Goal: Task Accomplishment & Management: Use online tool/utility

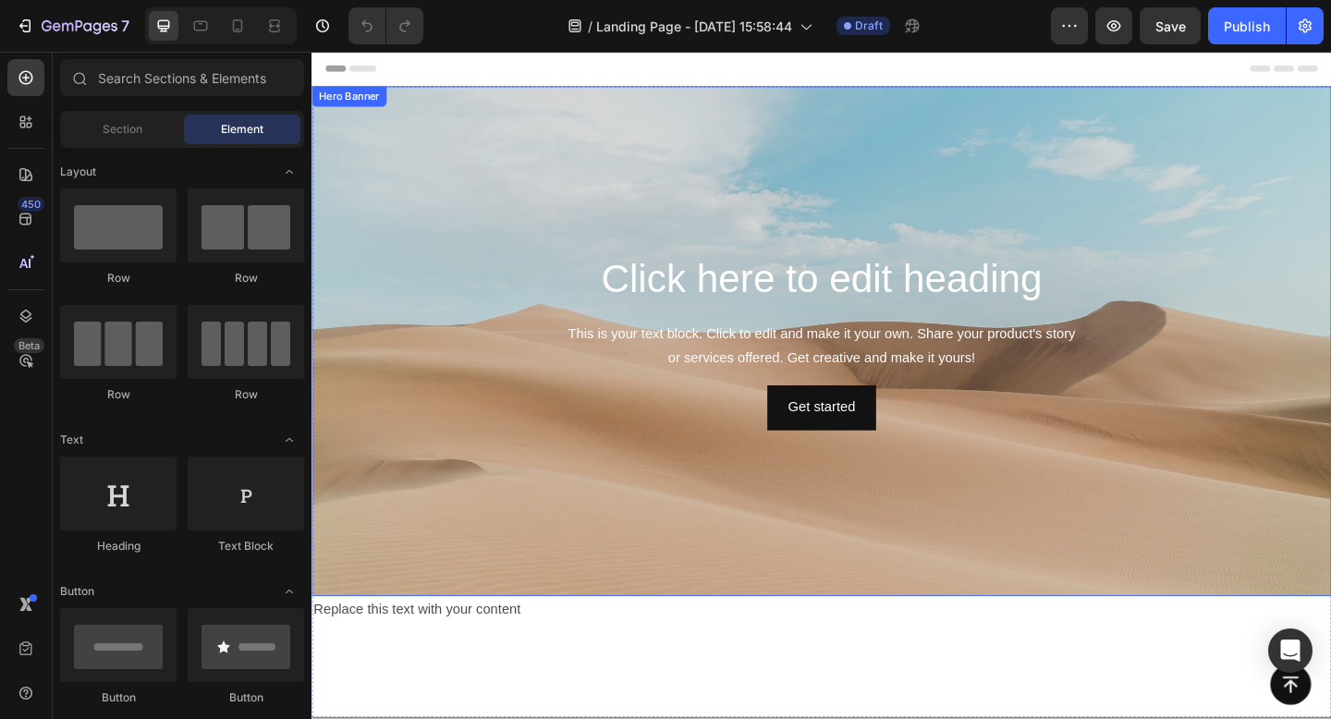
click at [524, 480] on div "Background Image" at bounding box center [865, 367] width 1109 height 554
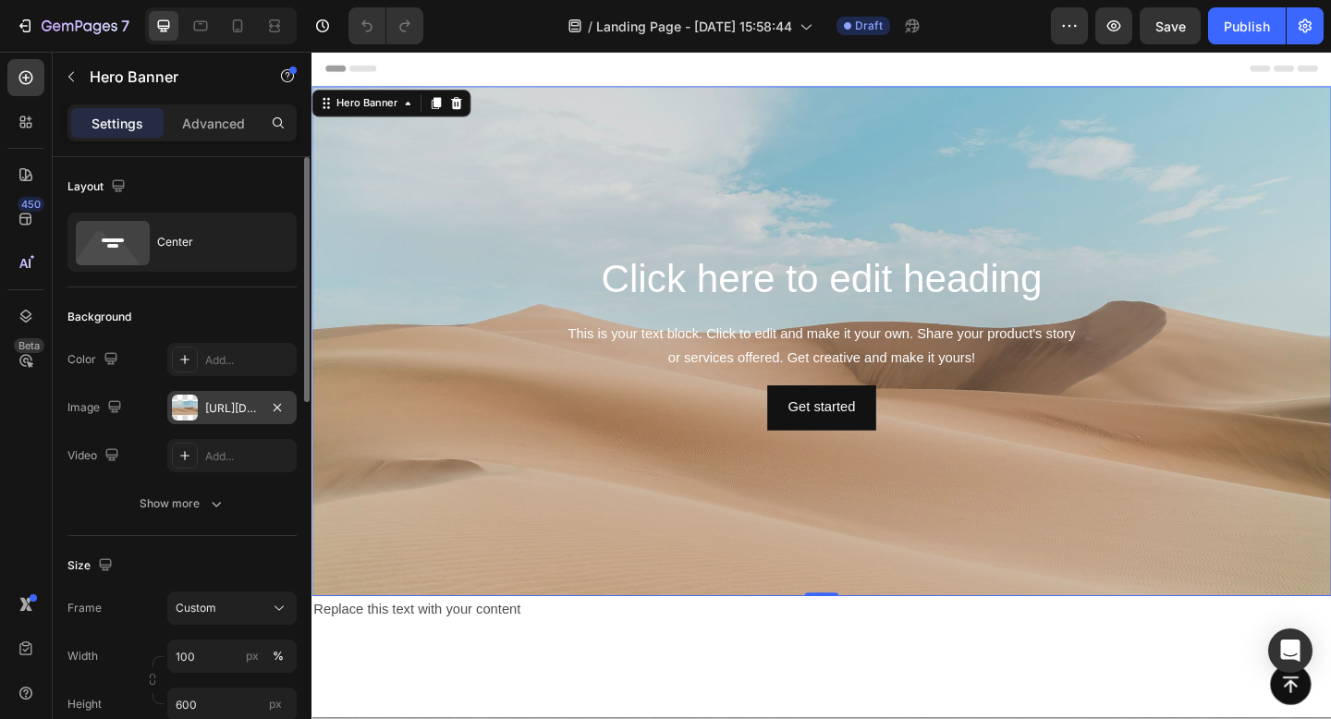
click at [221, 418] on div "[URL][DOMAIN_NAME]" at bounding box center [231, 407] width 129 height 33
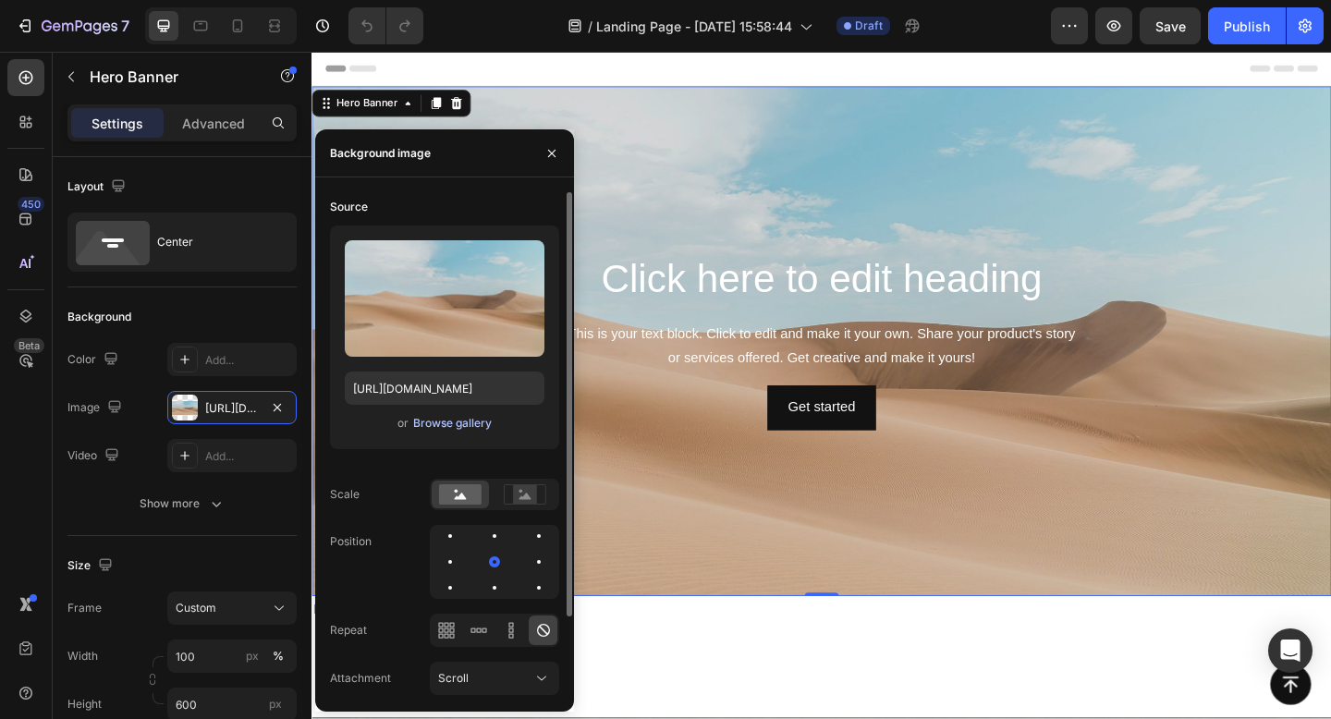
click at [440, 425] on div "Browse gallery" at bounding box center [452, 423] width 79 height 17
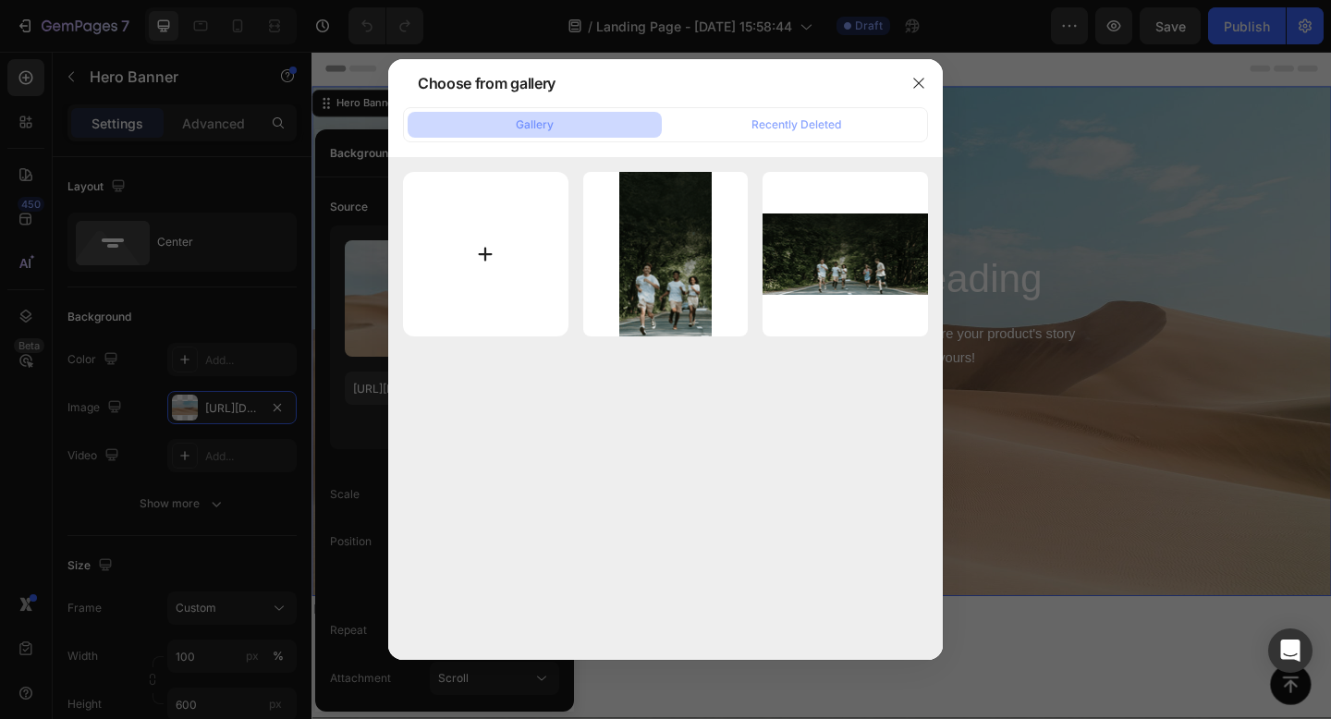
click at [499, 248] on input "file" at bounding box center [485, 254] width 165 height 165
type input "C:\fakepath\EF037BB4-2320-459D-90D0-E4BA74FA8C65.JPG"
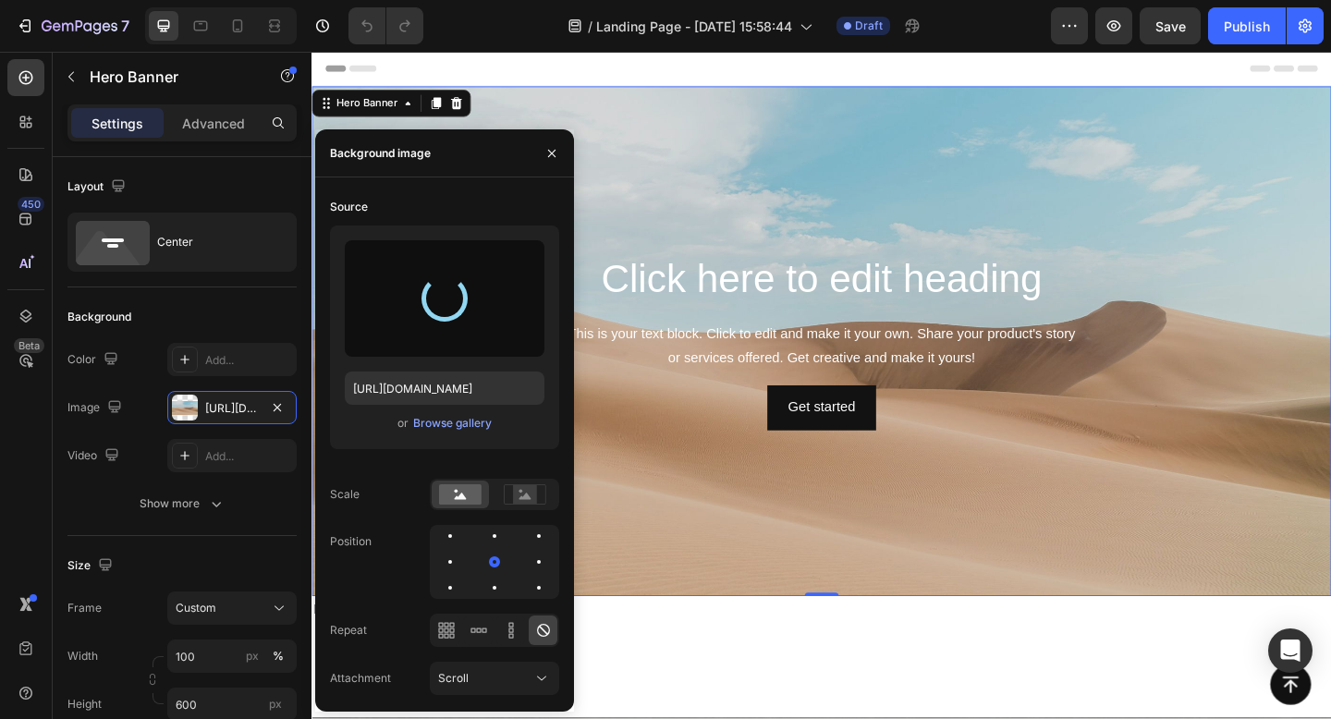
type input "[URL][DOMAIN_NAME]"
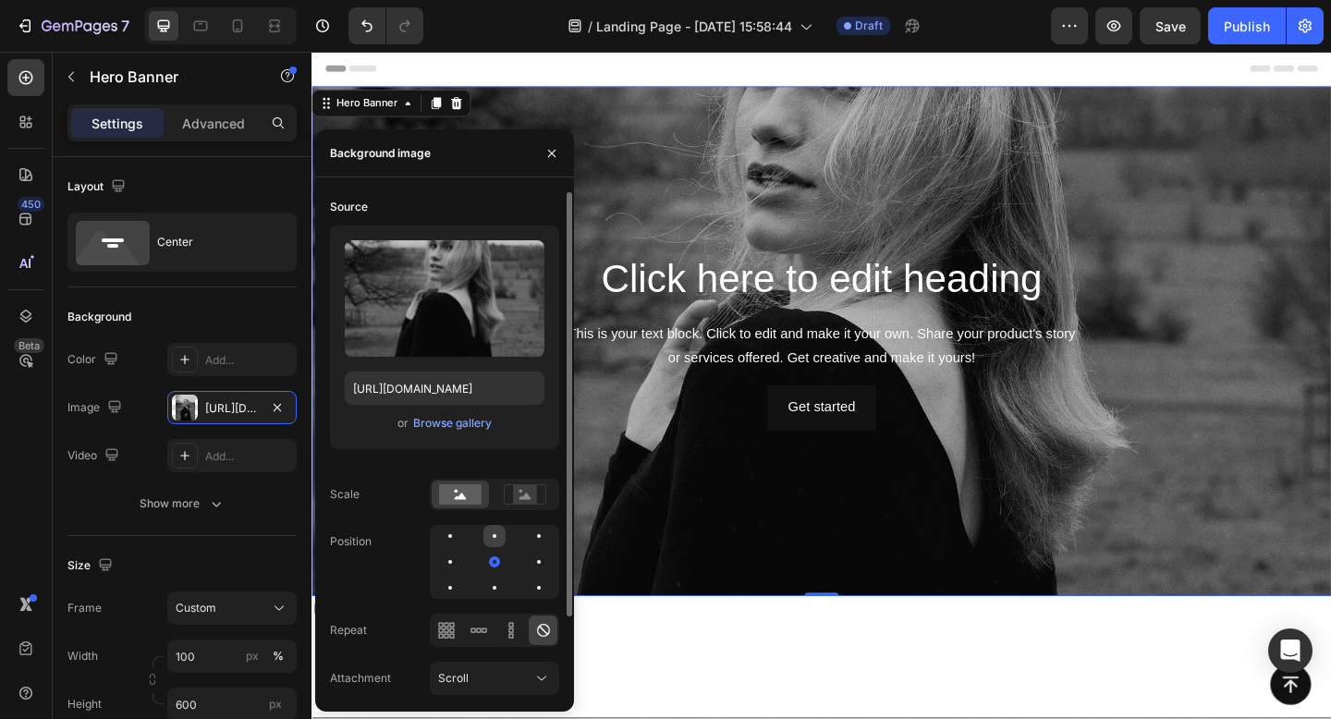
click at [528, 541] on div at bounding box center [539, 536] width 22 height 22
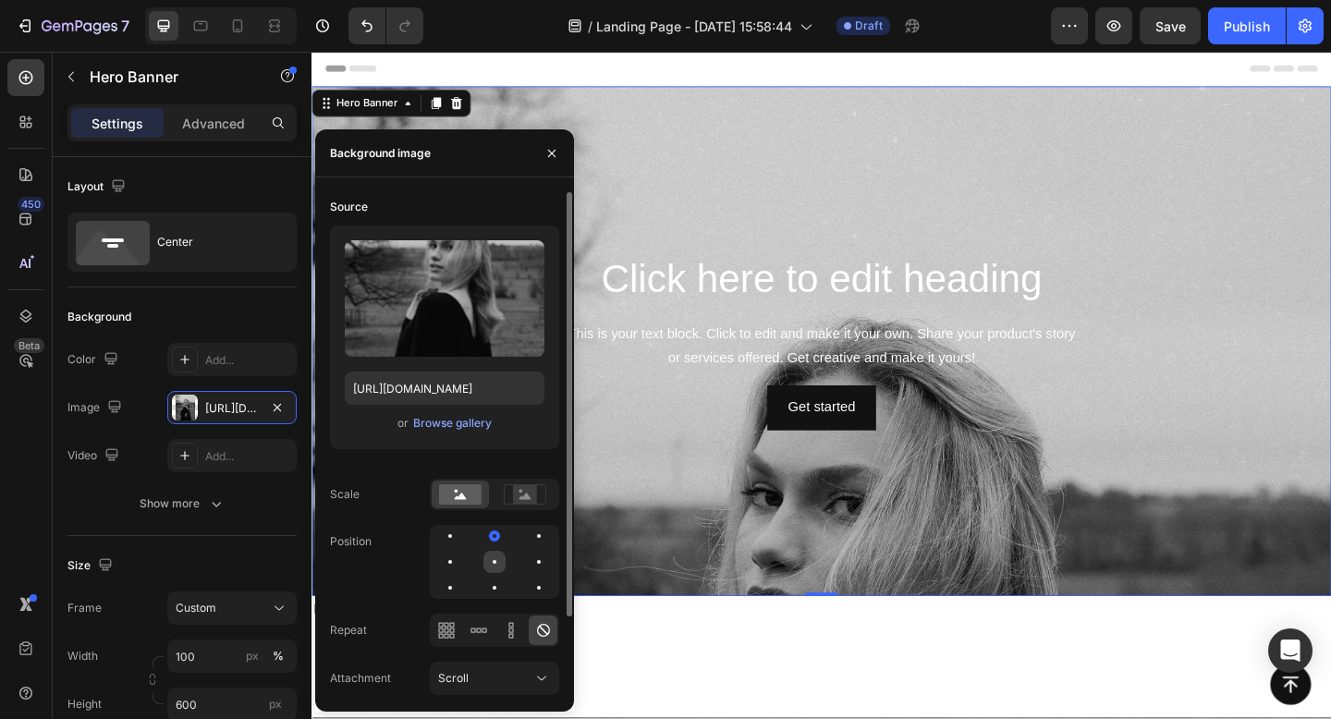
click at [528, 557] on div at bounding box center [539, 562] width 22 height 22
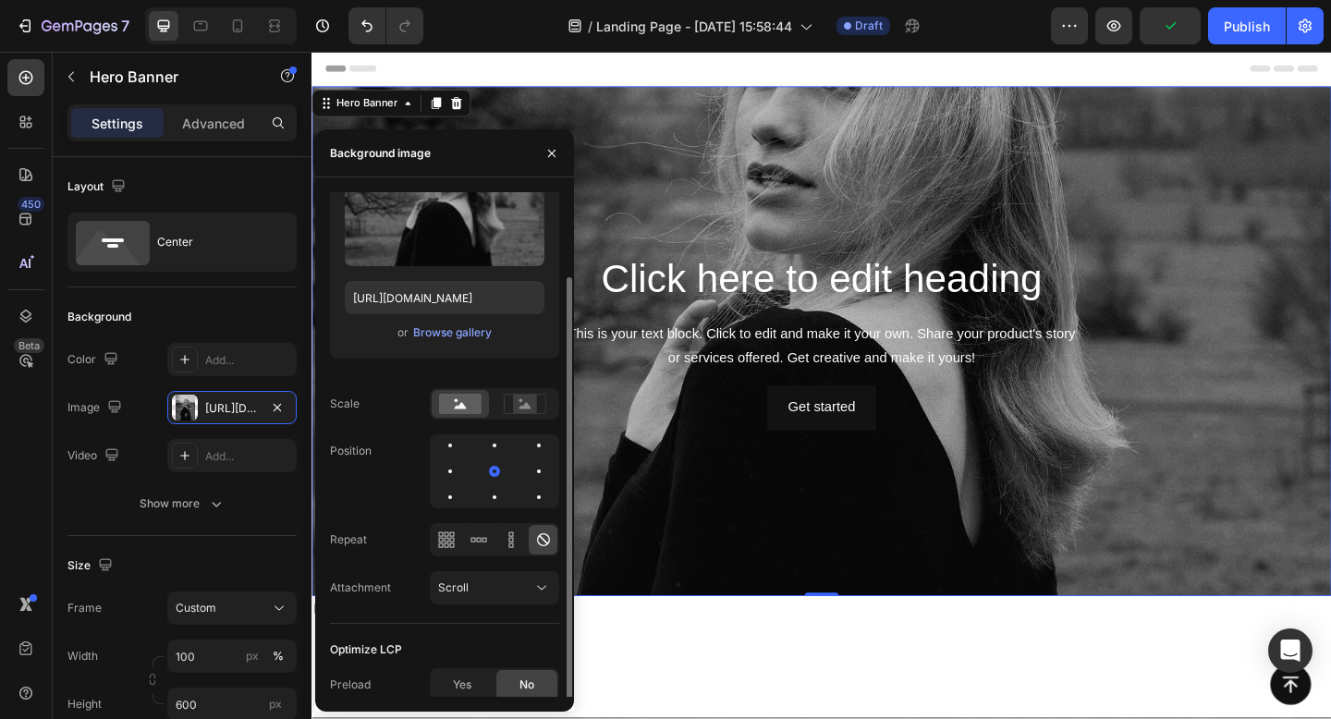
scroll to position [95, 0]
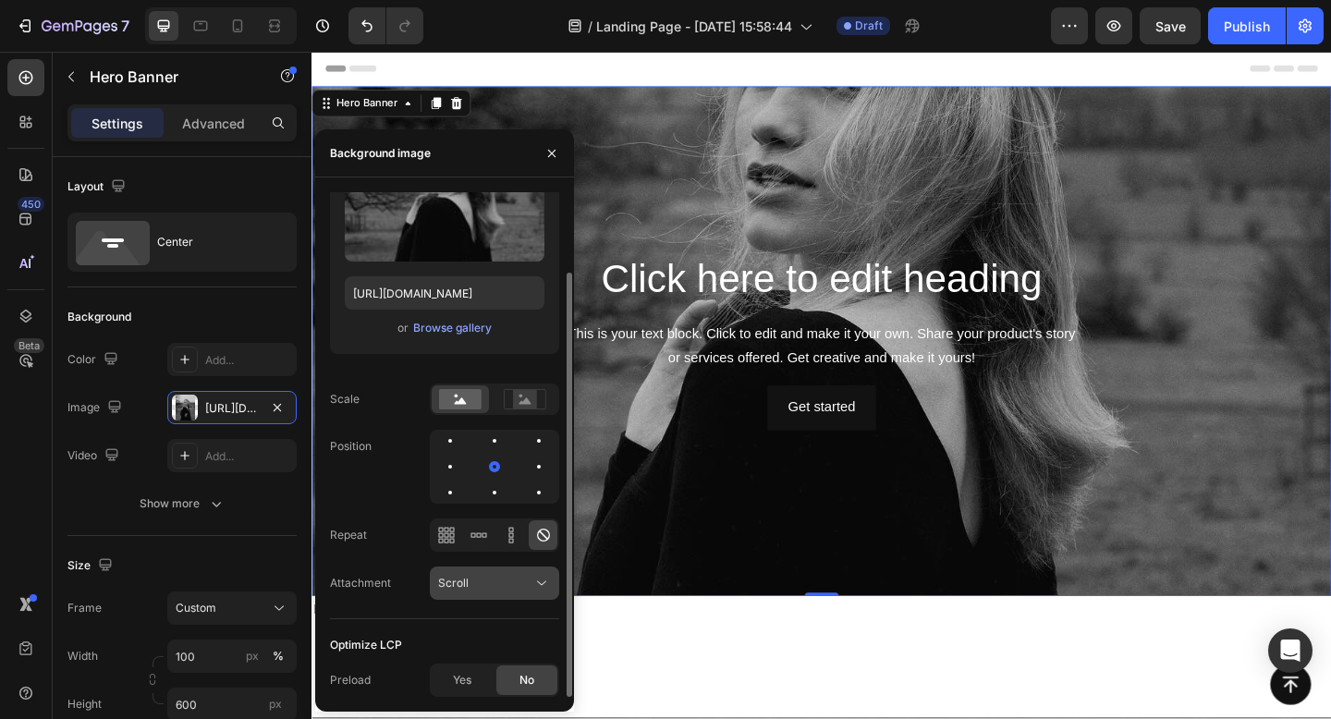
click at [467, 577] on span "Scroll" at bounding box center [453, 583] width 30 height 14
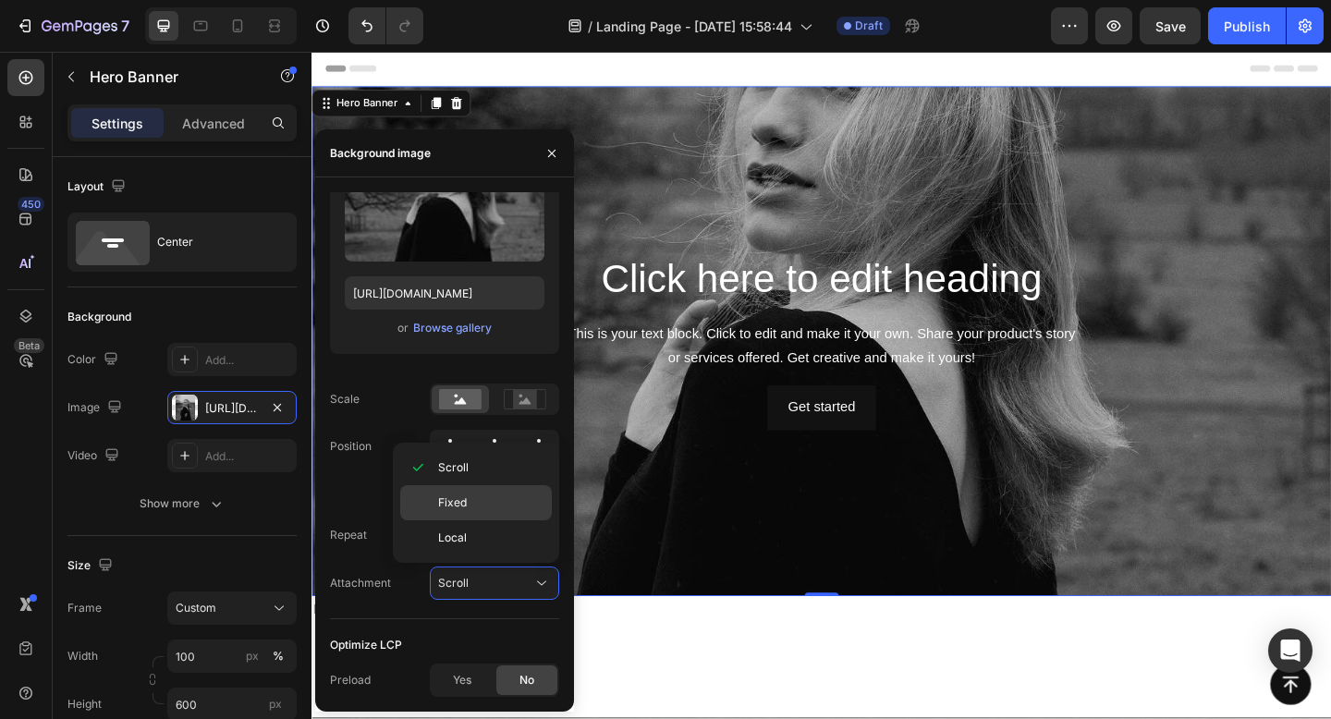
click at [486, 504] on p "Fixed" at bounding box center [490, 502] width 105 height 17
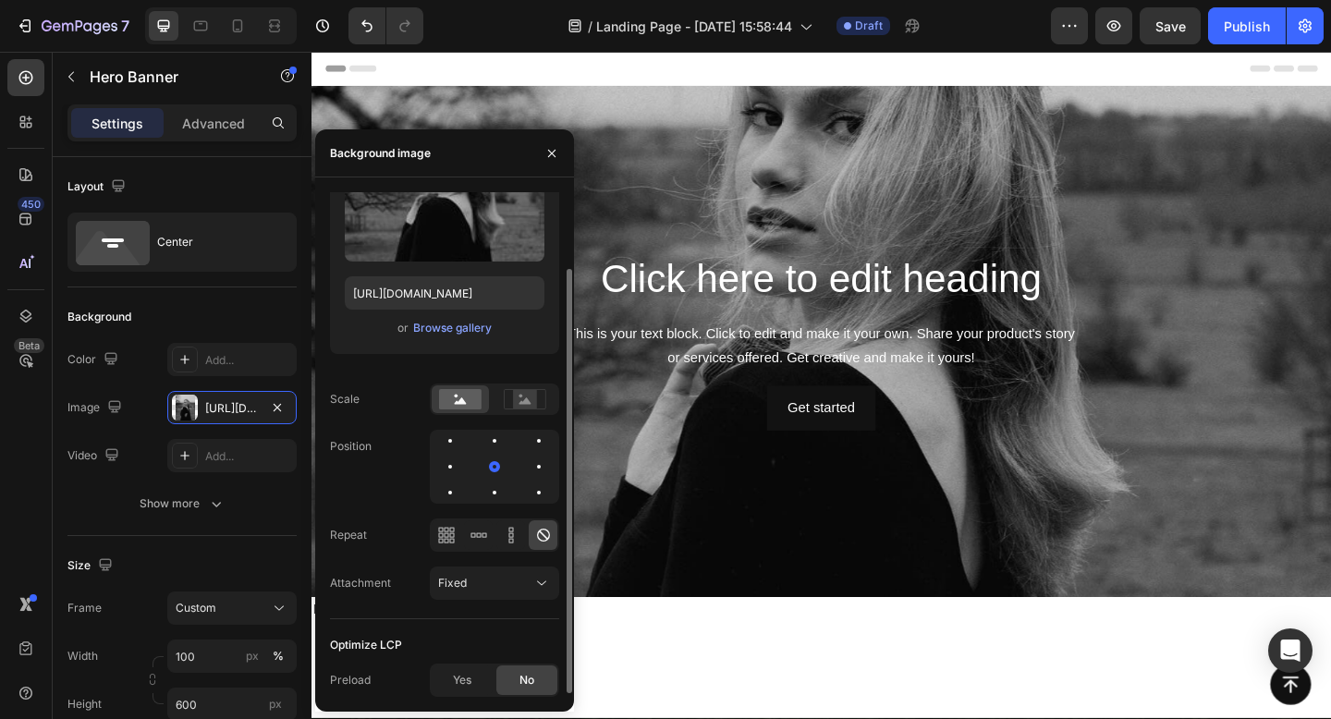
scroll to position [0, 0]
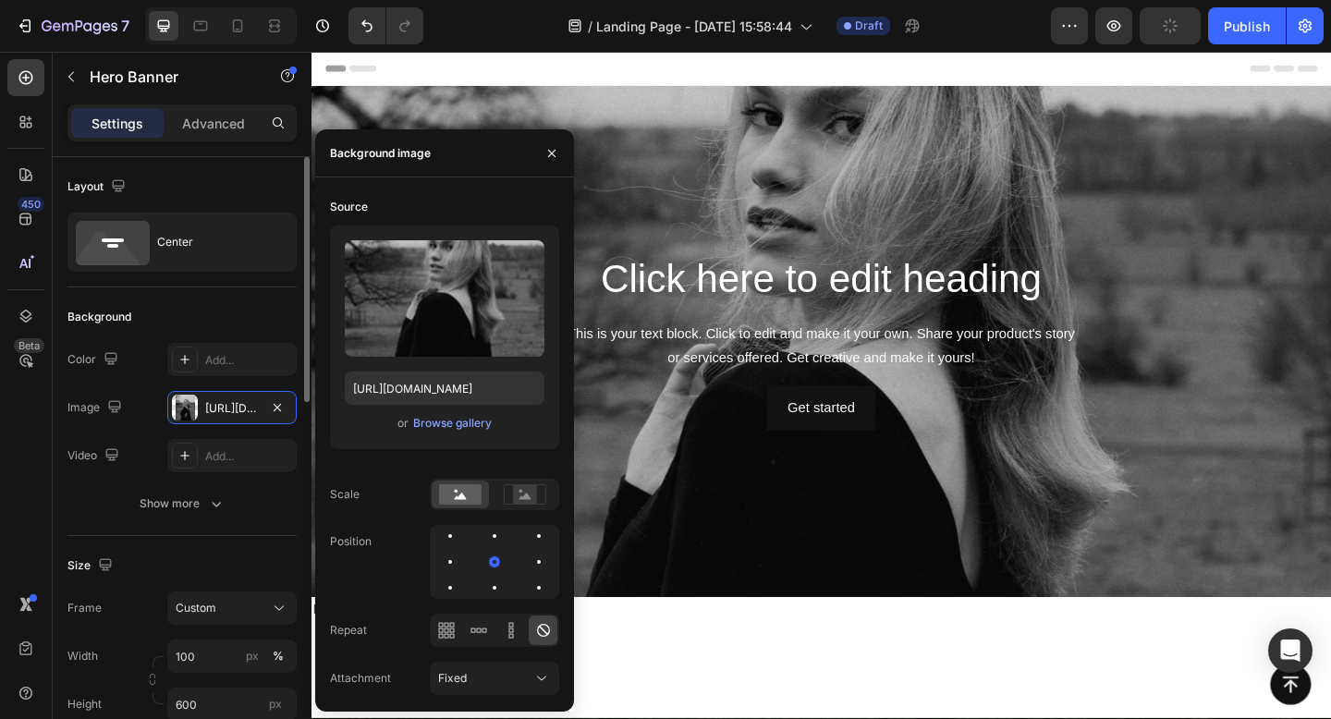
click at [116, 429] on div "The changes might be hidden by the video. Color Add... Image [URL][DOMAIN_NAME]…" at bounding box center [181, 407] width 229 height 129
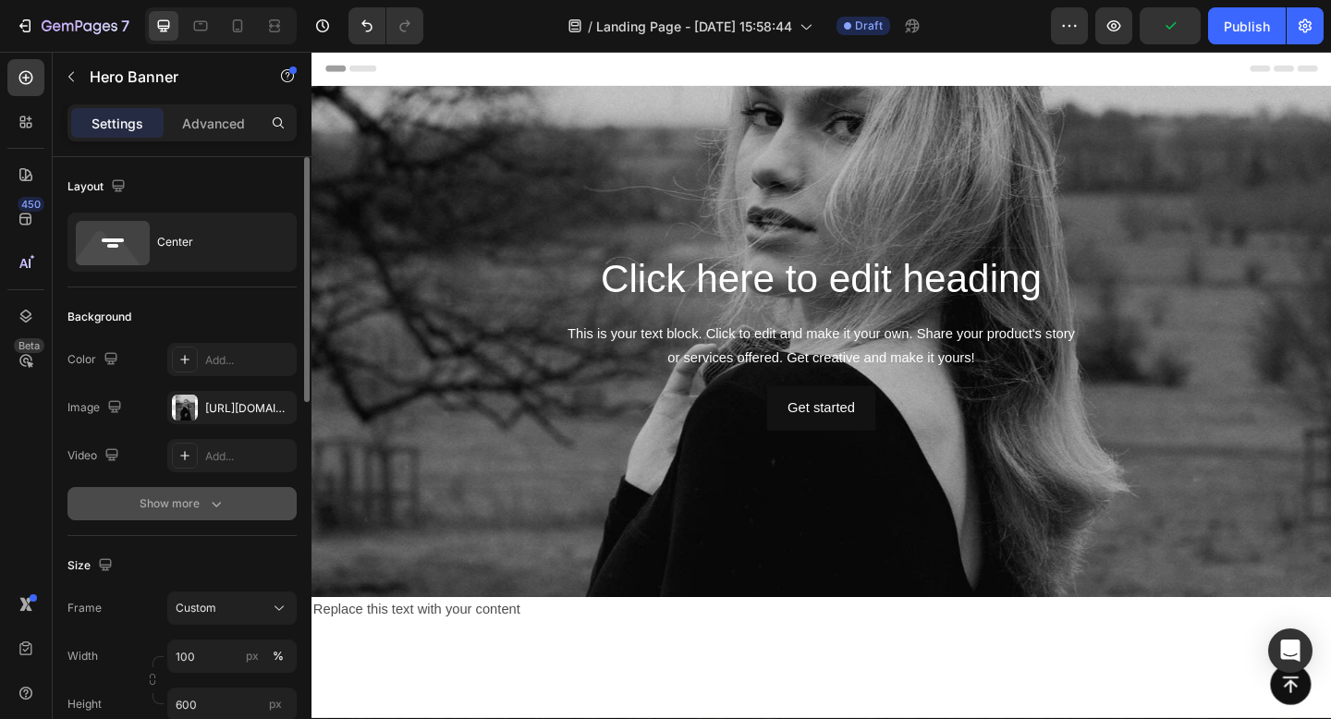
click at [155, 509] on div "Show more" at bounding box center [183, 503] width 86 height 18
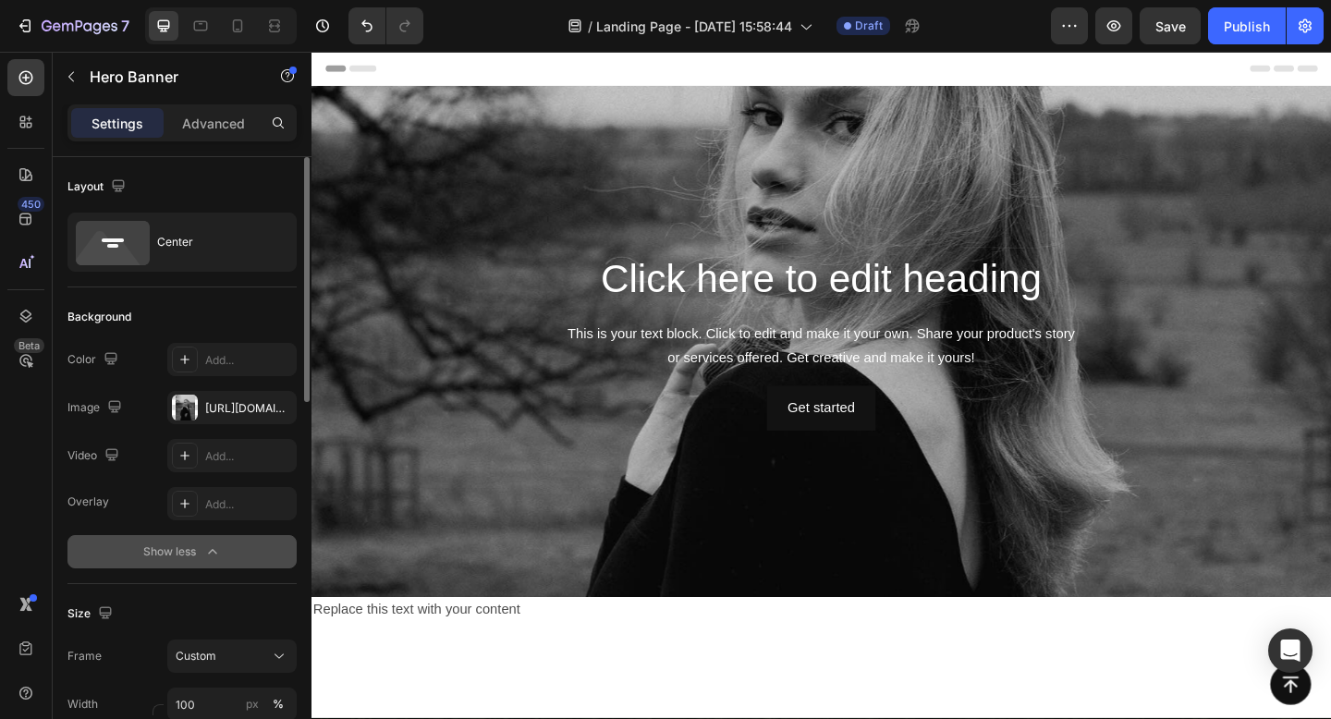
click at [166, 556] on div "Show less" at bounding box center [182, 551] width 79 height 18
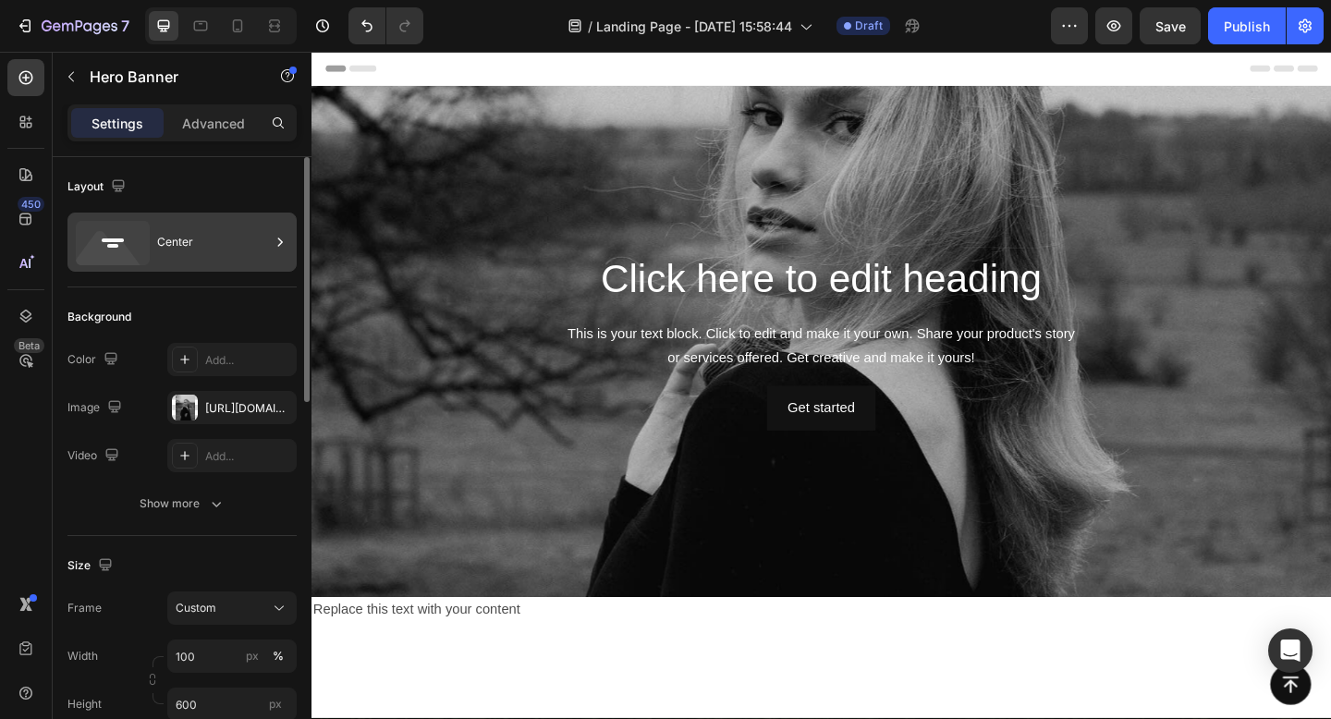
click at [154, 244] on div "Center" at bounding box center [181, 242] width 229 height 59
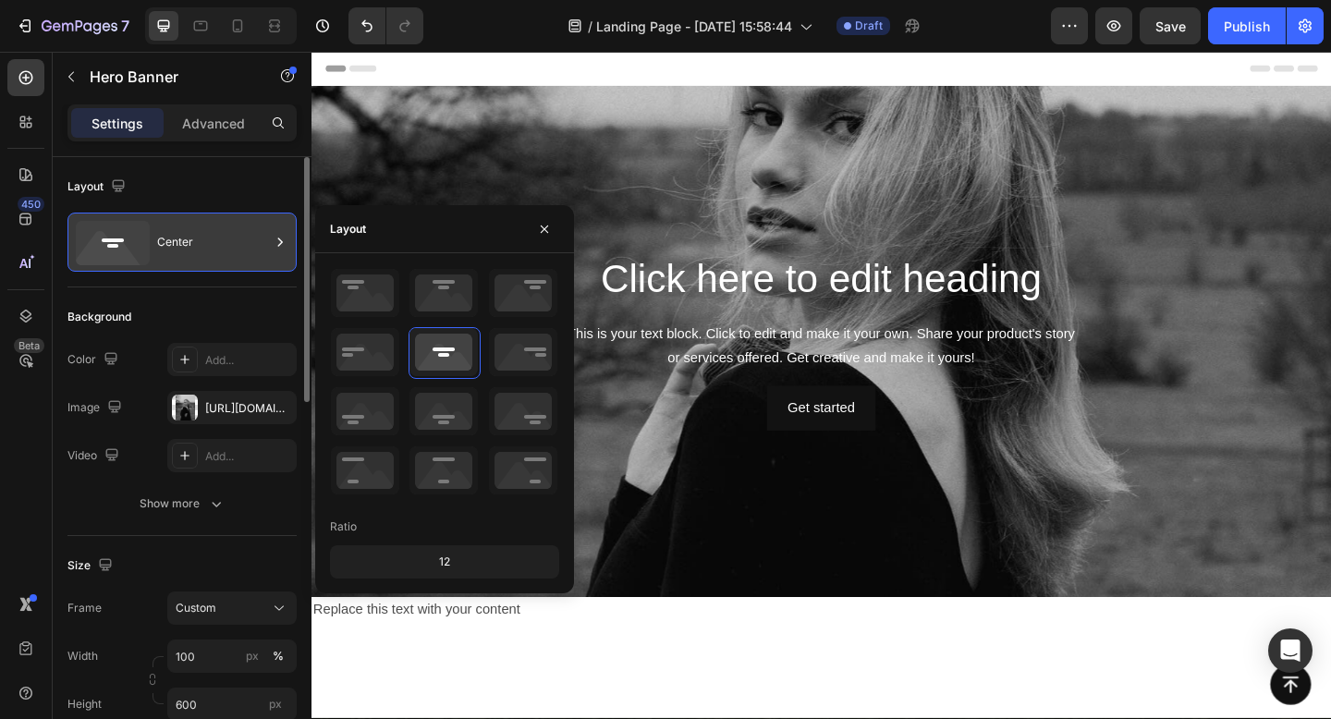
click at [154, 244] on div "Center" at bounding box center [181, 242] width 229 height 59
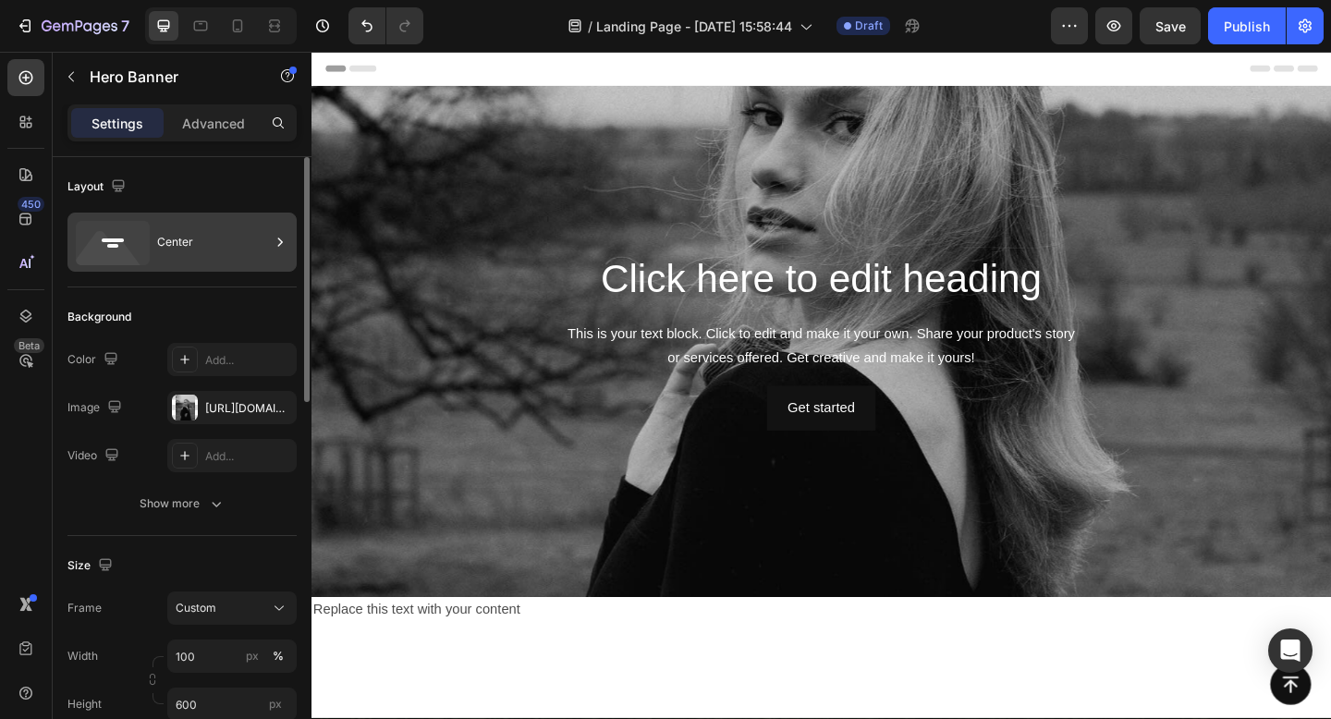
click at [164, 251] on div "Center" at bounding box center [213, 242] width 113 height 43
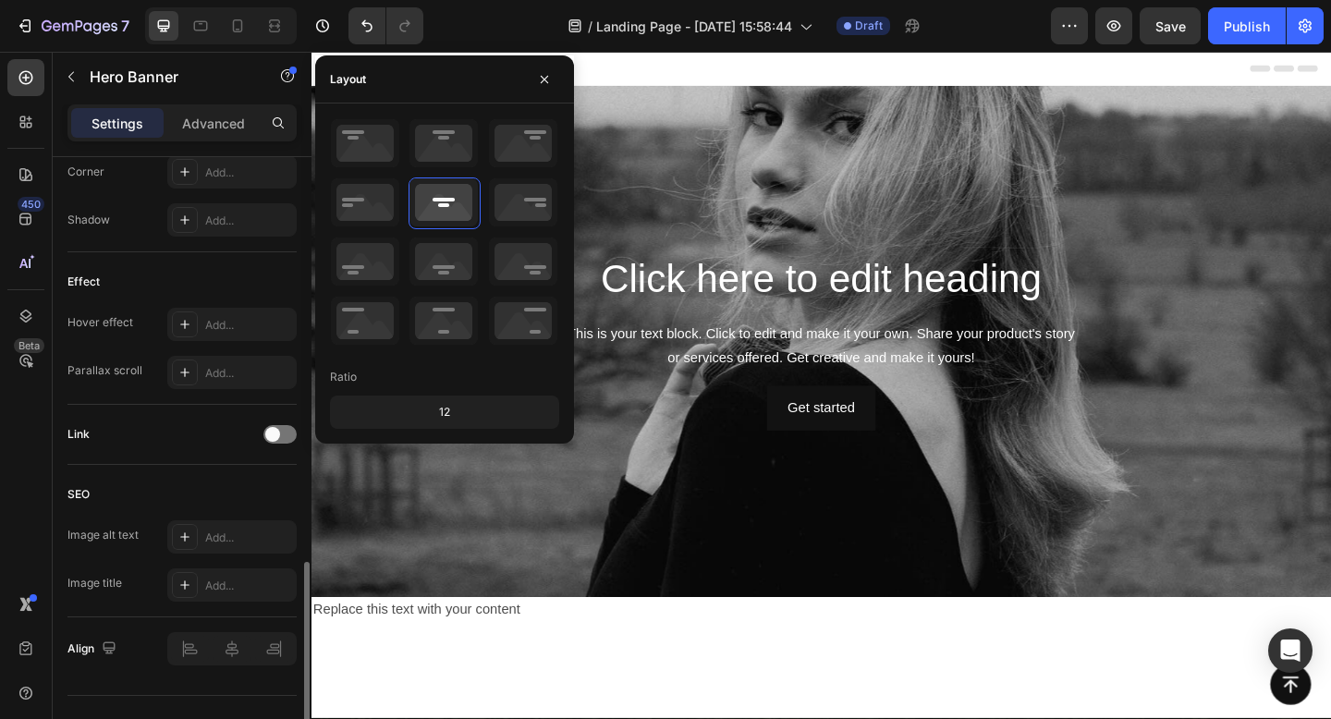
scroll to position [922, 0]
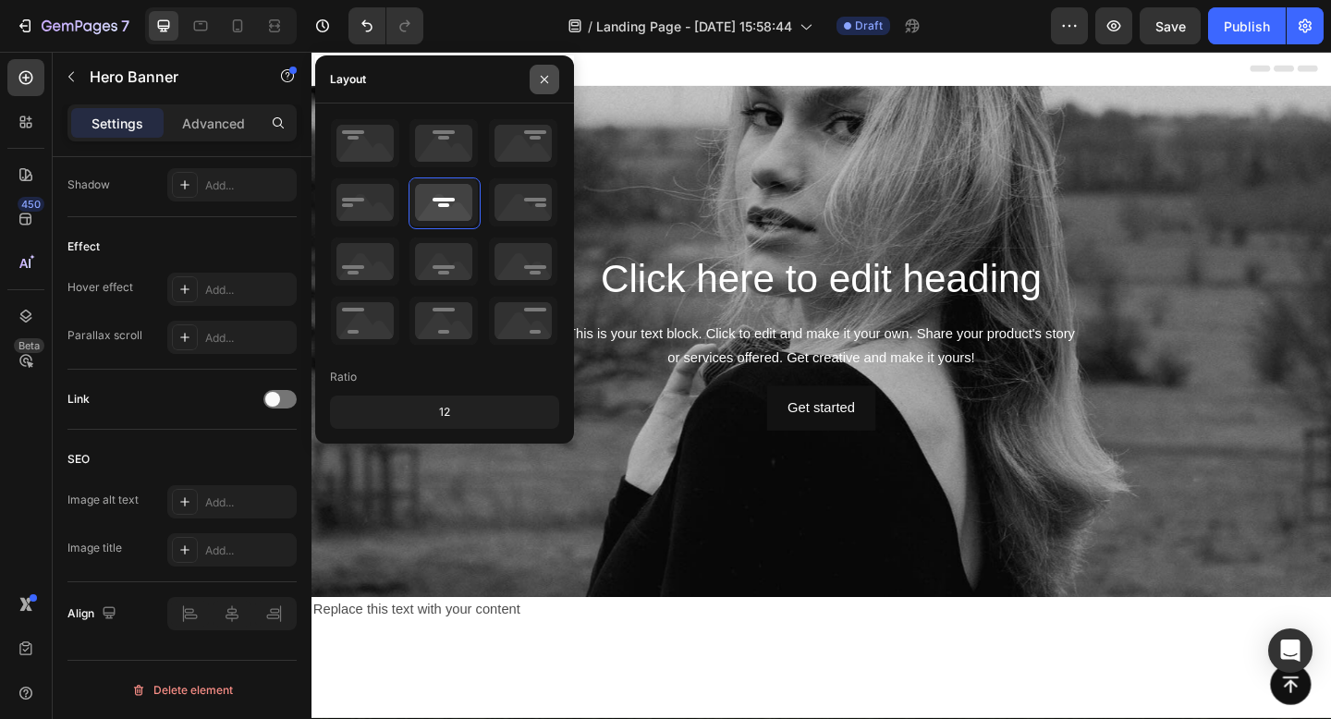
click at [549, 79] on icon "button" at bounding box center [544, 79] width 15 height 15
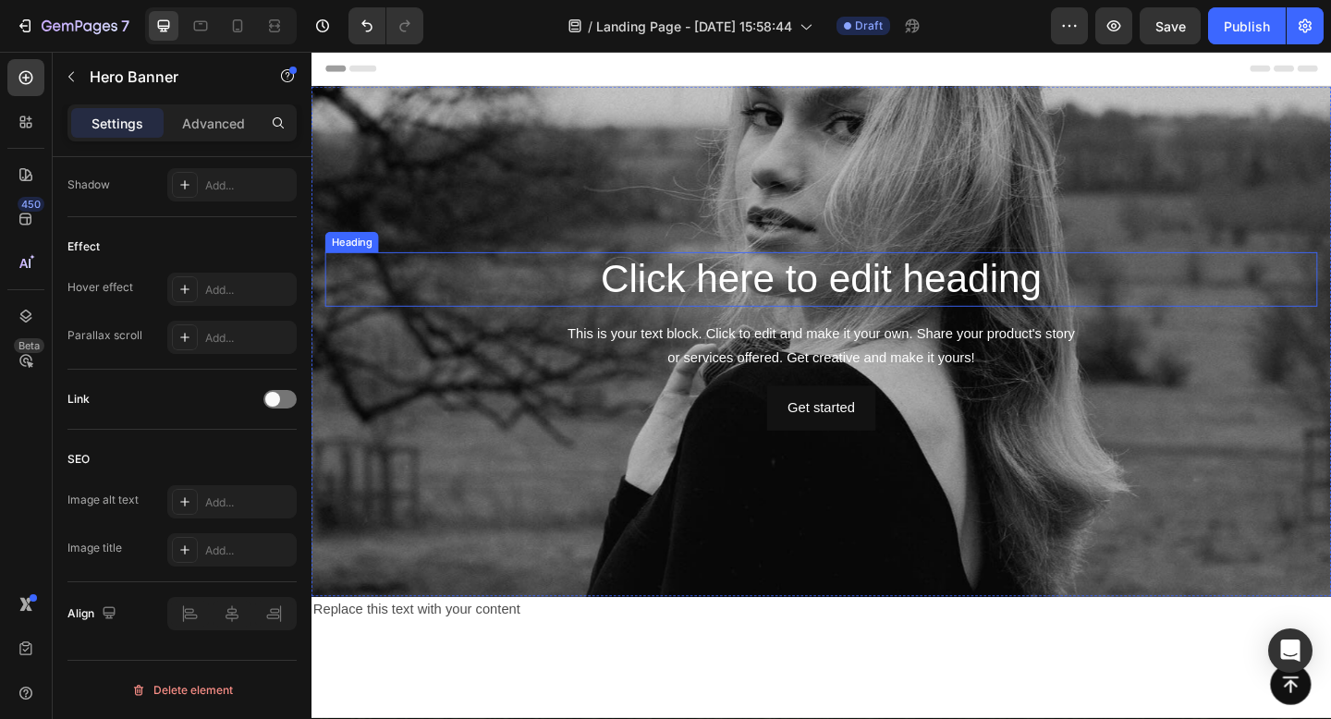
click at [687, 300] on h2 "Click here to edit heading" at bounding box center [865, 299] width 1079 height 59
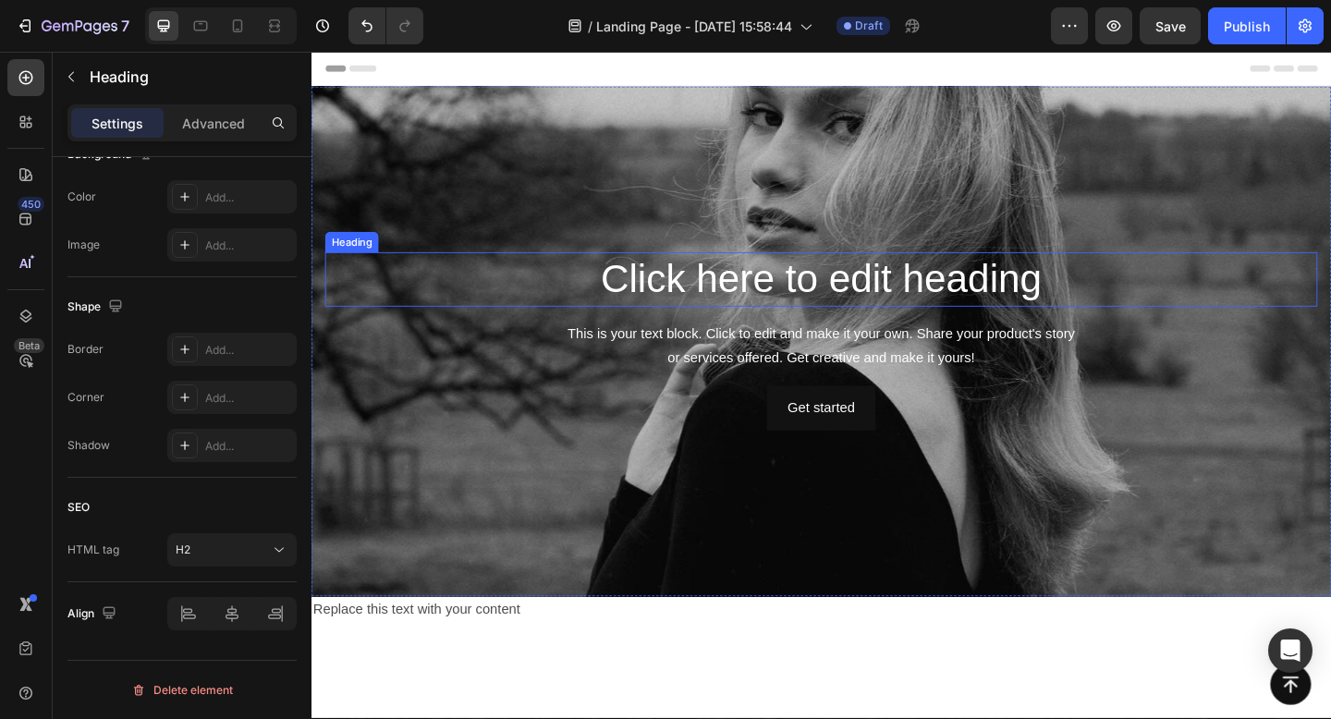
scroll to position [0, 0]
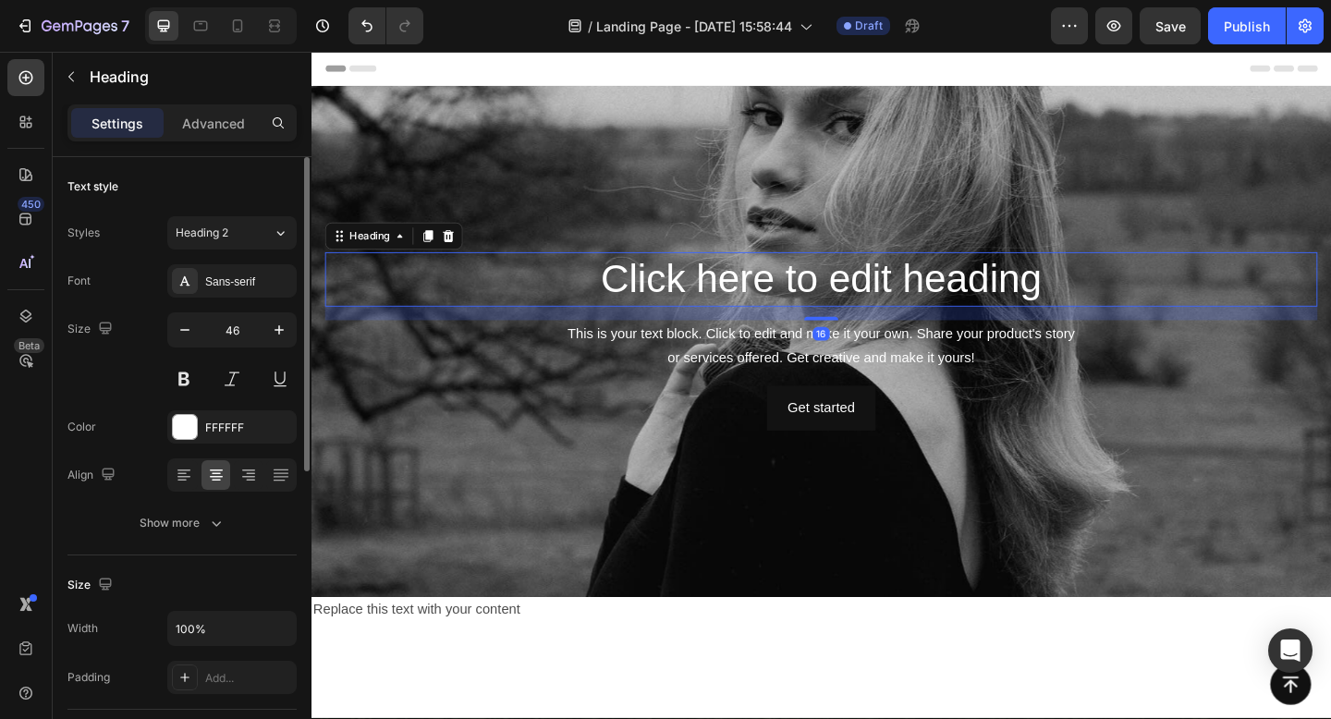
click at [716, 309] on h2 "Click here to edit heading" at bounding box center [865, 299] width 1079 height 59
click at [716, 309] on p "Click here to edit heading" at bounding box center [865, 299] width 1075 height 55
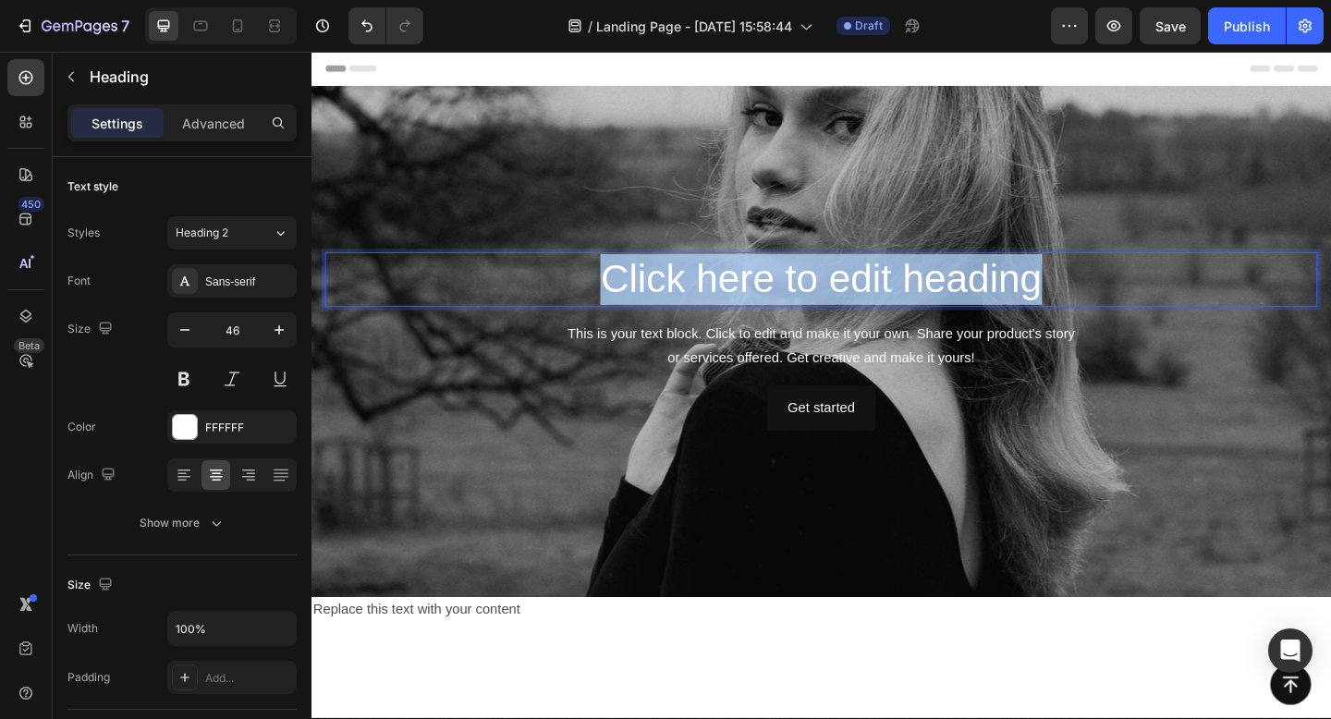
click at [716, 309] on p "Click here to edit heading" at bounding box center [865, 299] width 1075 height 55
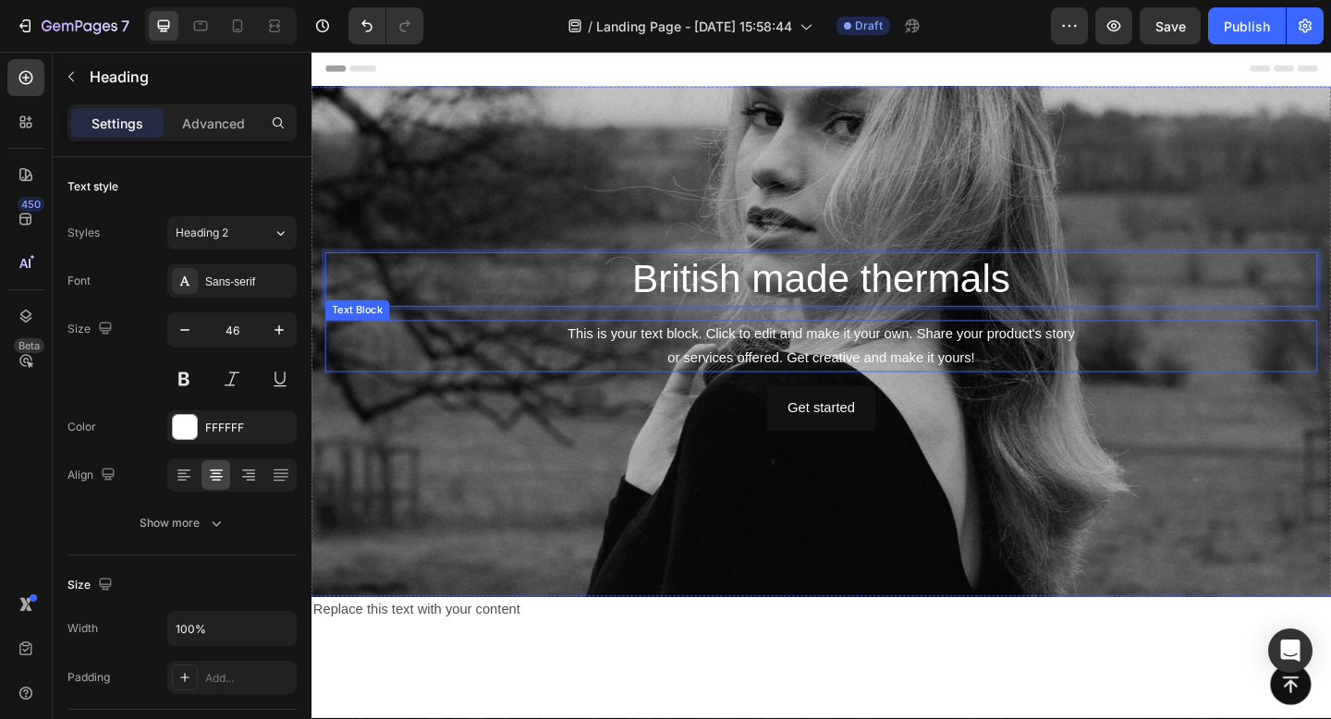
click at [747, 372] on div "This is your text block. Click to edit and make it your own. Share your product…" at bounding box center [865, 372] width 1079 height 57
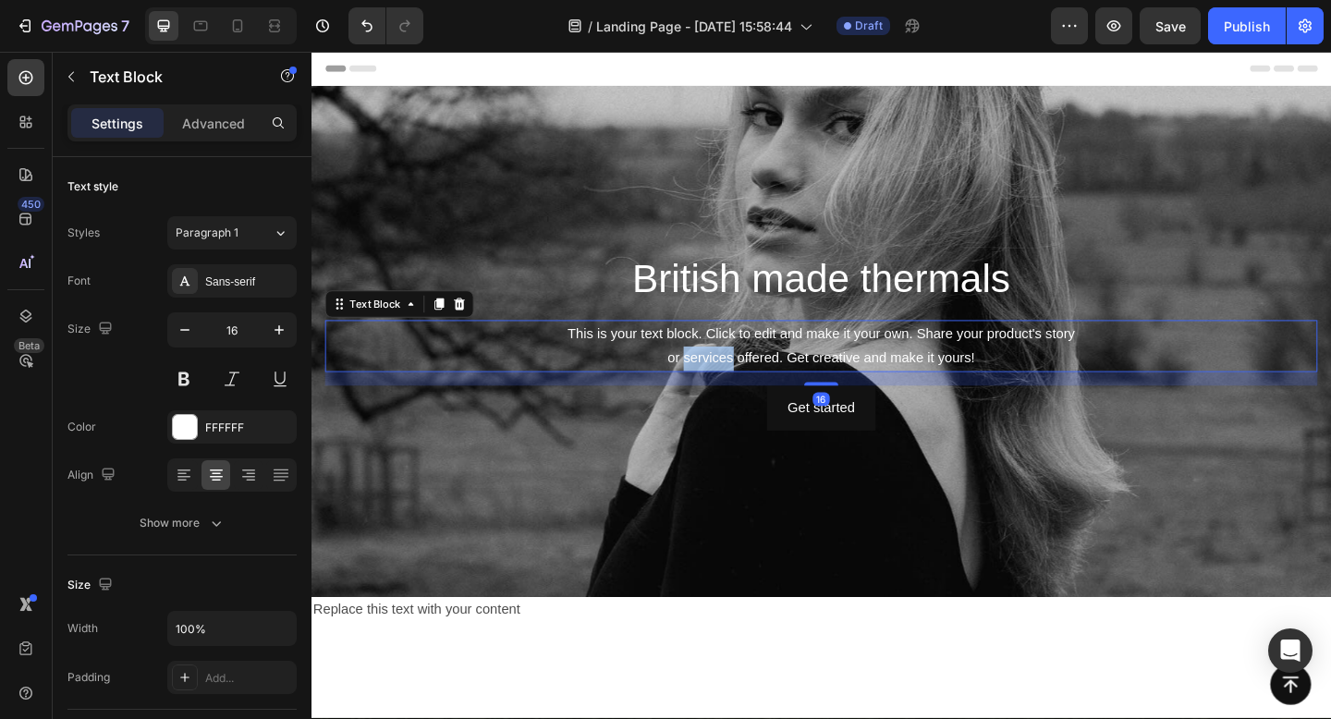
click at [747, 372] on p "This is your text block. Click to edit and make it your own. Share your product…" at bounding box center [865, 373] width 1075 height 54
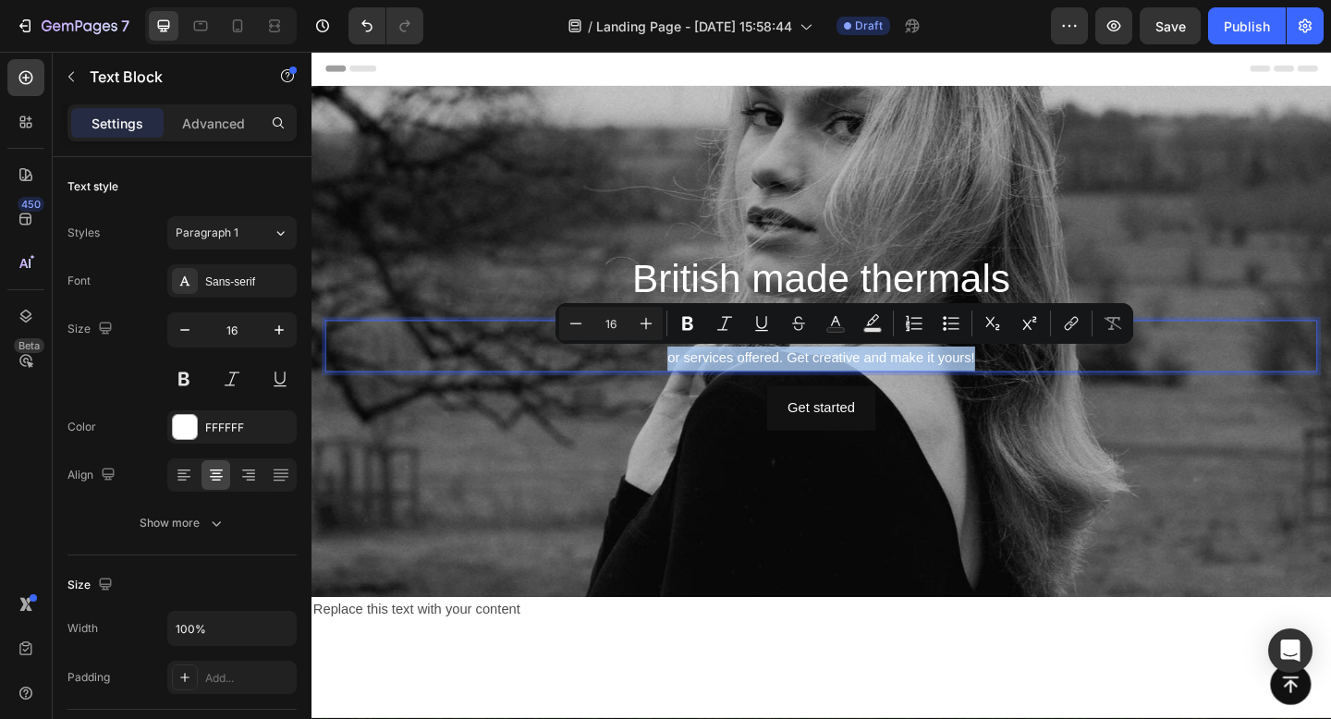
click at [747, 372] on p "This is your text block. Click to edit and make it your own. Share your product…" at bounding box center [865, 373] width 1075 height 54
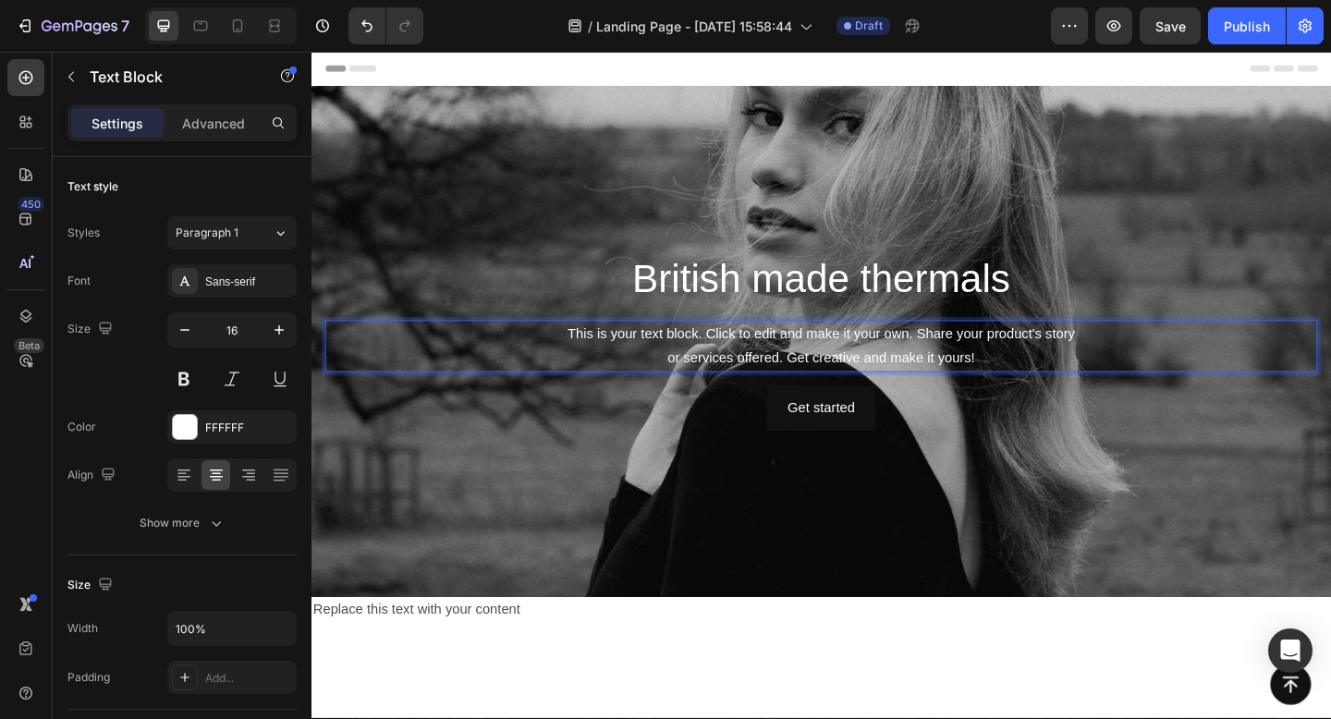
click at [747, 372] on p "This is your text block. Click to edit and make it your own. Share your product…" at bounding box center [865, 373] width 1075 height 54
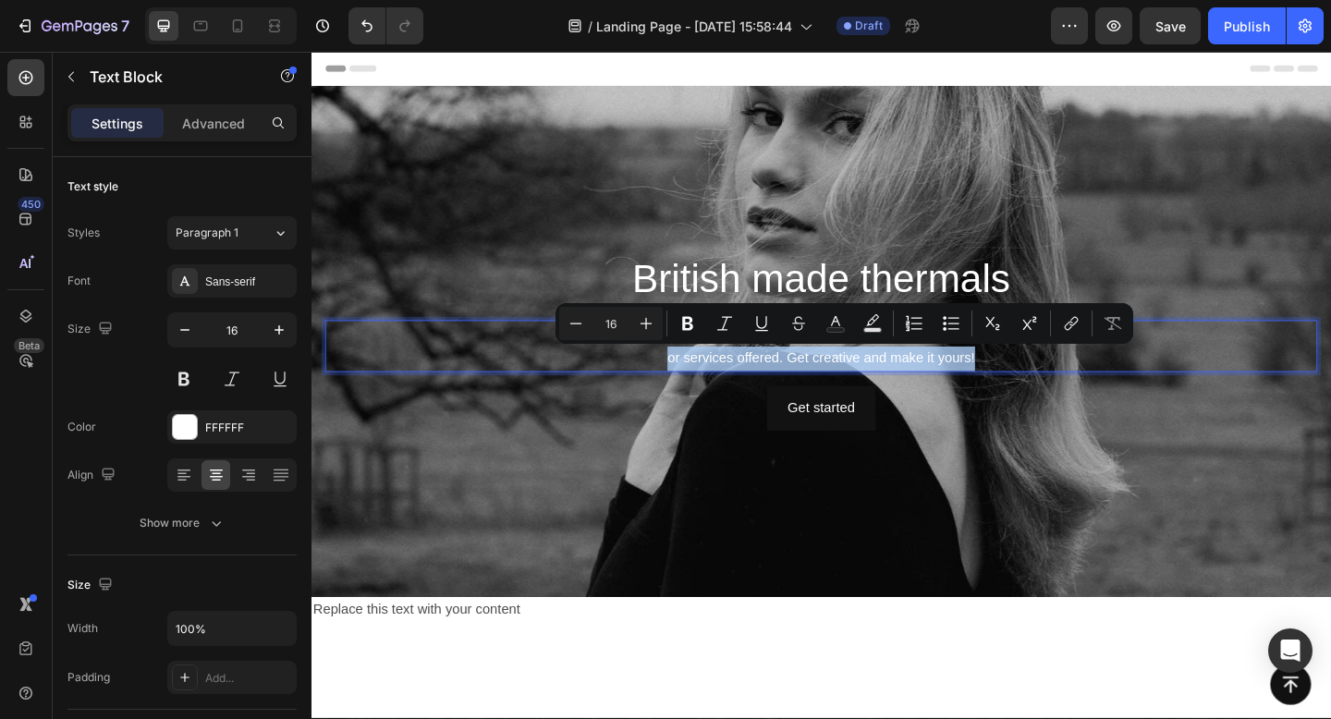
click at [700, 389] on p "This is your text block. Click to edit and make it your own. Share your product…" at bounding box center [865, 373] width 1075 height 54
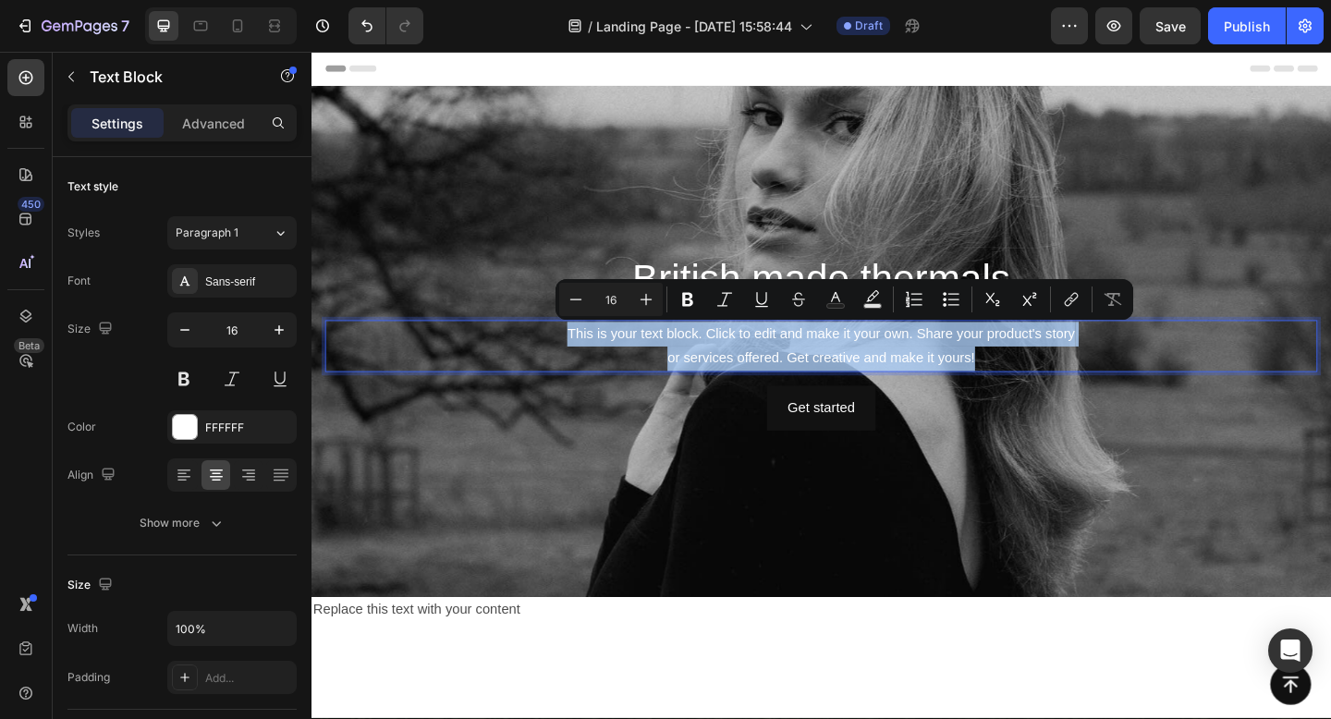
drag, startPoint x: 589, startPoint y: 355, endPoint x: 1046, endPoint y: 383, distance: 457.3
click at [1046, 383] on p "This is your text block. Click to edit and make it your own. Share your product…" at bounding box center [865, 373] width 1075 height 54
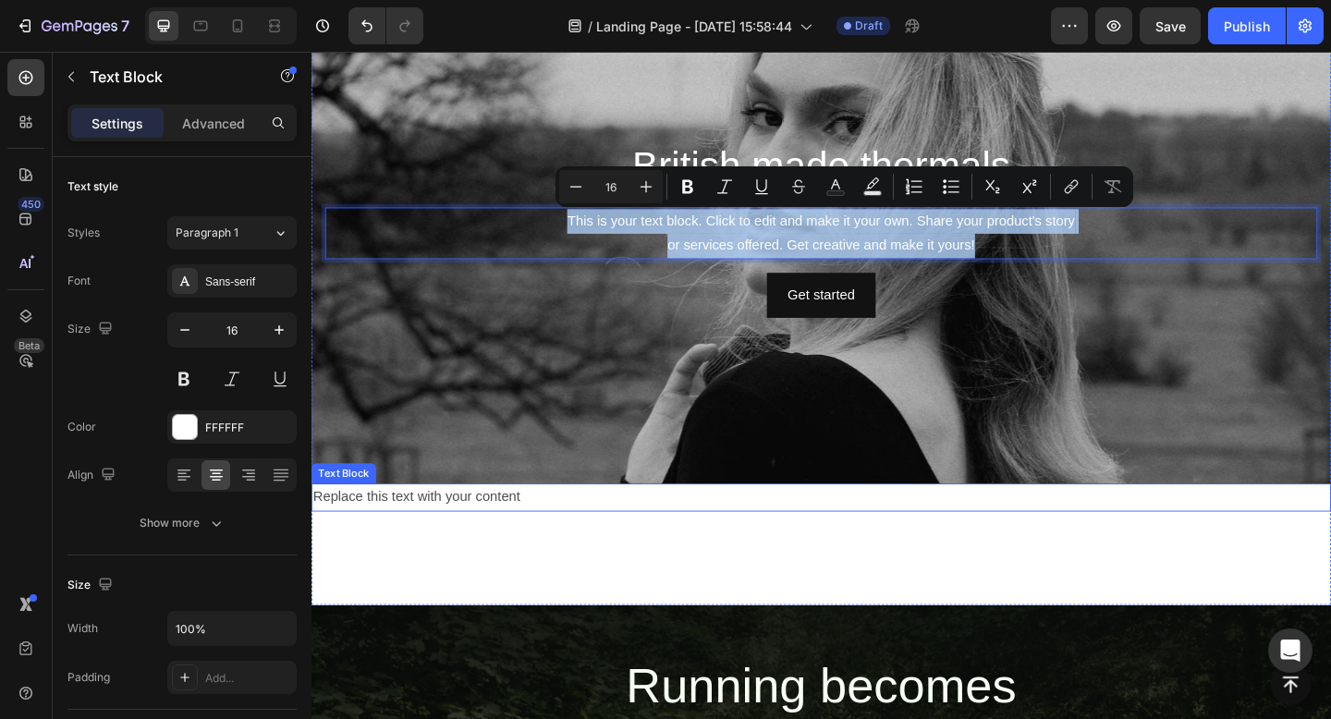
scroll to position [132, 0]
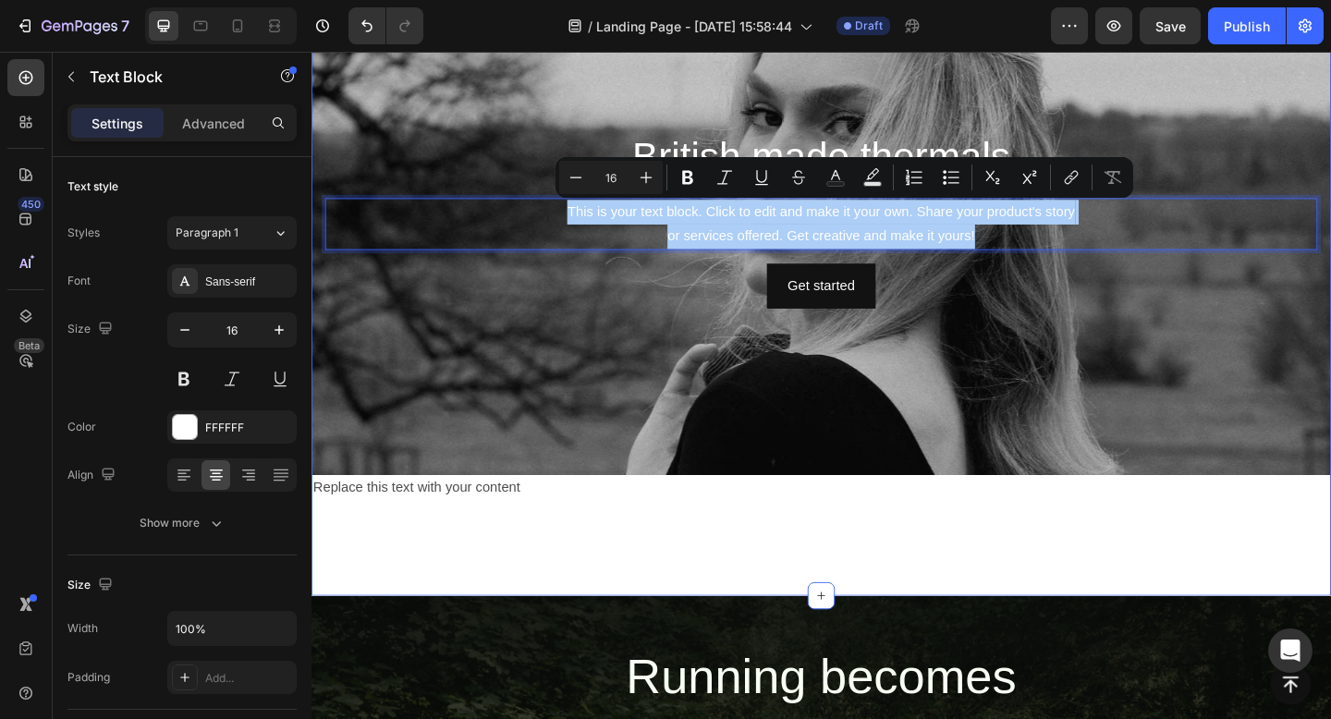
click at [656, 616] on div "British made thermals Heading This is your text block. Click to edit and make i…" at bounding box center [865, 300] width 1109 height 687
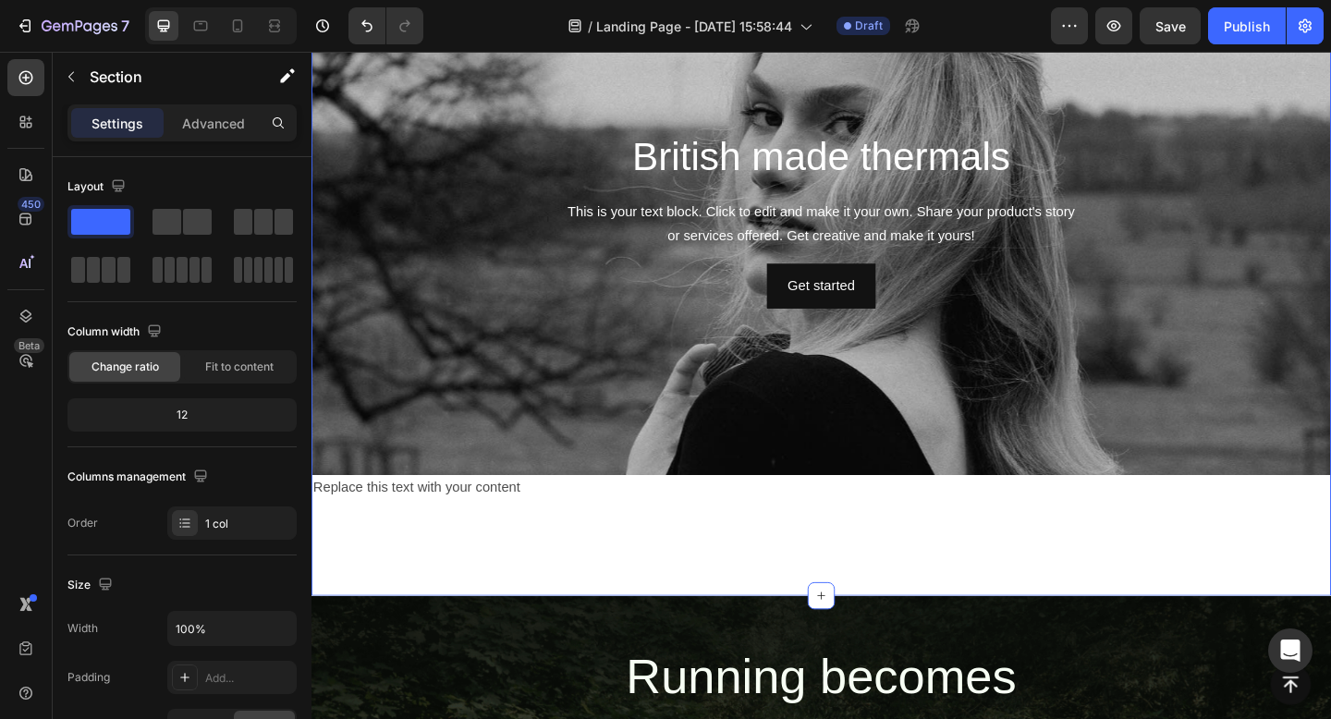
click at [532, 585] on div "British made thermals Heading This is your text block. Click to edit and make i…" at bounding box center [865, 300] width 1109 height 687
click at [82, 90] on div at bounding box center [71, 77] width 30 height 30
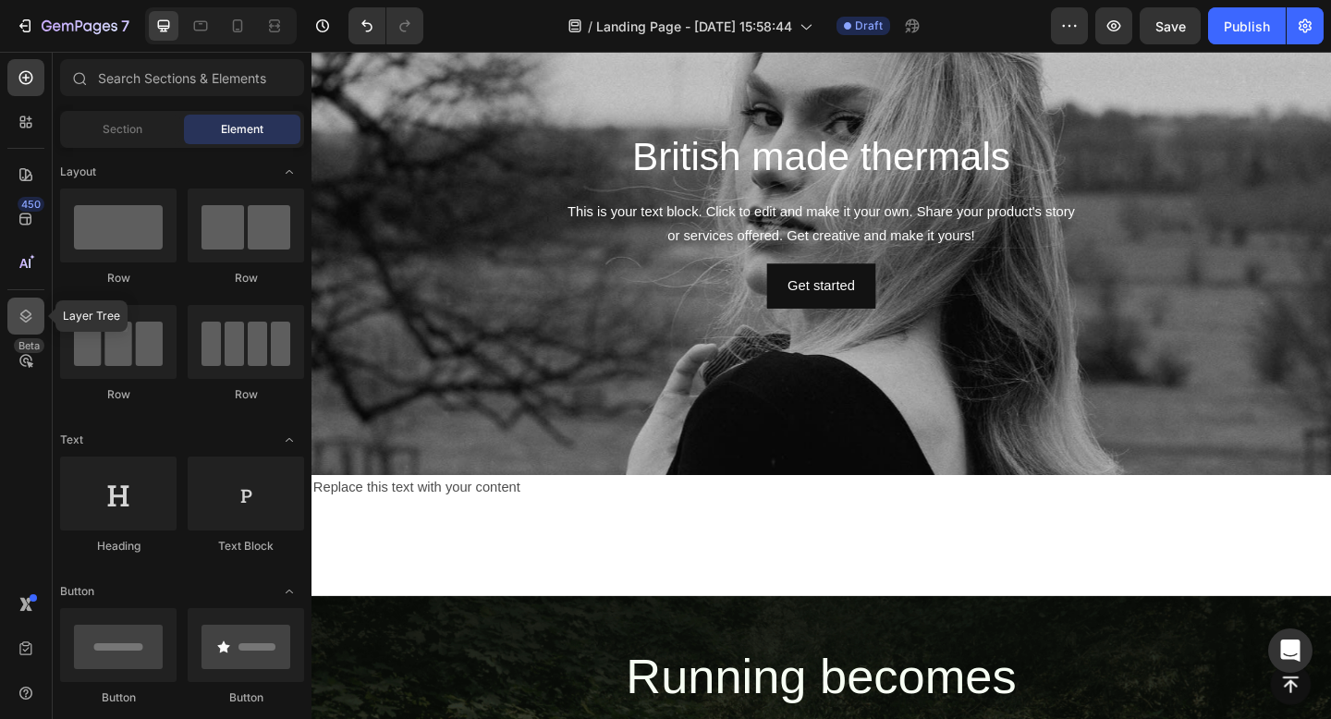
click at [31, 323] on icon at bounding box center [26, 316] width 18 height 18
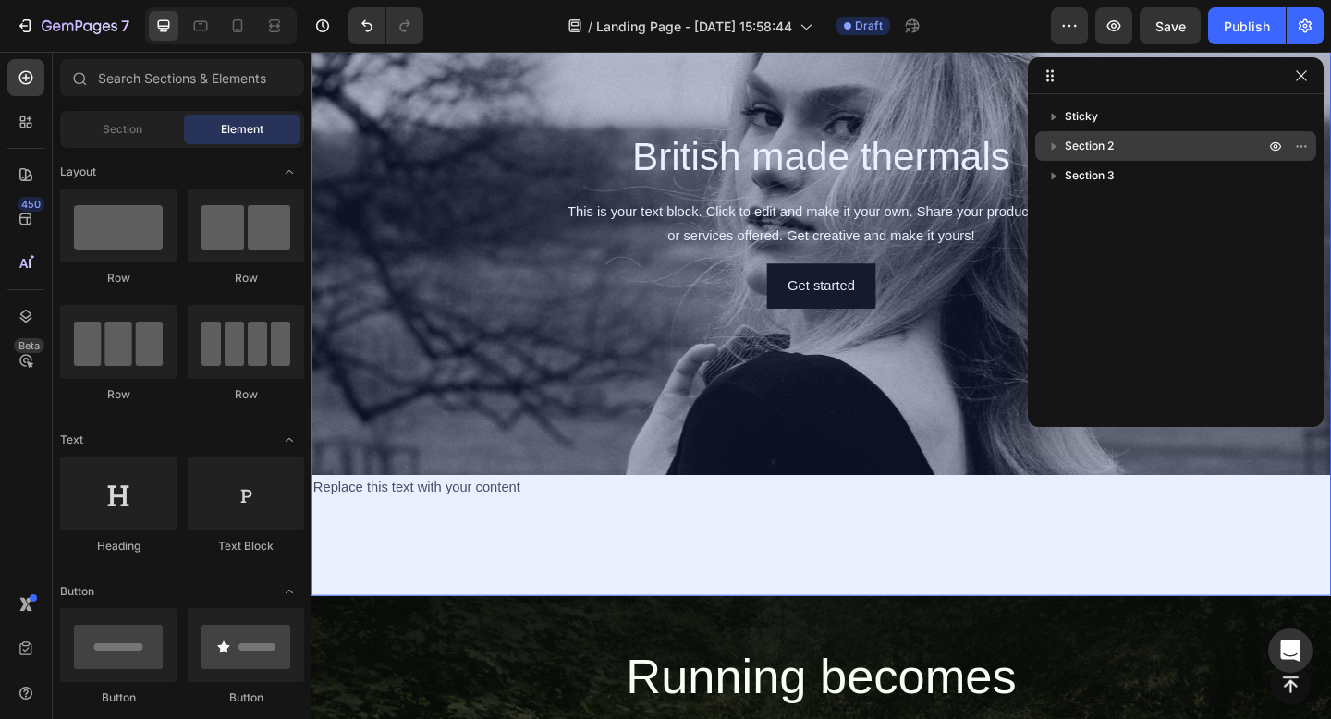
click at [1086, 150] on span "Section 2" at bounding box center [1088, 146] width 49 height 18
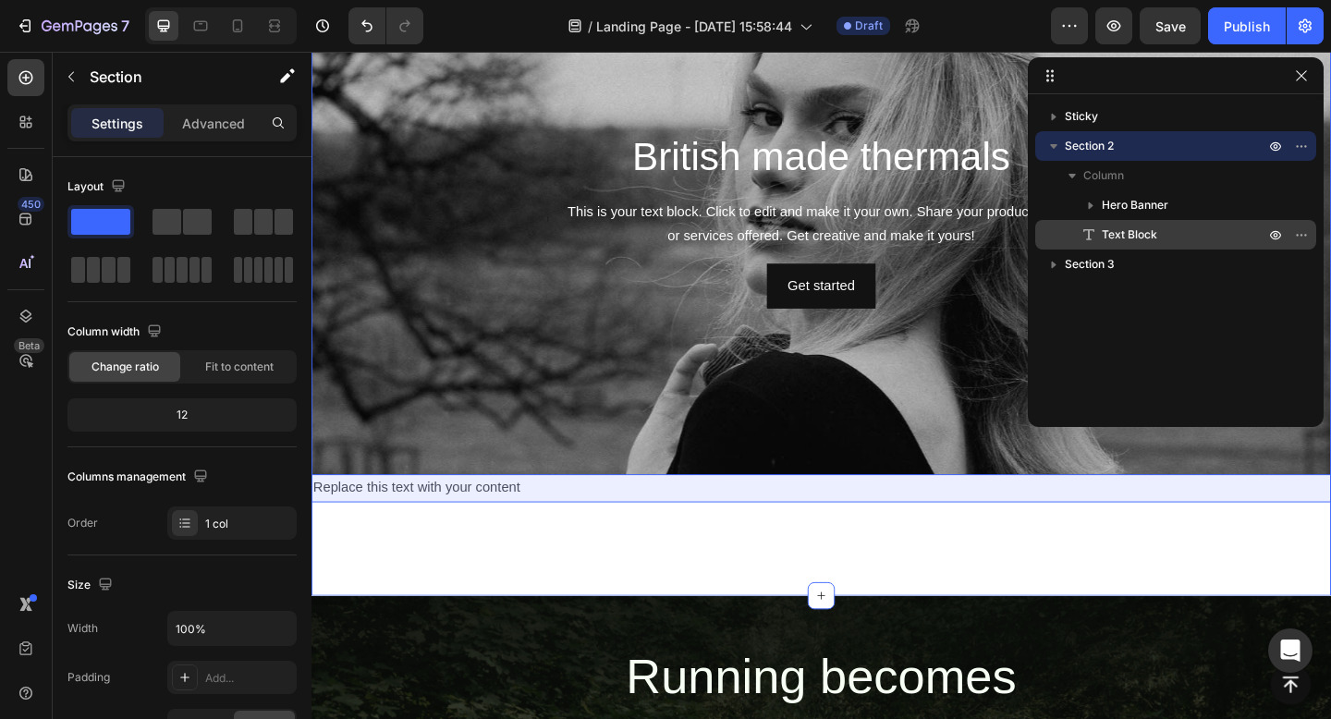
click at [1120, 235] on span "Text Block" at bounding box center [1128, 234] width 55 height 18
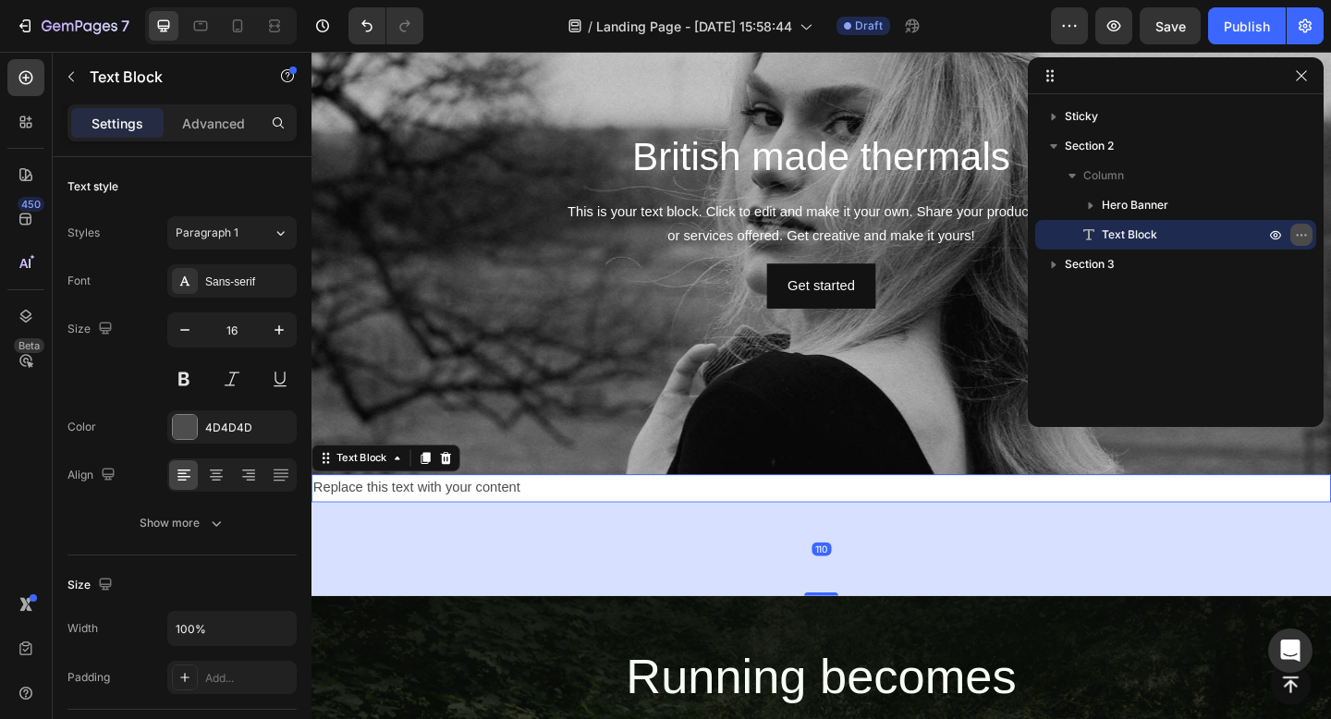
click at [1300, 230] on icon "button" at bounding box center [1301, 234] width 15 height 15
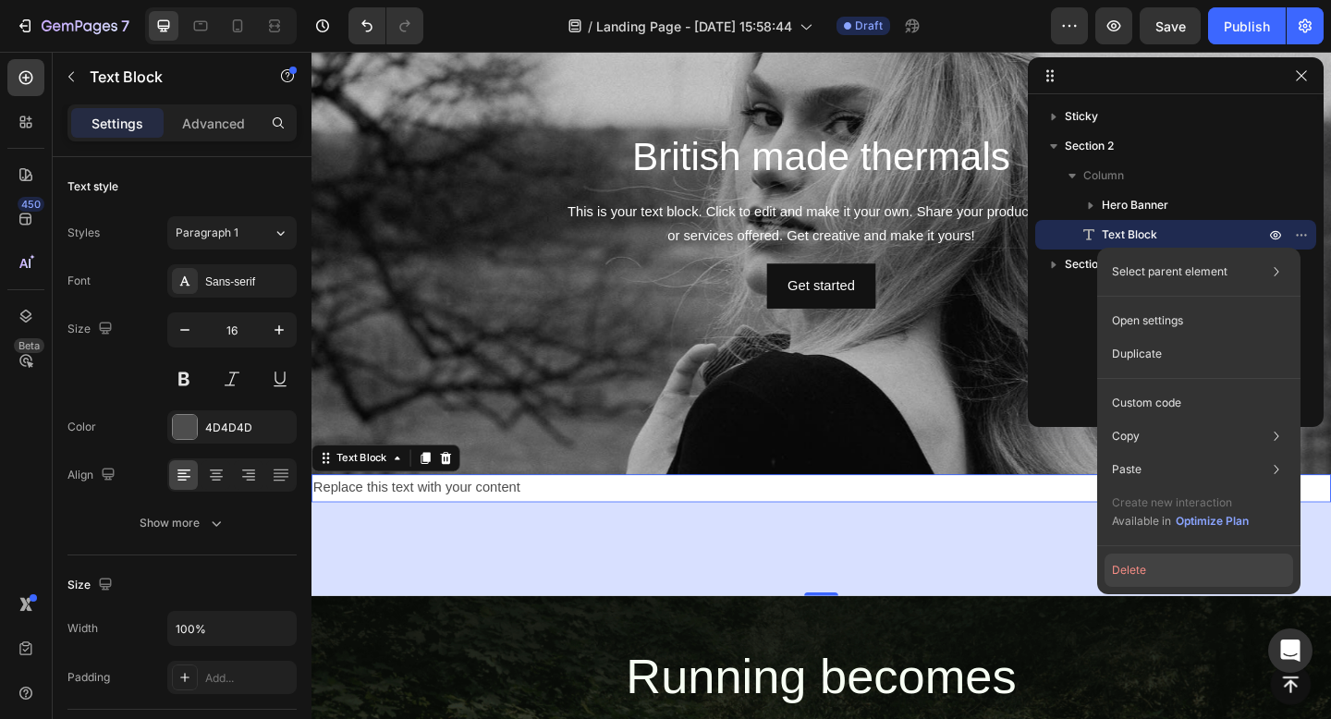
click at [1143, 564] on button "Delete" at bounding box center [1198, 569] width 188 height 33
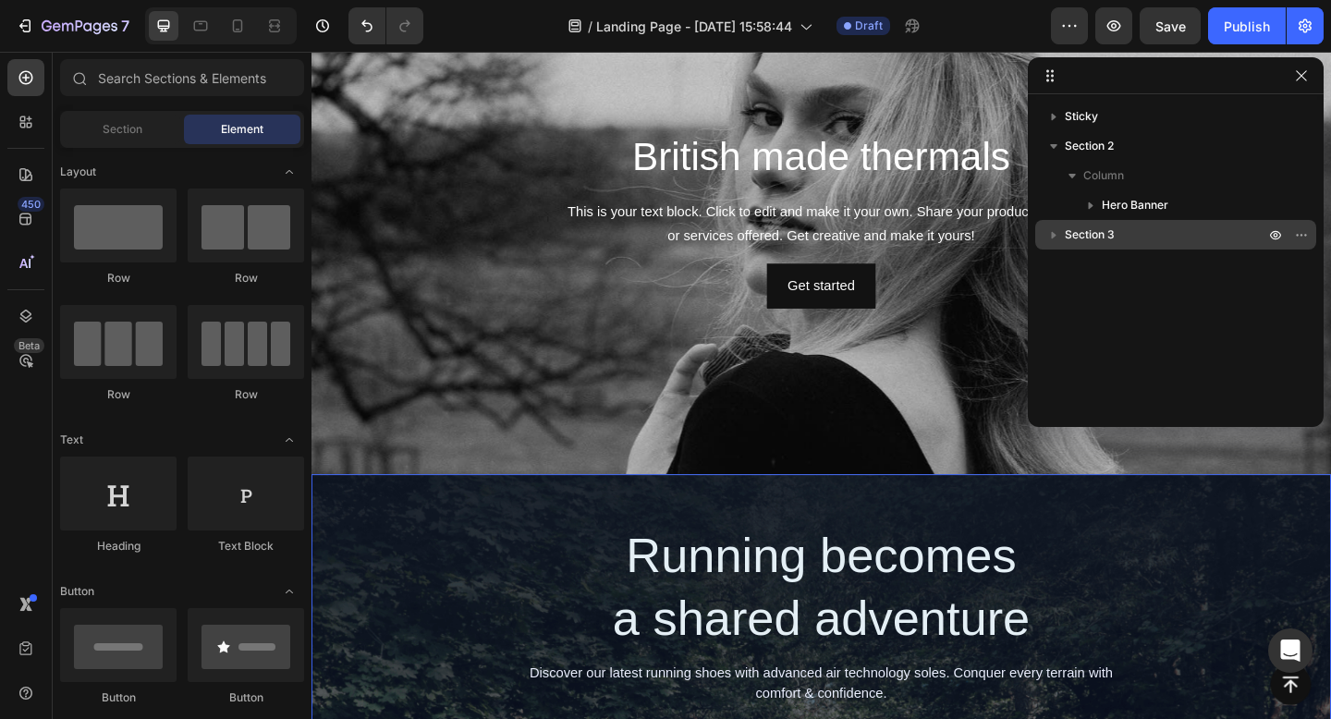
click at [1050, 236] on icon "button" at bounding box center [1053, 234] width 18 height 18
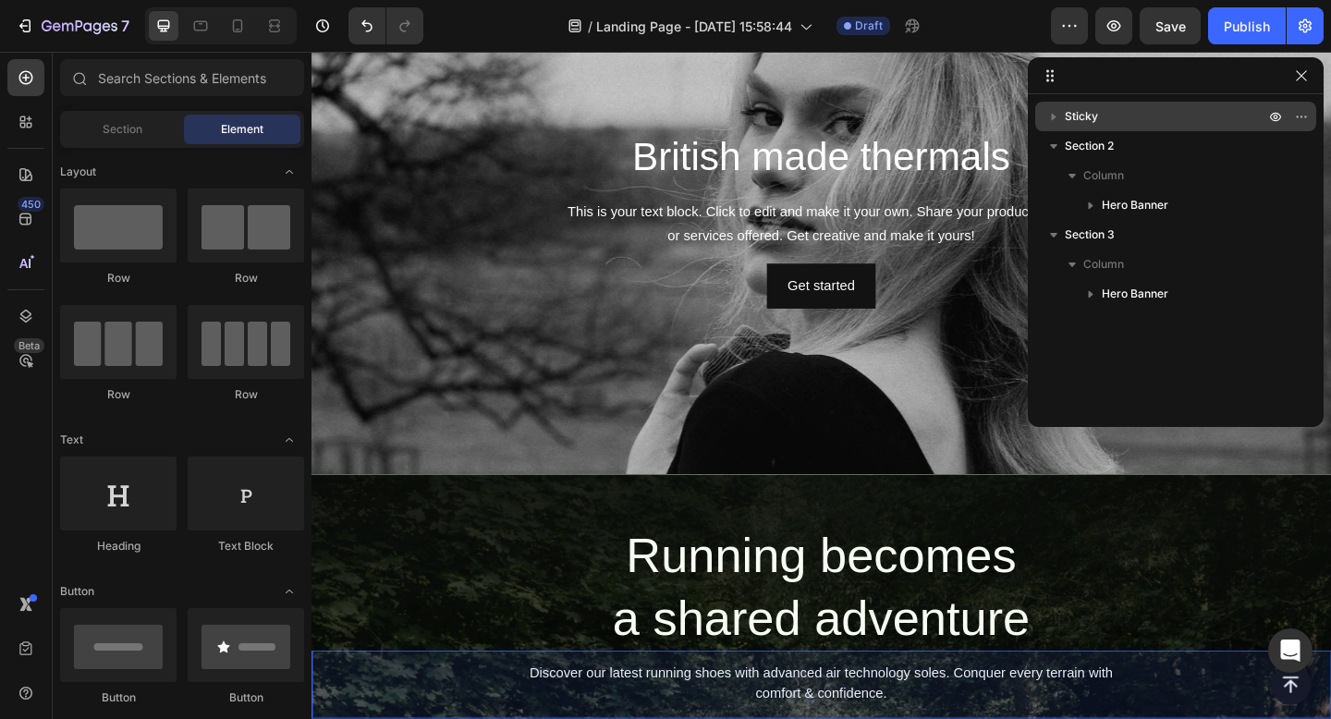
click at [1053, 118] on icon "button" at bounding box center [1053, 117] width 5 height 7
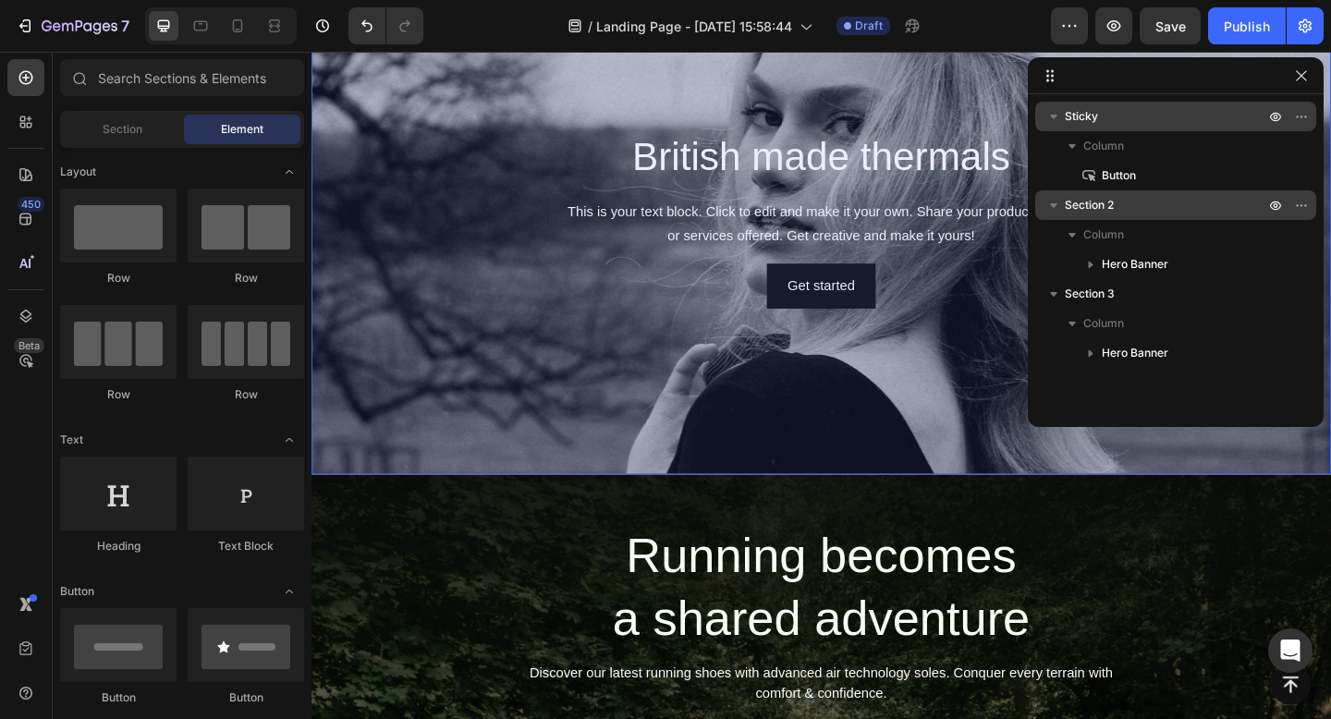
click at [1051, 203] on icon "button" at bounding box center [1053, 205] width 7 height 5
click at [1047, 206] on icon "button" at bounding box center [1053, 205] width 18 height 18
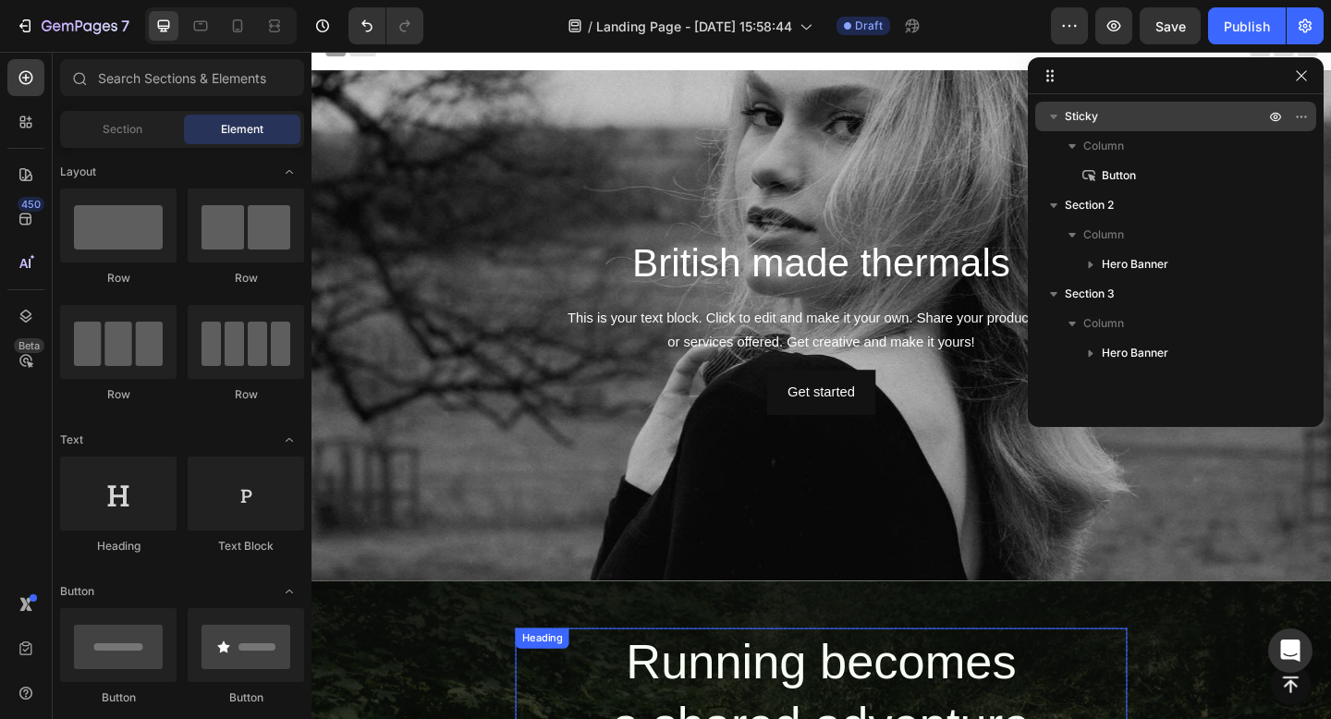
scroll to position [0, 0]
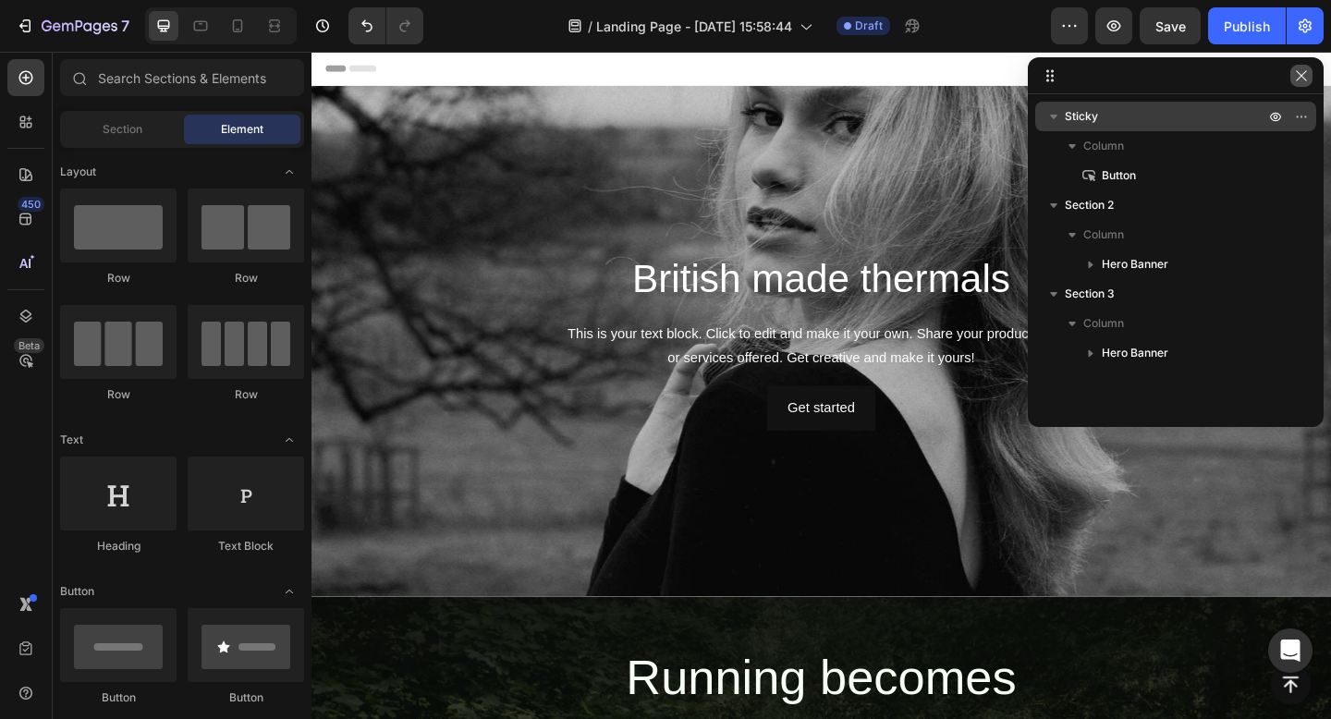
click at [1302, 79] on icon "button" at bounding box center [1301, 75] width 15 height 15
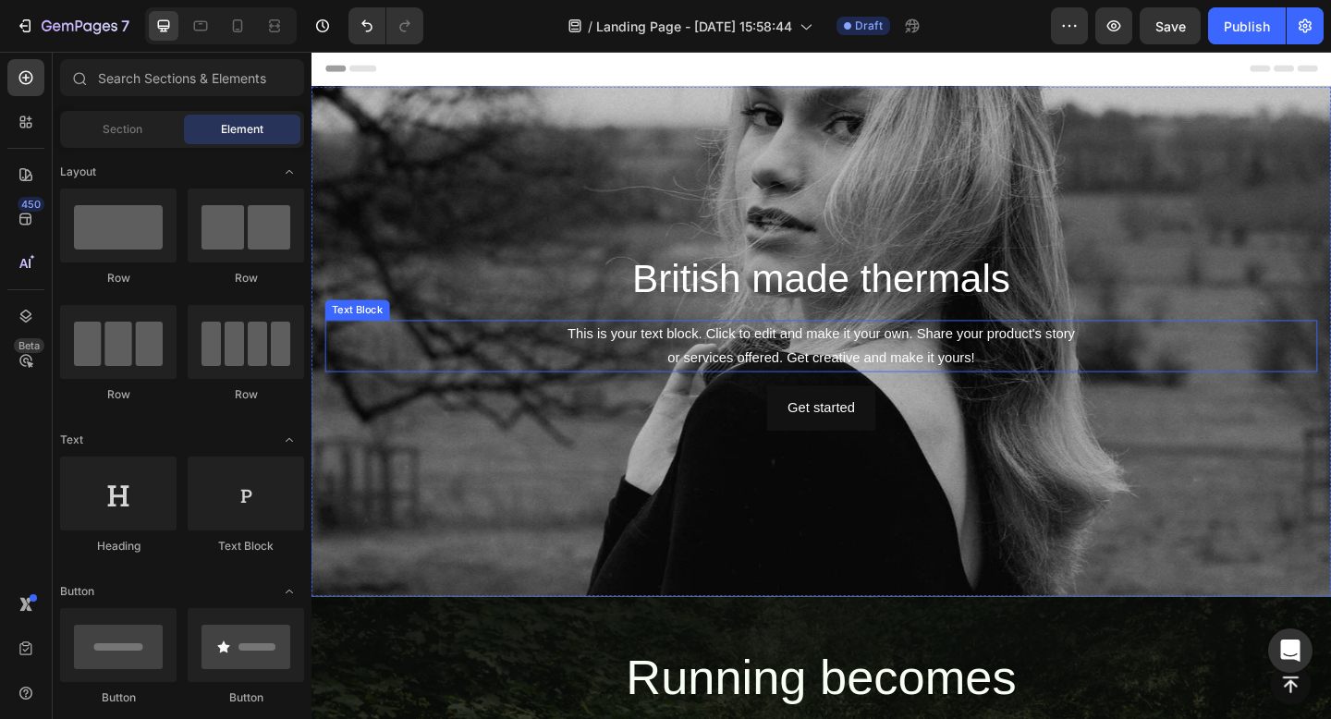
click at [787, 379] on div "This is your text block. Click to edit and make it your own. Share your product…" at bounding box center [865, 372] width 1079 height 57
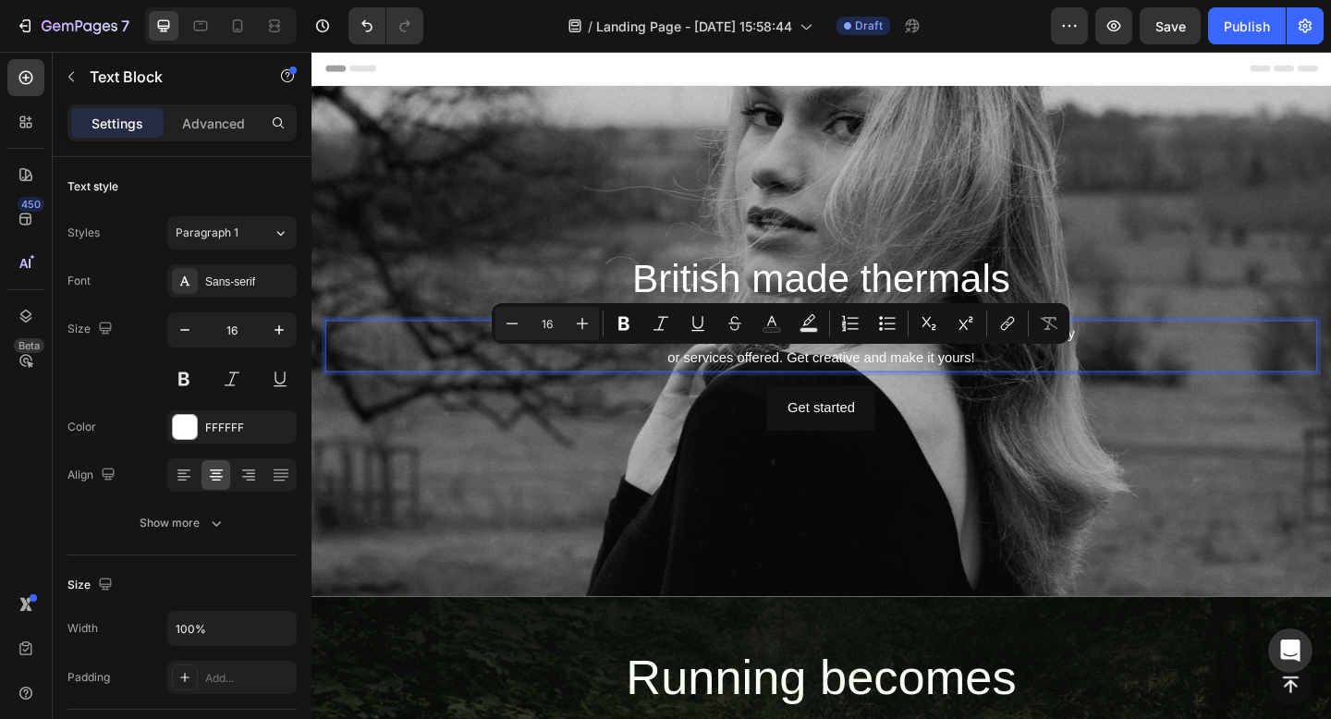
click at [681, 386] on p "This is your text block. Click to edit and make it your own. Share your product…" at bounding box center [865, 373] width 1075 height 54
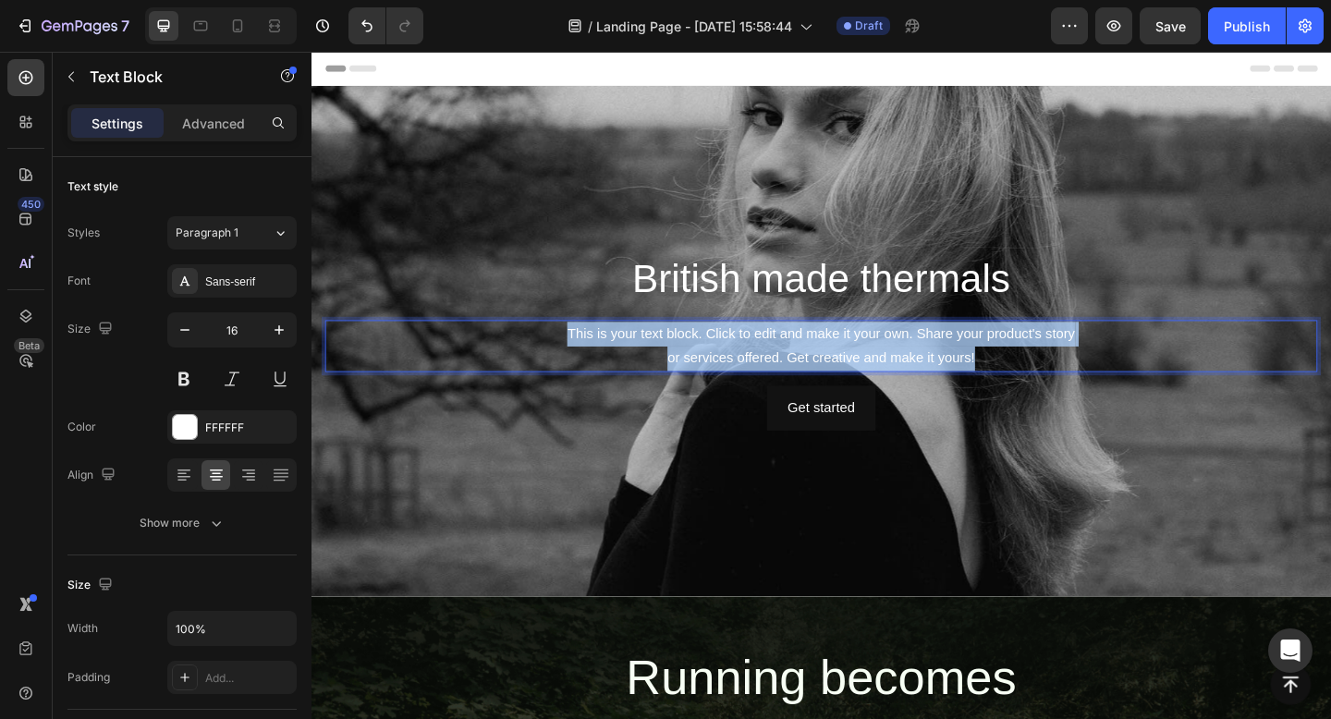
drag, startPoint x: 590, startPoint y: 358, endPoint x: 1070, endPoint y: 389, distance: 480.5
click at [1070, 389] on p "This is your text block. Click to edit and make it your own. Share your product…" at bounding box center [865, 373] width 1075 height 54
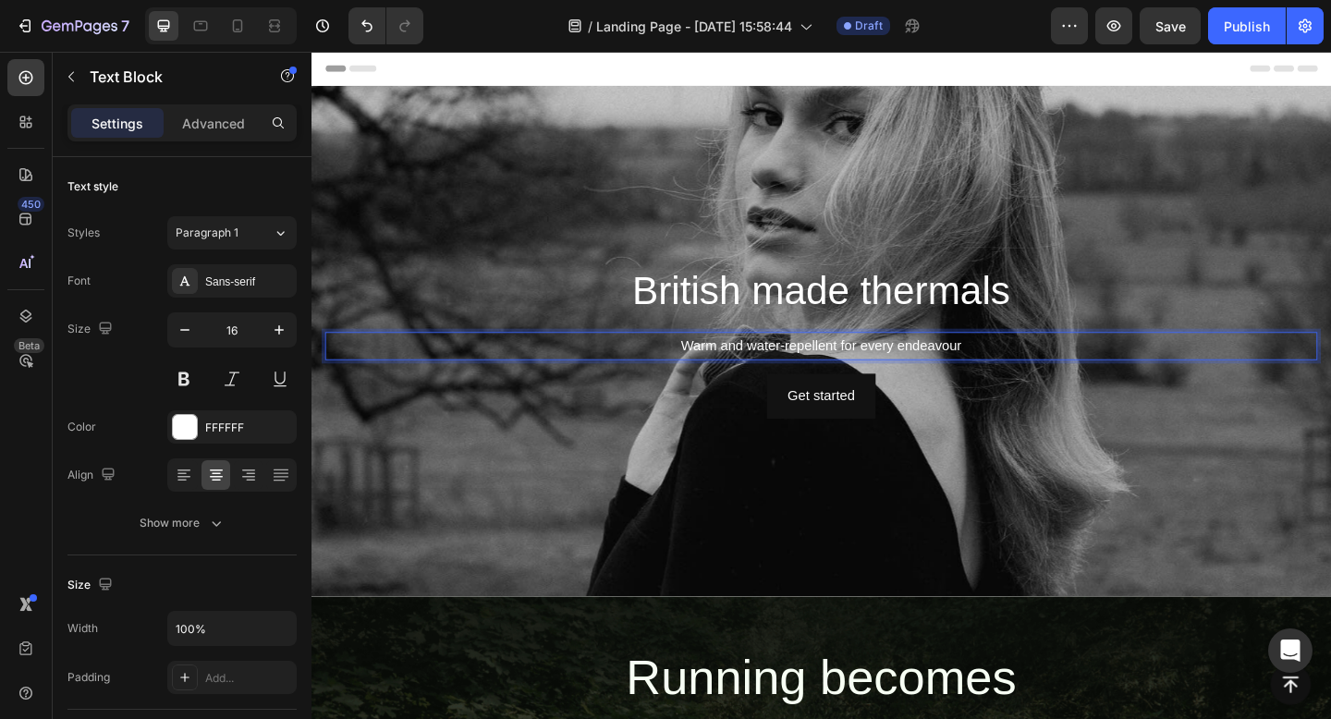
click at [764, 379] on p "Warm and water-repellent for every endeavour" at bounding box center [865, 371] width 1075 height 27
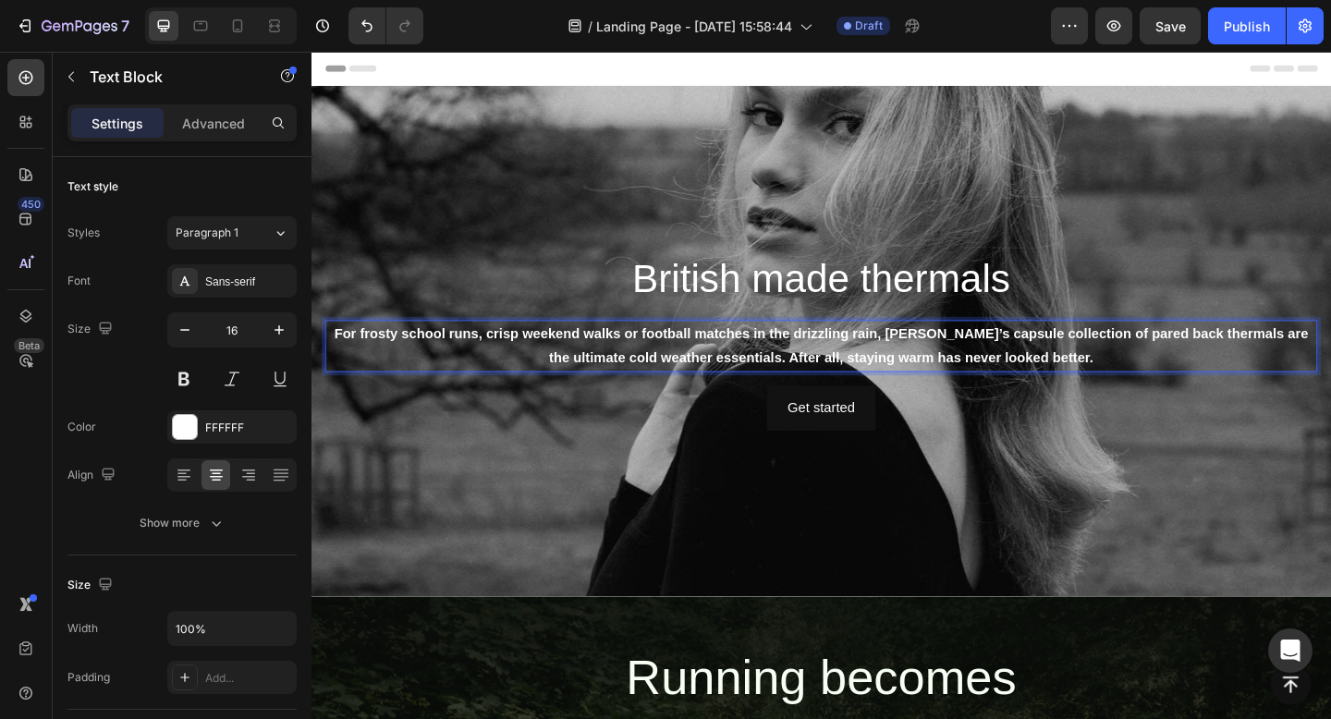
click at [824, 372] on p "For frosty school runs, crisp weekend walks or football matches in the drizzlin…" at bounding box center [865, 373] width 1075 height 54
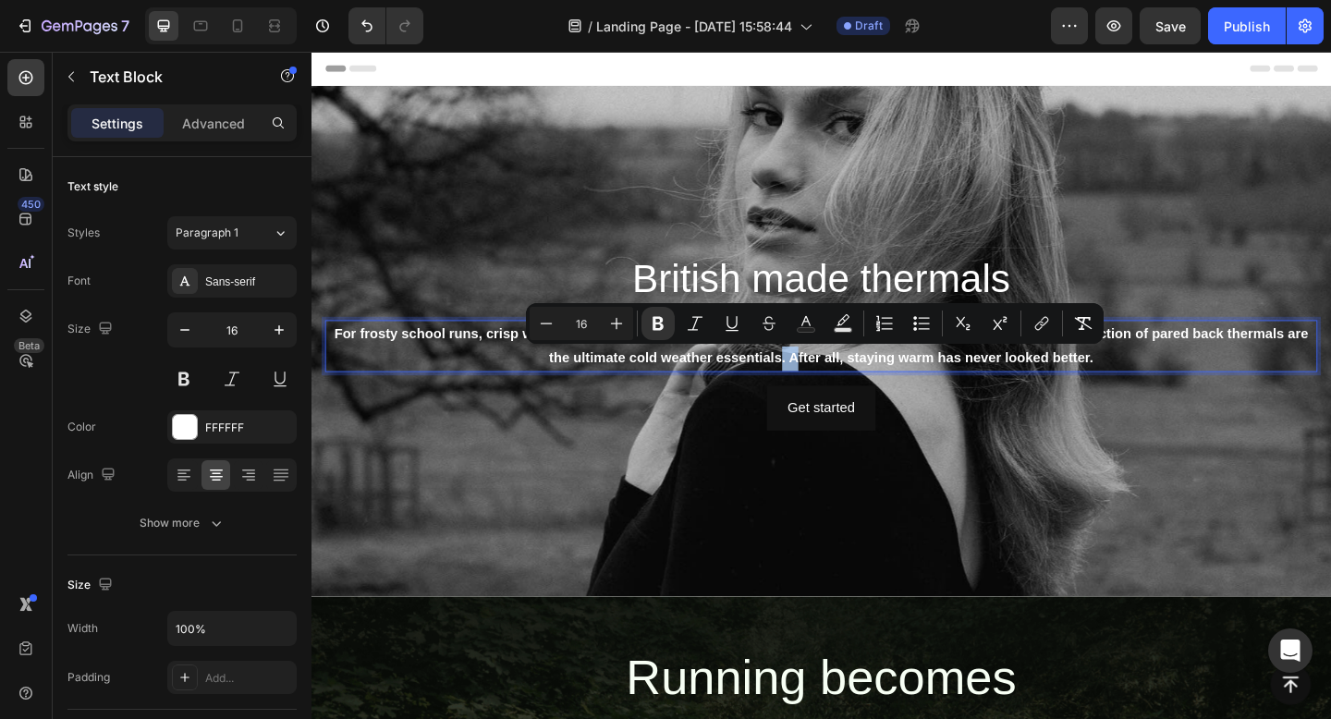
click at [960, 394] on p "For frosty school runs, crisp weekend walks or football matches in the drizzlin…" at bounding box center [865, 373] width 1075 height 54
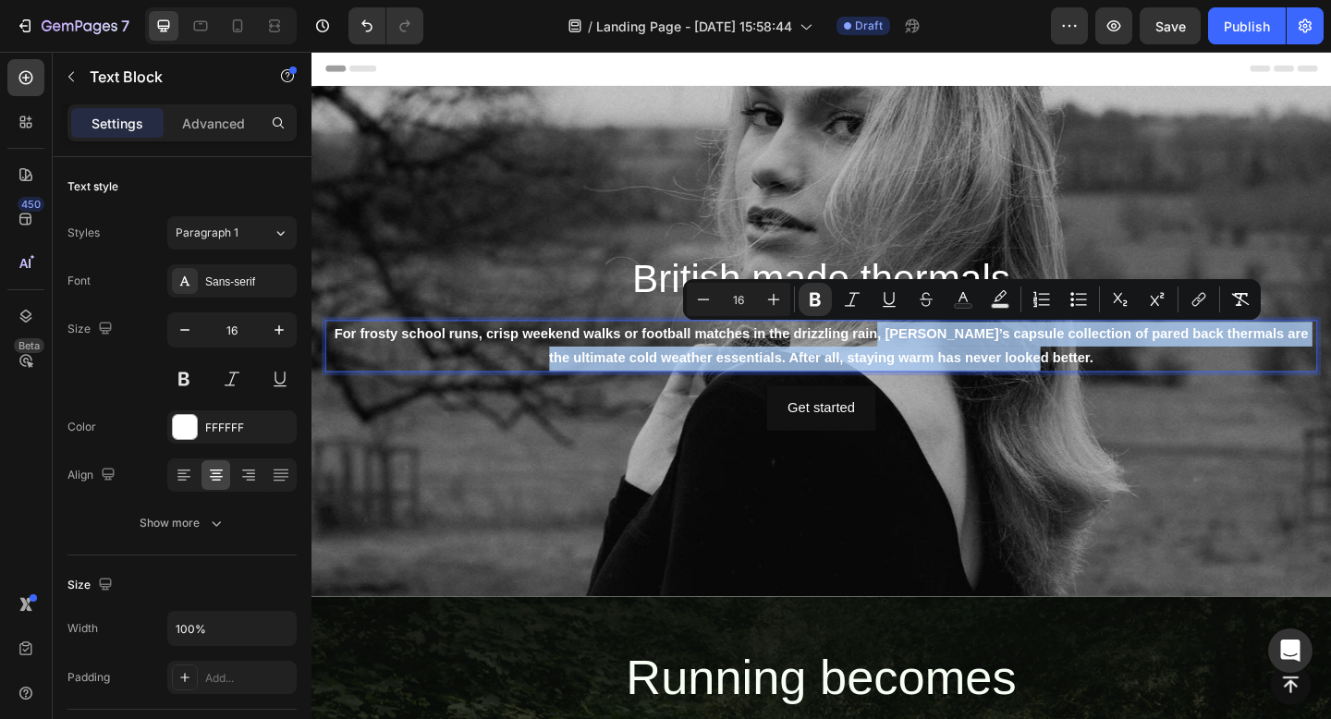
drag, startPoint x: 926, startPoint y: 362, endPoint x: 1113, endPoint y: 389, distance: 189.5
click at [1114, 389] on strong "For frosty school runs, crisp weekend walks or football matches in the drizzlin…" at bounding box center [865, 371] width 1059 height 43
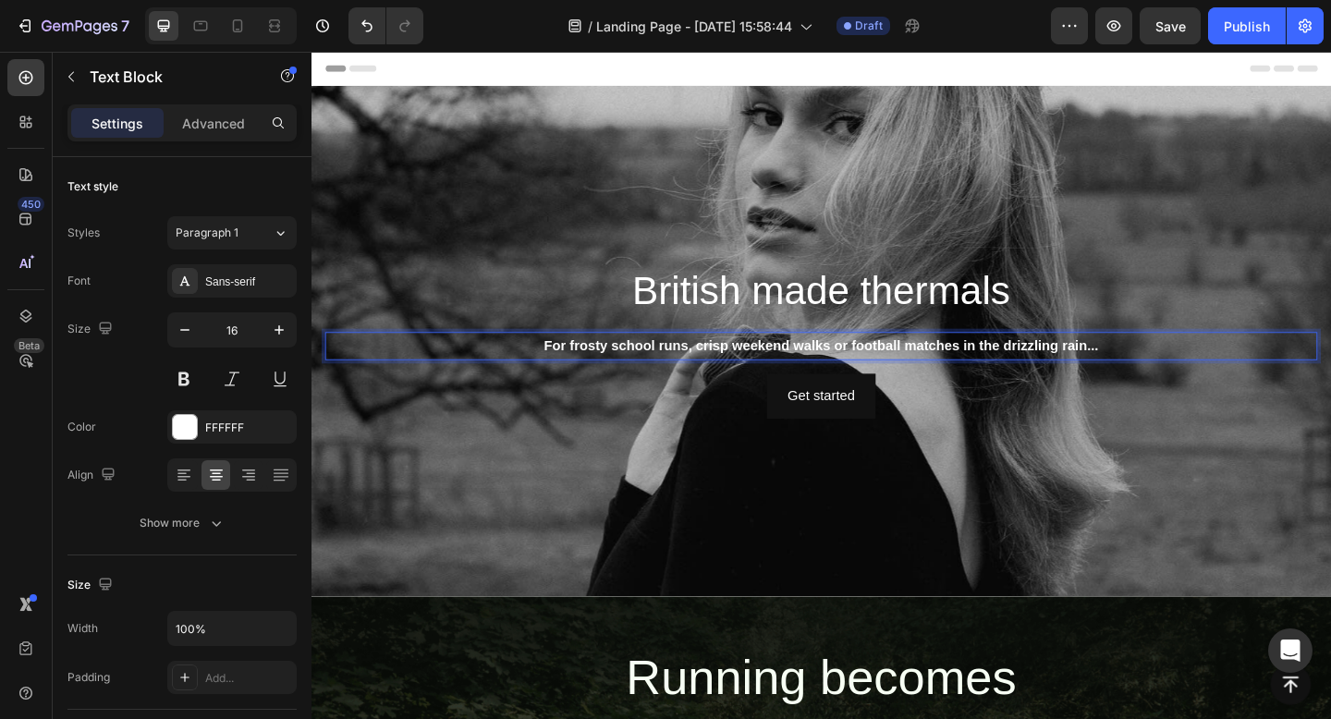
click at [1185, 374] on p "For frosty school runs, crisp weekend walks or football matches in the drizzlin…" at bounding box center [865, 371] width 1075 height 27
click at [747, 378] on strong "For frosty school runs, crisp weekend walks or football matches in the drizzlin…" at bounding box center [866, 371] width 603 height 16
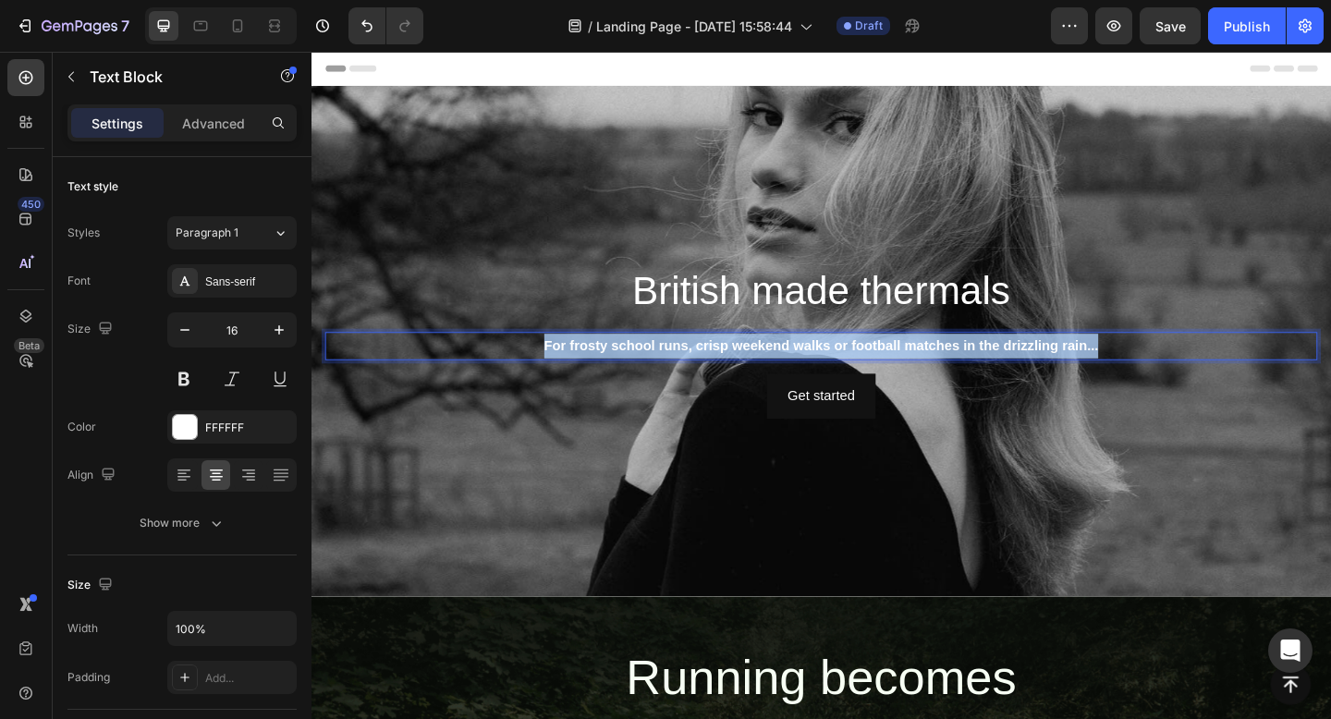
click at [747, 378] on strong "For frosty school runs, crisp weekend walks or football matches in the drizzlin…" at bounding box center [866, 371] width 603 height 16
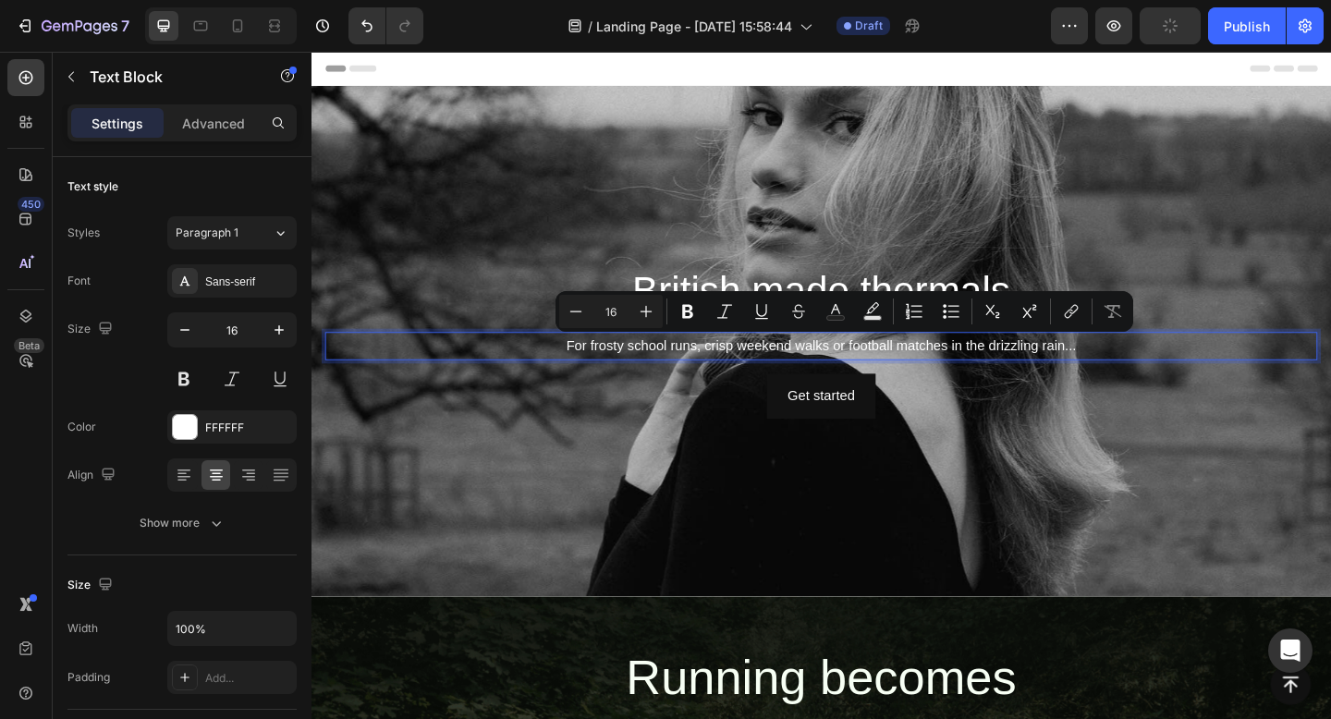
click at [541, 371] on p "For frosty school runs, crisp weekend walks or football matches in the drizzlin…" at bounding box center [865, 371] width 1075 height 27
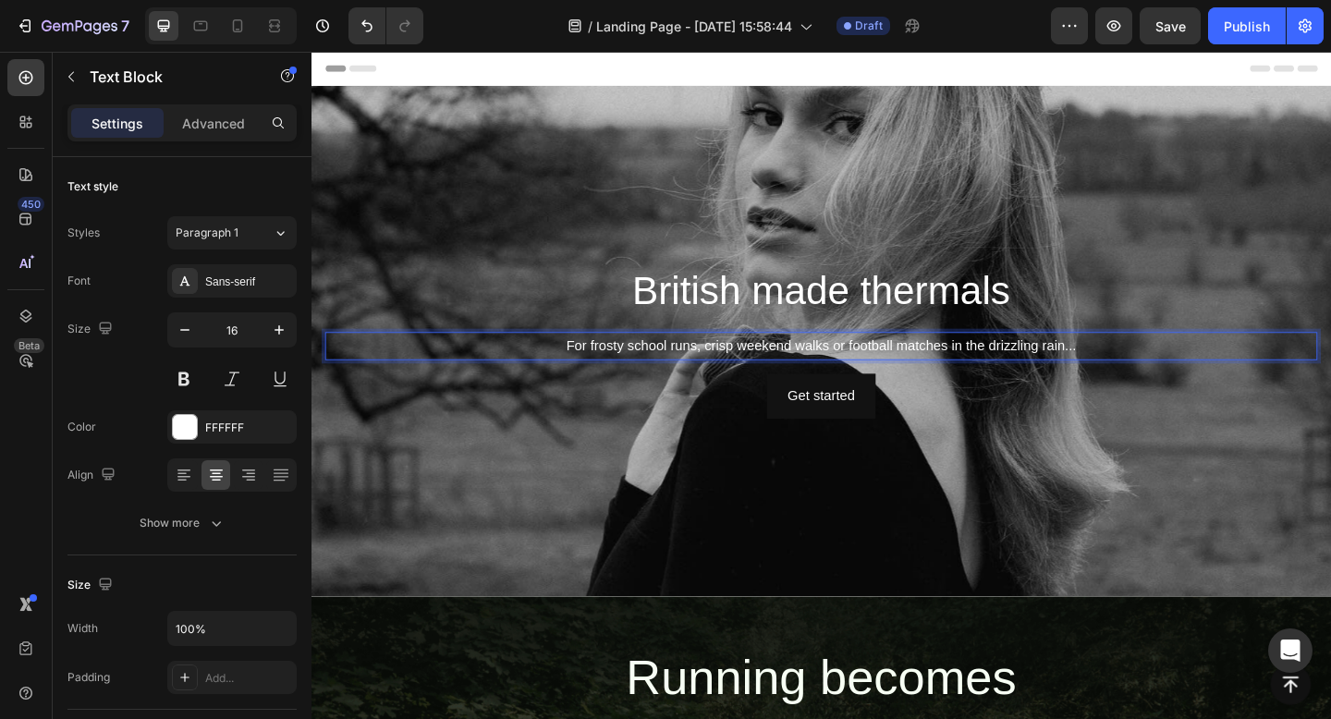
click at [907, 376] on p "For frosty school runs, crisp weekend walks or football matches in the drizzlin…" at bounding box center [865, 371] width 1075 height 27
click at [904, 373] on p "For frosty school runs, crisp weekend walks or football matches in the drizzlin…" at bounding box center [865, 371] width 1075 height 27
drag, startPoint x: 896, startPoint y: 374, endPoint x: 995, endPoint y: 375, distance: 98.9
click at [995, 375] on p "For frosty school runs, crisp weekend walks or football matches in the drizzlin…" at bounding box center [865, 371] width 1075 height 27
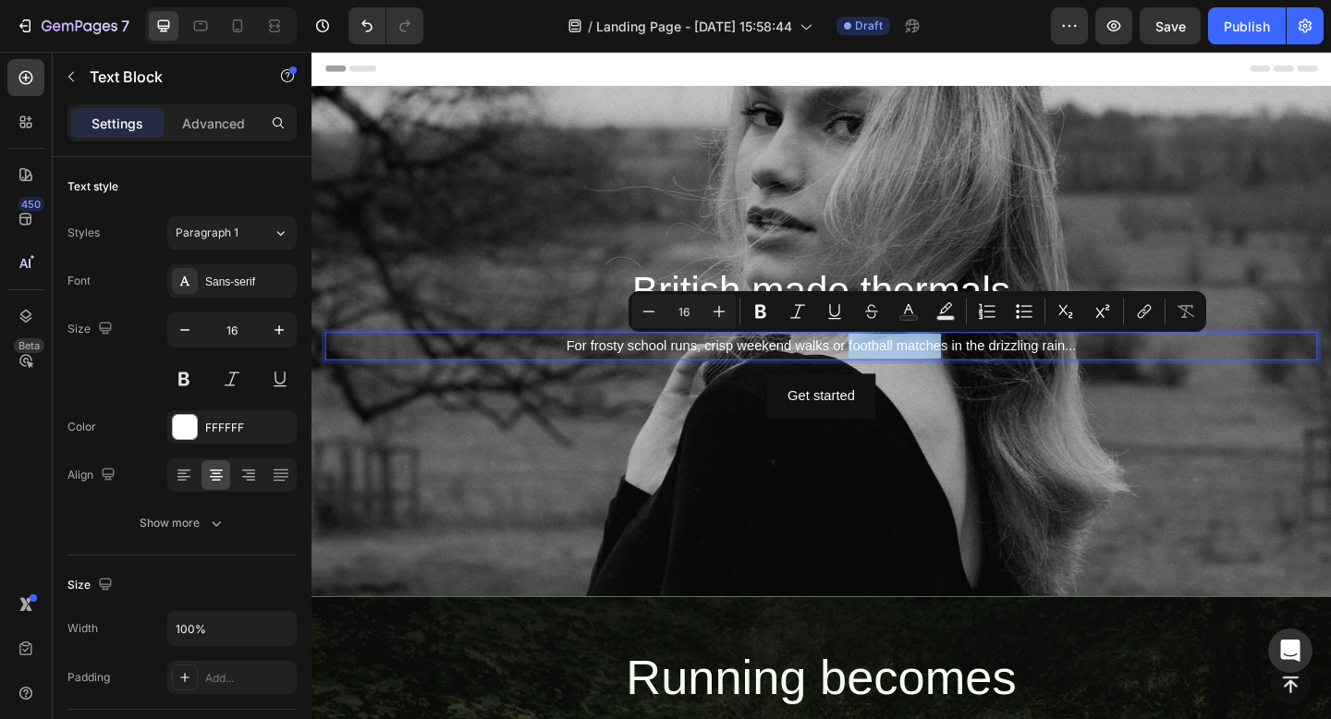
click at [954, 371] on p "For frosty school runs, crisp weekend walks or football matches in the drizzlin…" at bounding box center [865, 371] width 1075 height 27
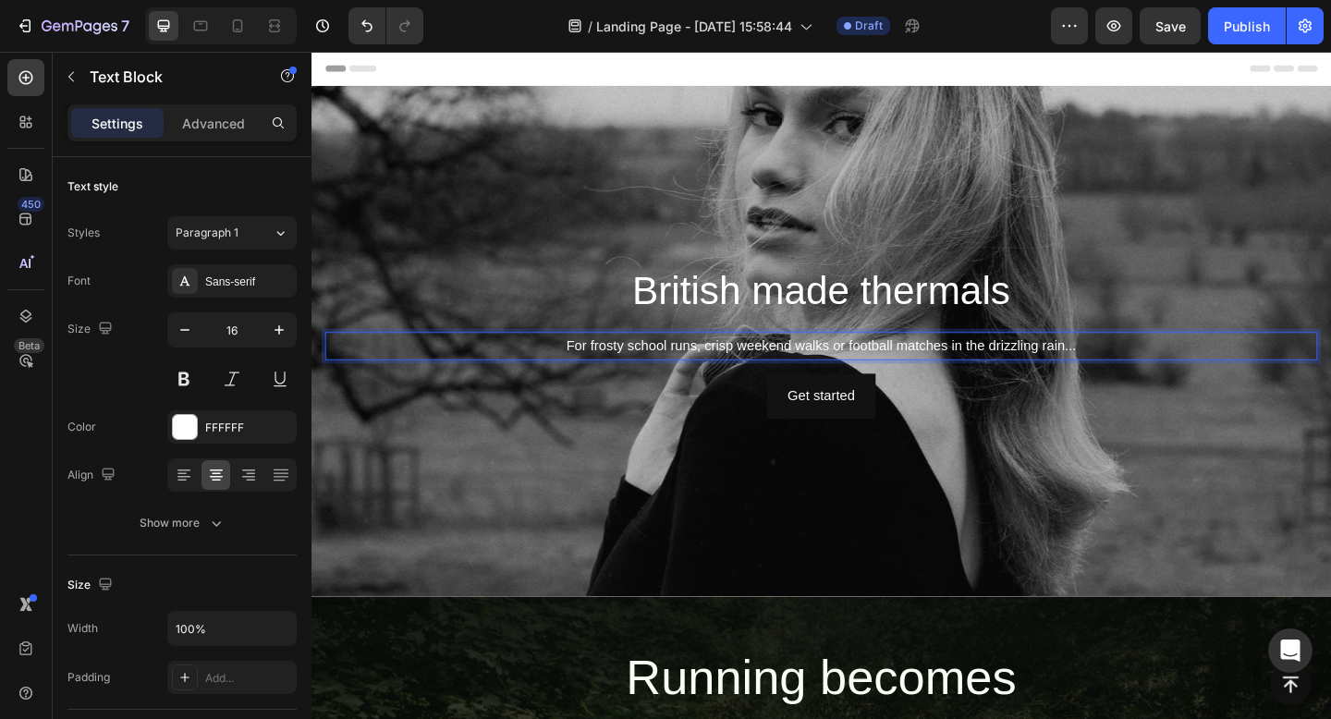
click at [750, 374] on p "For frosty school runs, crisp weekend walks or football matches in the drizzlin…" at bounding box center [865, 371] width 1075 height 27
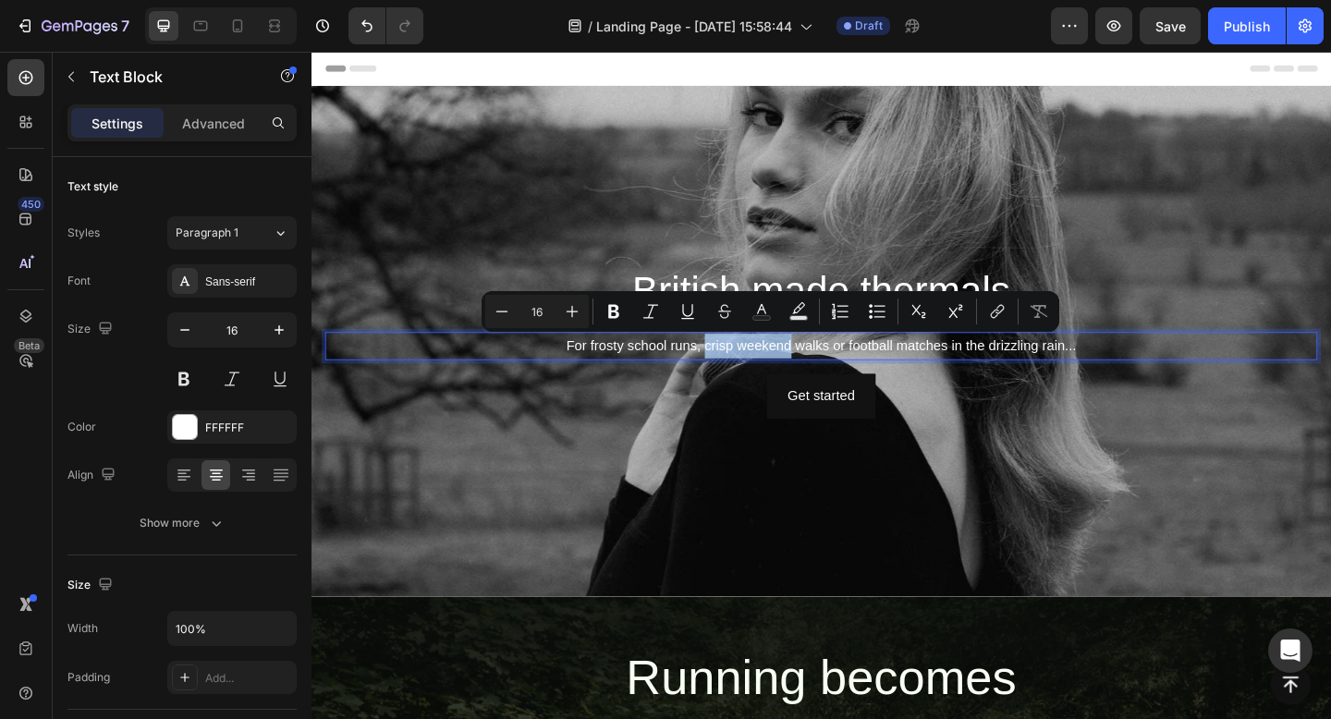
drag, startPoint x: 739, startPoint y: 373, endPoint x: 833, endPoint y: 375, distance: 94.3
click at [833, 375] on p "For frosty school runs, crisp weekend walks or football matches in the drizzlin…" at bounding box center [865, 371] width 1075 height 27
click at [741, 374] on p "For frosty school runs, crisp weekend walks or football matches in the drizzlin…" at bounding box center [865, 371] width 1075 height 27
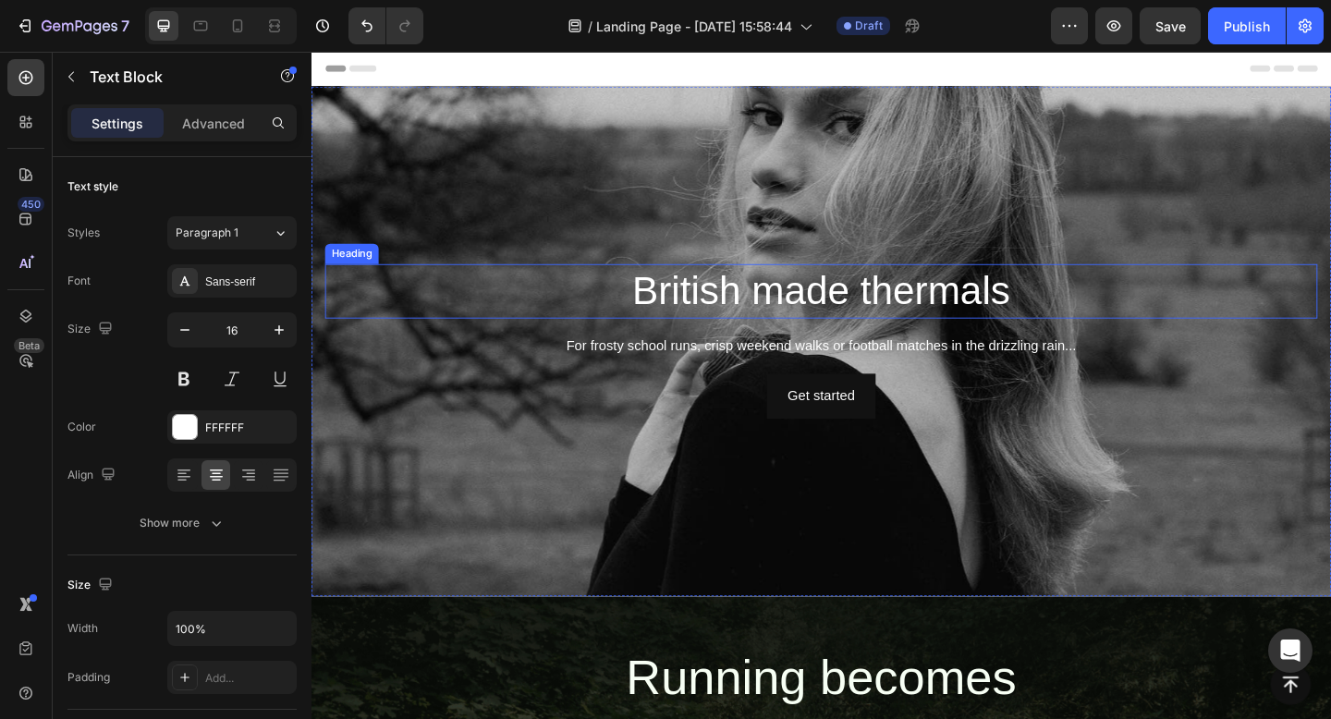
click at [738, 315] on h2 "British made thermals" at bounding box center [865, 312] width 1079 height 59
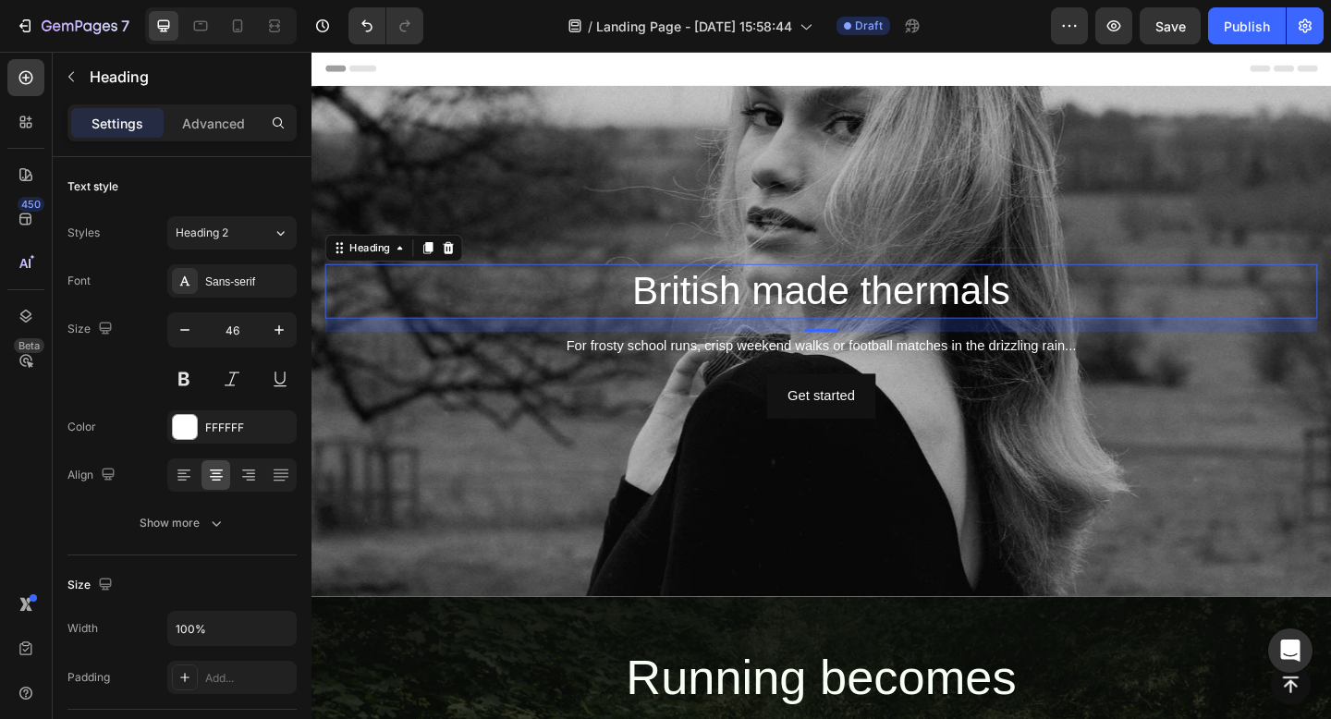
click at [708, 318] on h2 "British made thermals" at bounding box center [865, 312] width 1079 height 59
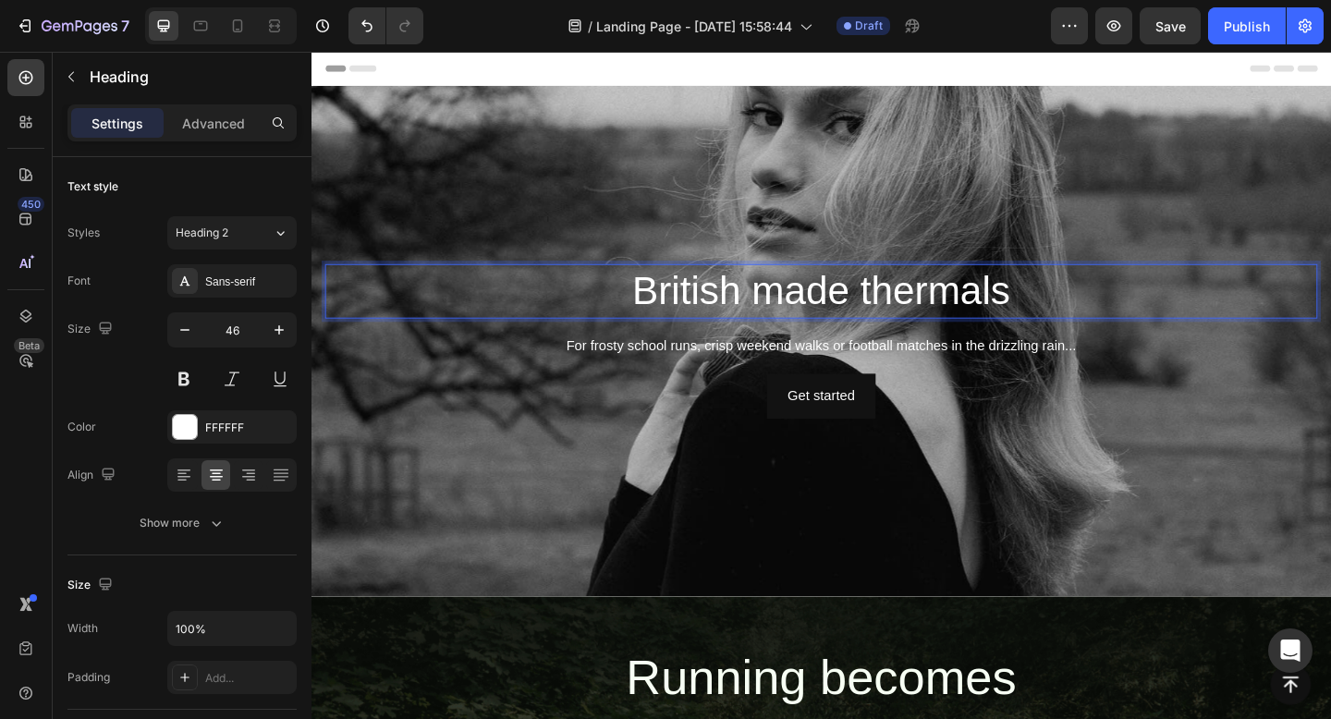
click at [708, 318] on p "British made thermals" at bounding box center [865, 312] width 1075 height 55
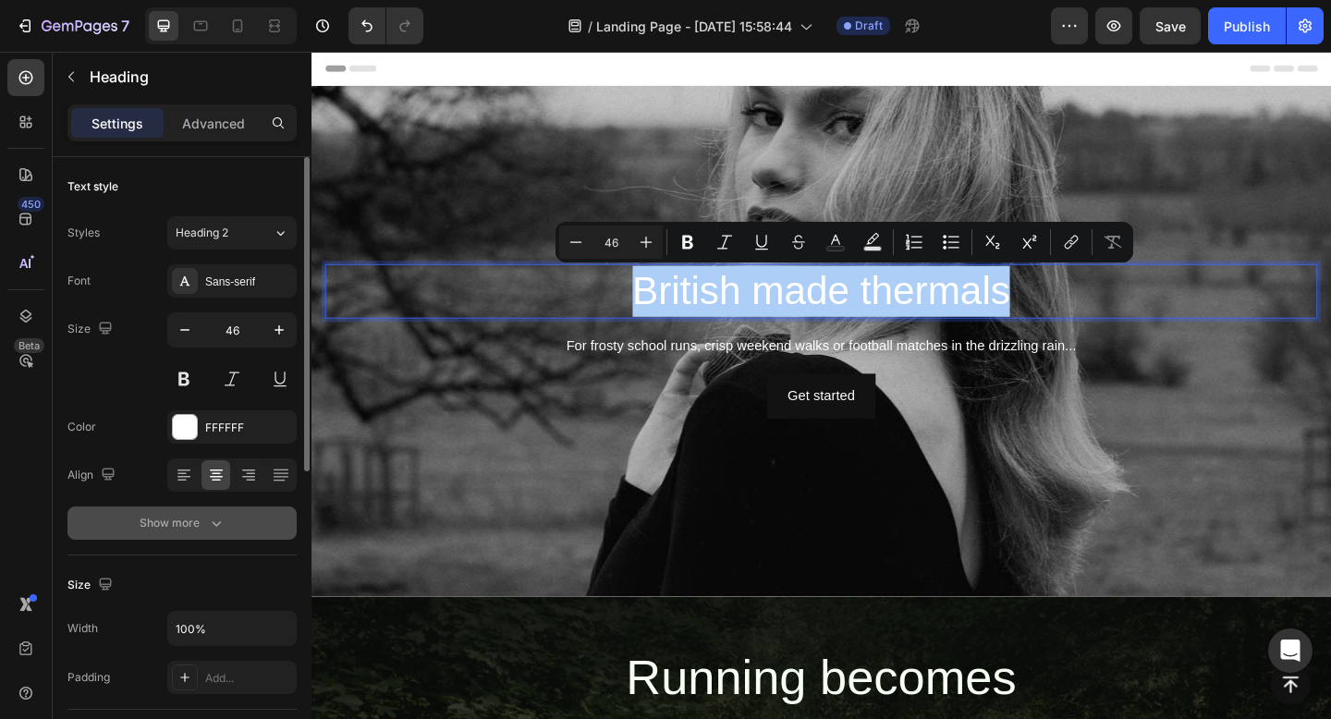
click at [173, 529] on div "Show more" at bounding box center [183, 523] width 86 height 18
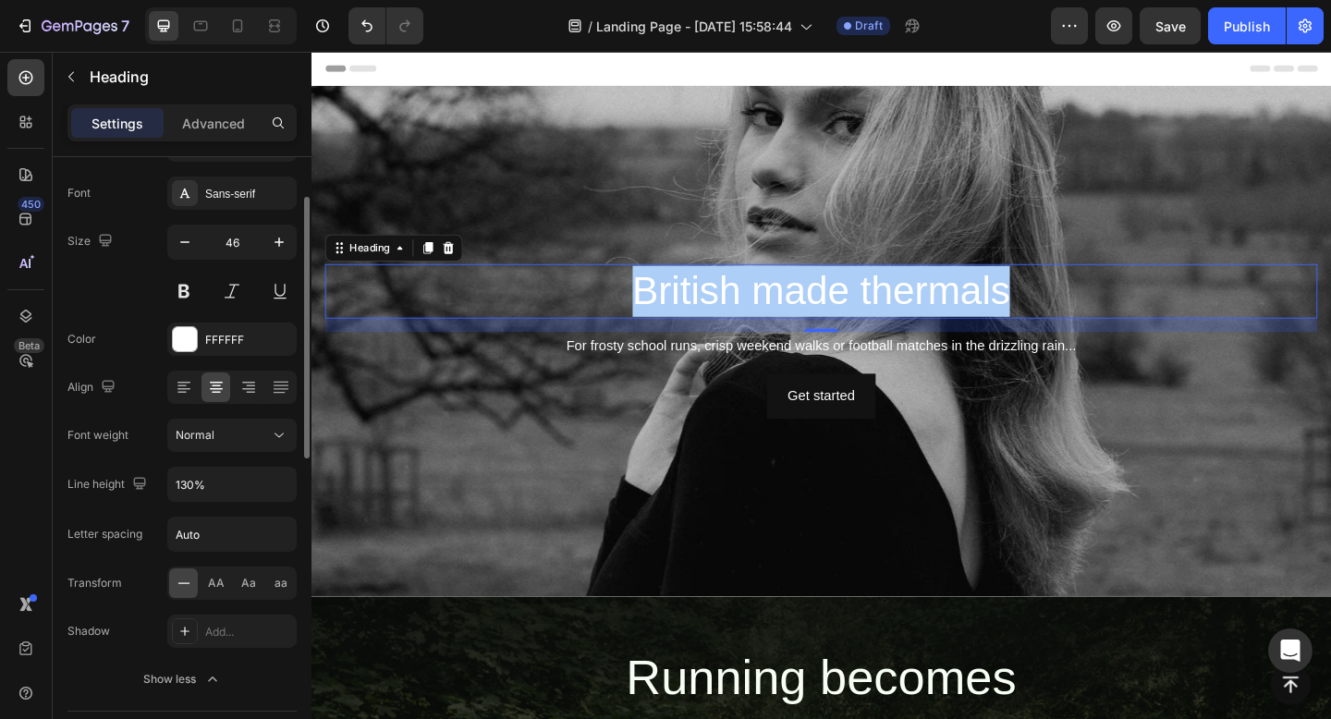
scroll to position [90, 0]
click at [210, 579] on span "AA" at bounding box center [216, 581] width 17 height 17
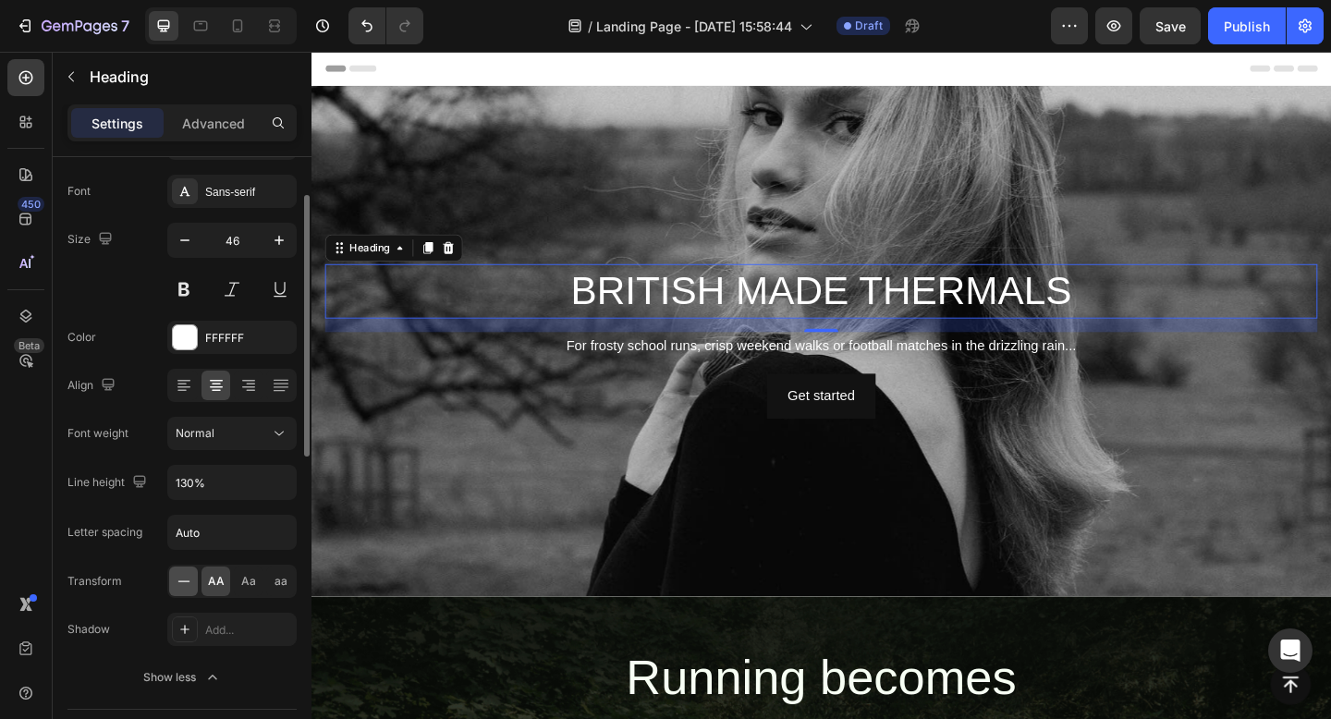
click at [183, 581] on icon at bounding box center [183, 580] width 12 height 1
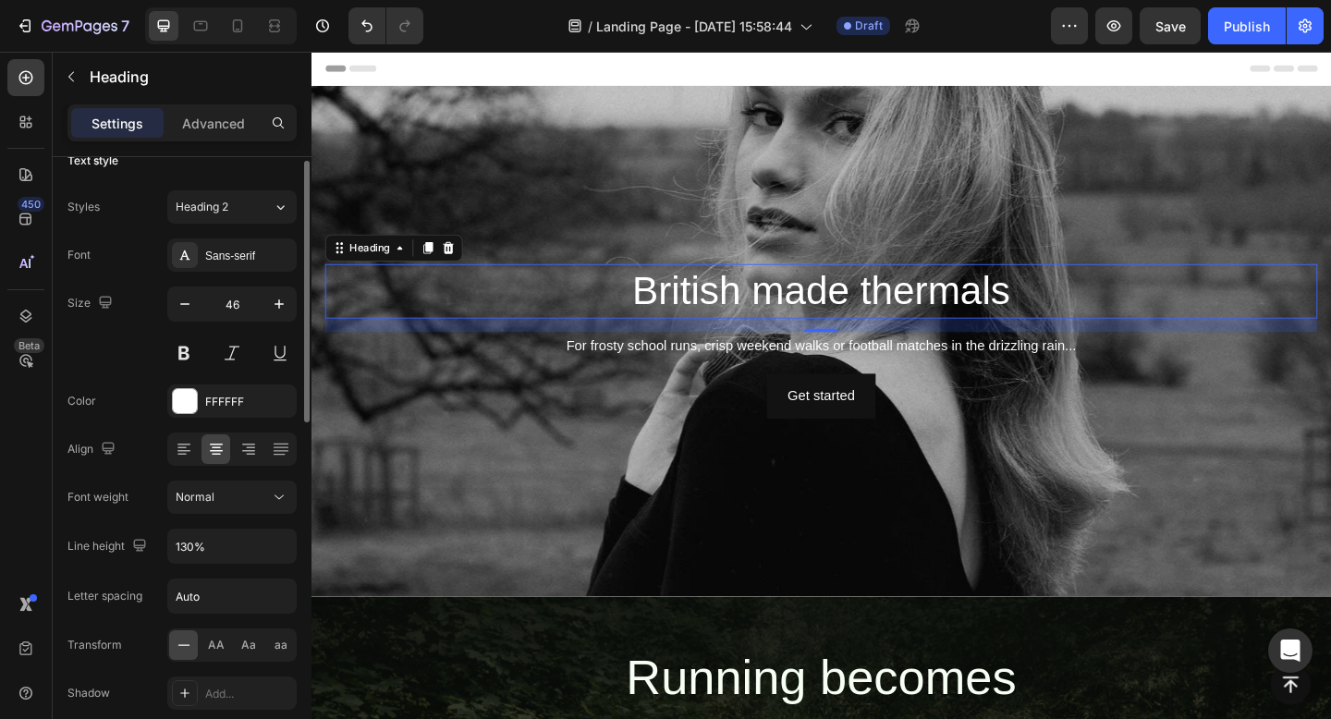
scroll to position [19, 0]
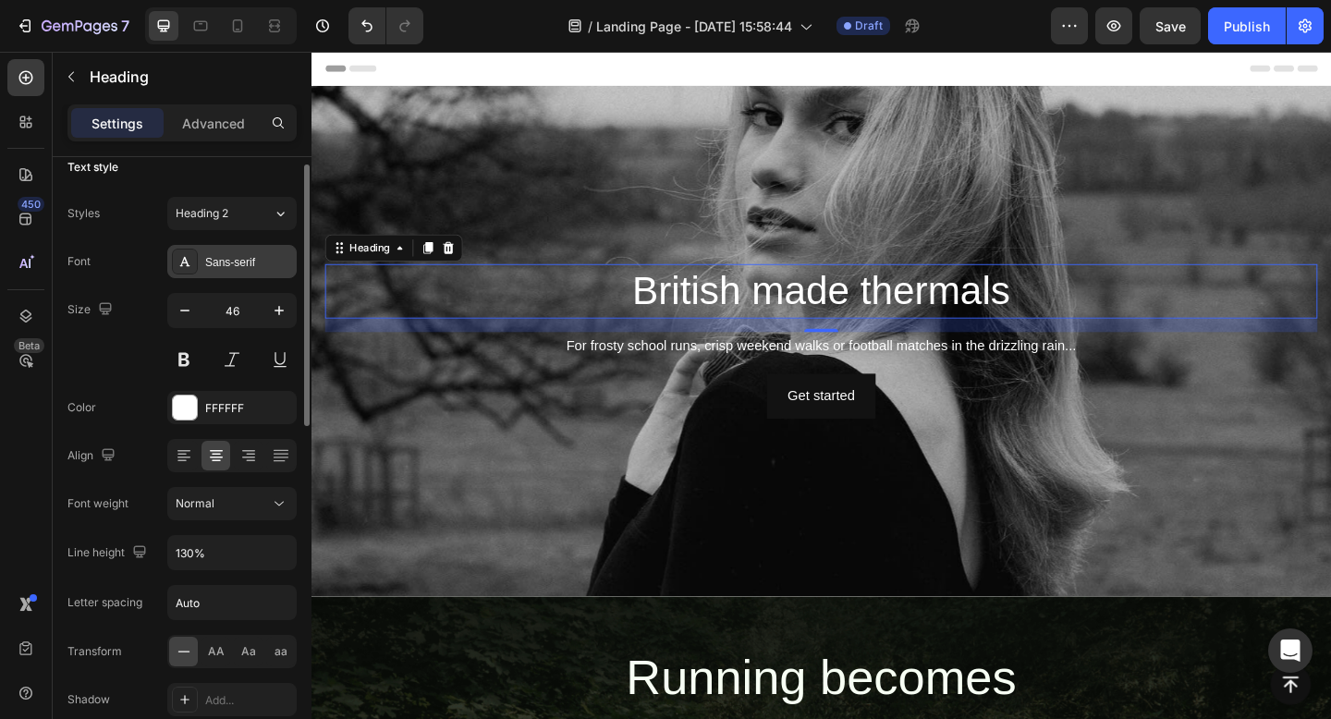
click at [213, 266] on div "Sans-serif" at bounding box center [248, 262] width 87 height 17
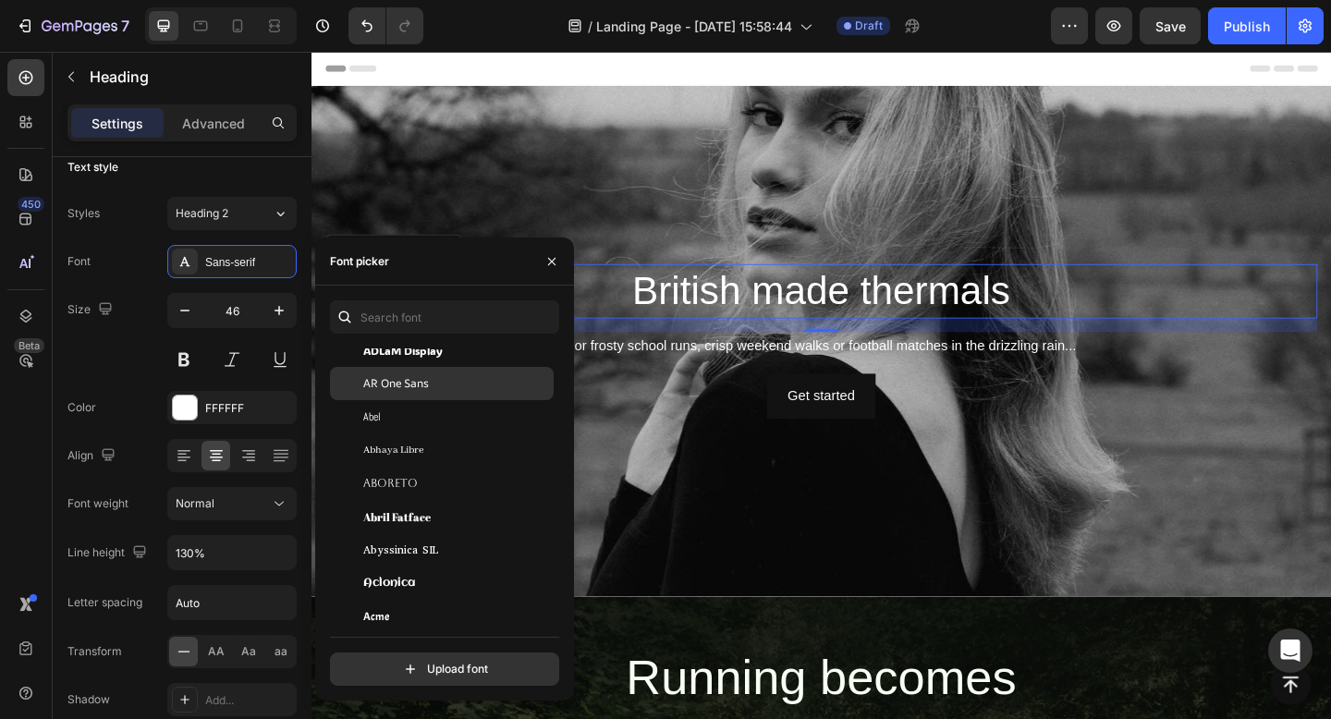
scroll to position [132, 0]
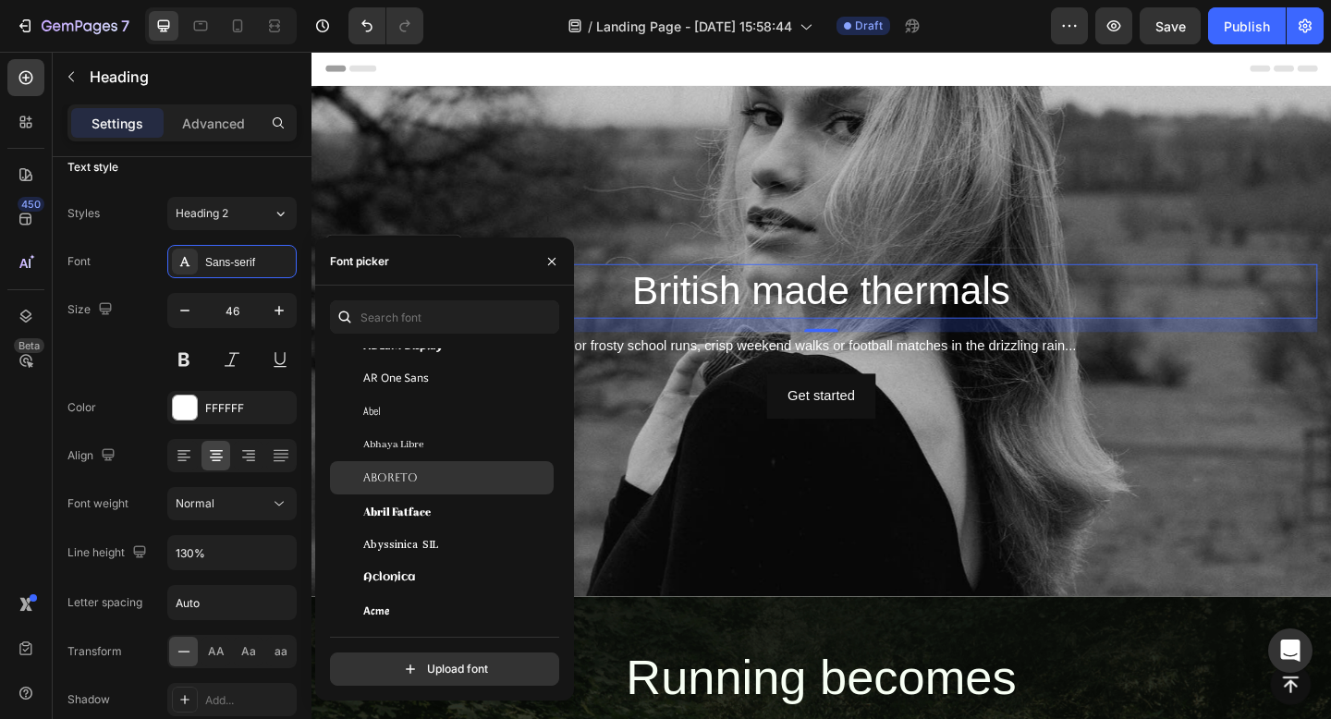
click at [380, 484] on span "Aboreto" at bounding box center [390, 477] width 55 height 17
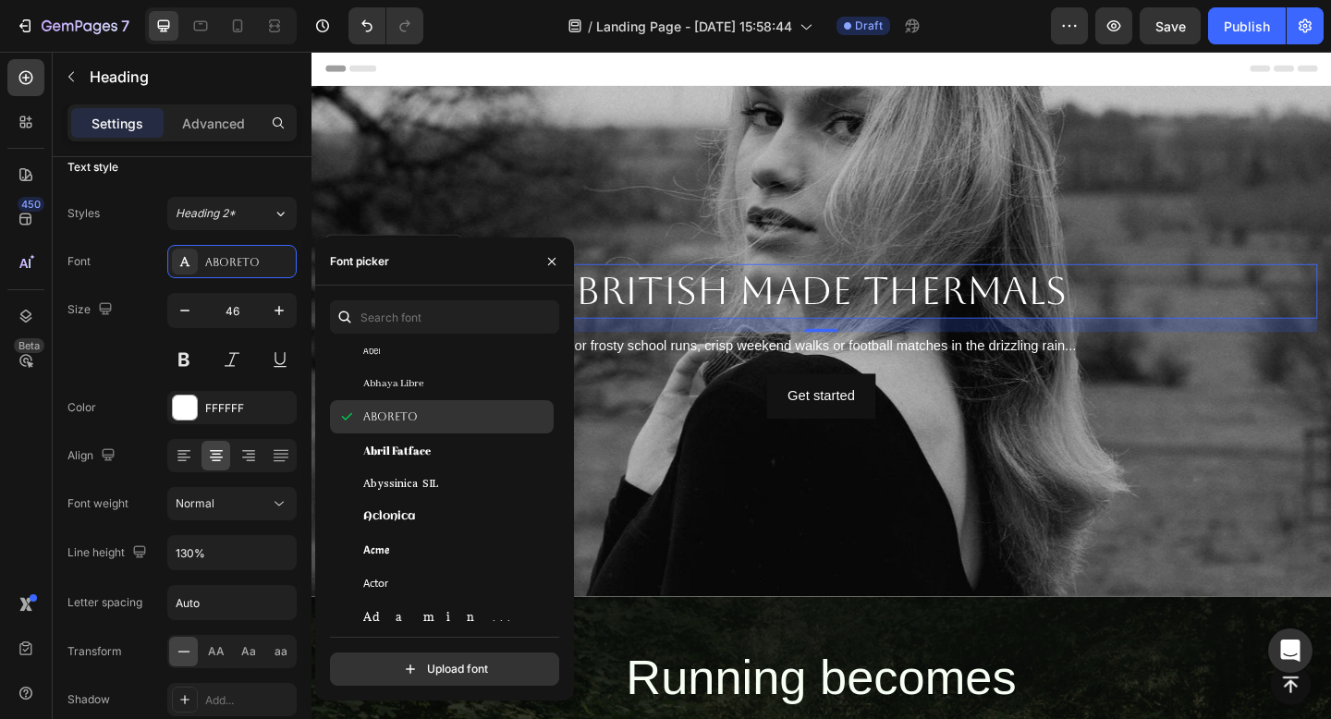
scroll to position [263, 0]
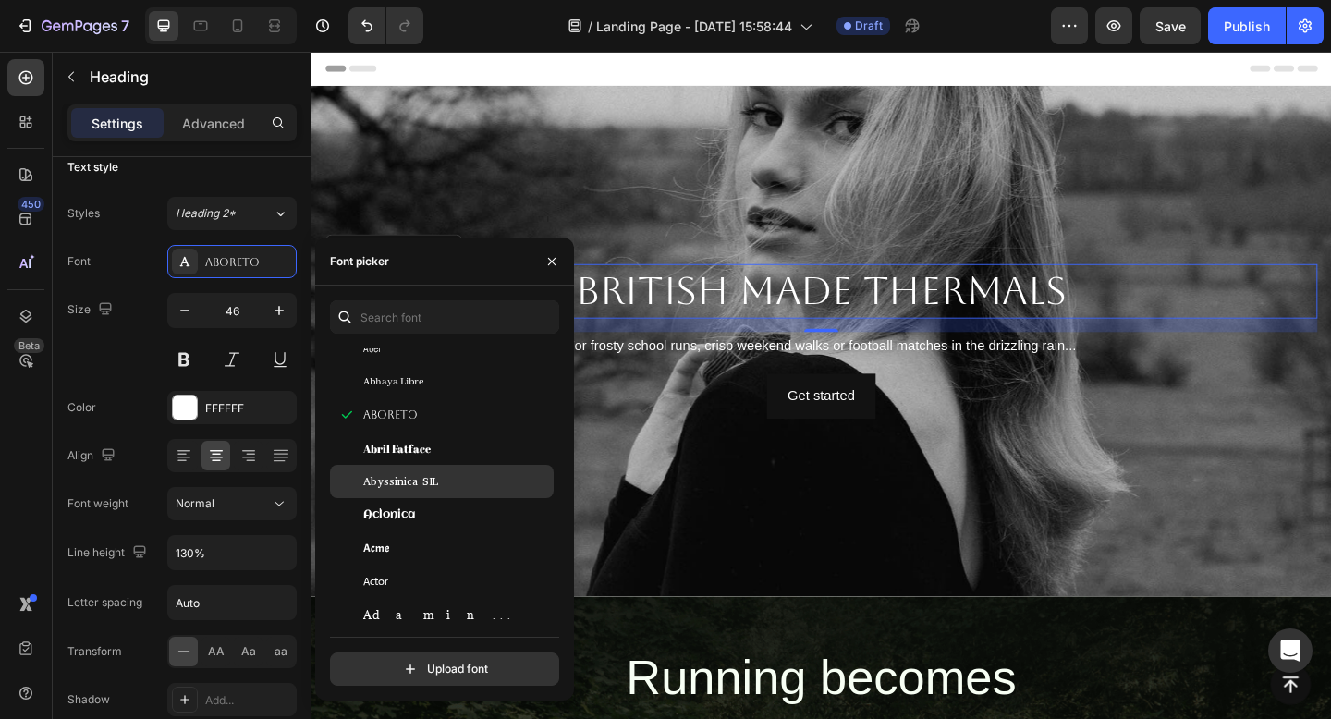
click at [393, 488] on span "Abyssinica SIL" at bounding box center [400, 481] width 75 height 17
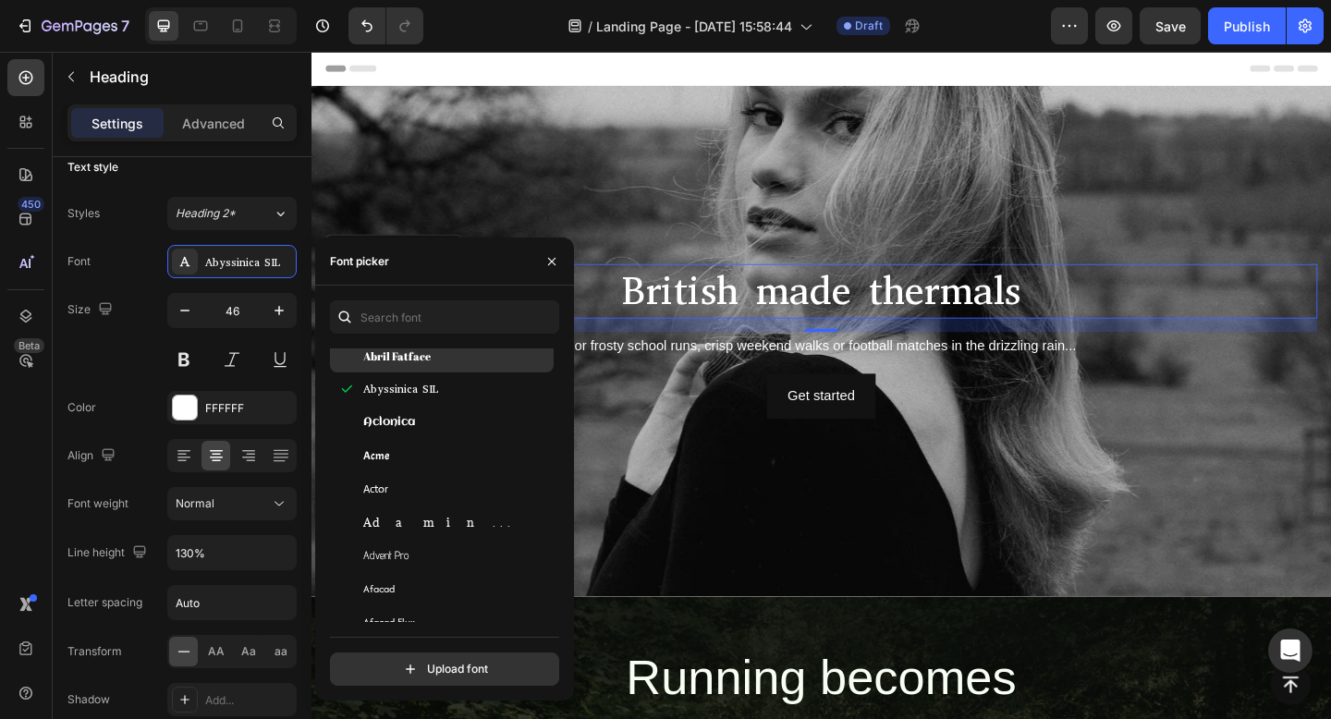
scroll to position [410, 0]
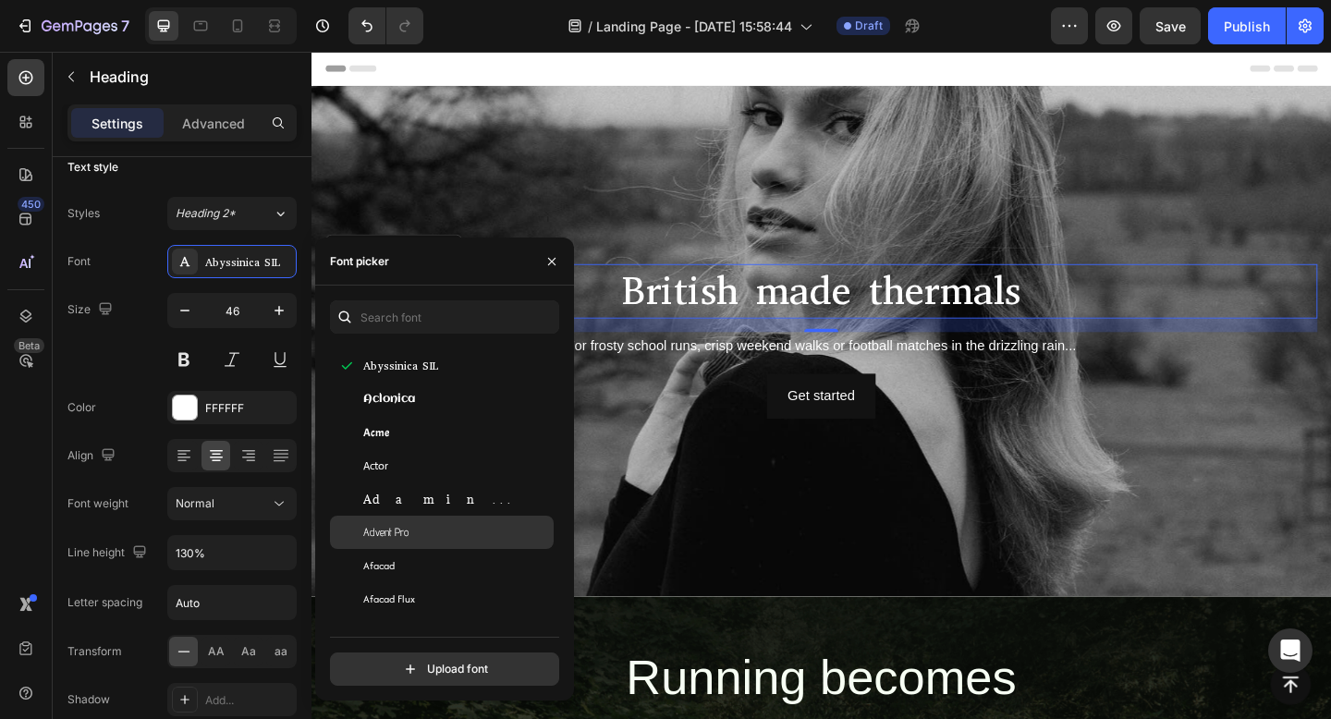
click at [395, 532] on span "Advent Pro" at bounding box center [385, 532] width 45 height 17
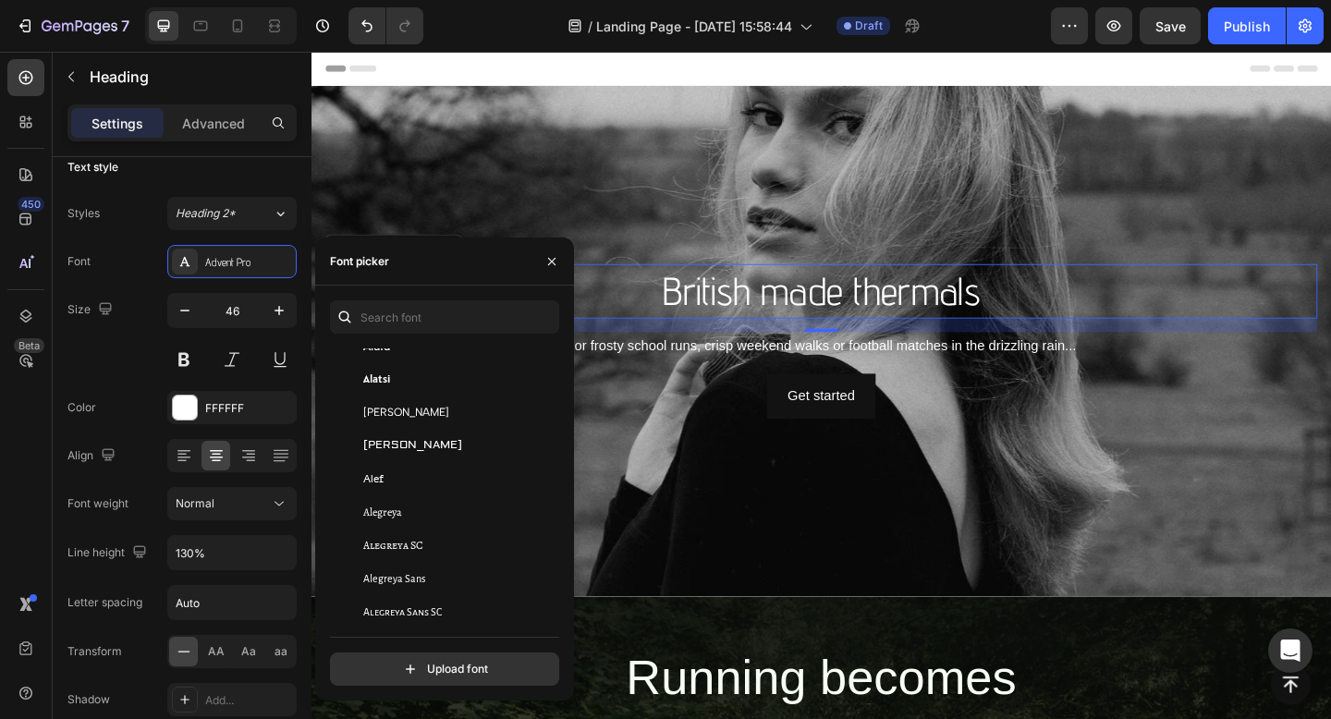
scroll to position [1061, 0]
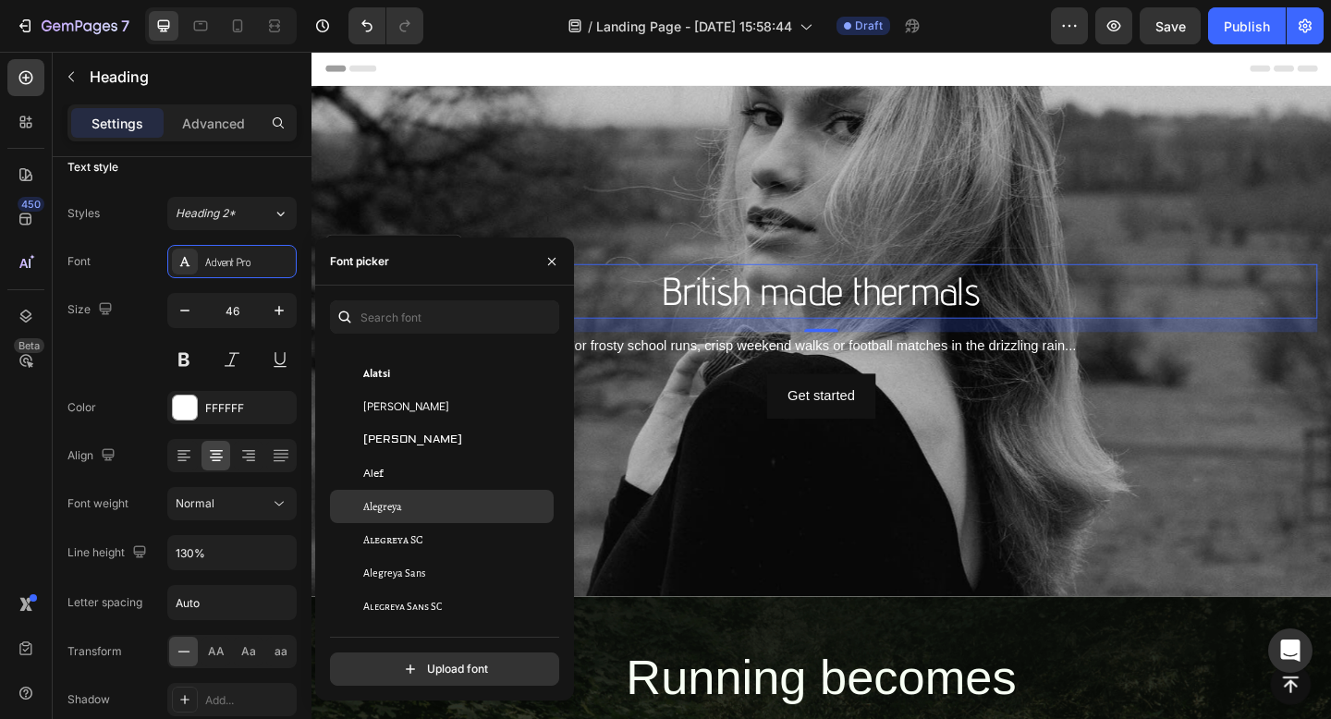
click at [394, 508] on span "Alegreya" at bounding box center [382, 506] width 39 height 17
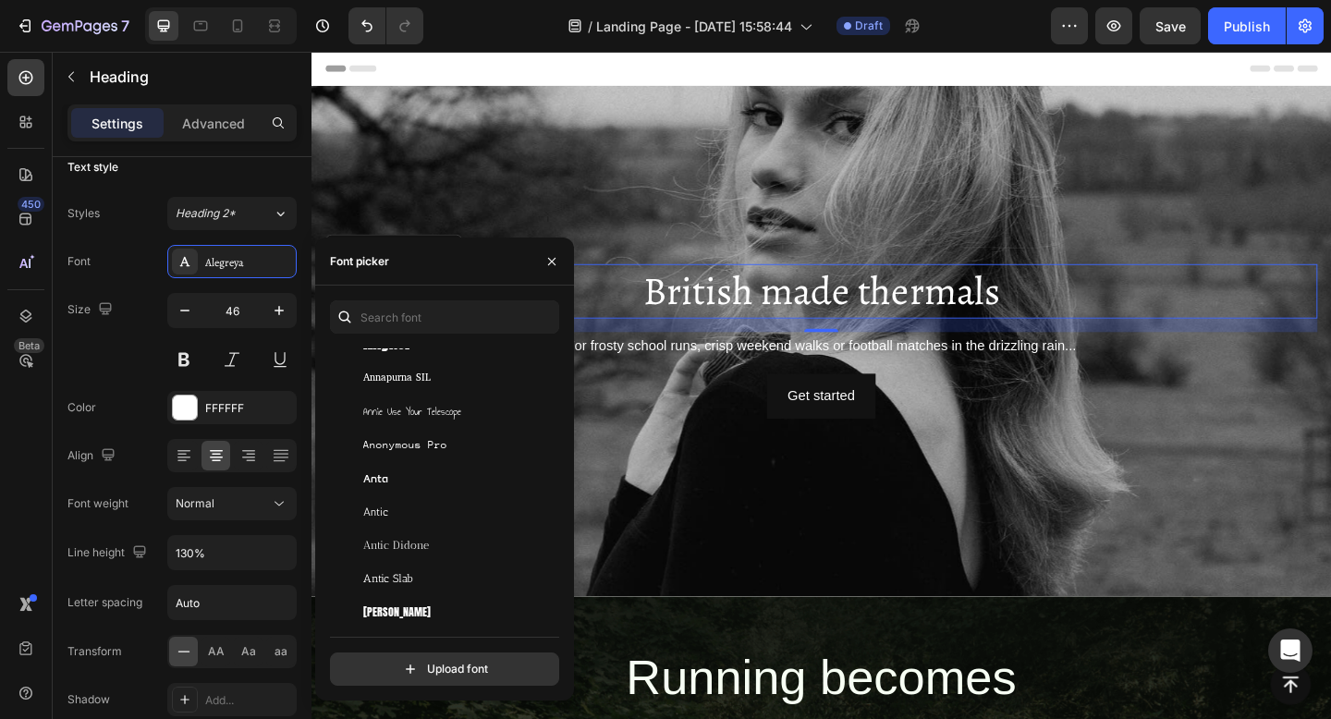
scroll to position [2904, 0]
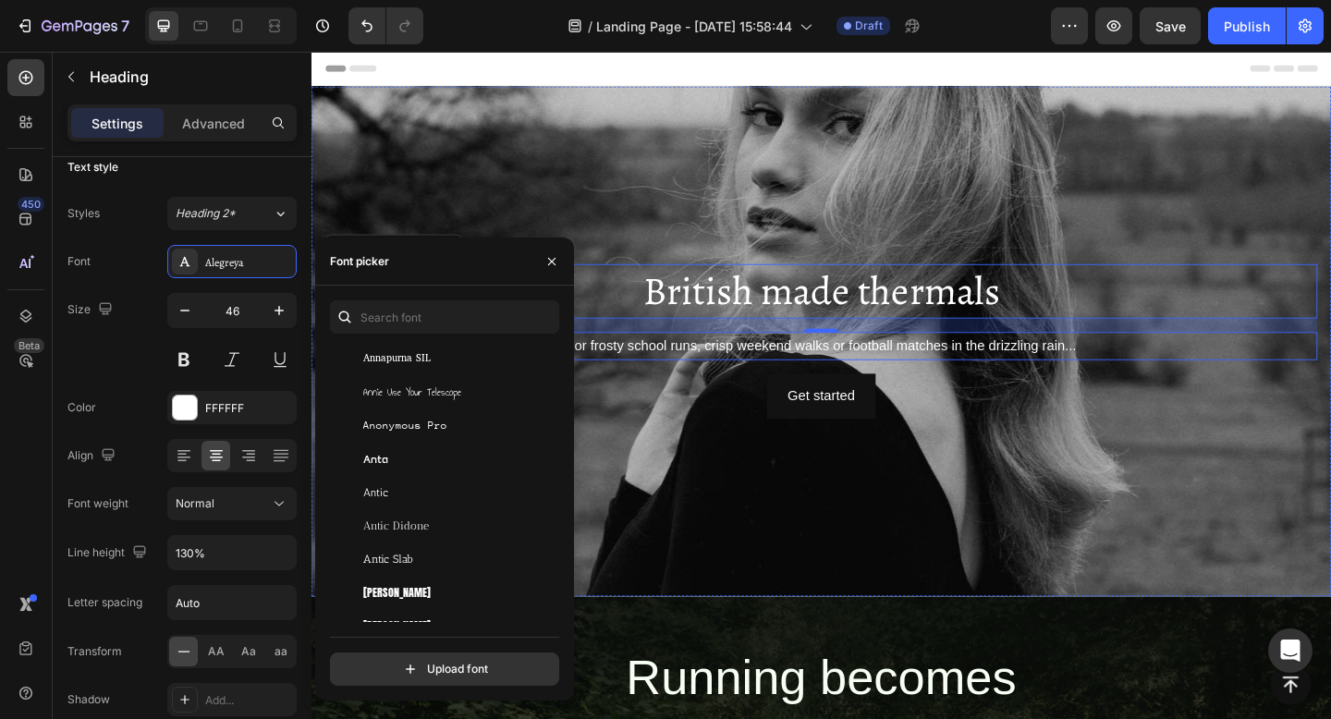
click at [678, 374] on p "For frosty school runs, crisp weekend walks or football matches in the drizzlin…" at bounding box center [865, 371] width 1075 height 27
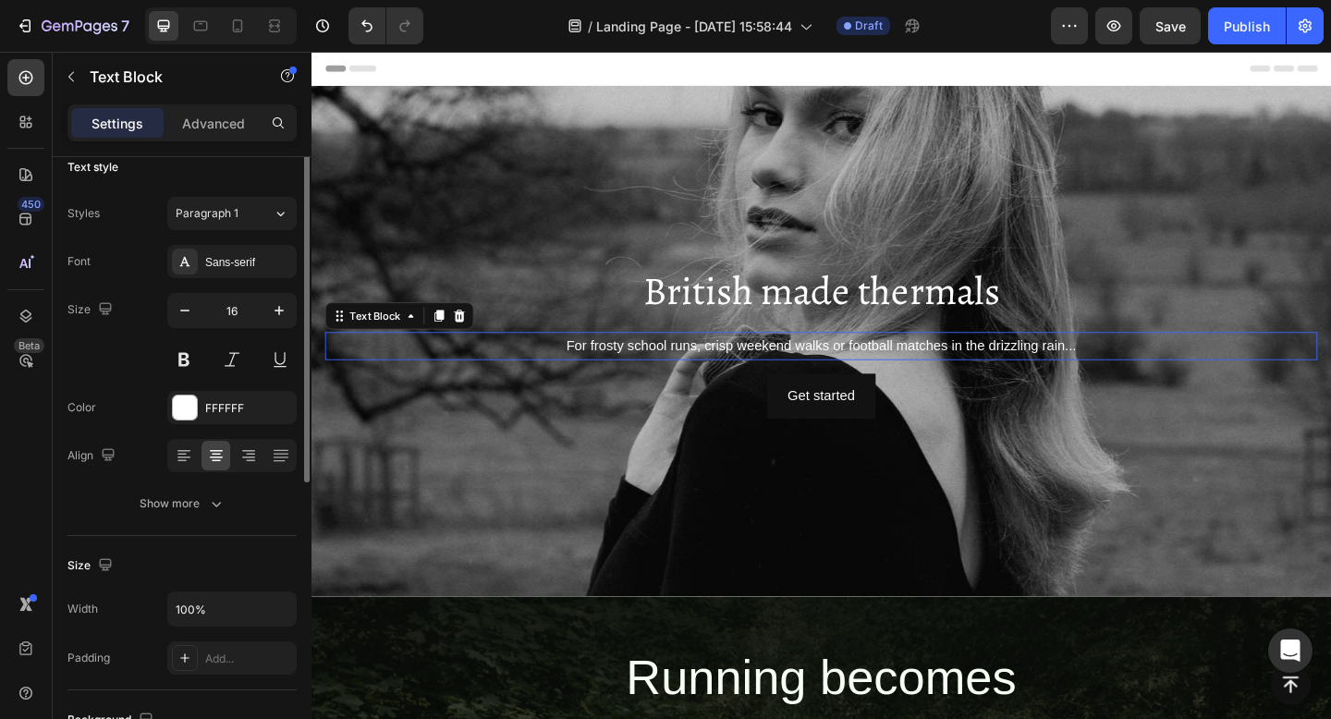
scroll to position [0, 0]
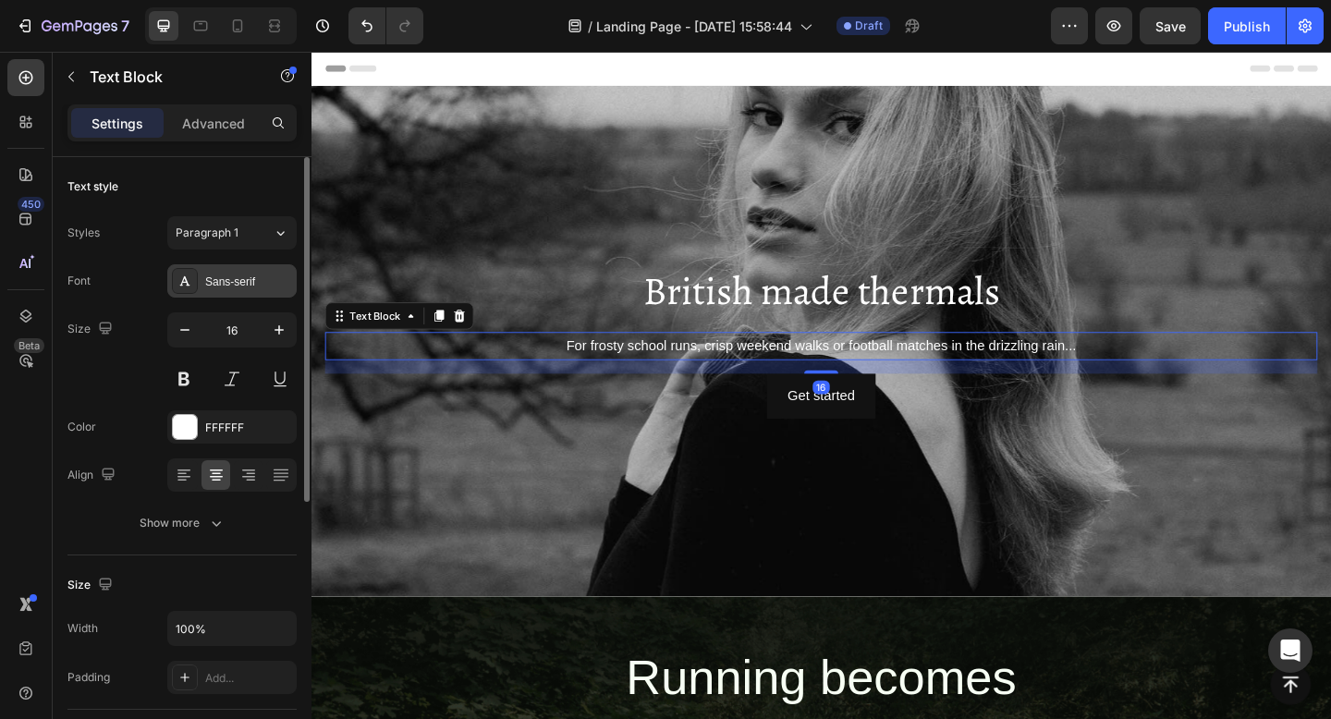
click at [208, 284] on div "Sans-serif" at bounding box center [248, 281] width 87 height 17
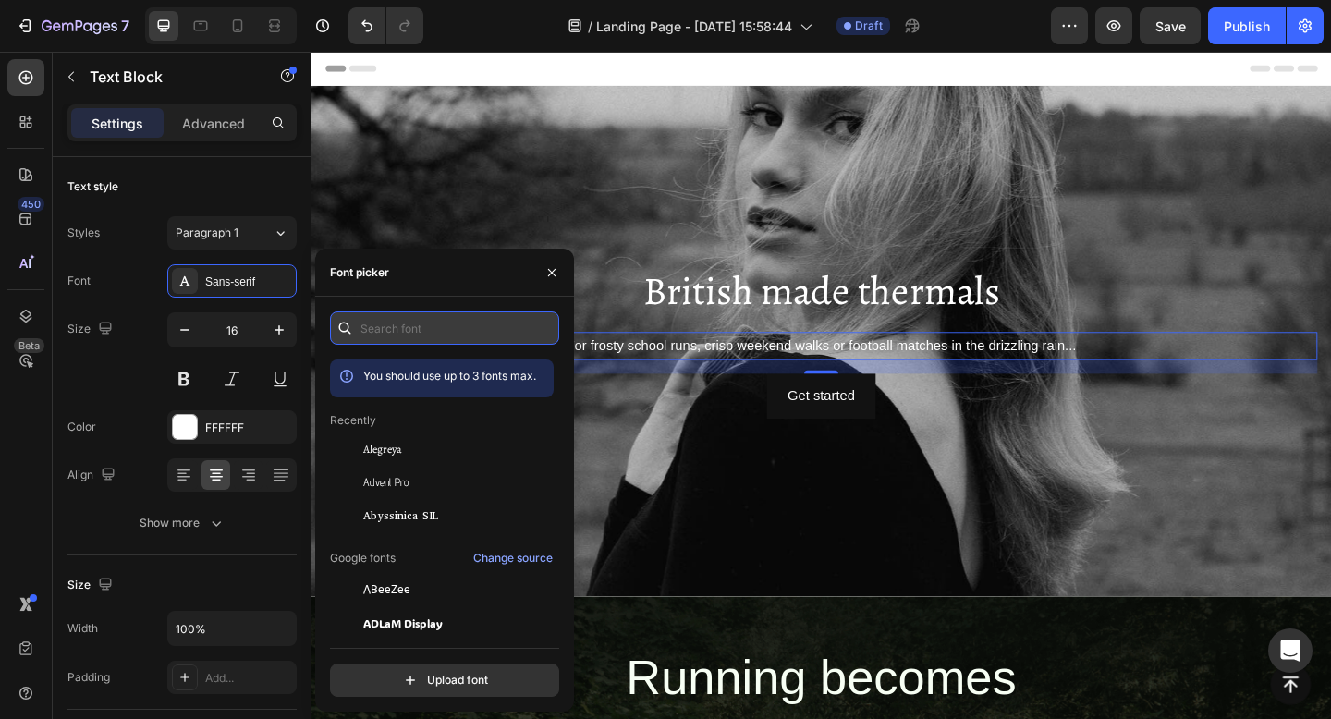
click at [384, 334] on input "text" at bounding box center [444, 327] width 229 height 33
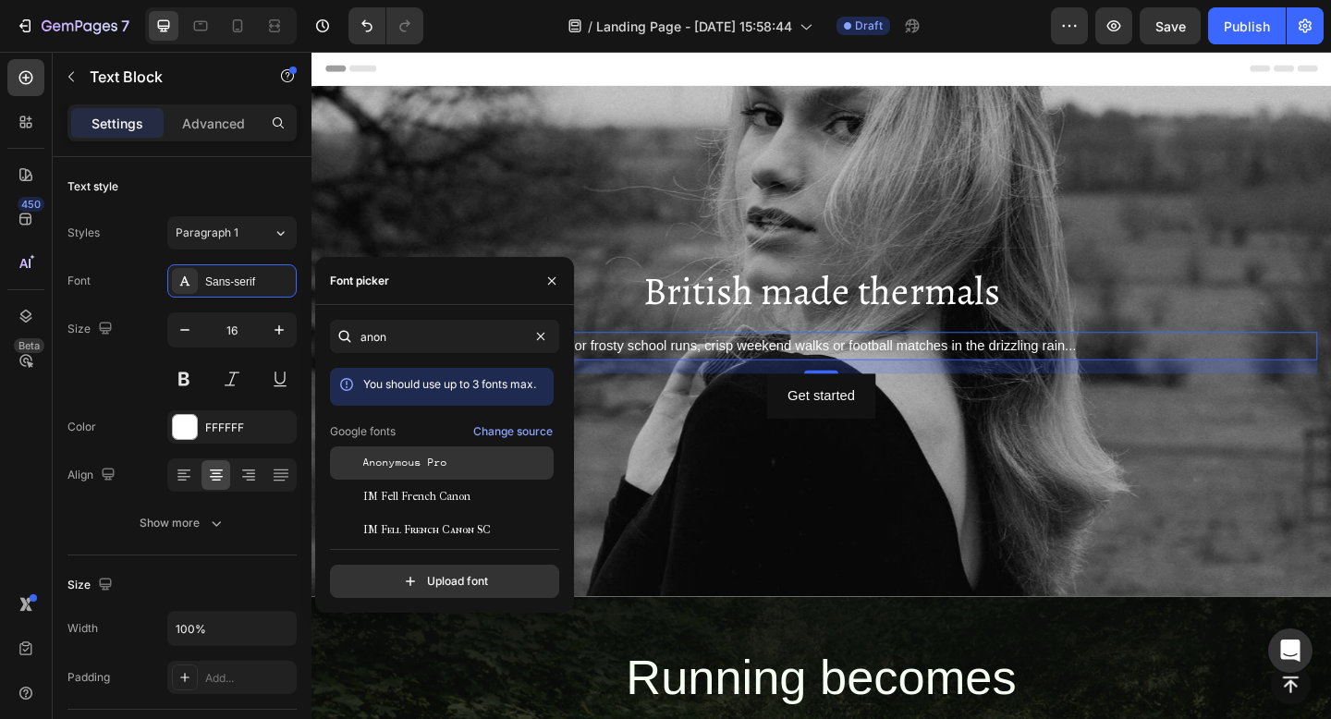
click at [455, 461] on div "Anonymous Pro" at bounding box center [456, 463] width 187 height 17
type input "ano"
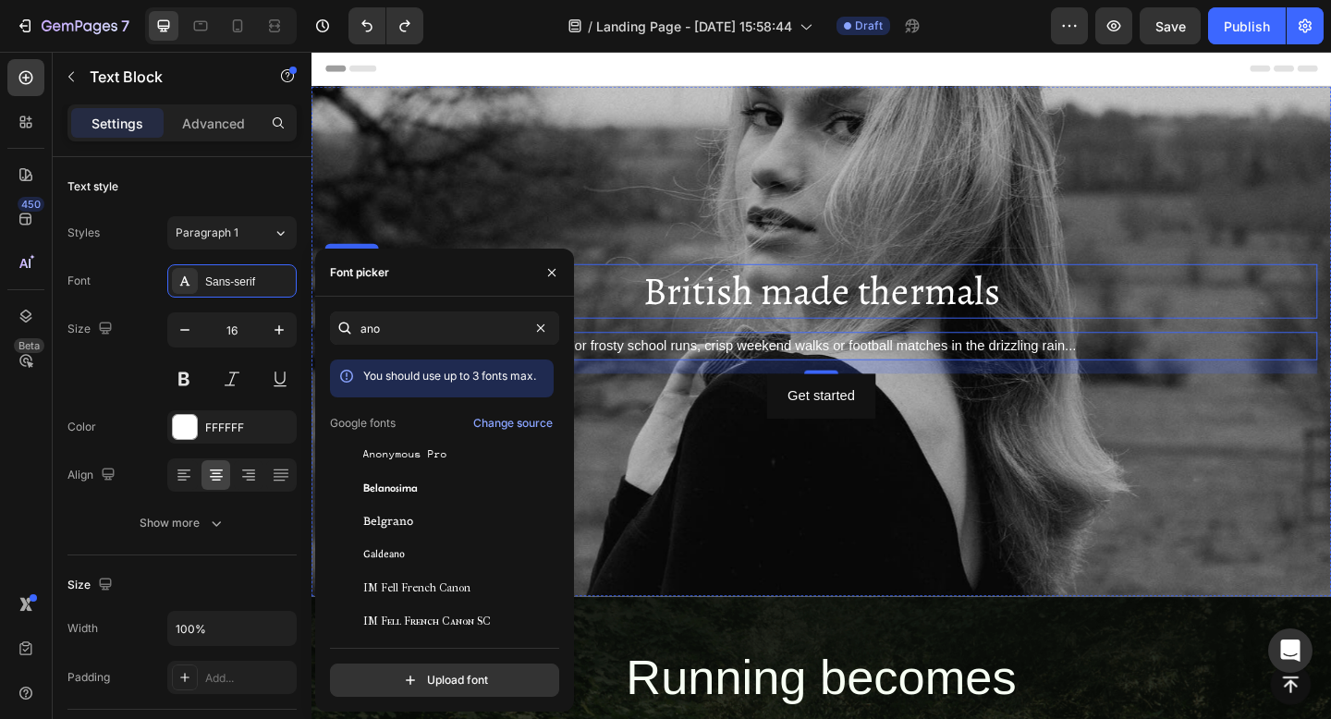
click at [736, 332] on p "British made thermals" at bounding box center [865, 312] width 1075 height 55
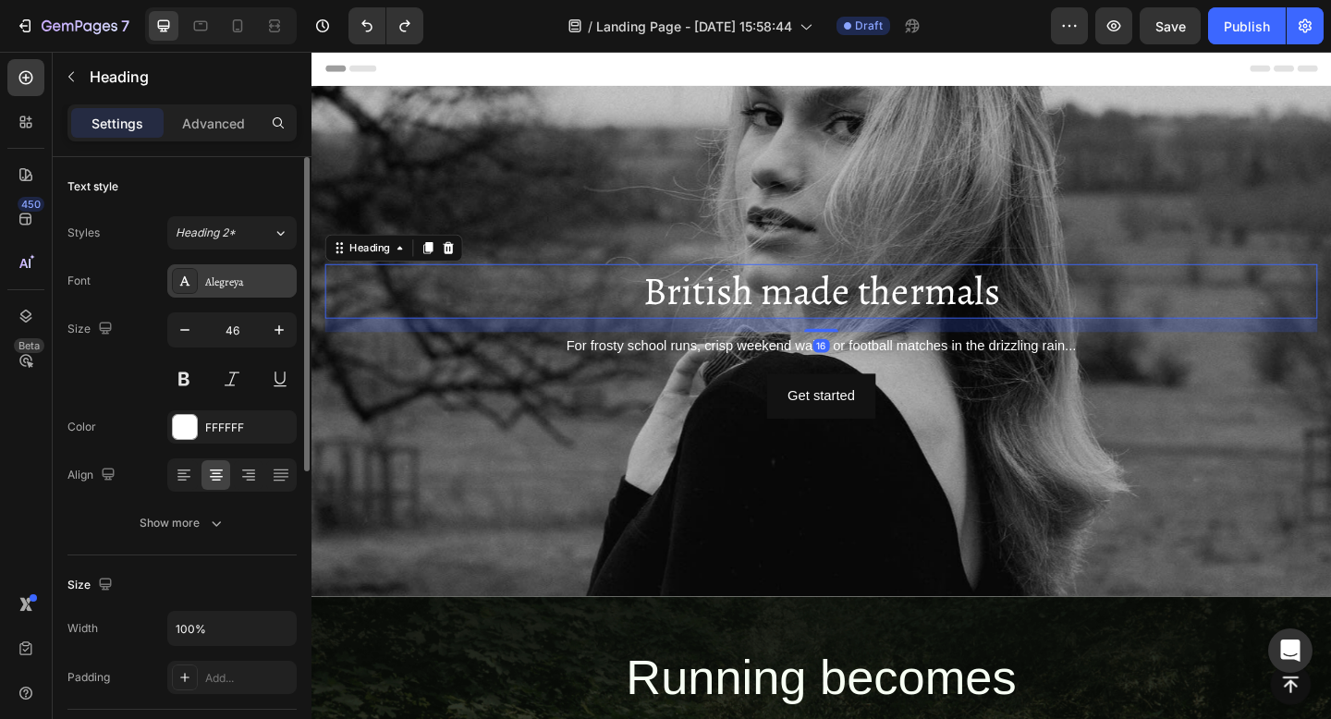
click at [210, 274] on div "Alegreya" at bounding box center [248, 281] width 87 height 17
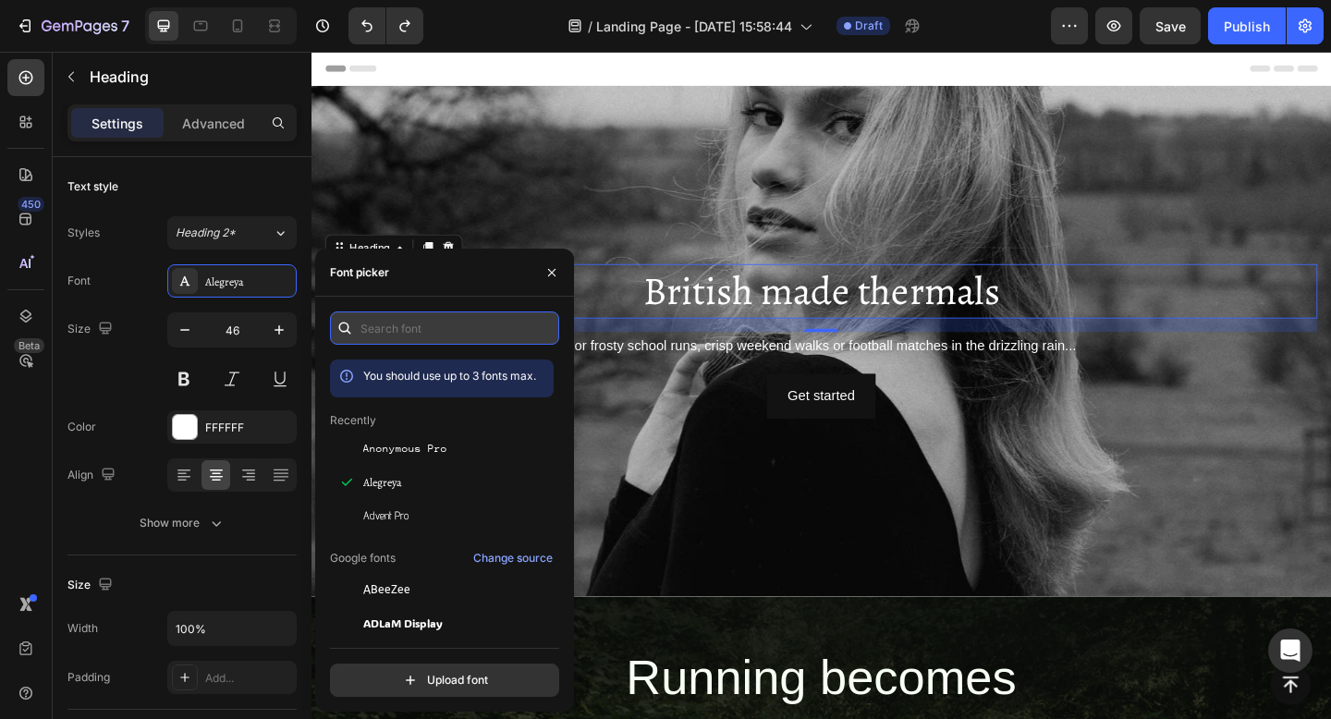
click at [437, 320] on input "text" at bounding box center [444, 327] width 229 height 33
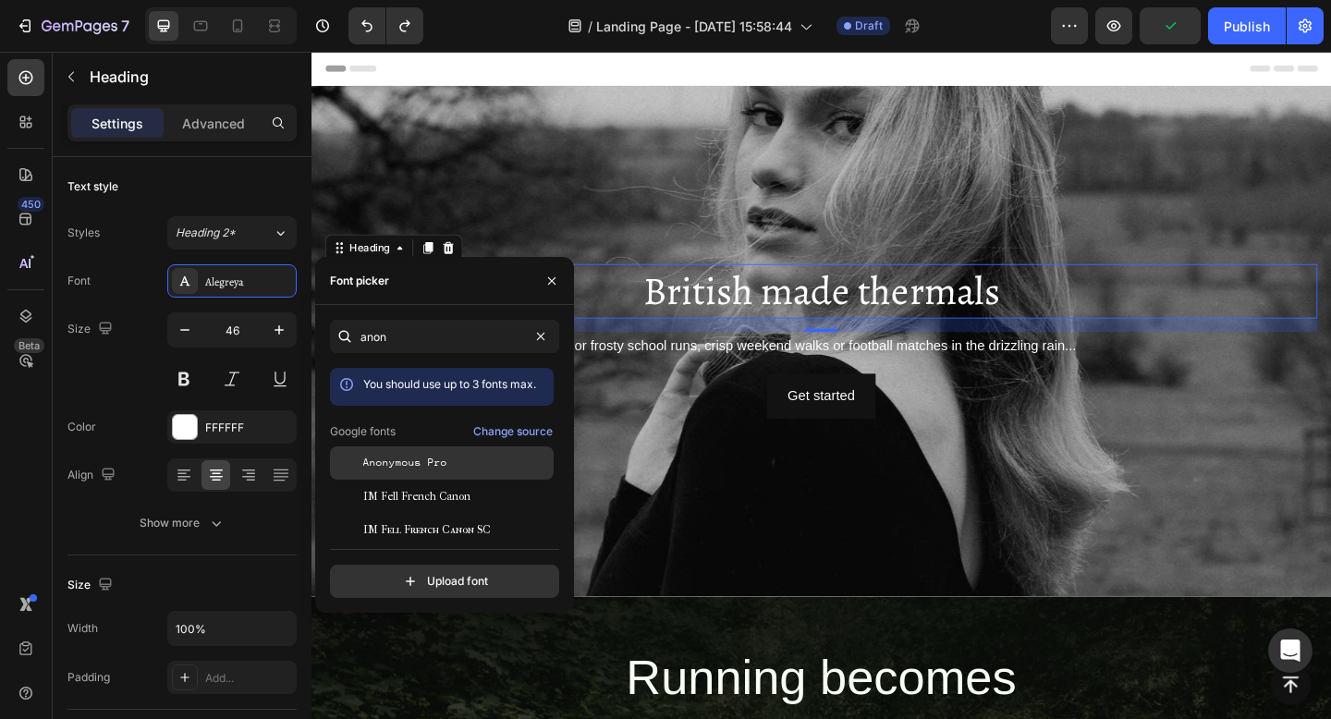
click at [473, 460] on div "Anonymous Pro" at bounding box center [456, 463] width 187 height 17
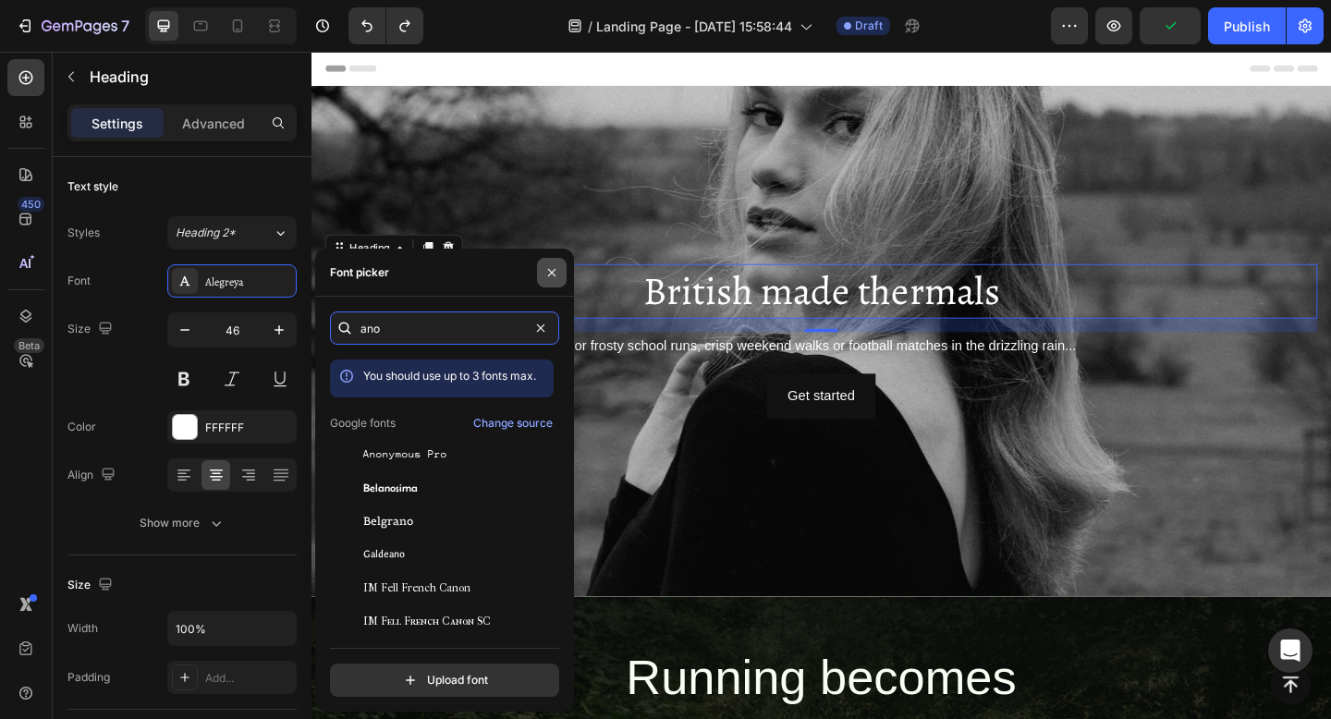
type input "ano"
click at [555, 270] on icon "button" at bounding box center [551, 272] width 15 height 15
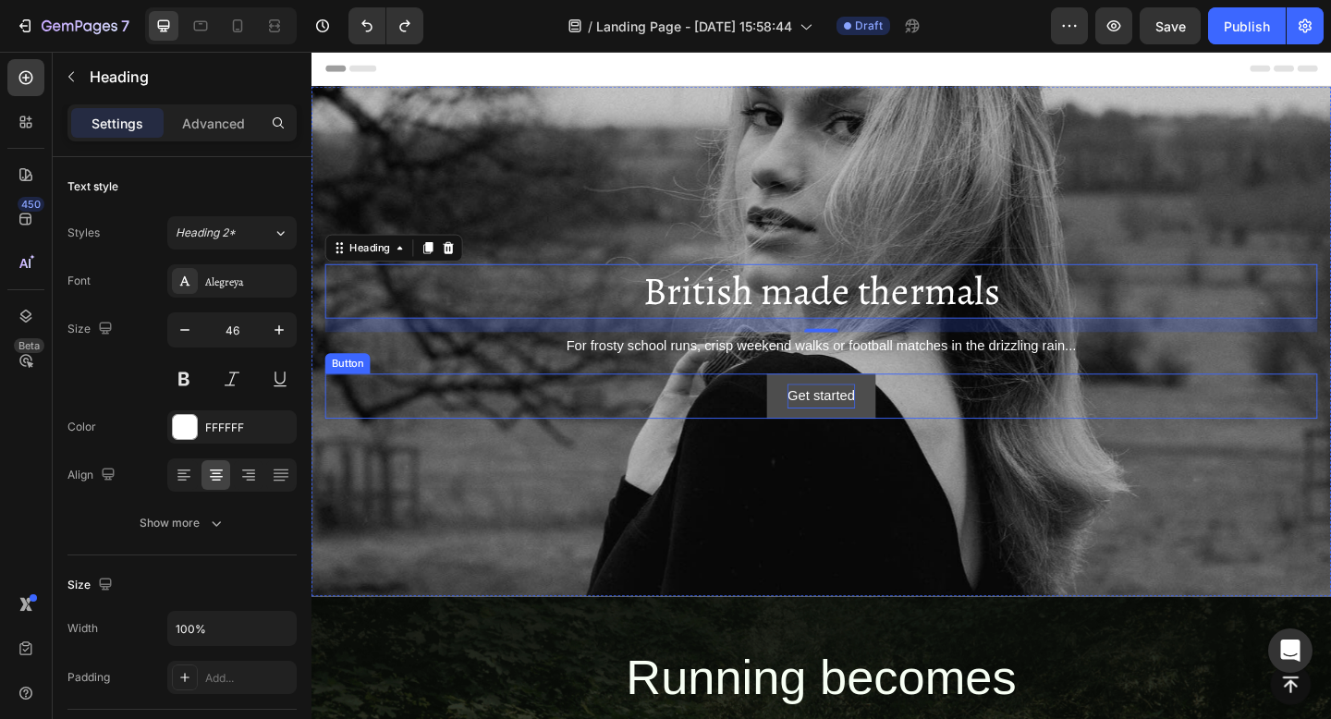
click at [831, 430] on div "Get started" at bounding box center [865, 426] width 73 height 27
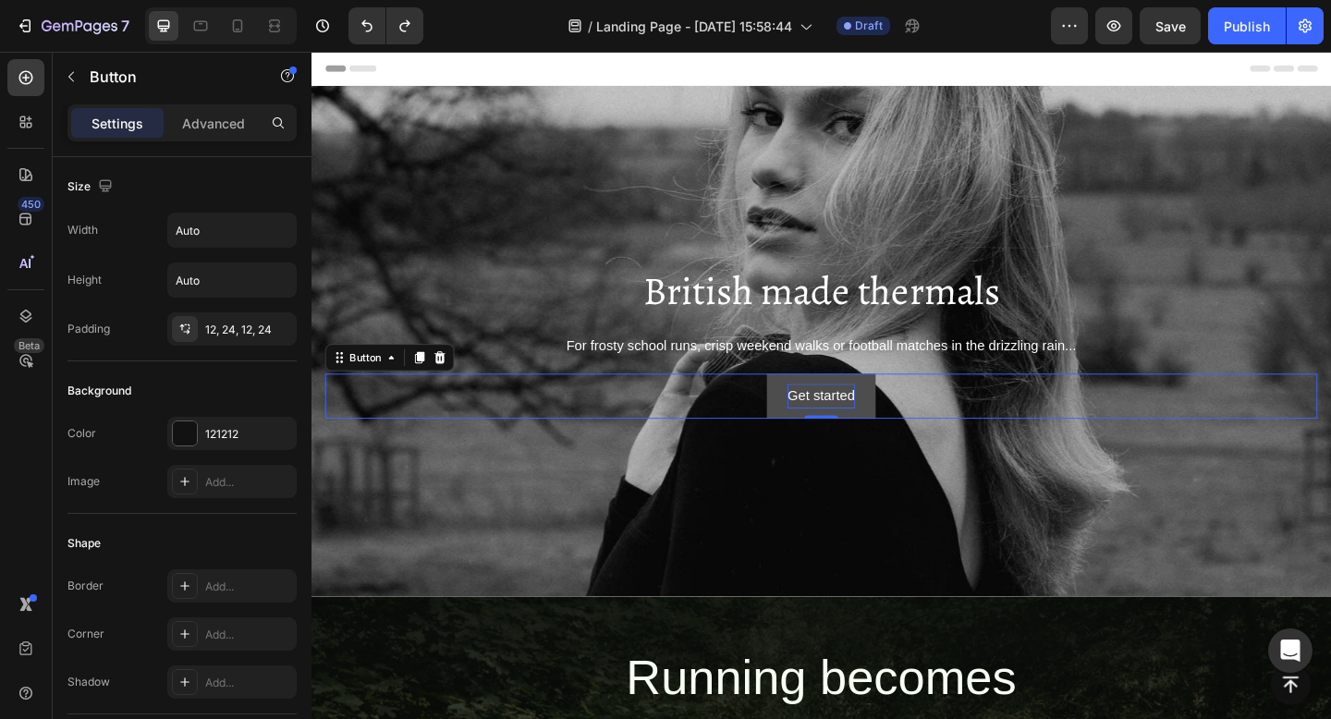
click at [865, 427] on div "Get started" at bounding box center [865, 426] width 73 height 27
click at [865, 427] on p "Get started" at bounding box center [865, 426] width 73 height 27
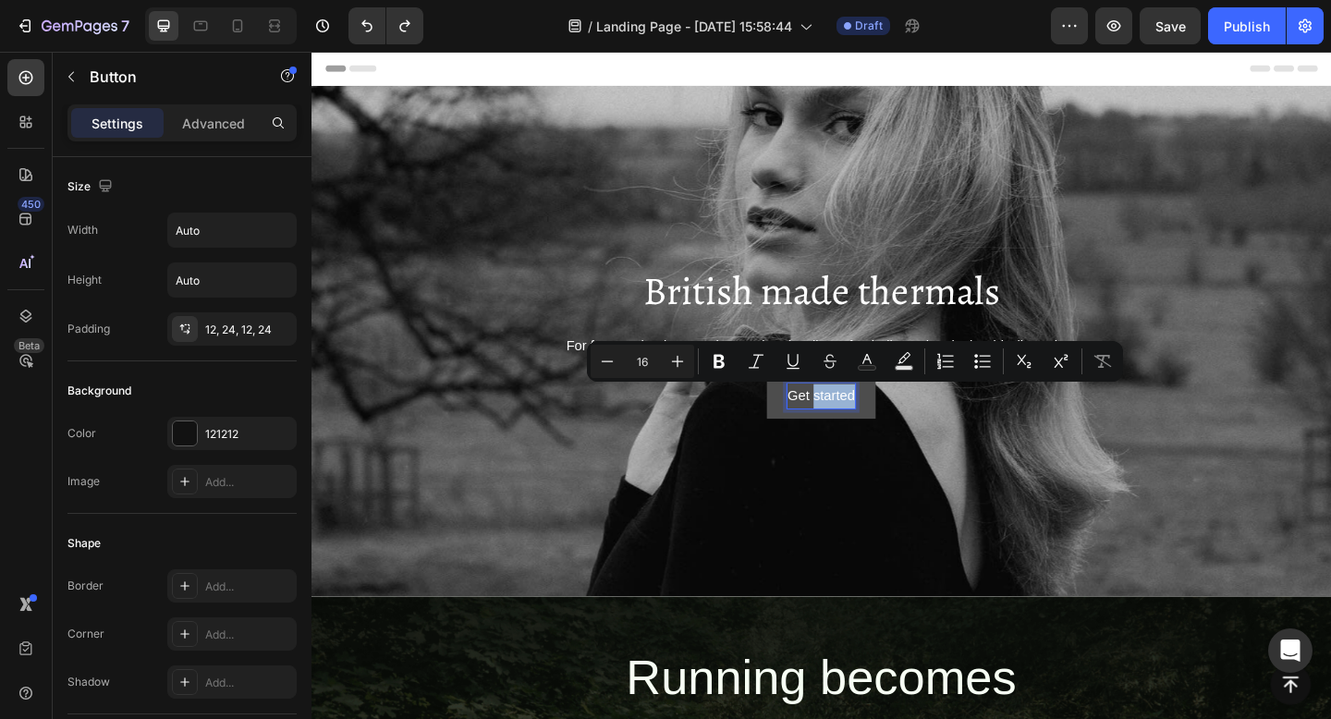
click at [865, 427] on p "Get started" at bounding box center [865, 426] width 73 height 27
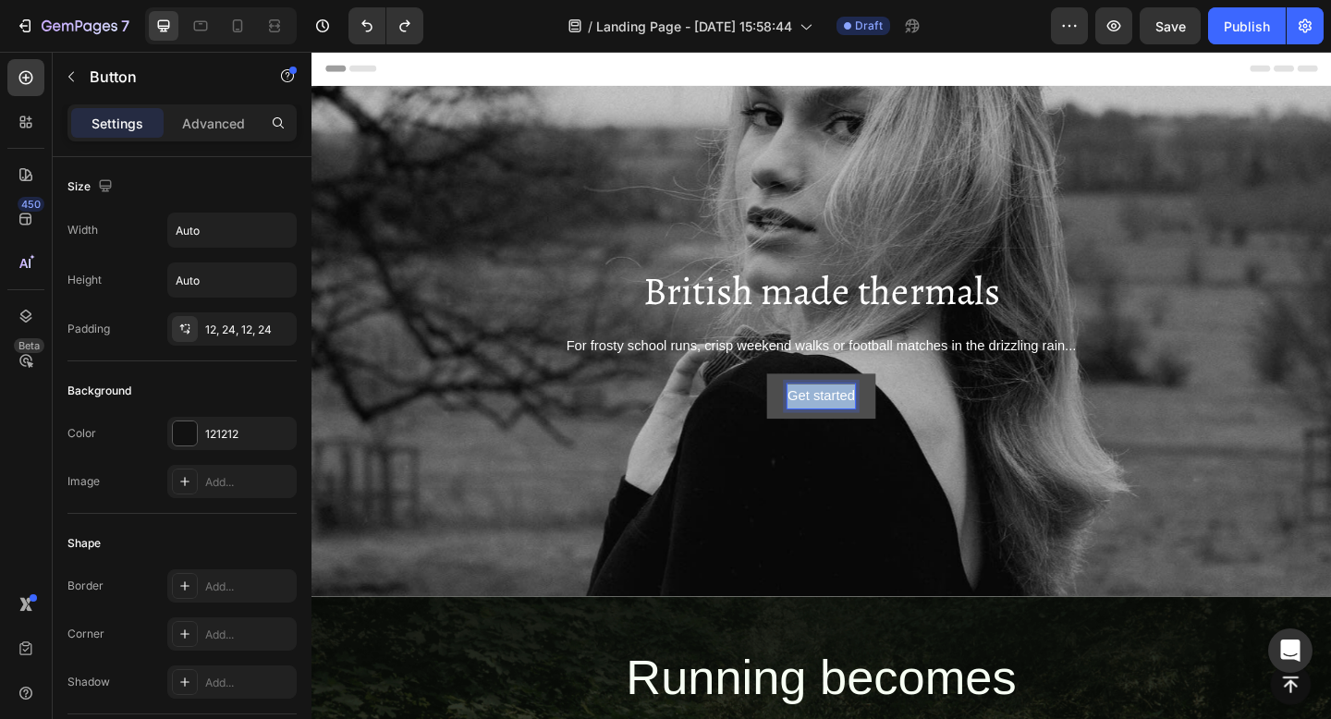
click at [865, 427] on p "Get started" at bounding box center [865, 426] width 73 height 27
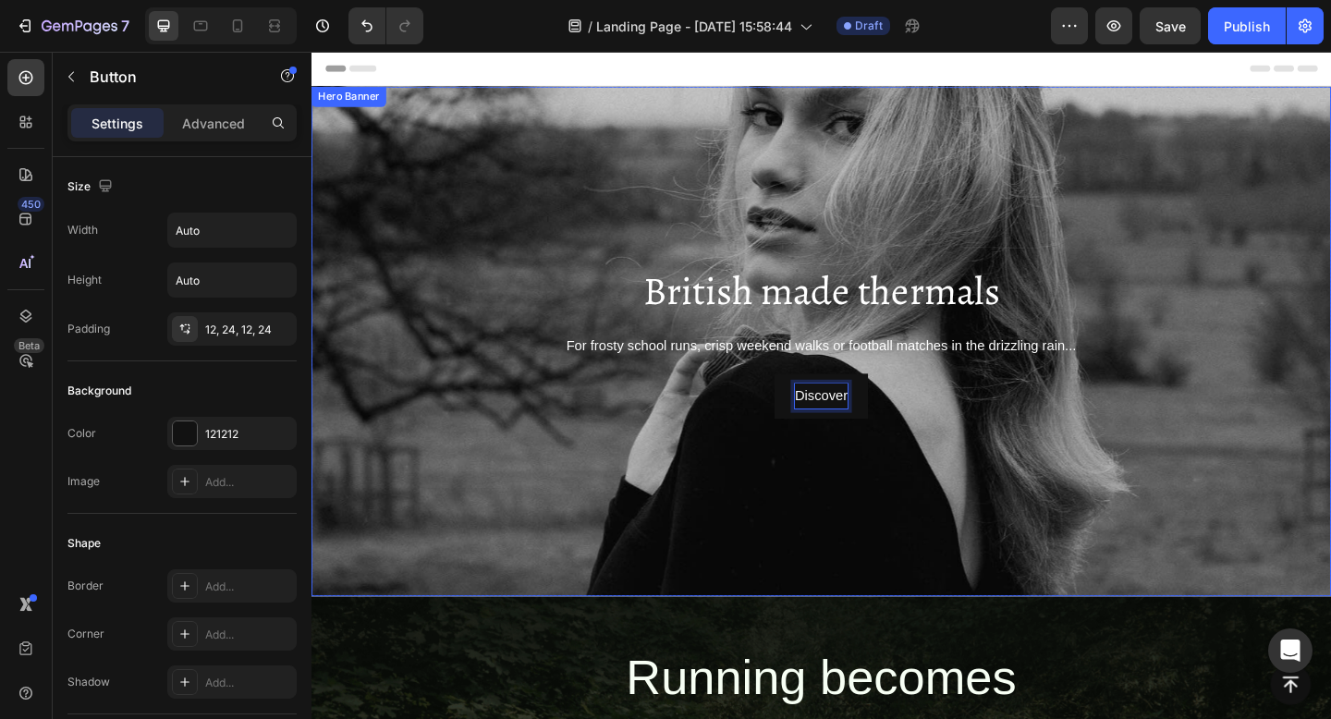
click at [671, 478] on div "Background Image" at bounding box center [865, 414] width 1109 height 725
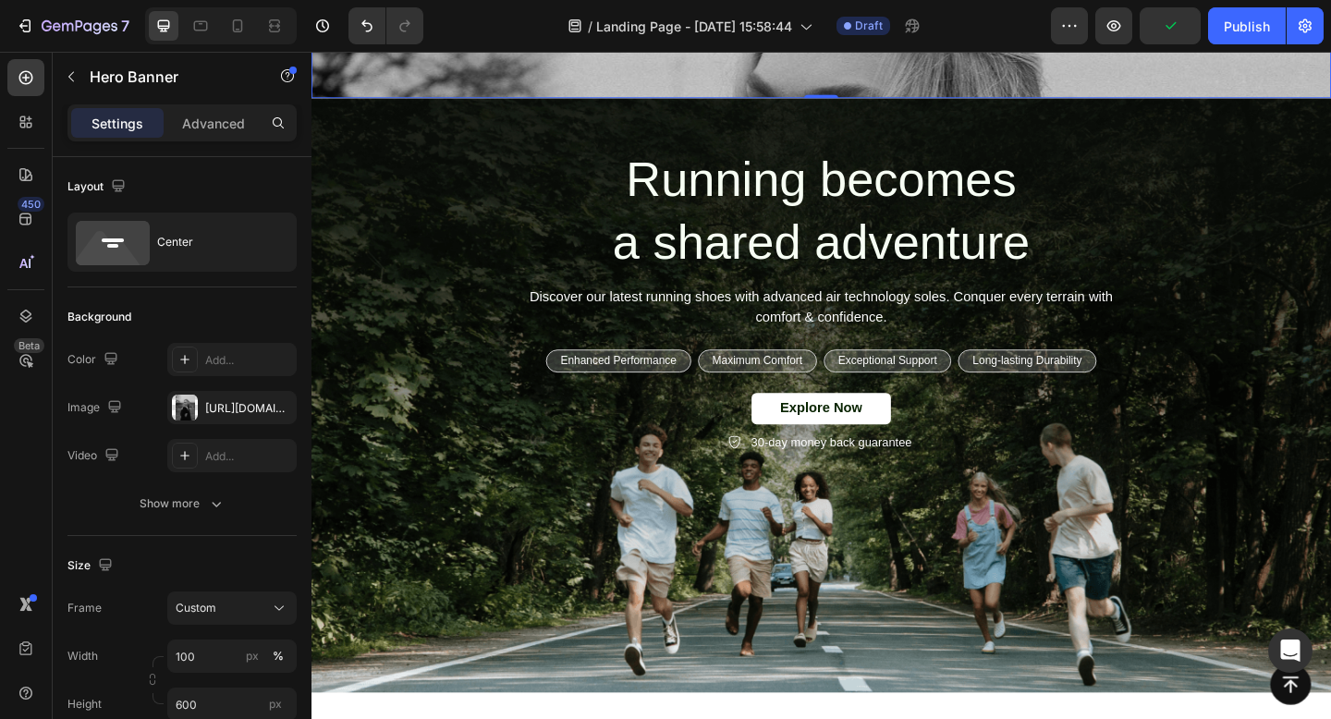
scroll to position [553, 0]
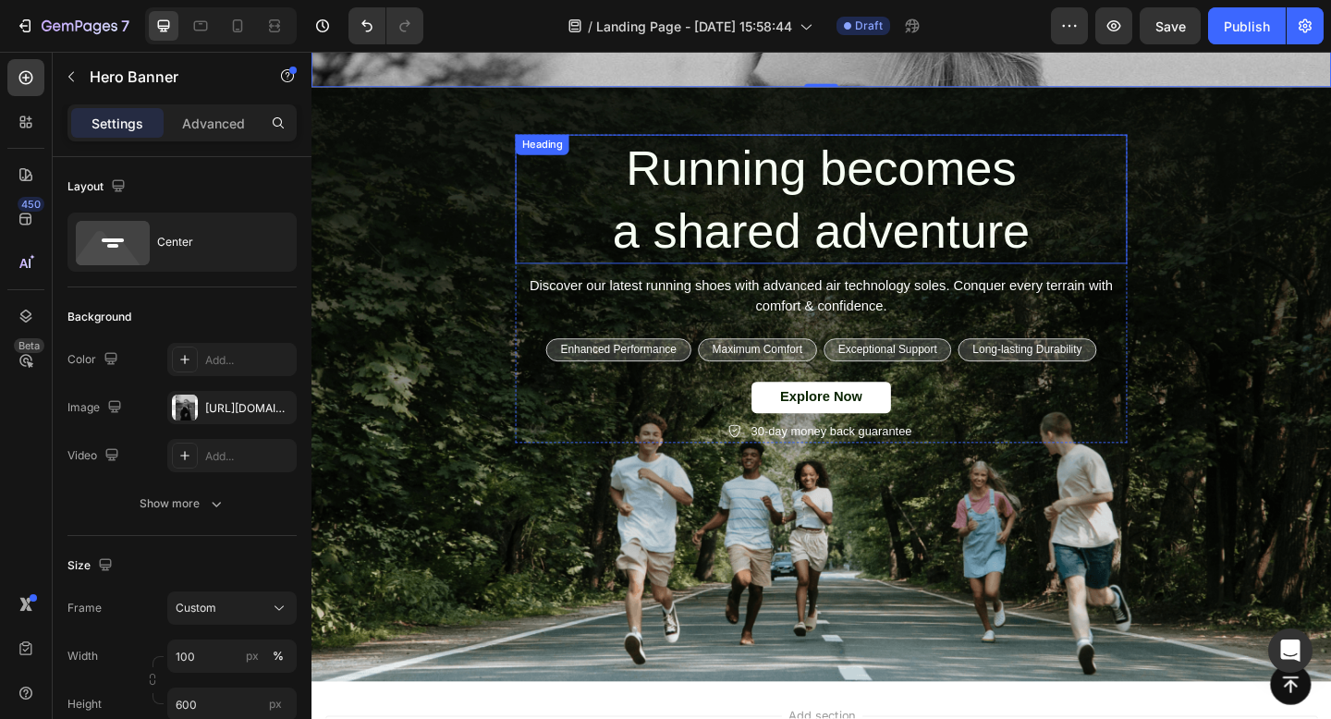
click at [783, 231] on h2 "Running becomes a shared adventure" at bounding box center [865, 212] width 665 height 140
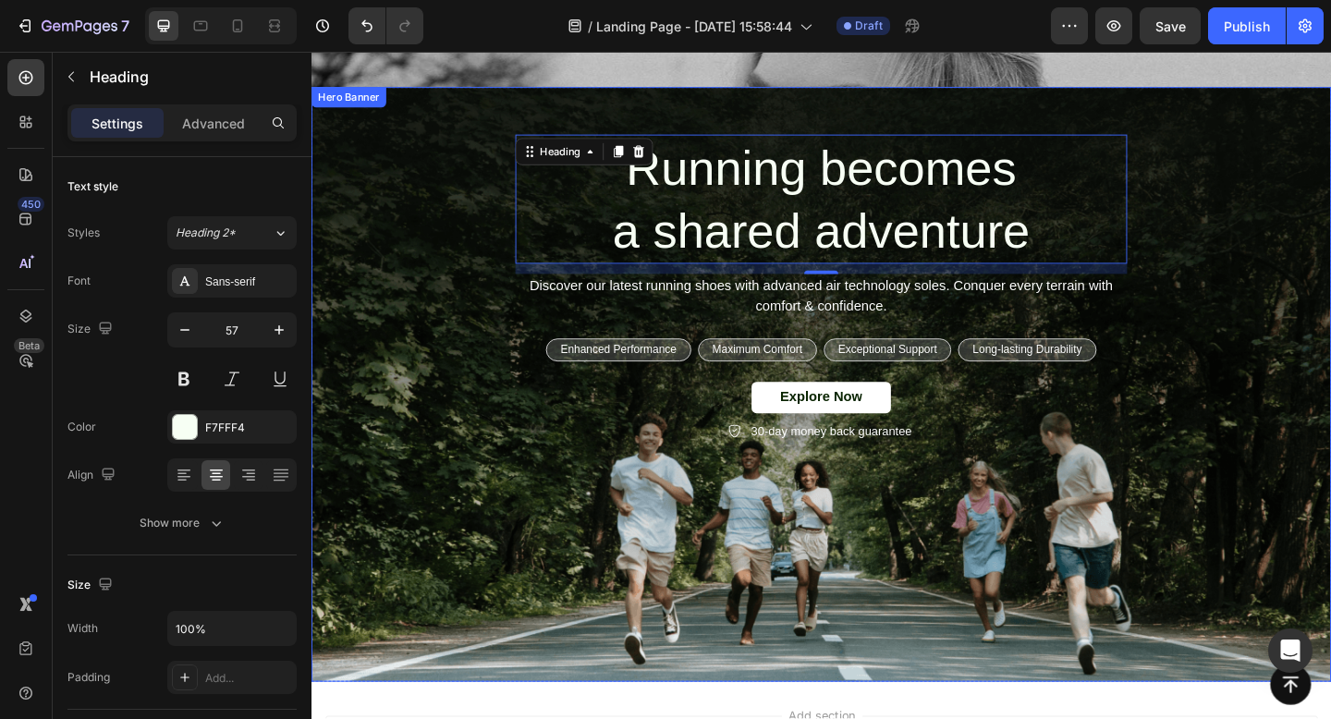
click at [473, 228] on div "Running becomes a shared adventure Heading 12 Discover our latest running shoes…" at bounding box center [865, 309] width 1081 height 335
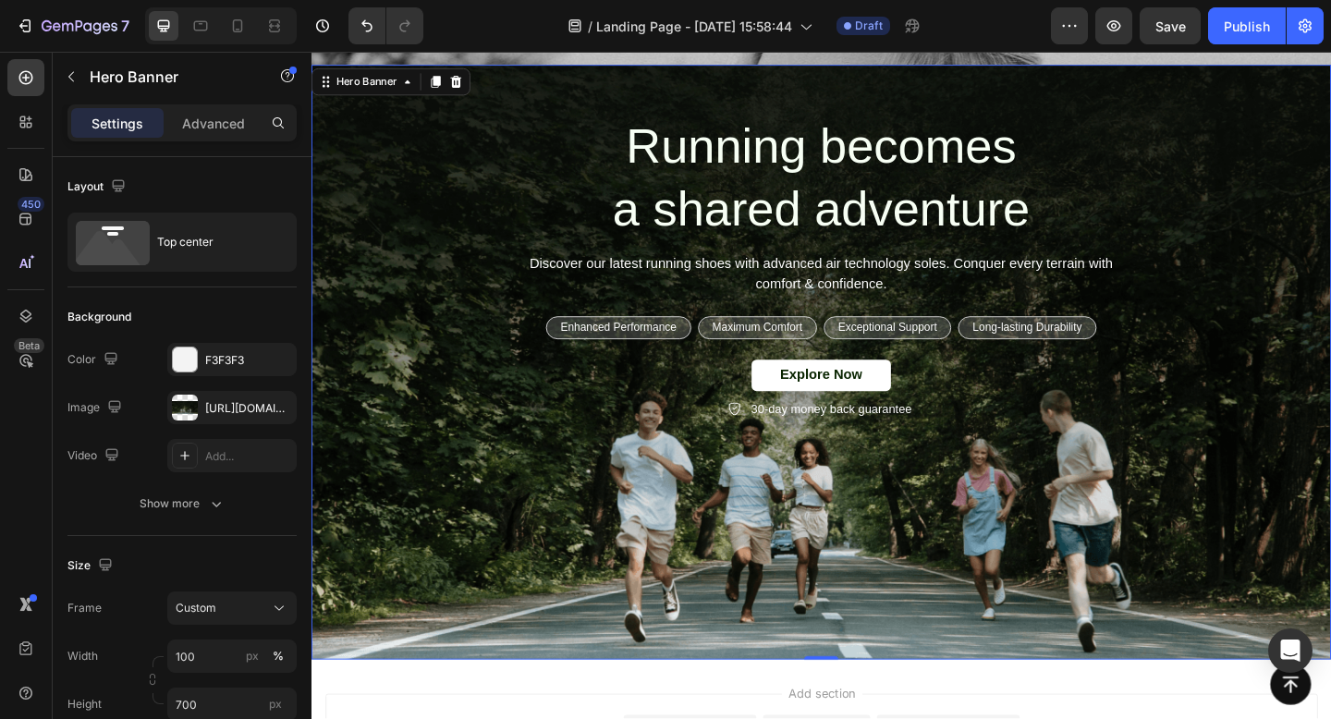
scroll to position [580, 0]
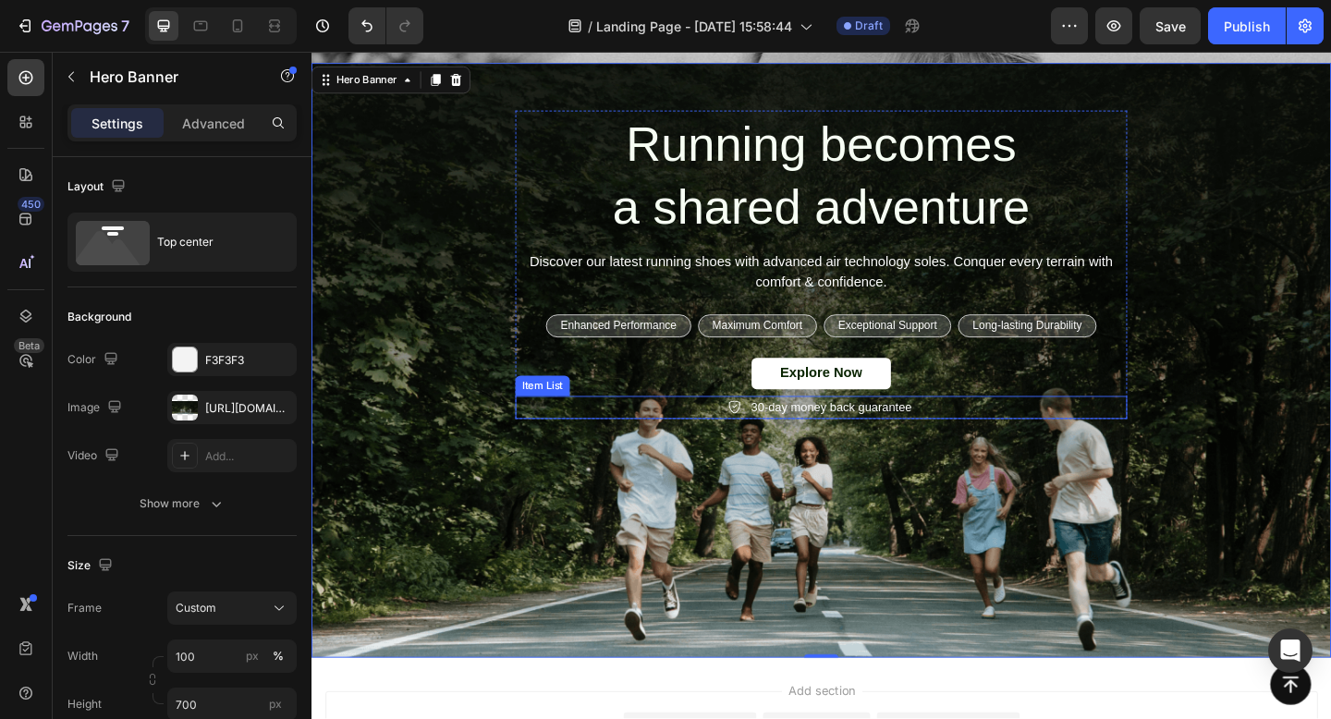
click at [839, 440] on p "30-day money back guarantee" at bounding box center [876, 438] width 175 height 19
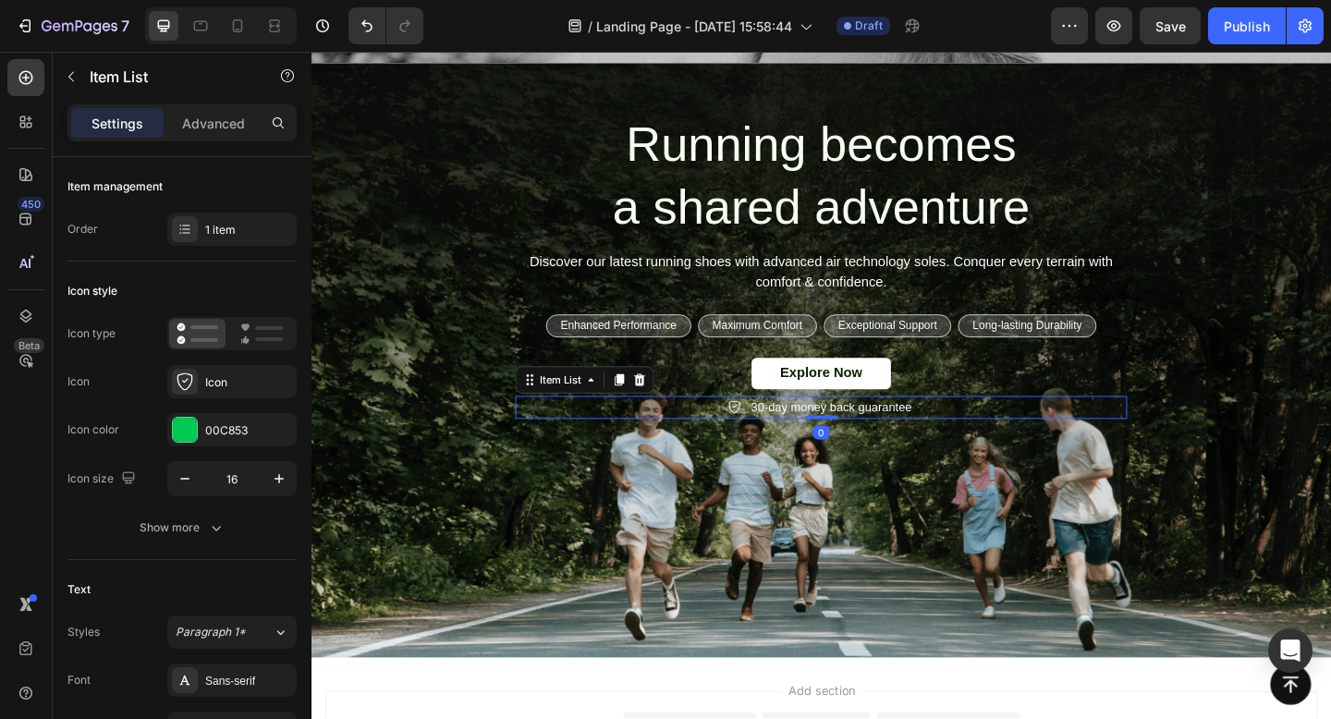
click at [839, 440] on p "30-day money back guarantee" at bounding box center [876, 438] width 175 height 19
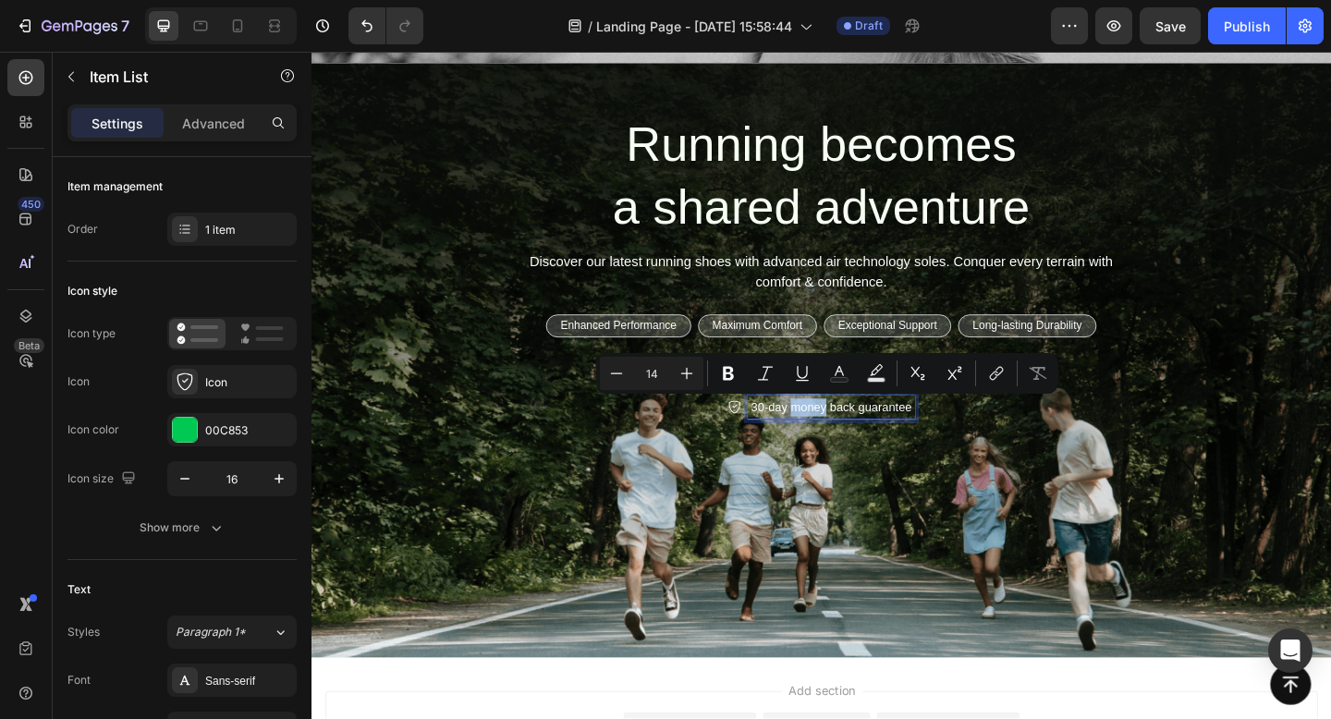
click at [802, 438] on p "30-day money back guarantee" at bounding box center [876, 438] width 175 height 19
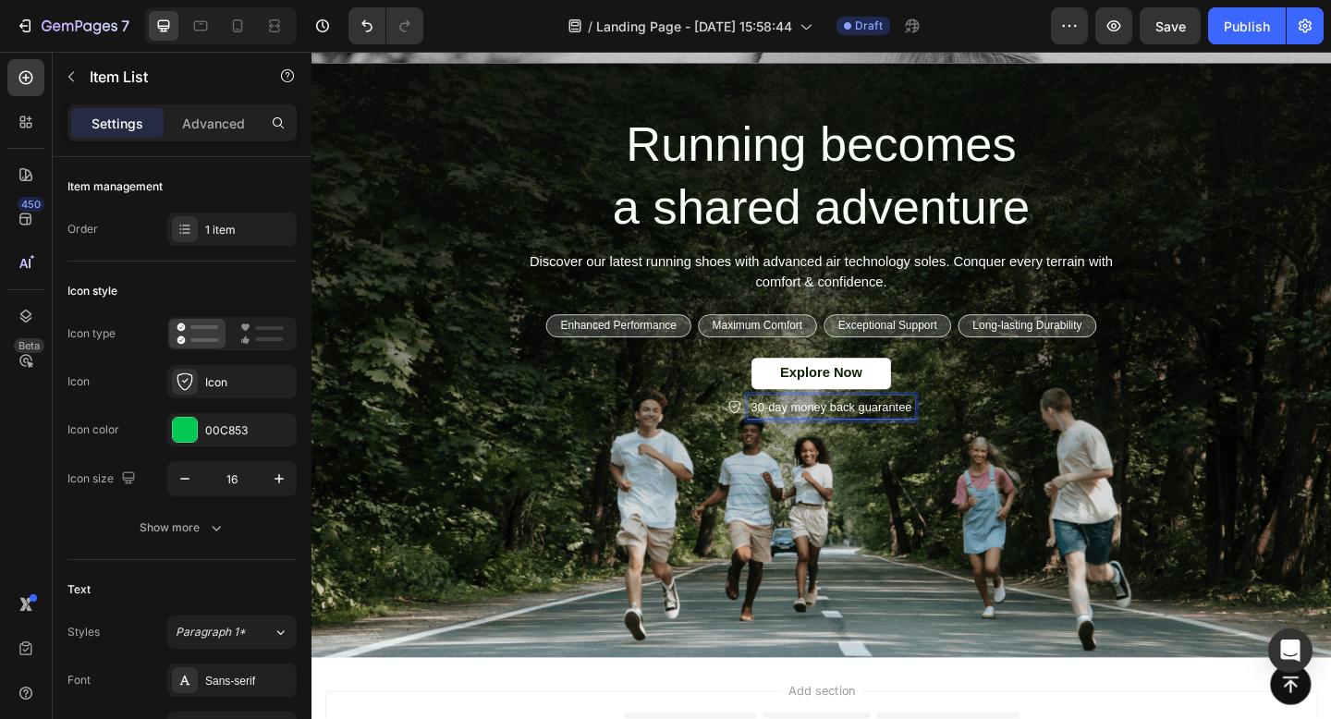
click at [802, 438] on p "30-day money back guarantee" at bounding box center [876, 438] width 175 height 19
click at [964, 435] on p "1 year seam guarantee (T's & C's Apply)" at bounding box center [876, 438] width 231 height 19
click at [841, 450] on div "1 year seam guarantee (T's & C's apply)" at bounding box center [877, 438] width 237 height 25
click at [898, 437] on p "1 year seam guarantee (T's & C's apply)" at bounding box center [876, 438] width 231 height 19
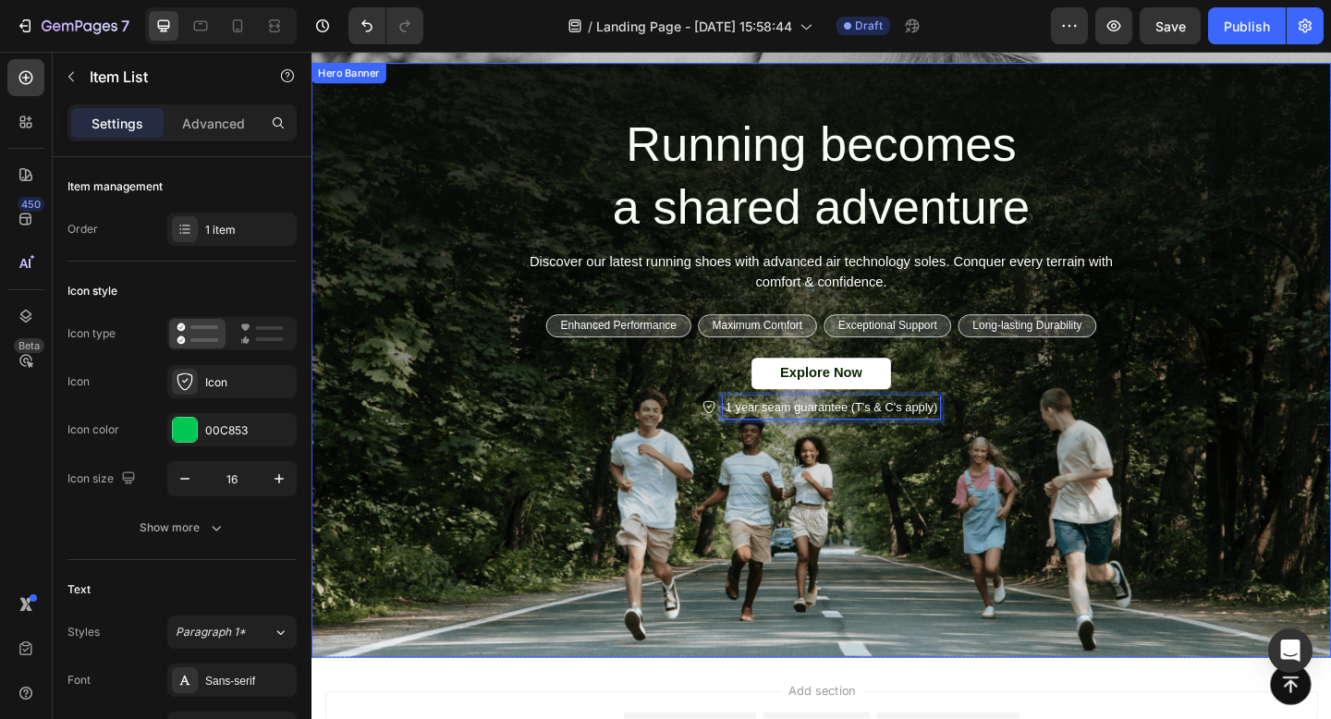
click at [778, 535] on div "Background Image" at bounding box center [865, 387] width 1109 height 647
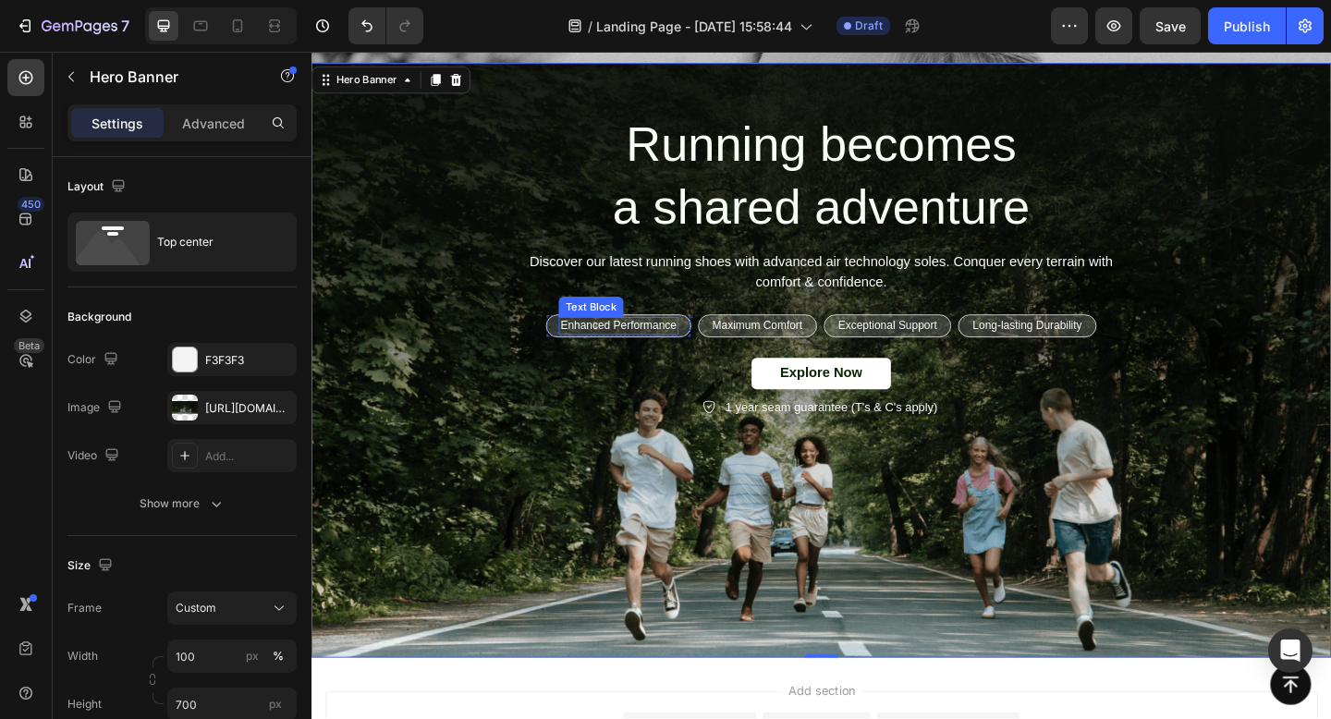
click at [651, 351] on p "Enhanced Performance" at bounding box center [645, 350] width 127 height 16
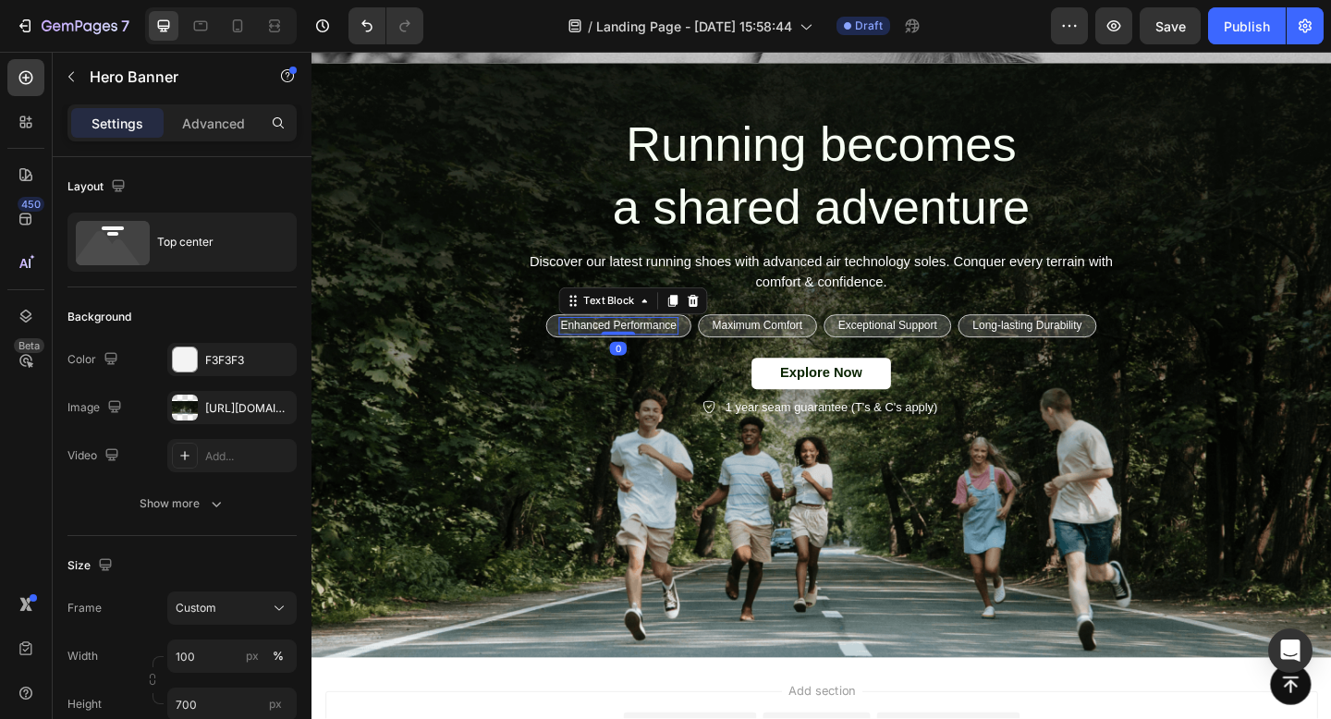
click at [651, 351] on p "Enhanced Performance" at bounding box center [645, 350] width 127 height 16
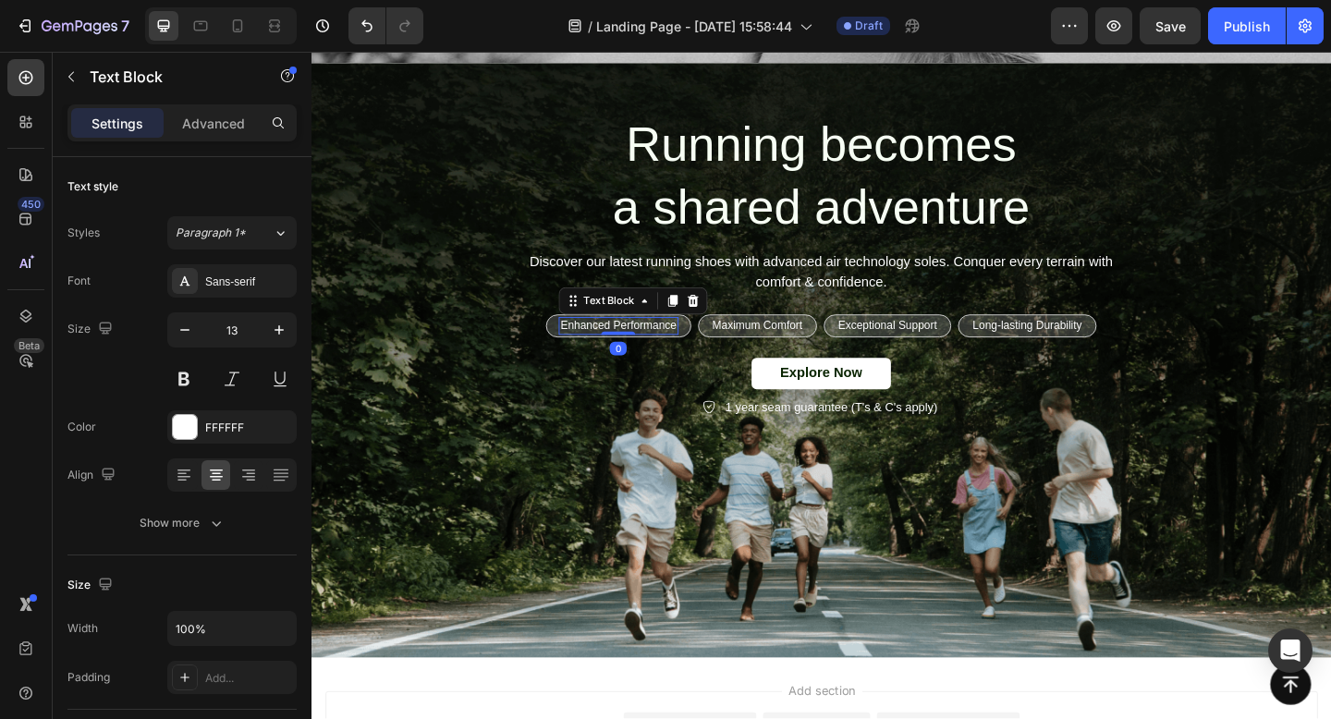
click at [651, 351] on p "Enhanced Performance" at bounding box center [645, 350] width 127 height 16
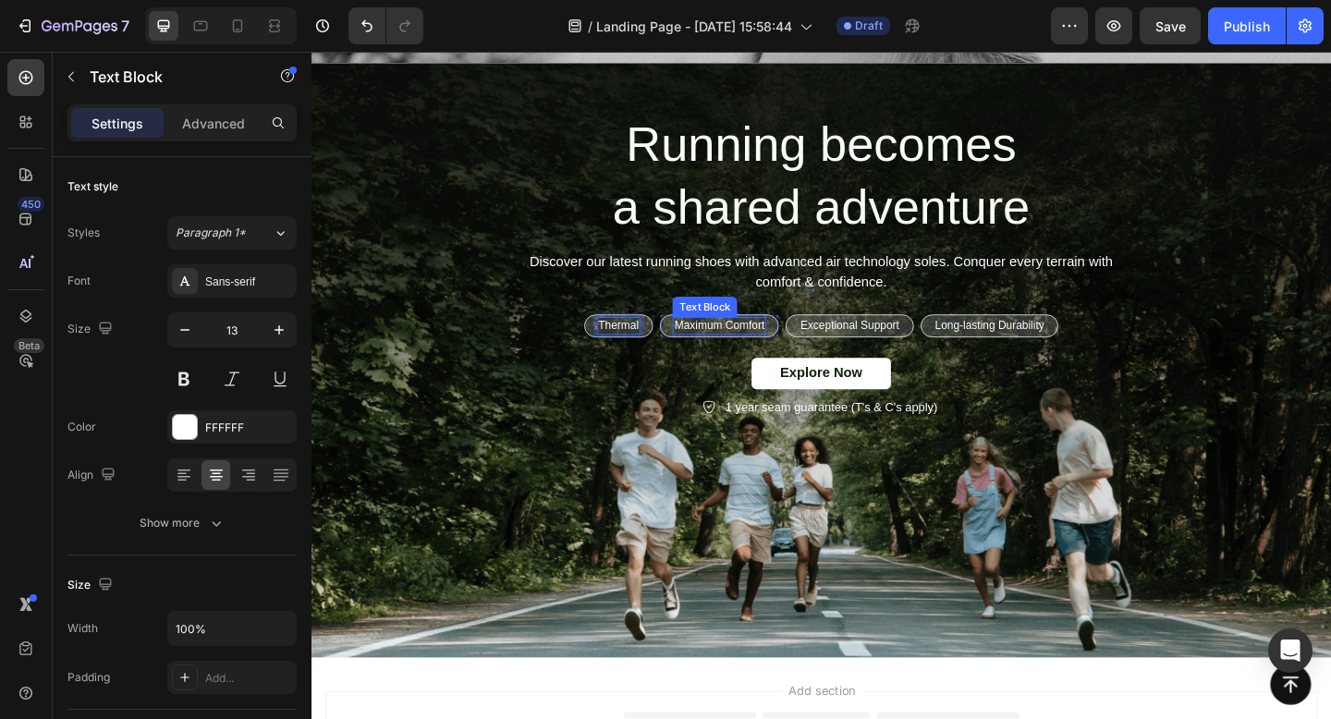
click at [732, 349] on p "Maximum Comfort" at bounding box center [755, 350] width 98 height 16
click at [862, 347] on p "Exceptional Support" at bounding box center [888, 350] width 107 height 16
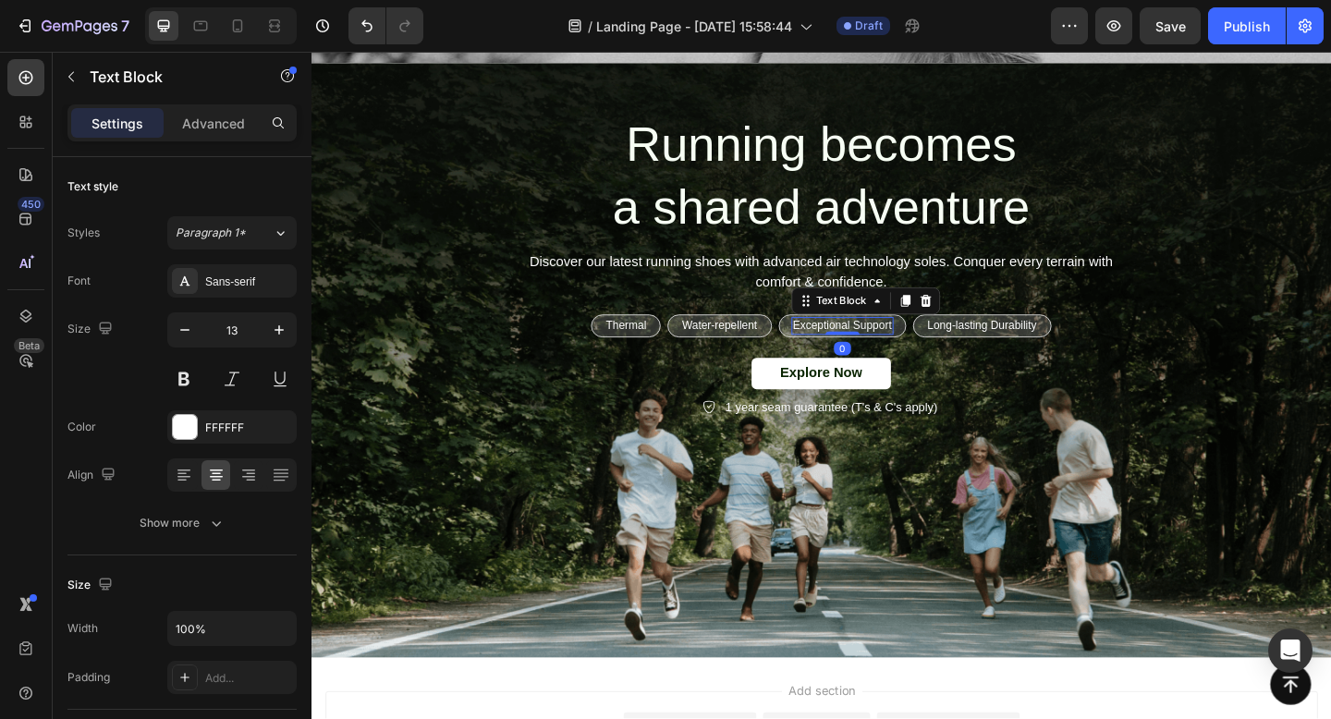
click at [862, 347] on p "Exceptional Support" at bounding box center [888, 350] width 107 height 16
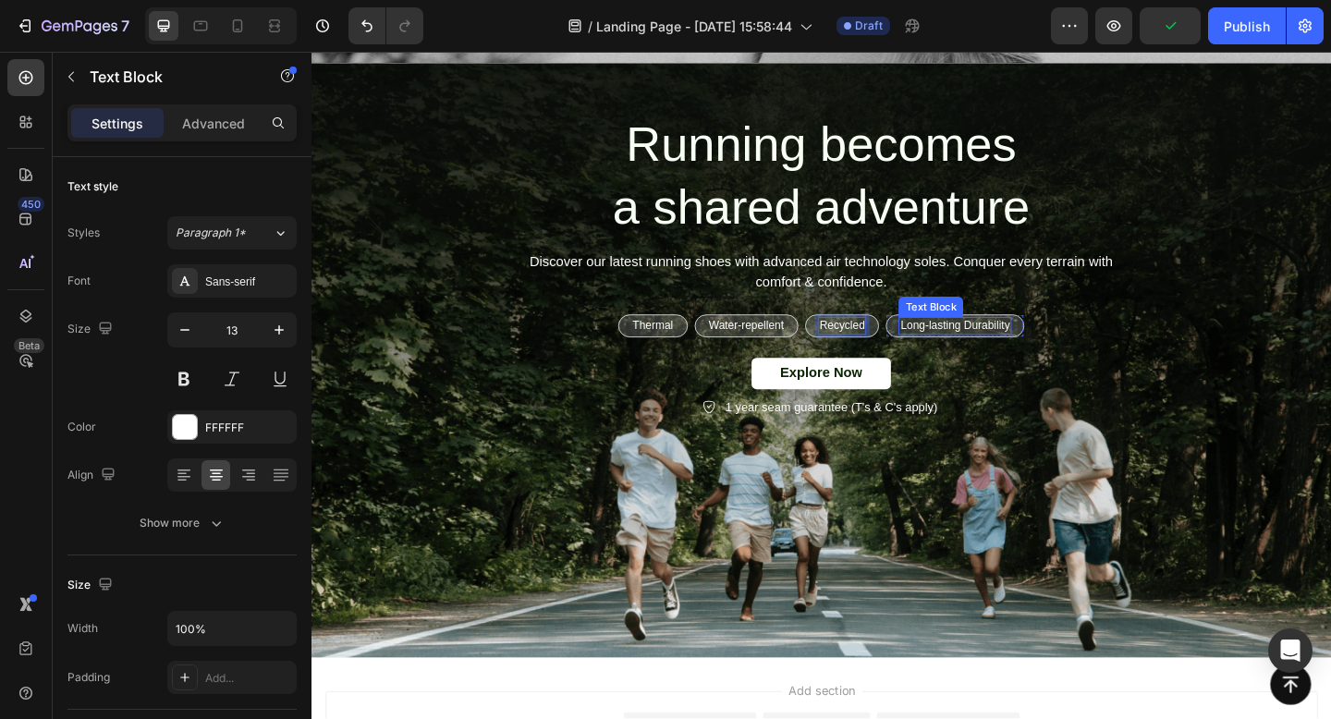
click at [1000, 352] on p "Long-lasting Durability" at bounding box center [1011, 350] width 119 height 16
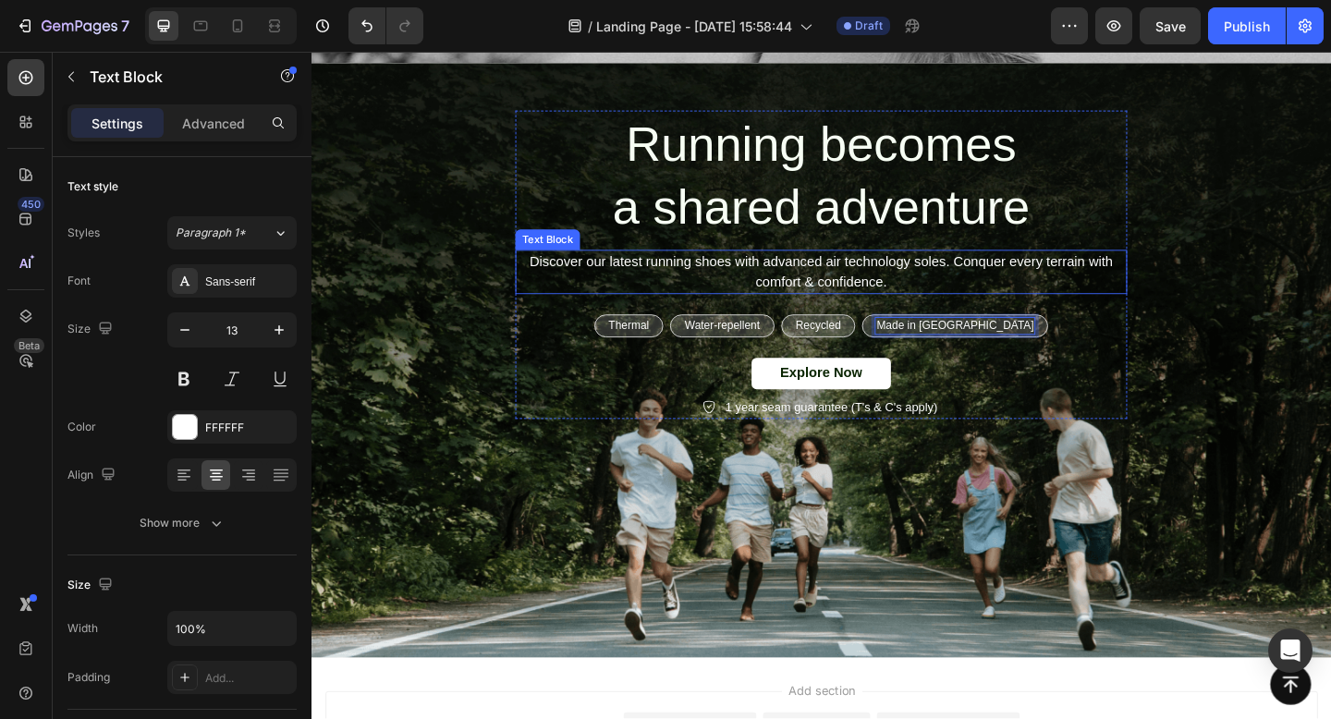
click at [802, 277] on p "Discover our latest running shoes with advanced air technology soles. Conquer e…" at bounding box center [866, 291] width 662 height 44
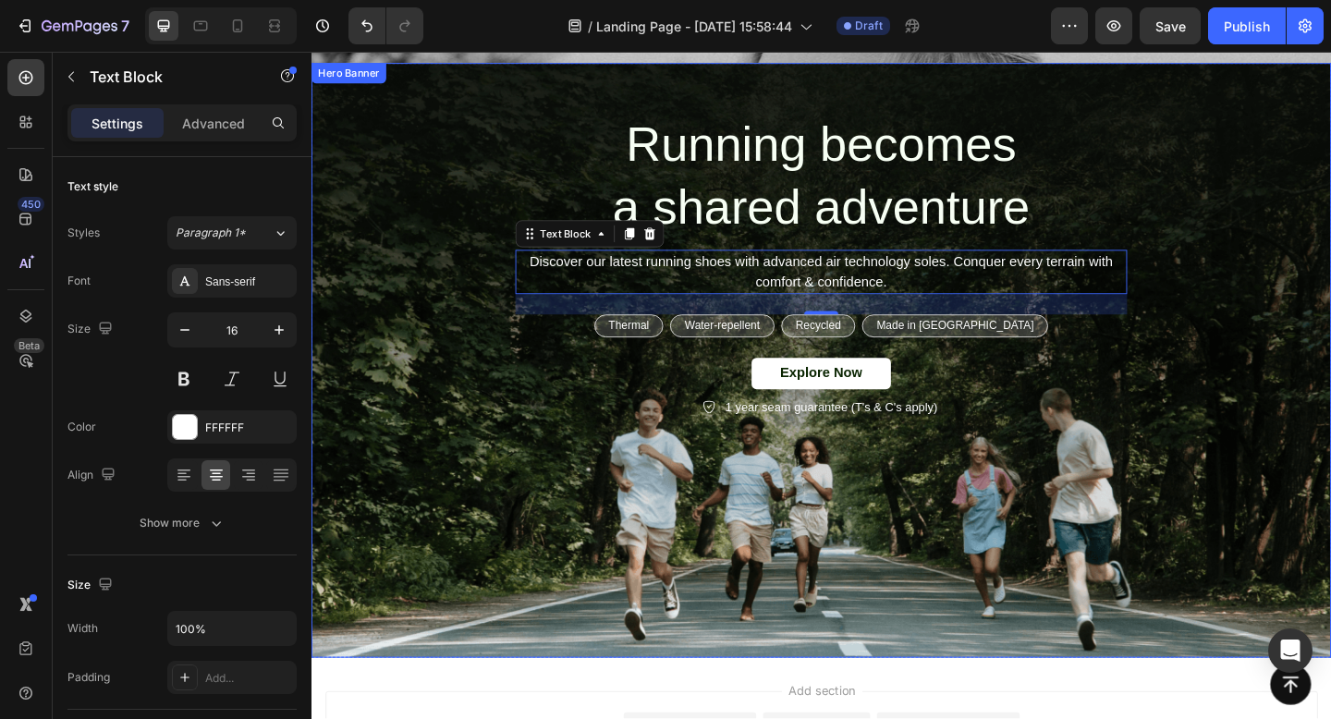
click at [497, 290] on div "Running becomes a shared adventure Heading Discover our latest running shoes wi…" at bounding box center [865, 282] width 1081 height 335
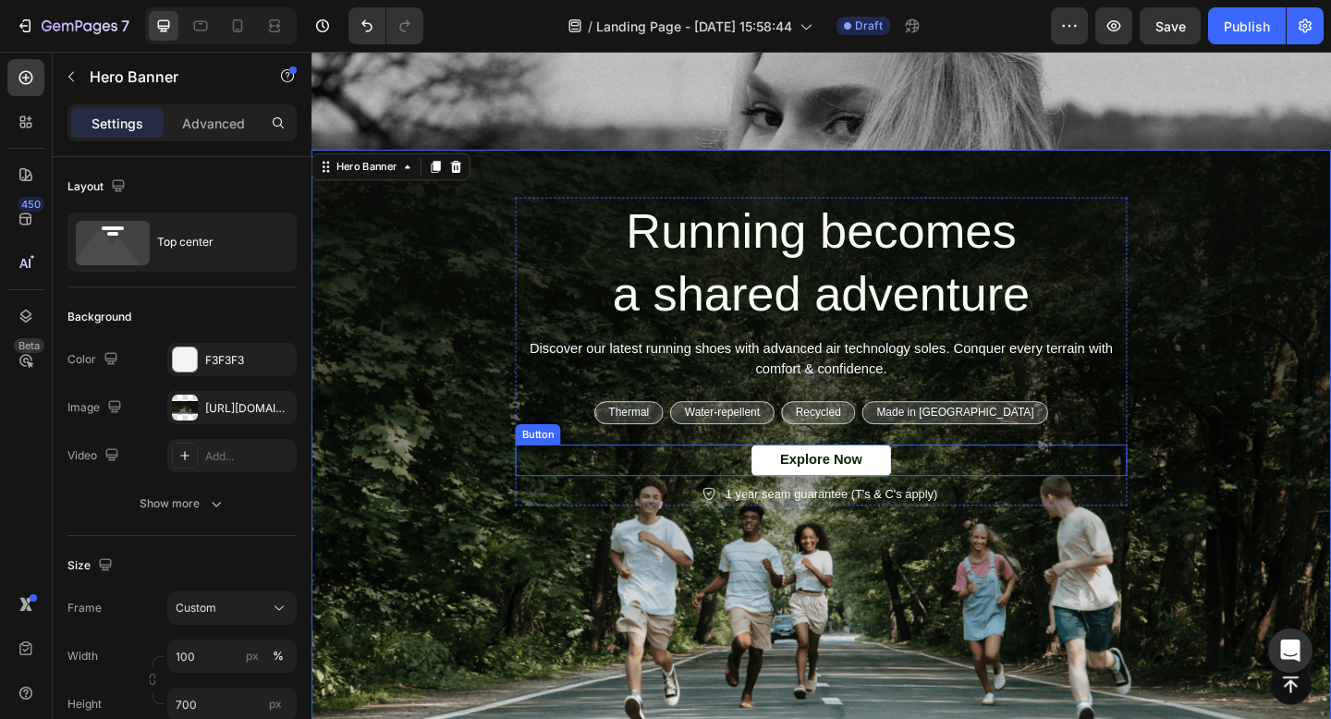
scroll to position [490, 0]
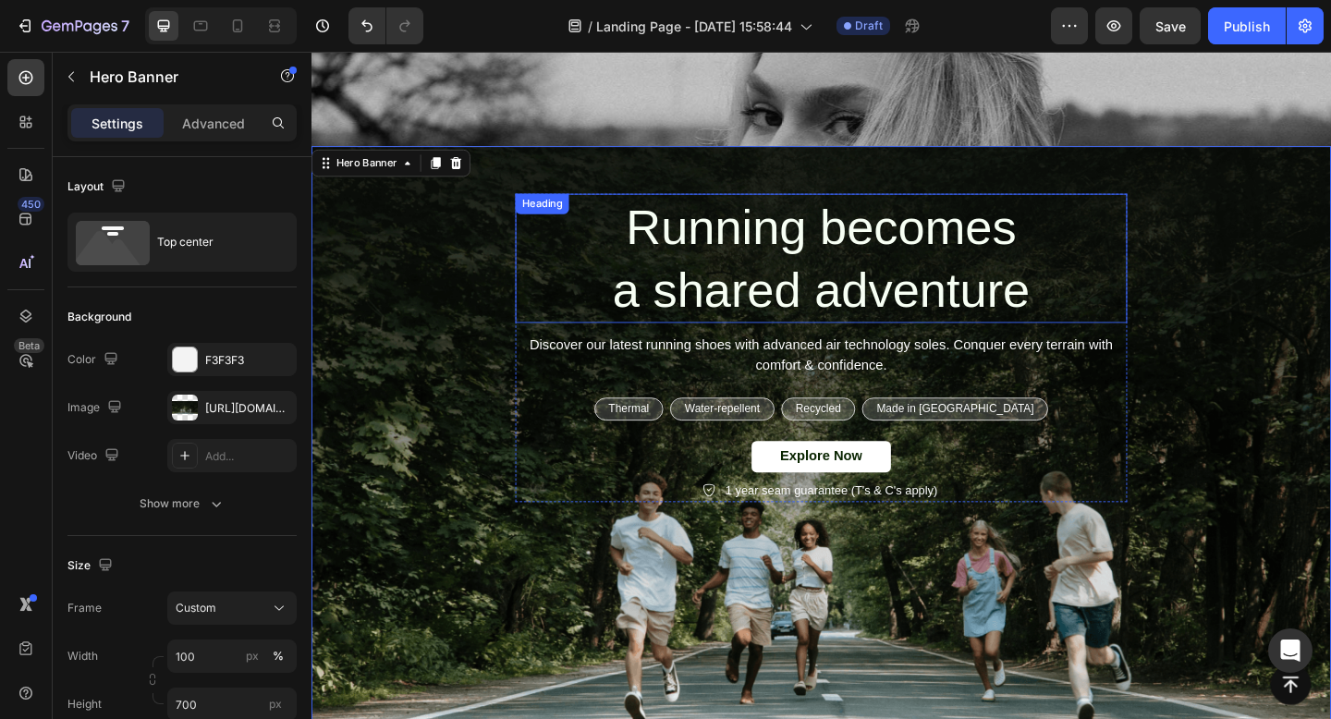
click at [819, 257] on h2 "Running becomes a shared adventure" at bounding box center [865, 276] width 665 height 140
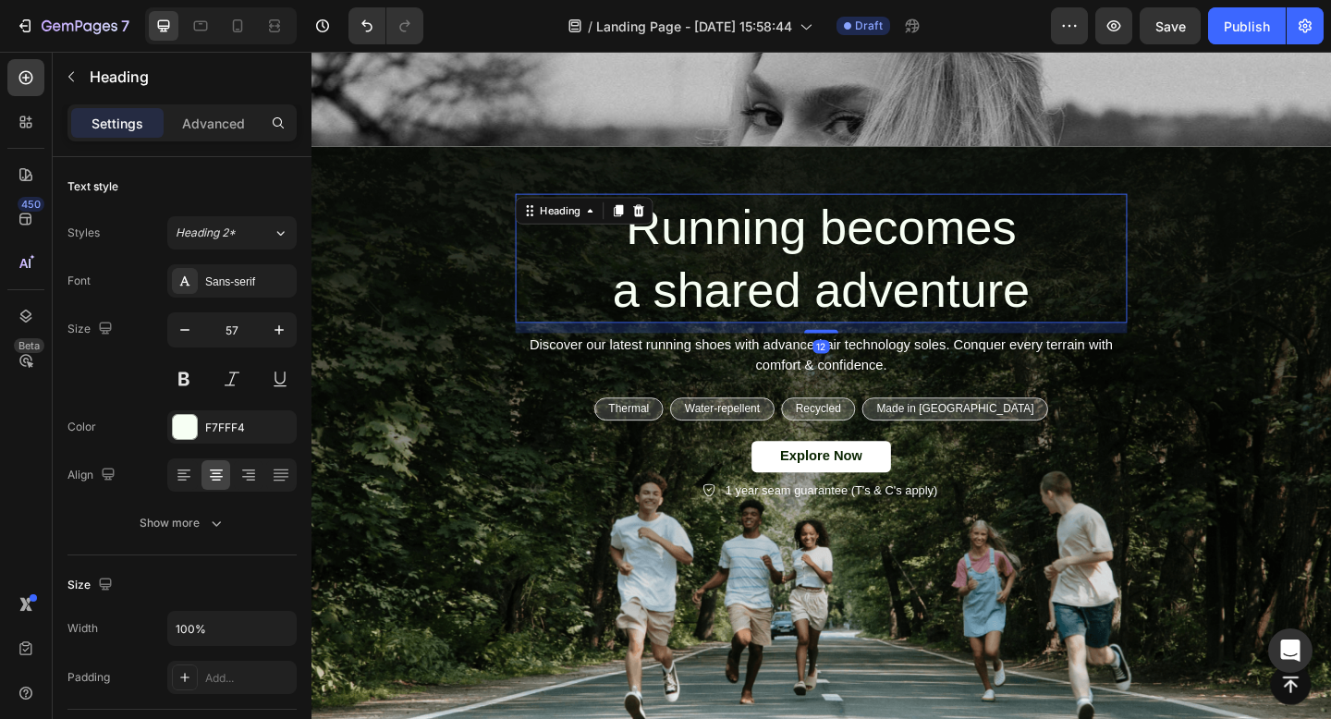
click at [819, 257] on h2 "Running becomes a shared adventure" at bounding box center [865, 276] width 665 height 140
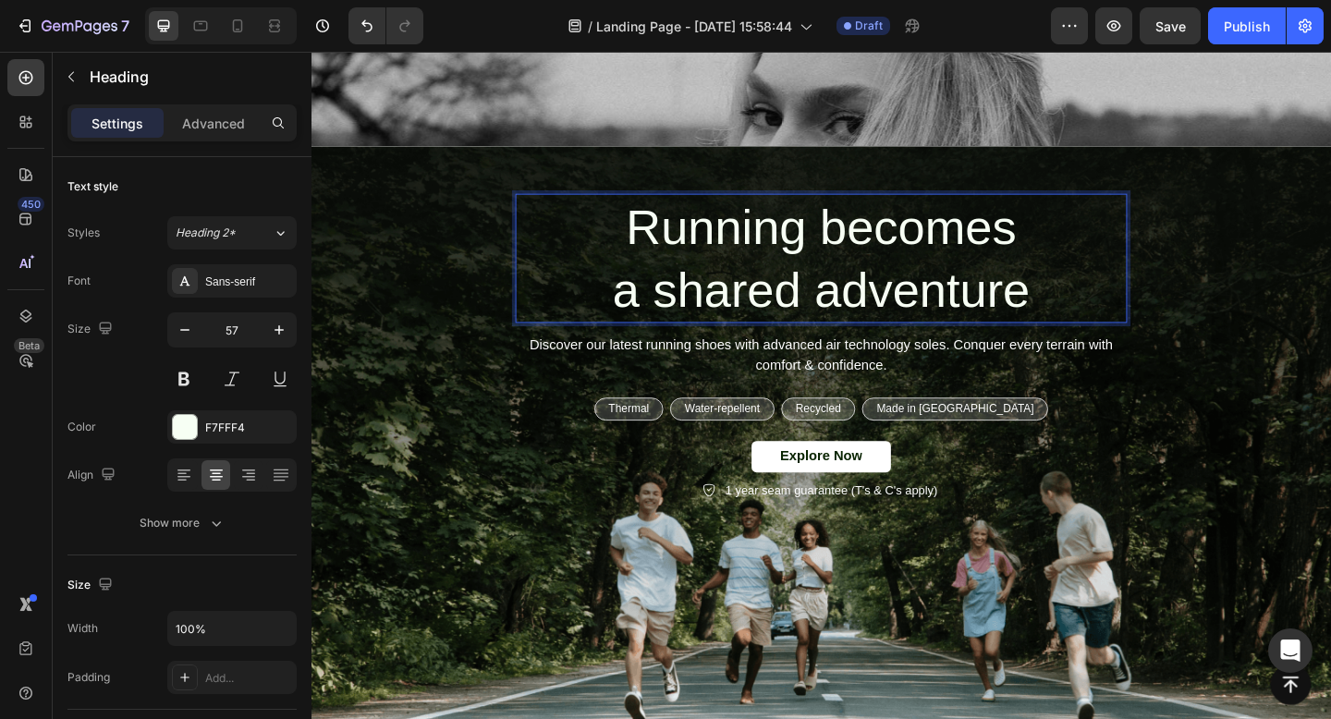
click at [819, 257] on p "Running becomes a shared adventure" at bounding box center [866, 276] width 662 height 137
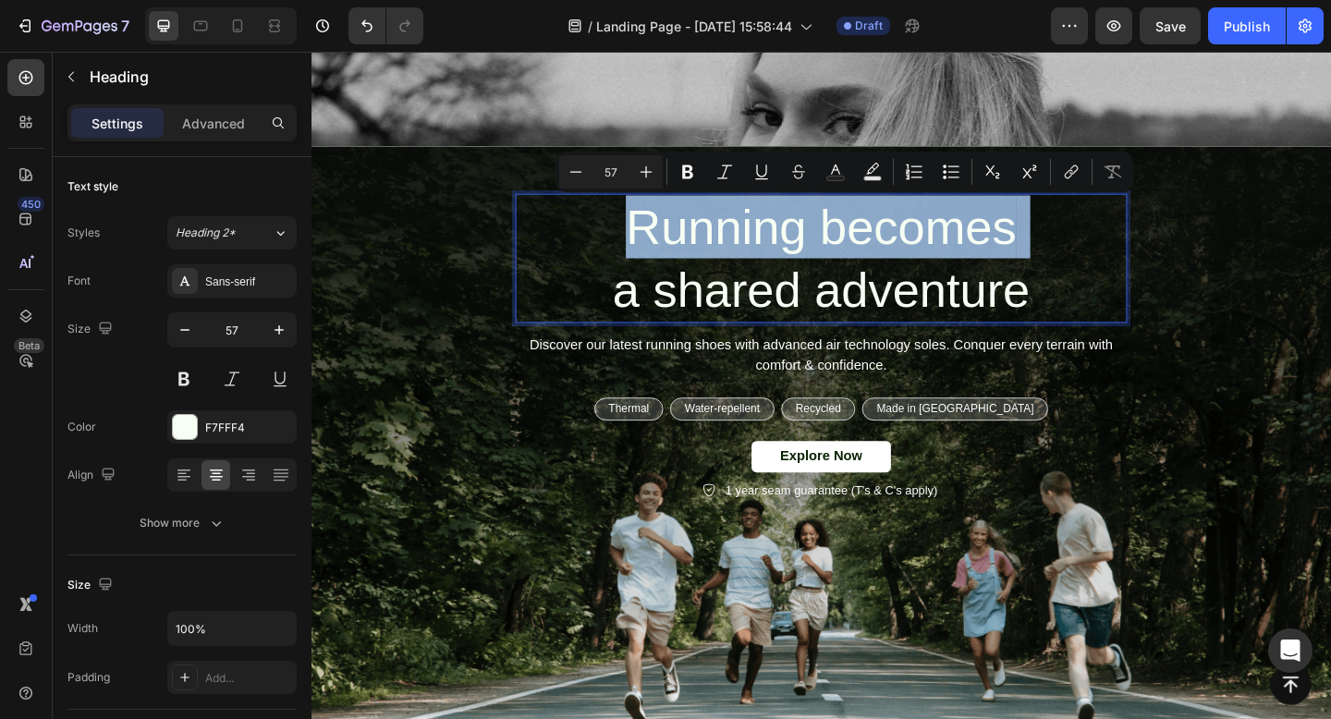
click at [819, 257] on p "Running becomes a shared adventure" at bounding box center [866, 276] width 662 height 137
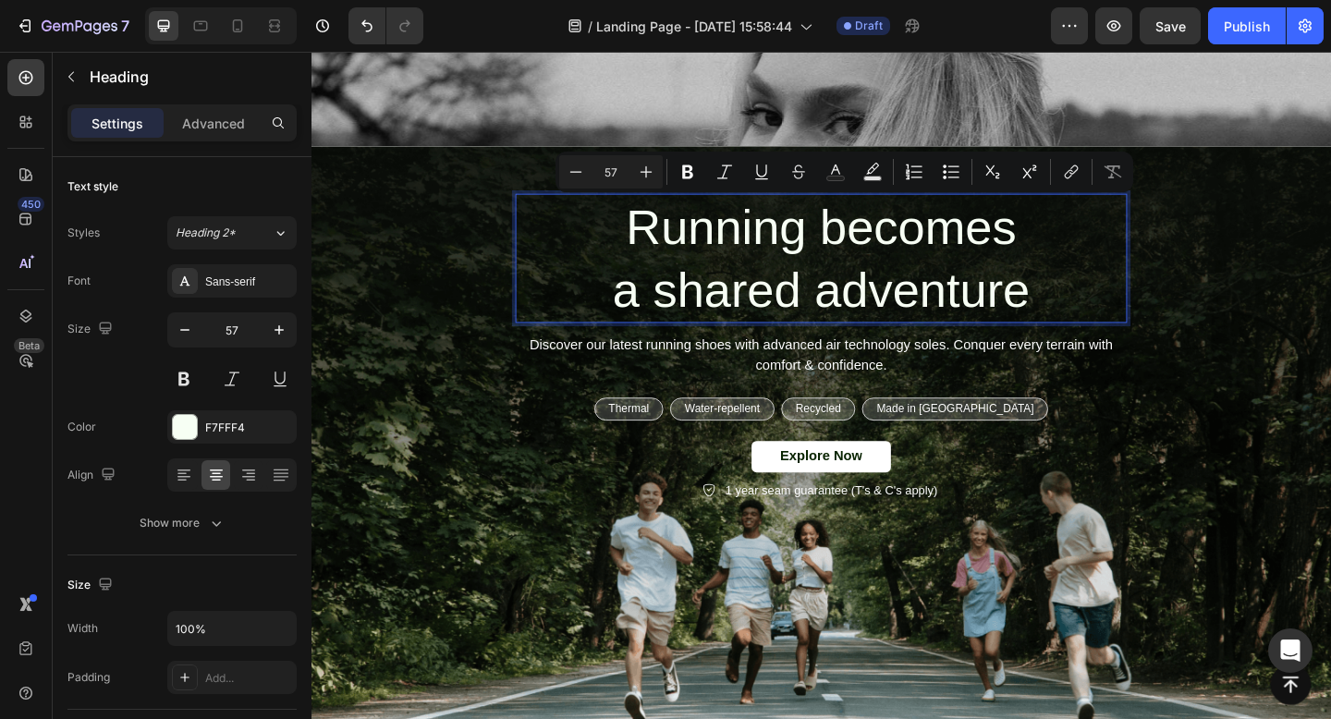
click at [819, 257] on p "Running becomes a shared adventure" at bounding box center [866, 276] width 662 height 137
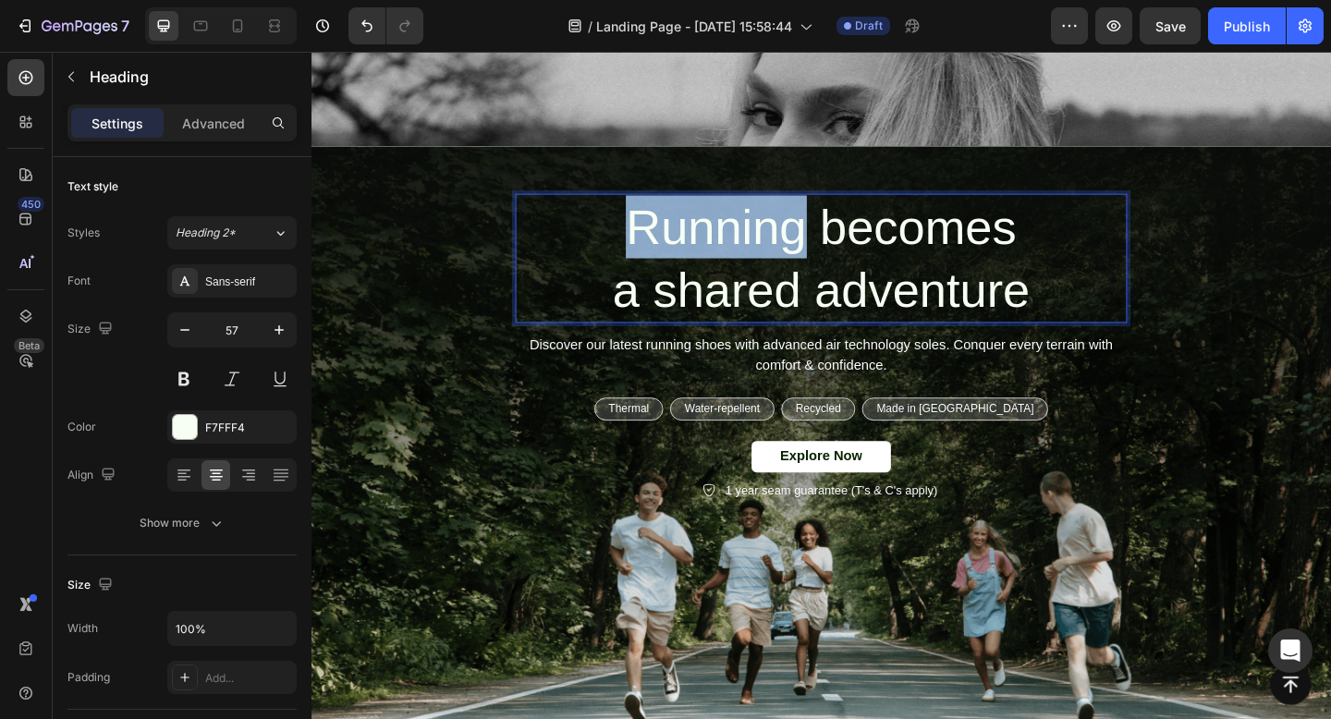
click at [819, 257] on p "Running becomes a shared adventure" at bounding box center [866, 276] width 662 height 137
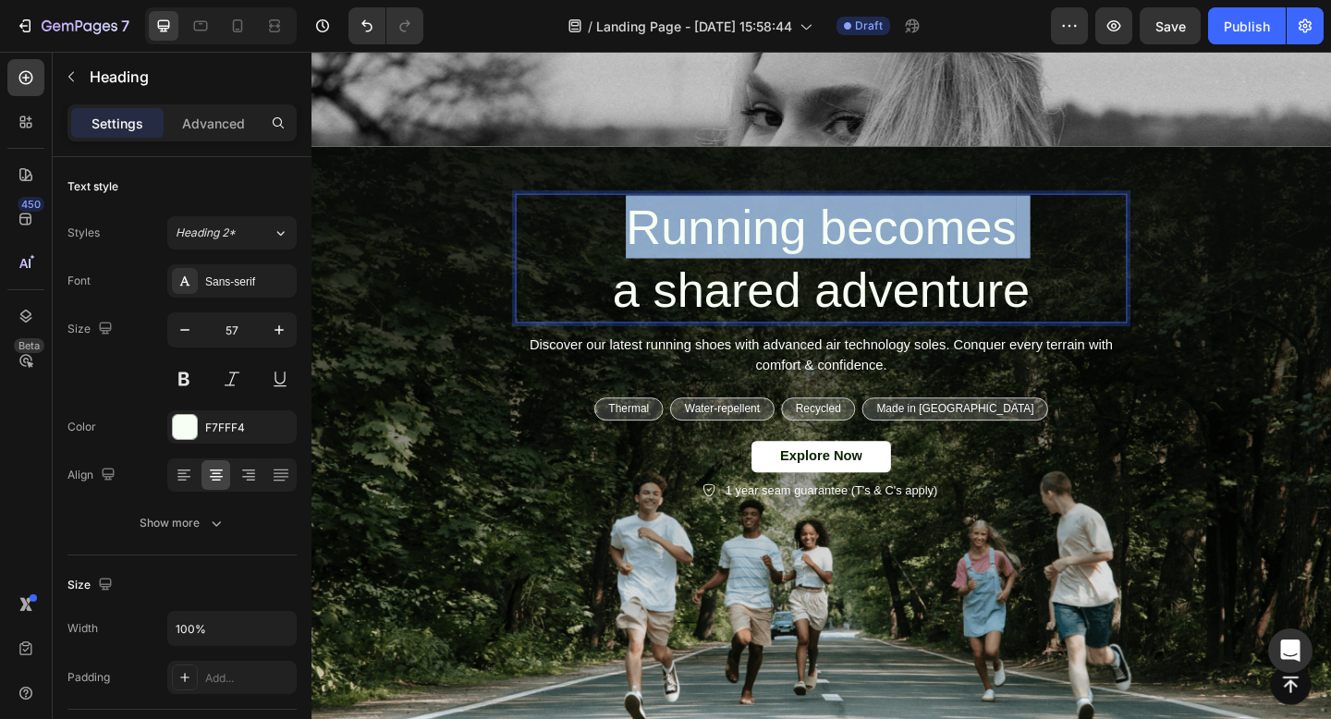
click at [819, 257] on p "Running becomes a shared adventure" at bounding box center [866, 276] width 662 height 137
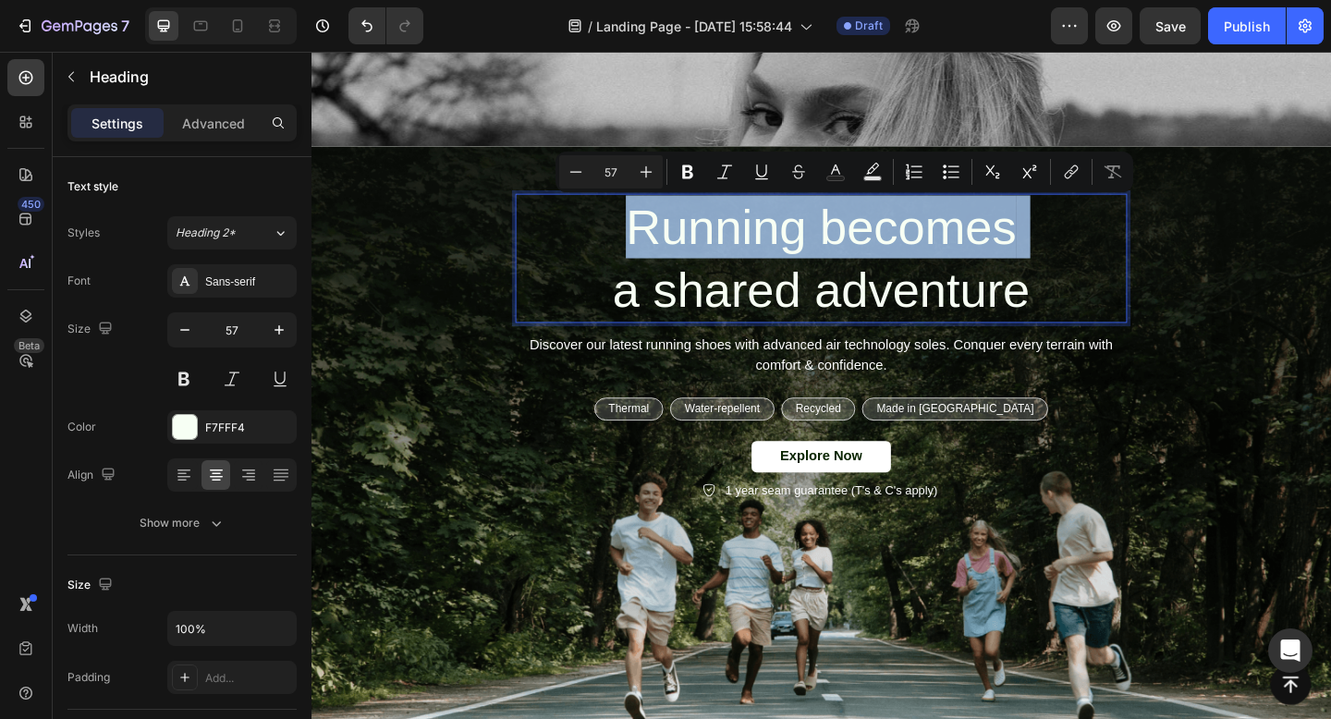
click at [866, 306] on p "Running becomes a shared adventure" at bounding box center [866, 276] width 662 height 137
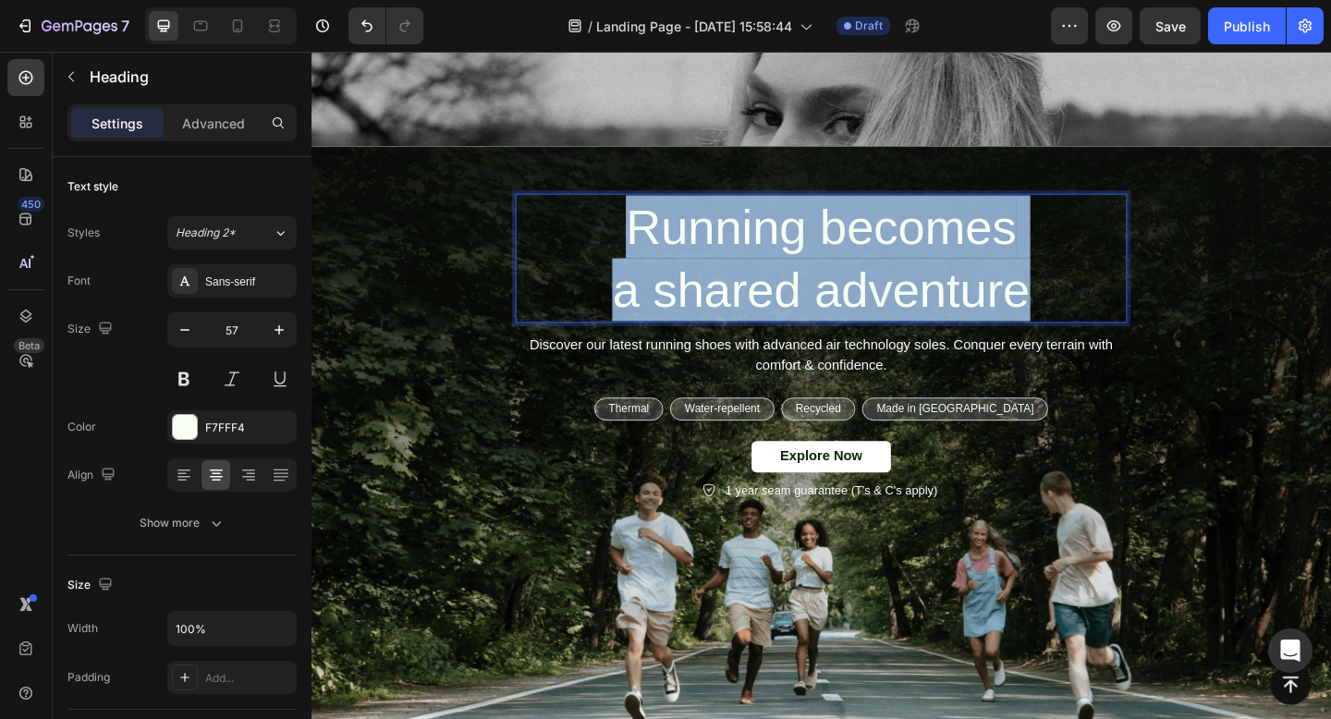
drag, startPoint x: 1086, startPoint y: 318, endPoint x: 638, endPoint y: 246, distance: 453.0
click at [640, 247] on p "Running becomes a shared adventure" at bounding box center [866, 276] width 662 height 137
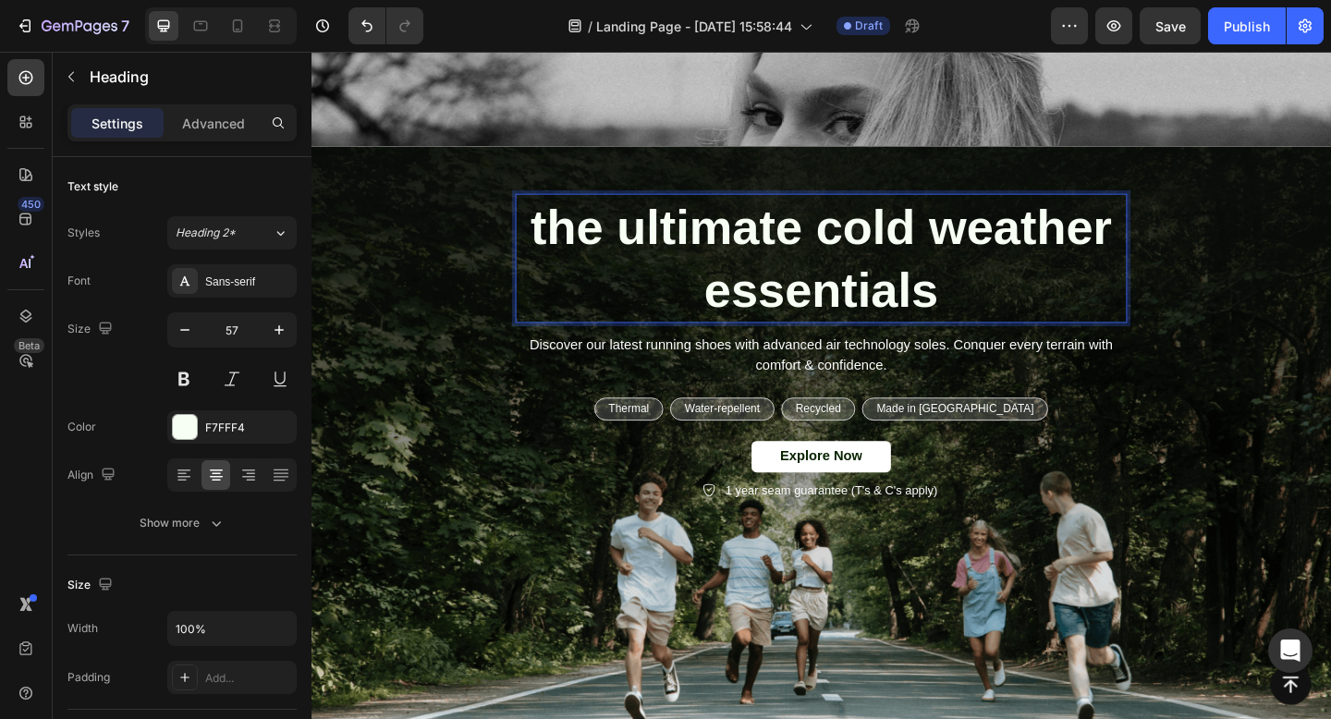
click at [571, 243] on strong "the ultimate cold weather essentials" at bounding box center [866, 277] width 632 height 128
click at [687, 258] on strong "The ultimate cold weather essentials" at bounding box center [865, 277] width 647 height 128
click at [568, 249] on strong "the ultimate cold weather essentials" at bounding box center [866, 277] width 632 height 128
click at [650, 242] on strong "The ultimate cold weather essentials" at bounding box center [865, 277] width 647 height 128
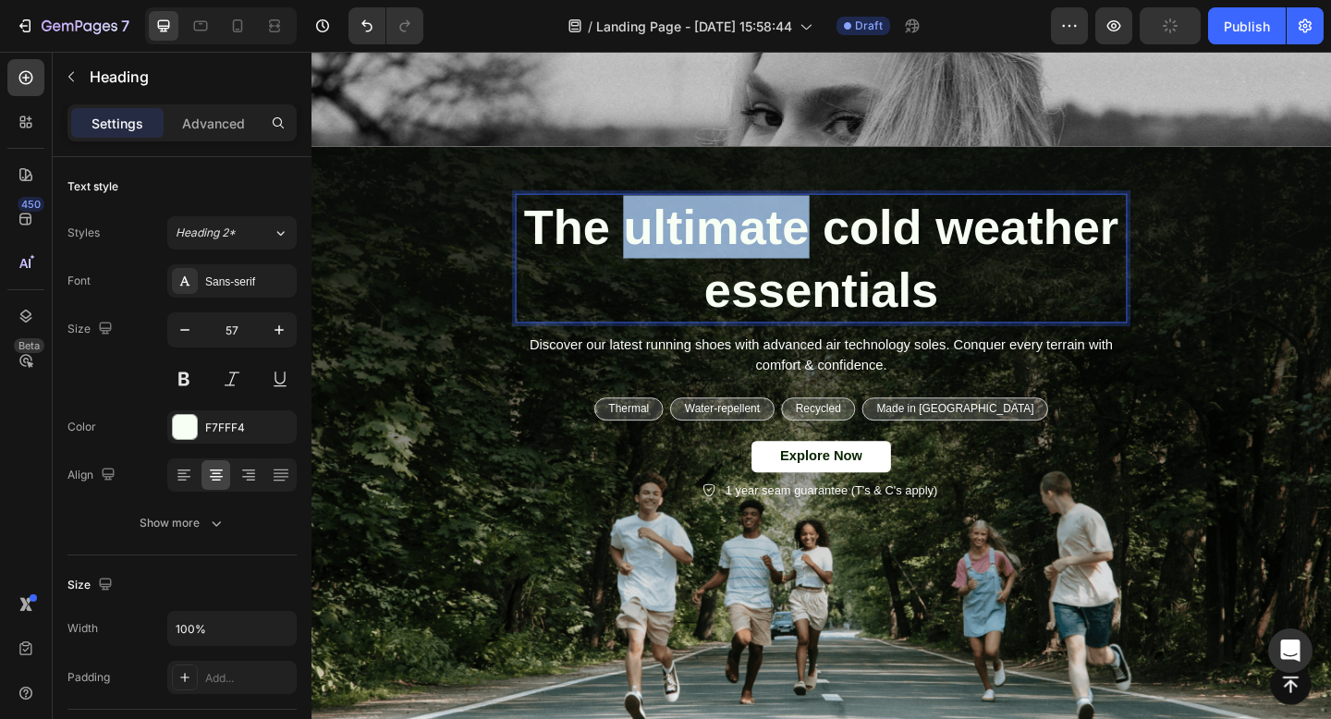
click at [650, 242] on strong "The ultimate cold weather essentials" at bounding box center [865, 277] width 647 height 128
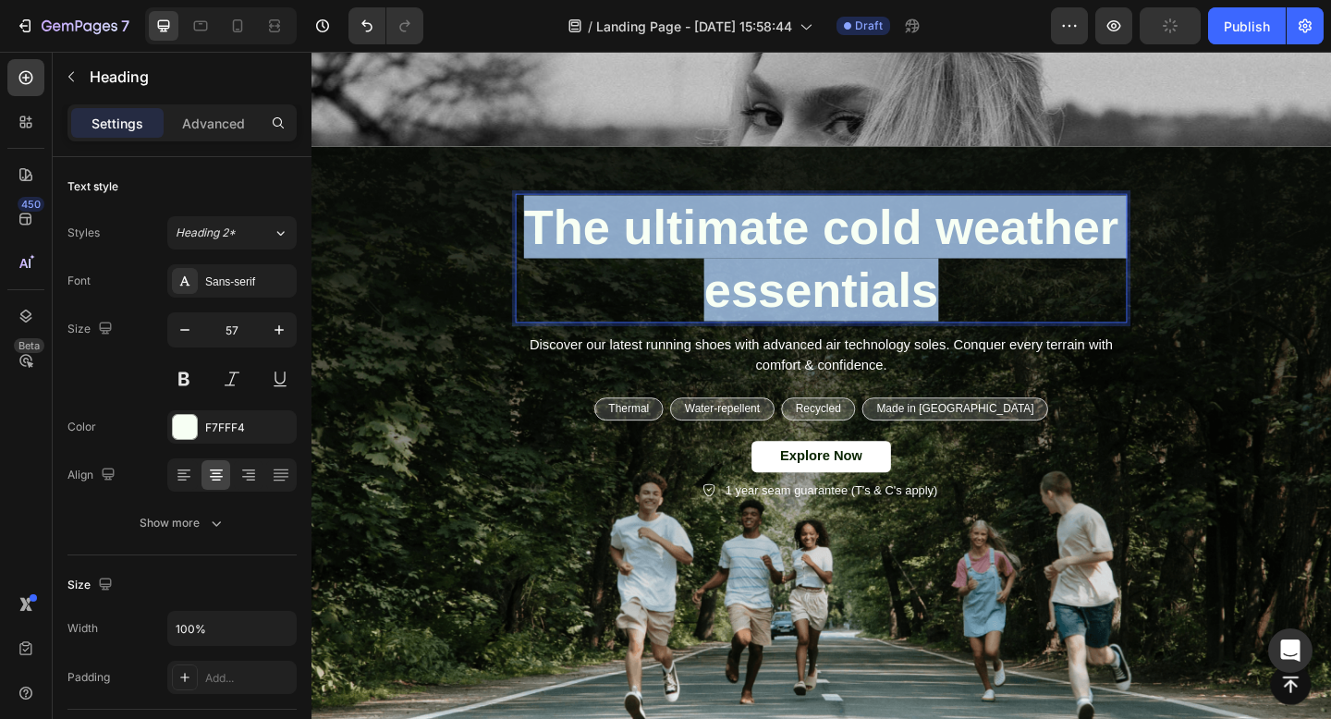
click at [650, 242] on strong "The ultimate cold weather essentials" at bounding box center [865, 277] width 647 height 128
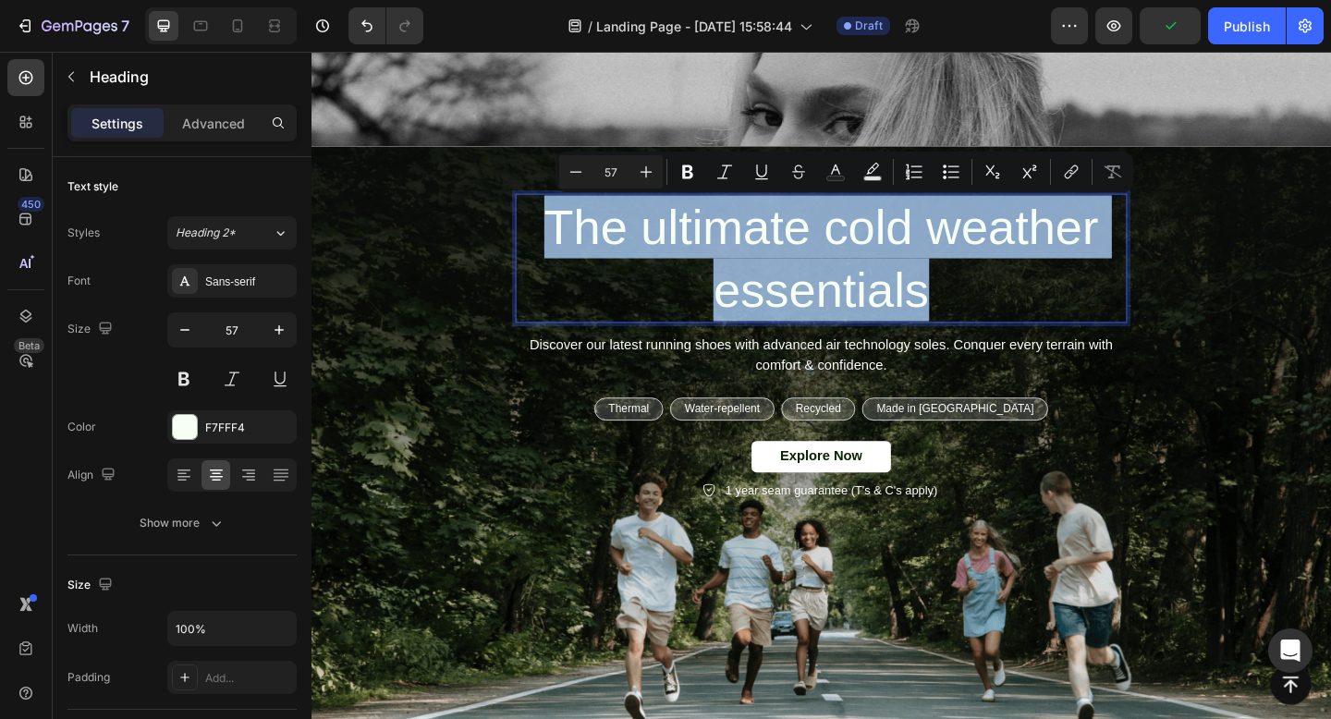
click at [887, 298] on p "The ultimate cold weather essentials" at bounding box center [866, 276] width 662 height 137
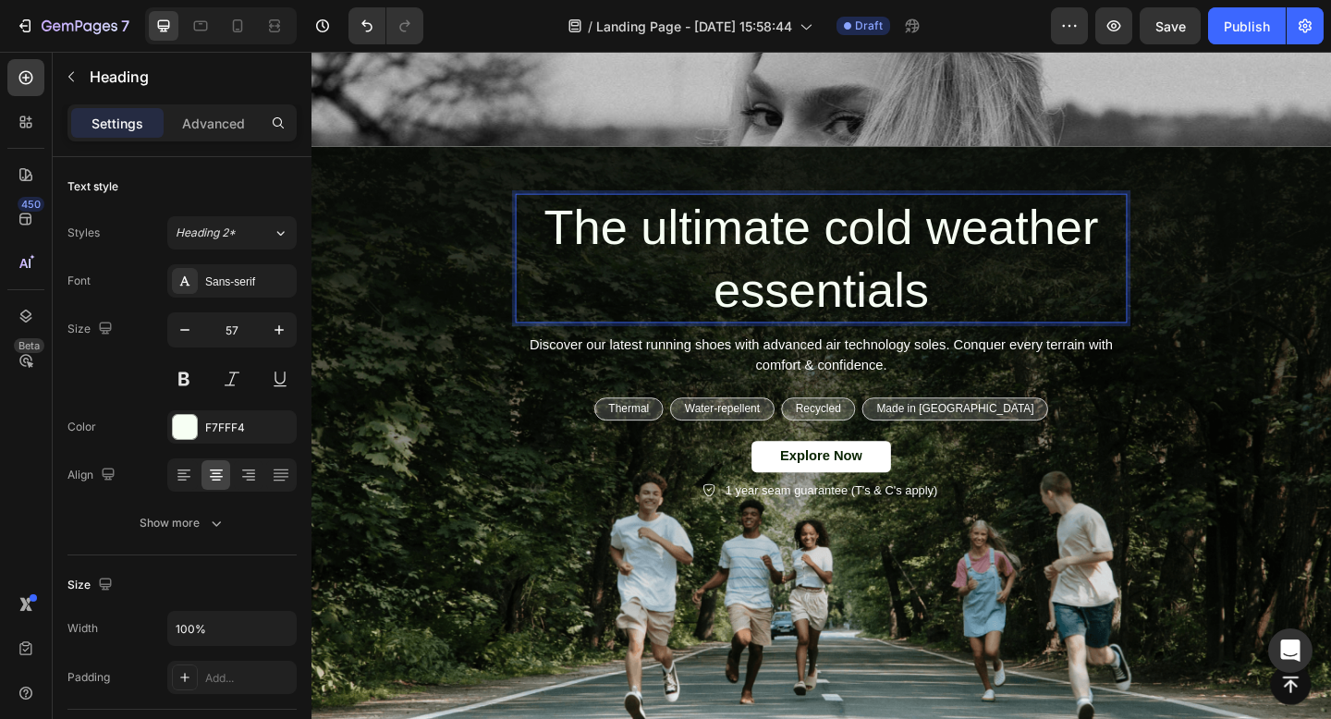
click at [874, 251] on p "The ultimate cold weather essentials" at bounding box center [866, 276] width 662 height 137
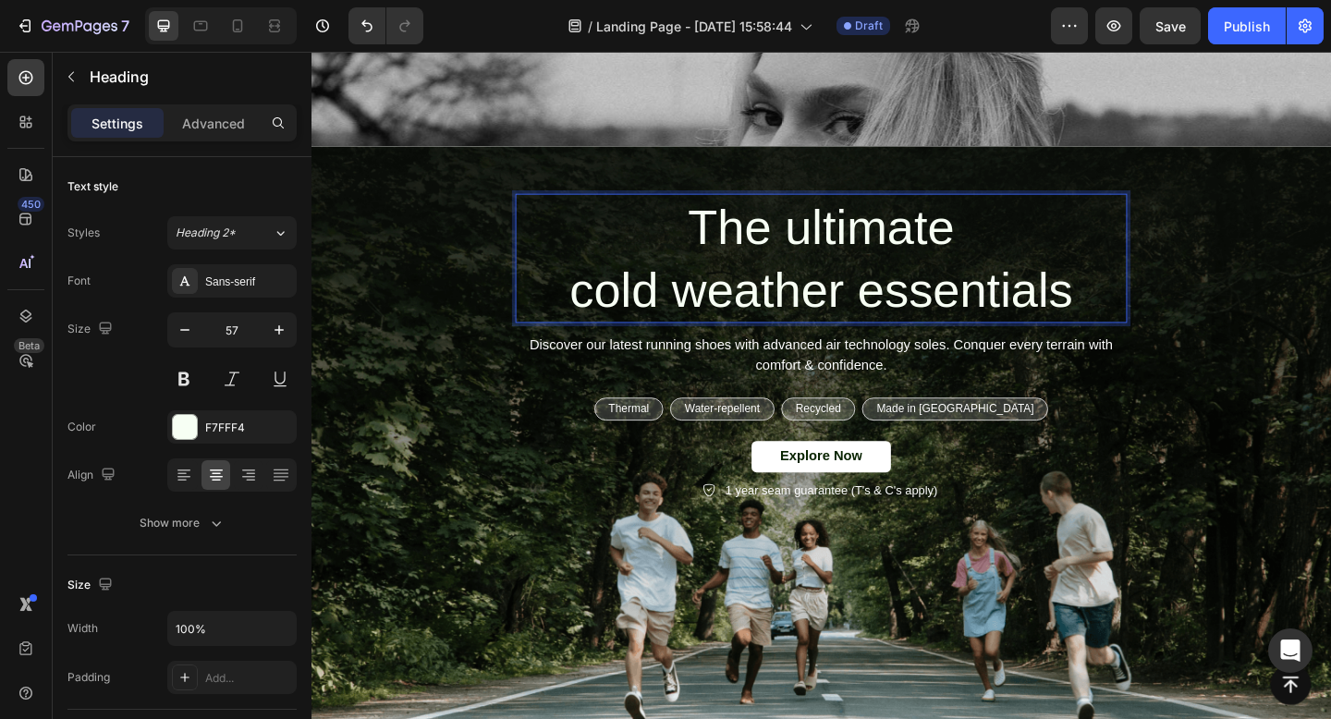
click at [1152, 322] on p "The ultimate cold weather essentials" at bounding box center [866, 276] width 662 height 137
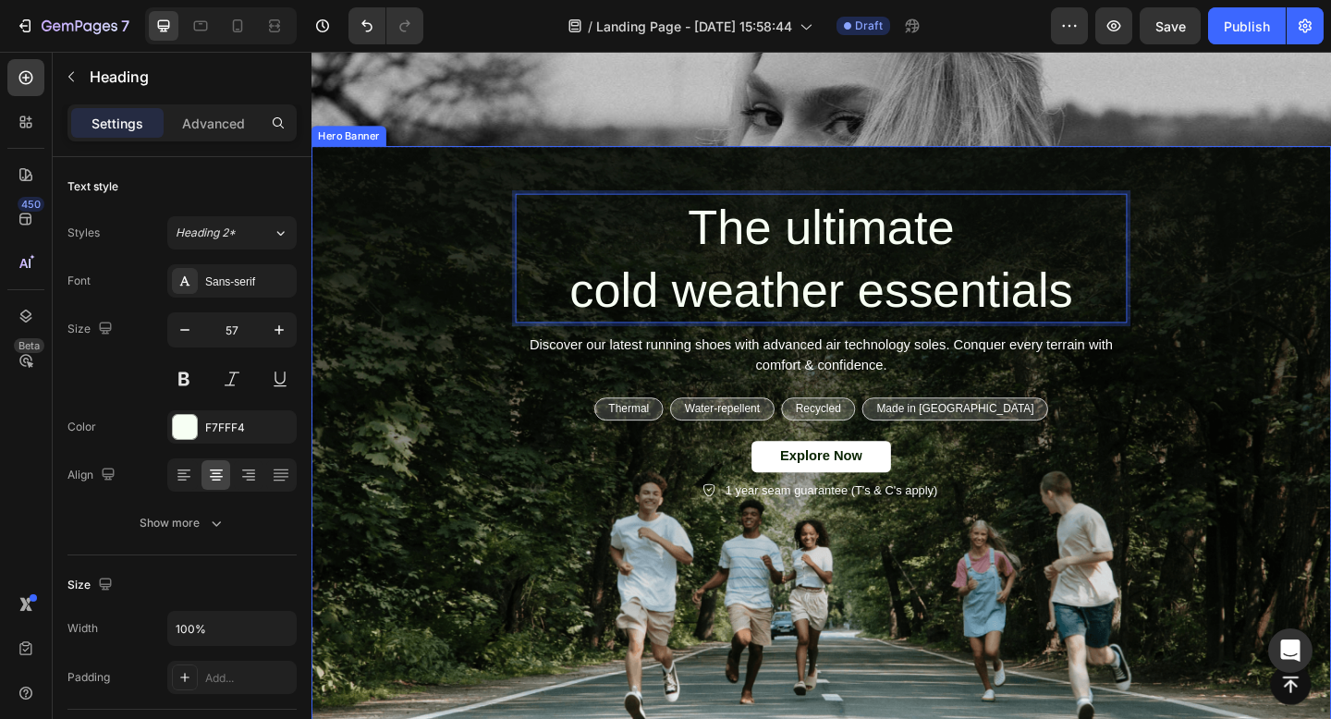
click at [1314, 444] on div "The ultimate cold weather essentials Heading 12 Discover our latest running sho…" at bounding box center [865, 373] width 1081 height 335
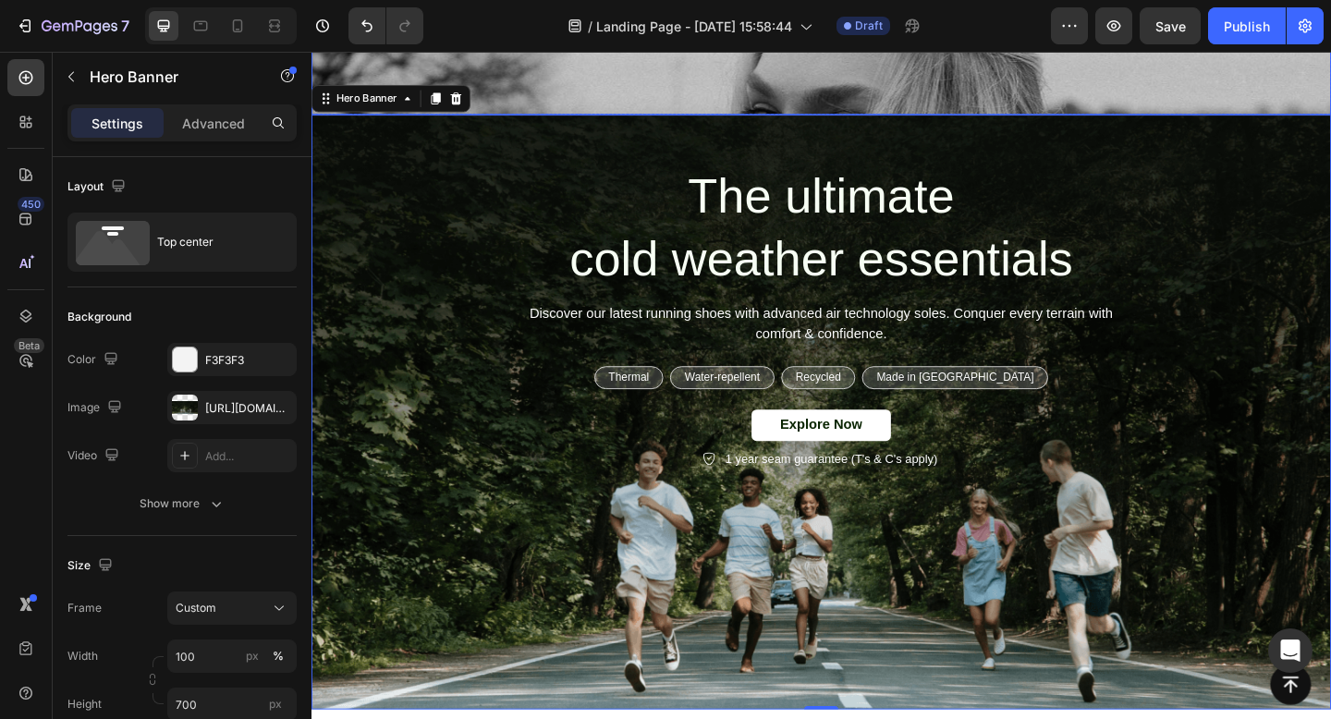
scroll to position [524, 0]
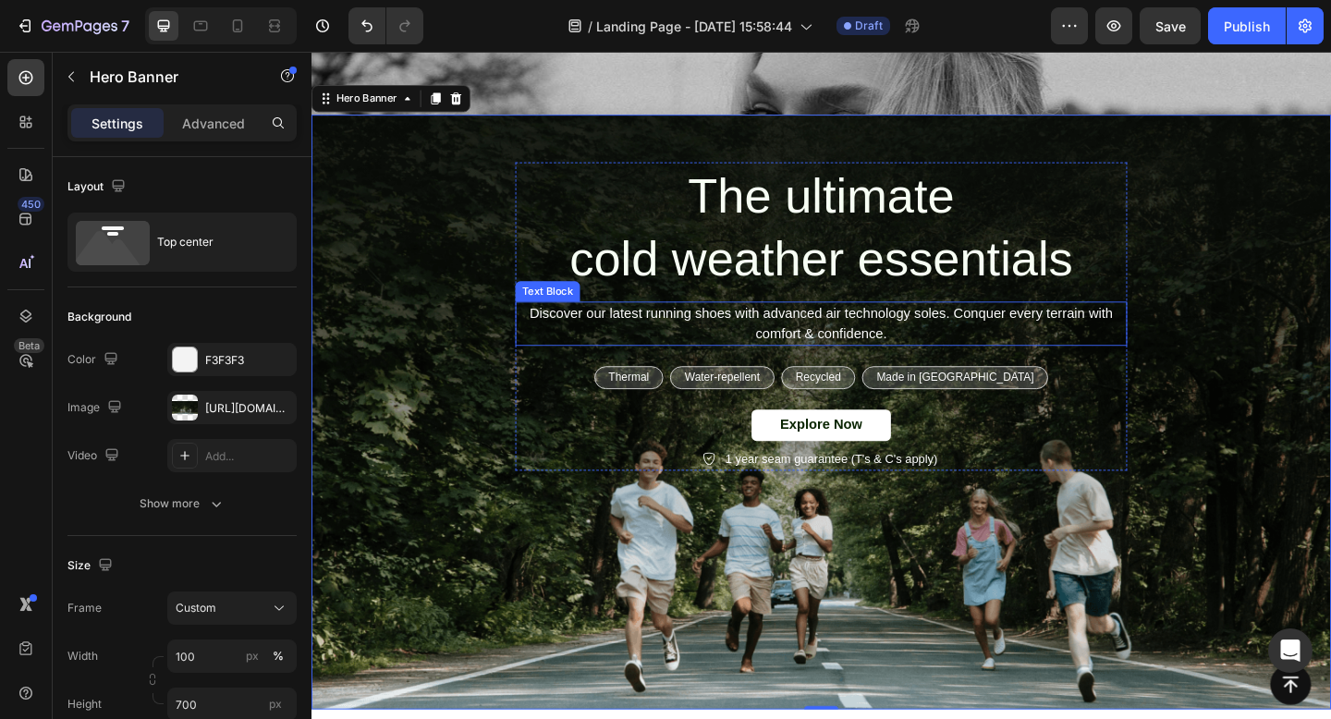
click at [699, 352] on p "Discover our latest running shoes with advanced air technology soles. Conquer e…" at bounding box center [866, 347] width 662 height 44
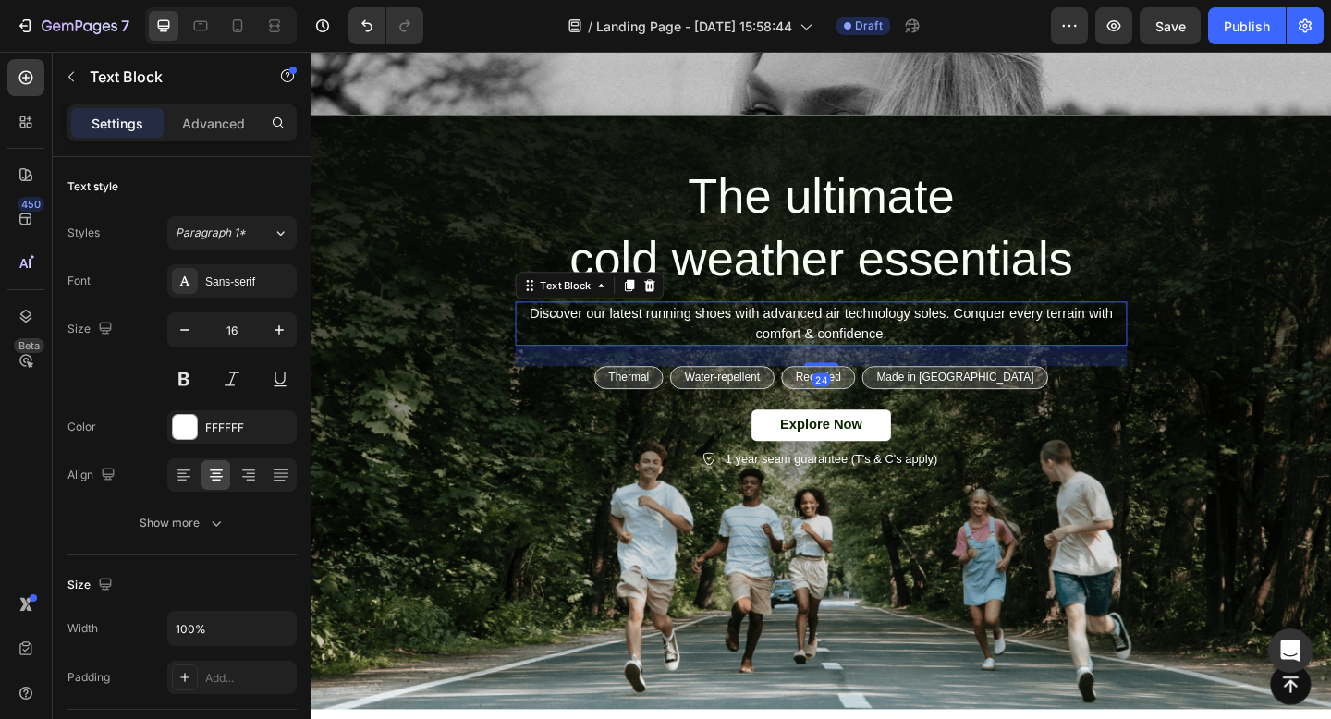
click at [699, 352] on p "Discover our latest running shoes with advanced air technology soles. Conquer e…" at bounding box center [866, 347] width 662 height 44
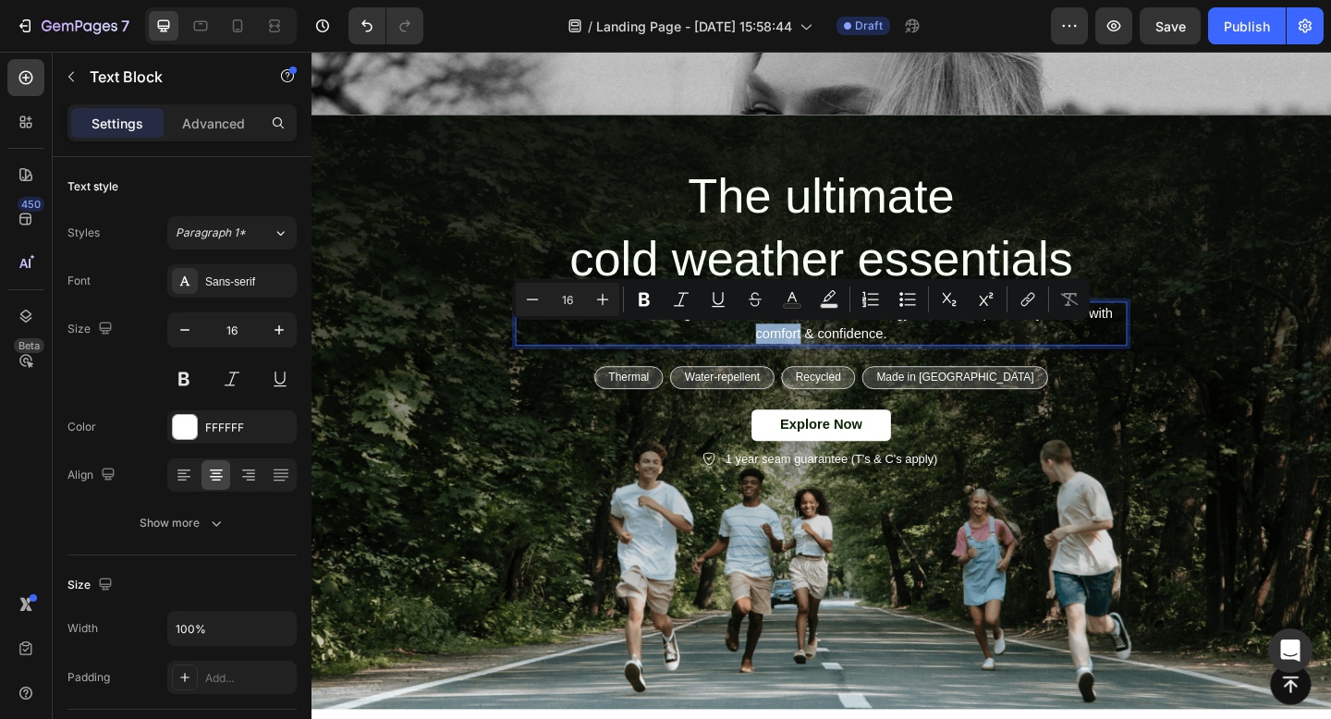
click at [707, 356] on p "Discover our latest running shoes with advanced air technology soles. Conquer e…" at bounding box center [866, 347] width 662 height 44
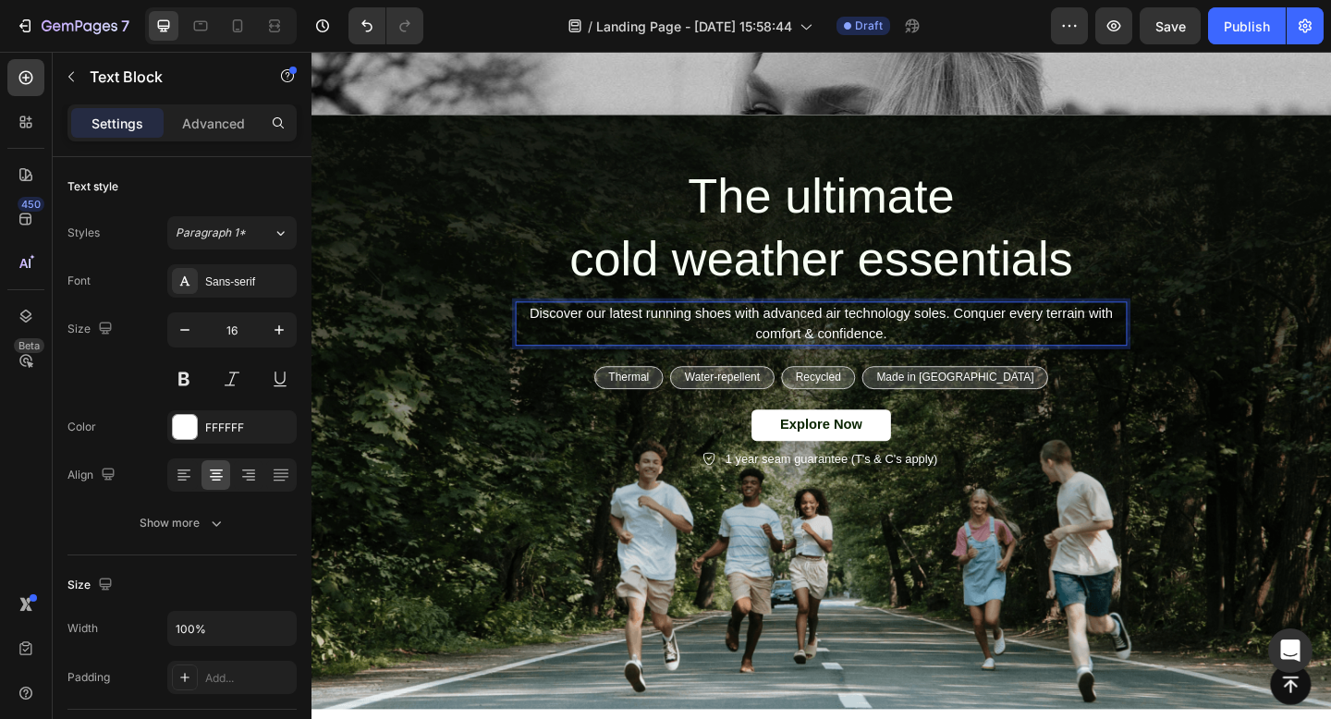
click at [707, 356] on p "Discover our latest running shoes with advanced air technology soles. Conquer e…" at bounding box center [866, 347] width 662 height 44
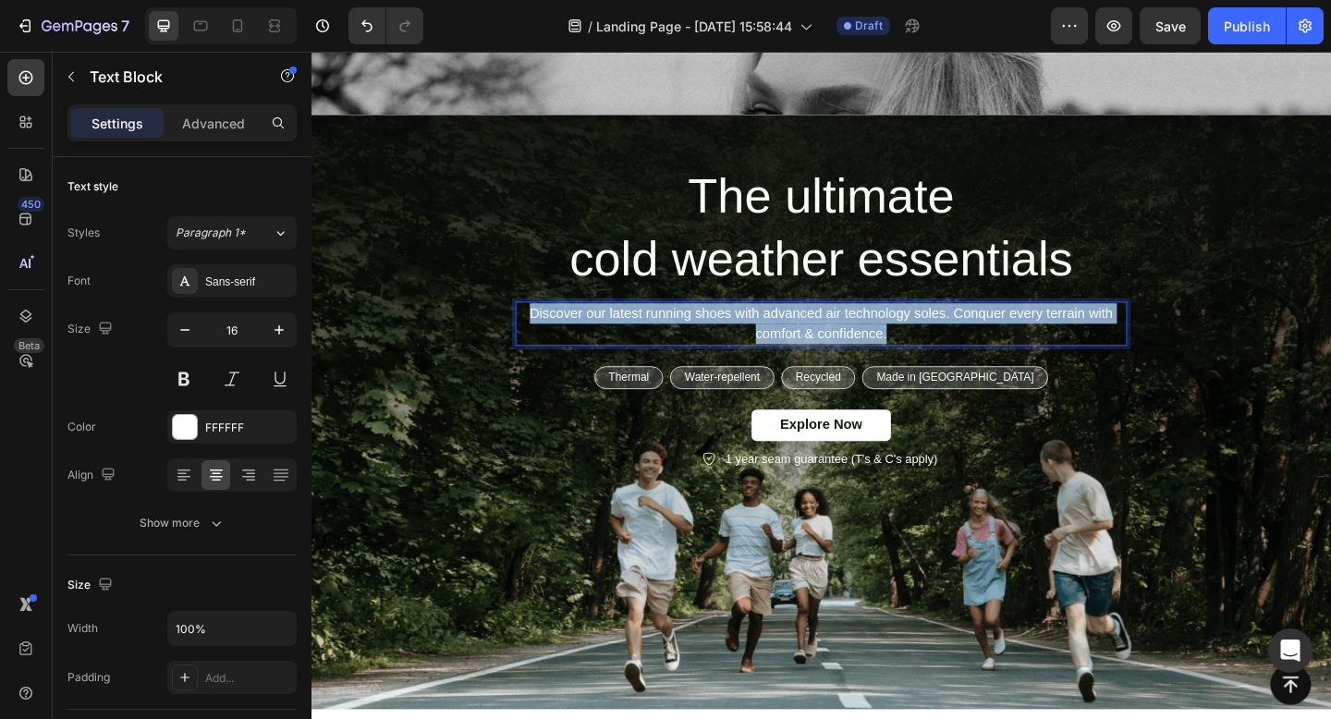
click at [707, 356] on p "Discover our latest running shoes with advanced air technology soles. Conquer e…" at bounding box center [866, 347] width 662 height 44
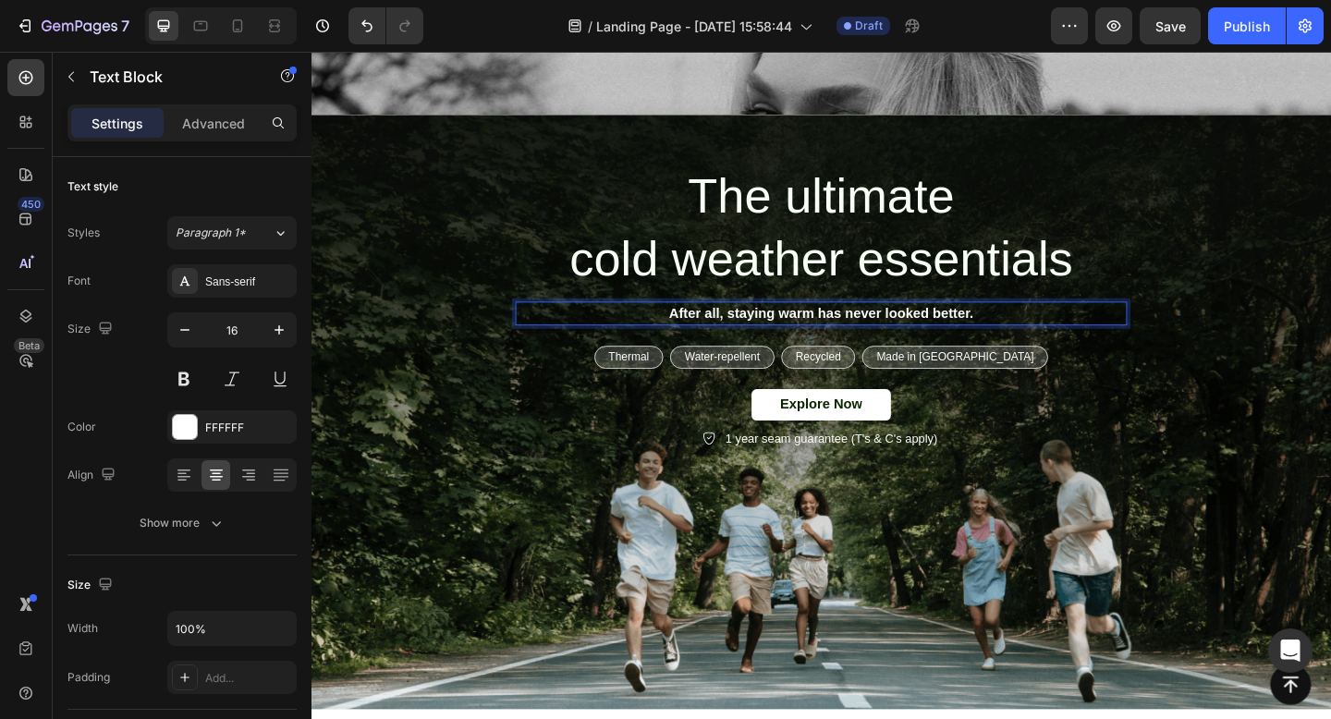
click at [836, 335] on strong "After all, staying warm has never looked better." at bounding box center [865, 336] width 331 height 16
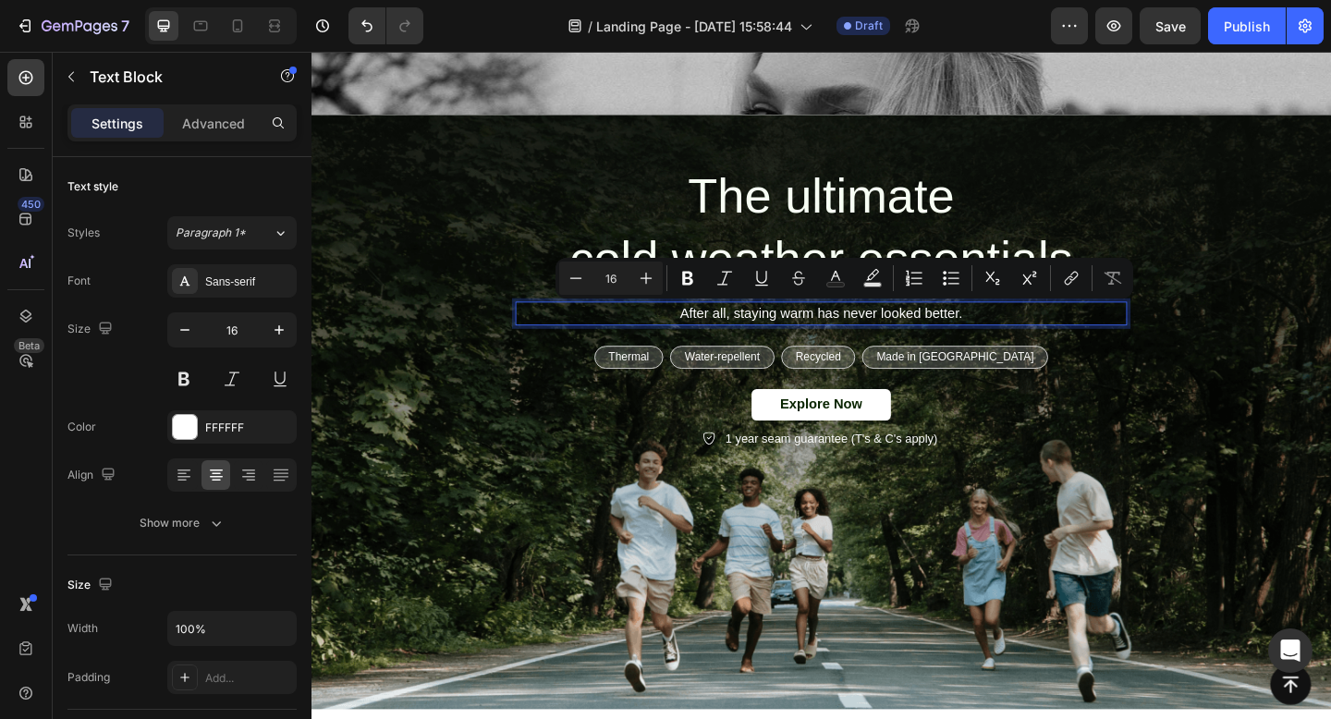
click at [1110, 339] on p "After all, staying warm has never looked better." at bounding box center [866, 336] width 662 height 22
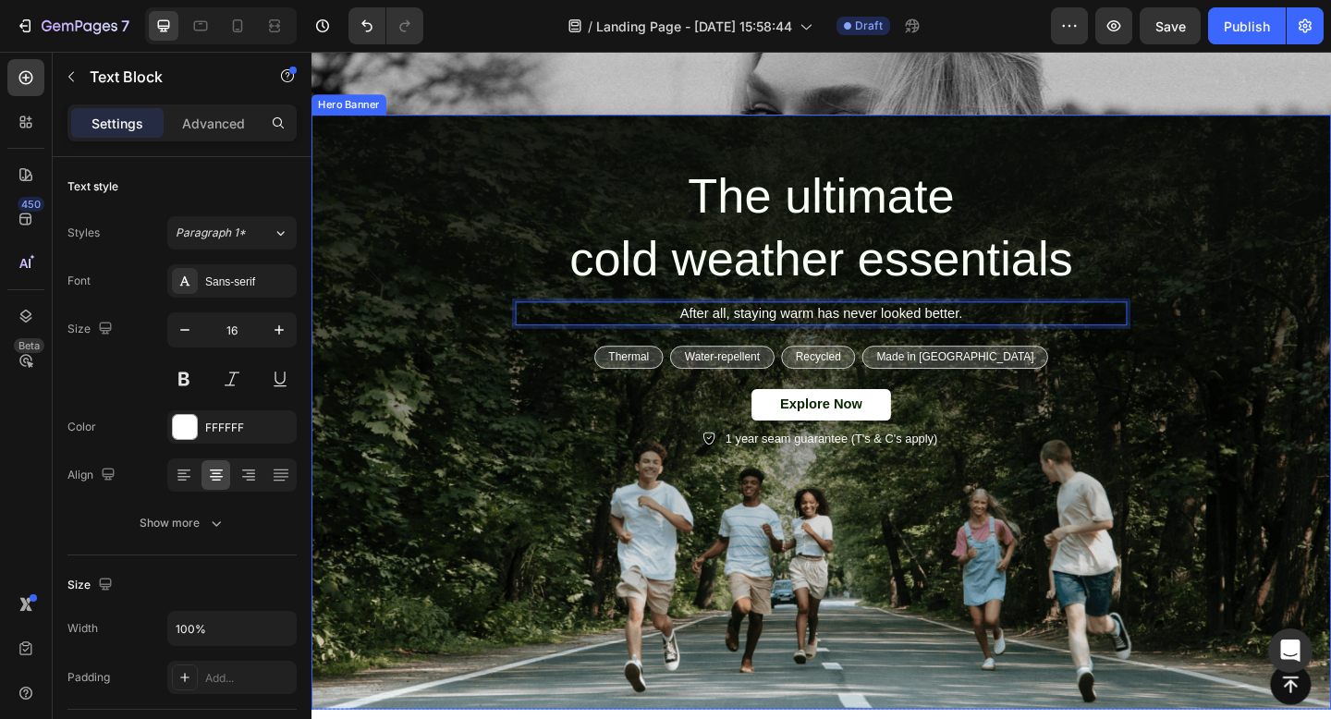
click at [1190, 594] on div "Background Image" at bounding box center [865, 443] width 1109 height 647
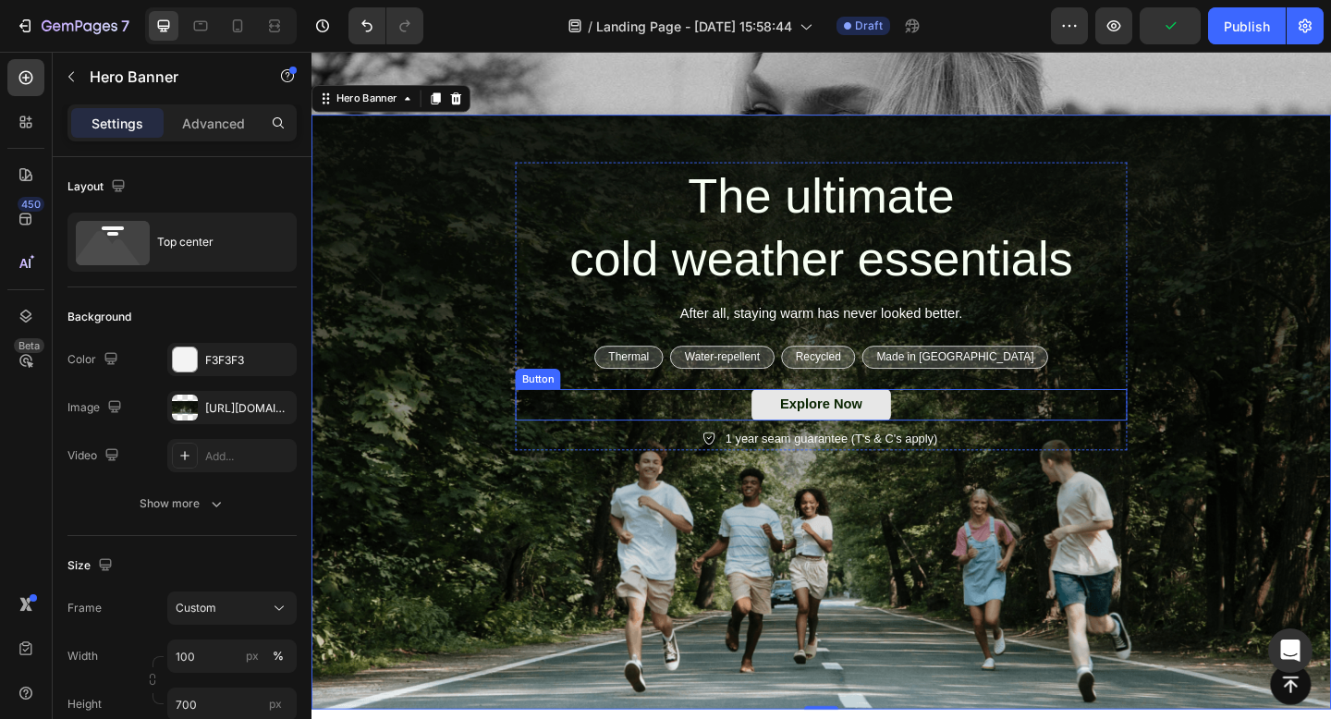
click at [800, 433] on button "Explore Now" at bounding box center [866, 436] width 152 height 34
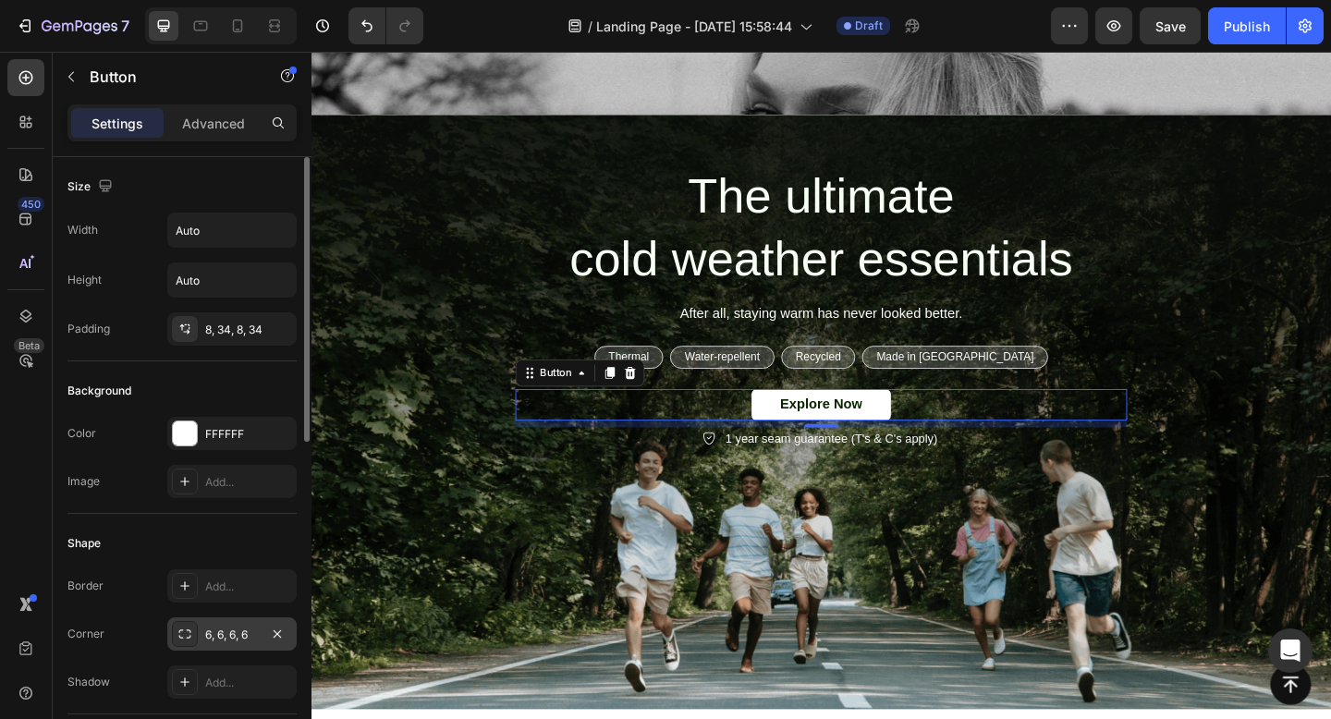
click at [236, 633] on div "6, 6, 6, 6" at bounding box center [232, 634] width 54 height 17
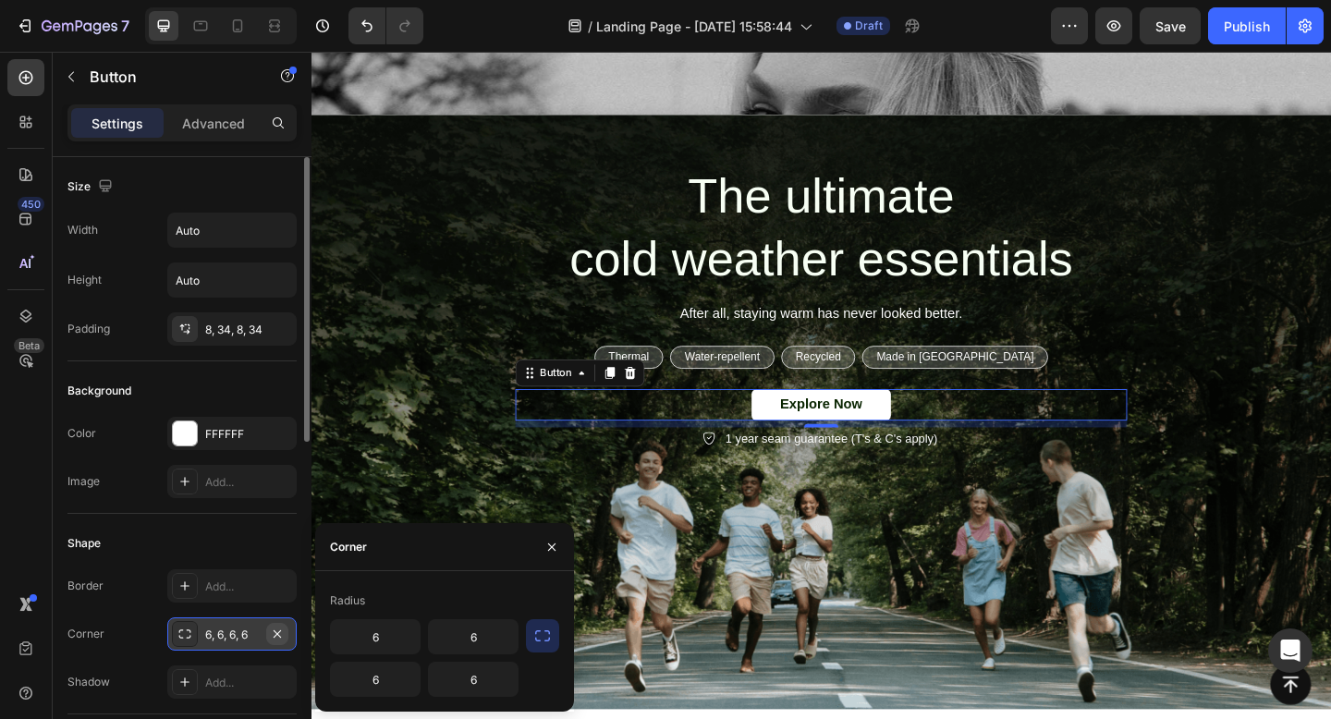
click at [280, 633] on icon "button" at bounding box center [277, 633] width 15 height 15
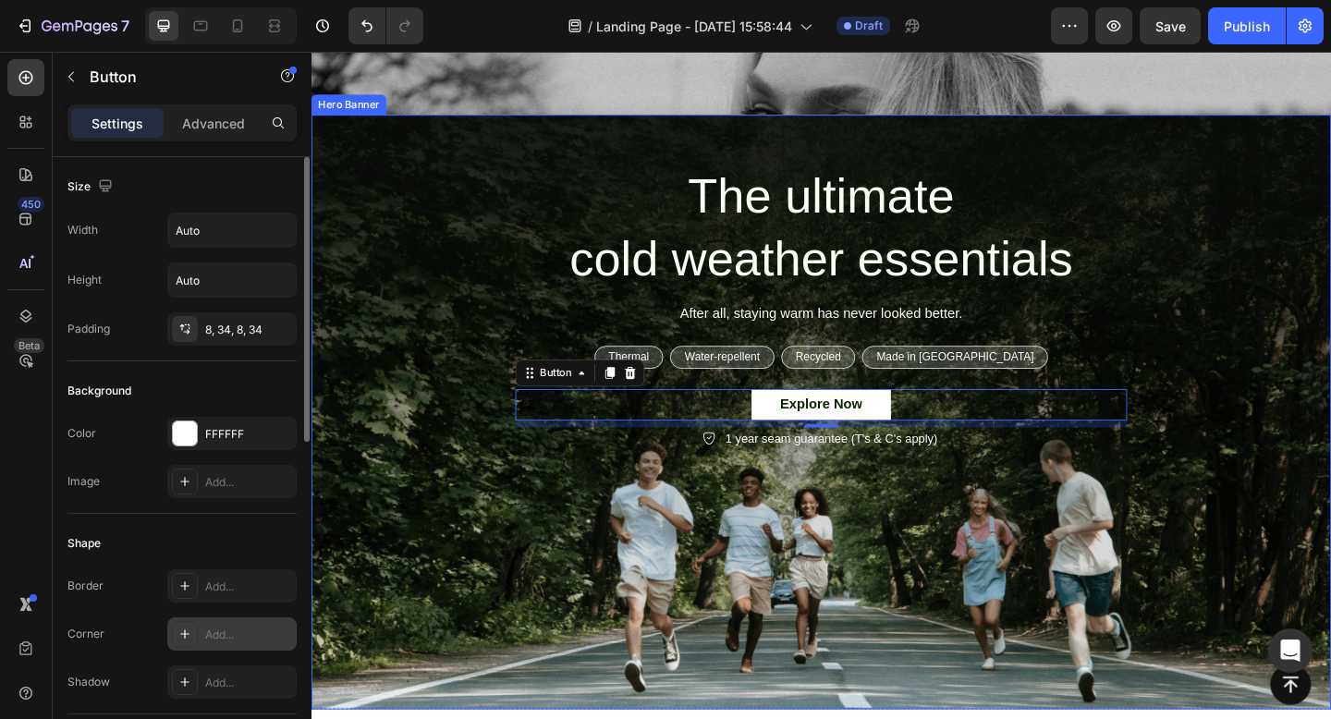
click at [449, 616] on div "Background Image" at bounding box center [865, 443] width 1109 height 647
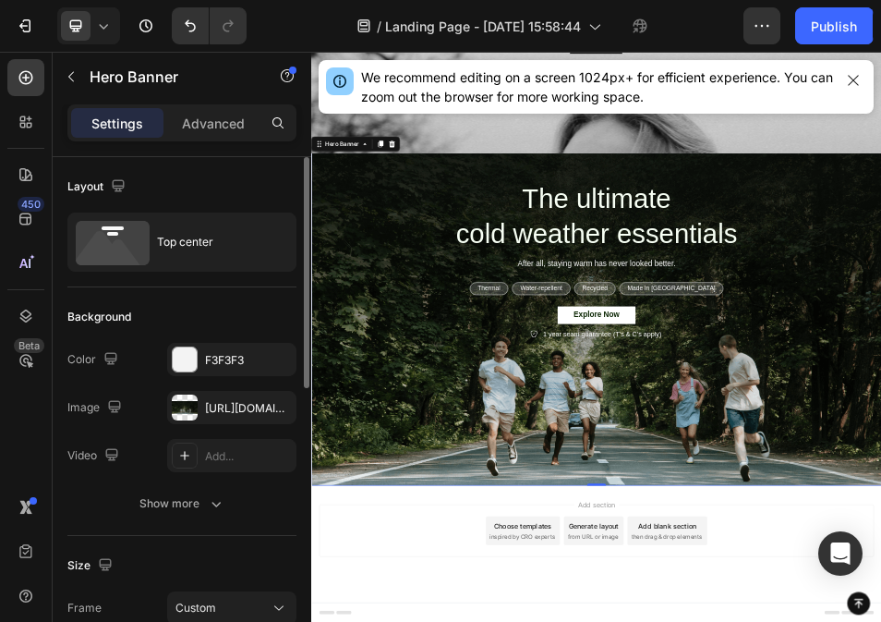
scroll to position [396, 0]
click at [239, 403] on div "[URL][DOMAIN_NAME]" at bounding box center [232, 408] width 54 height 17
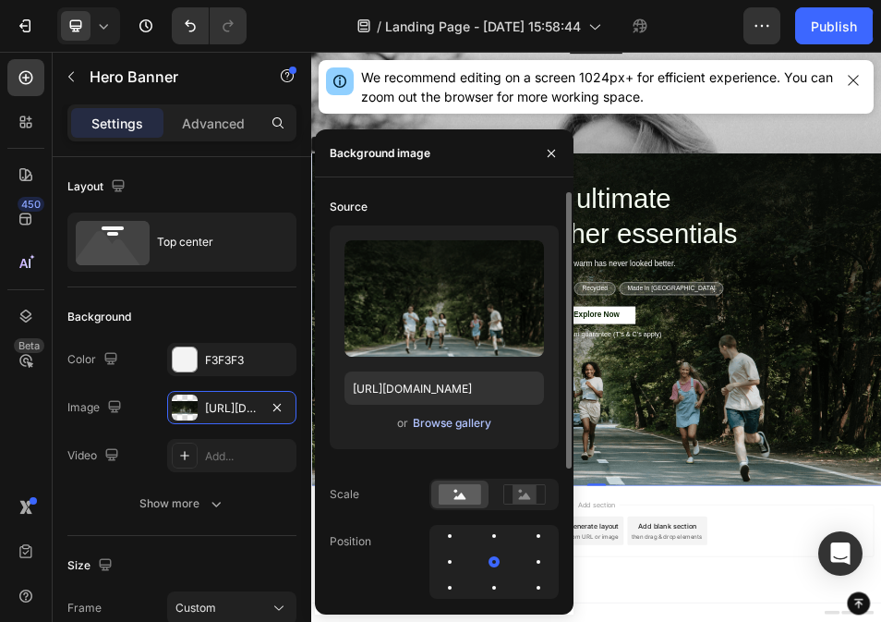
click at [443, 425] on div "Browse gallery" at bounding box center [452, 423] width 79 height 17
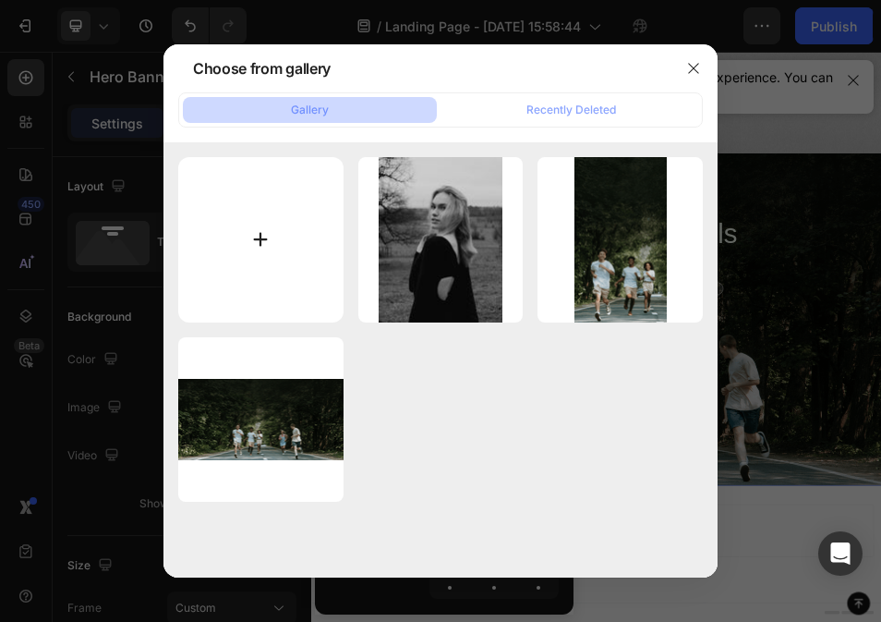
click at [269, 253] on input "file" at bounding box center [260, 239] width 165 height 165
type input "C:\fakepath\743393f4-f905-4827-b37f-3f6d1482c81b.JPG"
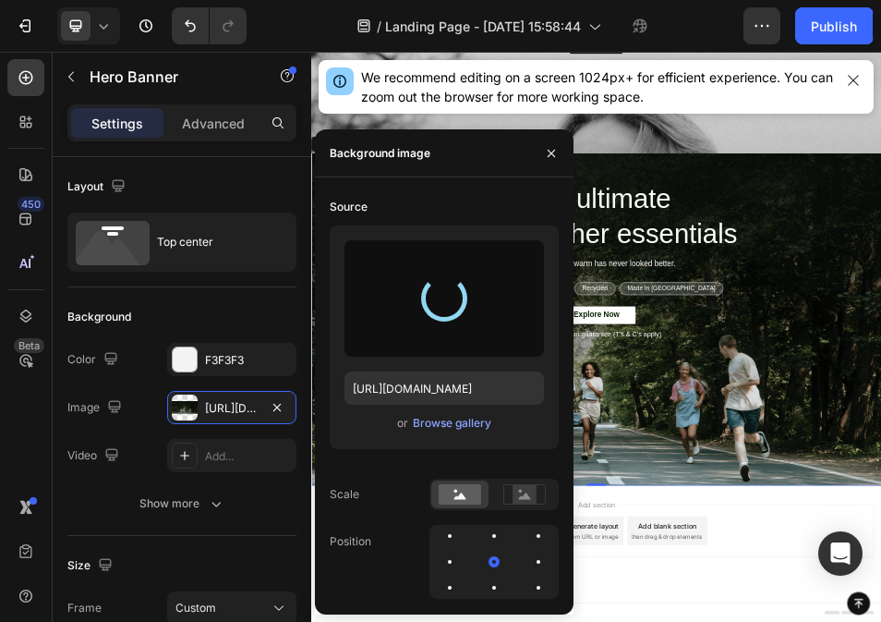
type input "[URL][DOMAIN_NAME]"
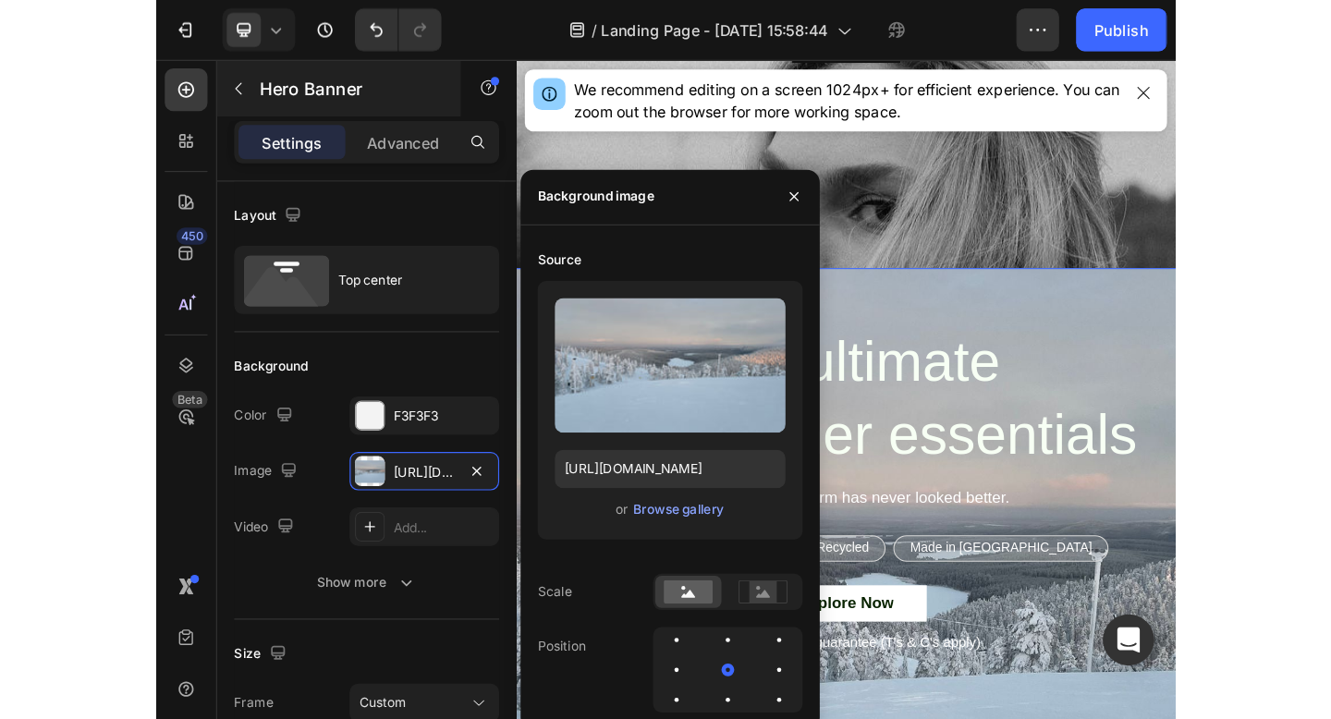
scroll to position [178, 0]
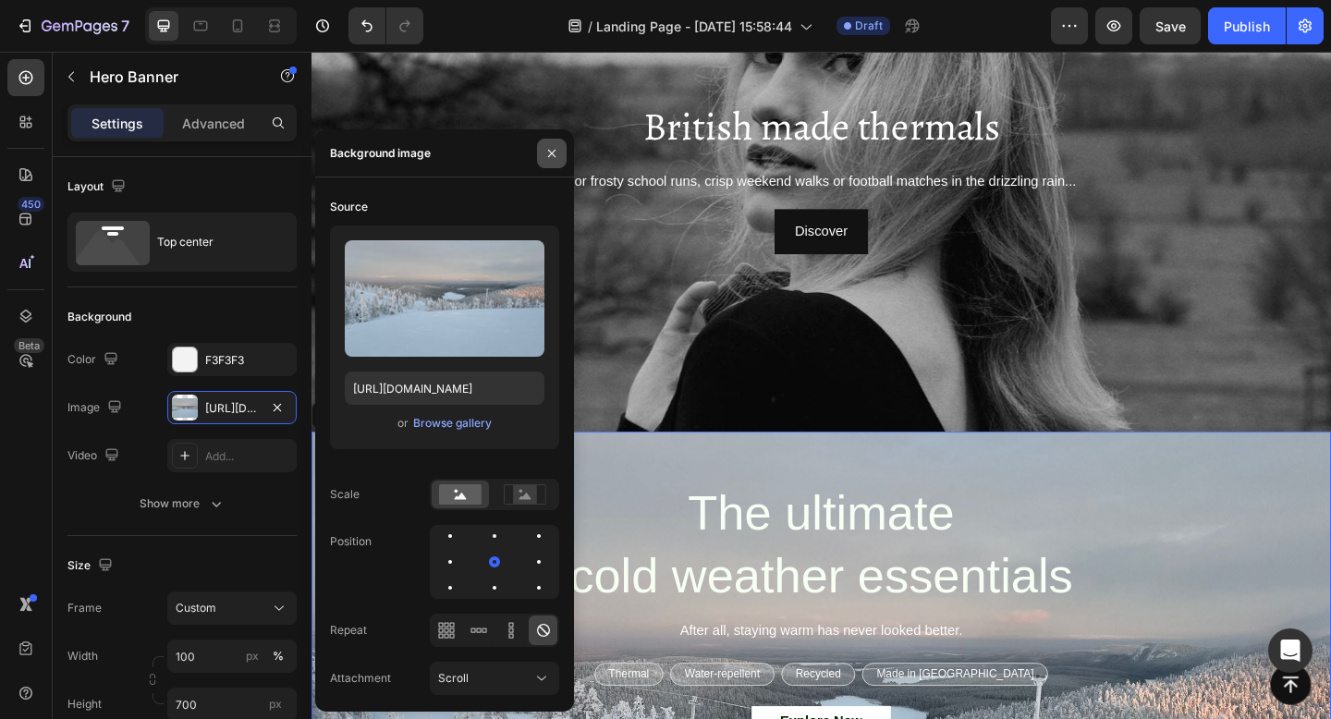
click at [548, 146] on icon "button" at bounding box center [551, 153] width 15 height 15
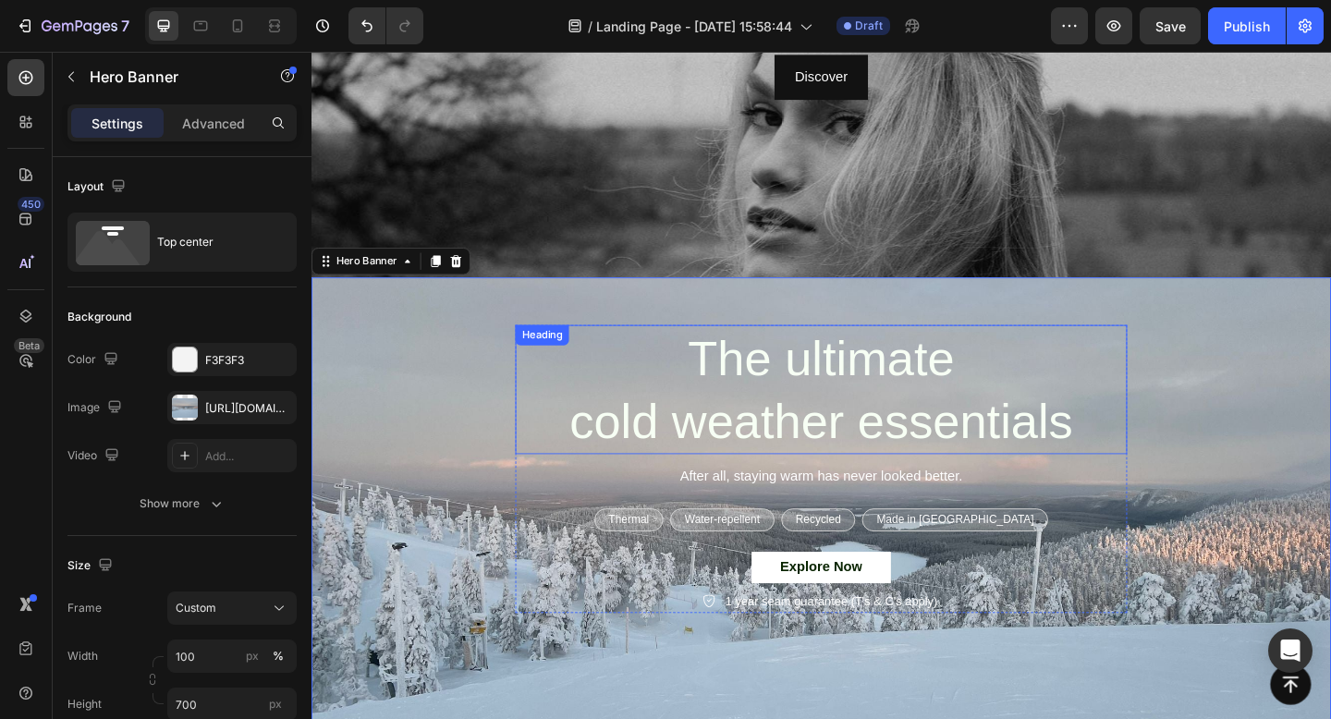
scroll to position [350, 0]
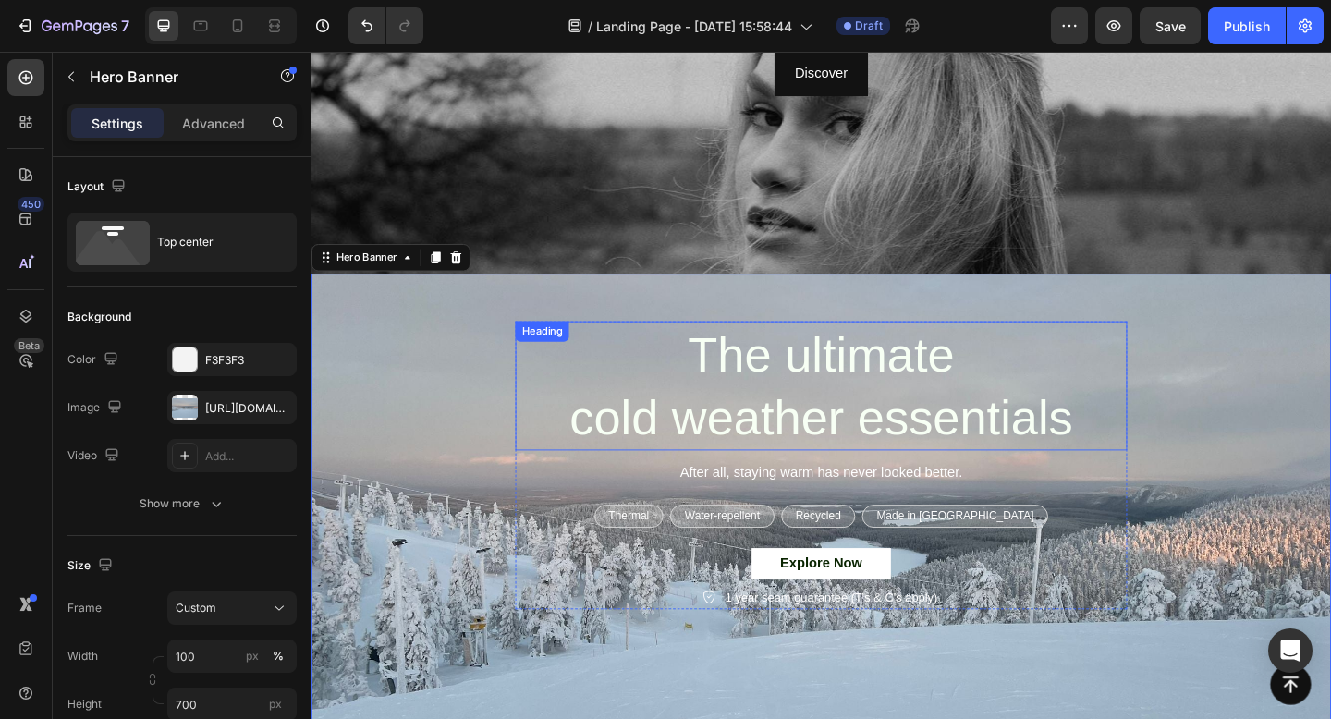
click at [700, 441] on p "The ultimate cold weather essentials" at bounding box center [866, 415] width 662 height 137
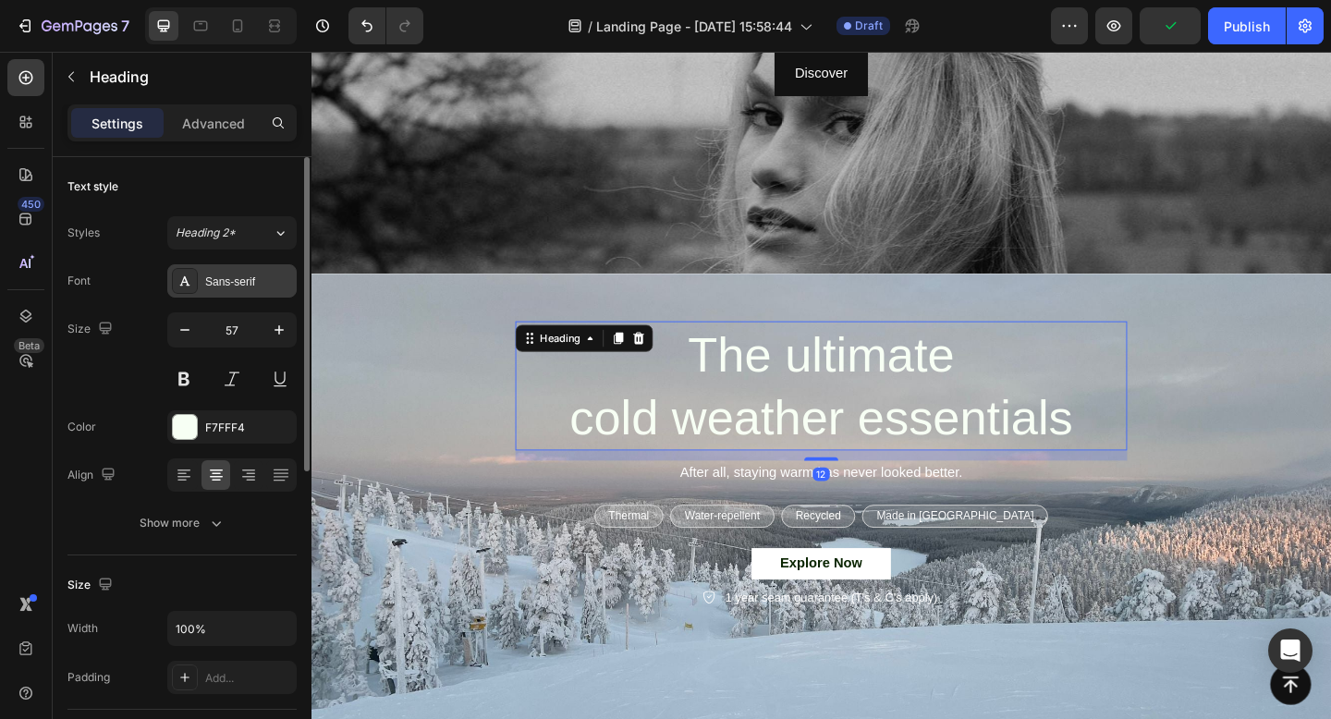
click at [228, 276] on div "Sans-serif" at bounding box center [248, 281] width 87 height 17
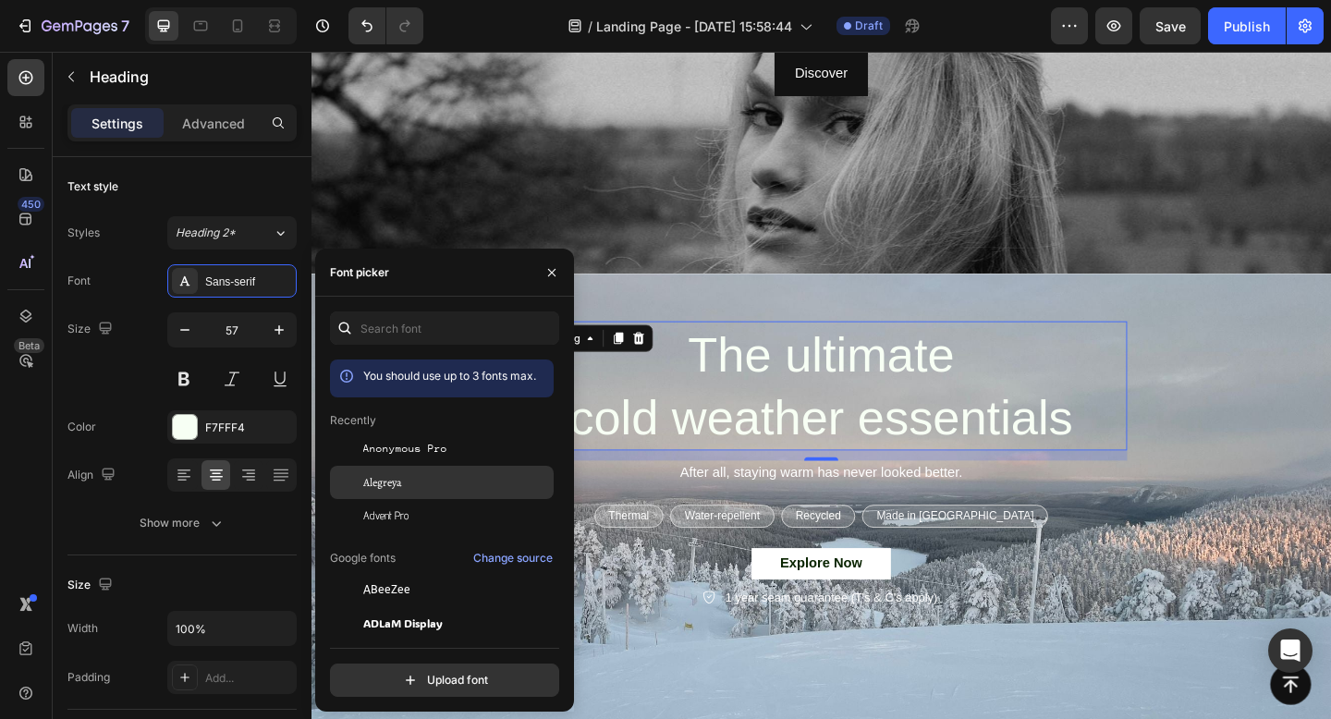
click at [389, 673] on div "Alegreya" at bounding box center [442, 689] width 224 height 33
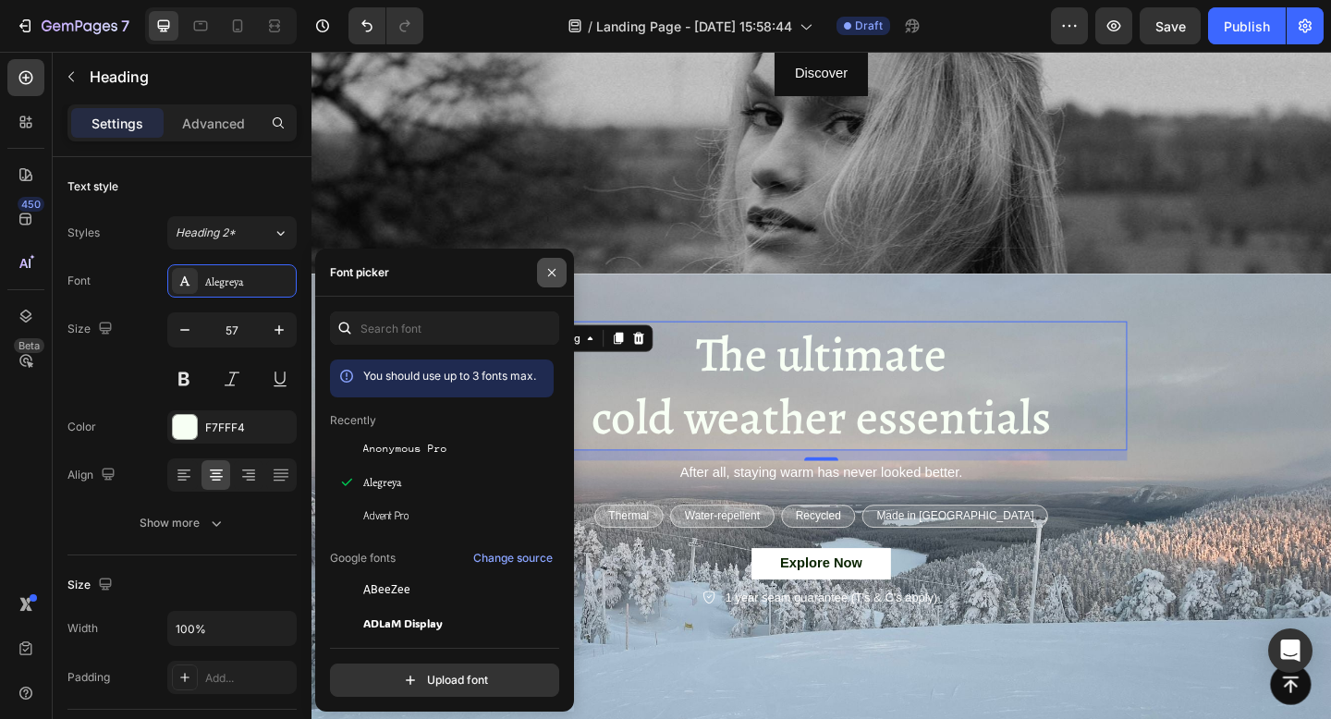
click at [546, 274] on icon "button" at bounding box center [551, 272] width 15 height 15
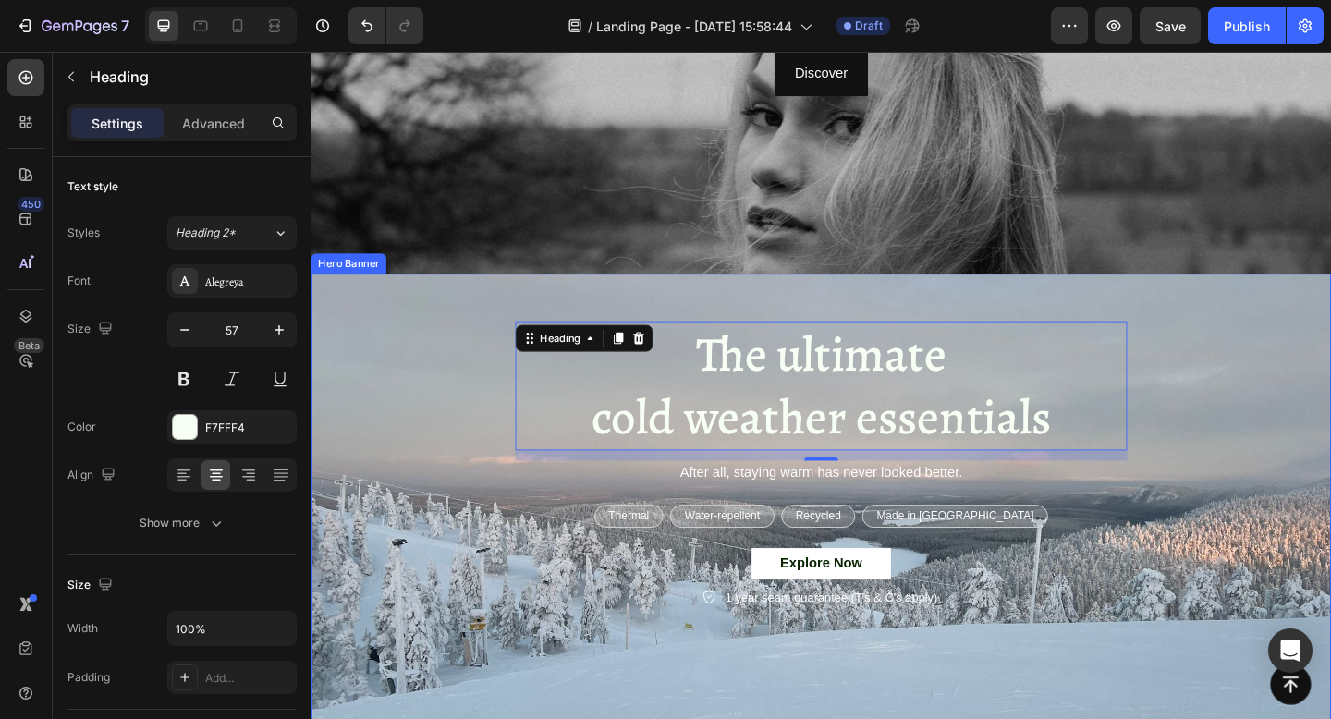
click at [484, 504] on div "The ultimate cold weather essentials Heading 12 After all, staying warm has nev…" at bounding box center [865, 502] width 1081 height 313
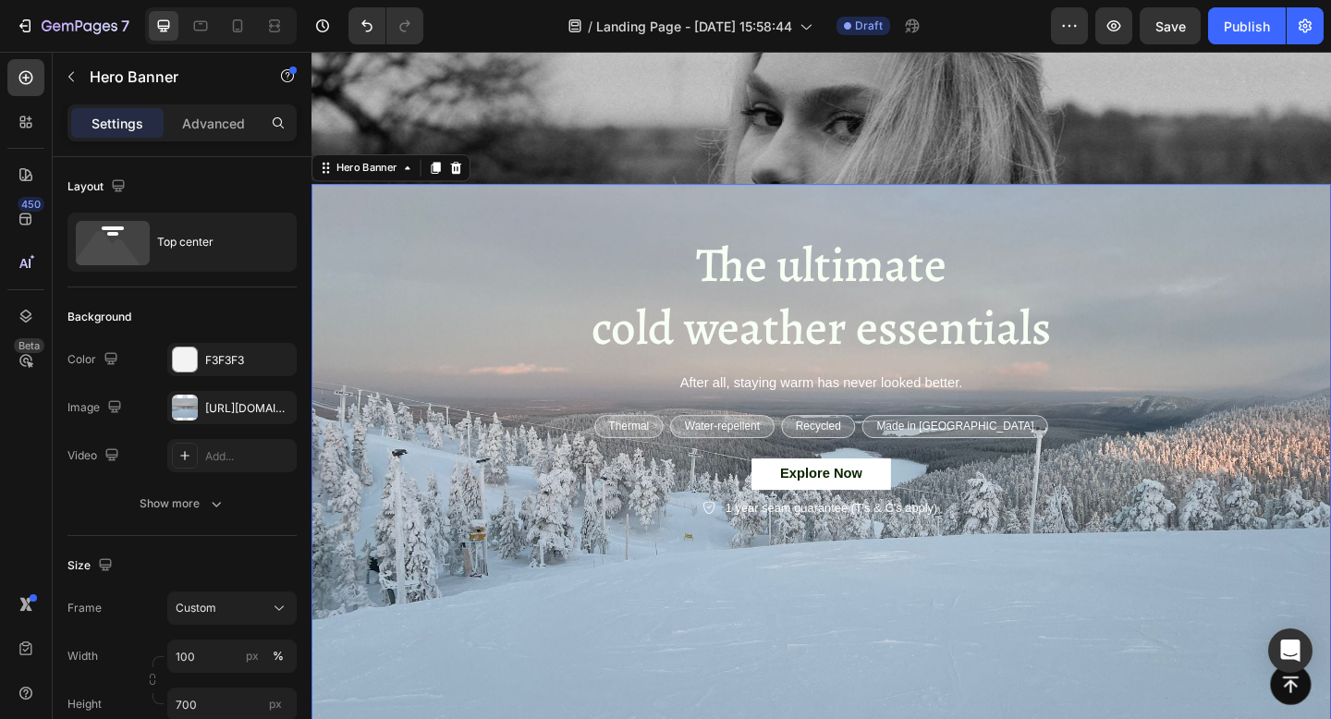
scroll to position [457, 0]
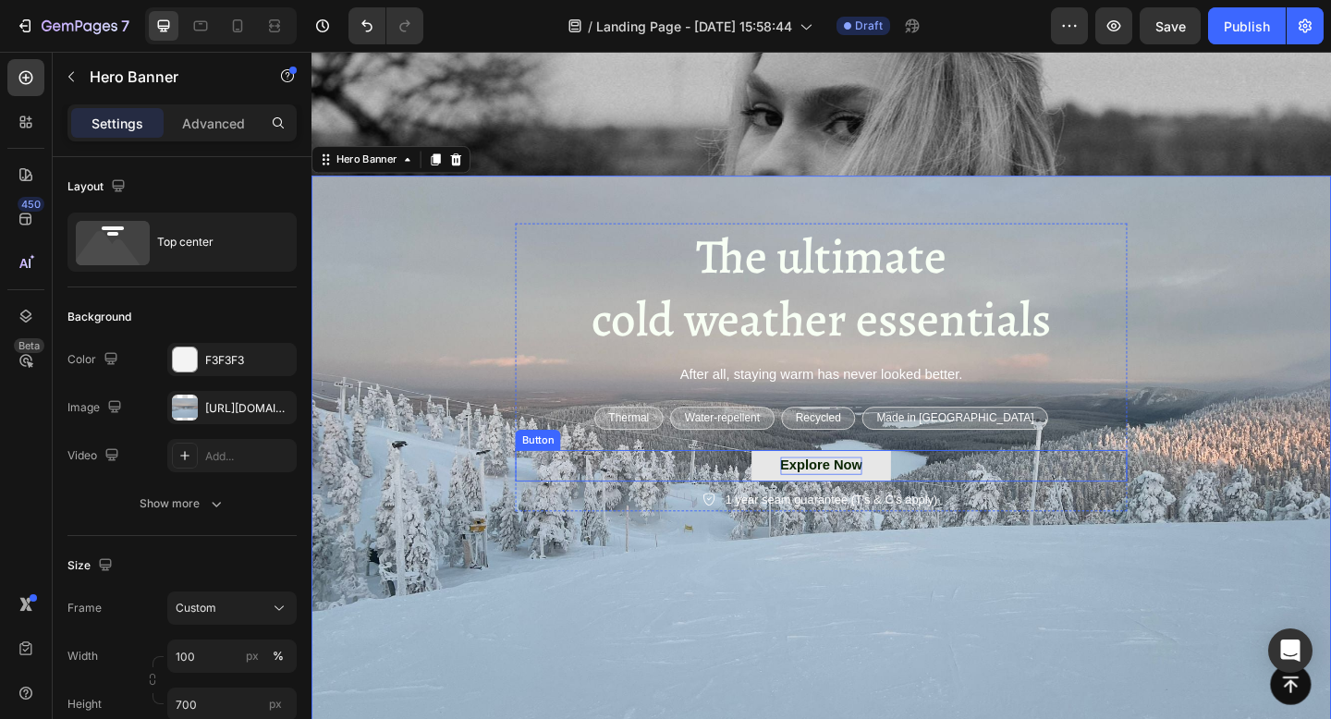
click at [831, 499] on div "Explore Now" at bounding box center [866, 501] width 90 height 19
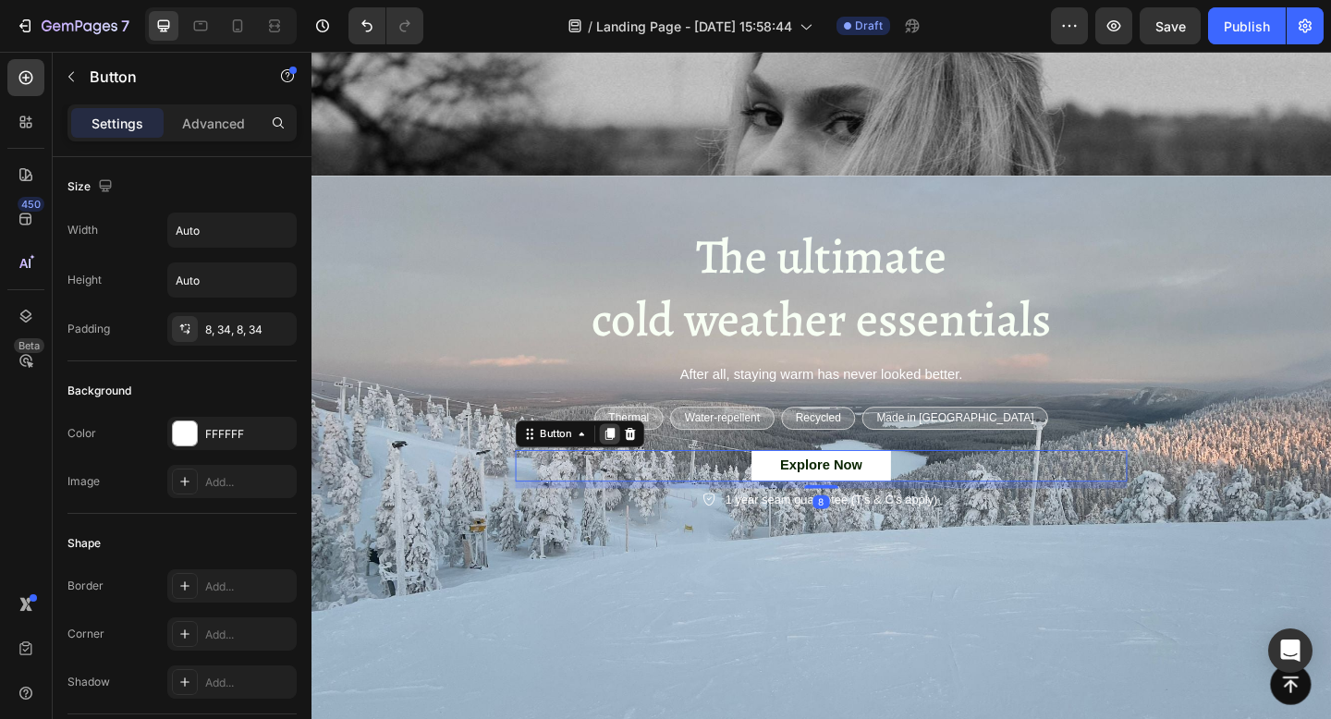
click at [645, 465] on div at bounding box center [636, 467] width 22 height 22
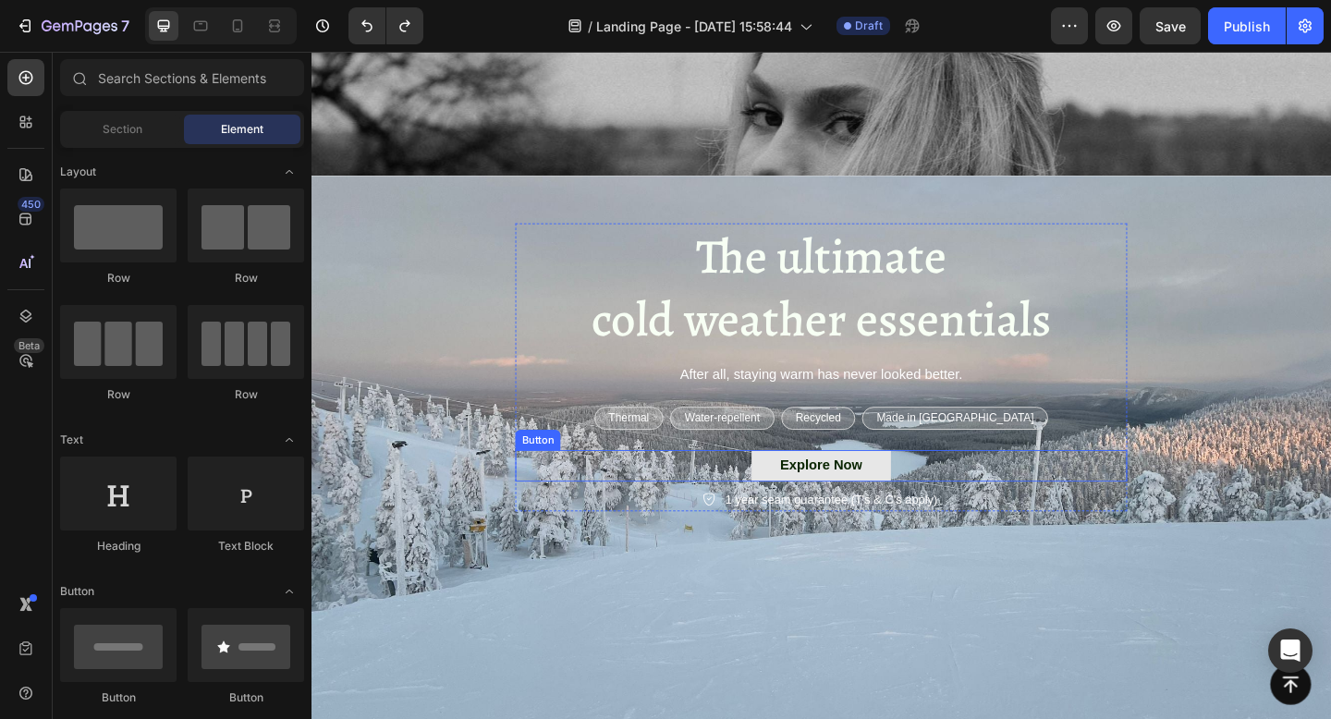
click at [794, 506] on button "Explore Now" at bounding box center [866, 502] width 152 height 34
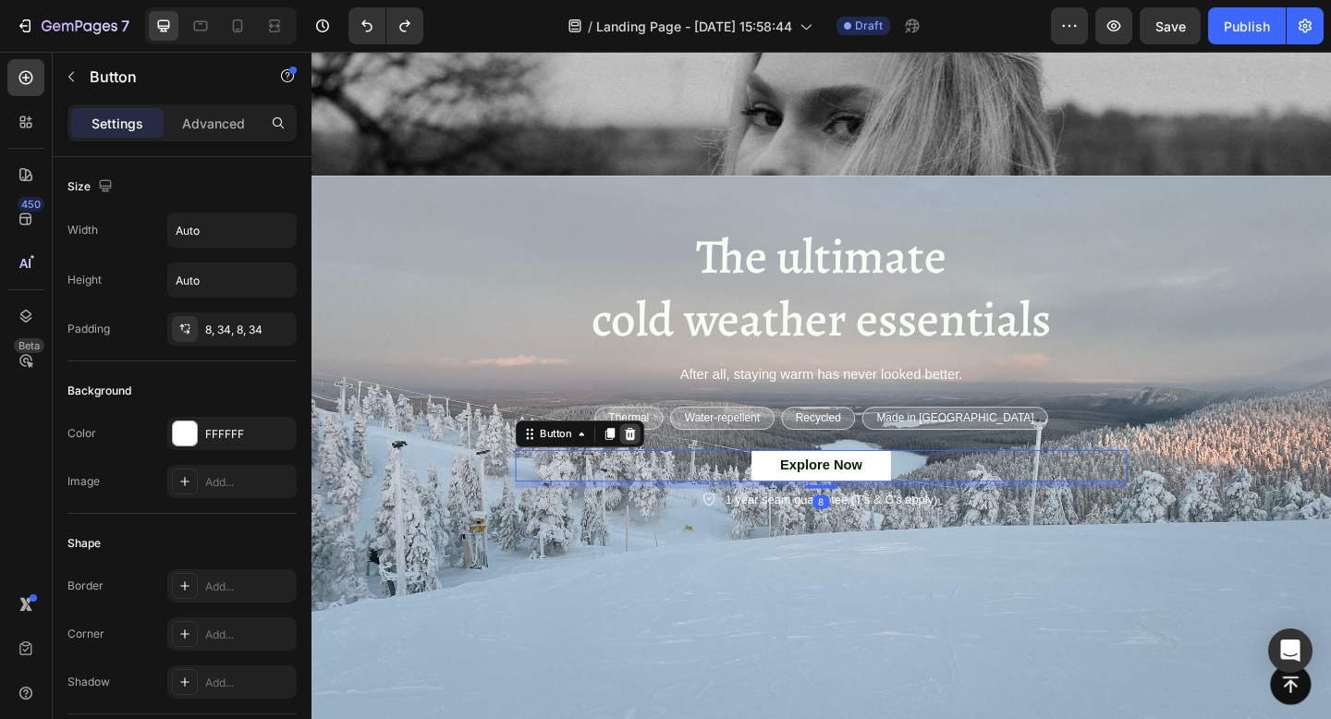
click at [659, 465] on icon at bounding box center [658, 467] width 12 height 13
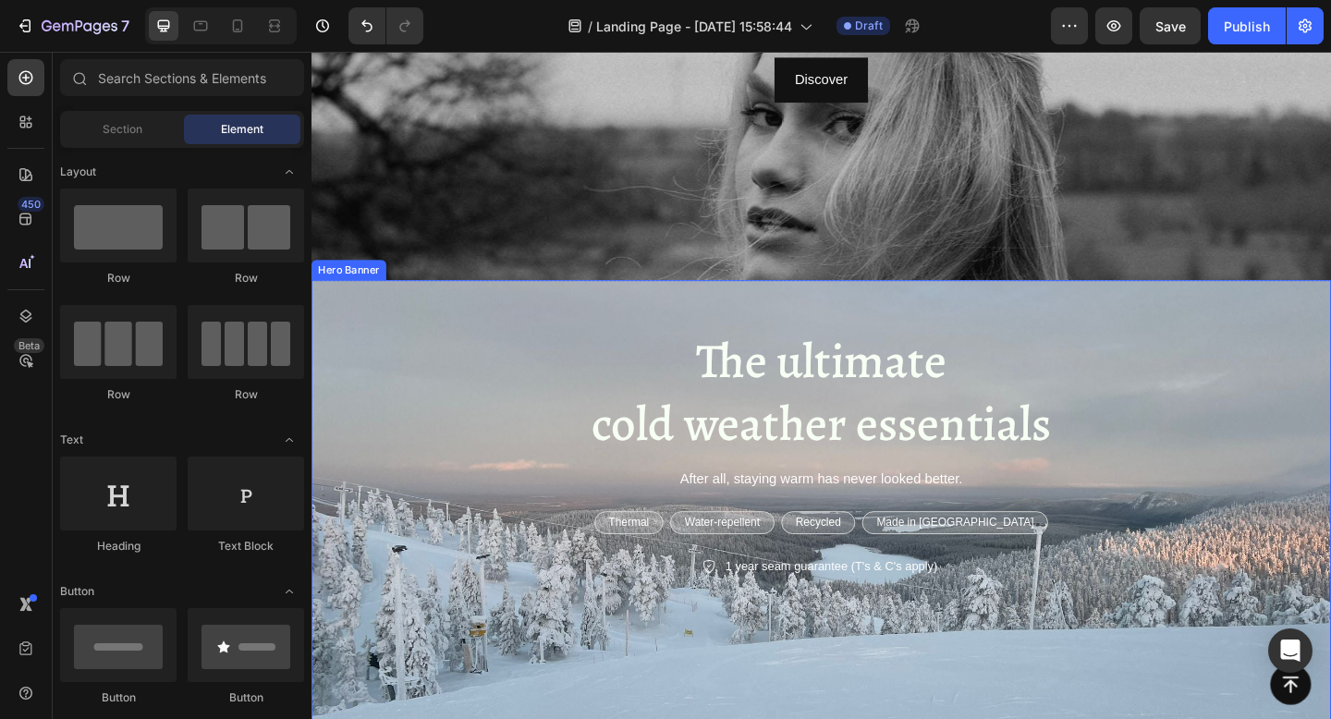
scroll to position [393, 0]
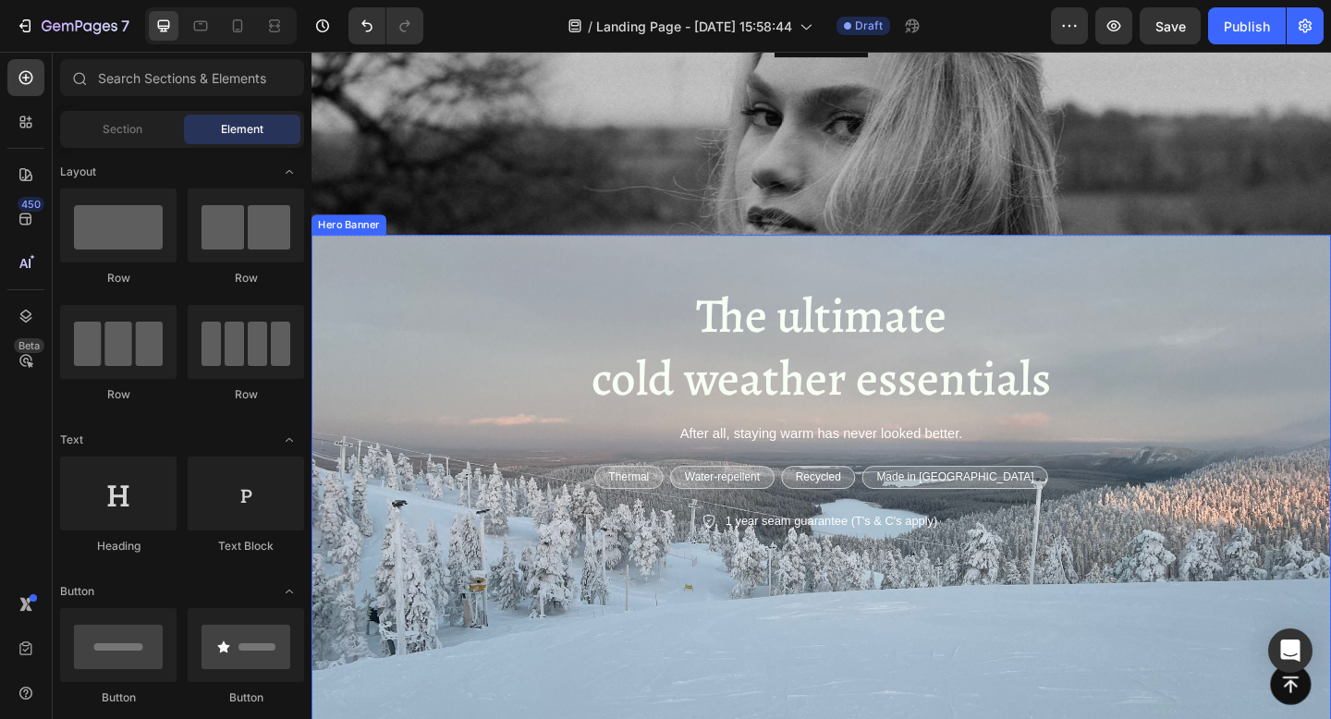
click at [522, 411] on div "The ultimate cold weather essentials Heading After all, staying warm has never …" at bounding box center [865, 439] width 1081 height 272
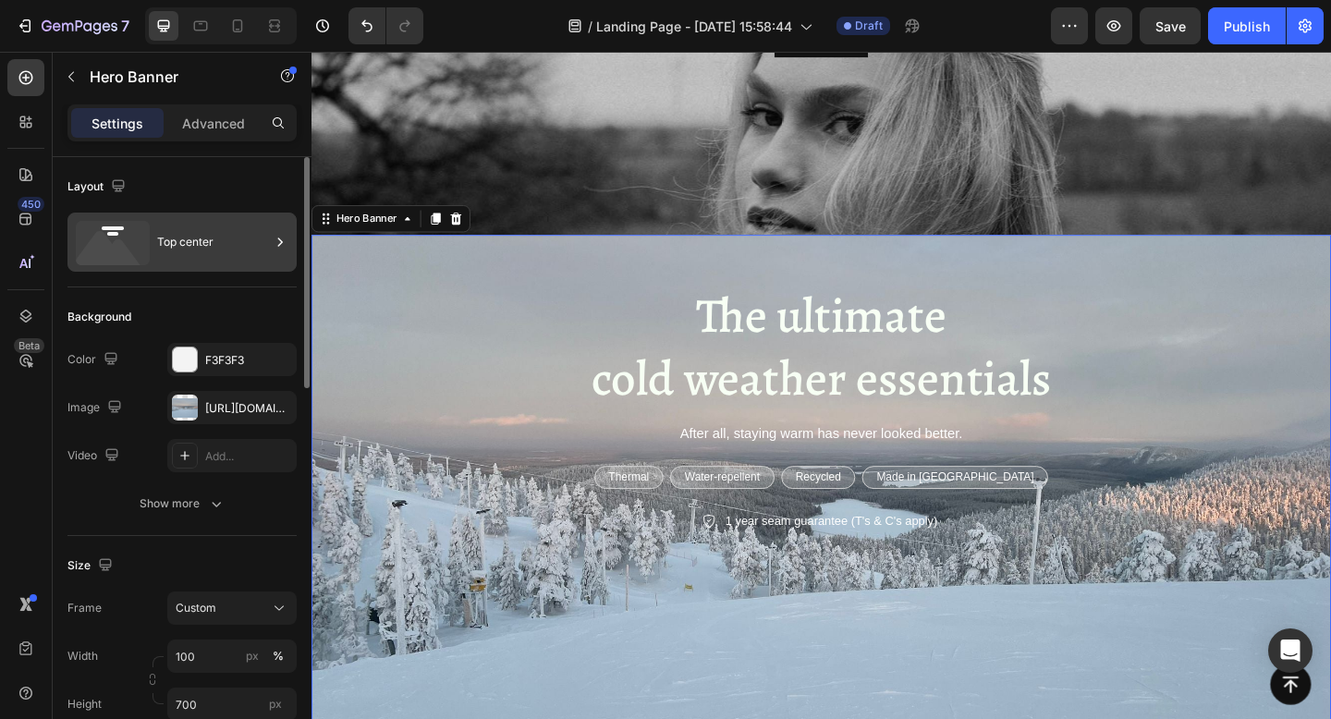
click at [165, 238] on div "Top center" at bounding box center [213, 242] width 113 height 43
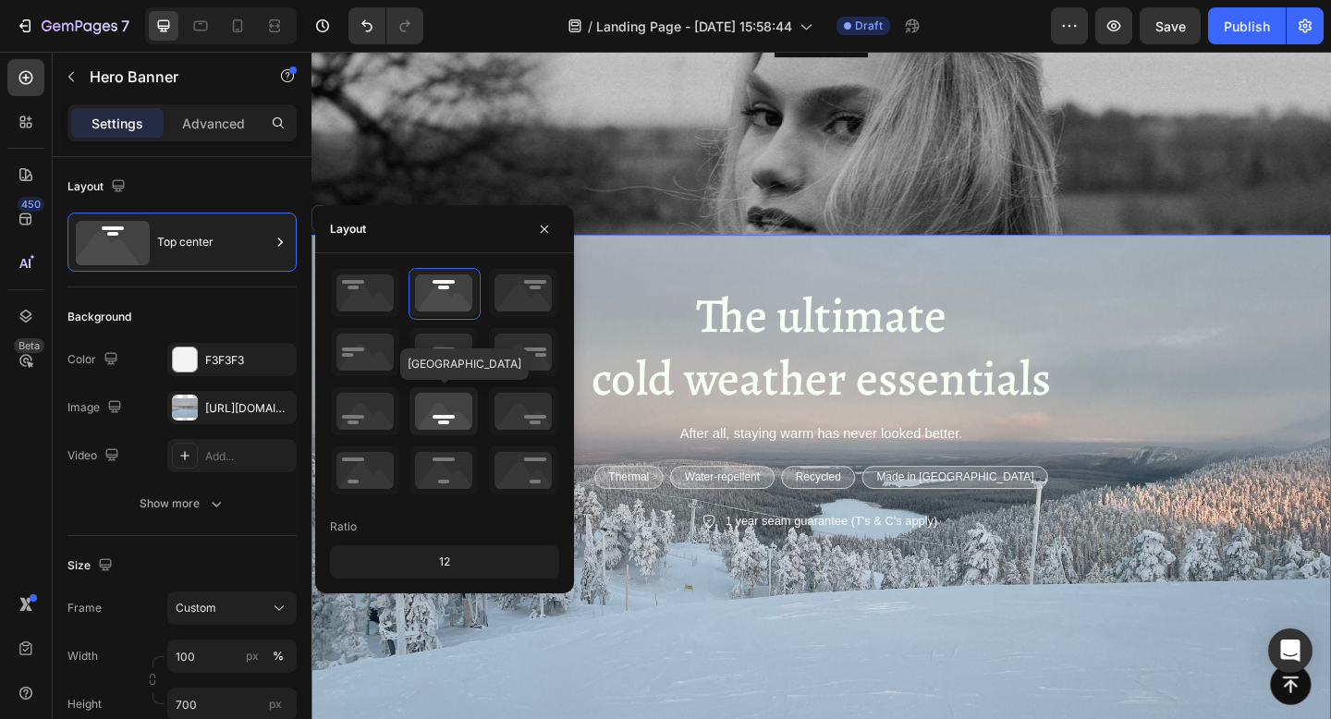
click at [419, 407] on icon at bounding box center [443, 411] width 68 height 48
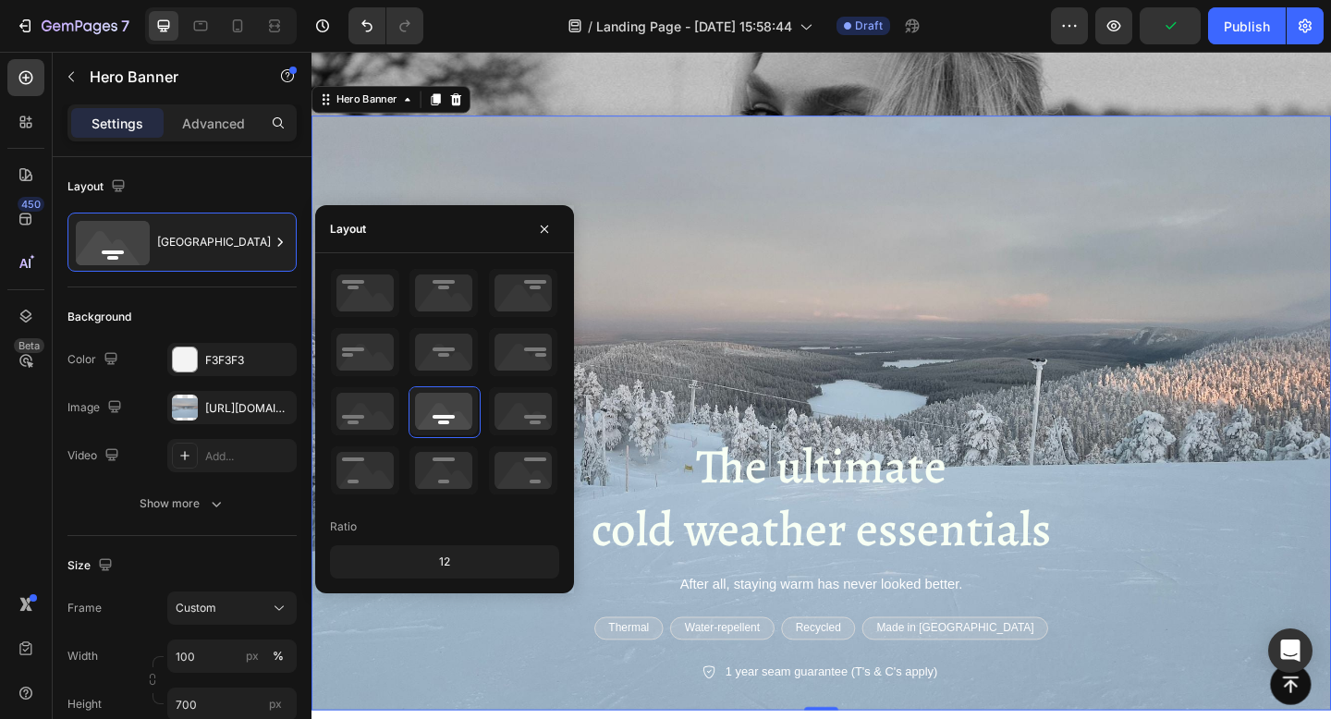
scroll to position [520, 0]
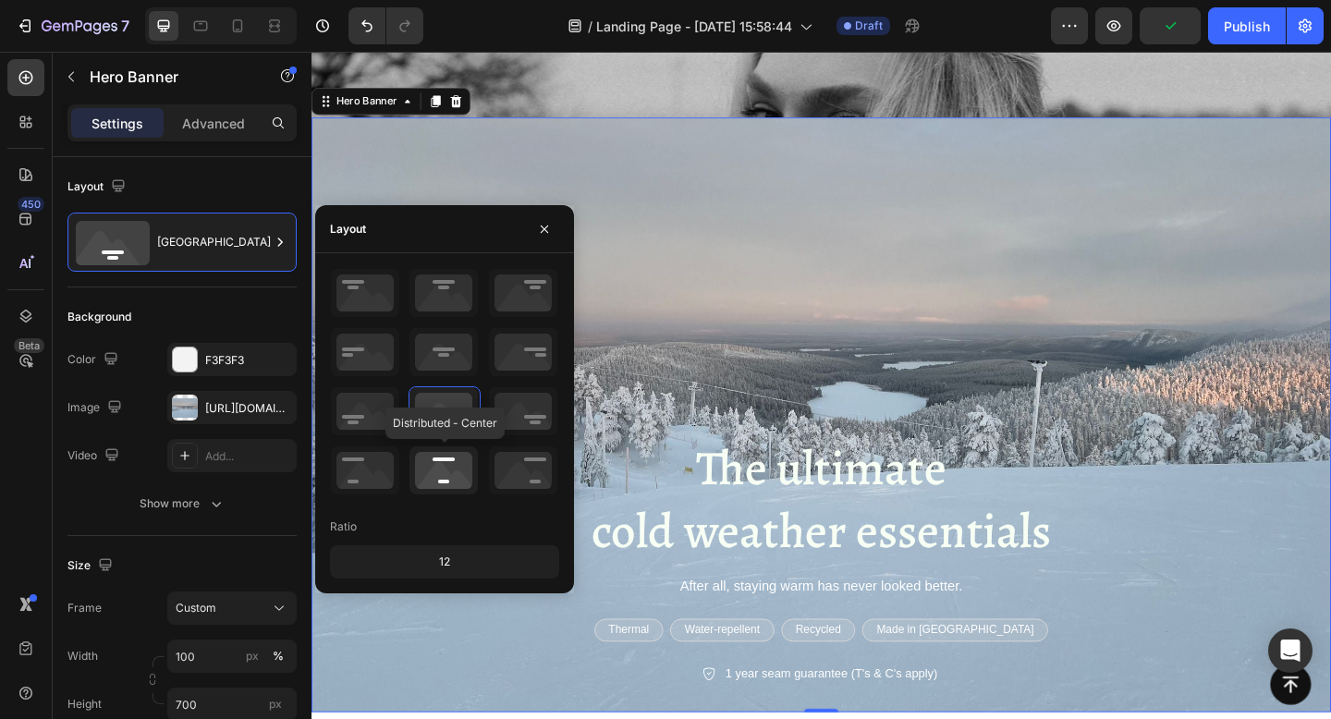
click at [429, 462] on icon at bounding box center [443, 470] width 68 height 48
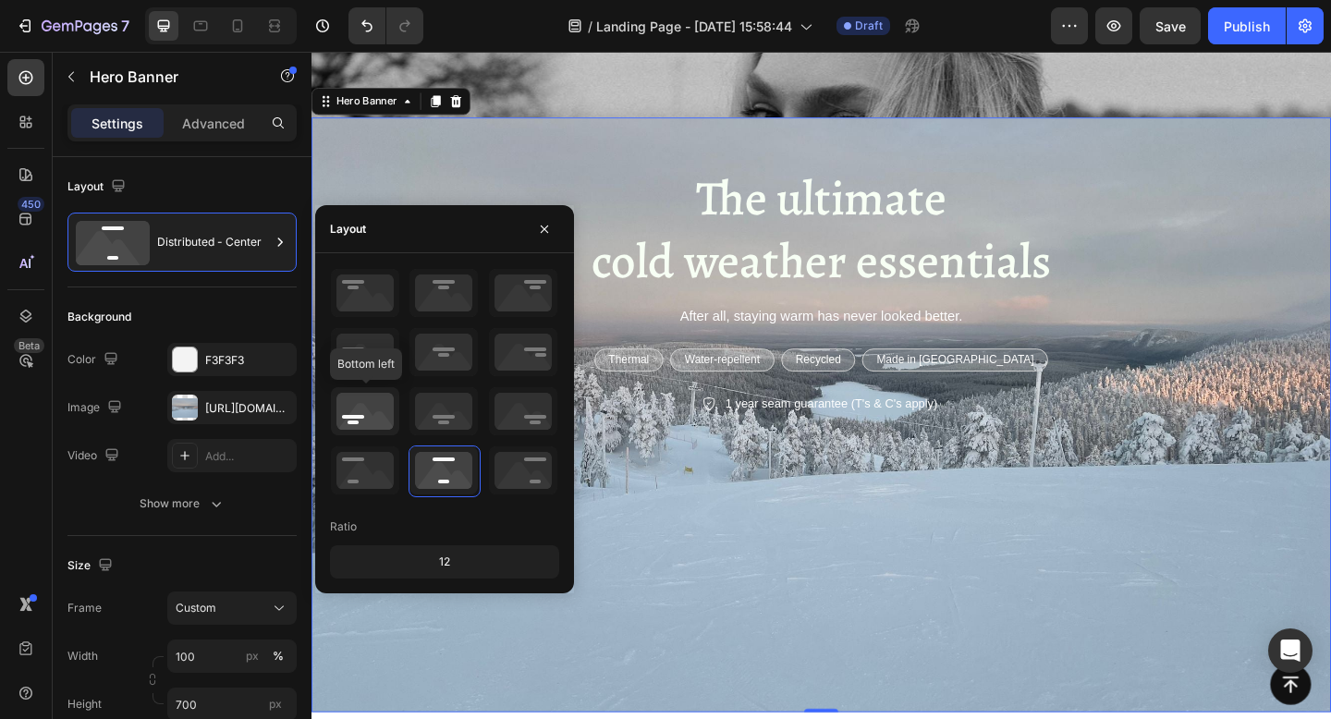
click at [361, 420] on icon at bounding box center [365, 411] width 68 height 48
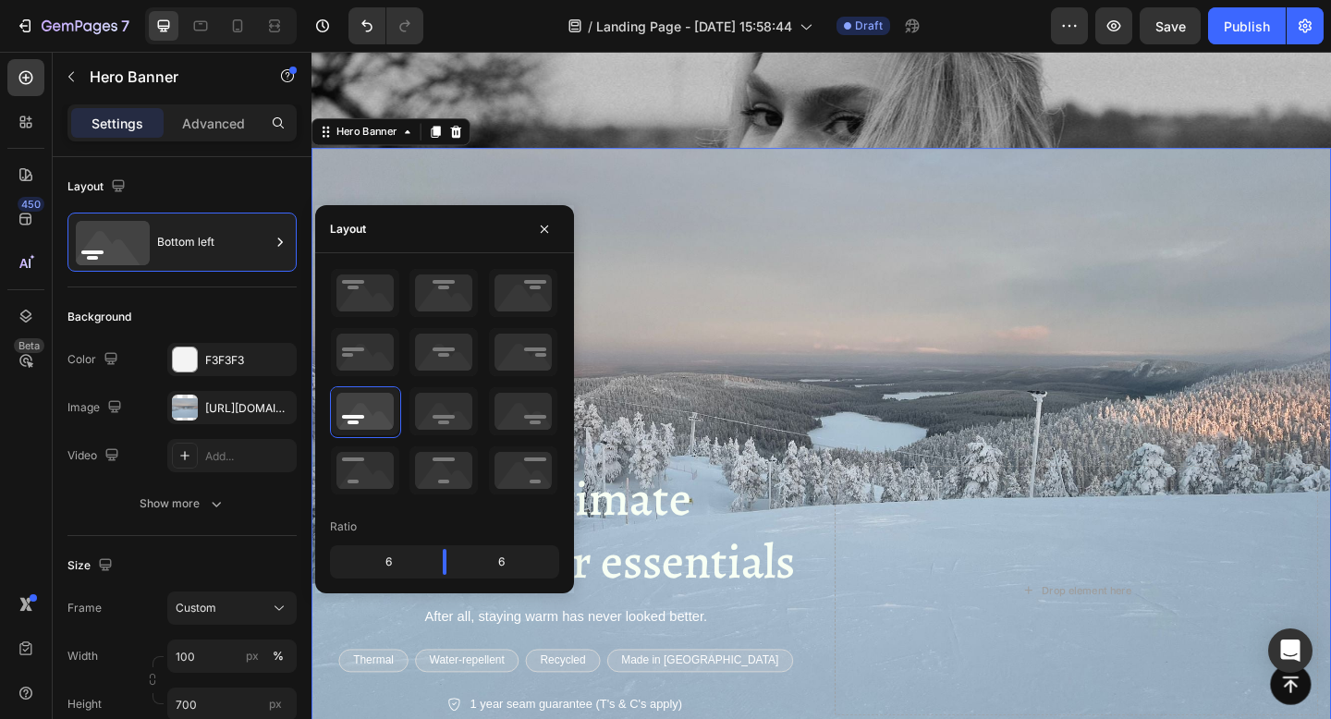
scroll to position [456, 0]
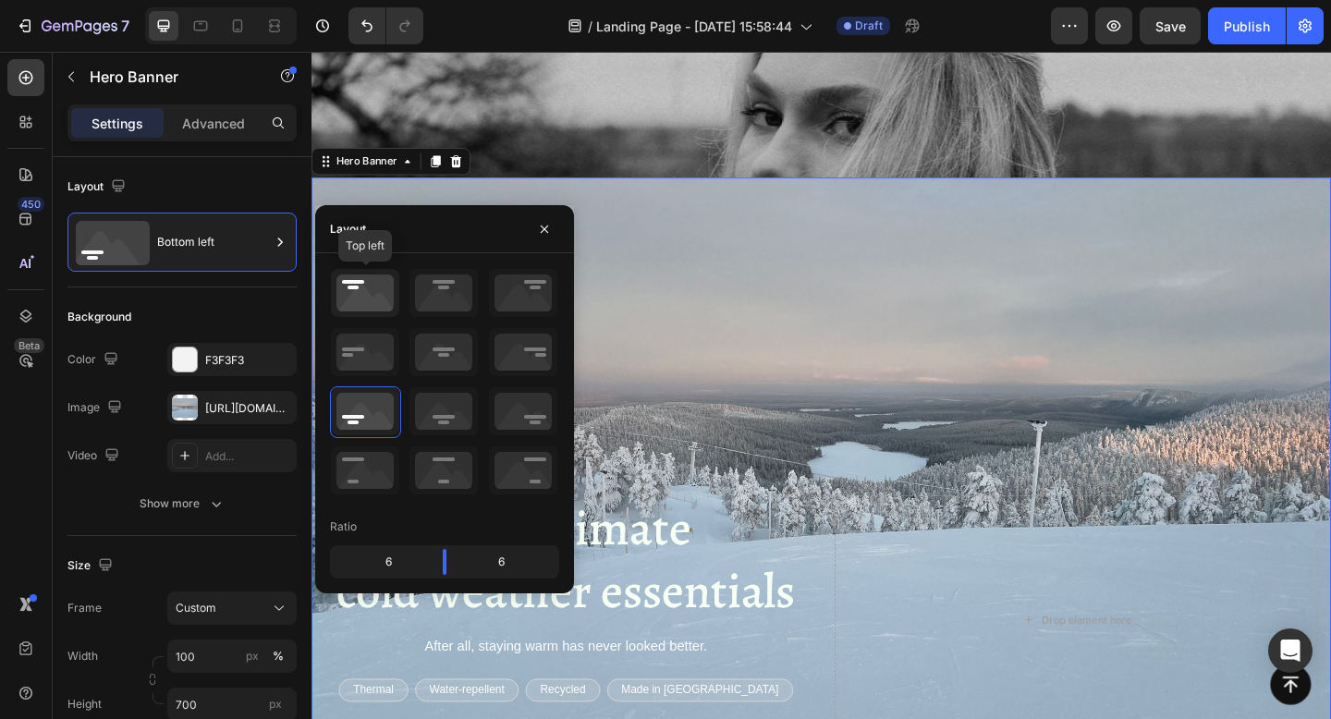
click at [371, 302] on icon at bounding box center [365, 293] width 68 height 48
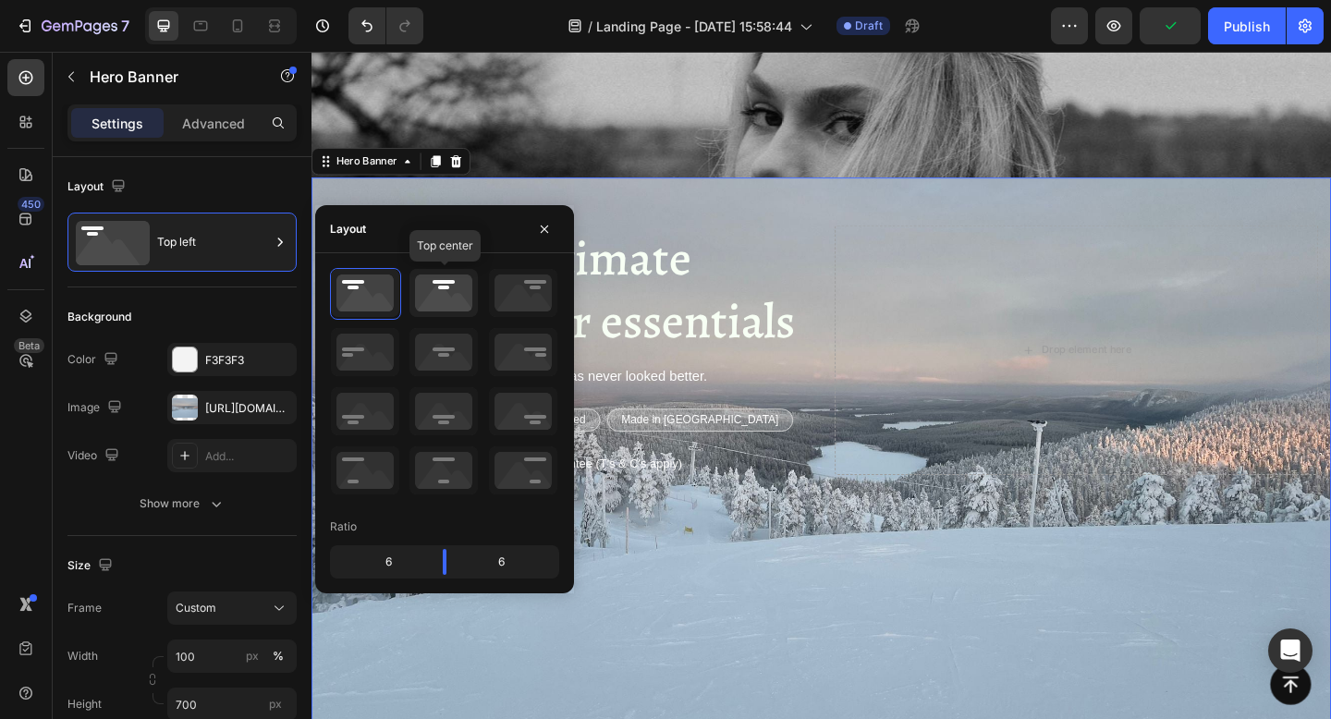
click at [434, 296] on icon at bounding box center [443, 293] width 68 height 48
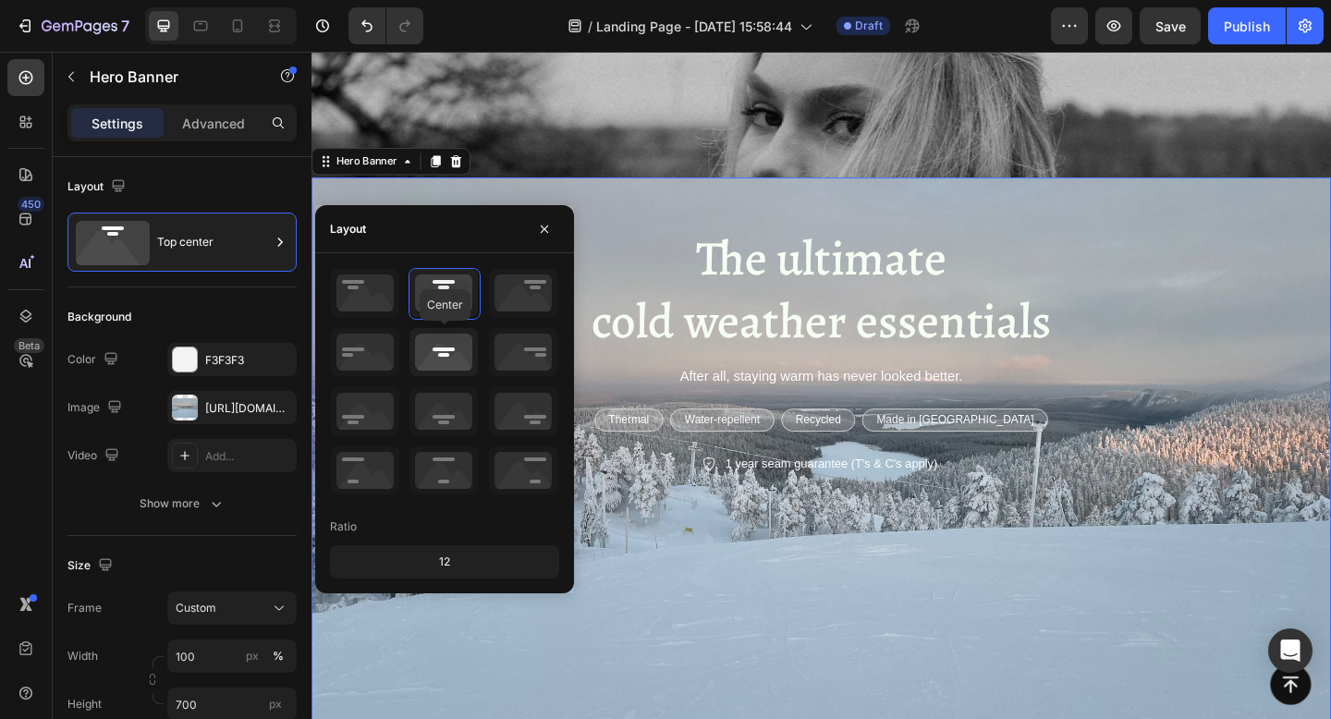
click at [434, 363] on icon at bounding box center [443, 352] width 68 height 48
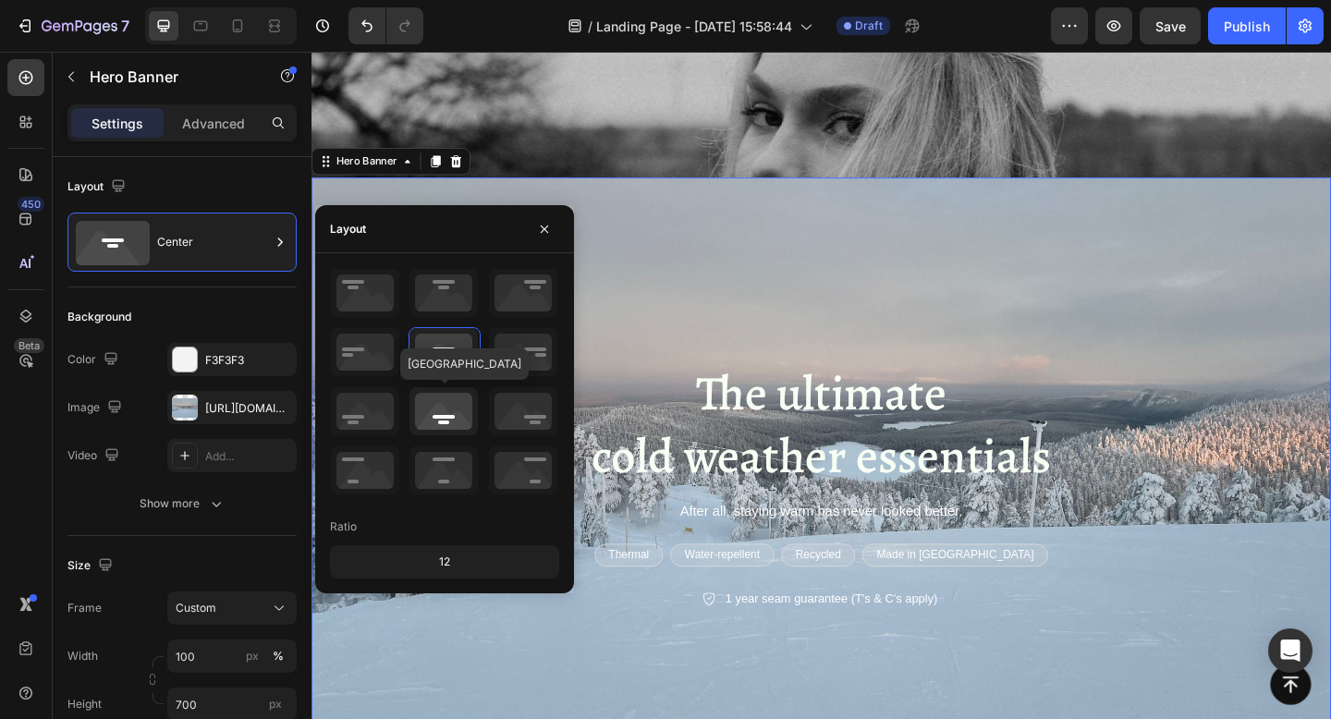
click at [435, 407] on icon at bounding box center [443, 411] width 68 height 48
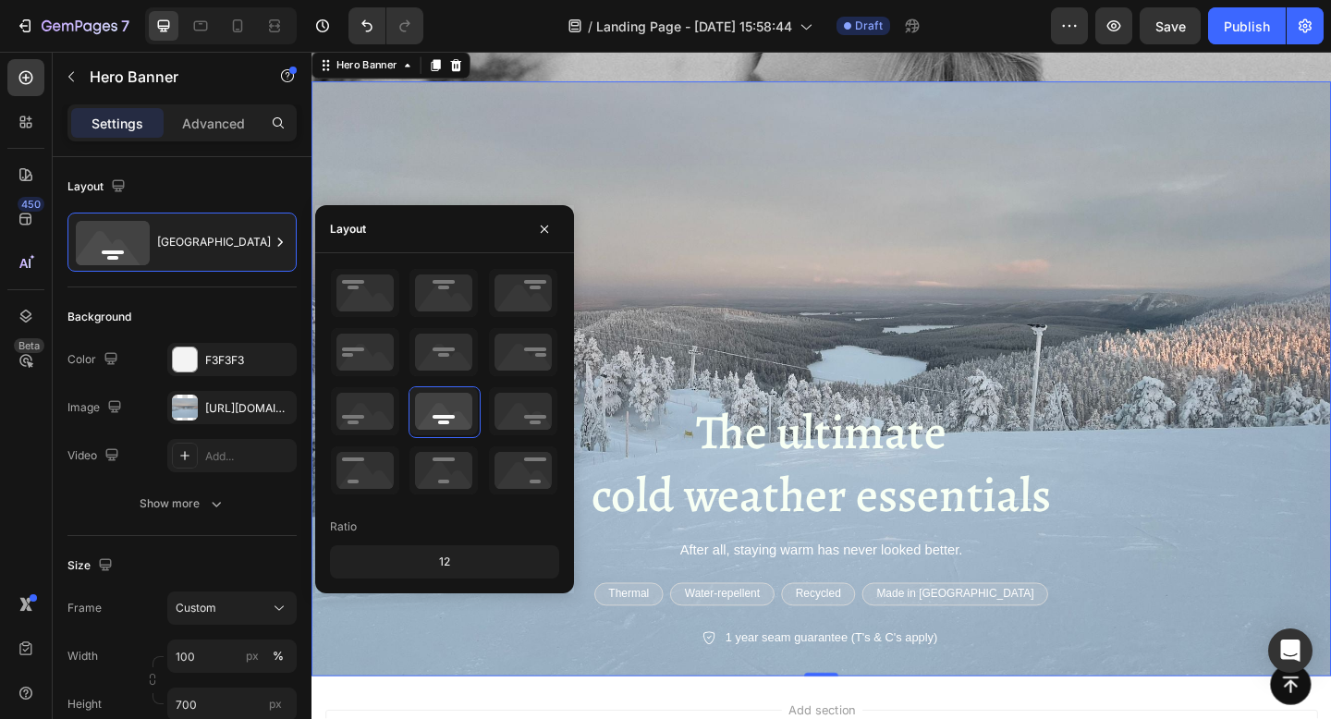
scroll to position [571, 0]
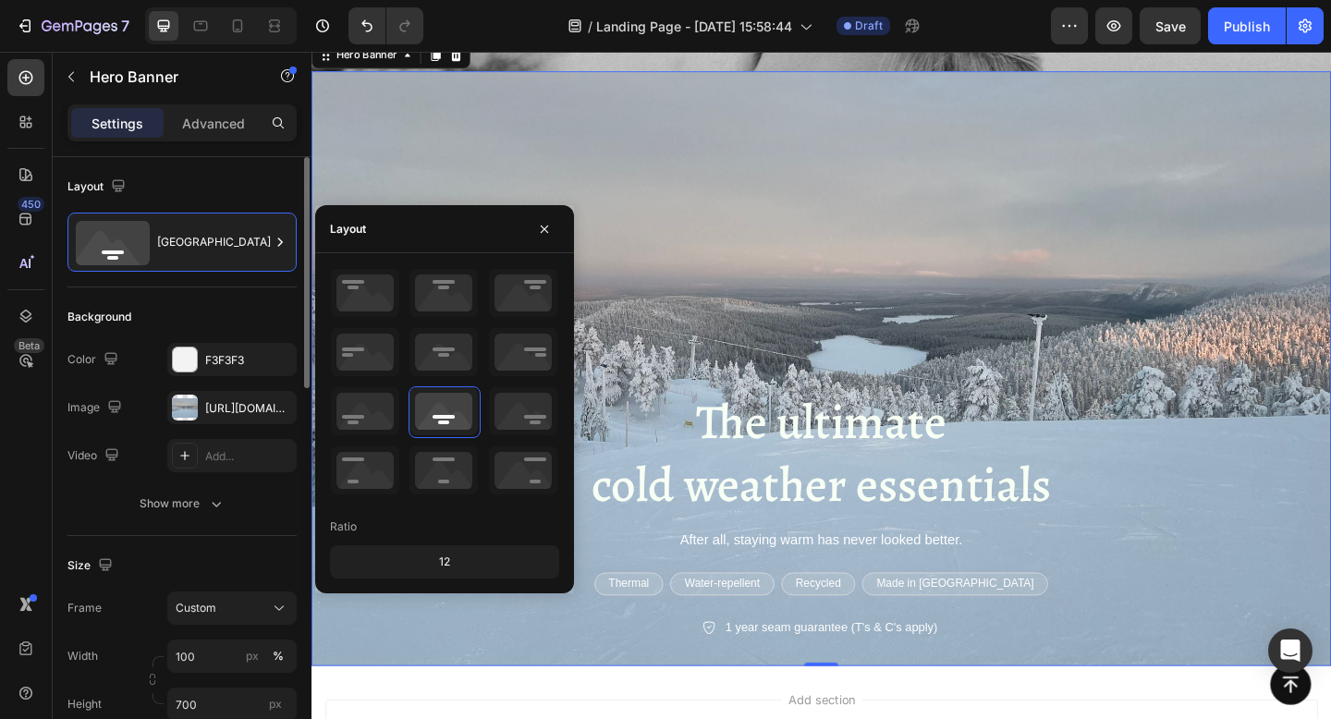
click at [134, 372] on div "Color F3F3F3" at bounding box center [181, 359] width 229 height 33
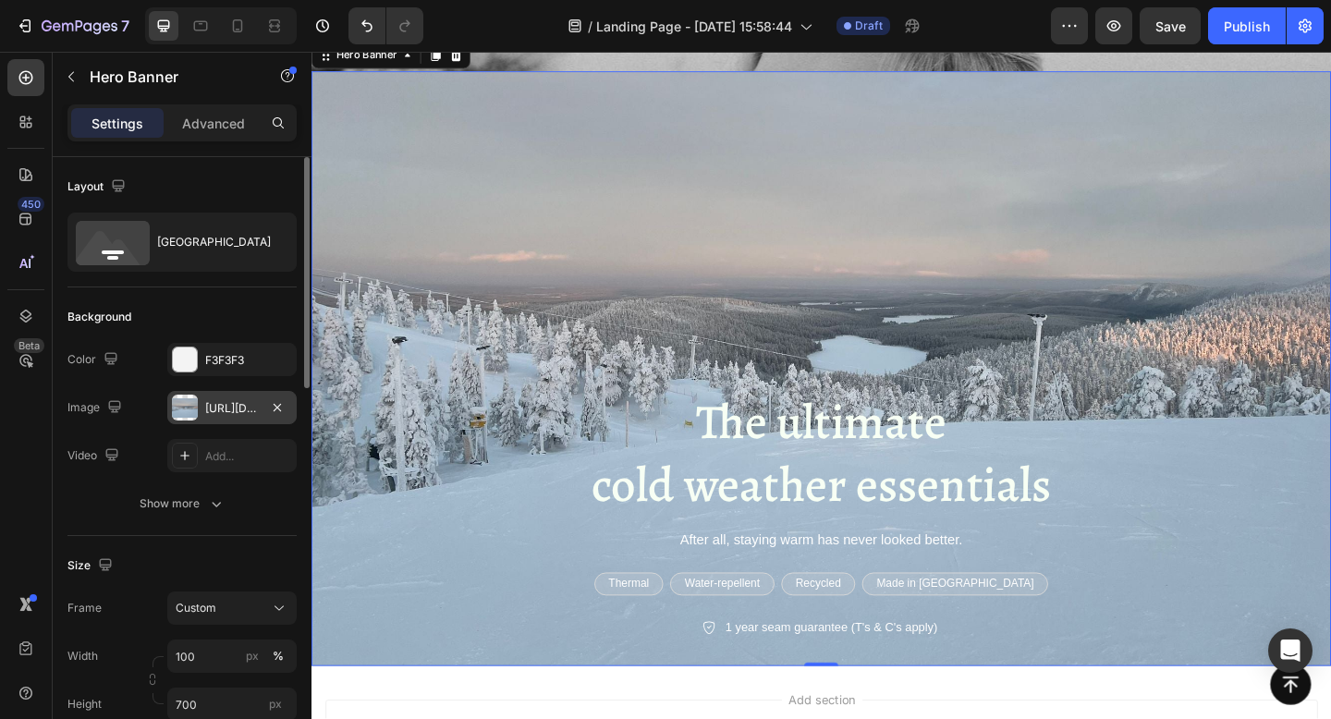
click at [220, 412] on div "[URL][DOMAIN_NAME]" at bounding box center [232, 408] width 54 height 17
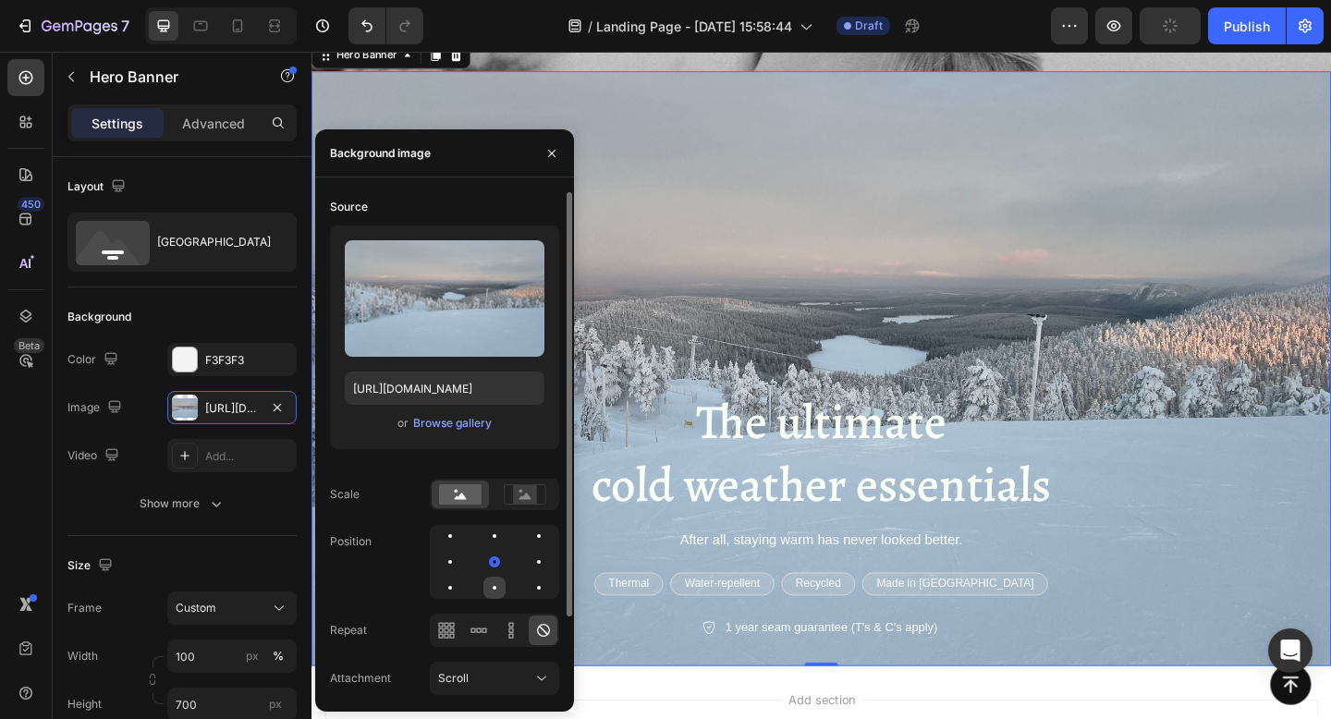
click at [528, 586] on div at bounding box center [539, 588] width 22 height 22
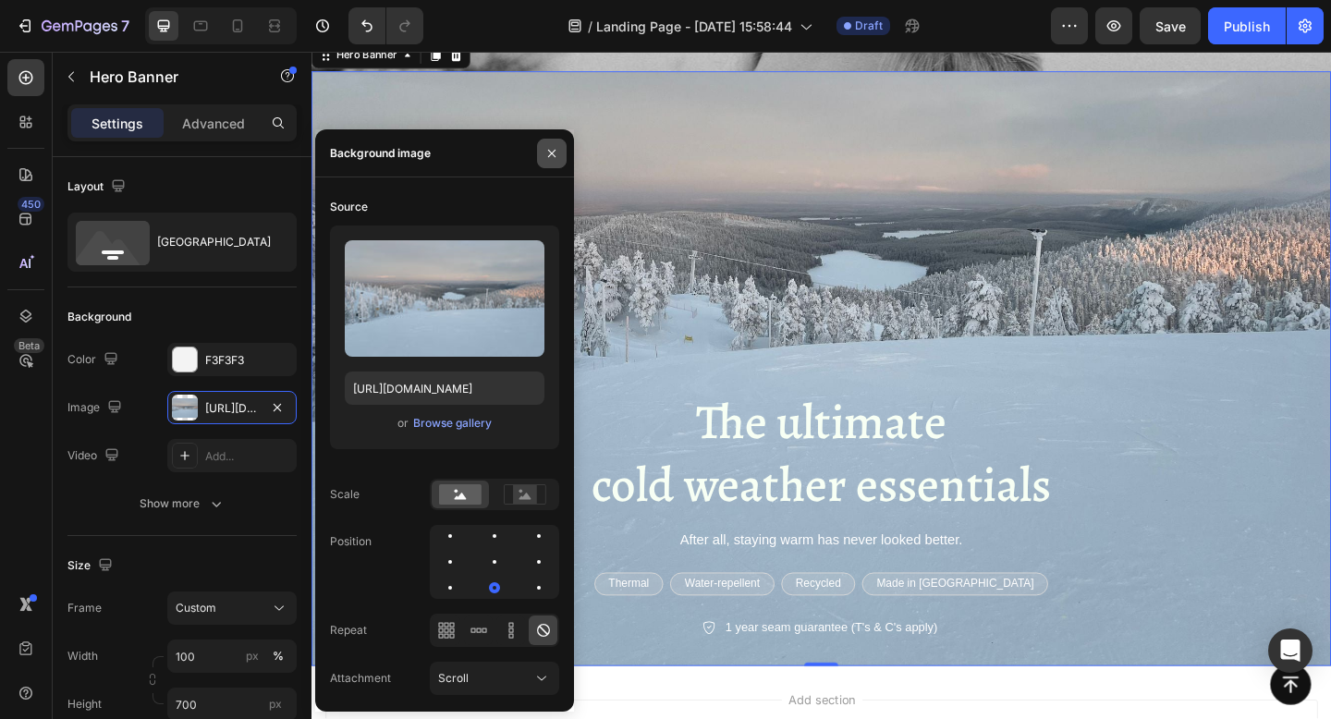
click at [553, 148] on icon "button" at bounding box center [551, 153] width 15 height 15
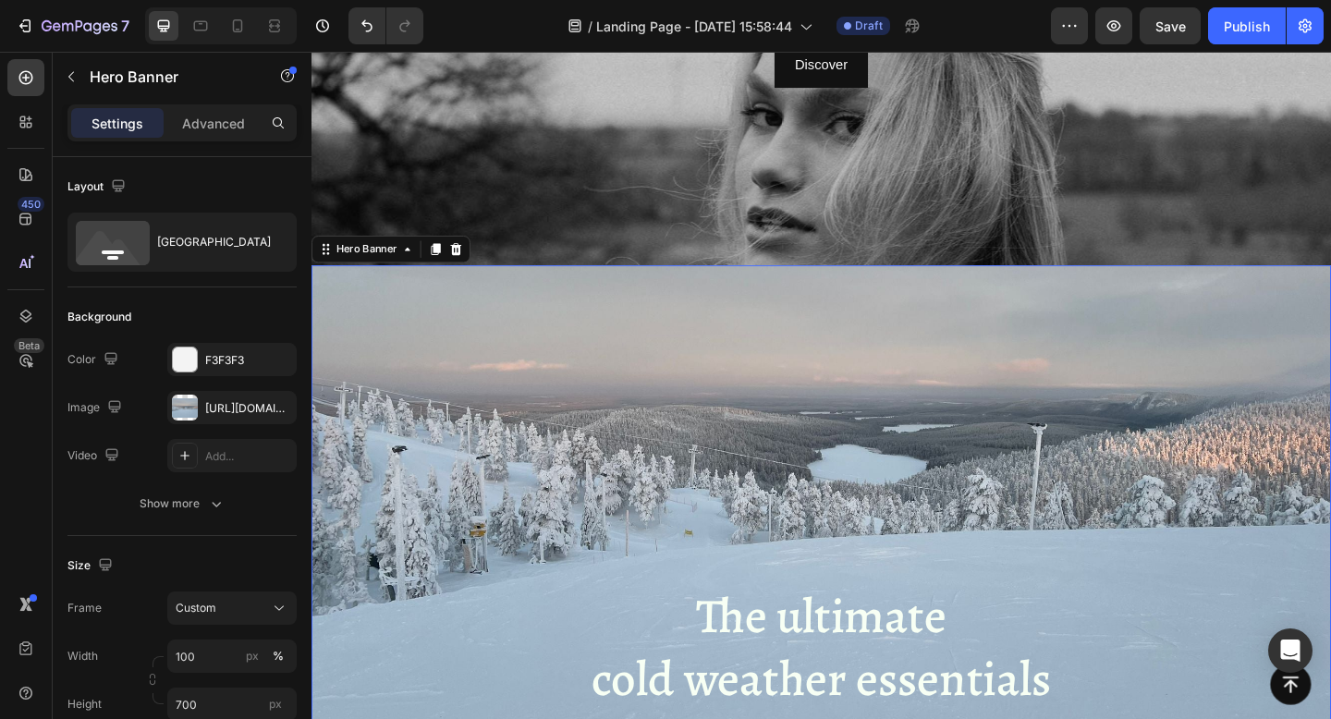
scroll to position [360, 0]
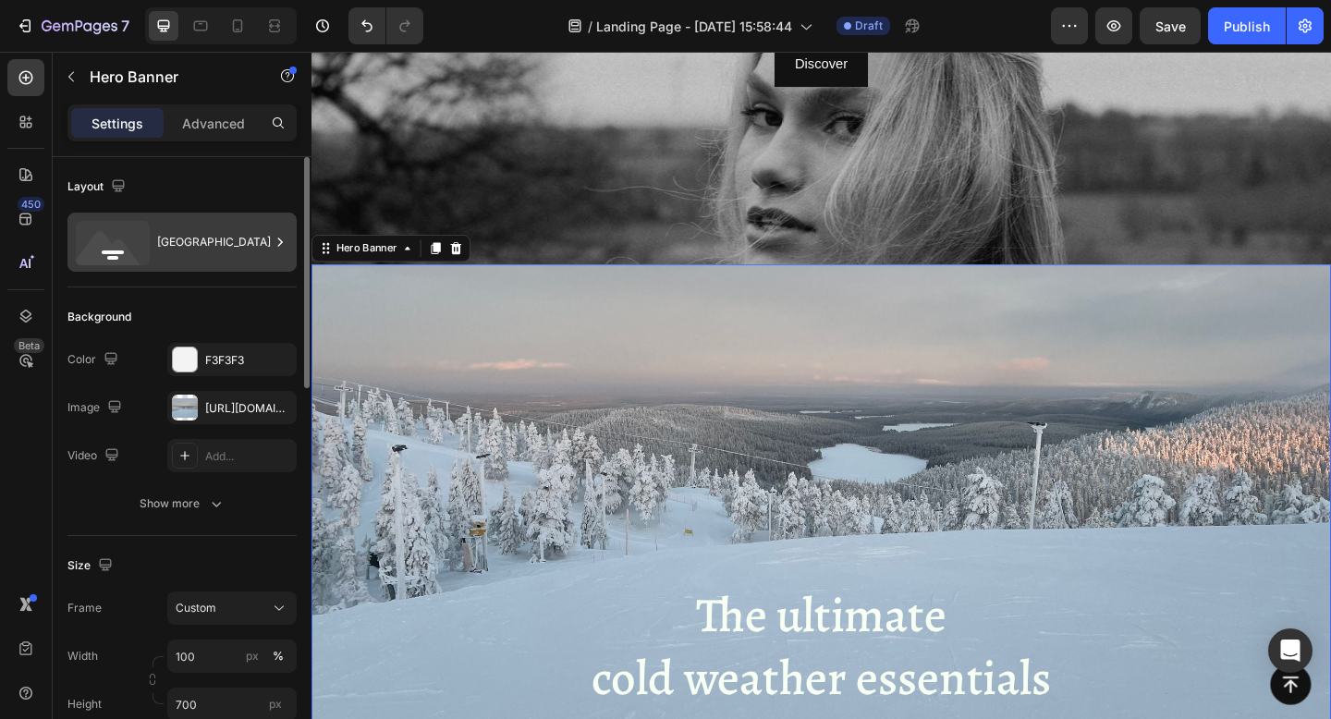
click at [202, 260] on div "[GEOGRAPHIC_DATA]" at bounding box center [213, 242] width 113 height 43
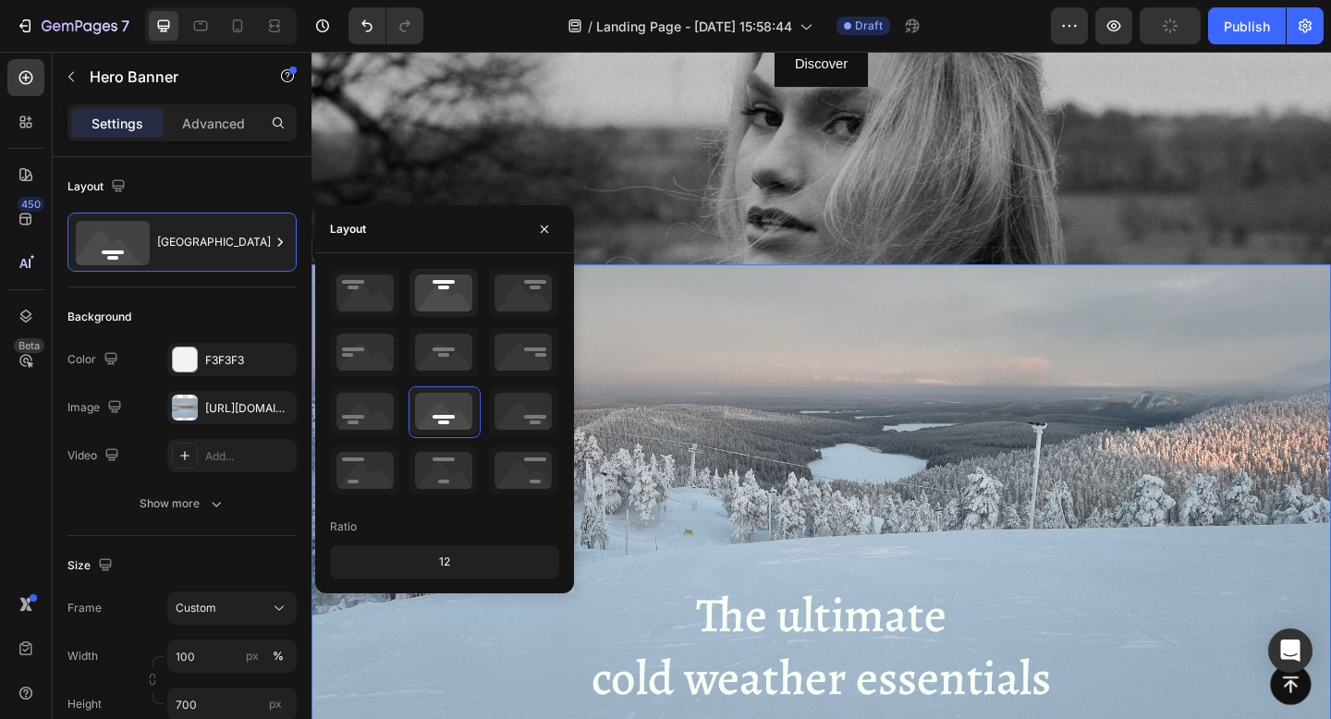
click at [448, 311] on icon at bounding box center [443, 293] width 68 height 48
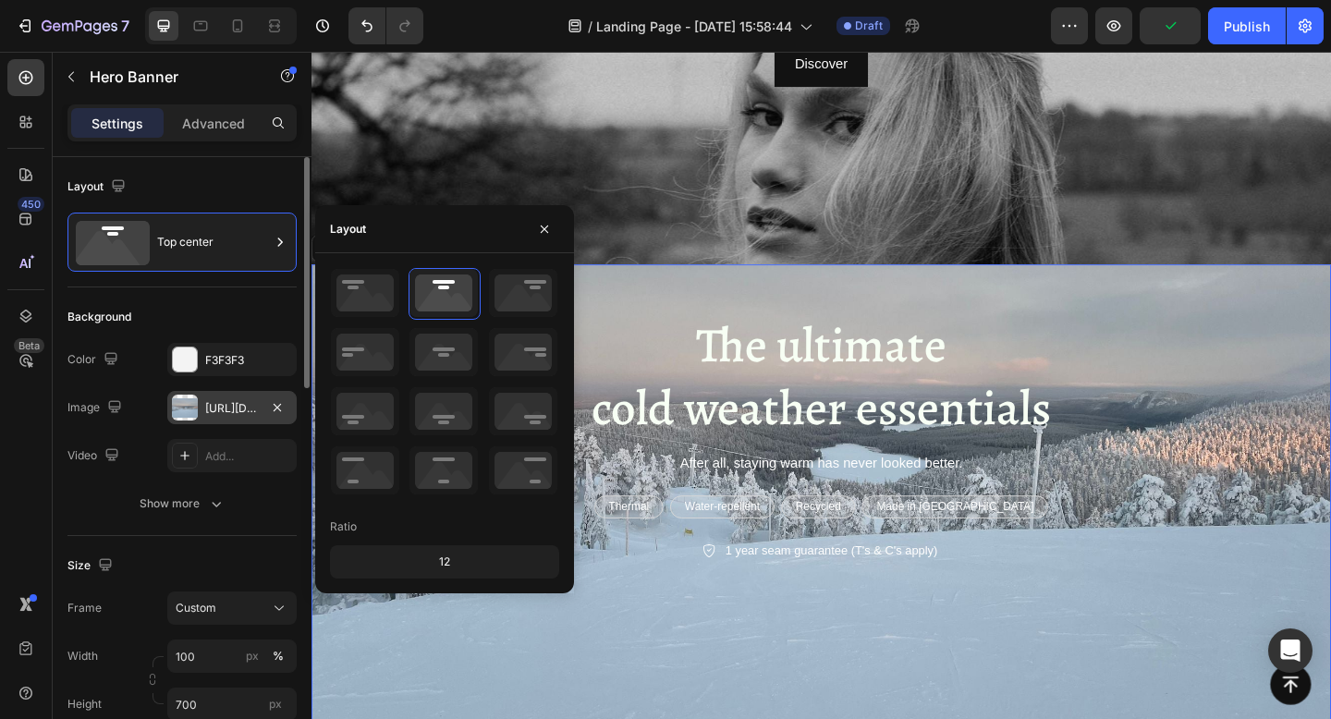
click at [222, 408] on div "[URL][DOMAIN_NAME]" at bounding box center [232, 408] width 54 height 17
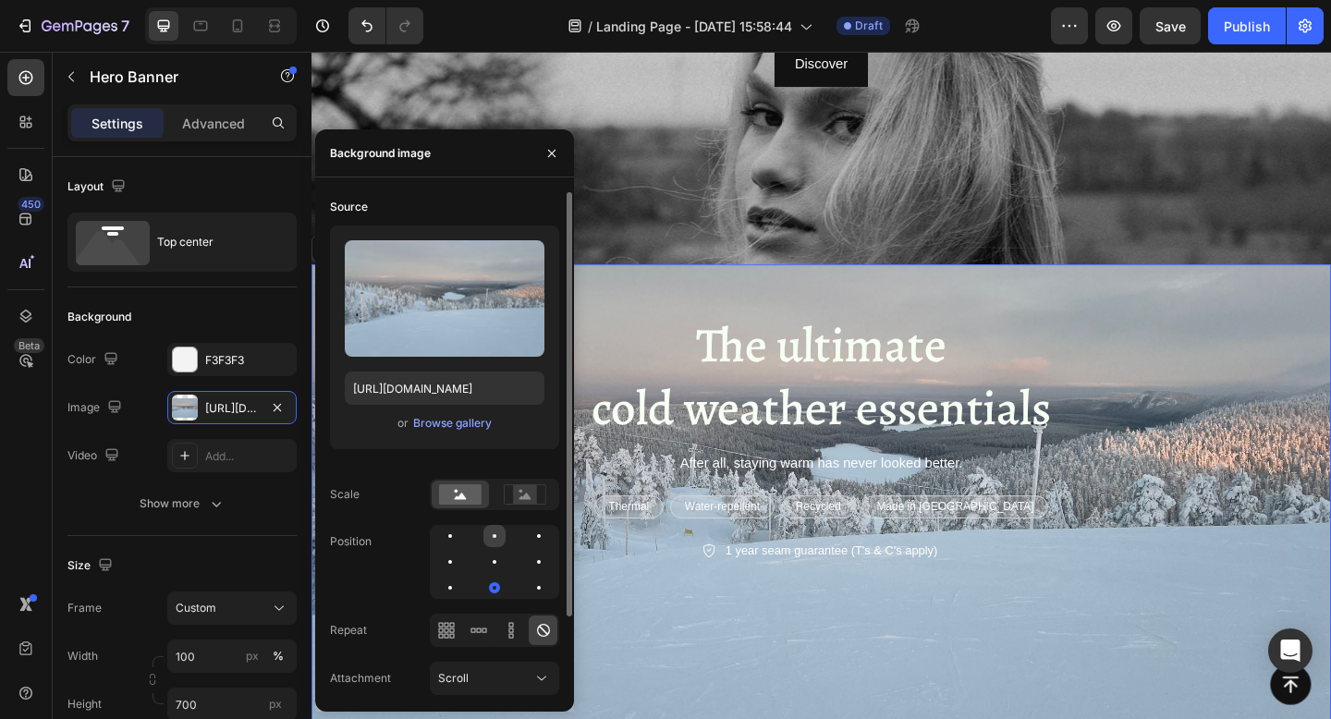
click at [528, 530] on div at bounding box center [539, 536] width 22 height 22
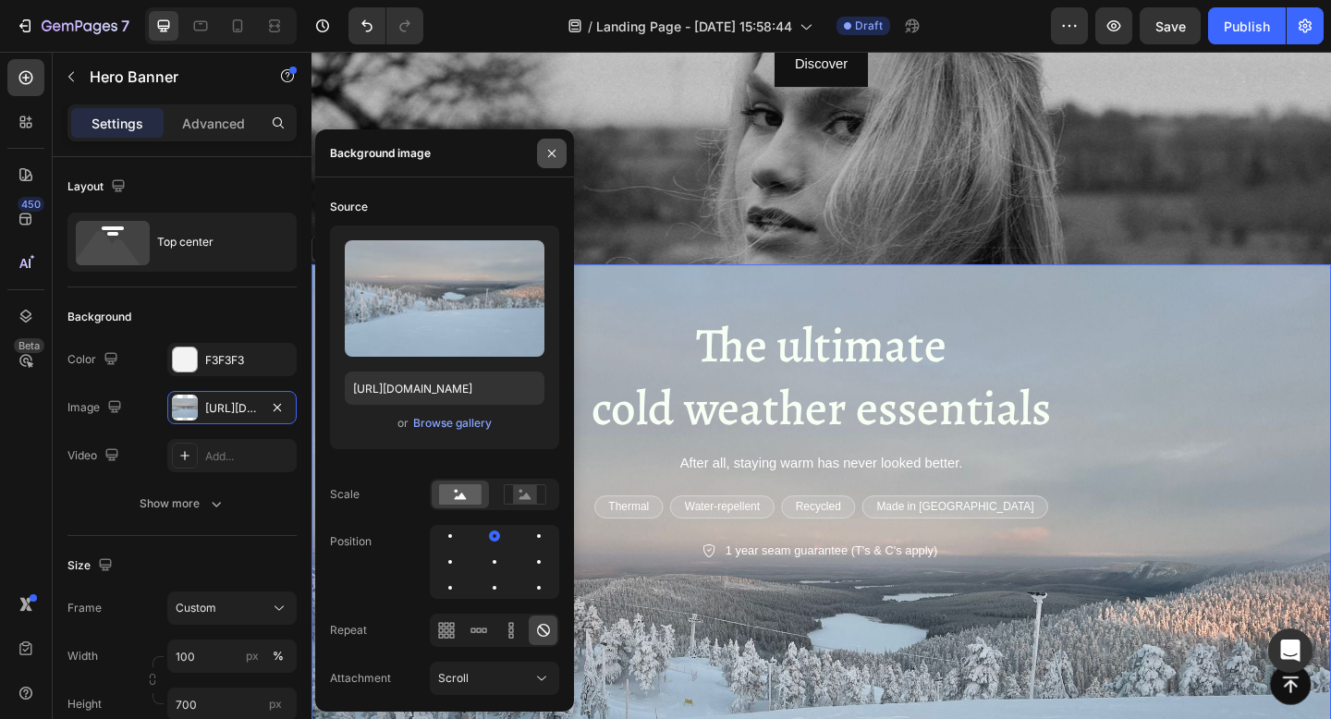
click at [549, 153] on icon "button" at bounding box center [551, 153] width 15 height 15
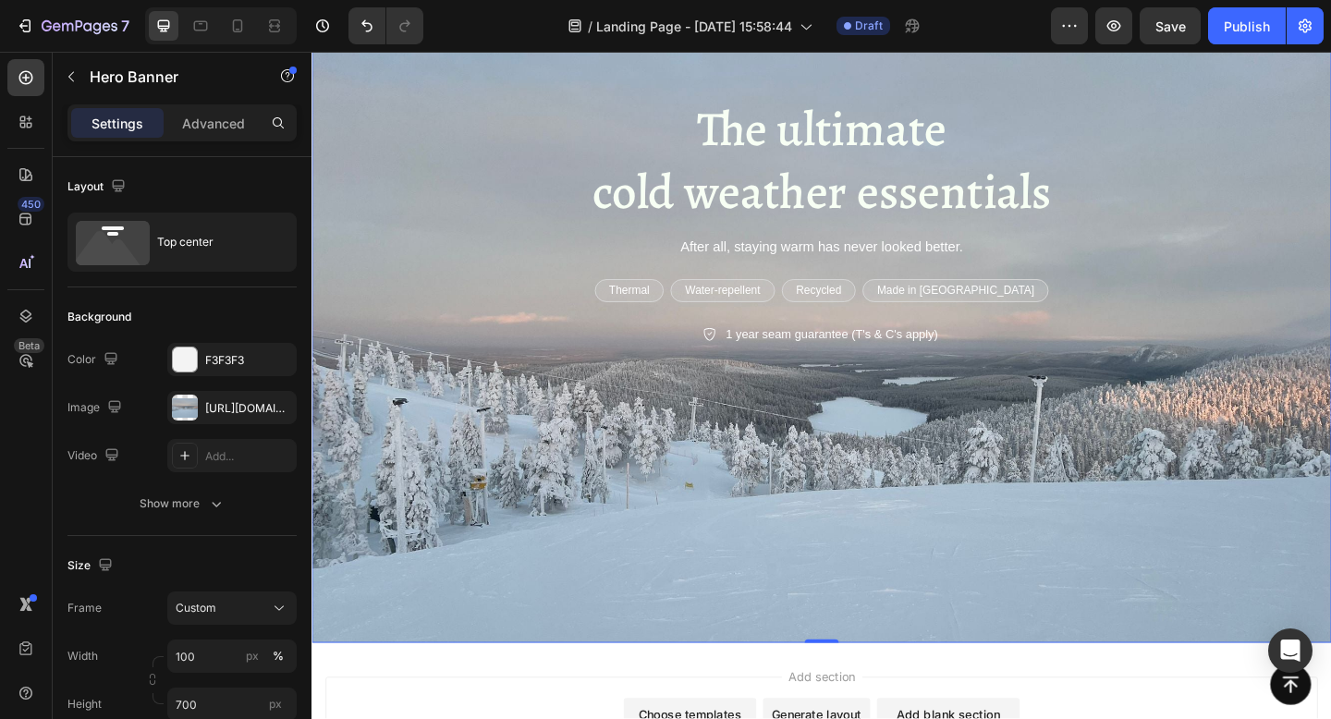
scroll to position [608, 0]
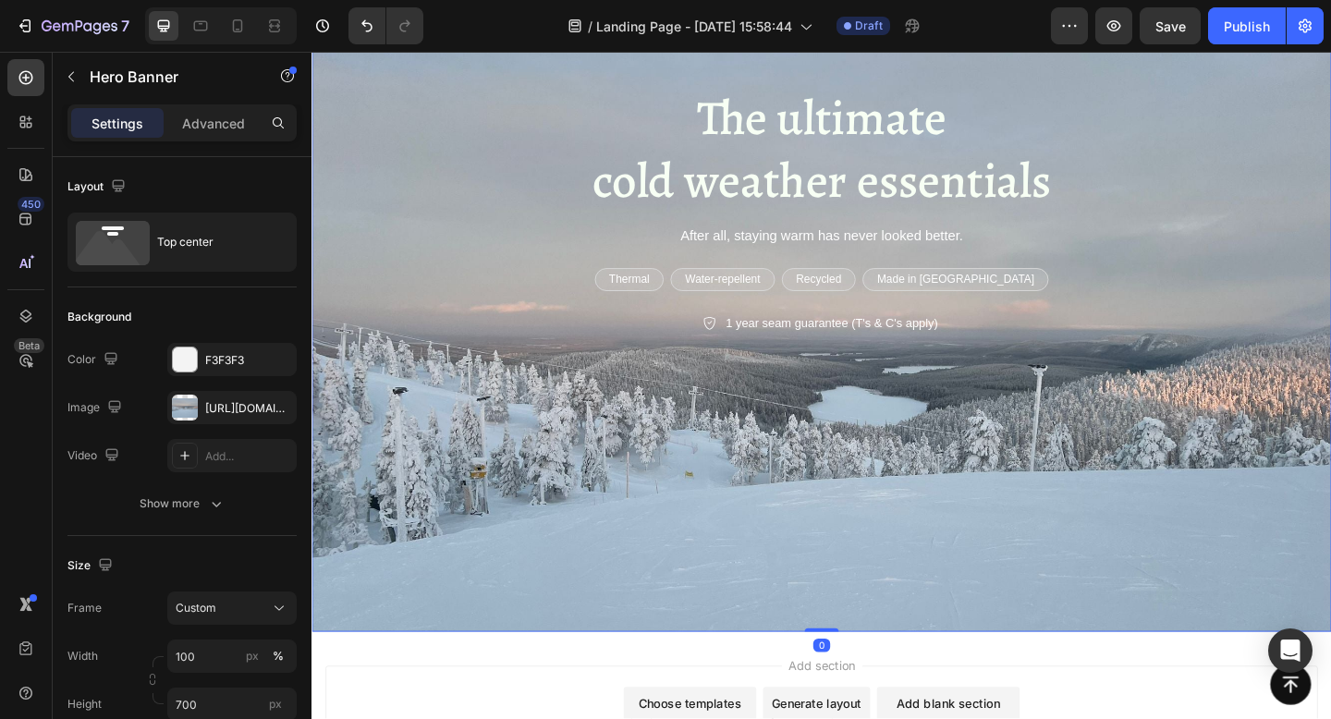
drag, startPoint x: 864, startPoint y: 682, endPoint x: 860, endPoint y: 624, distance: 58.3
click at [860, 624] on div "The ultimate cold weather essentials Heading After all, staying warm has never …" at bounding box center [865, 359] width 1109 height 647
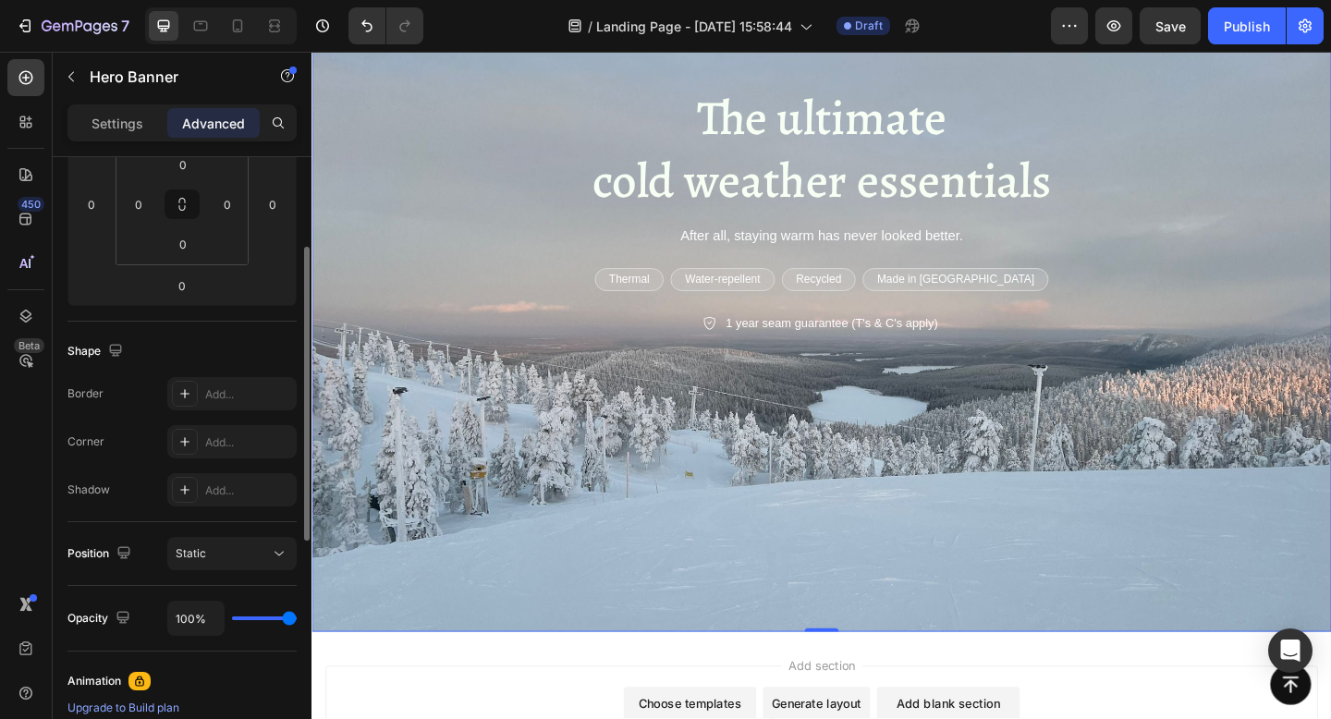
scroll to position [0, 0]
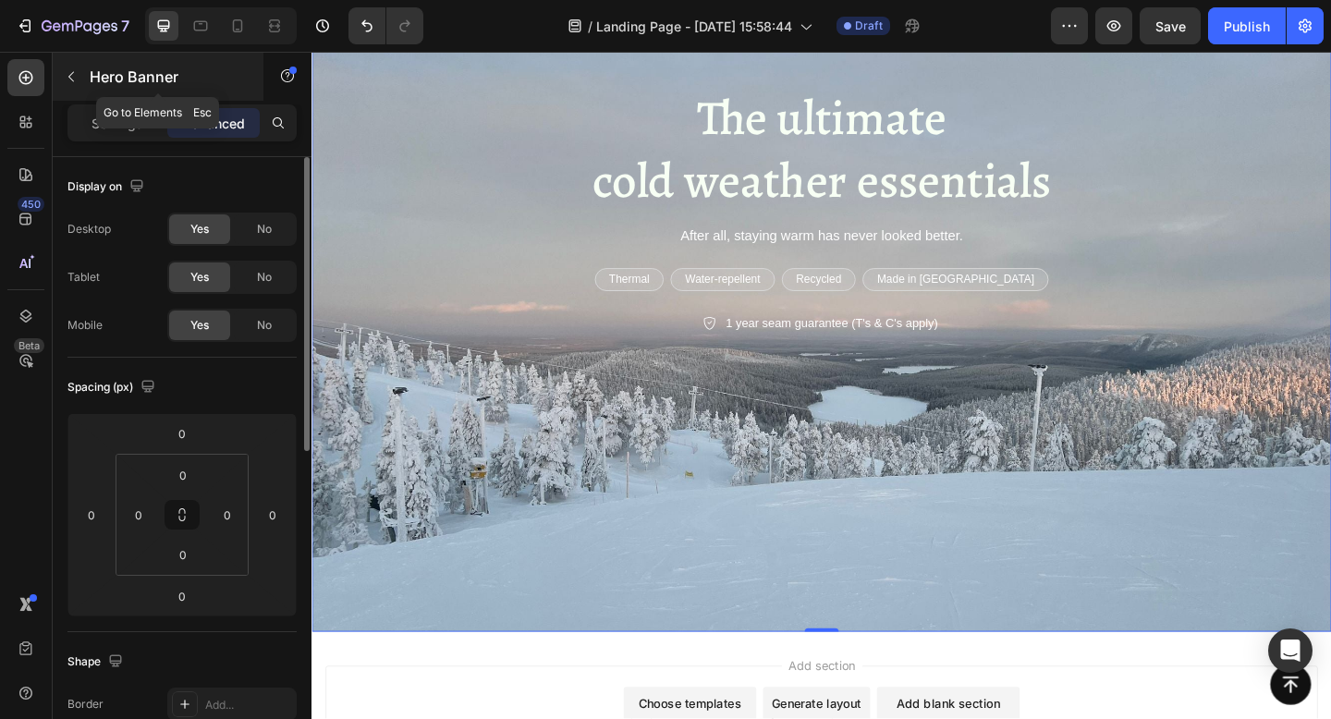
click at [66, 62] on button "button" at bounding box center [71, 77] width 30 height 30
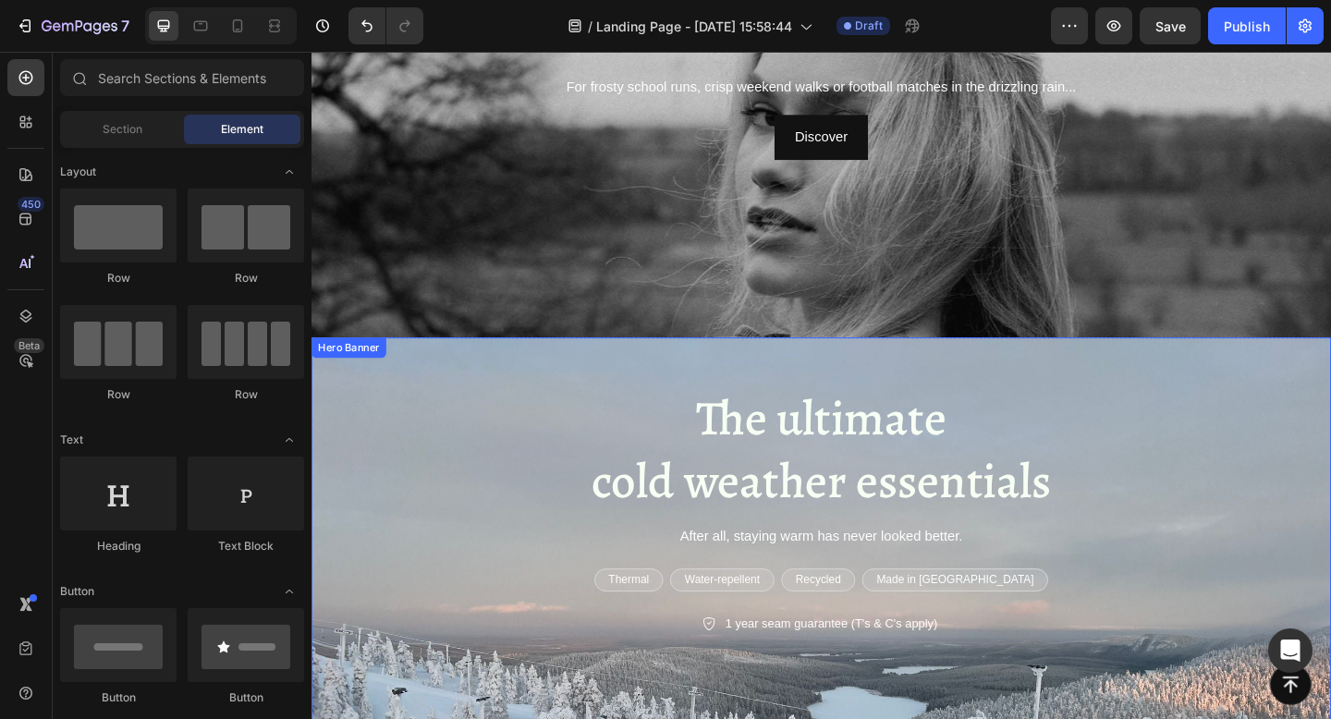
scroll to position [115, 0]
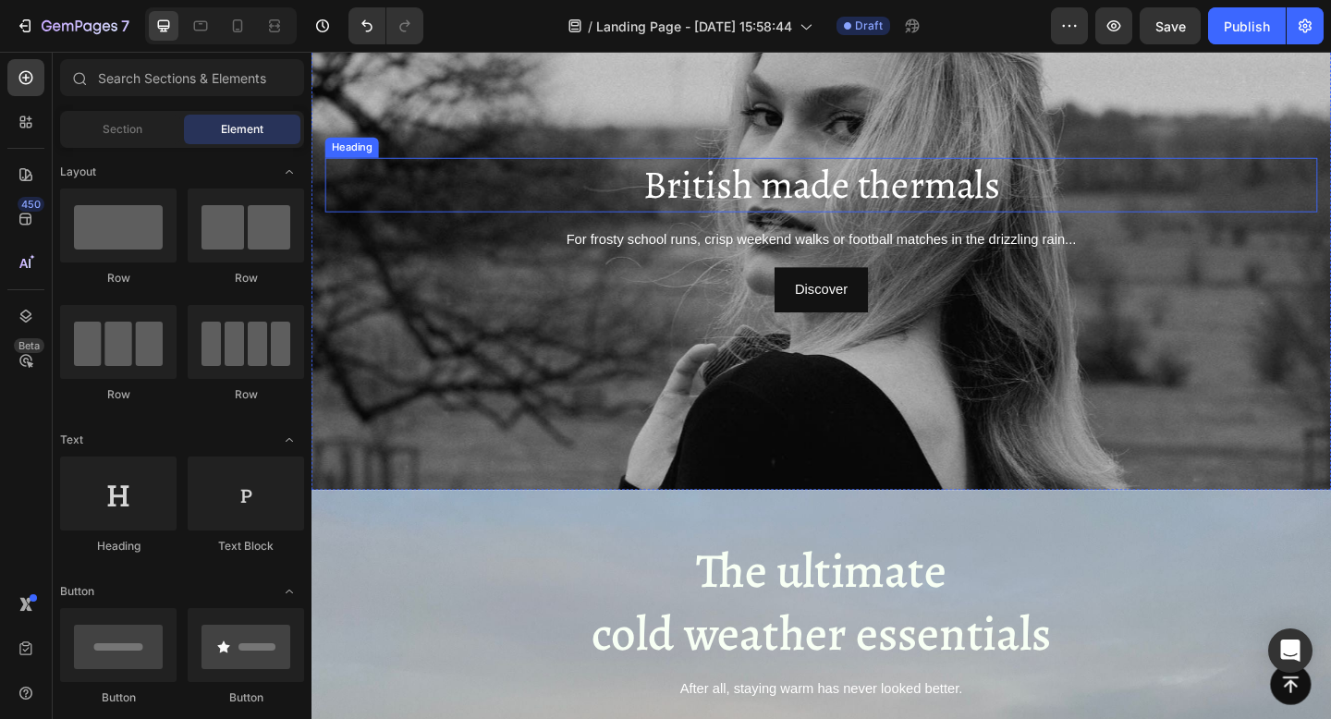
click at [711, 200] on h2 "British made thermals" at bounding box center [865, 196] width 1079 height 59
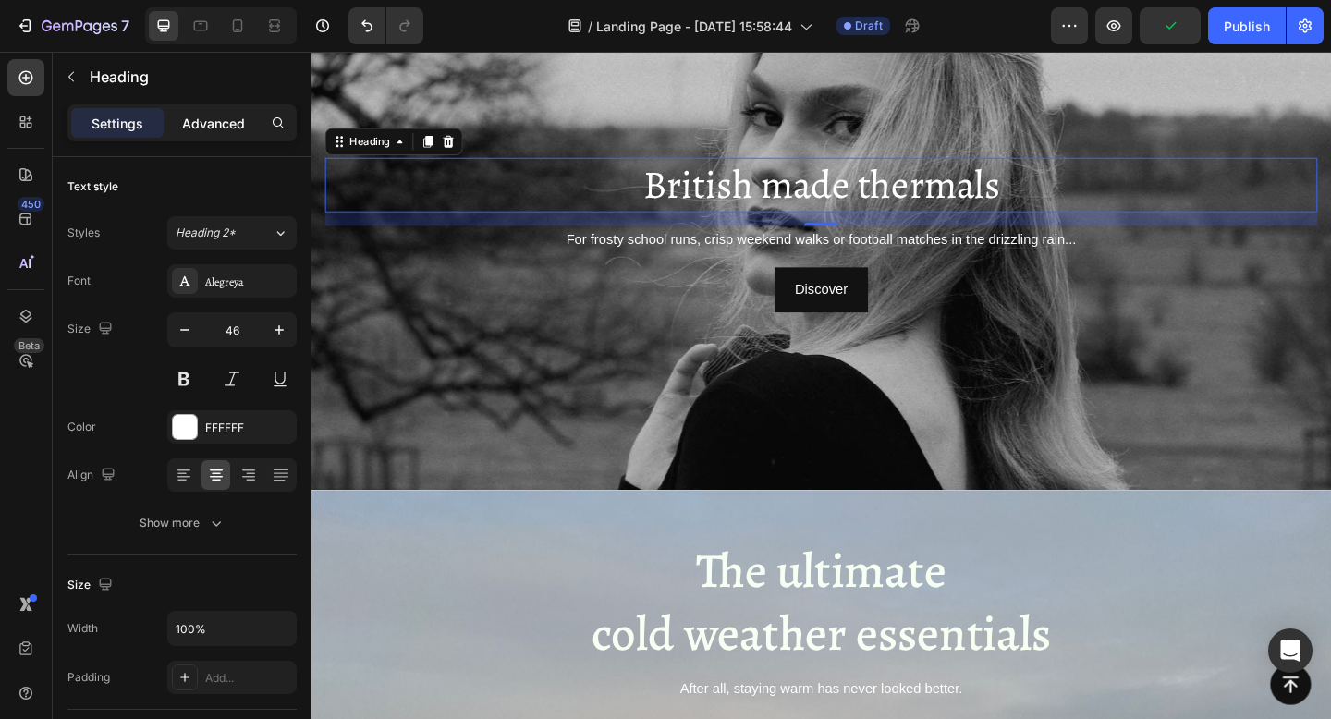
click at [197, 114] on p "Advanced" at bounding box center [213, 123] width 63 height 19
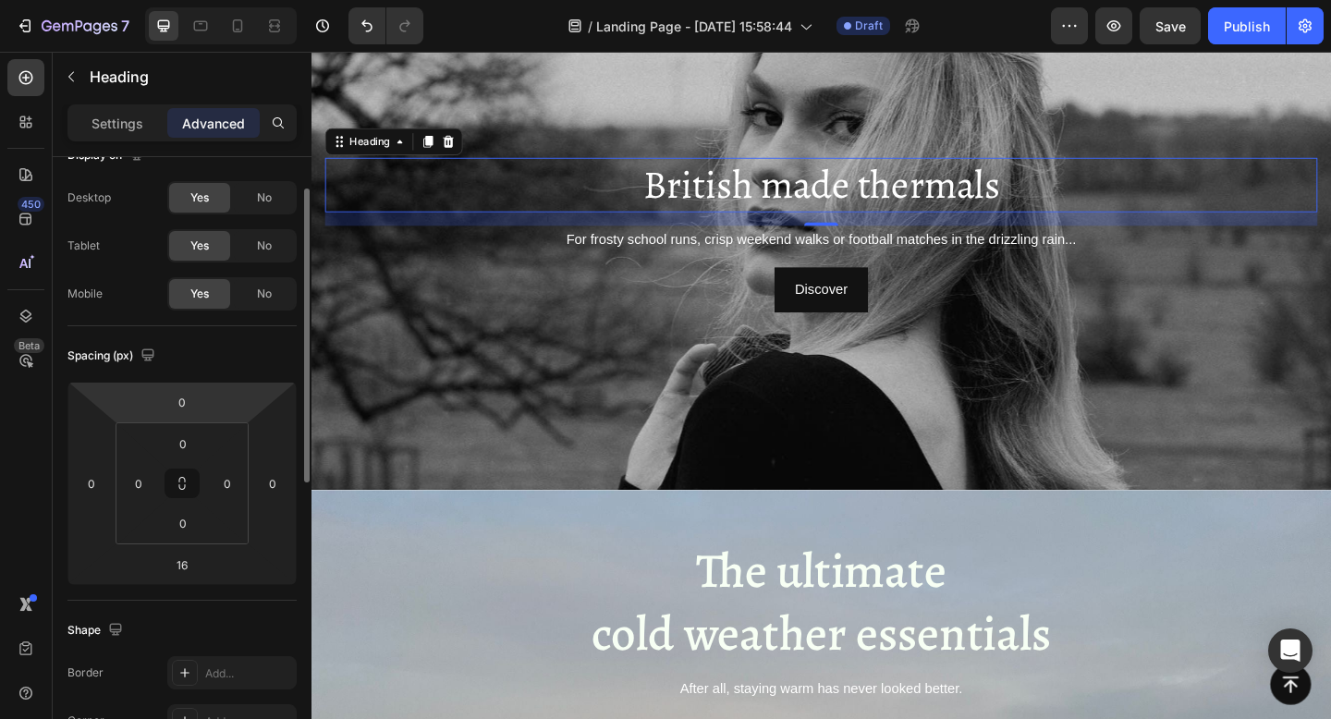
scroll to position [0, 0]
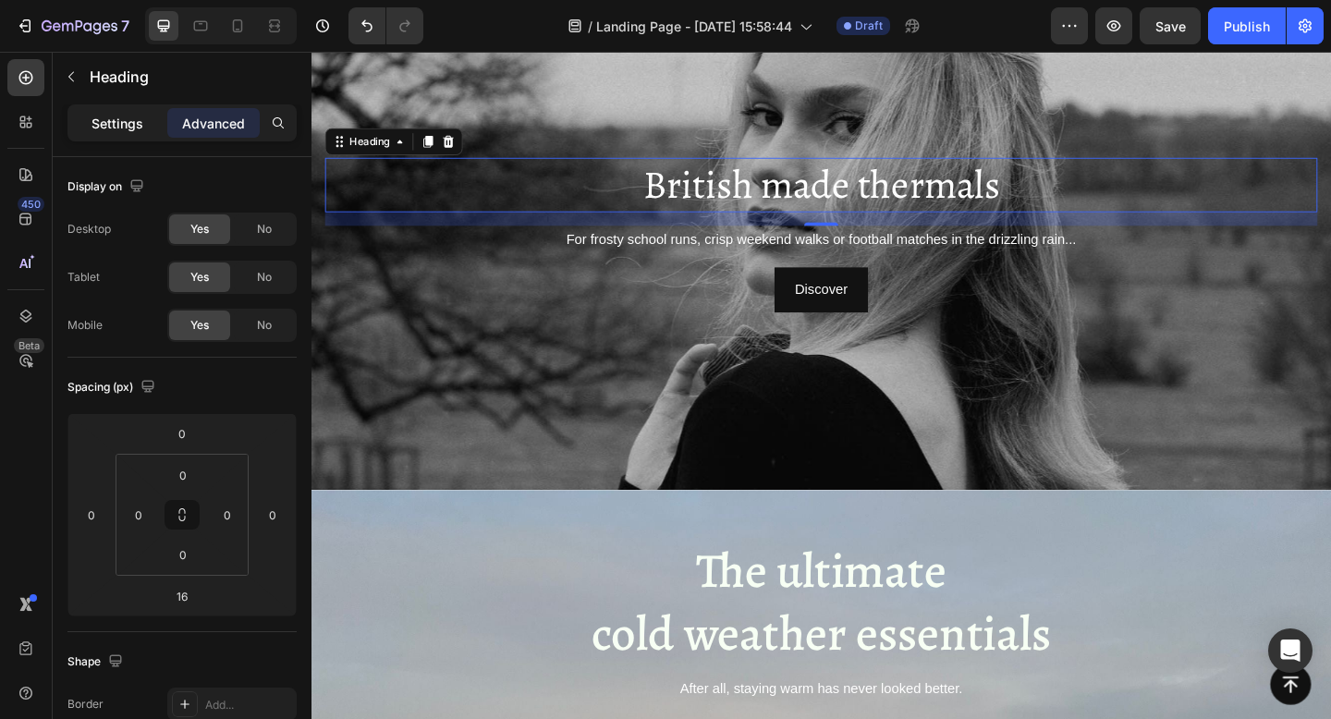
click at [130, 125] on p "Settings" at bounding box center [117, 123] width 52 height 19
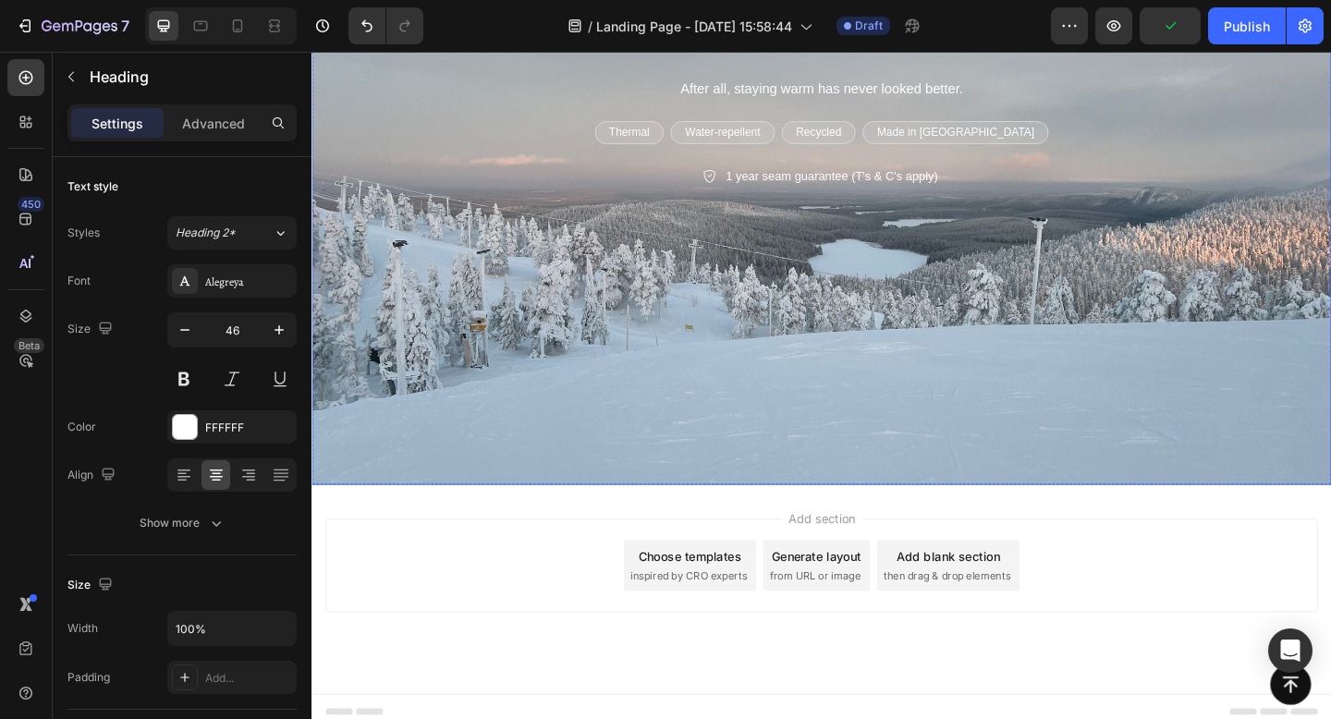
scroll to position [779, 0]
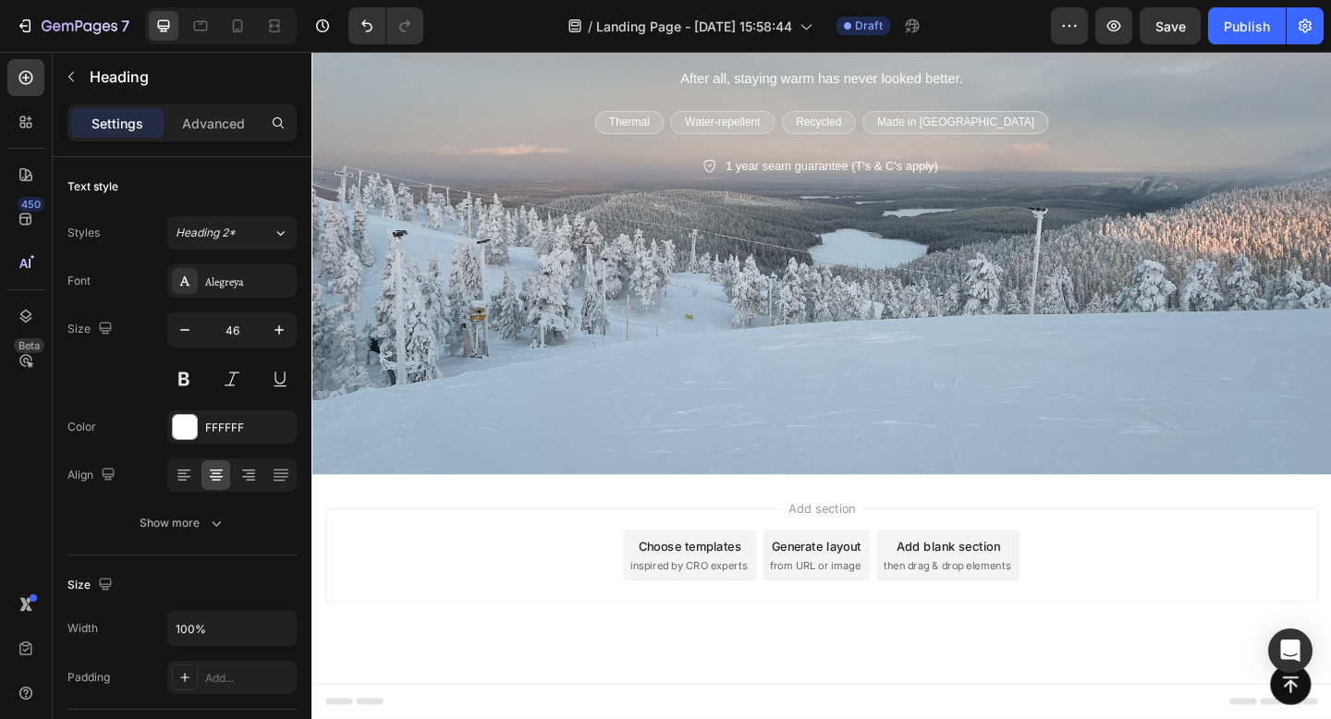
click at [705, 591] on div "Choose templates" at bounding box center [723, 589] width 112 height 19
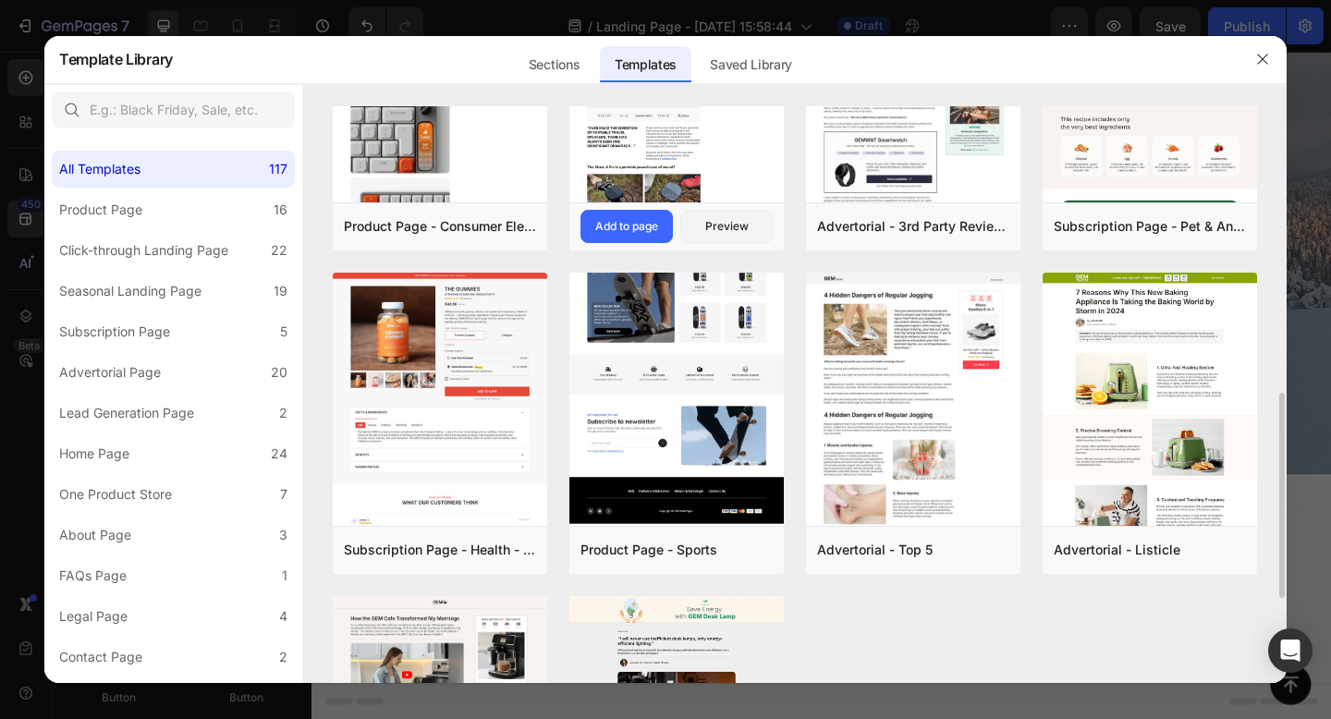
scroll to position [968, 0]
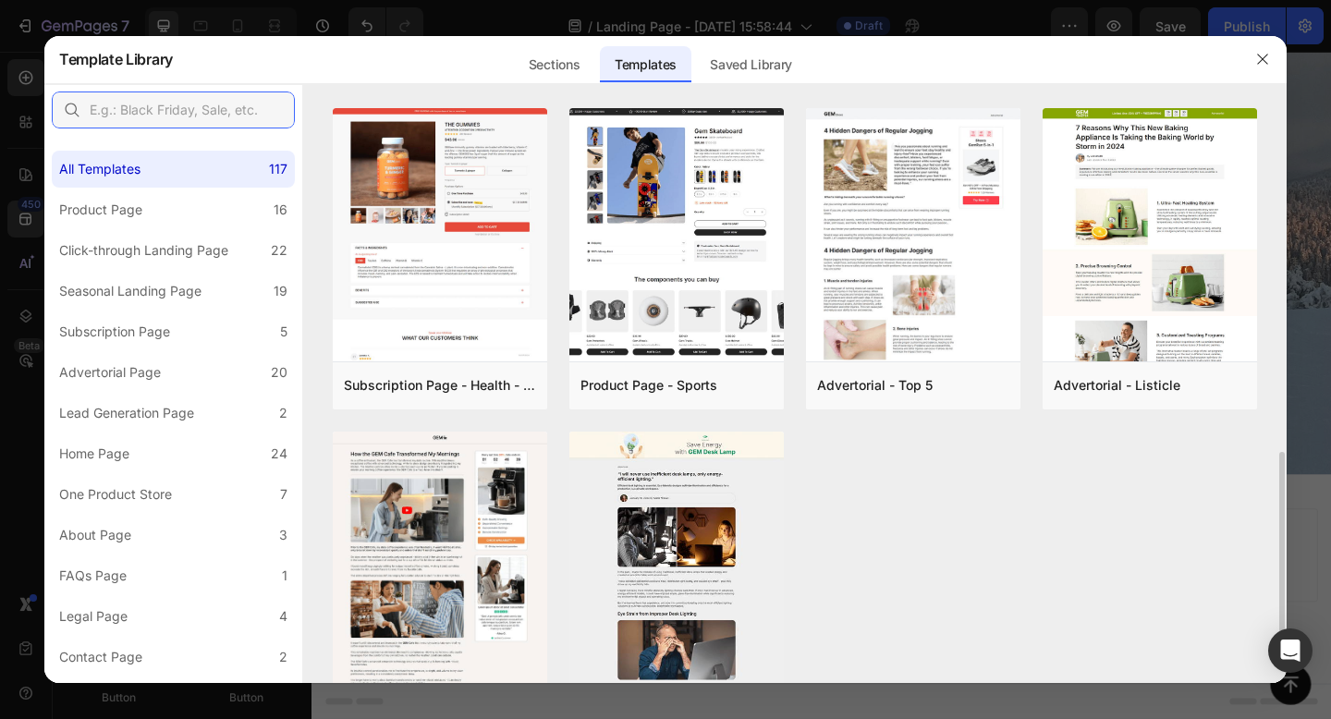
click at [133, 109] on input "text" at bounding box center [173, 109] width 243 height 37
type input "fashion"
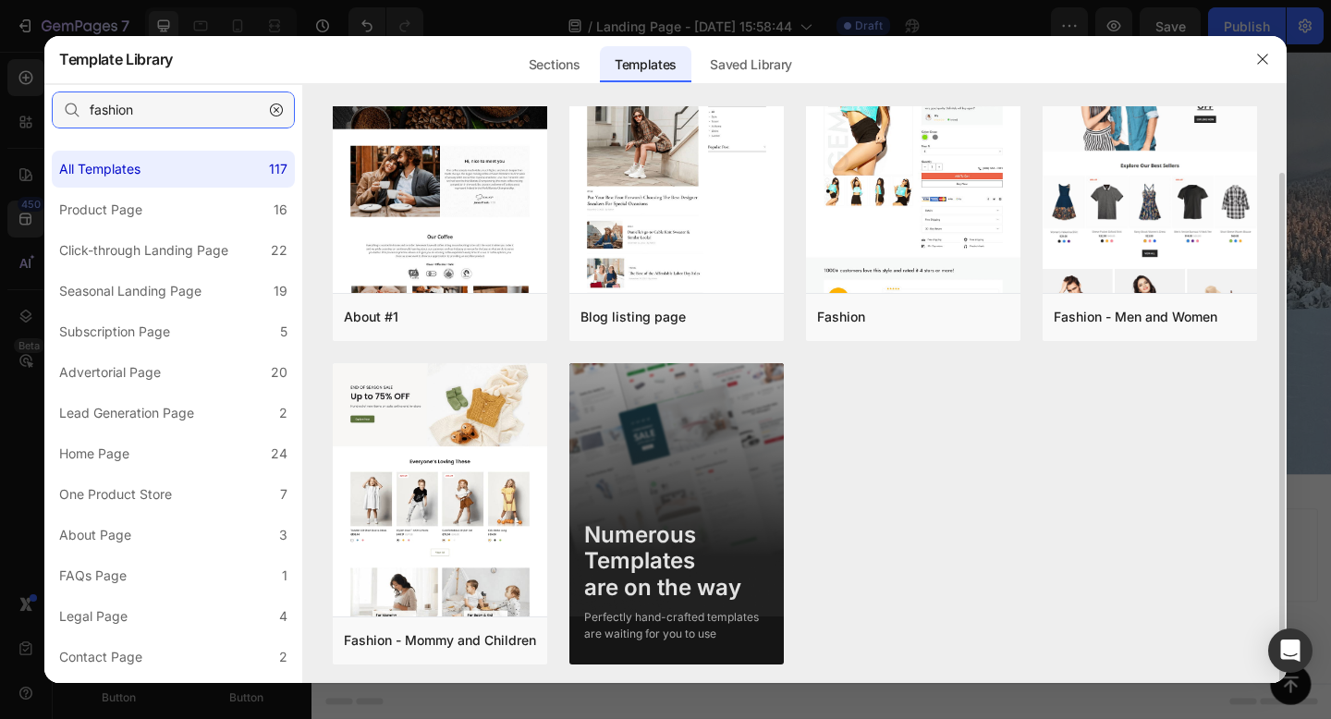
scroll to position [70, 0]
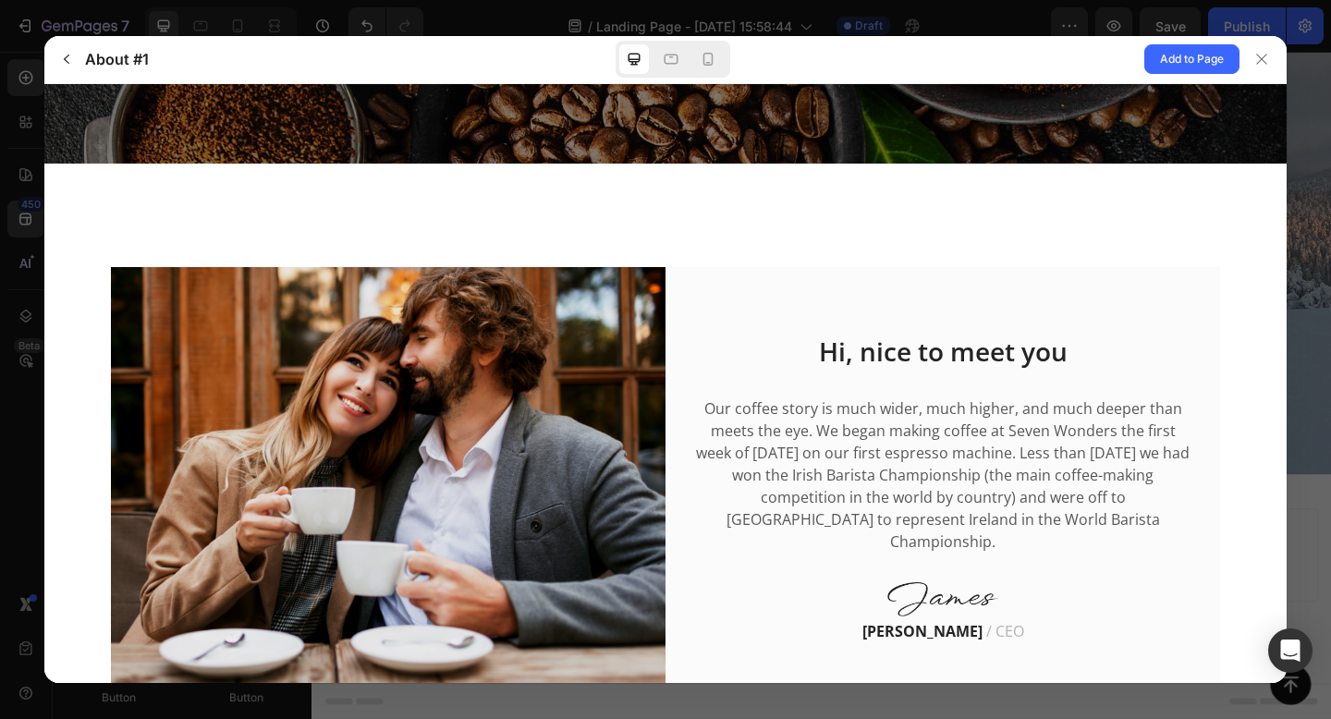
scroll to position [393, 0]
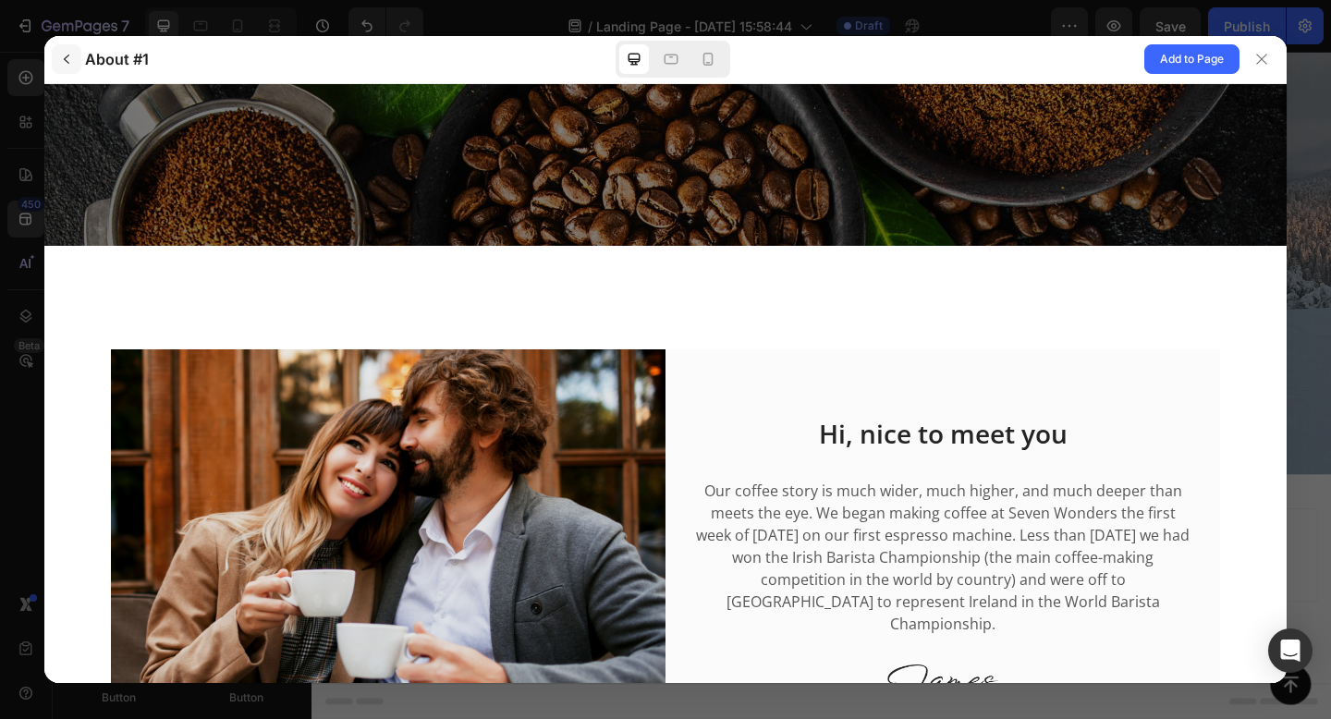
click at [69, 66] on icon "button" at bounding box center [66, 59] width 15 height 15
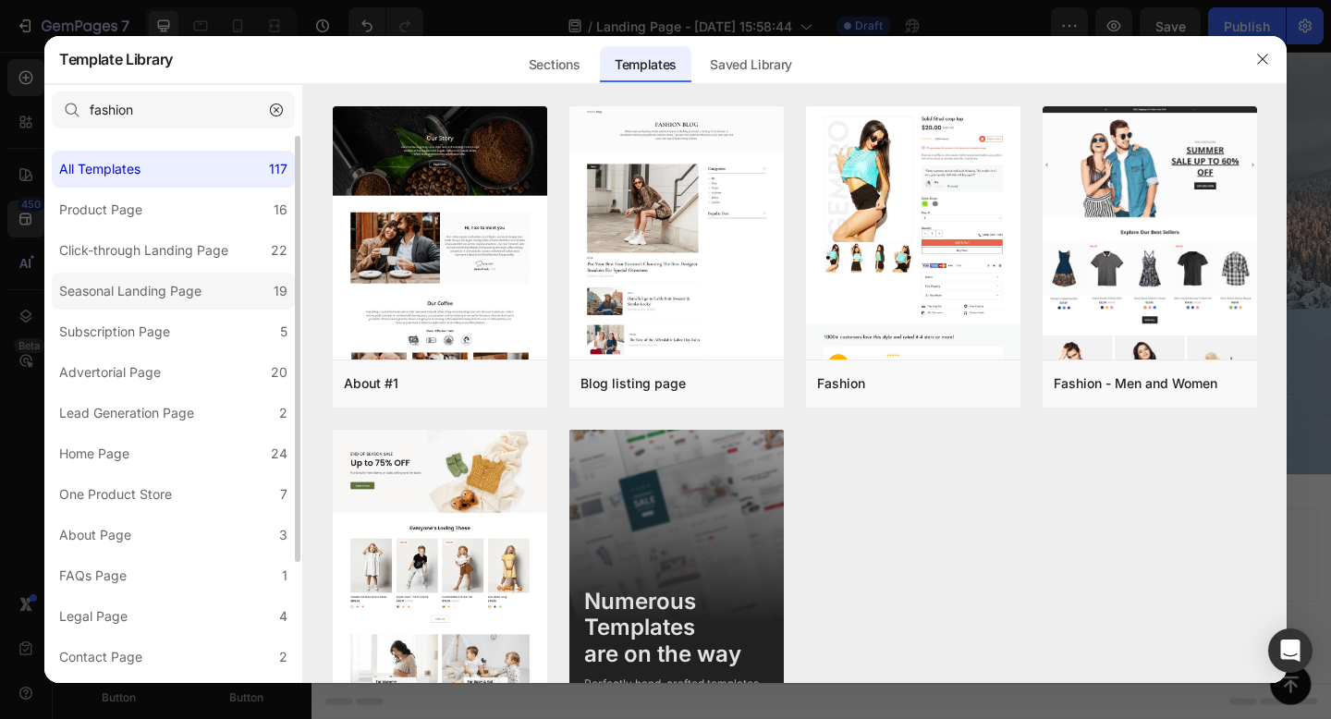
click at [115, 293] on div "Seasonal Landing Page" at bounding box center [130, 291] width 142 height 22
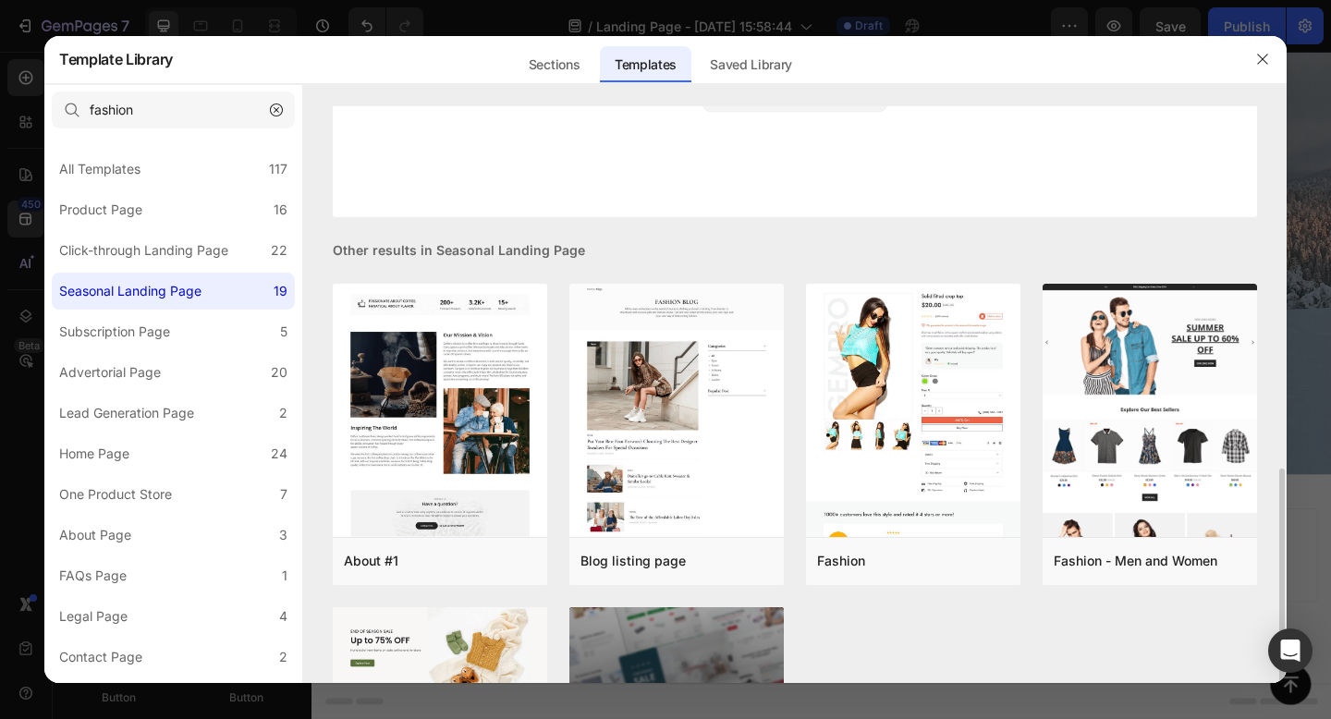
scroll to position [507, 0]
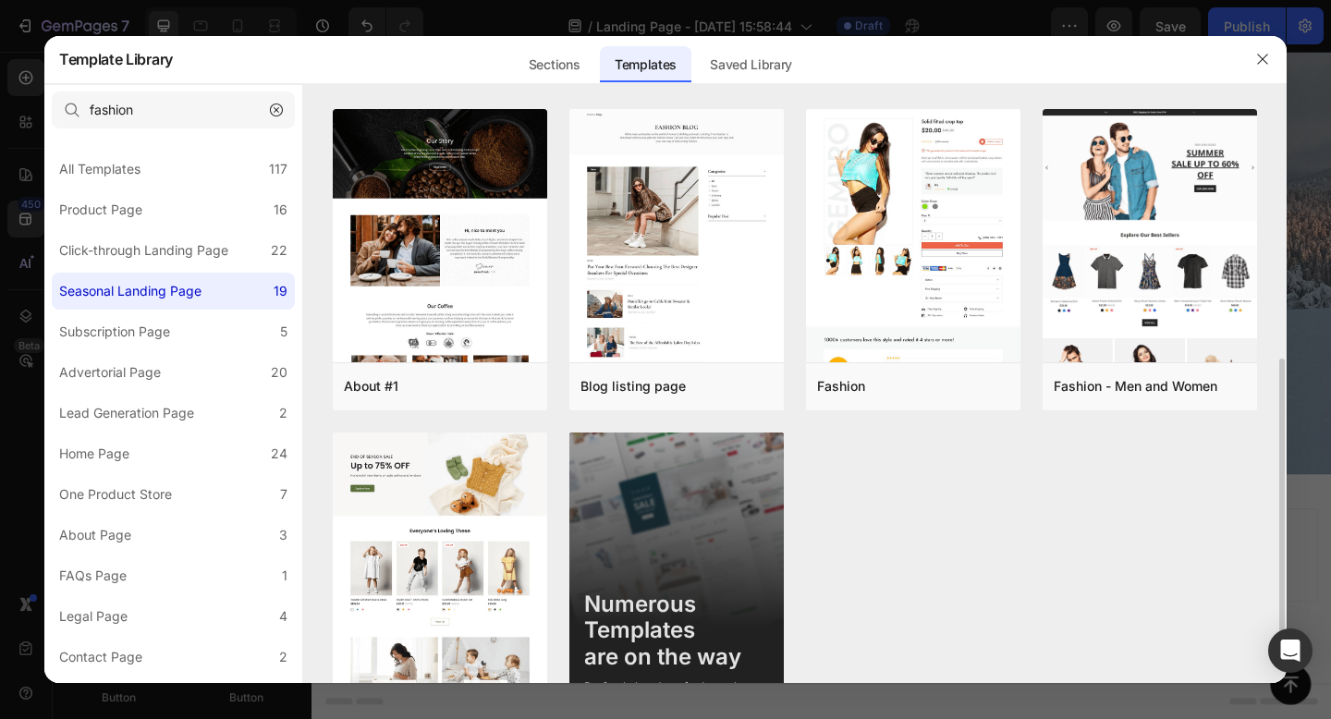
click at [286, 106] on button "button" at bounding box center [276, 110] width 30 height 30
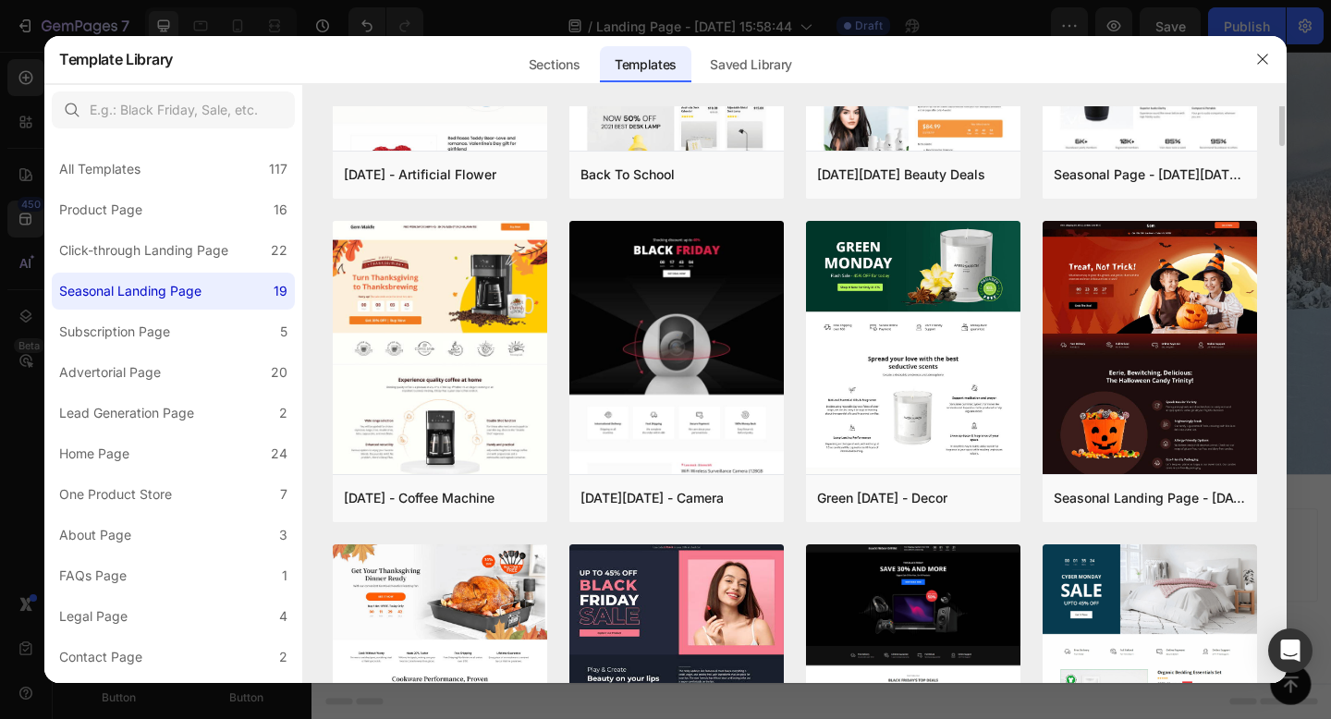
scroll to position [0, 0]
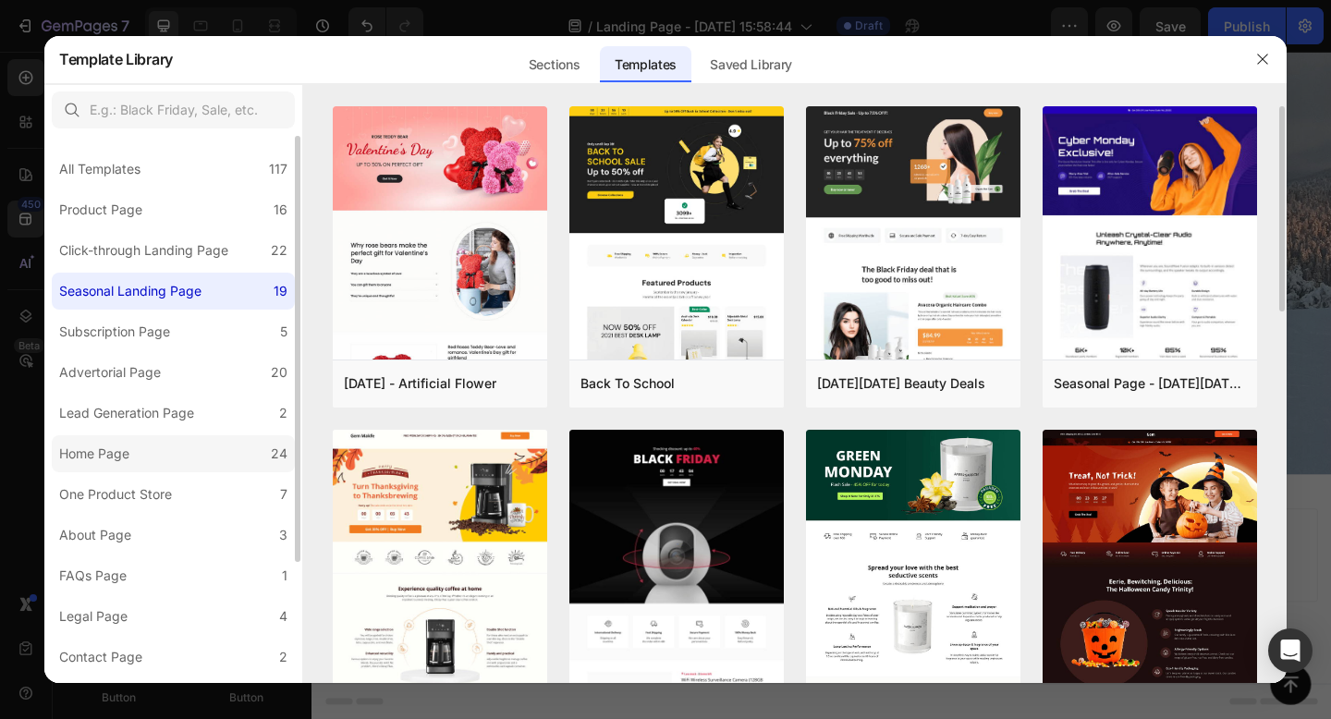
click at [271, 466] on label "Home Page 24" at bounding box center [173, 453] width 243 height 37
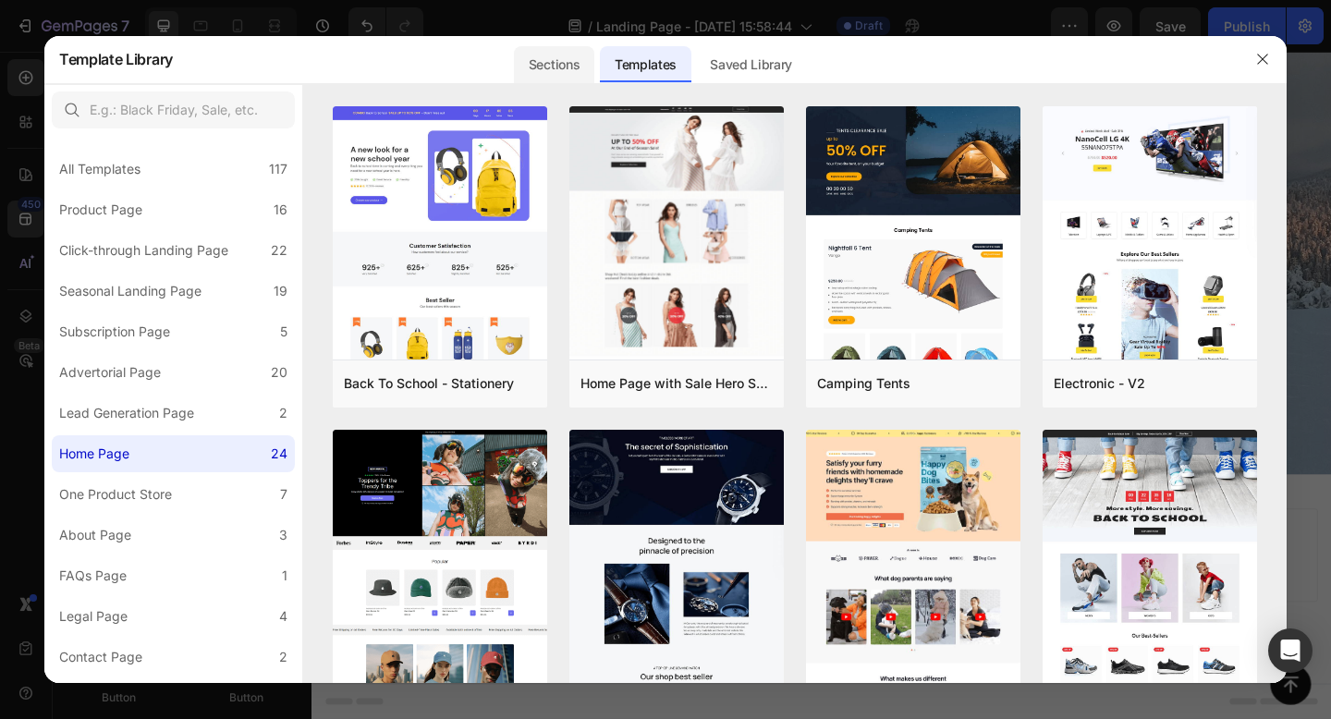
click at [570, 66] on div "Sections" at bounding box center [554, 64] width 80 height 37
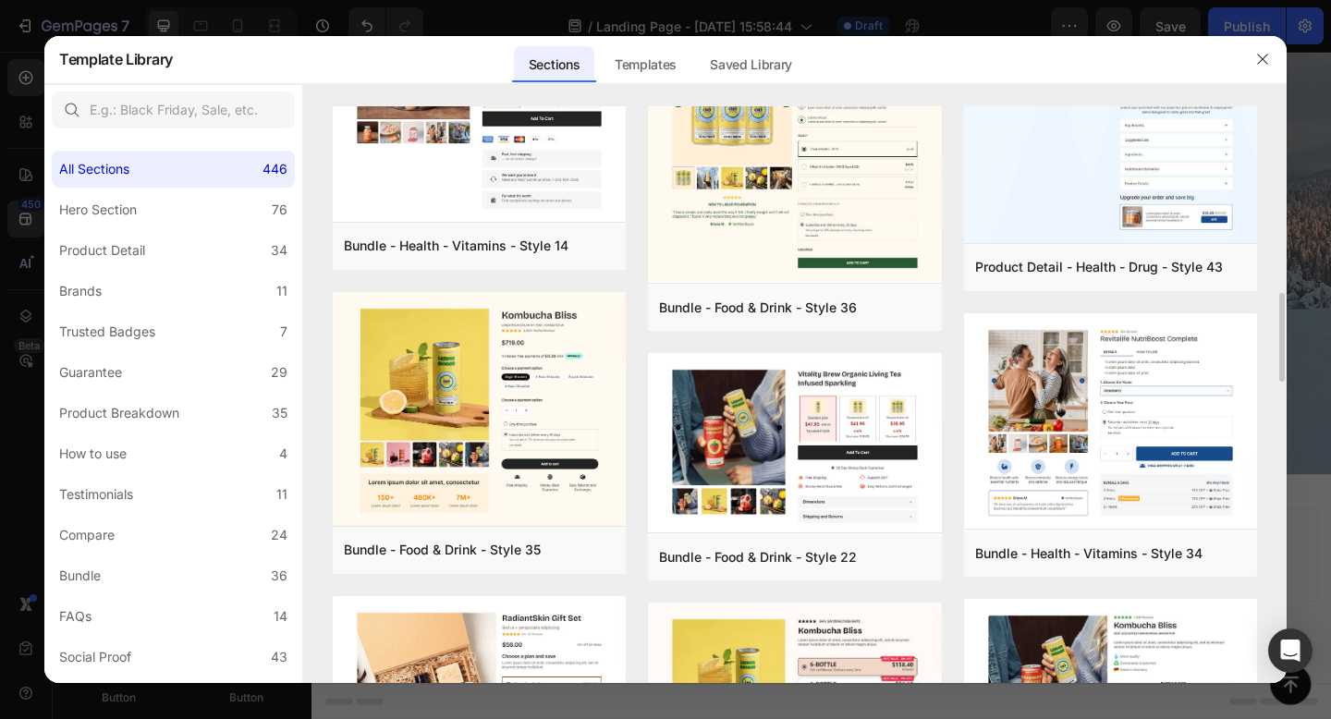
scroll to position [836, 0]
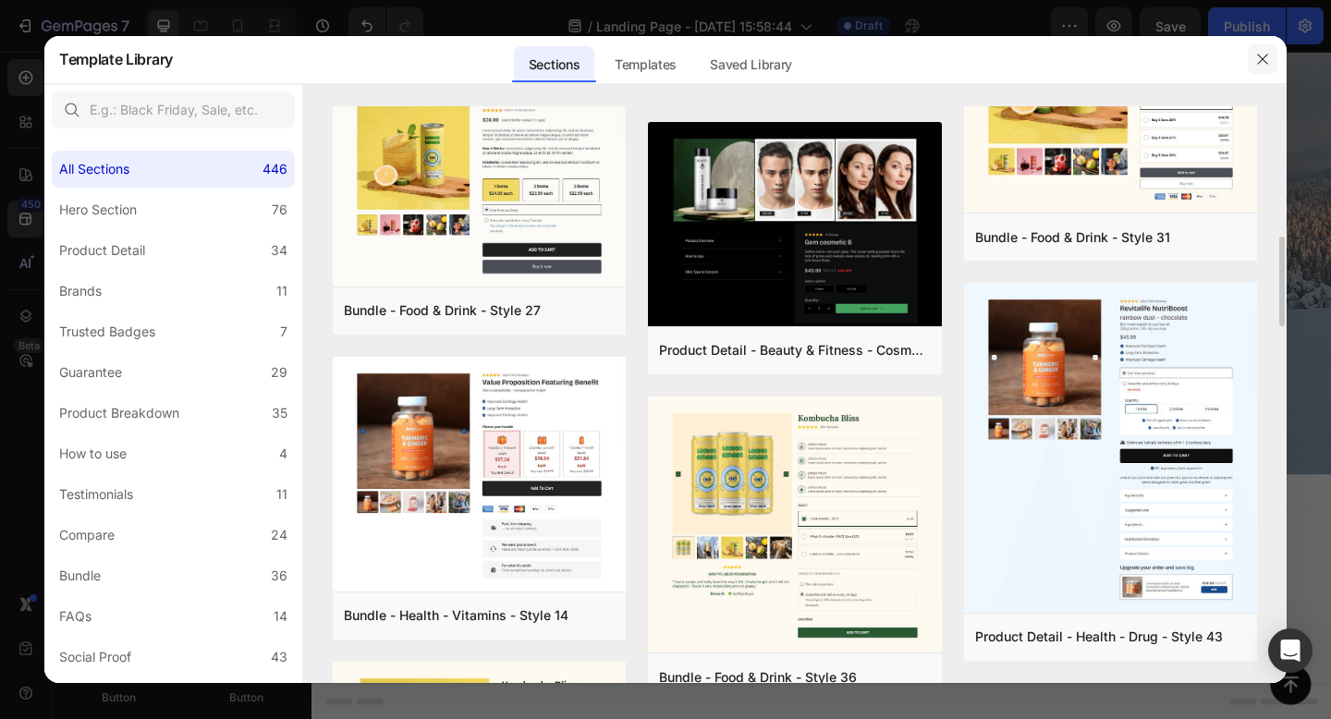
click at [1253, 63] on button "button" at bounding box center [1262, 59] width 30 height 30
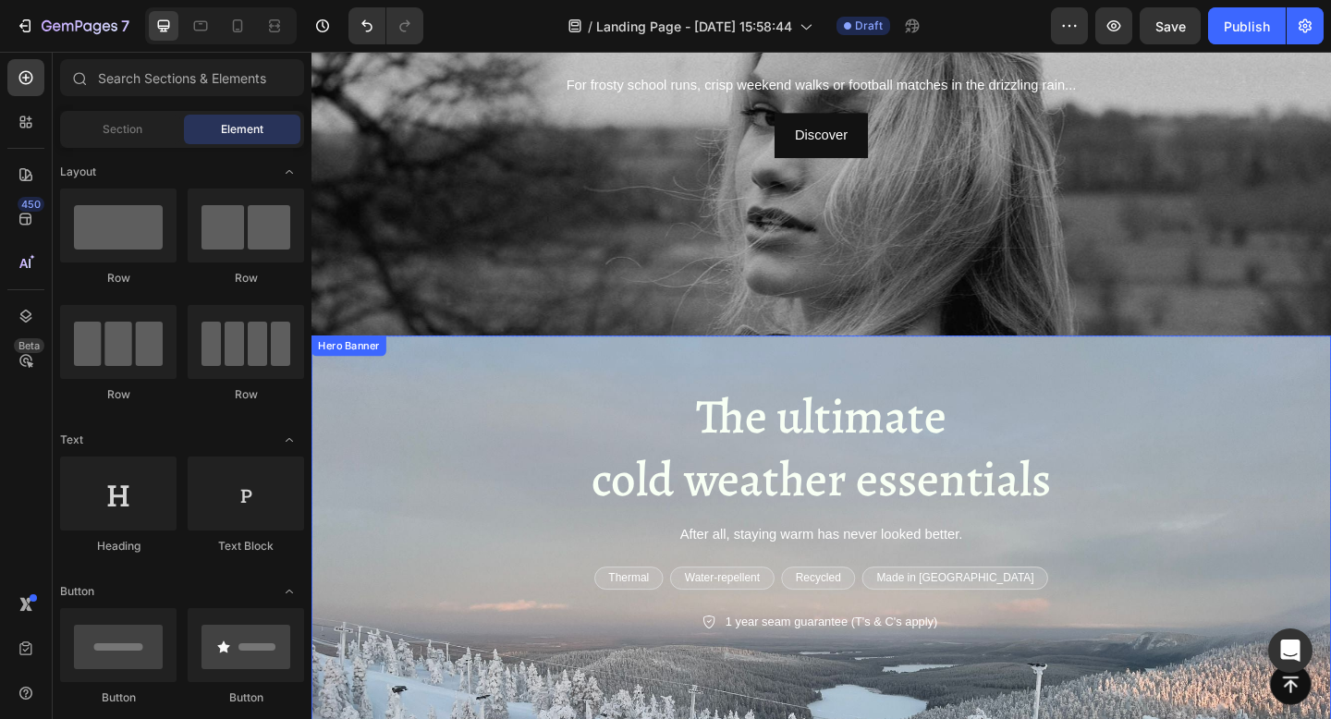
scroll to position [279, 0]
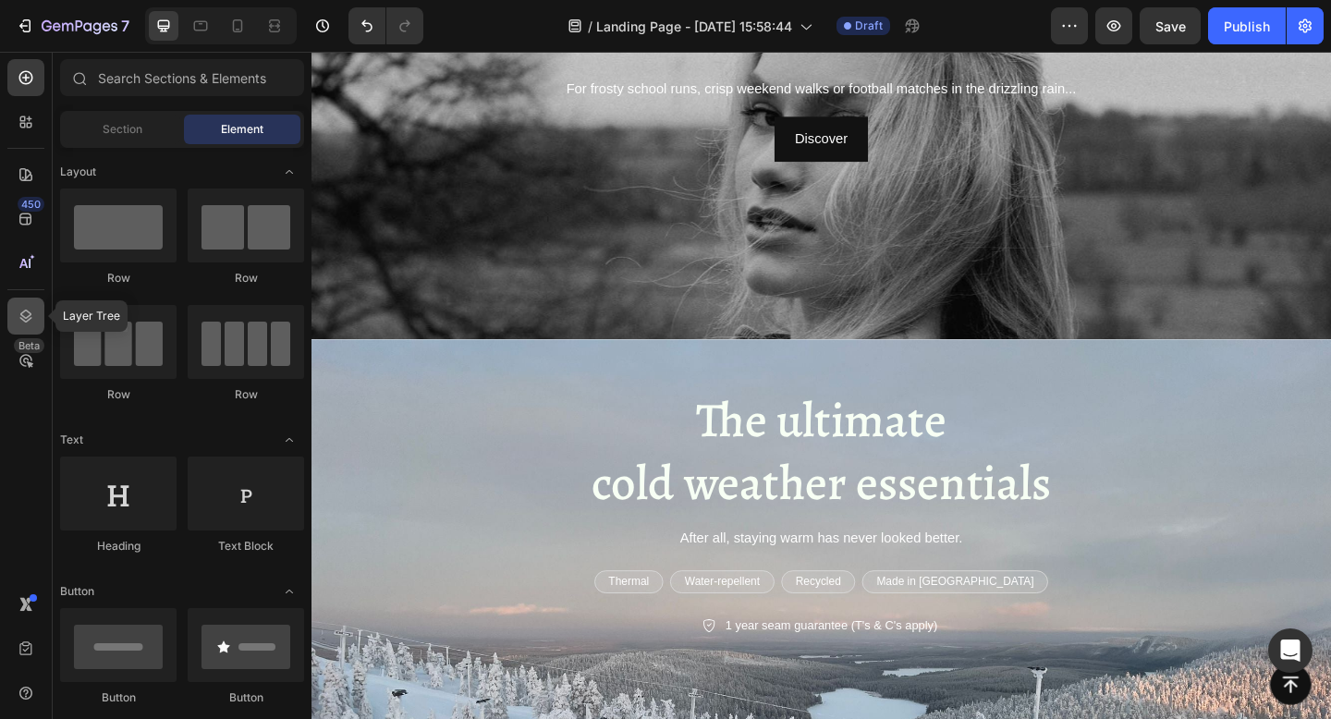
click at [26, 319] on icon at bounding box center [26, 316] width 18 height 18
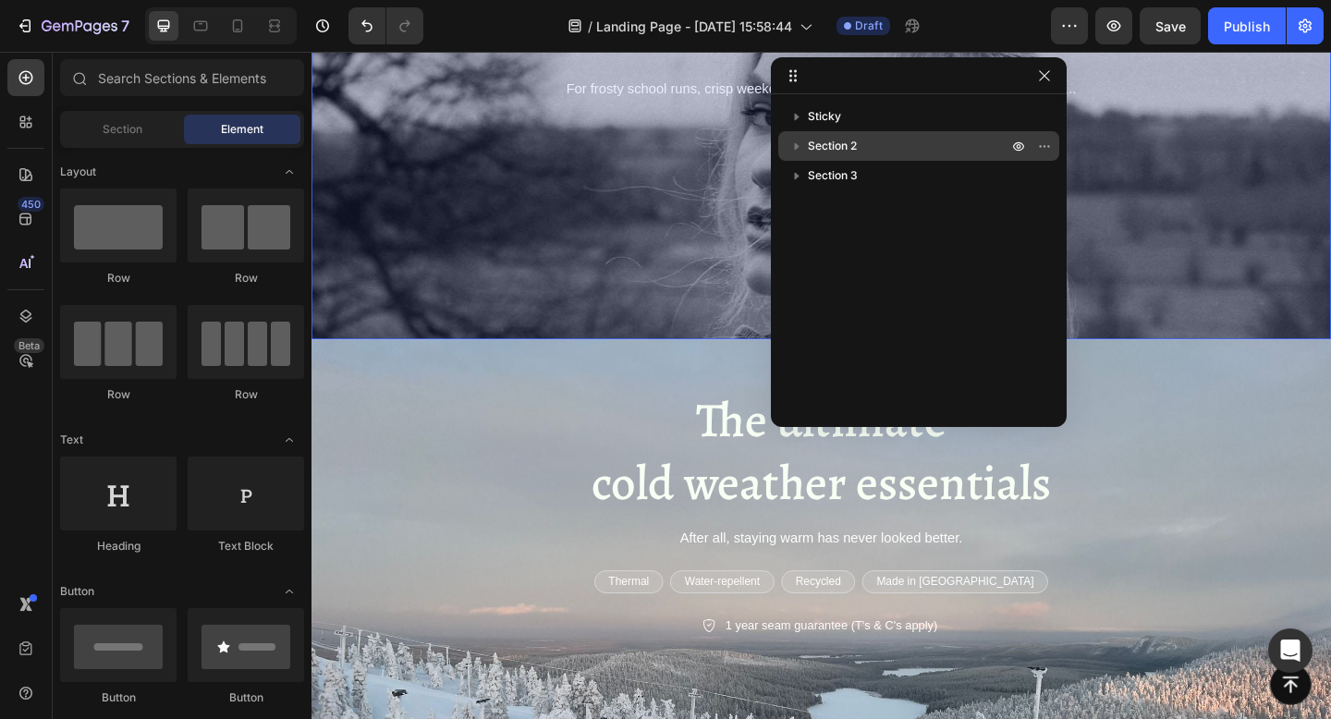
click at [820, 152] on span "Section 2" at bounding box center [832, 146] width 49 height 18
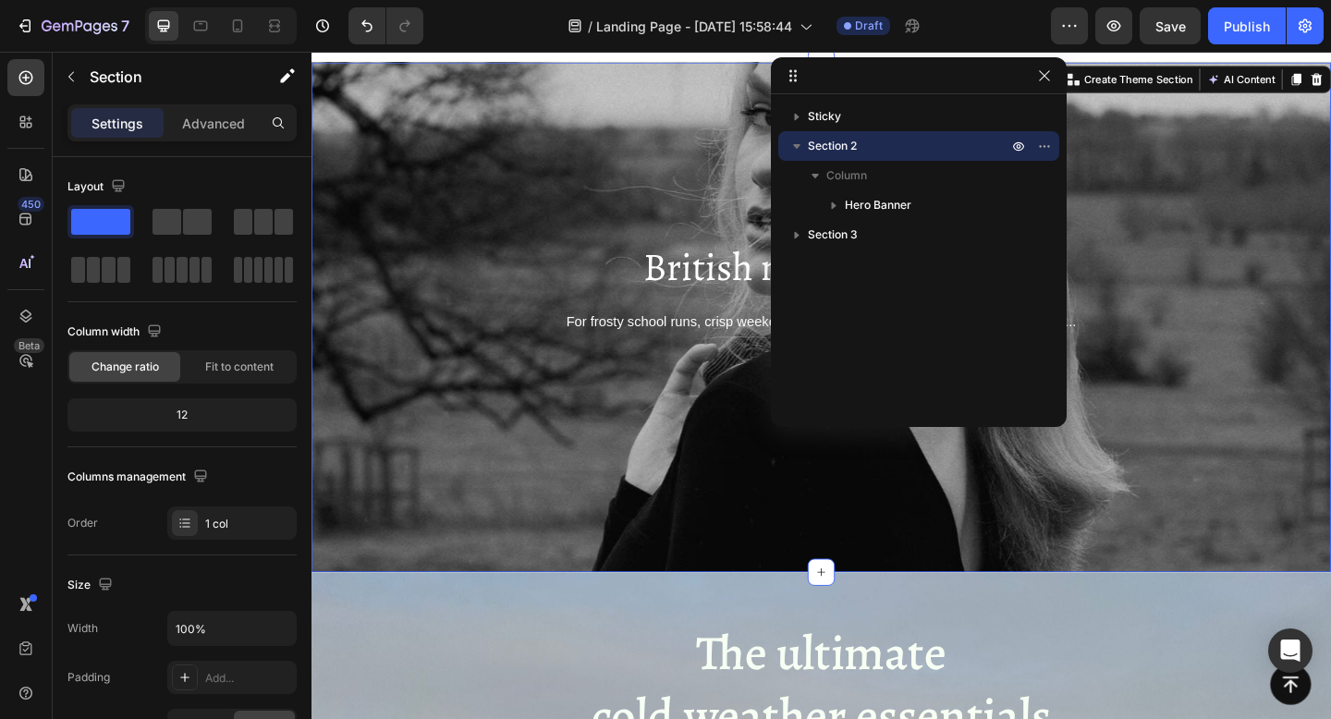
scroll to position [0, 0]
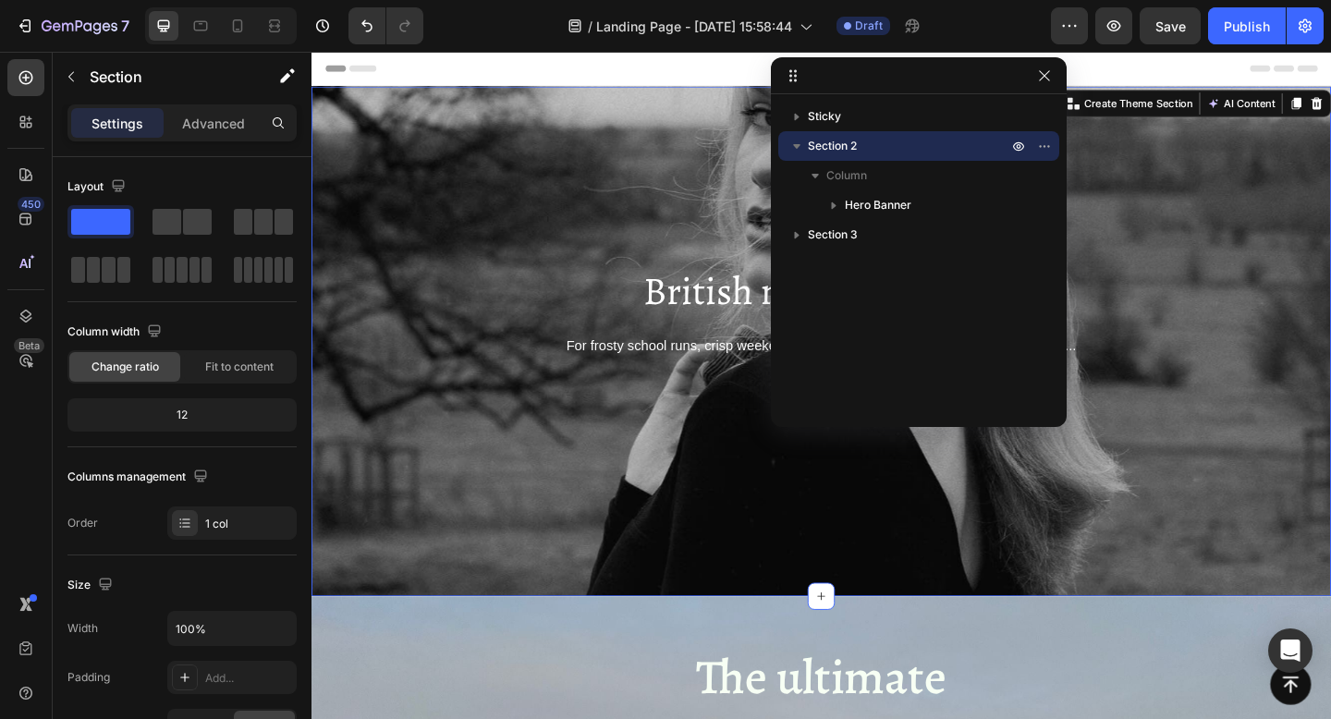
click at [795, 147] on icon "button" at bounding box center [796, 146] width 18 height 18
click at [1044, 77] on icon "button" at bounding box center [1044, 75] width 10 height 10
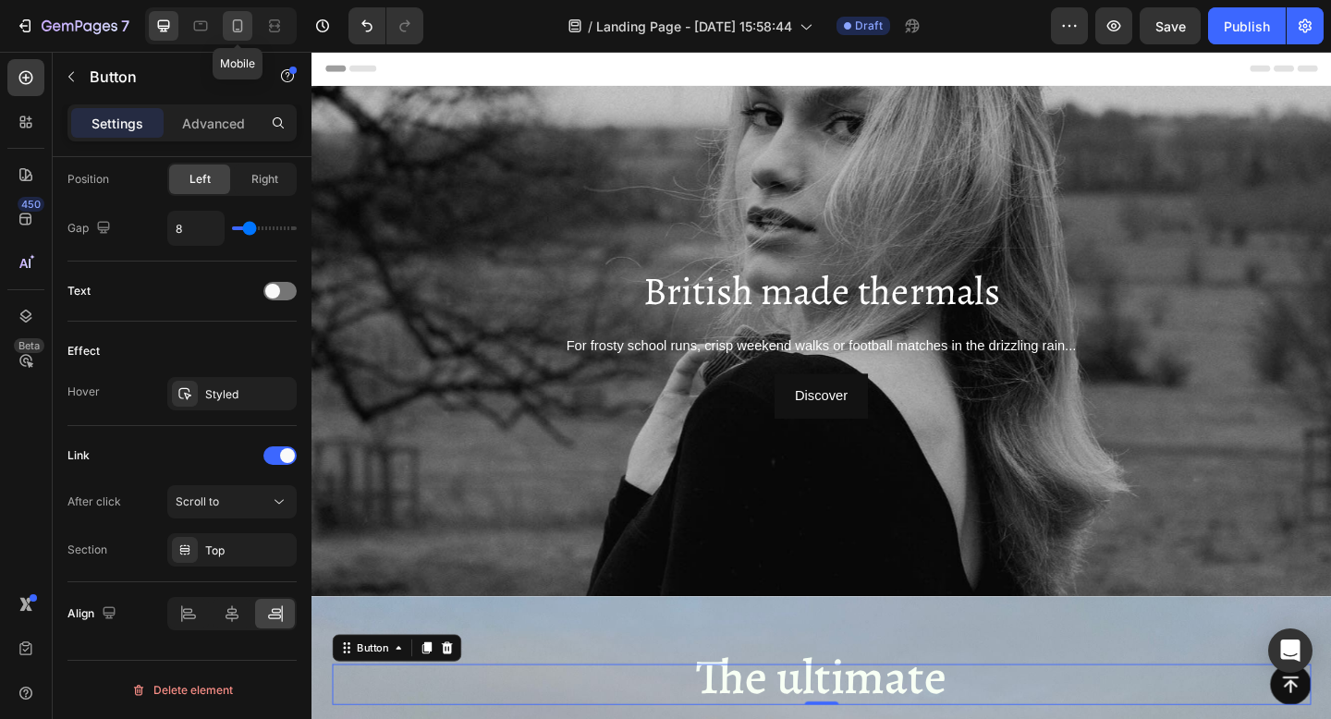
click at [229, 30] on icon at bounding box center [237, 26] width 18 height 18
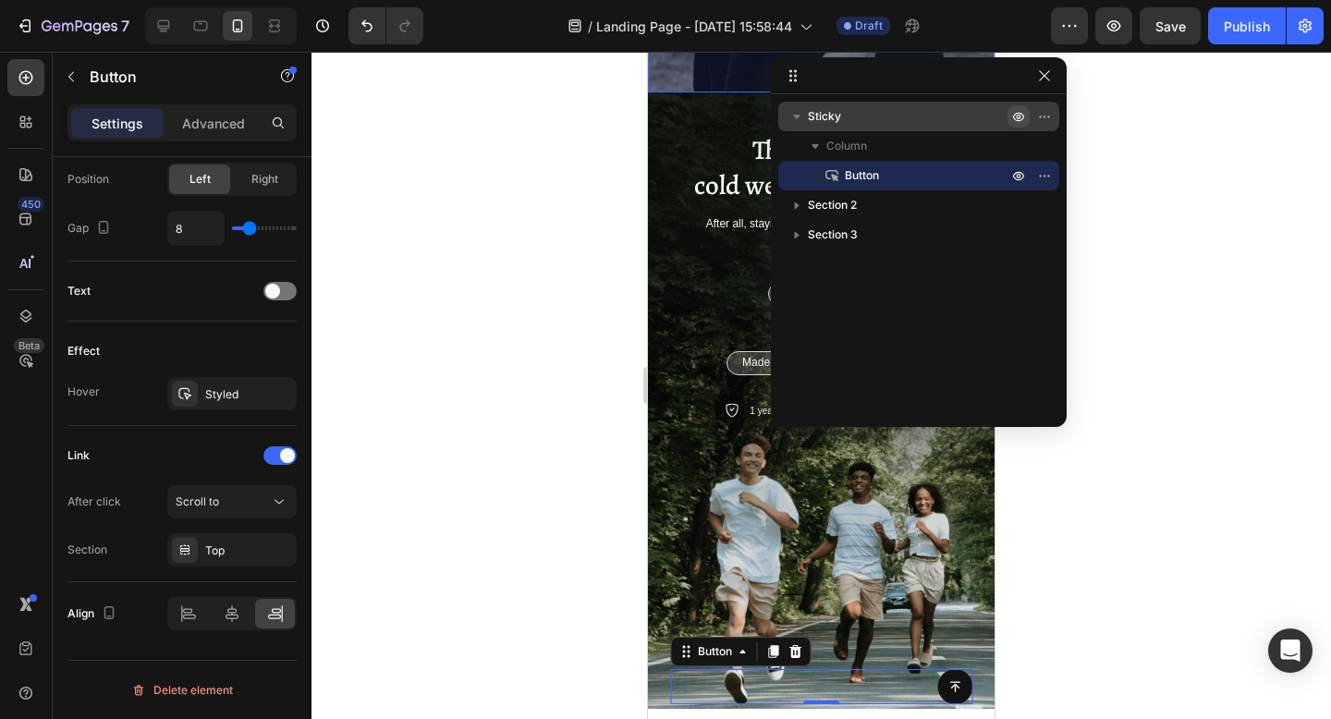
scroll to position [553, 0]
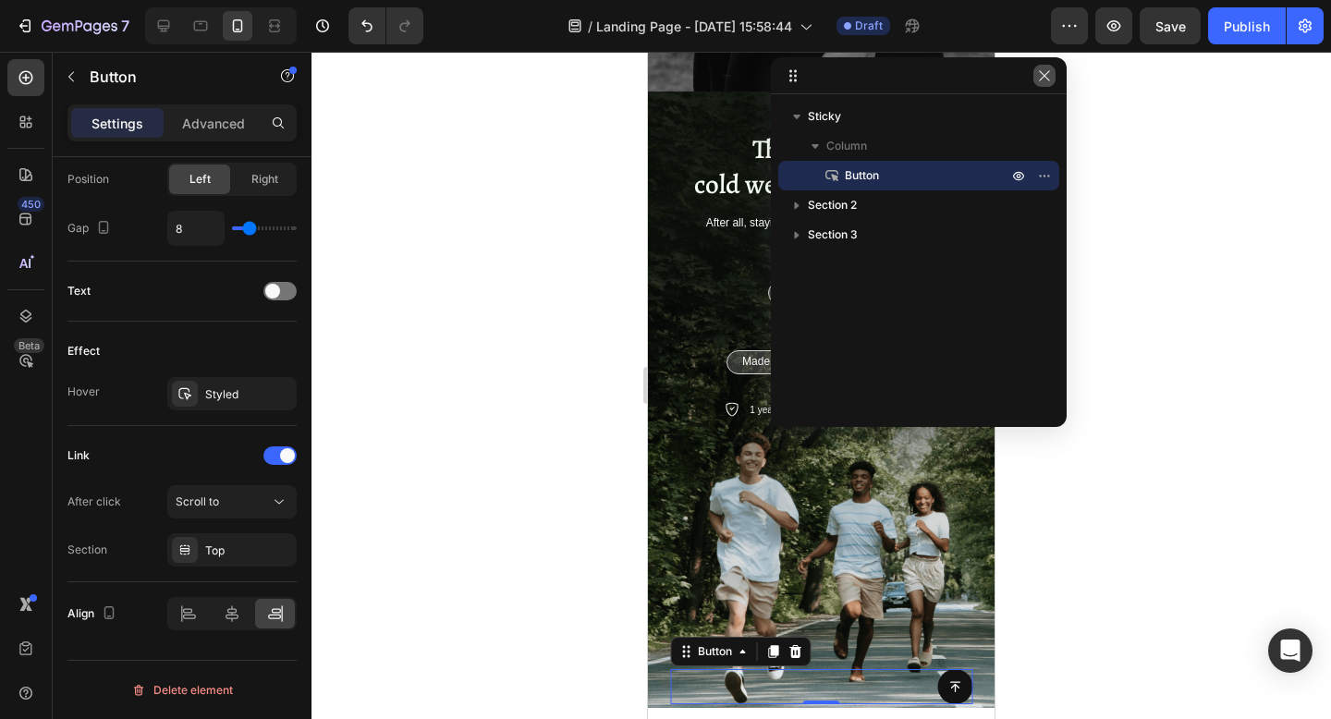
click at [1053, 72] on button "button" at bounding box center [1044, 76] width 22 height 22
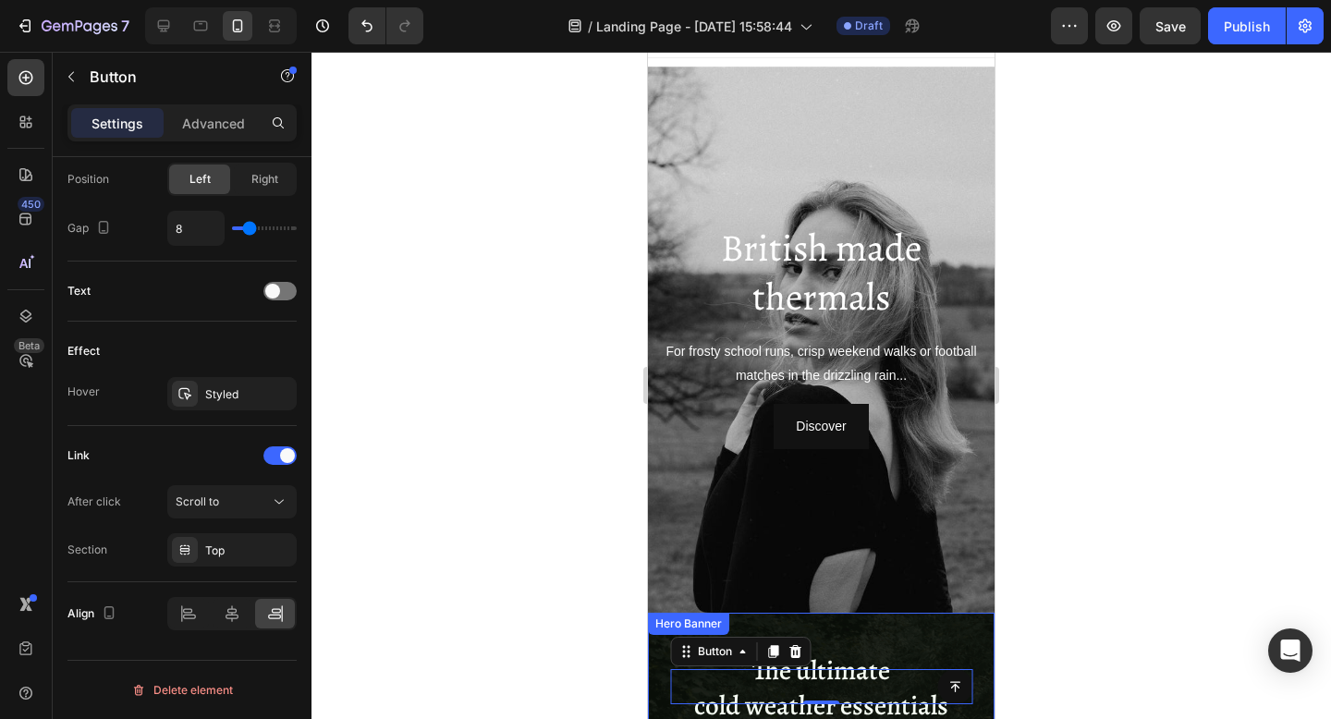
scroll to position [0, 0]
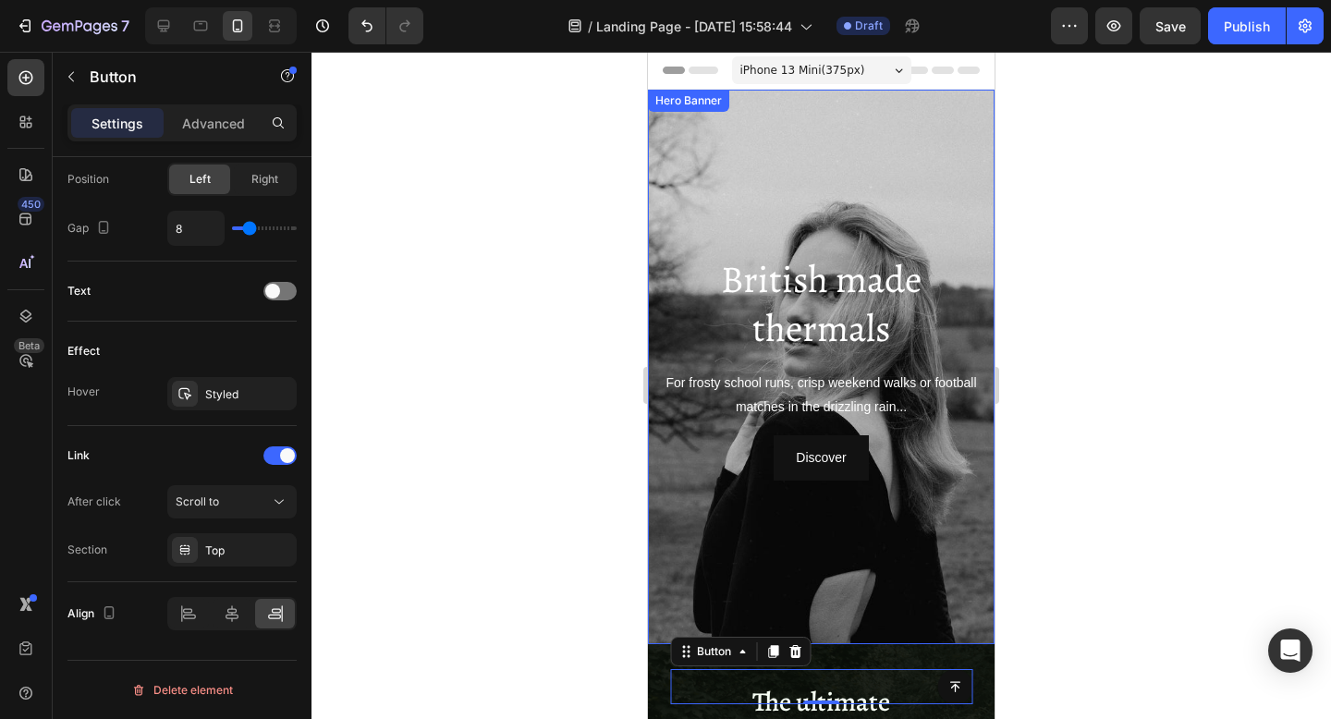
click at [772, 360] on div "British made thermals Heading For frosty school runs, crisp weekend walks or fo…" at bounding box center [820, 366] width 317 height 227
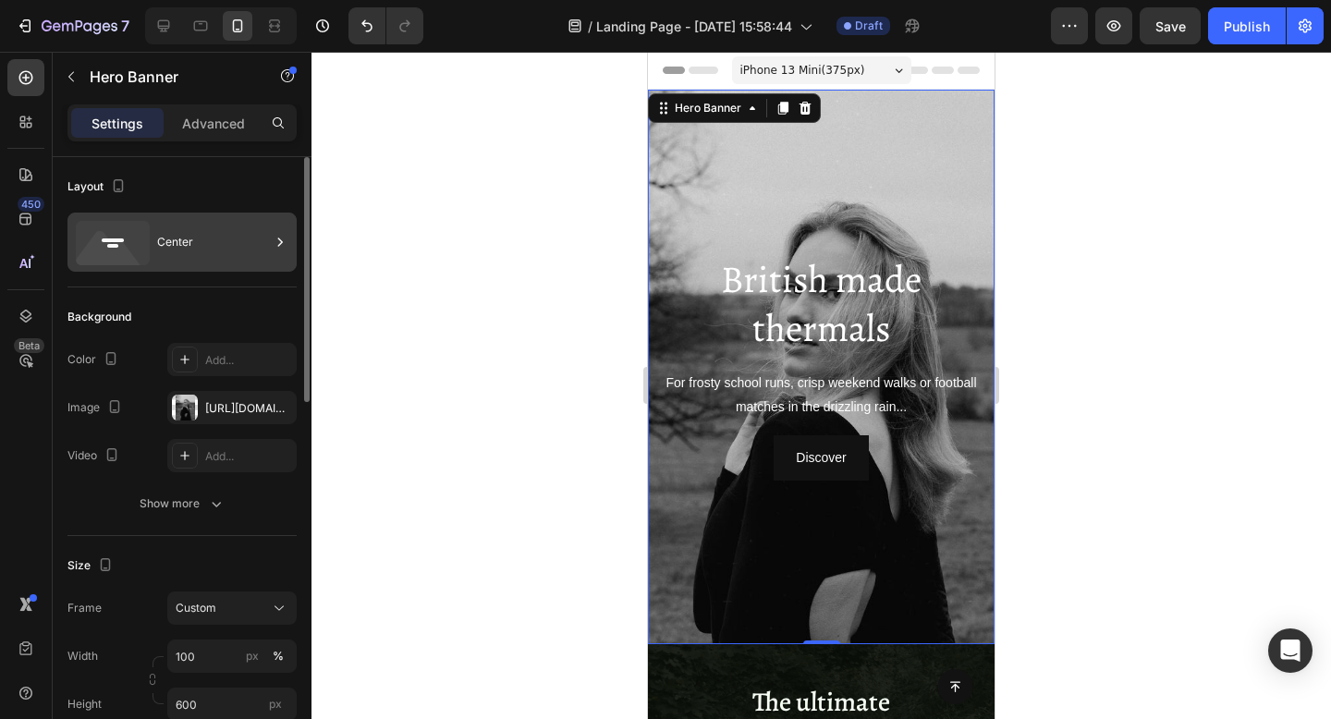
click at [131, 259] on icon at bounding box center [109, 253] width 67 height 44
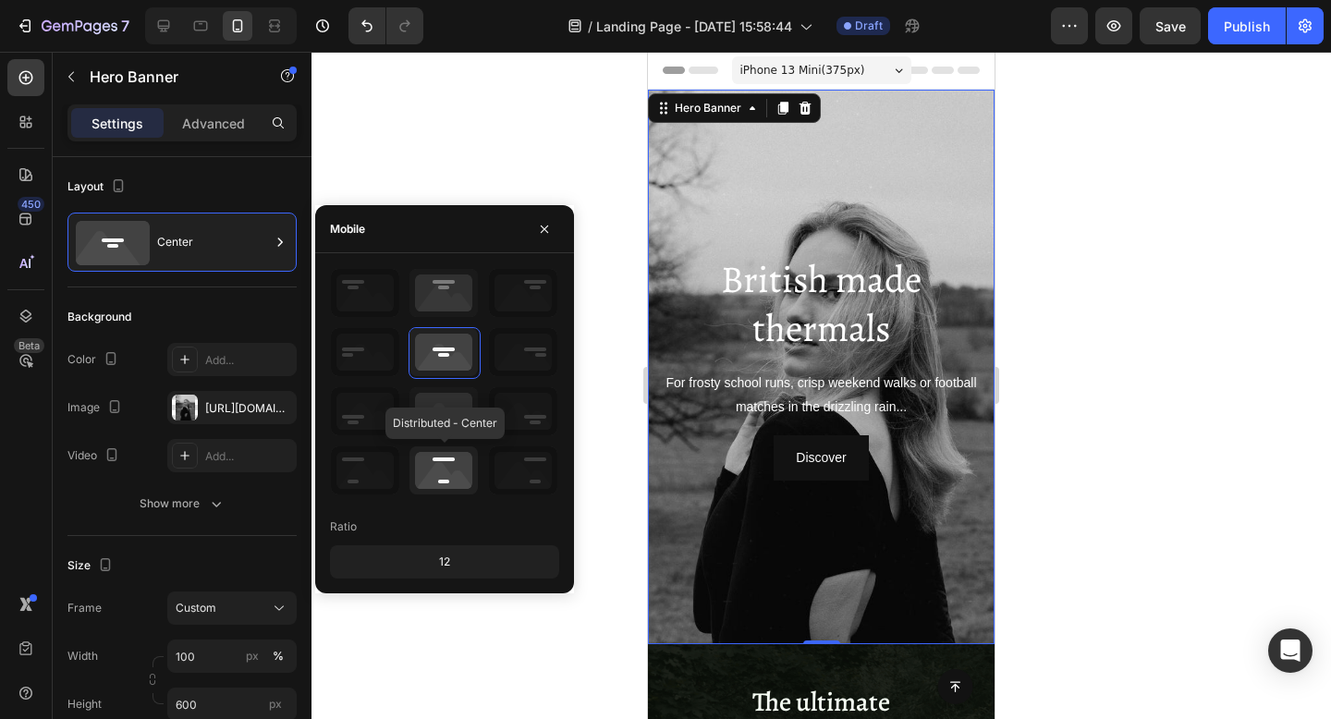
click at [439, 464] on icon at bounding box center [443, 470] width 68 height 48
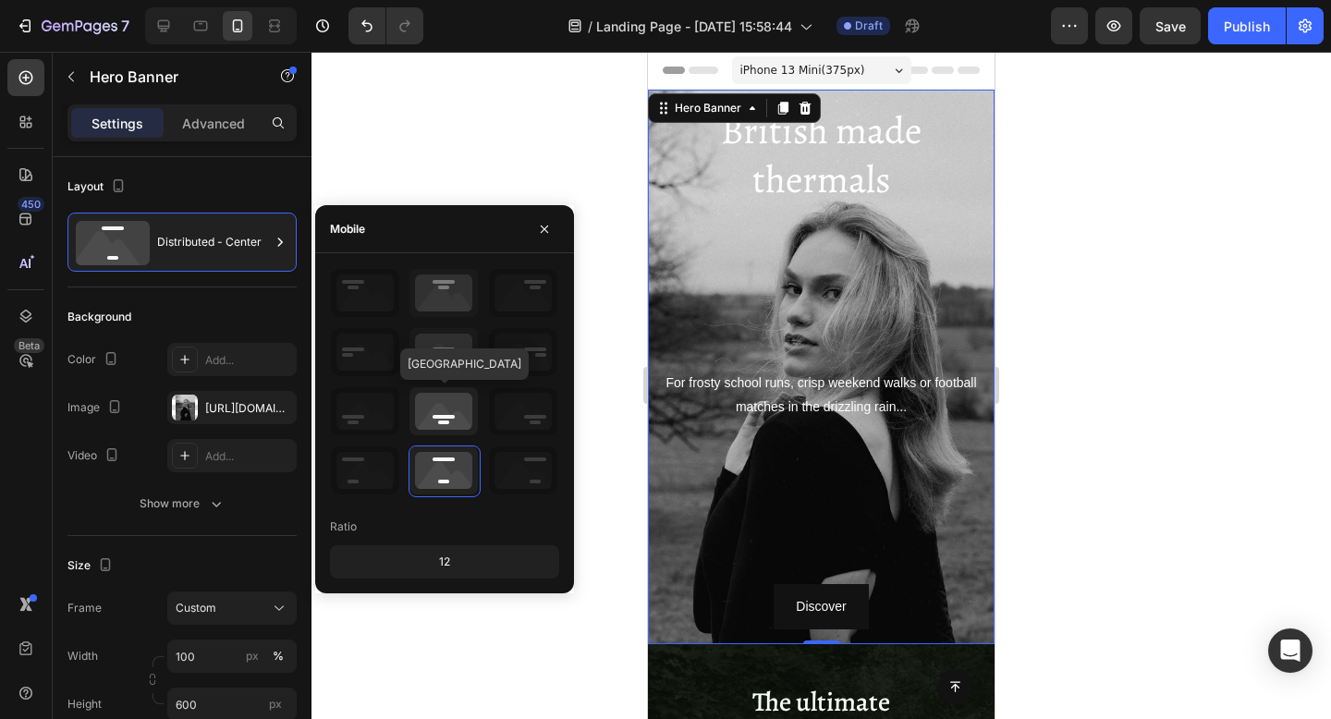
click at [440, 402] on icon at bounding box center [443, 411] width 68 height 48
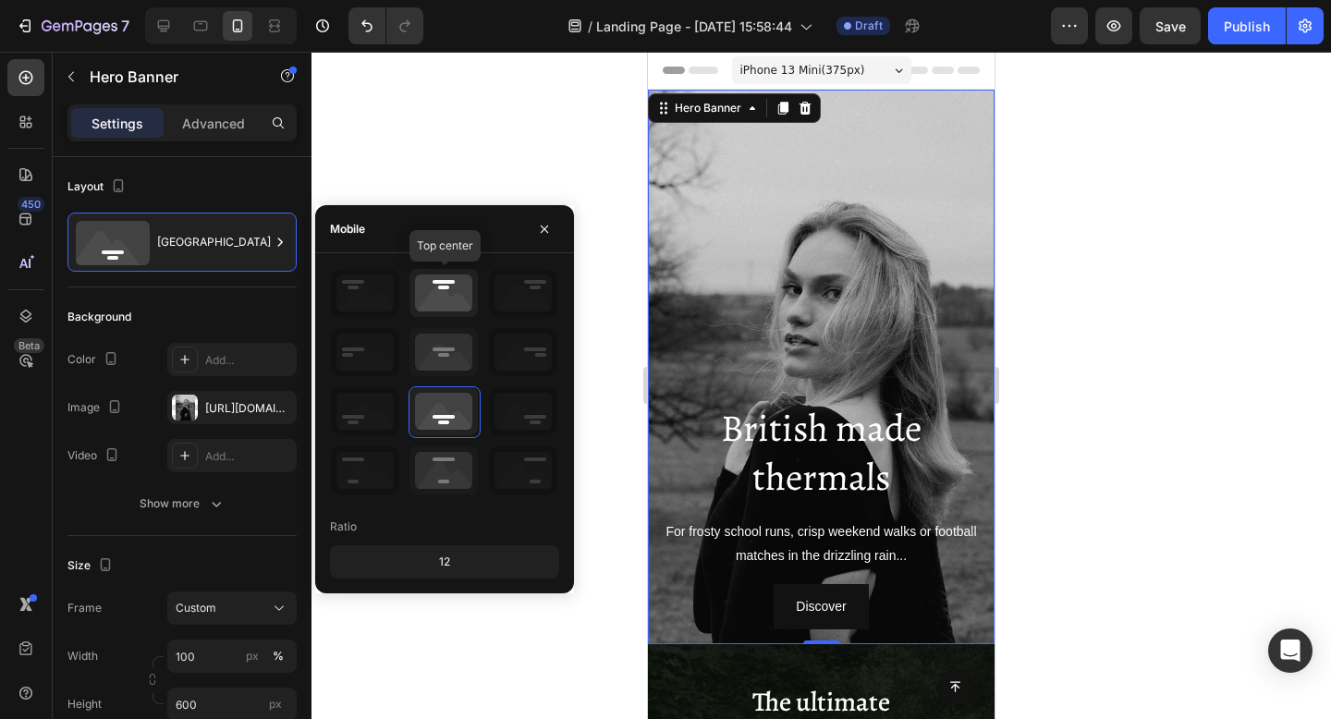
click at [445, 301] on icon at bounding box center [443, 293] width 68 height 48
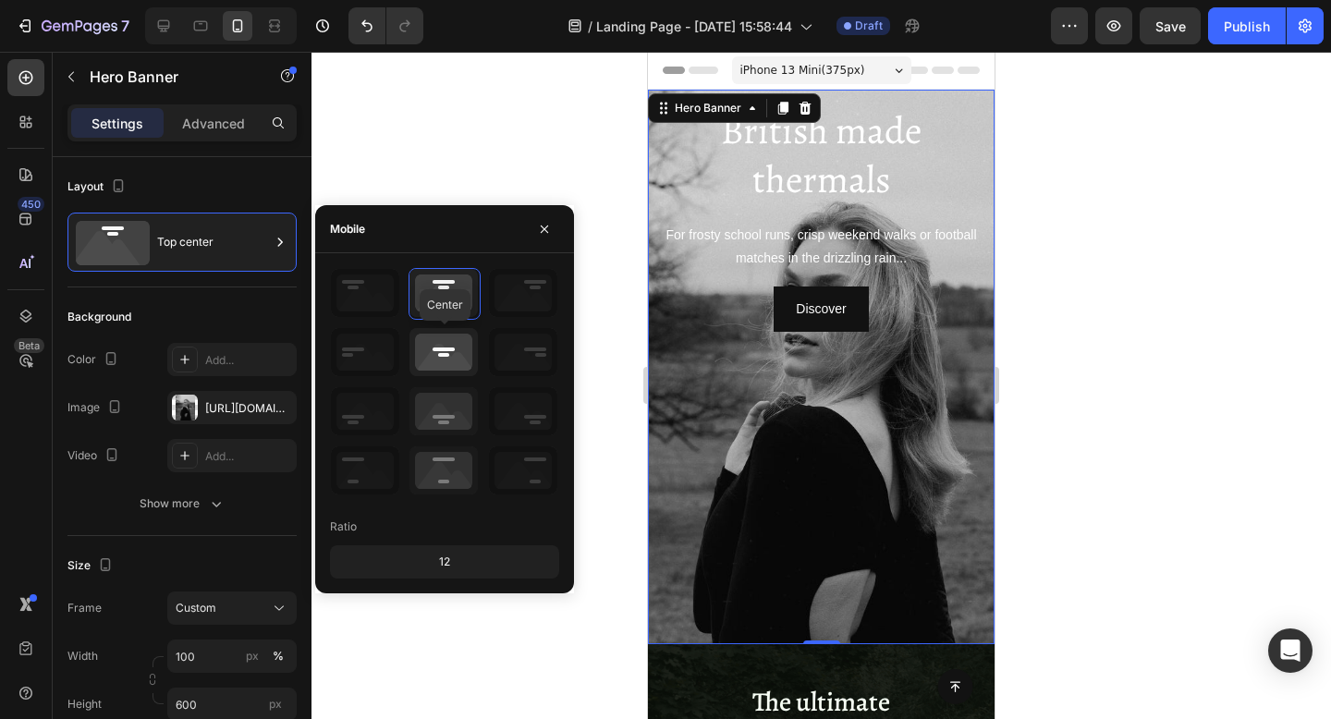
click at [447, 345] on icon at bounding box center [443, 352] width 68 height 48
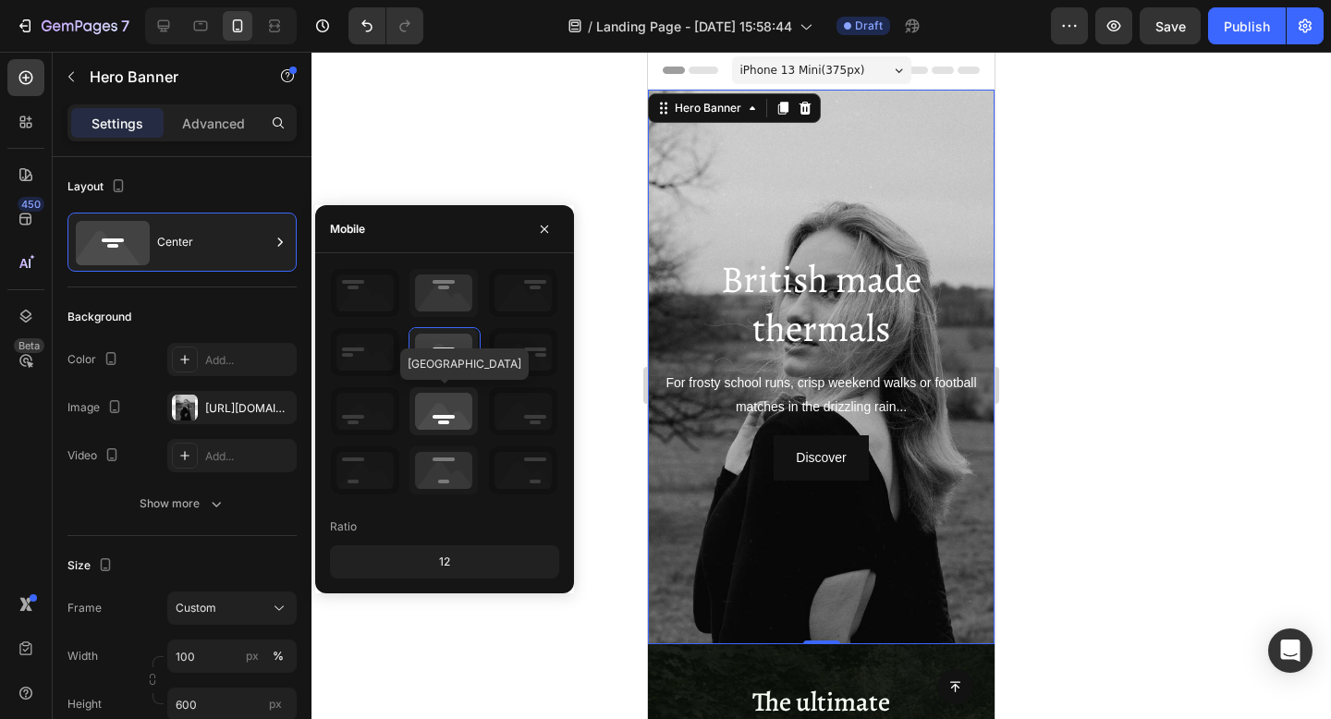
click at [450, 406] on icon at bounding box center [443, 411] width 68 height 48
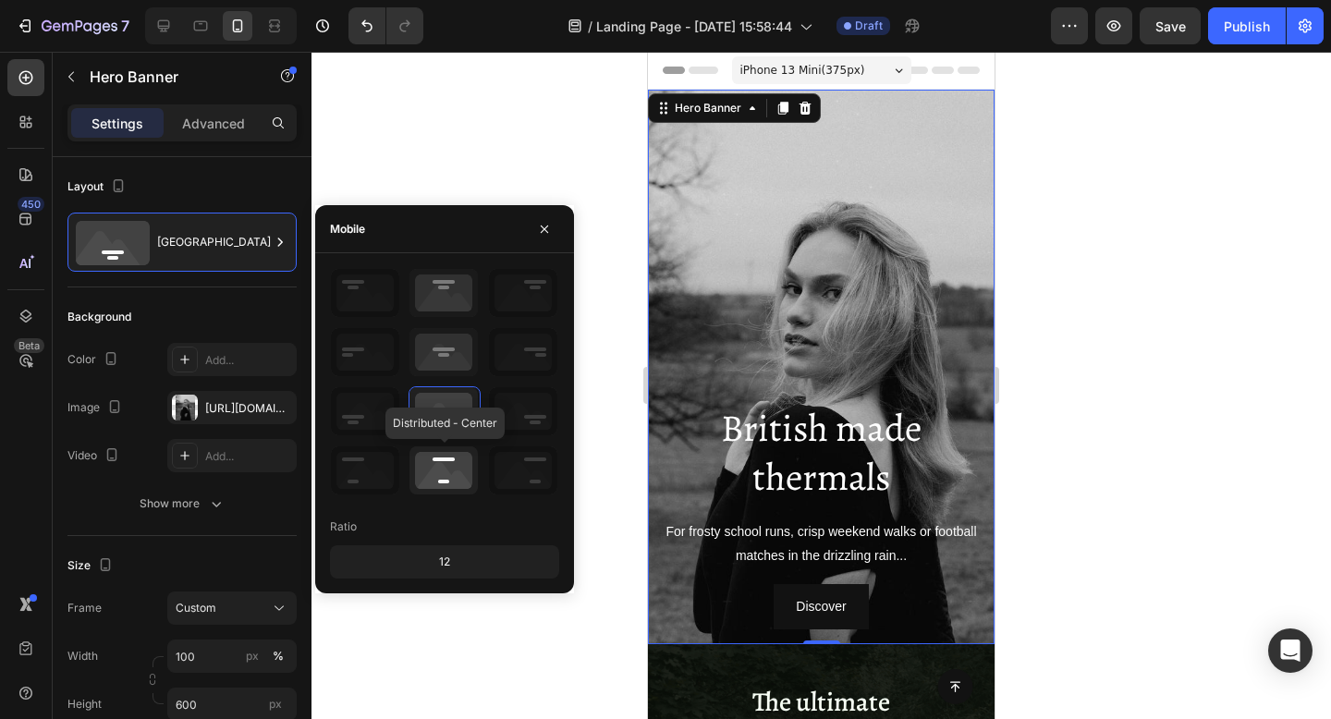
click at [440, 462] on icon at bounding box center [443, 470] width 68 height 48
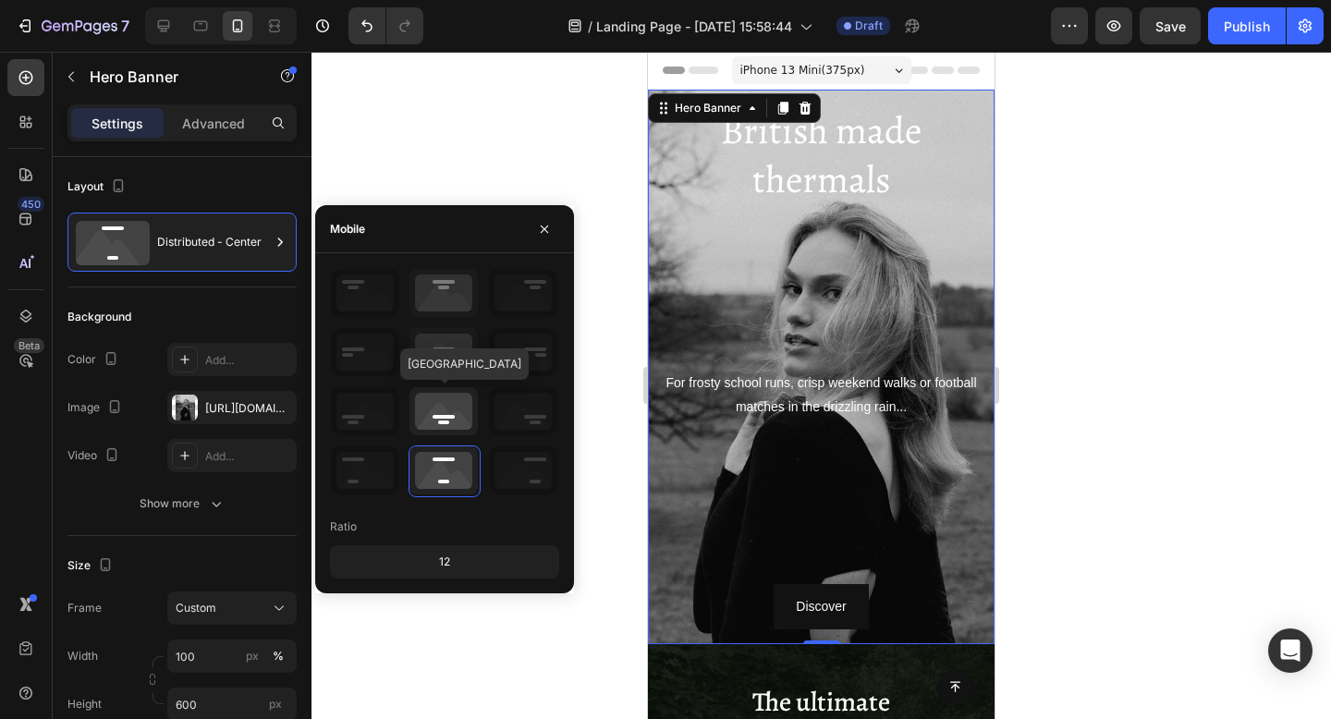
click at [438, 407] on icon at bounding box center [443, 411] width 68 height 48
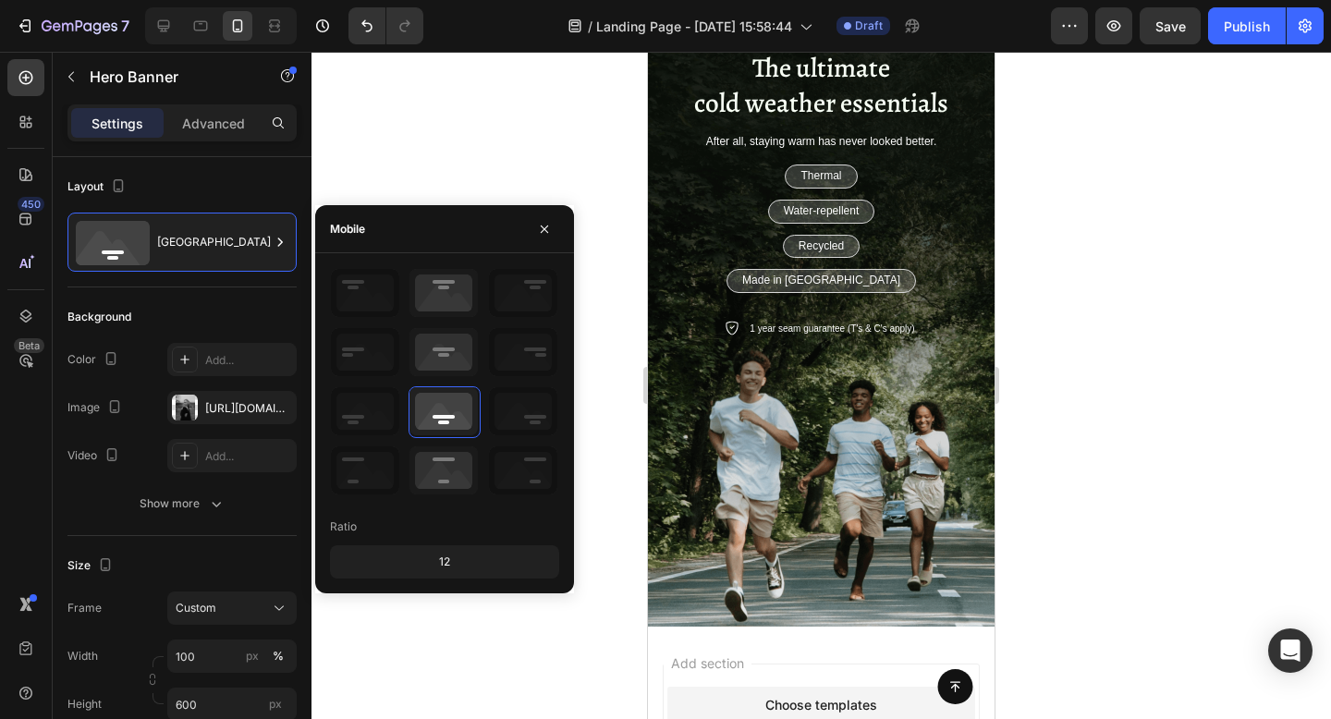
scroll to position [637, 0]
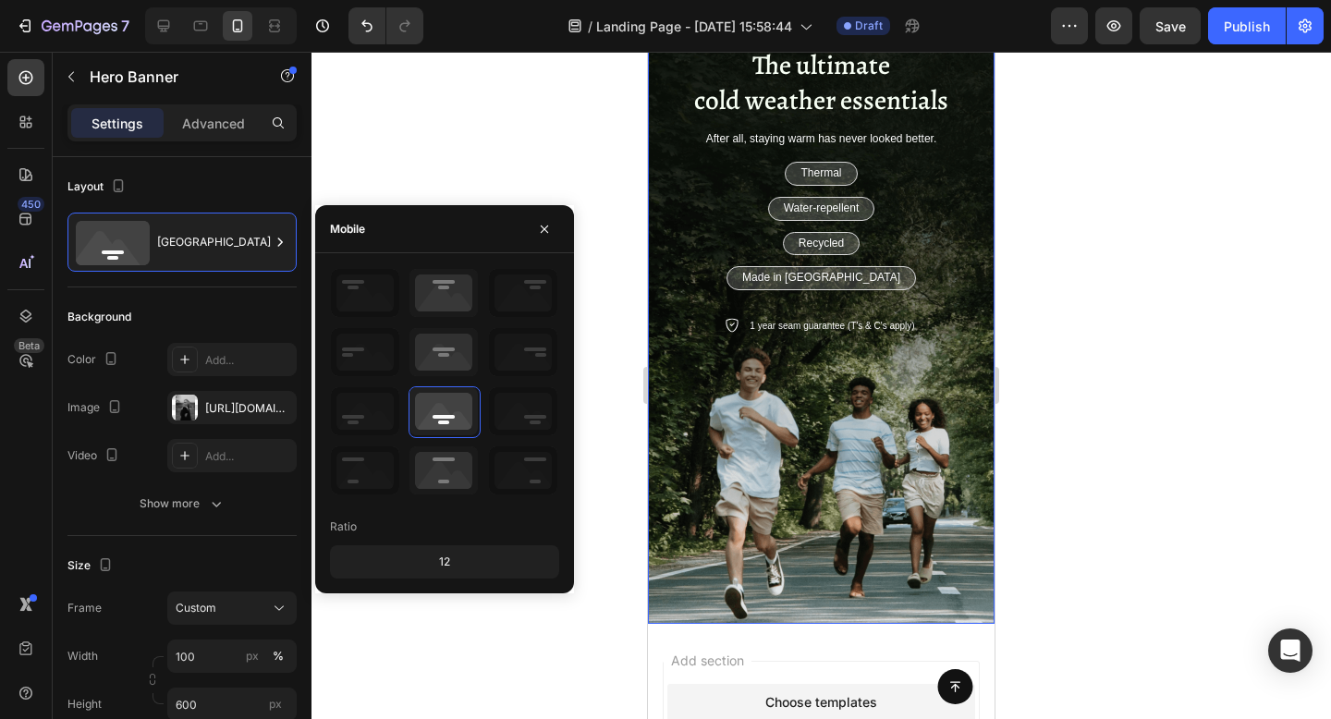
click at [686, 450] on div "Background Image" at bounding box center [821, 315] width 346 height 616
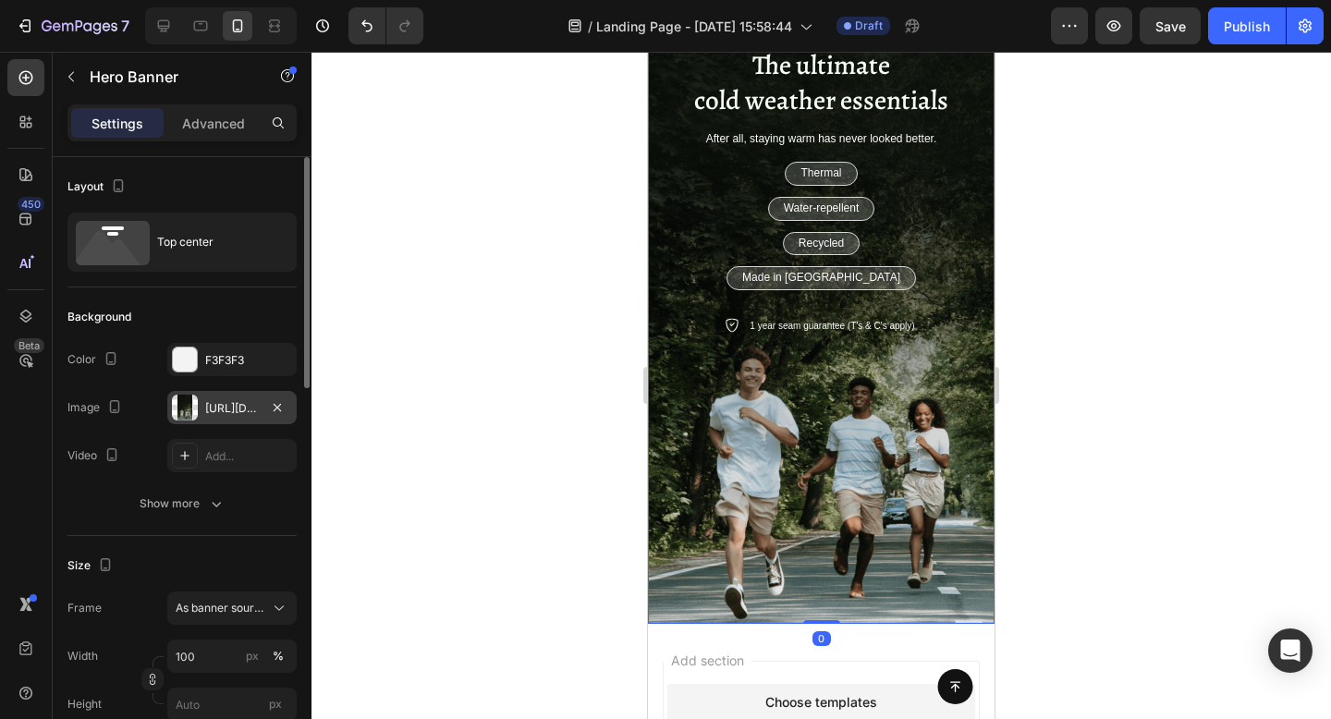
click at [235, 400] on div "[URL][DOMAIN_NAME]" at bounding box center [232, 408] width 54 height 17
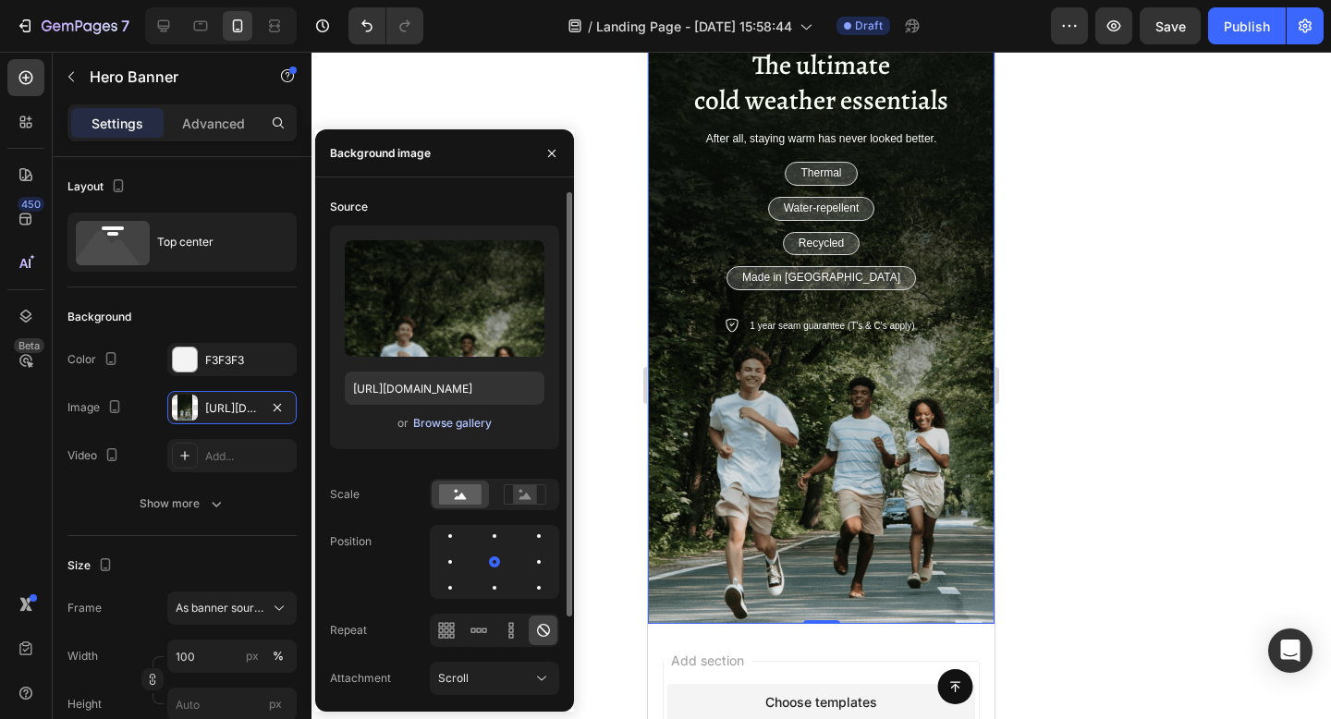
click at [431, 424] on div "Browse gallery" at bounding box center [452, 423] width 79 height 17
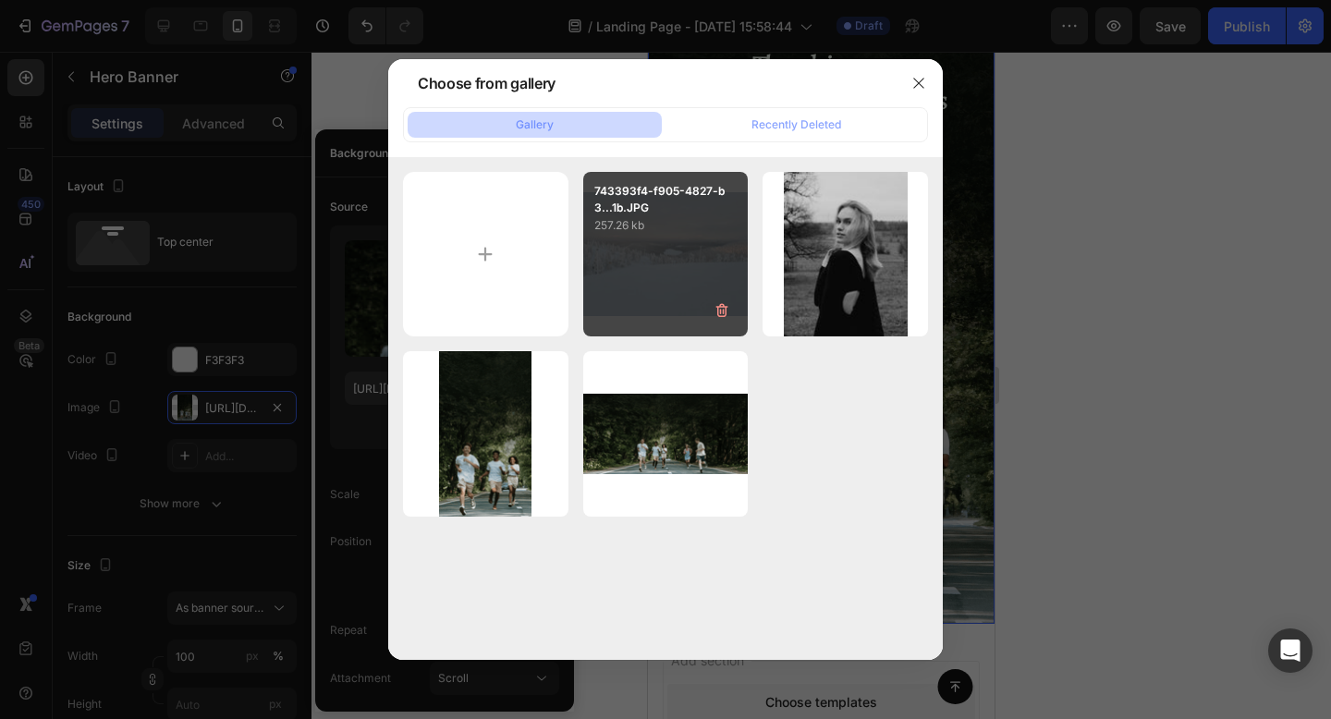
click at [619, 229] on p "257.26 kb" at bounding box center [665, 225] width 143 height 18
type input "[URL][DOMAIN_NAME]"
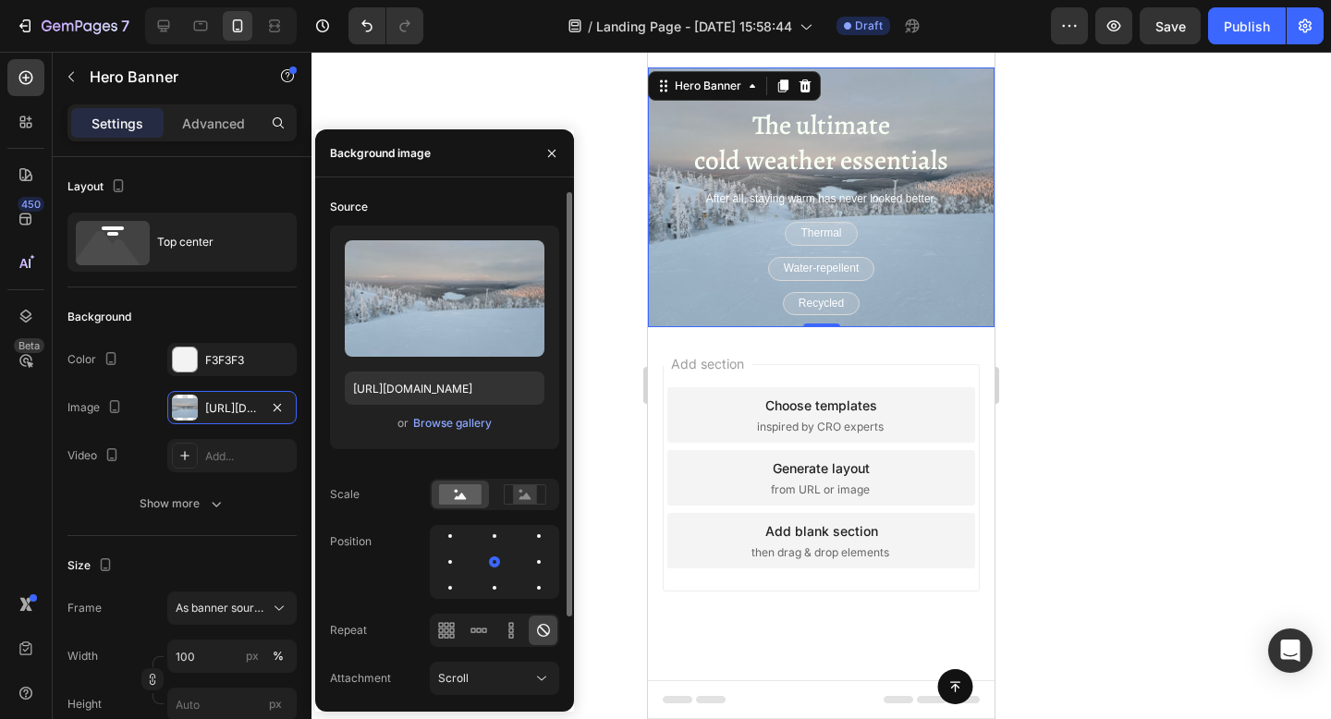
scroll to position [577, 0]
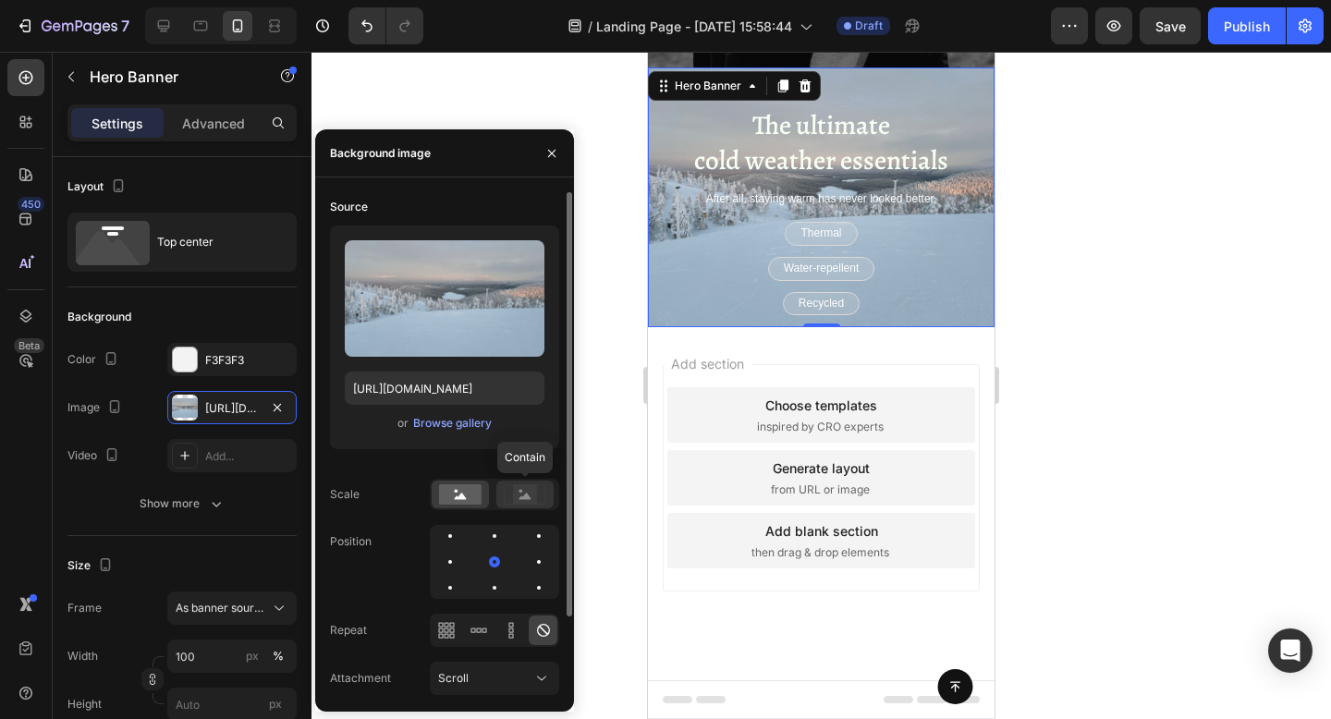
click at [517, 495] on rect at bounding box center [525, 494] width 24 height 18
click at [437, 493] on div at bounding box center [459, 494] width 57 height 28
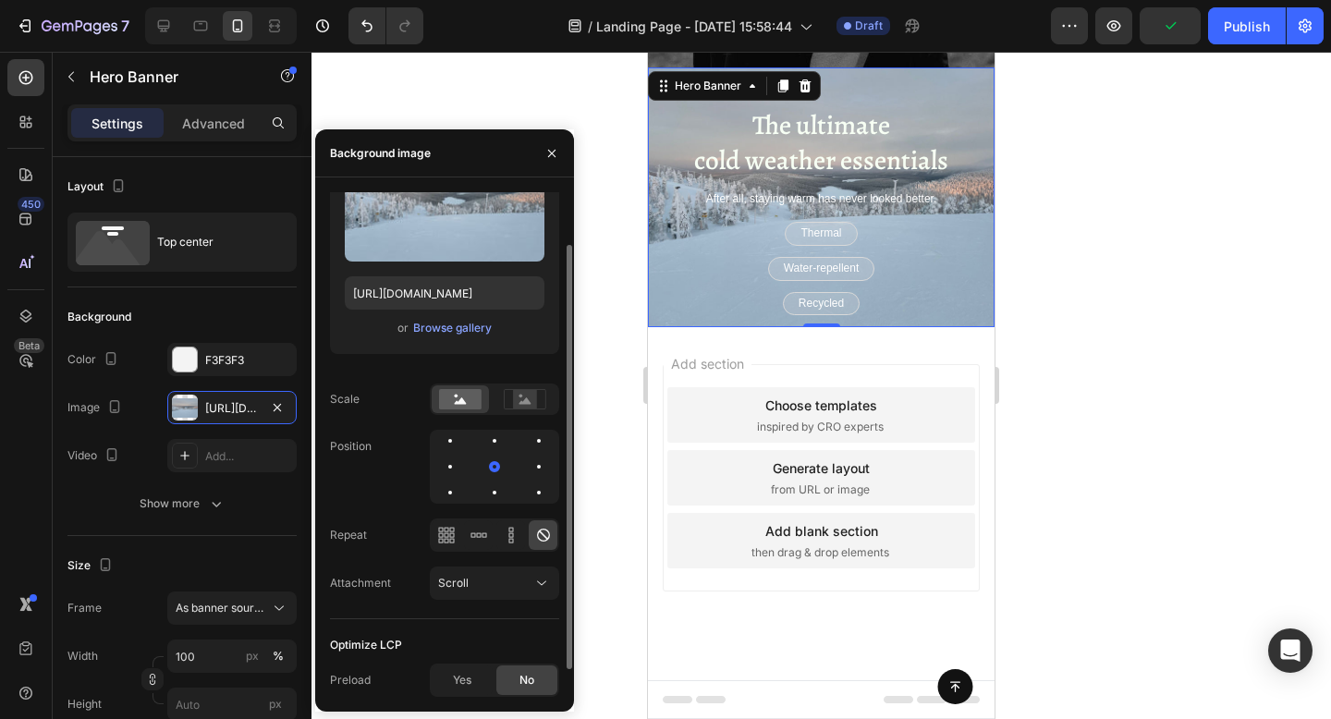
scroll to position [0, 0]
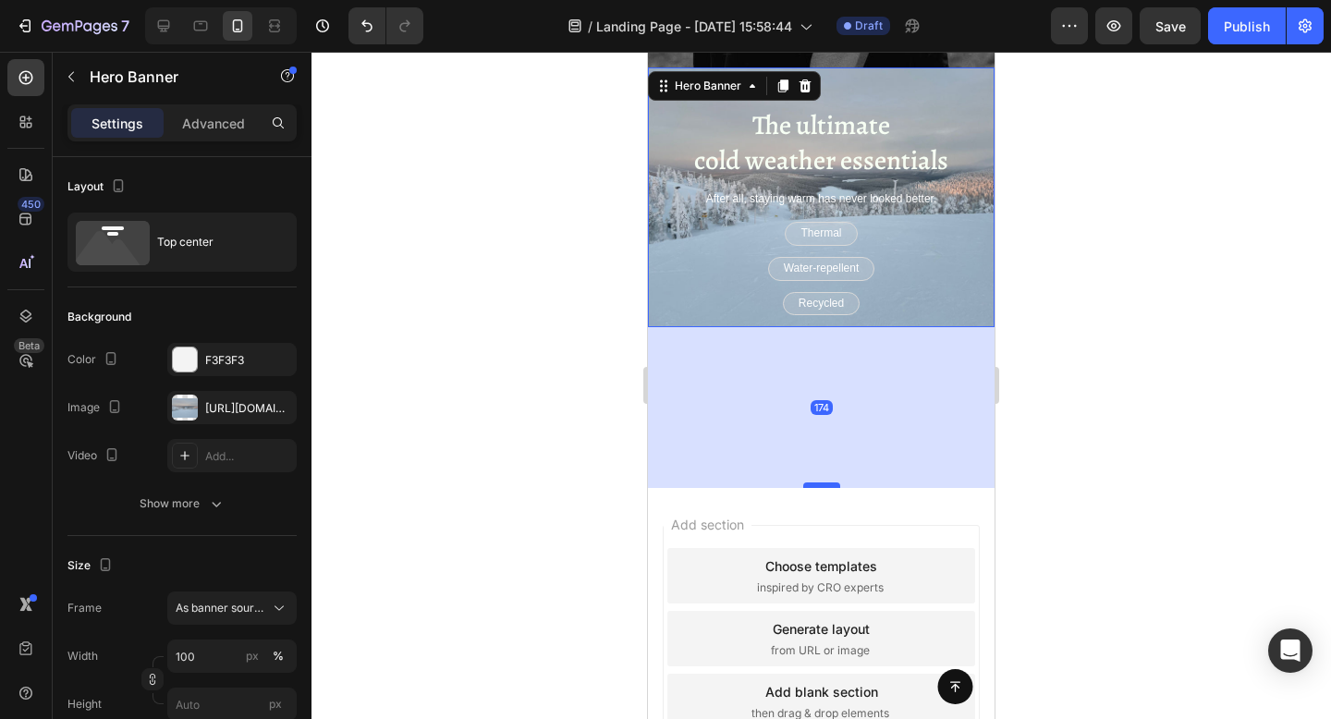
drag, startPoint x: 817, startPoint y: 324, endPoint x: 820, endPoint y: 485, distance: 160.8
click at [820, 485] on div at bounding box center [821, 485] width 37 height 6
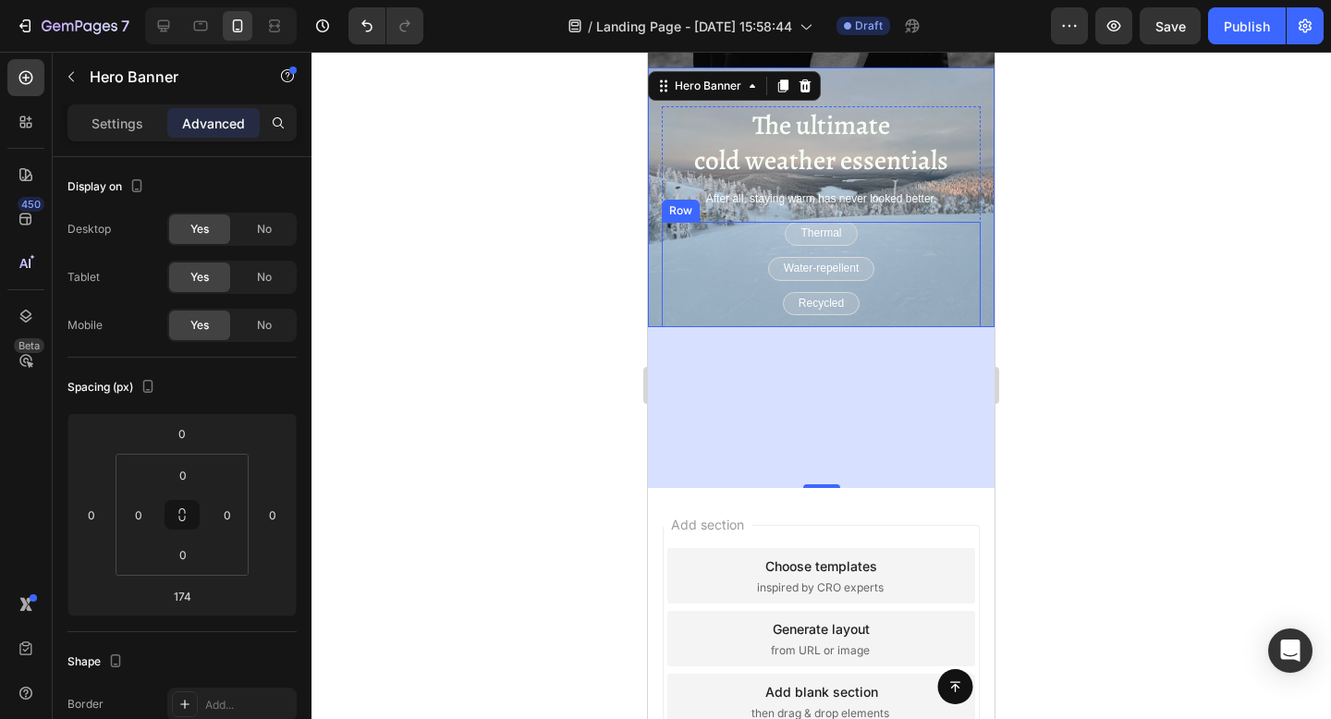
click at [685, 259] on div "Thermal Text Block Row Water-repellent Text Block Row Recycled Text Block Row M…" at bounding box center [821, 291] width 319 height 139
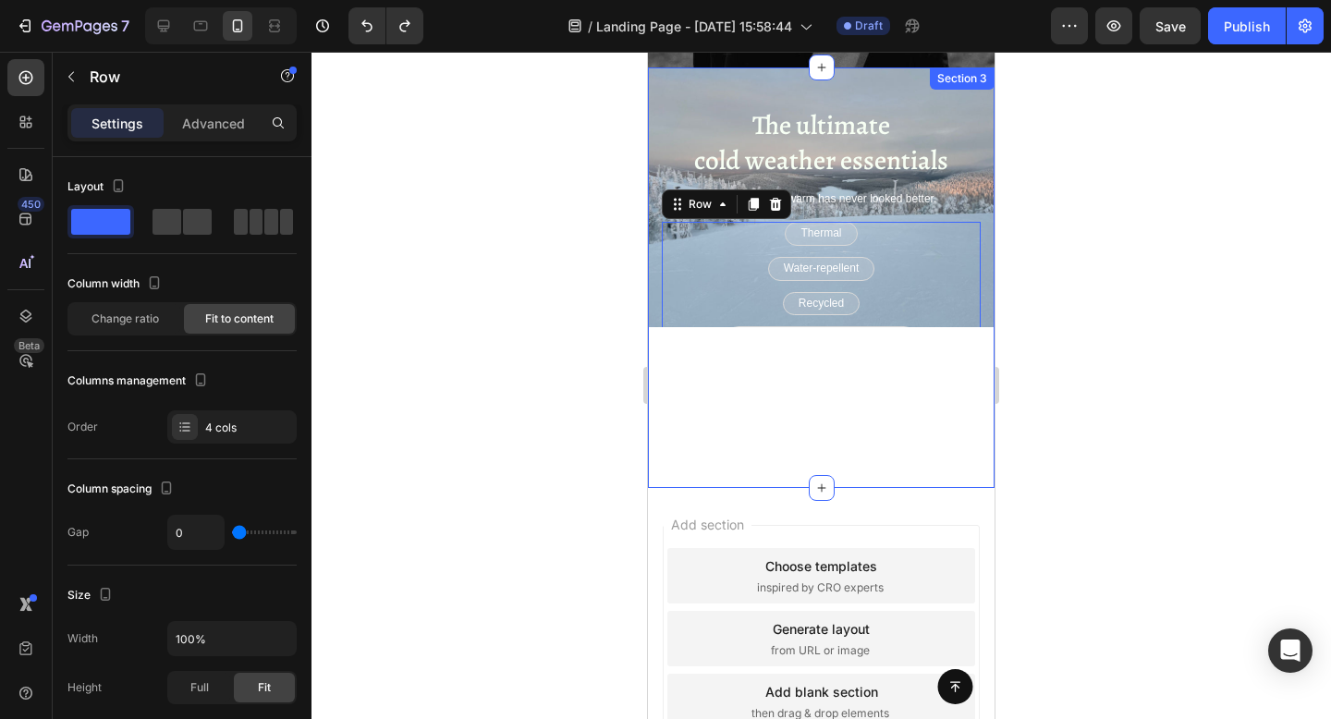
click at [703, 415] on div "The ultimate cold weather essentials Heading After all, staying warm has never …" at bounding box center [821, 277] width 346 height 420
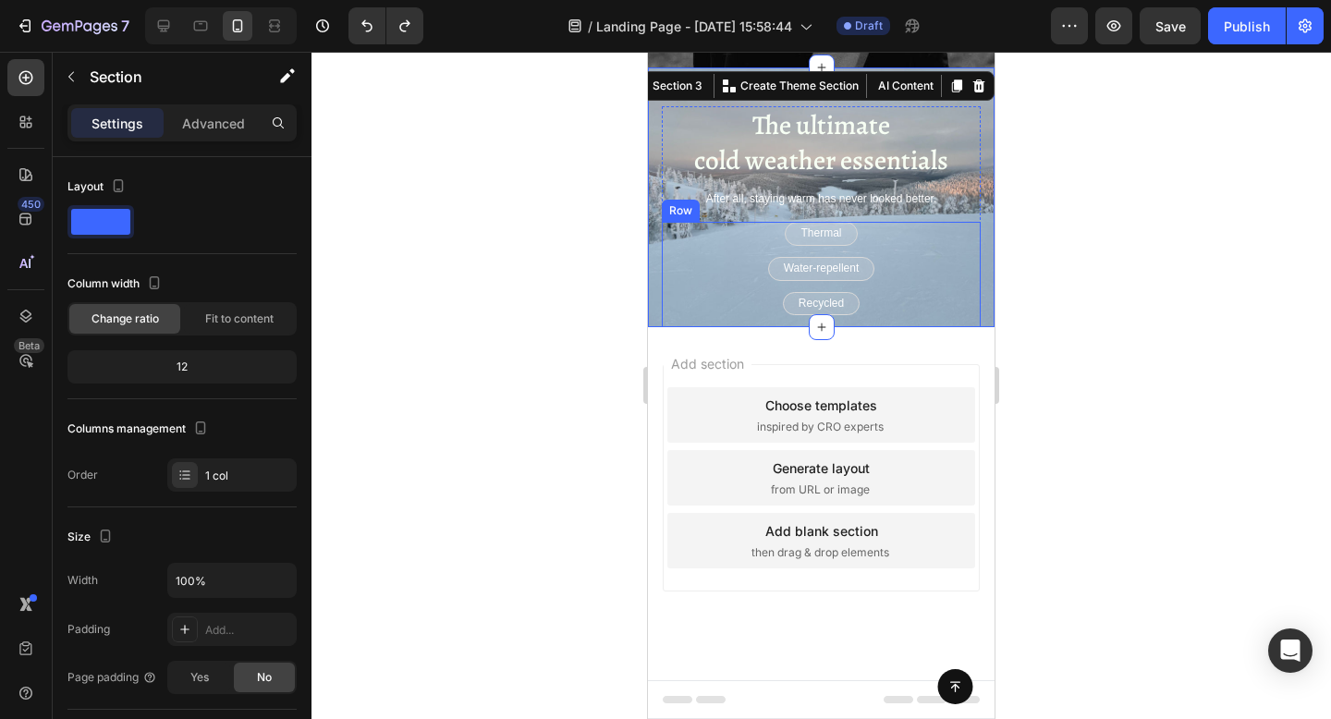
click at [674, 305] on div "Thermal Text Block Row Water-repellent Text Block Row Recycled Text Block Row M…" at bounding box center [821, 291] width 319 height 139
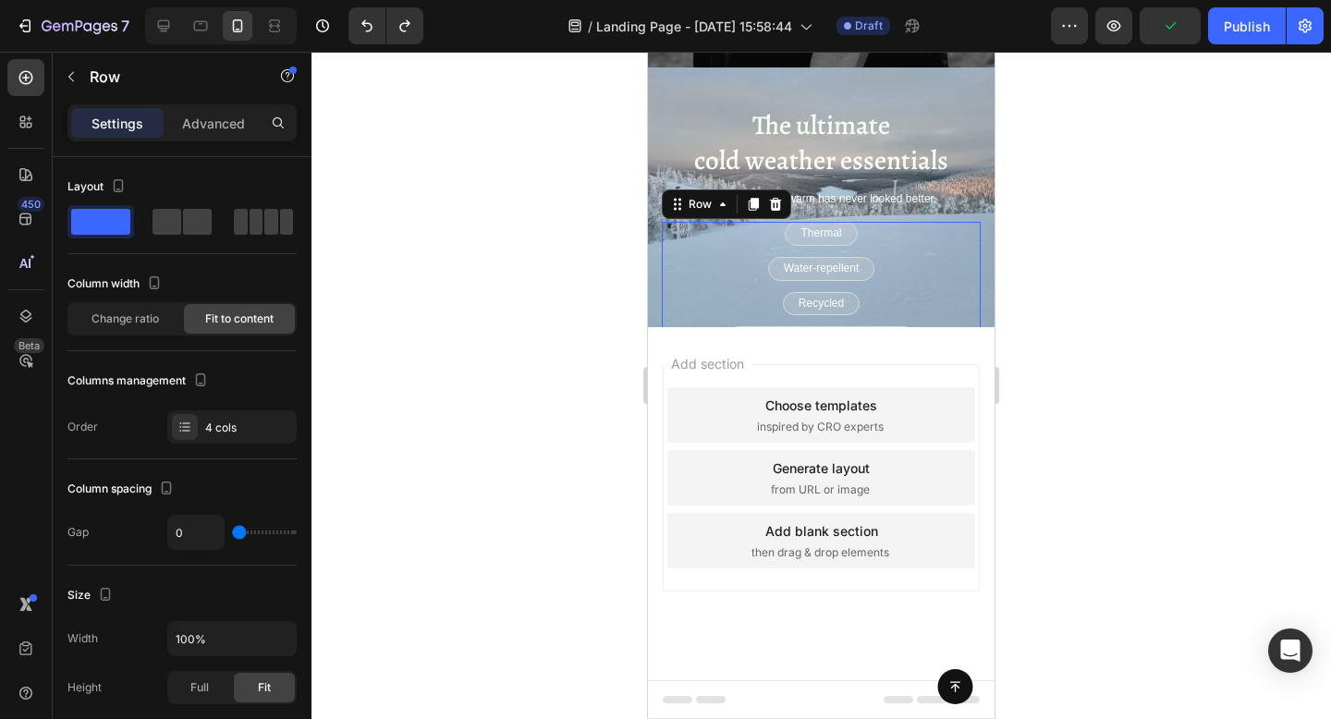
click at [516, 286] on div at bounding box center [820, 385] width 1019 height 667
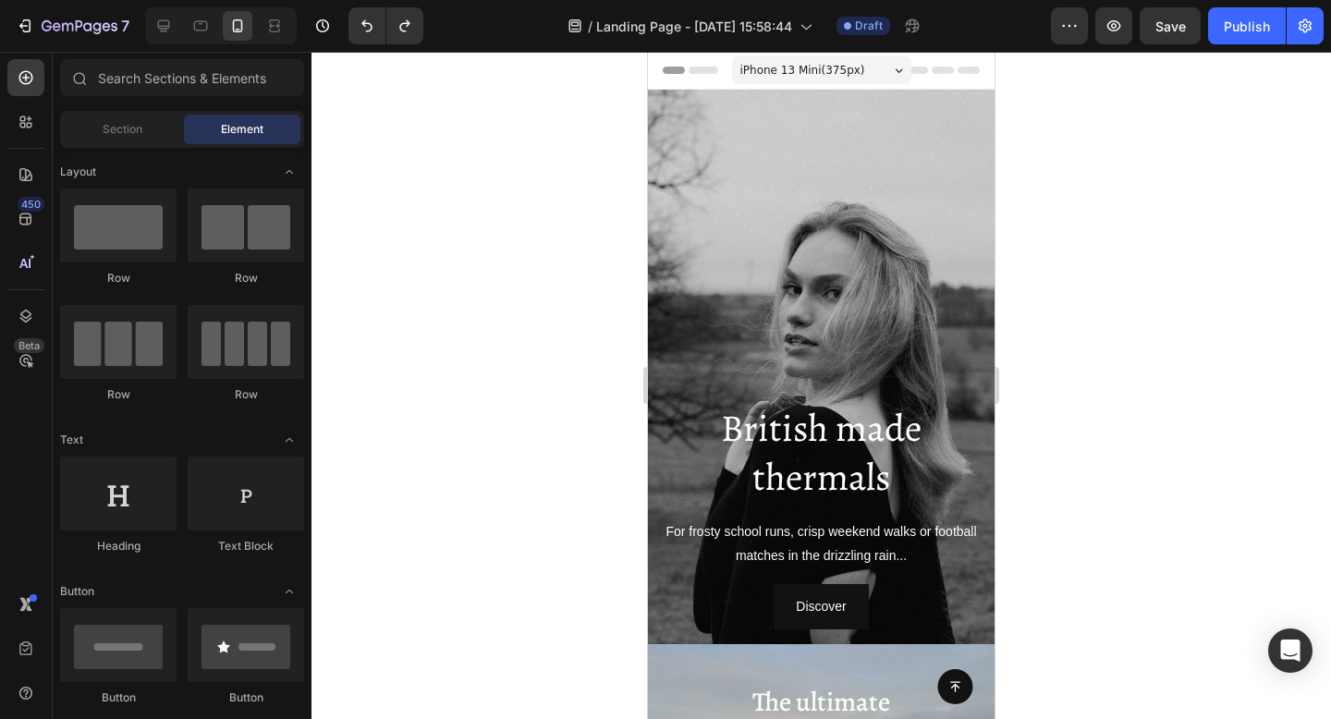
click at [782, 66] on span "iPhone 13 Mini ( 375 px)" at bounding box center [802, 70] width 125 height 18
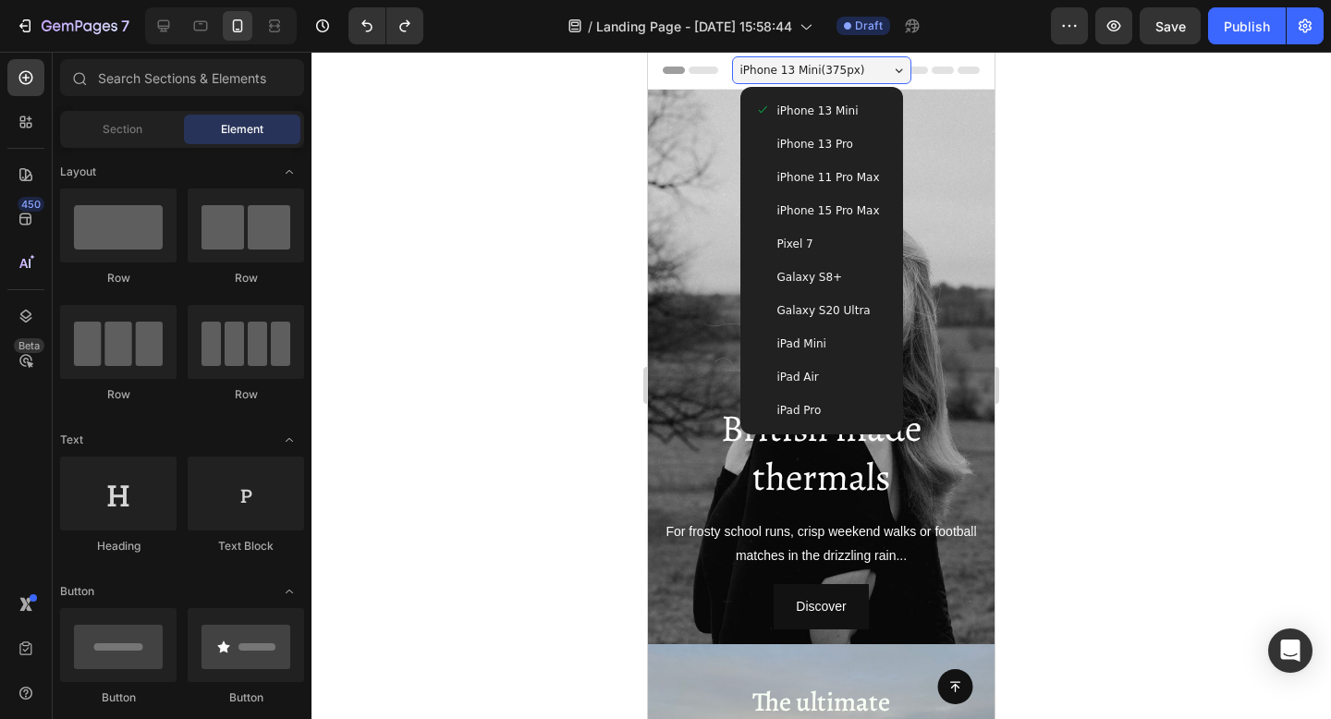
click at [786, 139] on span "iPhone 13 Pro" at bounding box center [815, 144] width 76 height 18
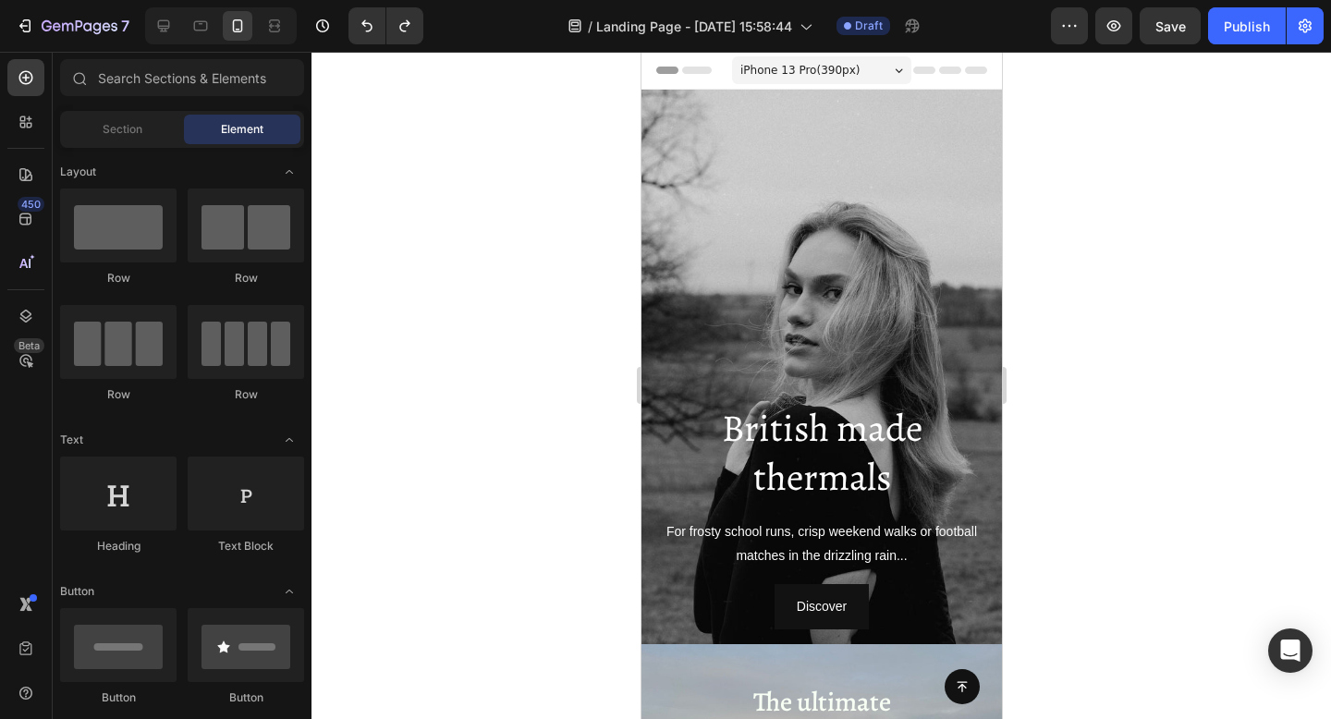
click at [801, 69] on span "iPhone 13 Pro ( 390 px)" at bounding box center [798, 70] width 119 height 18
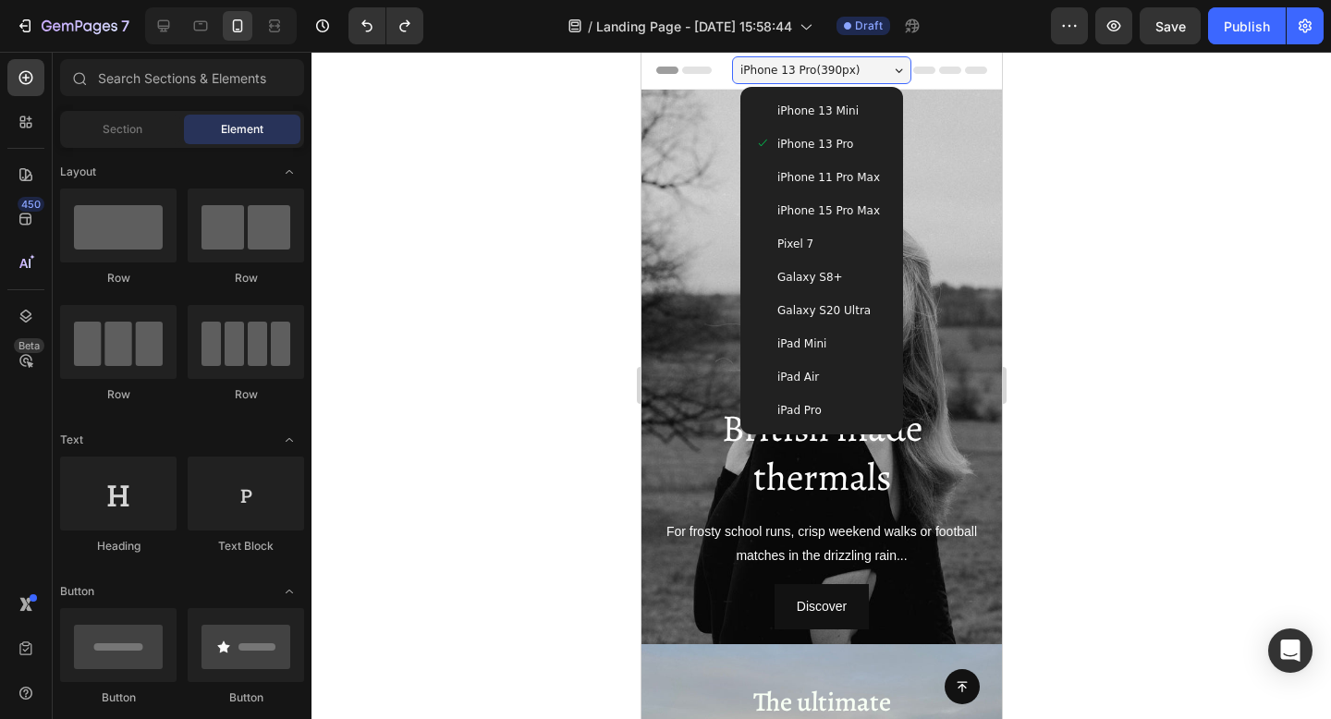
click at [784, 200] on div "iPhone 15 Pro Max" at bounding box center [821, 210] width 148 height 33
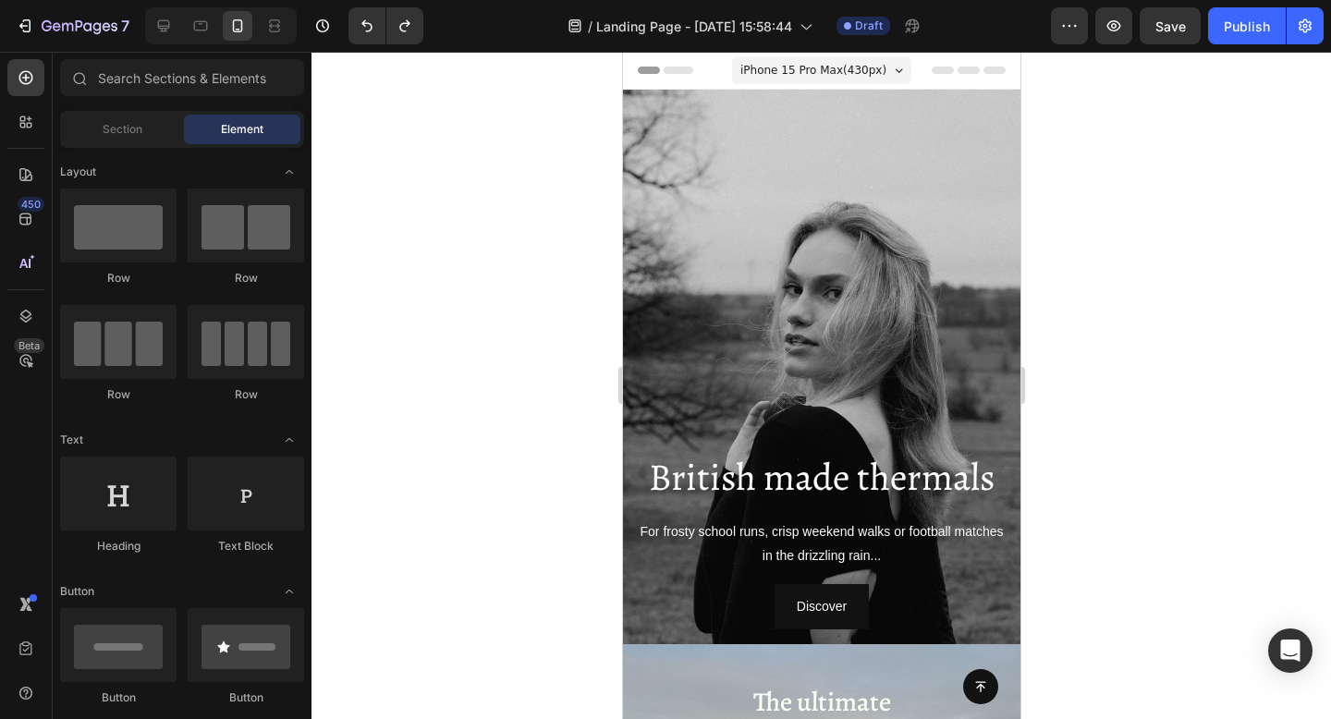
click at [765, 61] on span "iPhone 15 Pro Max ( 430 px)" at bounding box center [812, 70] width 146 height 18
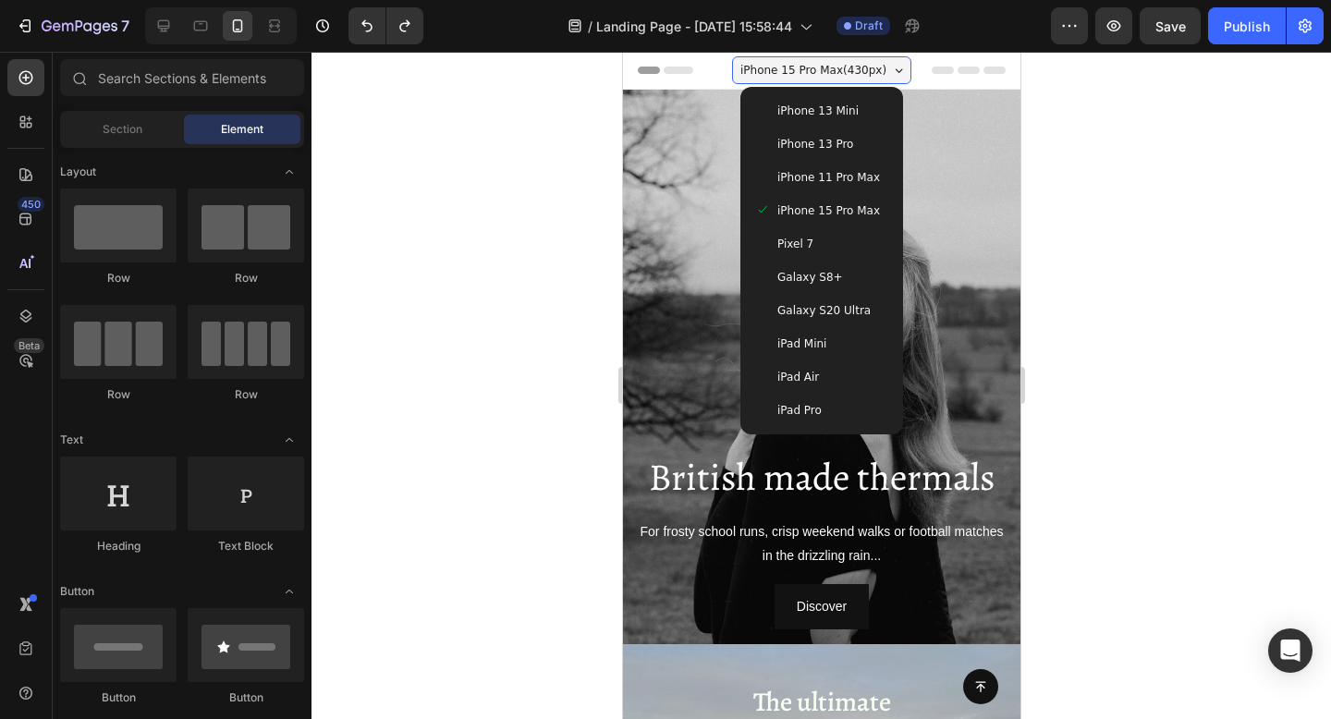
click at [759, 359] on div "iPad Mini" at bounding box center [821, 343] width 148 height 33
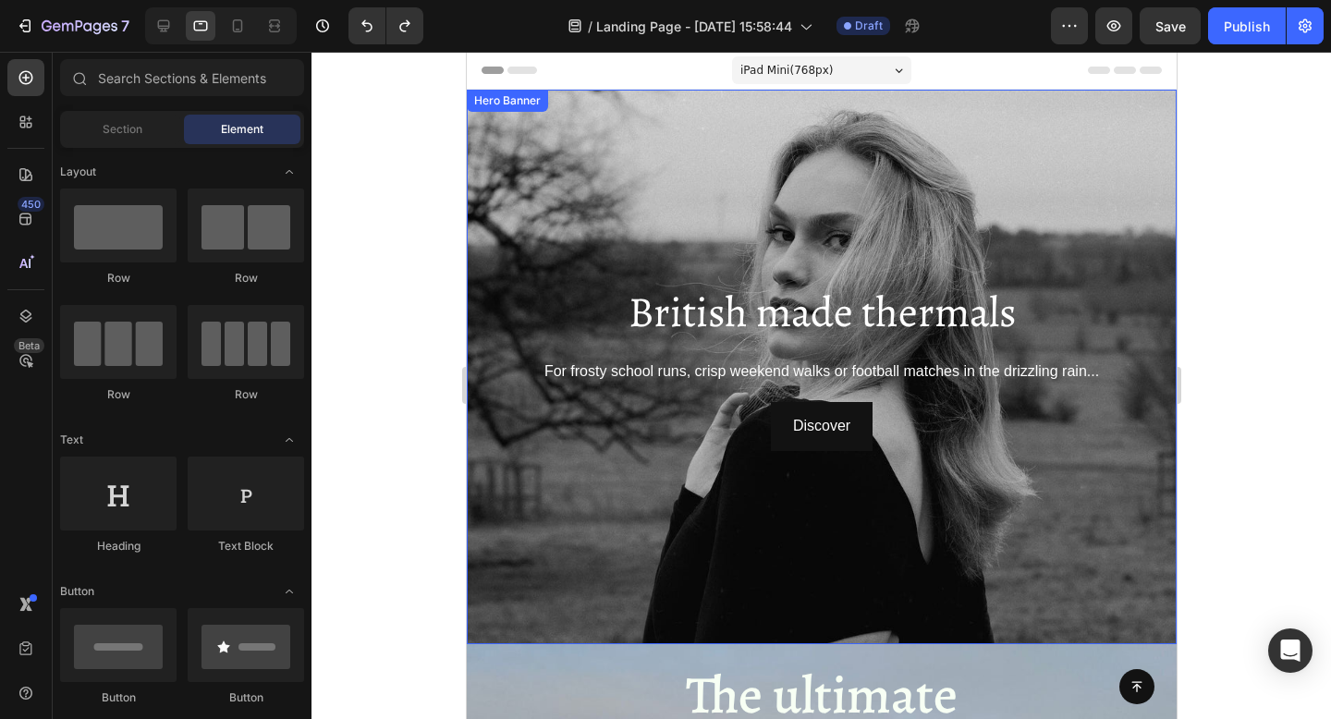
click at [569, 195] on div "Background Image" at bounding box center [821, 421] width 710 height 667
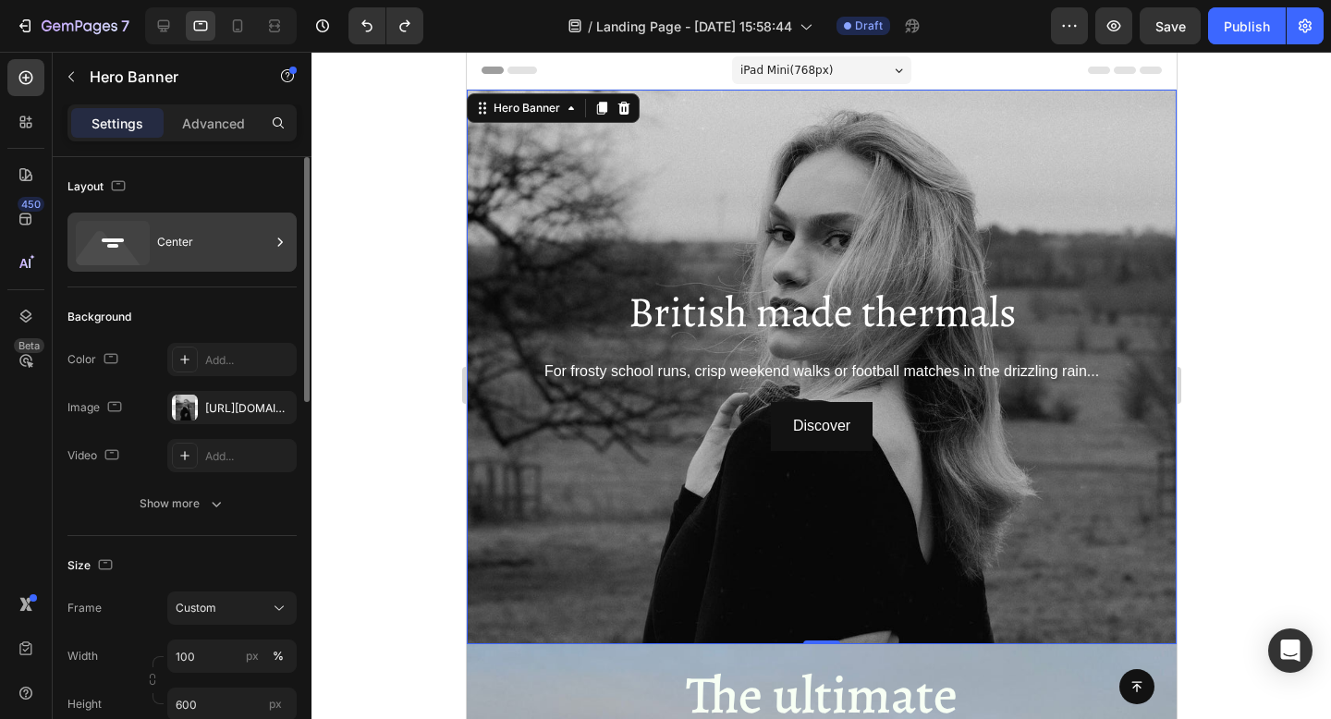
click at [183, 249] on div "Center" at bounding box center [213, 242] width 113 height 43
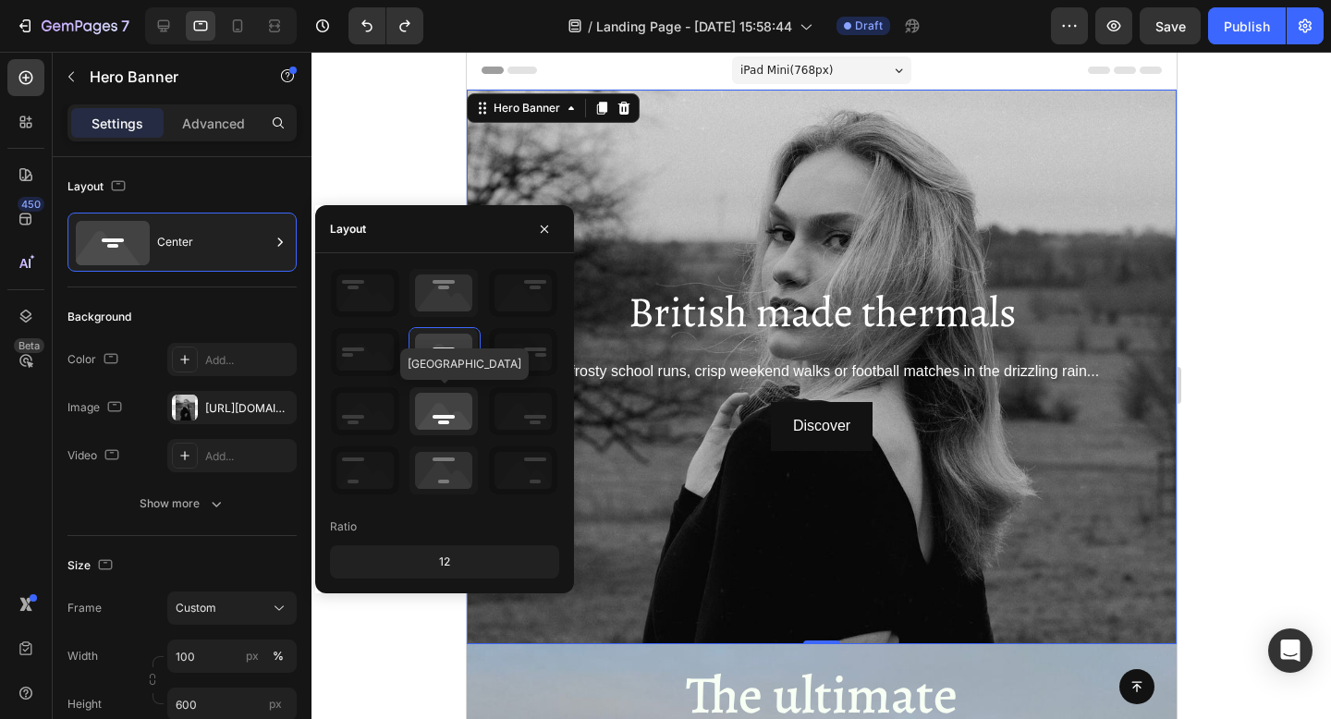
click at [419, 412] on icon at bounding box center [443, 411] width 68 height 48
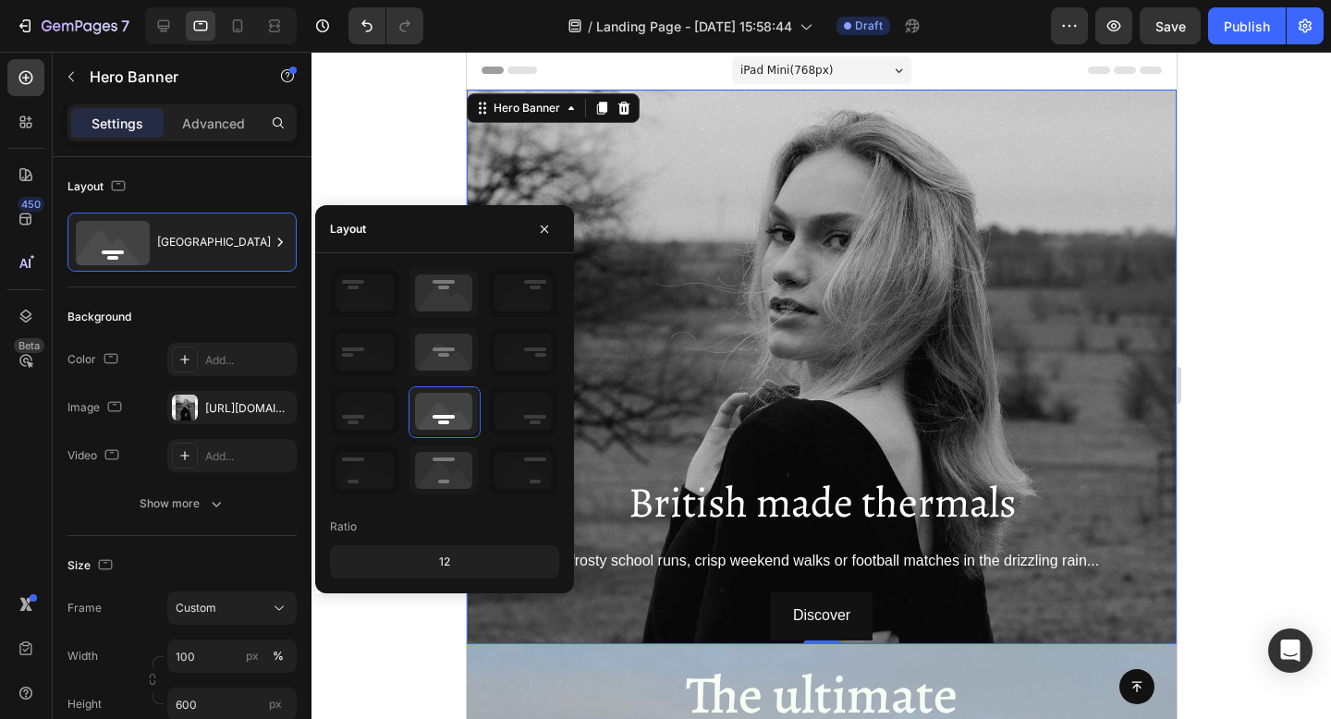
click at [353, 162] on div at bounding box center [820, 385] width 1019 height 667
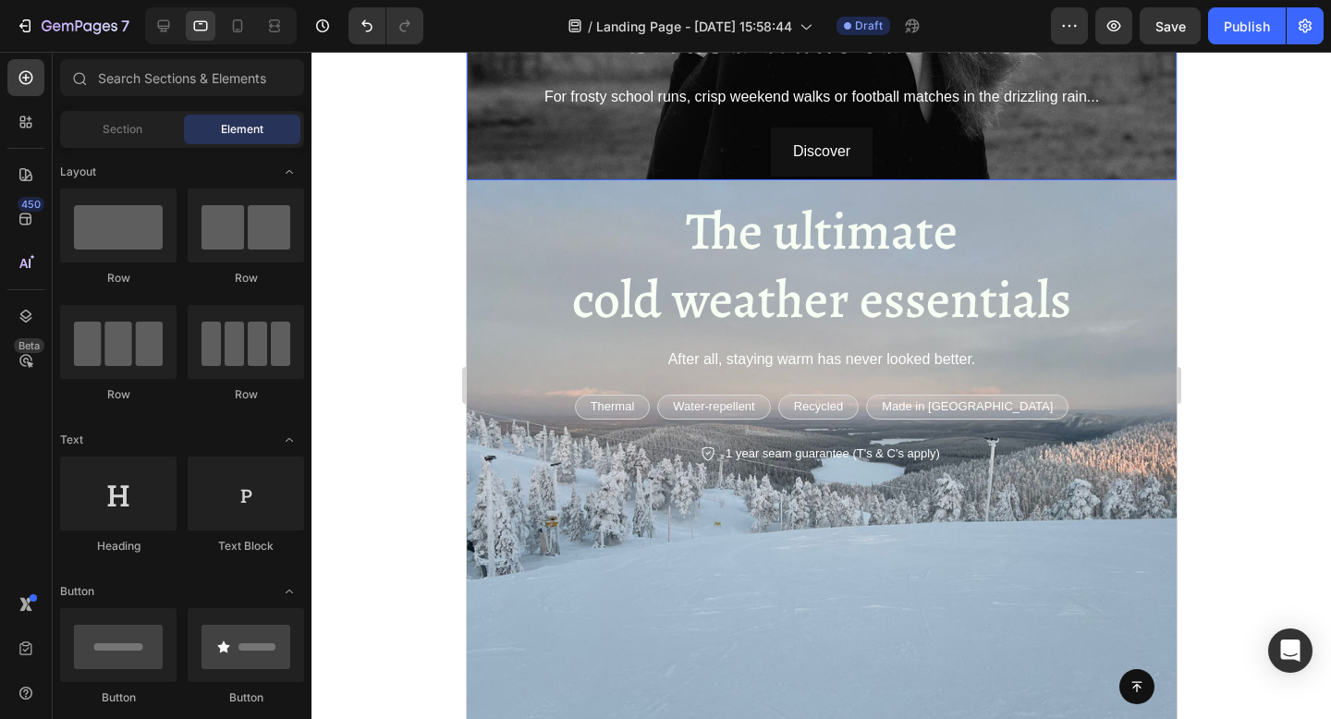
scroll to position [486, 0]
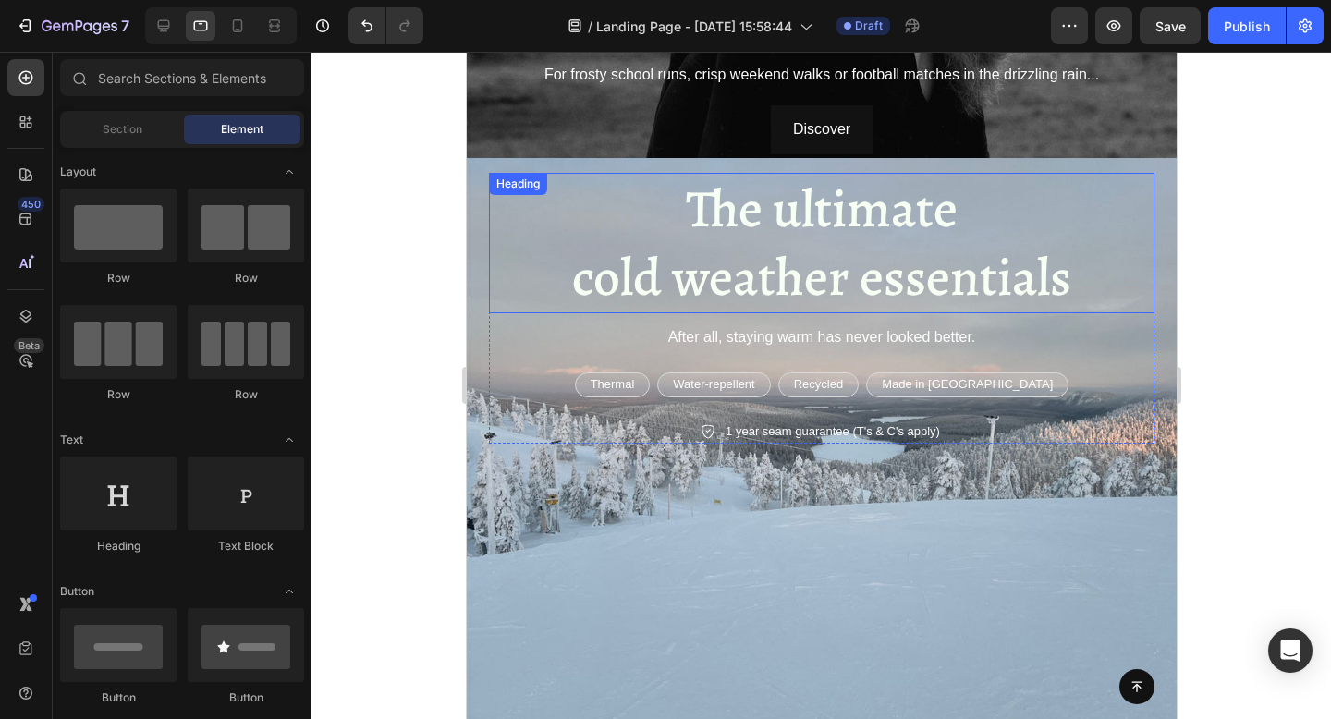
click at [587, 260] on p "The ultimate cold weather essentials" at bounding box center [821, 243] width 662 height 137
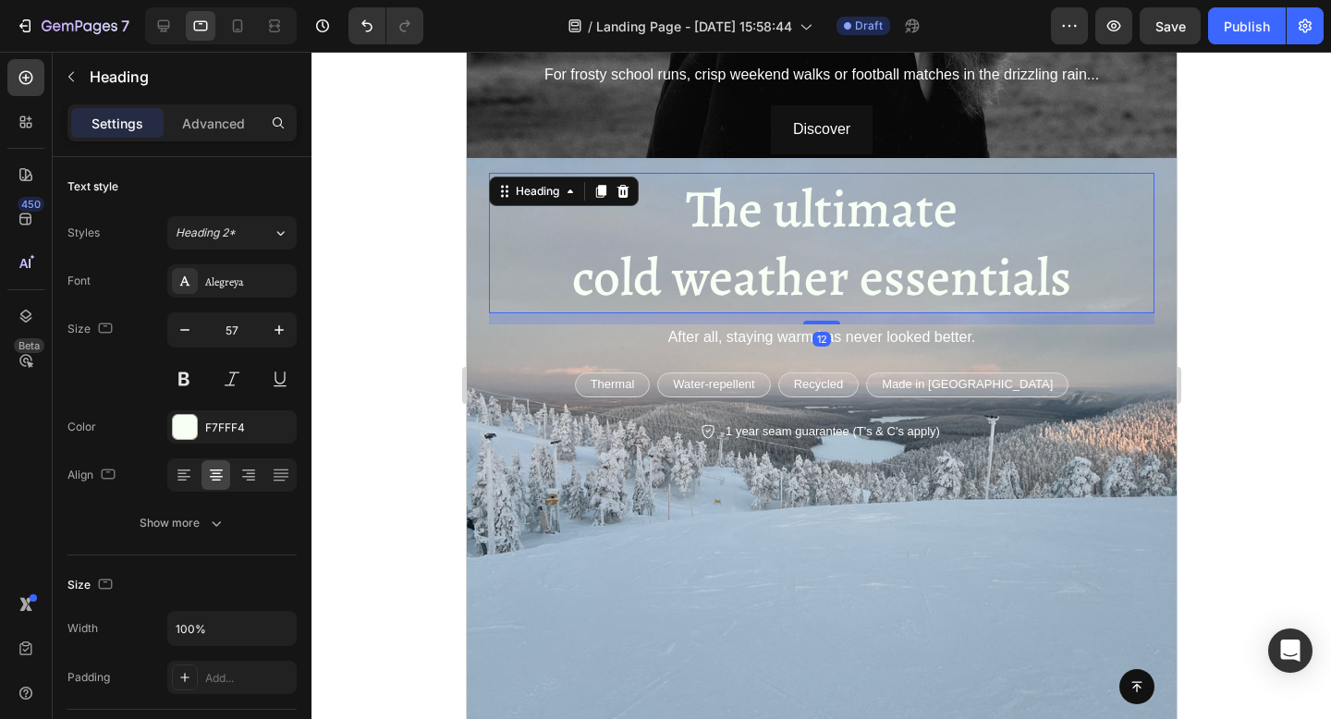
click at [711, 261] on p "The ultimate cold weather essentials" at bounding box center [821, 243] width 662 height 137
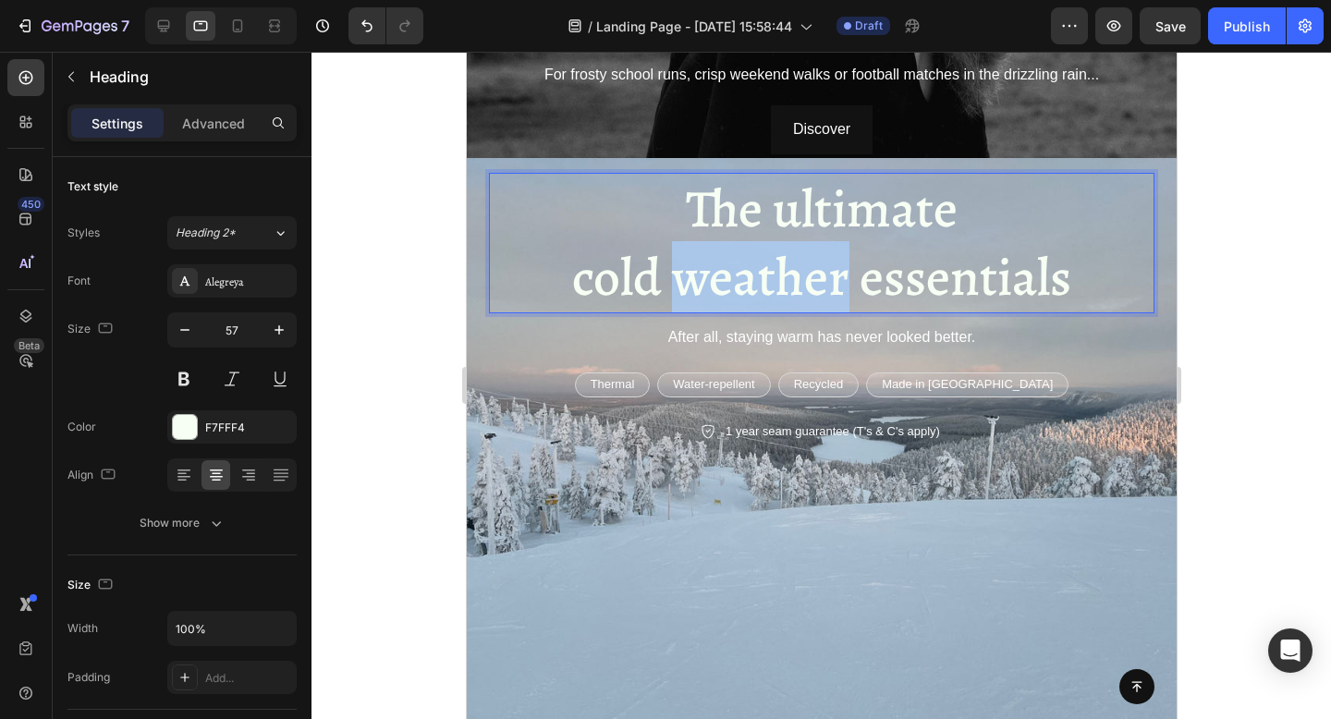
click at [711, 261] on p "The ultimate cold weather essentials" at bounding box center [821, 243] width 662 height 137
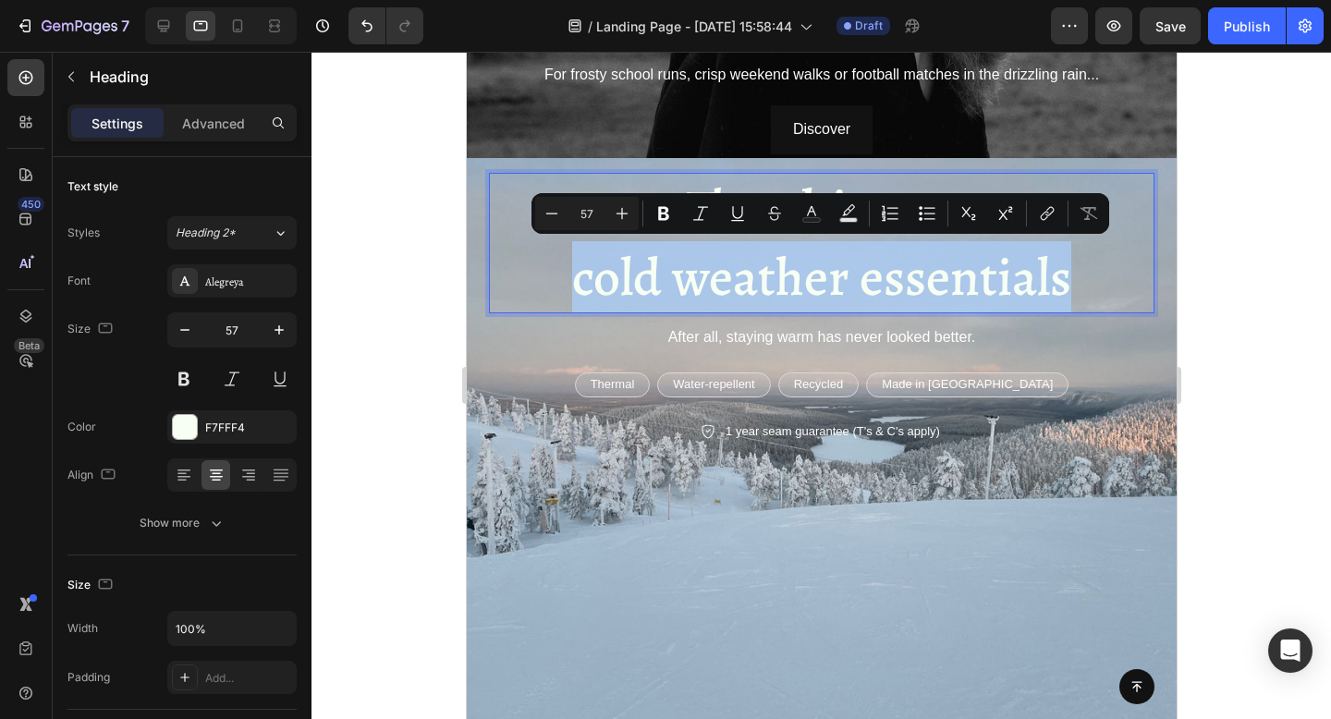
click at [711, 261] on p "The ultimate cold weather essentials" at bounding box center [821, 243] width 662 height 137
click at [682, 271] on p "The ultimate cold weather essentials" at bounding box center [821, 243] width 662 height 137
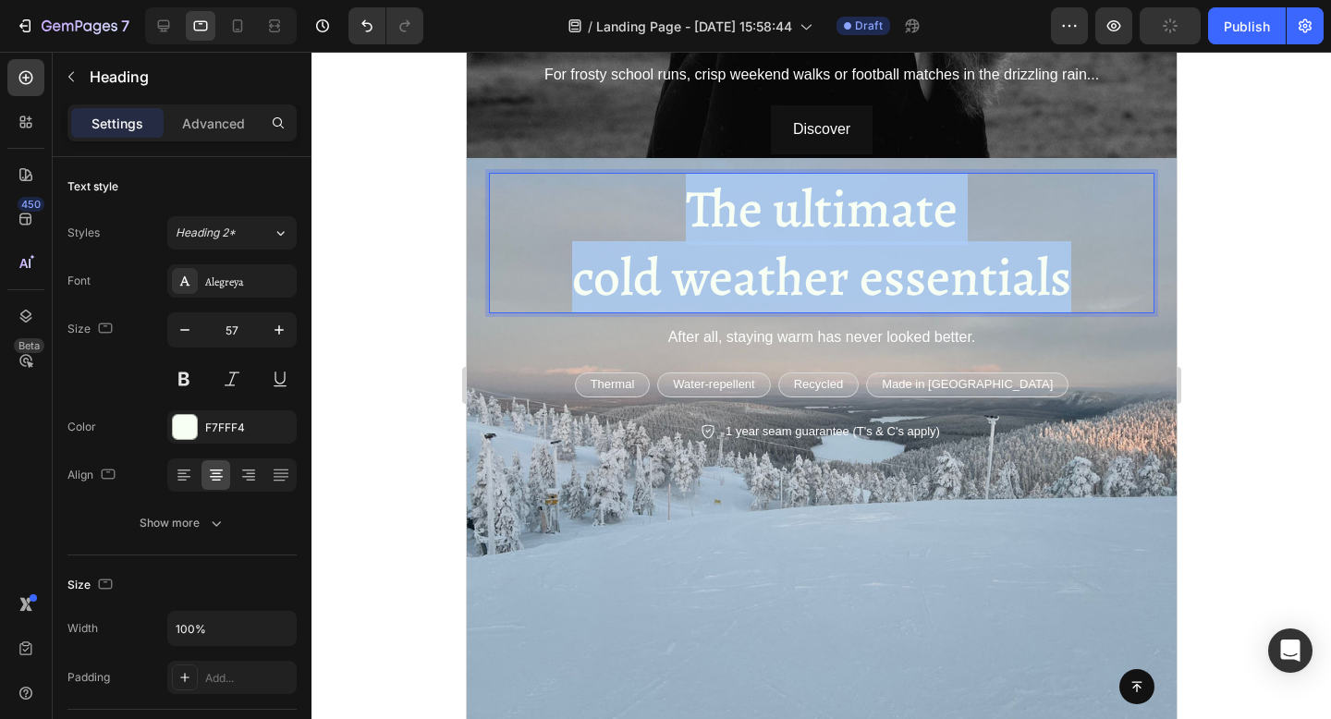
drag, startPoint x: 1072, startPoint y: 286, endPoint x: 685, endPoint y: 204, distance: 395.6
click at [685, 204] on p "The ultimate cold weather essentials" at bounding box center [821, 243] width 662 height 137
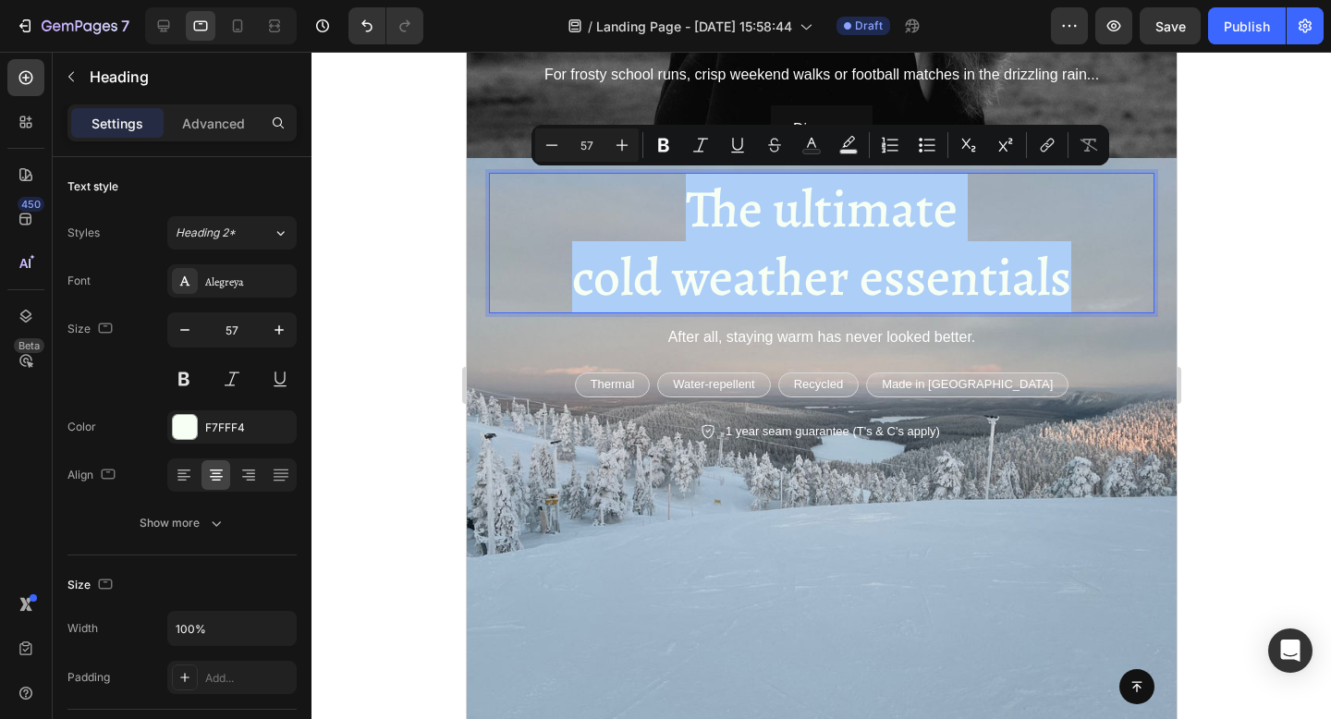
click at [395, 327] on div at bounding box center [820, 385] width 1019 height 667
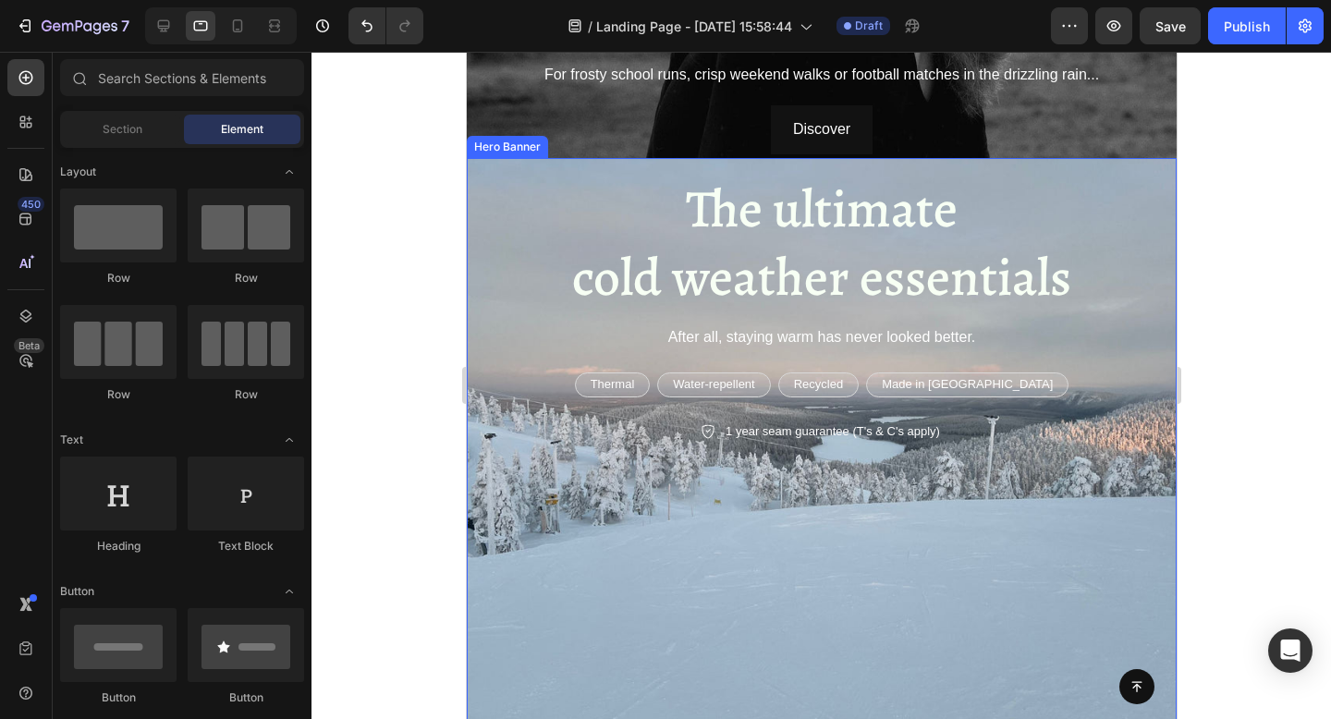
click at [554, 504] on div "Background Image" at bounding box center [821, 458] width 710 height 601
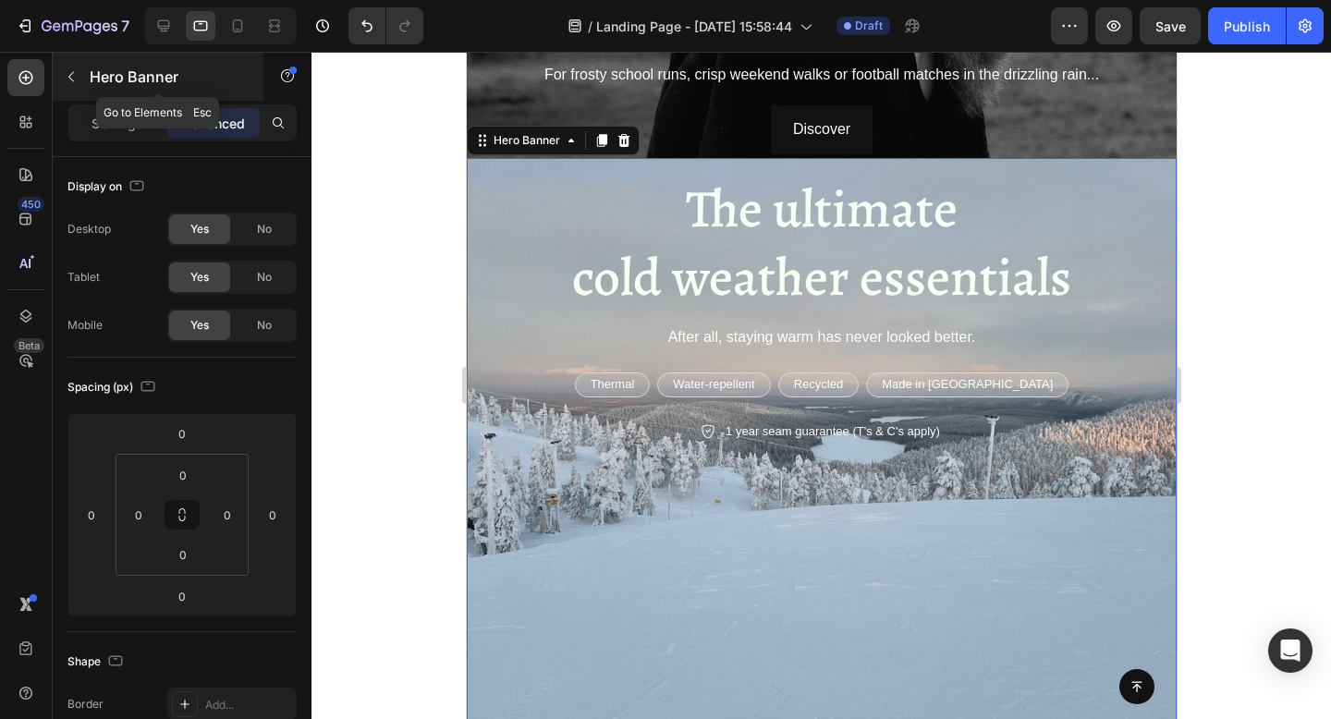
click at [76, 81] on icon "button" at bounding box center [71, 76] width 15 height 15
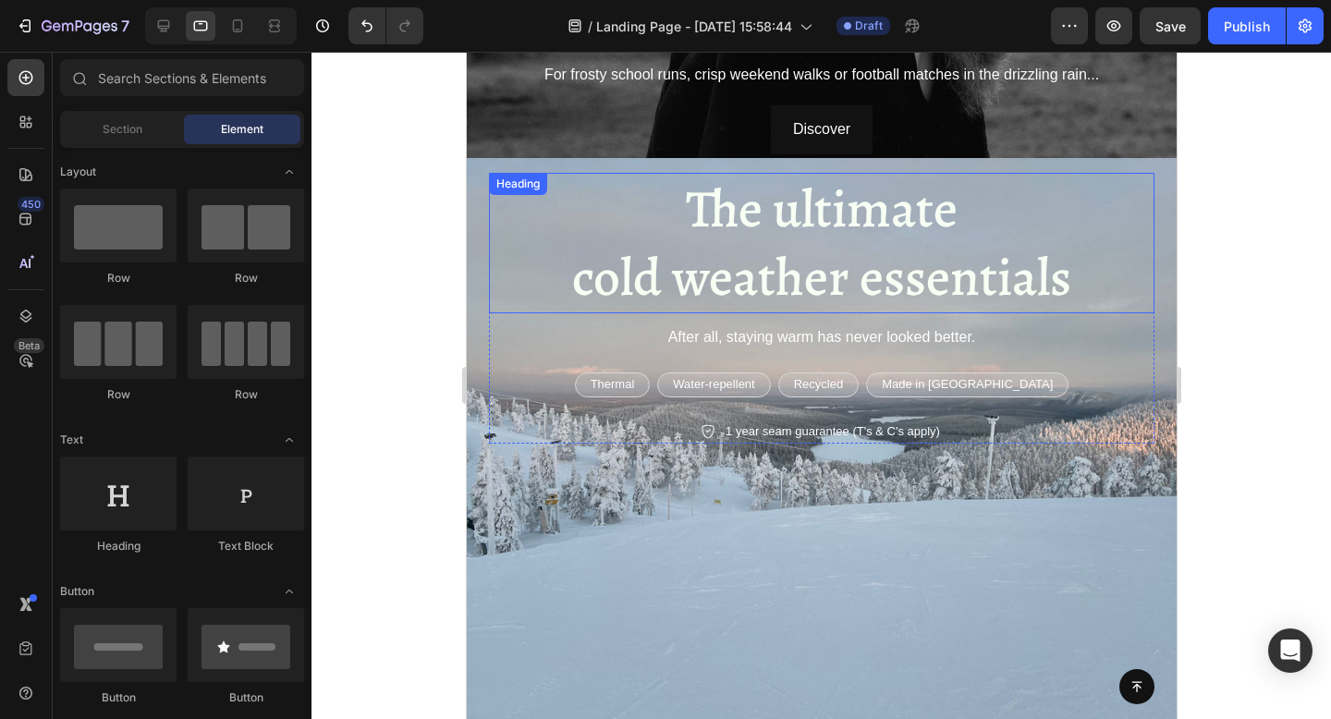
click at [572, 261] on p "The ultimate cold weather essentials" at bounding box center [821, 243] width 662 height 137
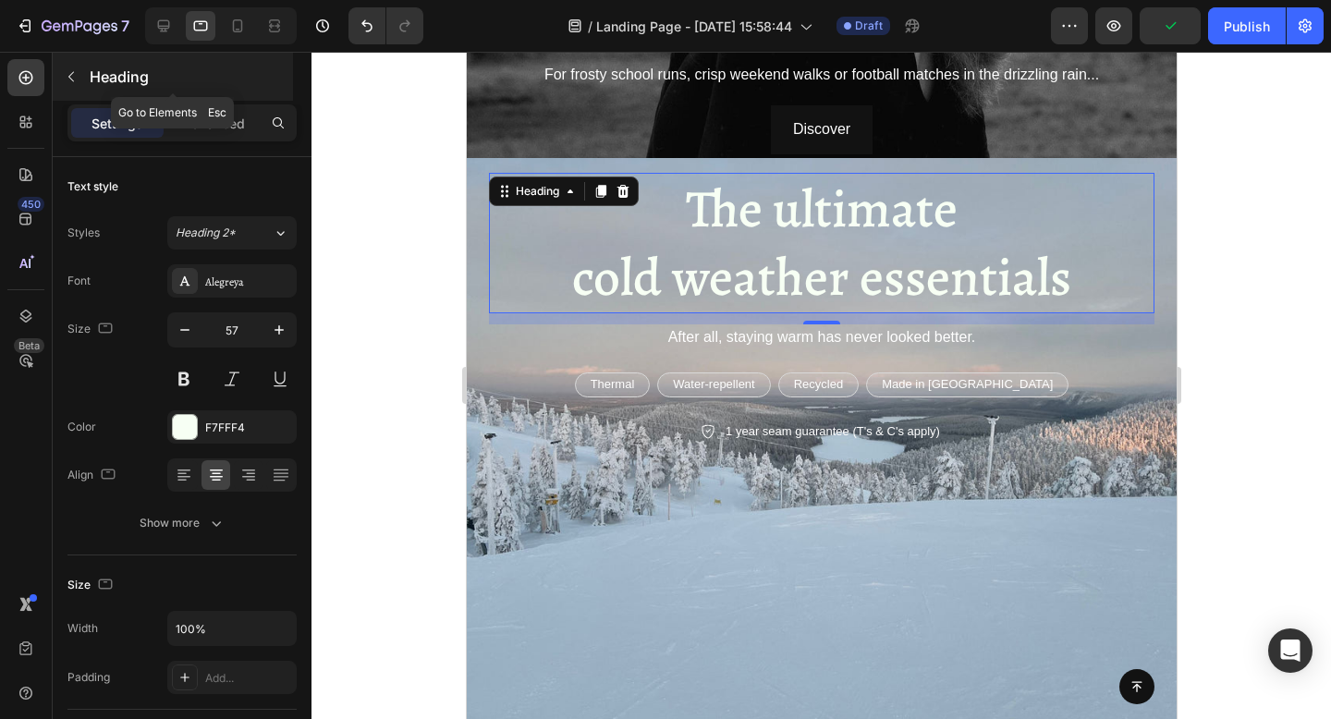
click at [64, 79] on icon "button" at bounding box center [71, 76] width 15 height 15
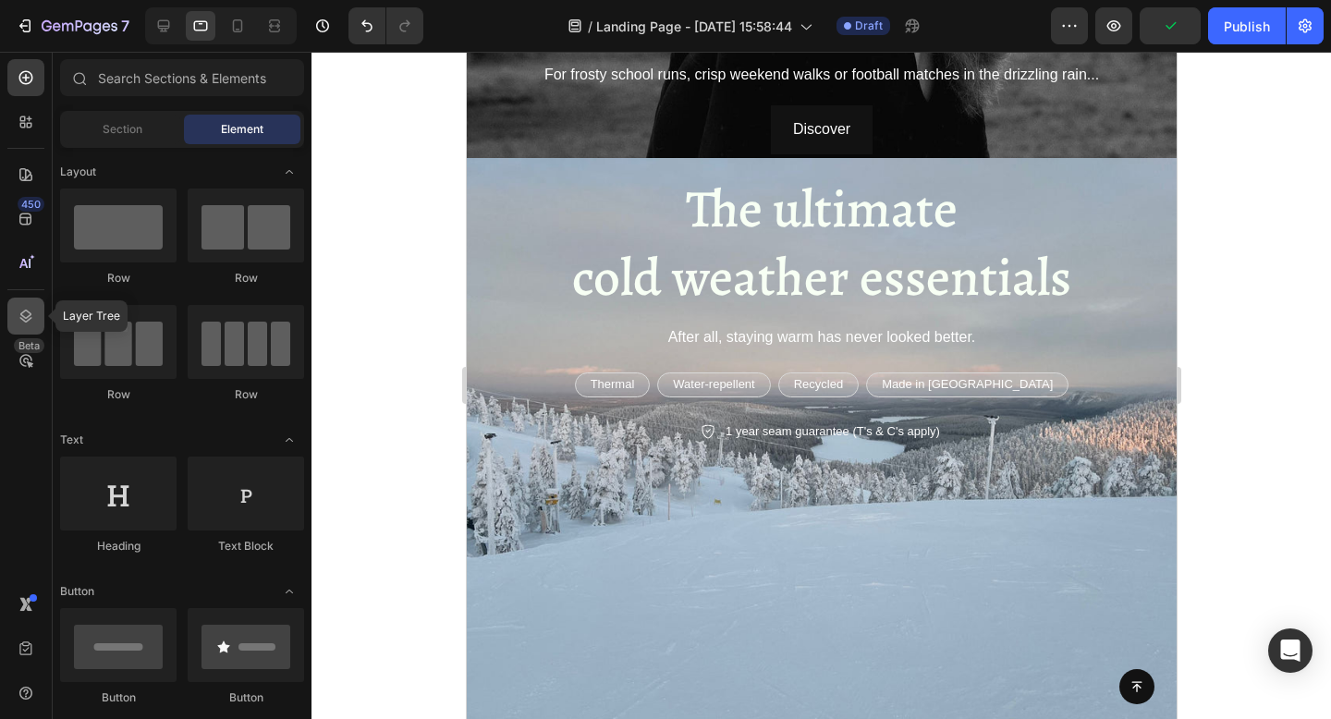
click at [27, 315] on icon at bounding box center [26, 316] width 18 height 18
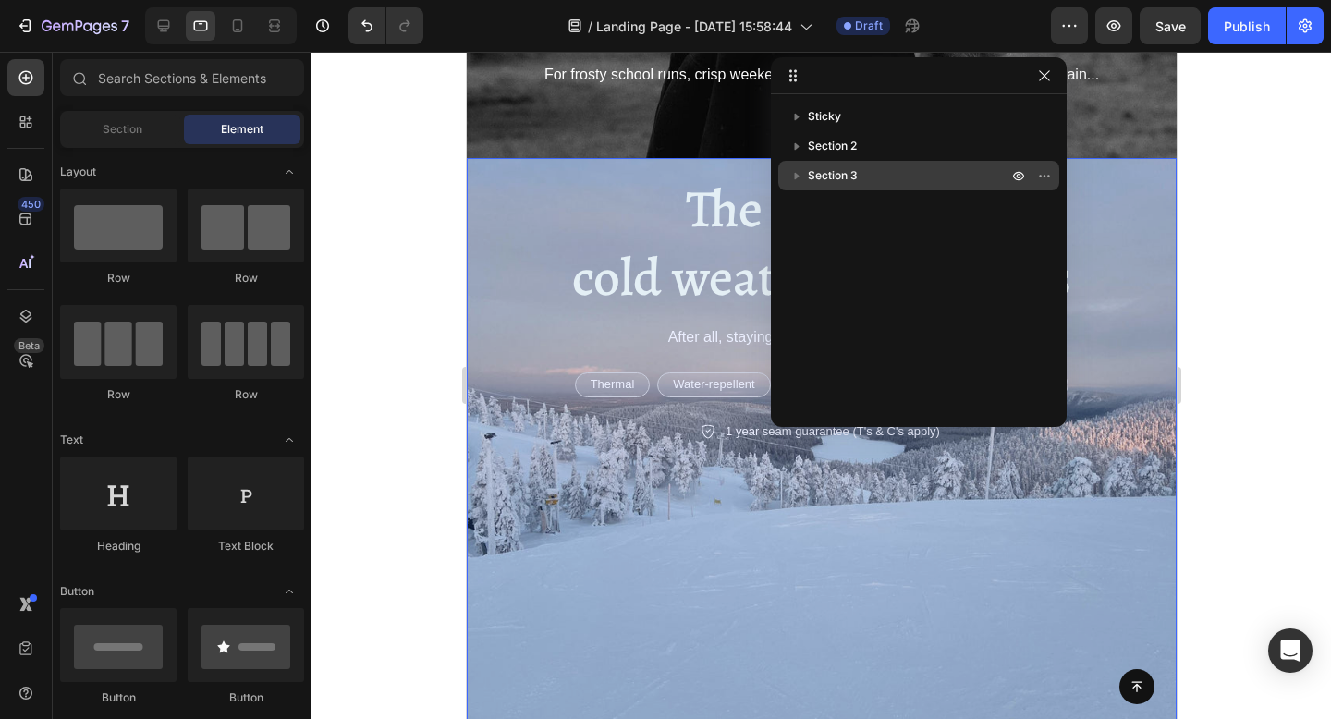
click at [793, 180] on icon "button" at bounding box center [796, 175] width 18 height 18
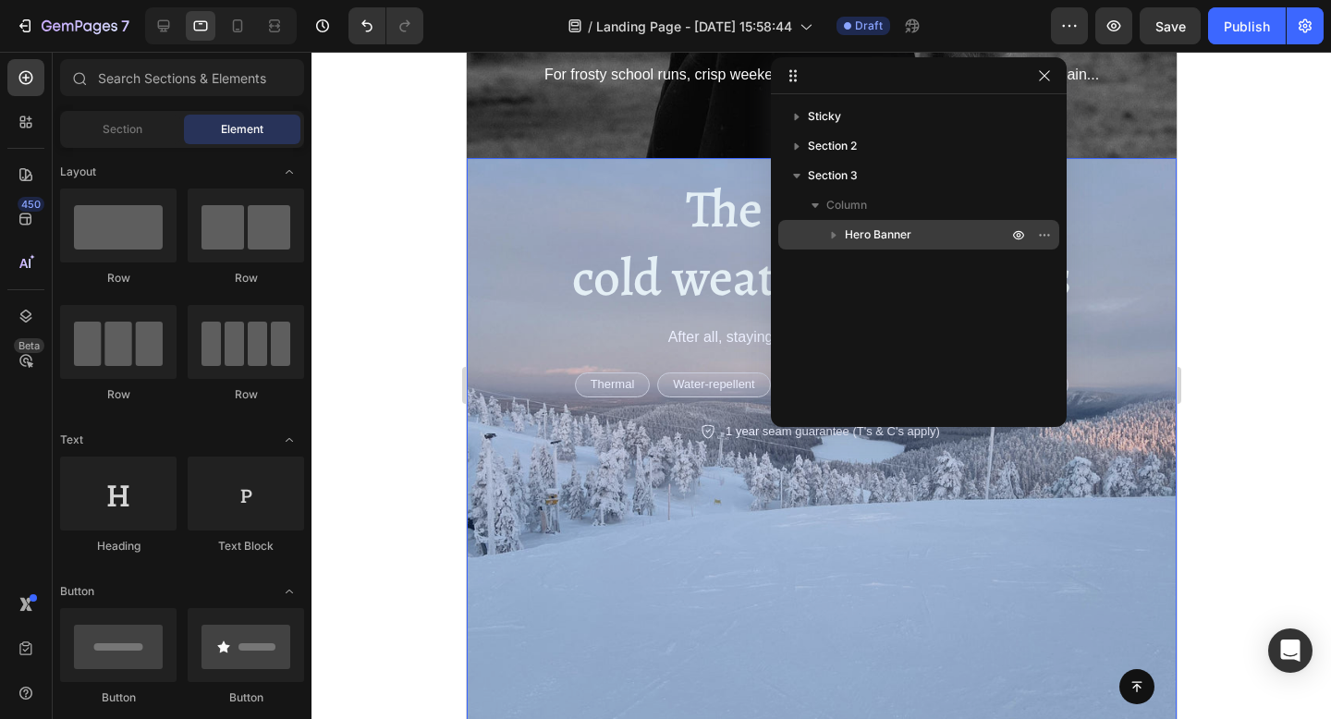
click at [839, 234] on icon "button" at bounding box center [833, 234] width 18 height 18
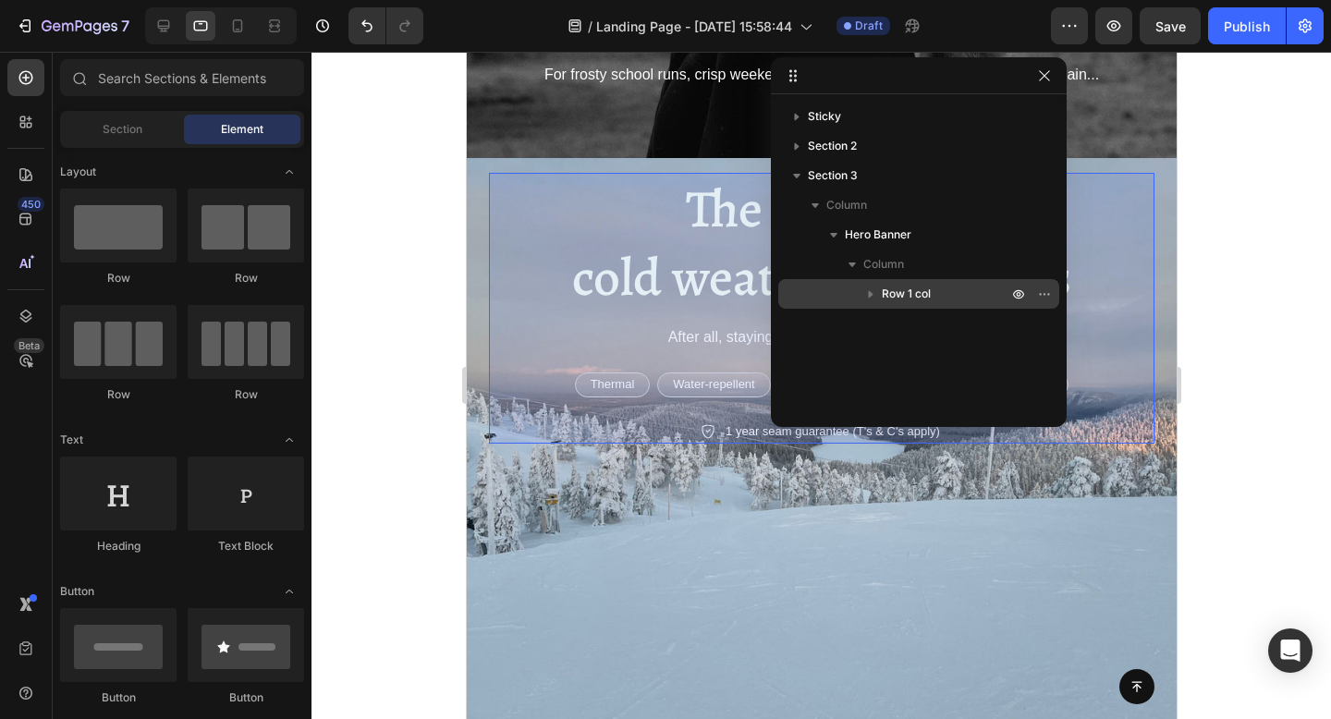
click at [911, 297] on span "Row 1 col" at bounding box center [905, 294] width 49 height 18
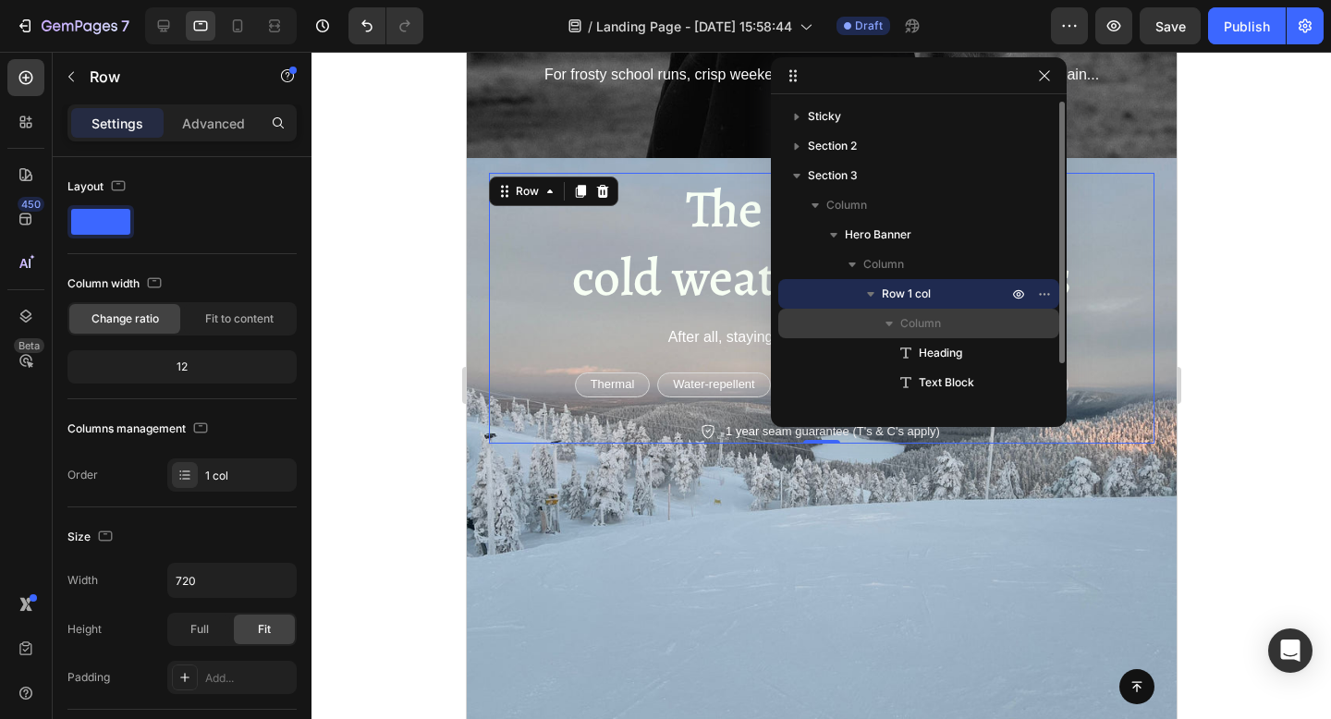
click at [917, 325] on span "Column" at bounding box center [920, 323] width 41 height 18
click at [892, 323] on icon "button" at bounding box center [889, 323] width 18 height 18
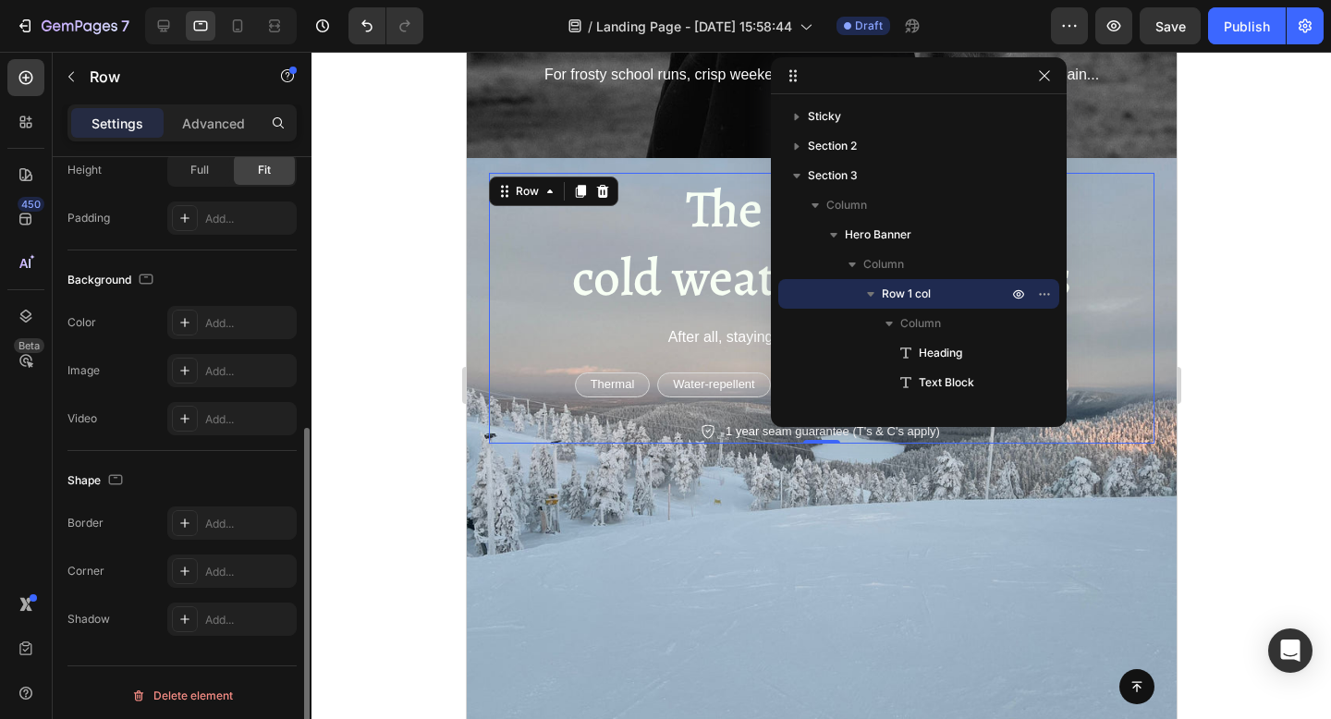
scroll to position [465, 0]
click at [504, 471] on div "Background Image" at bounding box center [821, 458] width 710 height 601
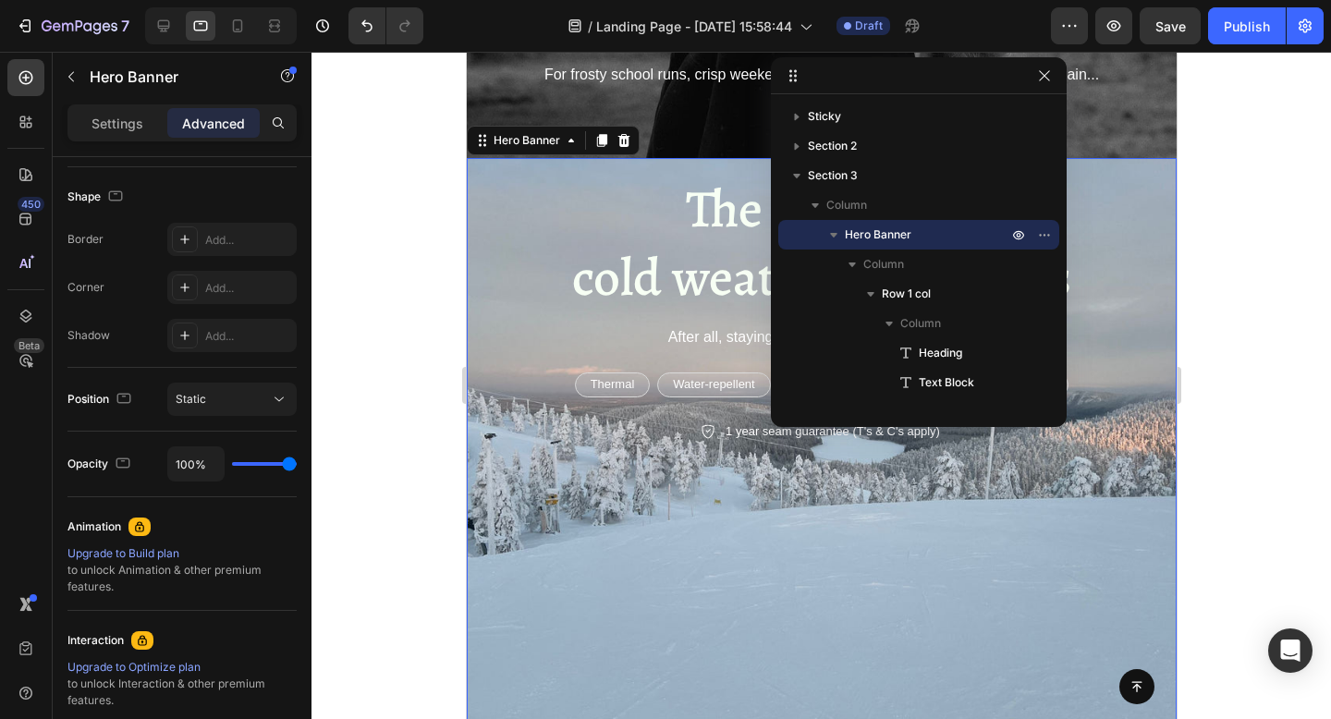
scroll to position [0, 0]
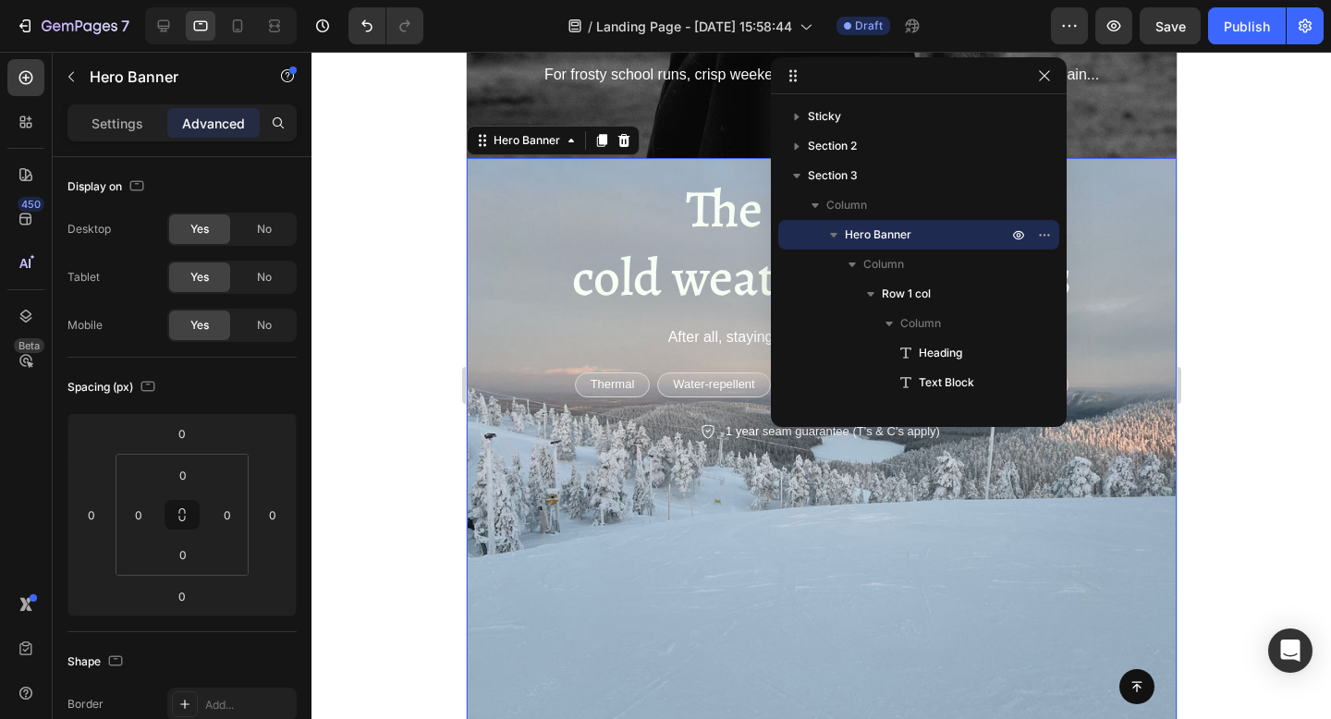
click at [572, 535] on div "Background Image" at bounding box center [821, 458] width 710 height 601
click at [115, 128] on p "Settings" at bounding box center [117, 123] width 52 height 19
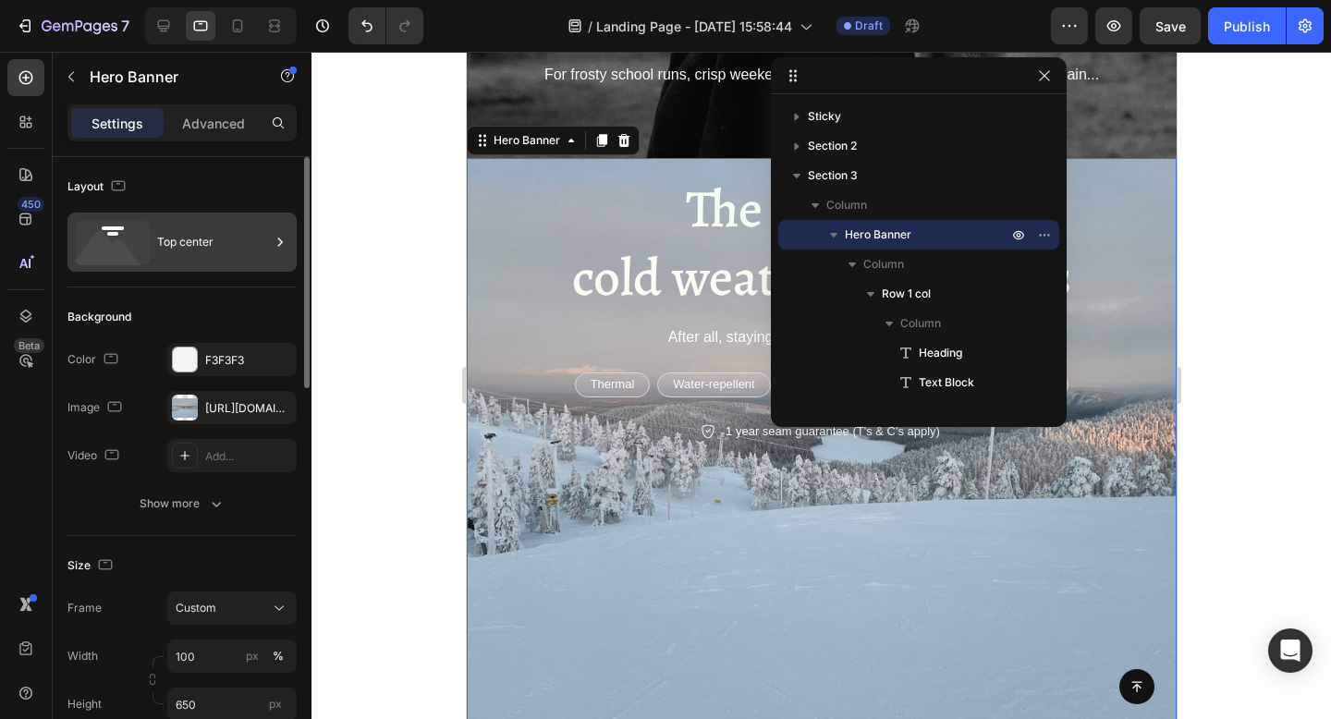
click at [149, 253] on icon at bounding box center [113, 243] width 74 height 44
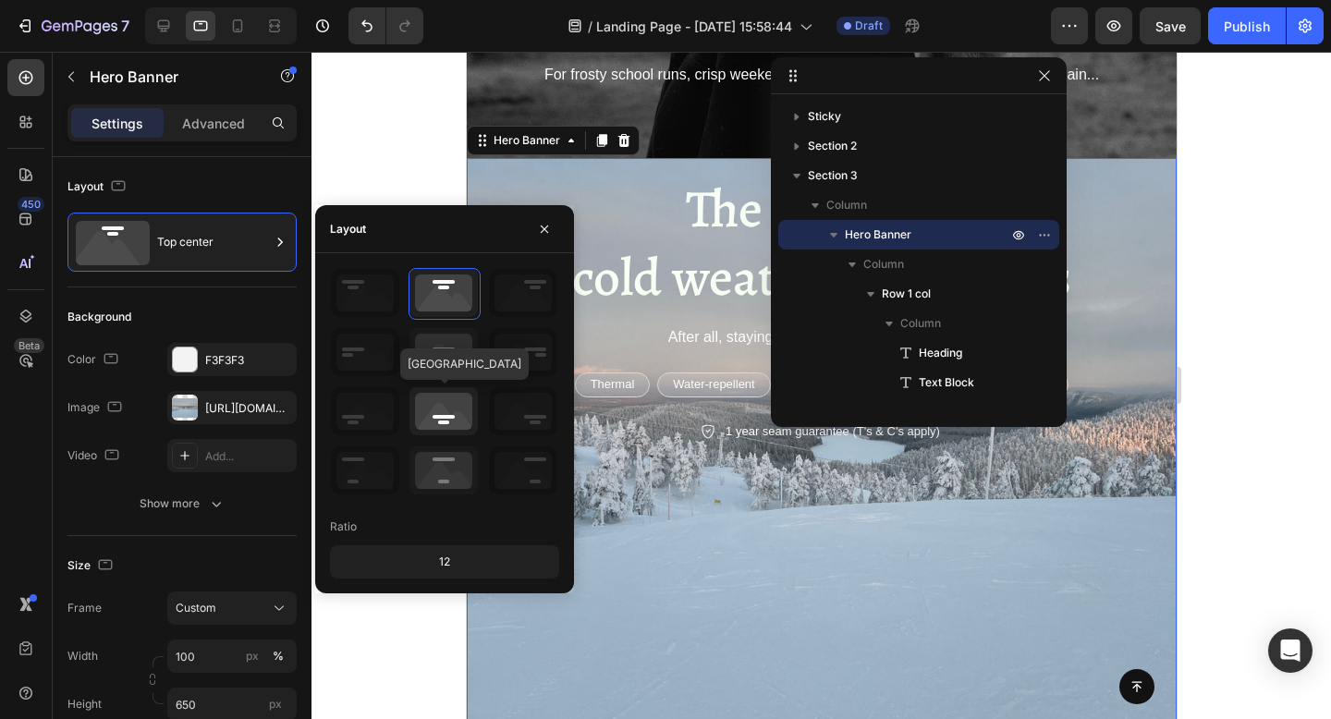
click at [444, 421] on icon at bounding box center [443, 411] width 68 height 48
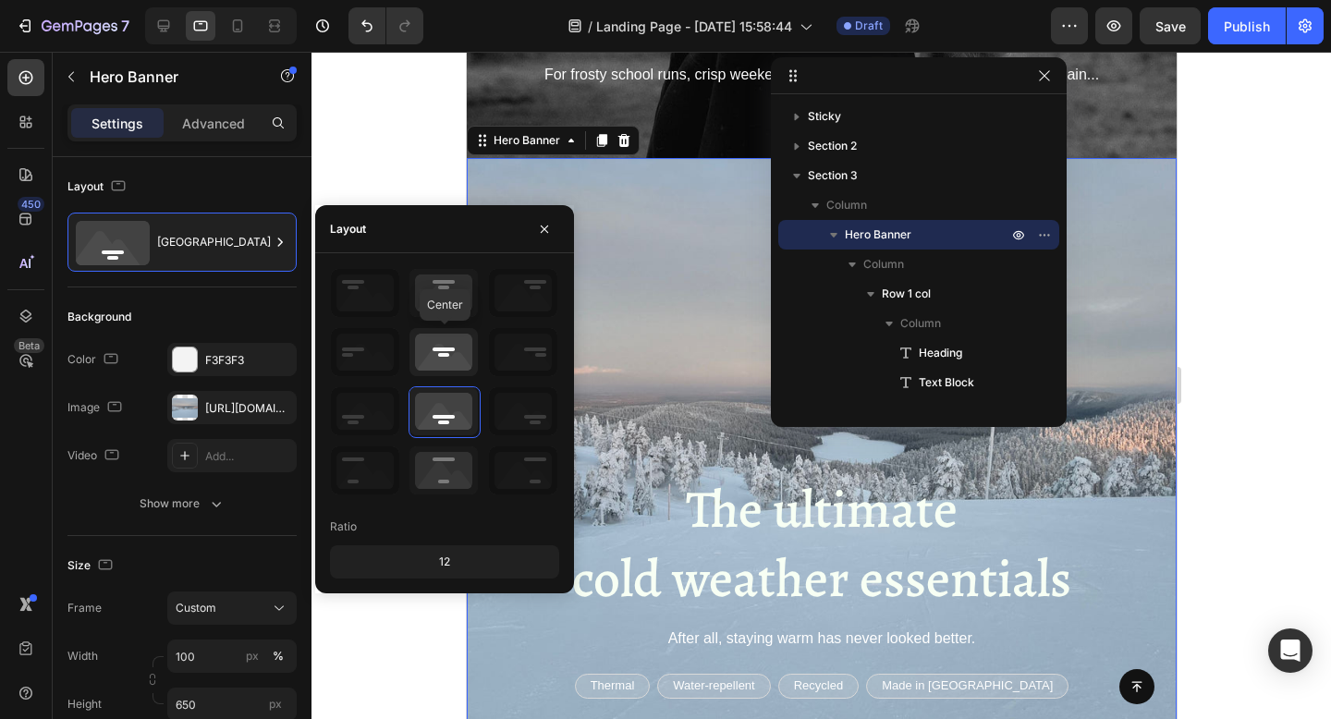
click at [445, 353] on icon at bounding box center [443, 352] width 68 height 48
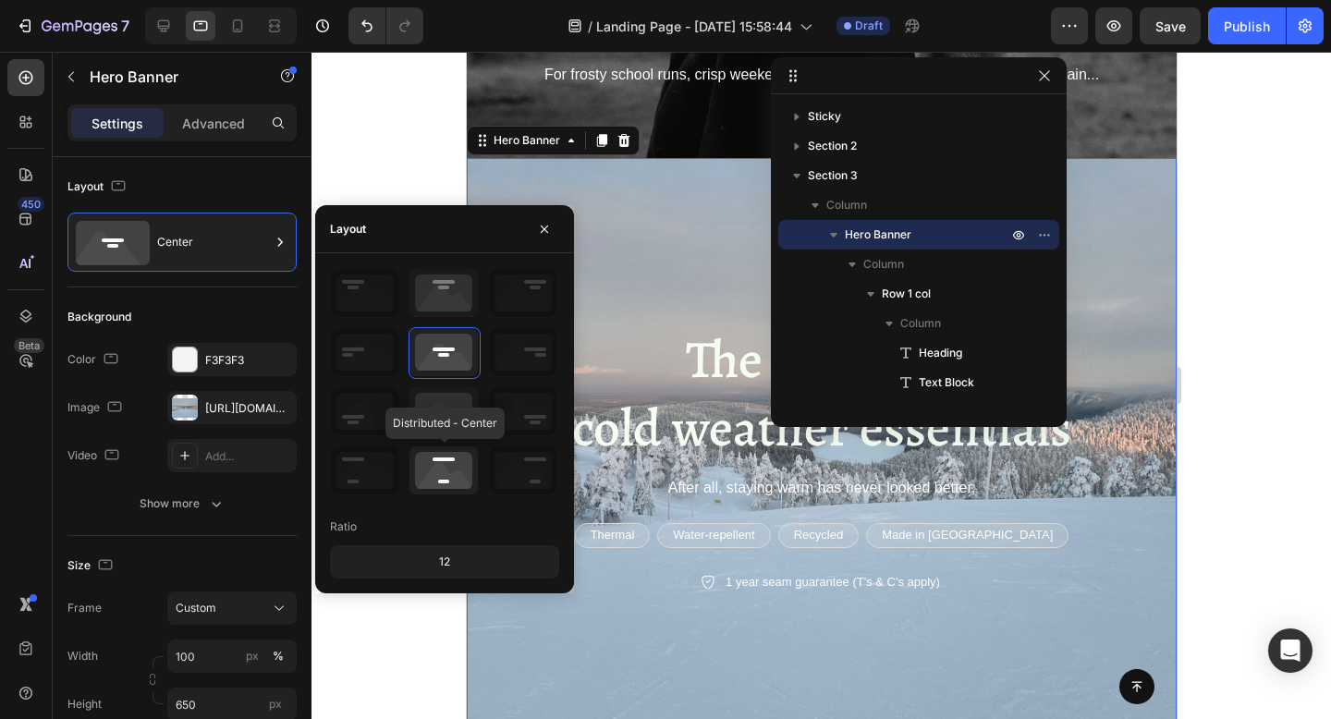
click at [445, 480] on icon at bounding box center [443, 470] width 68 height 48
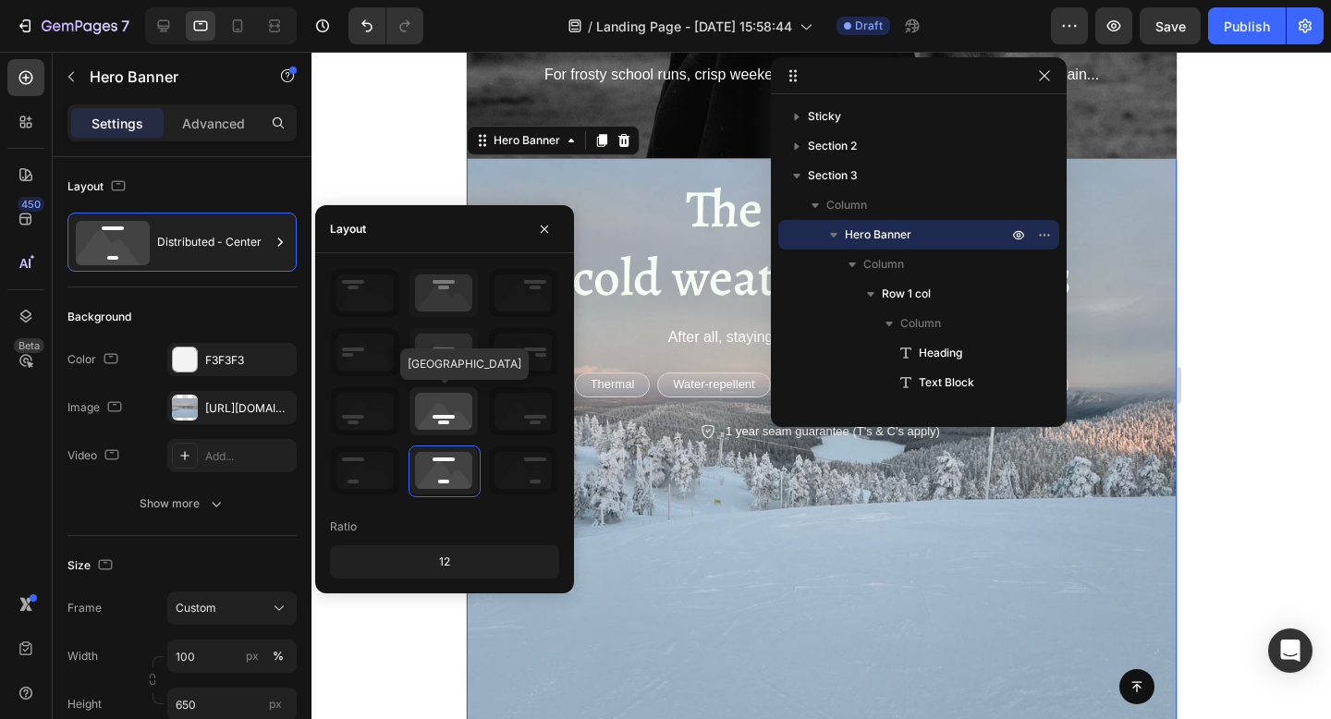
click at [435, 414] on icon at bounding box center [443, 411] width 68 height 48
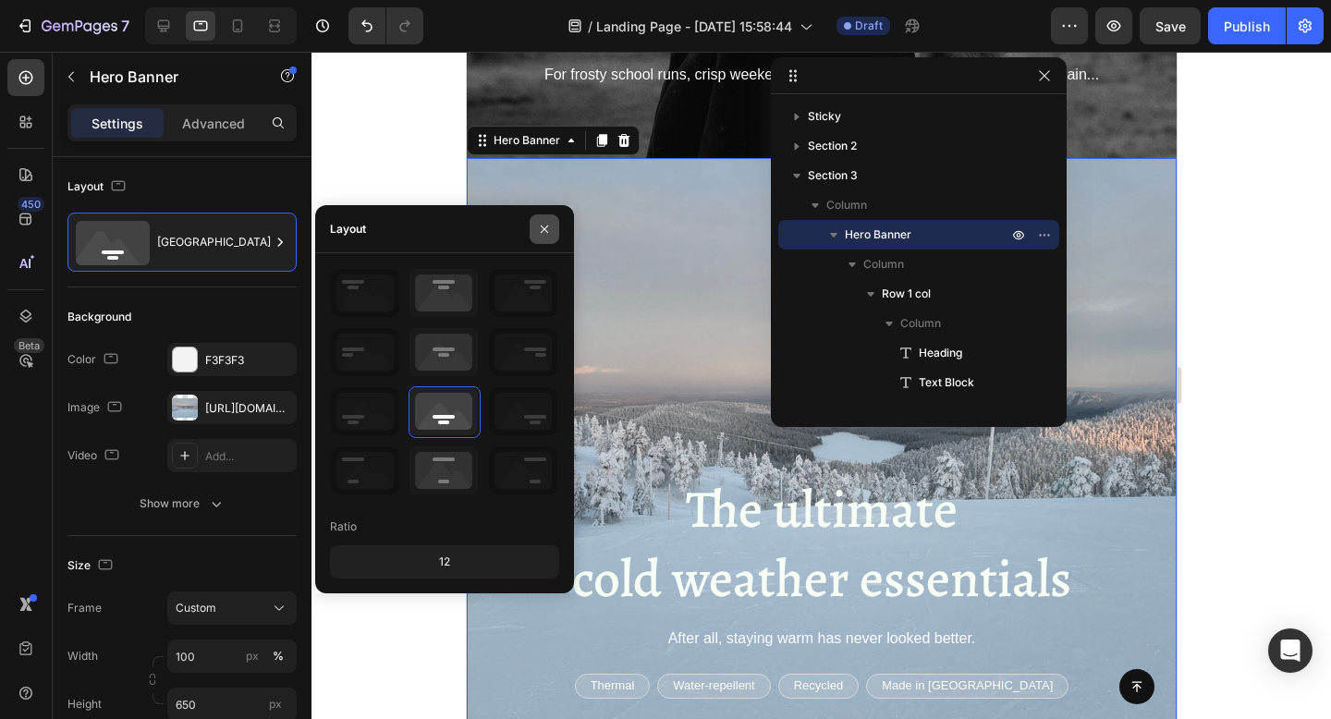
click at [544, 224] on icon "button" at bounding box center [544, 229] width 15 height 15
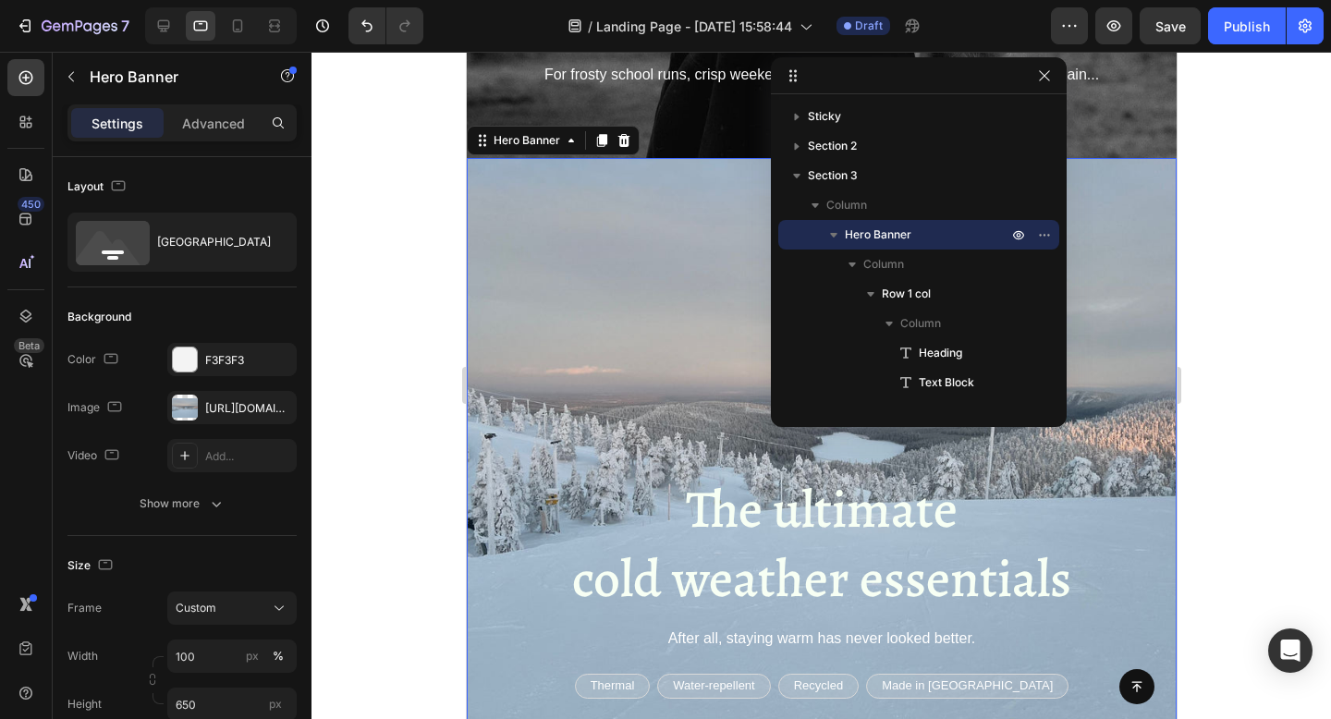
click at [387, 298] on div at bounding box center [820, 385] width 1019 height 667
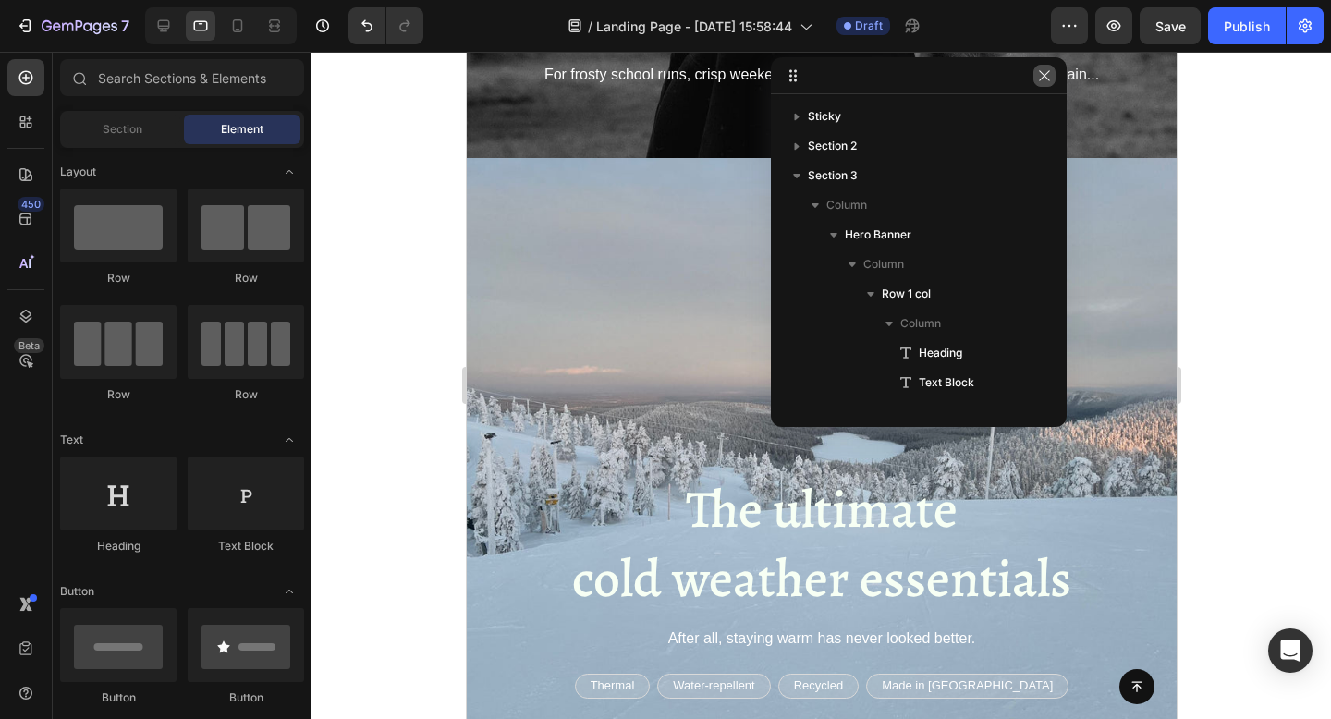
click at [1039, 67] on button "button" at bounding box center [1044, 76] width 22 height 22
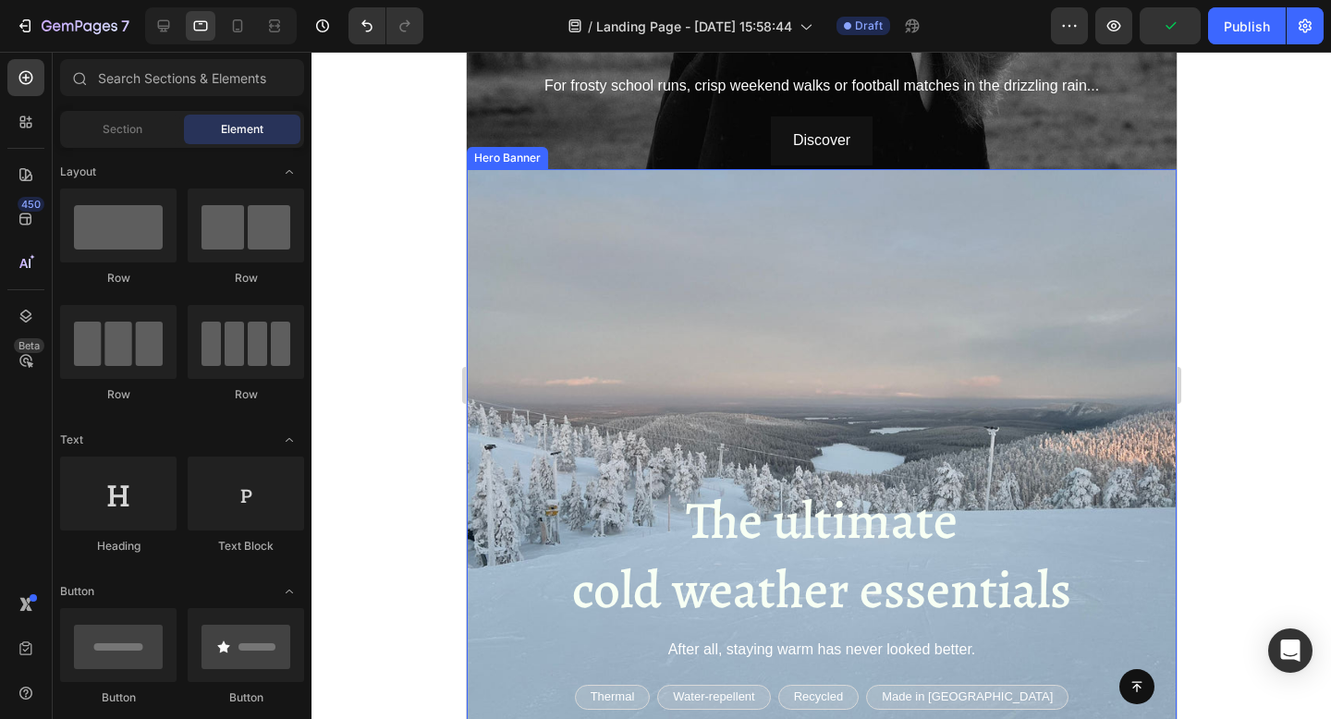
scroll to position [462, 0]
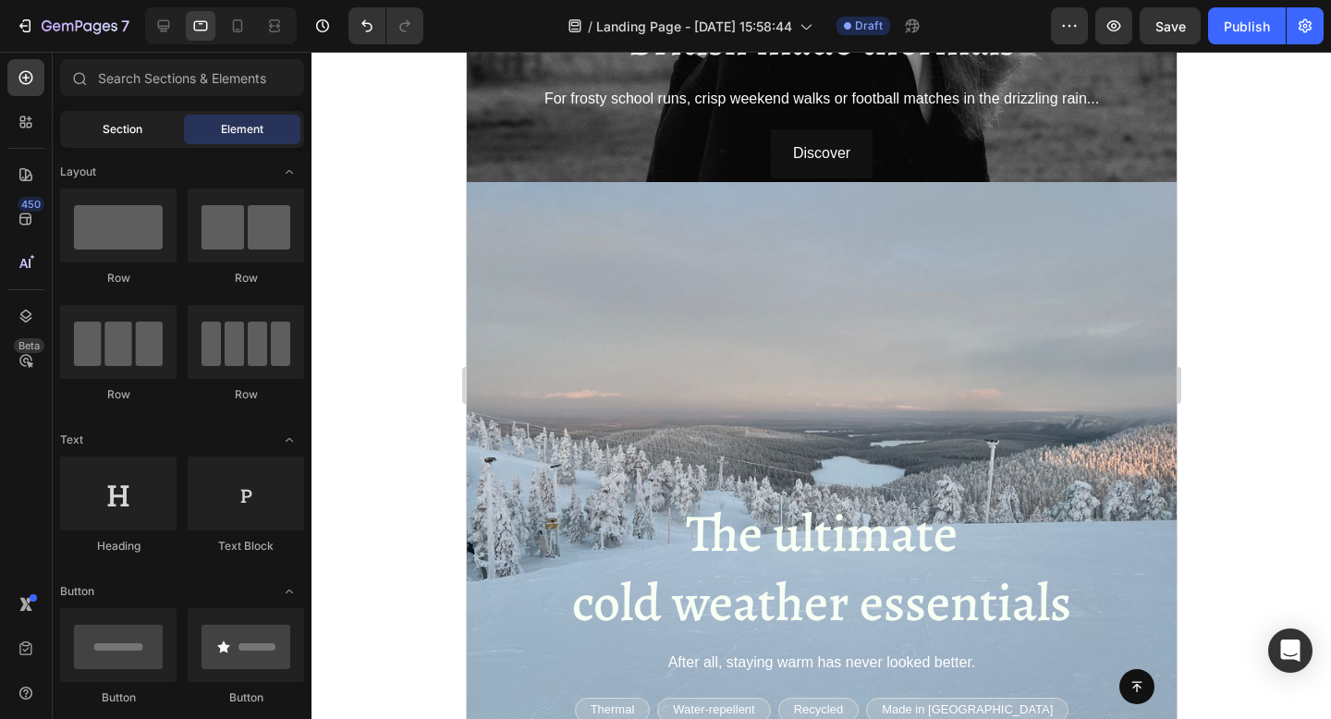
click at [120, 128] on span "Section" at bounding box center [123, 129] width 40 height 17
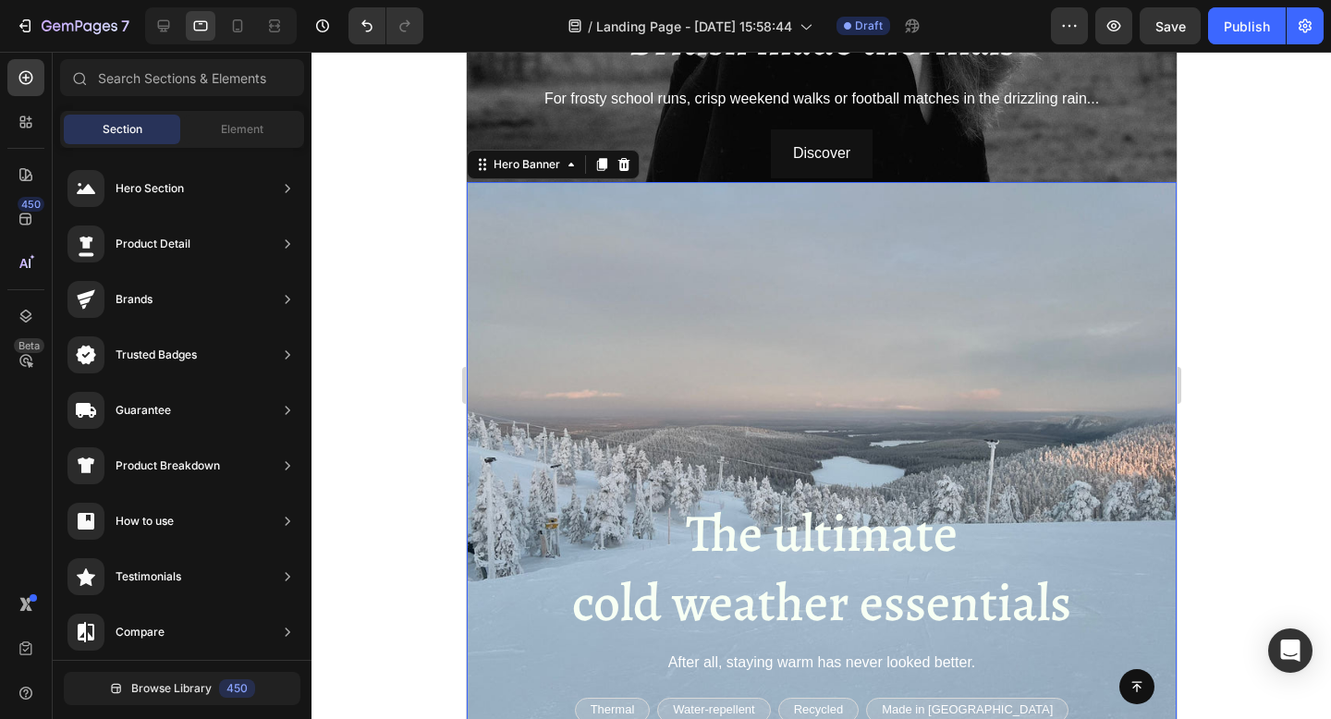
click at [545, 316] on div "Background Image" at bounding box center [821, 482] width 710 height 601
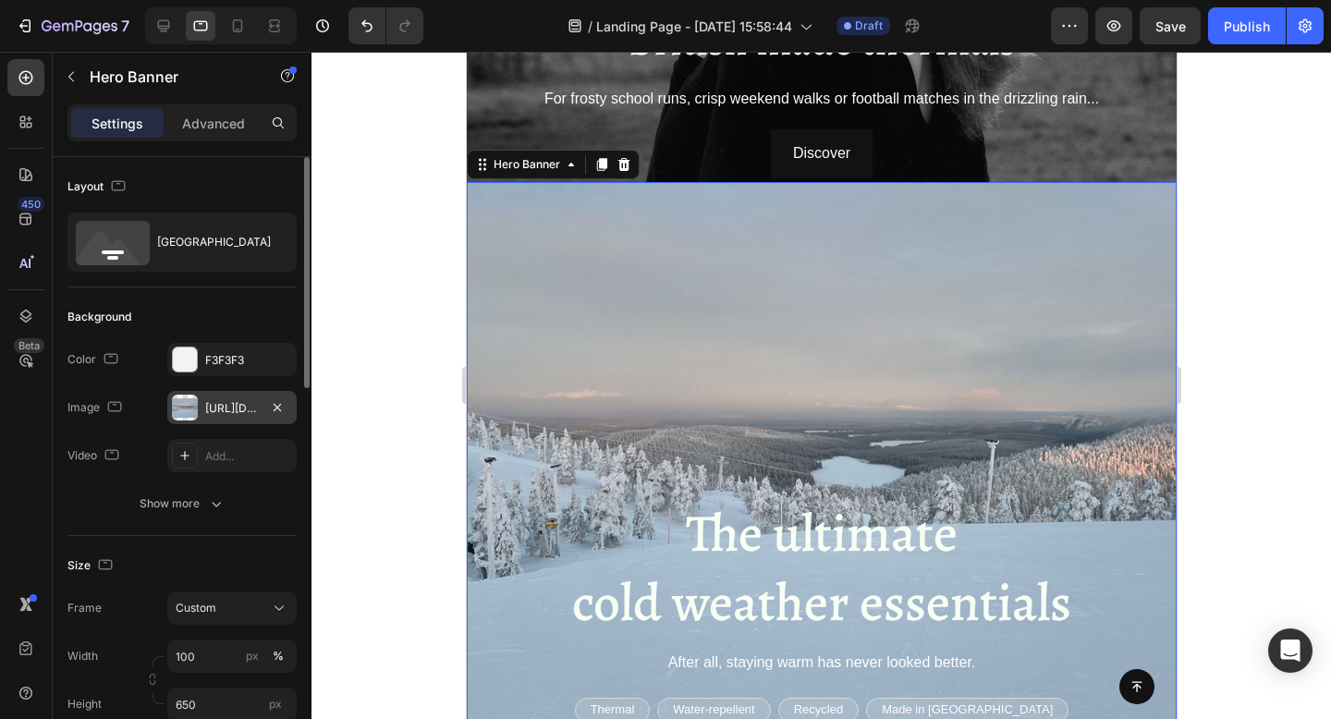
click at [213, 412] on div "[URL][DOMAIN_NAME]" at bounding box center [232, 408] width 54 height 17
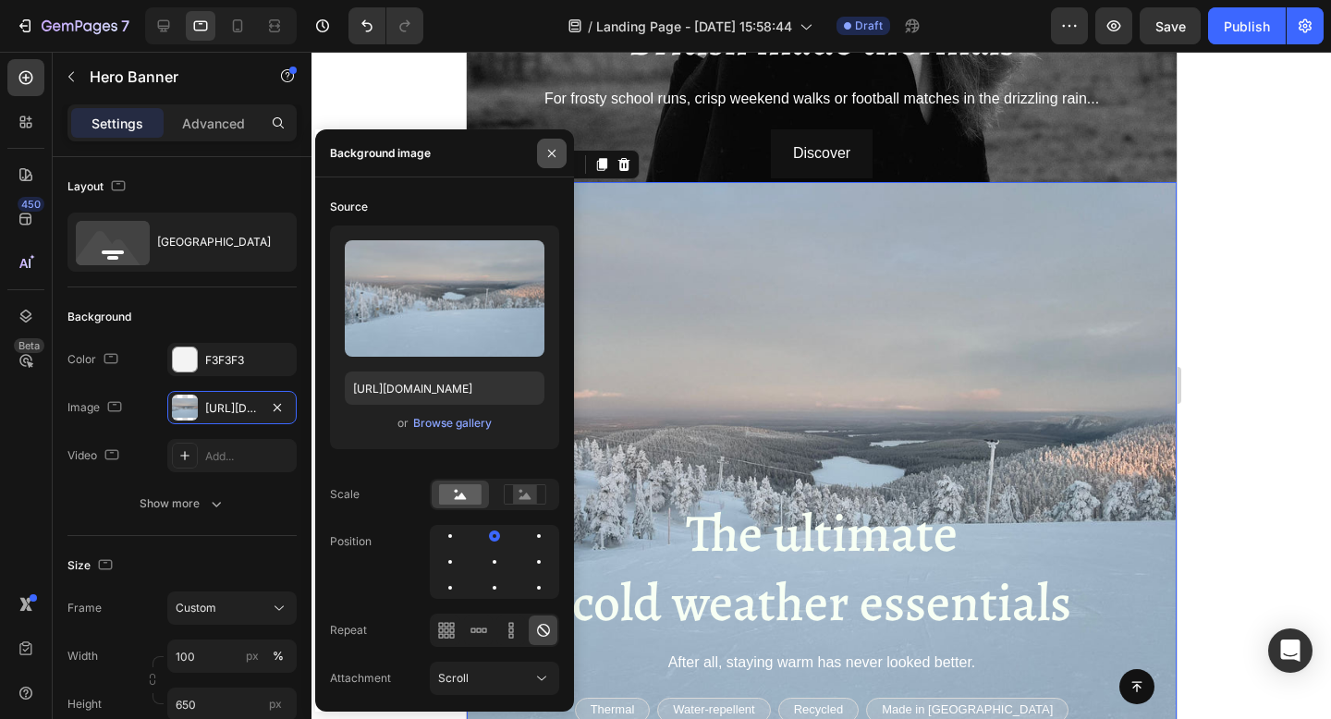
click at [546, 149] on icon "button" at bounding box center [551, 153] width 15 height 15
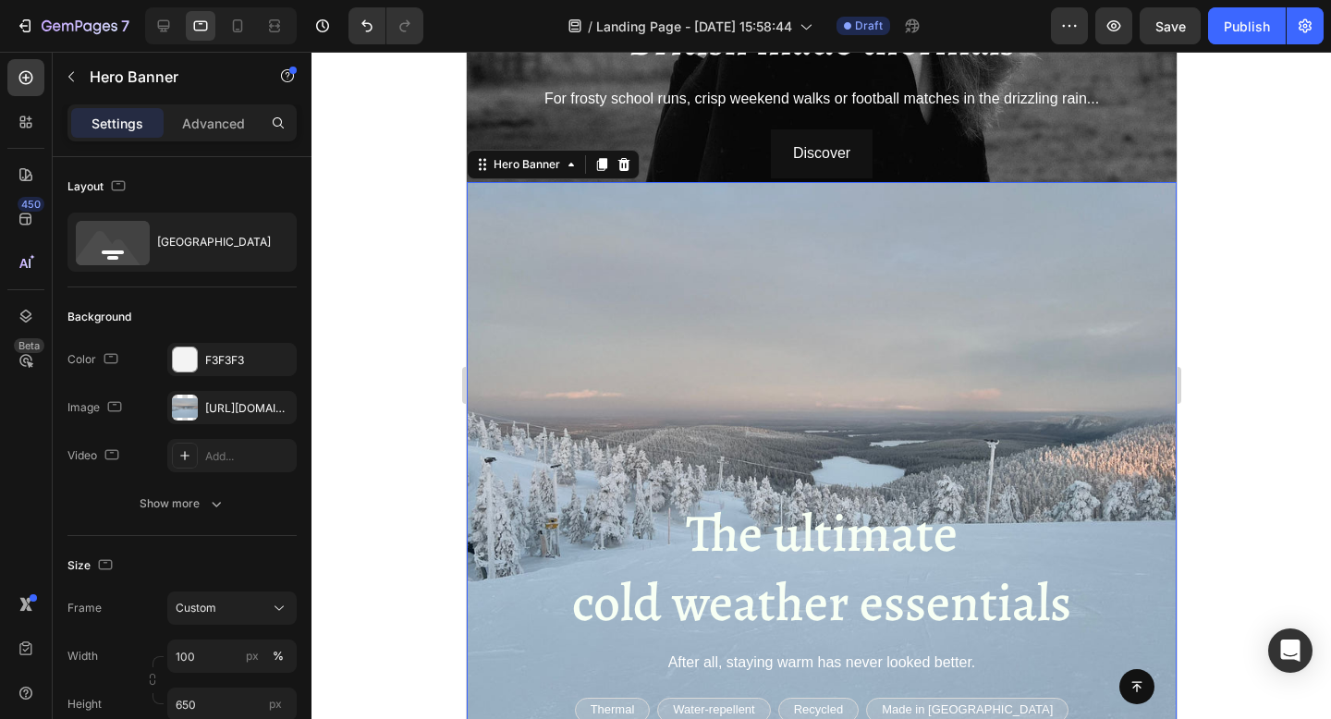
click at [1274, 377] on div at bounding box center [820, 385] width 1019 height 667
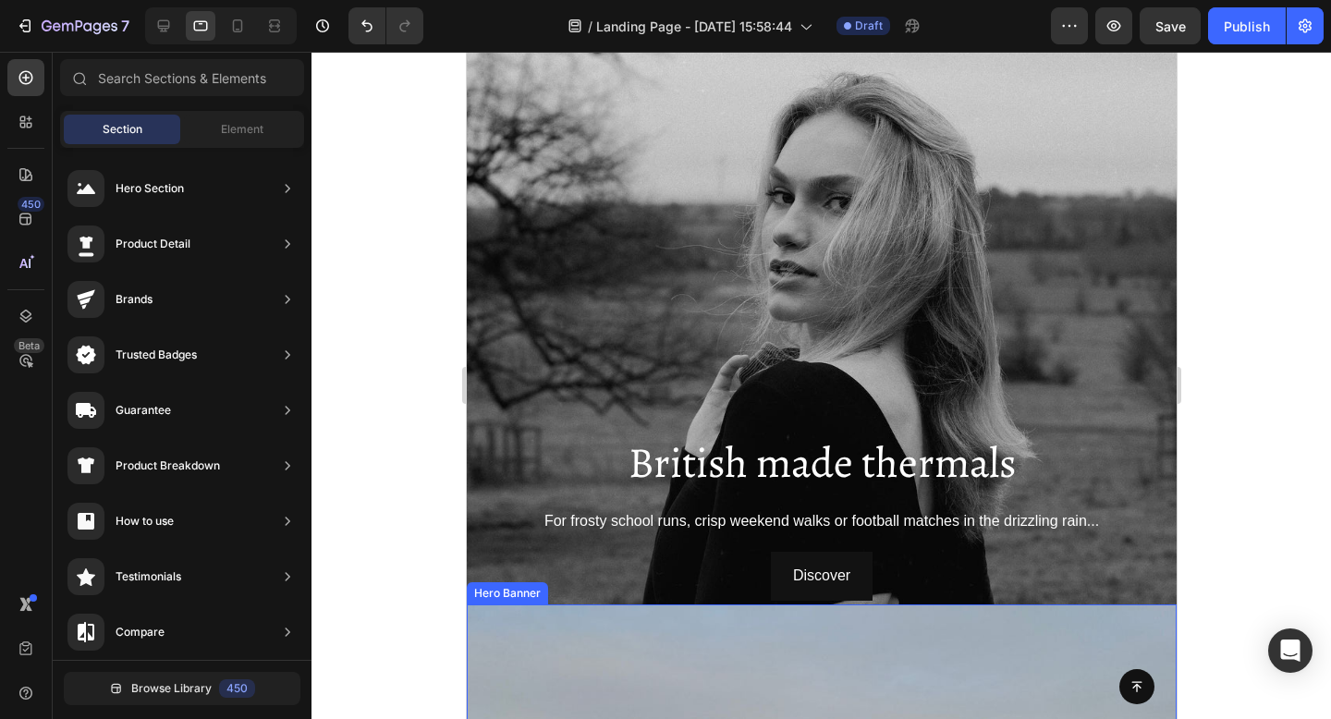
scroll to position [0, 0]
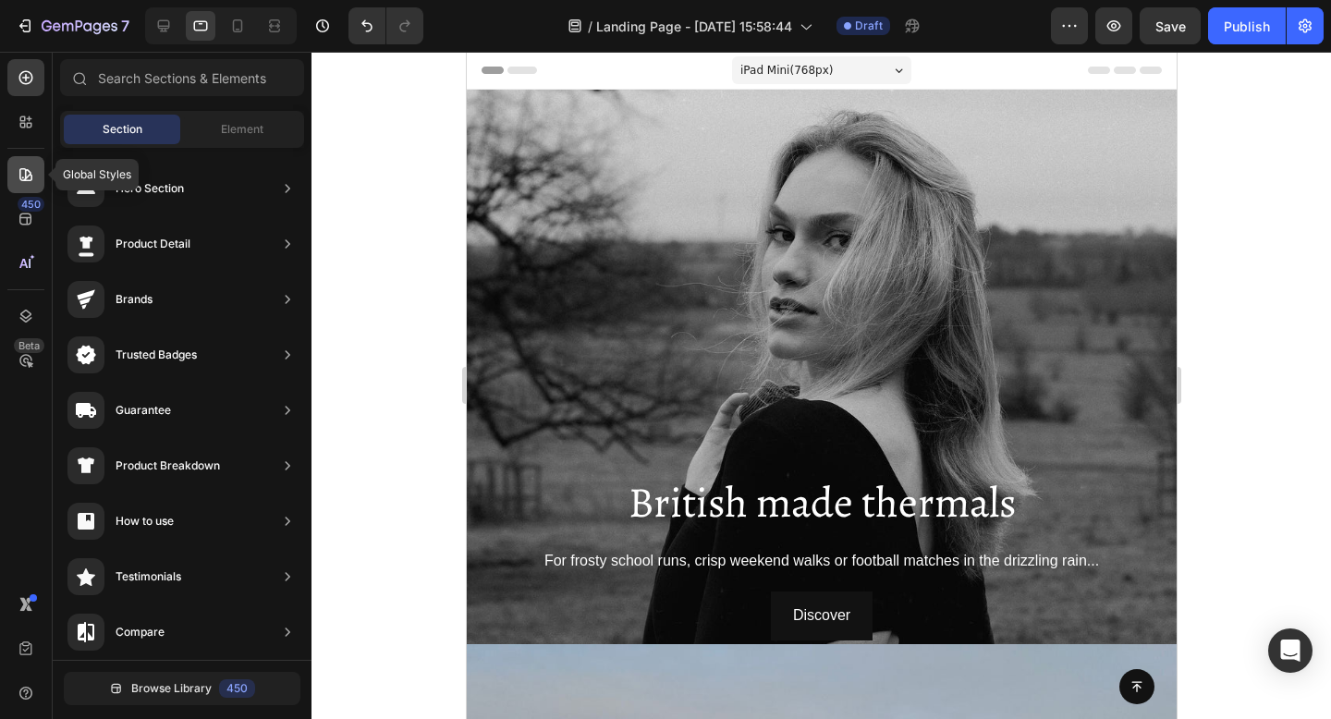
click at [23, 167] on icon at bounding box center [26, 174] width 18 height 18
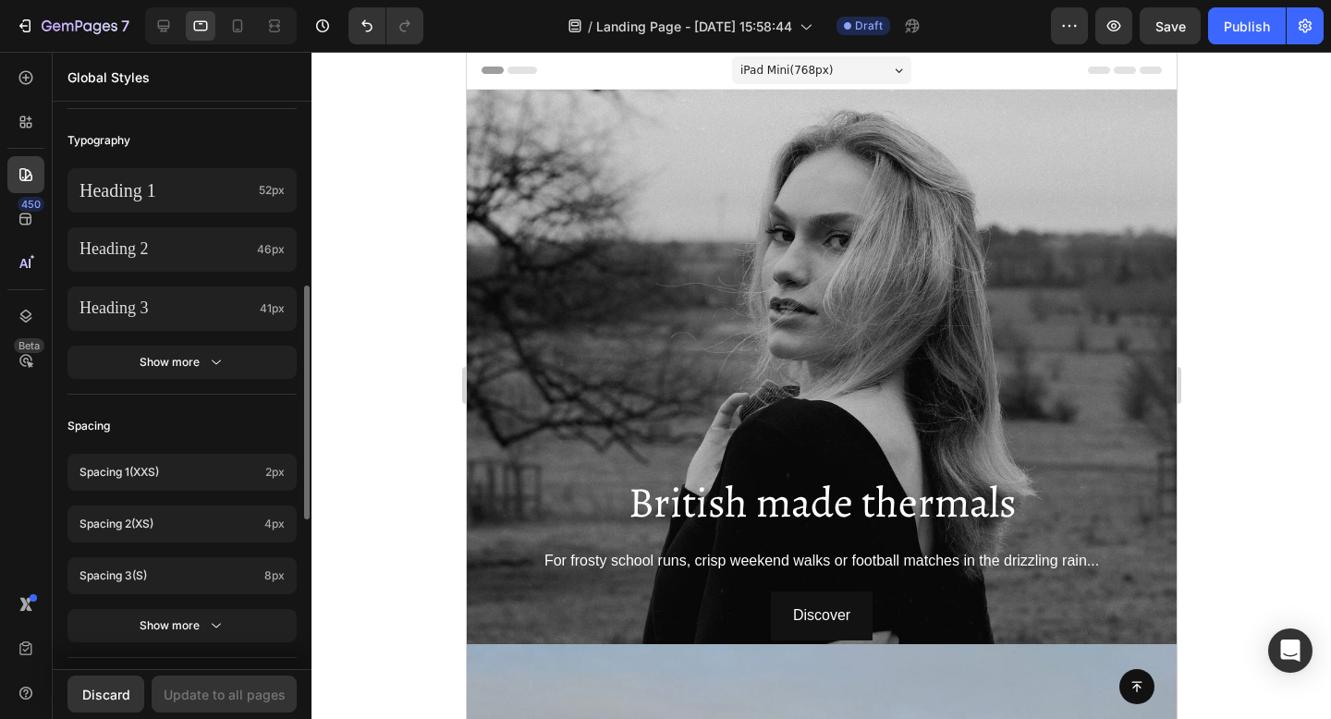
scroll to position [431, 0]
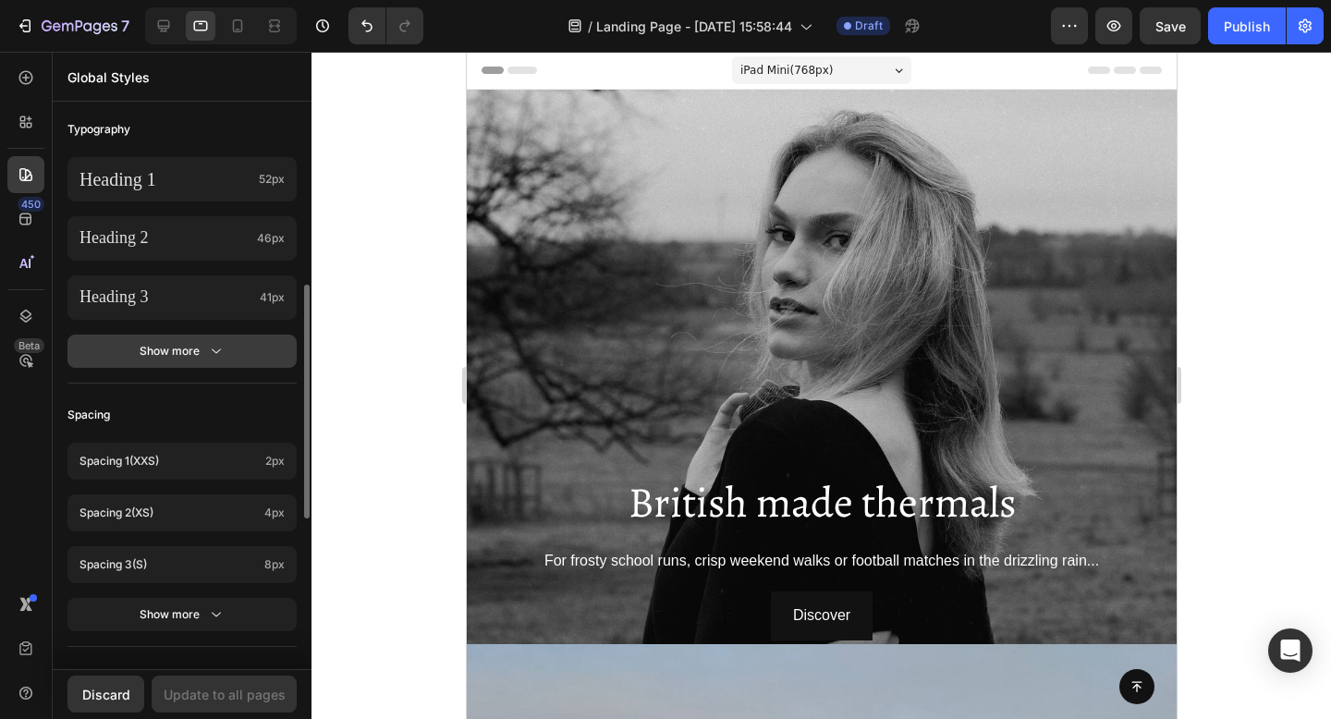
click at [152, 337] on button "Show more" at bounding box center [181, 350] width 229 height 33
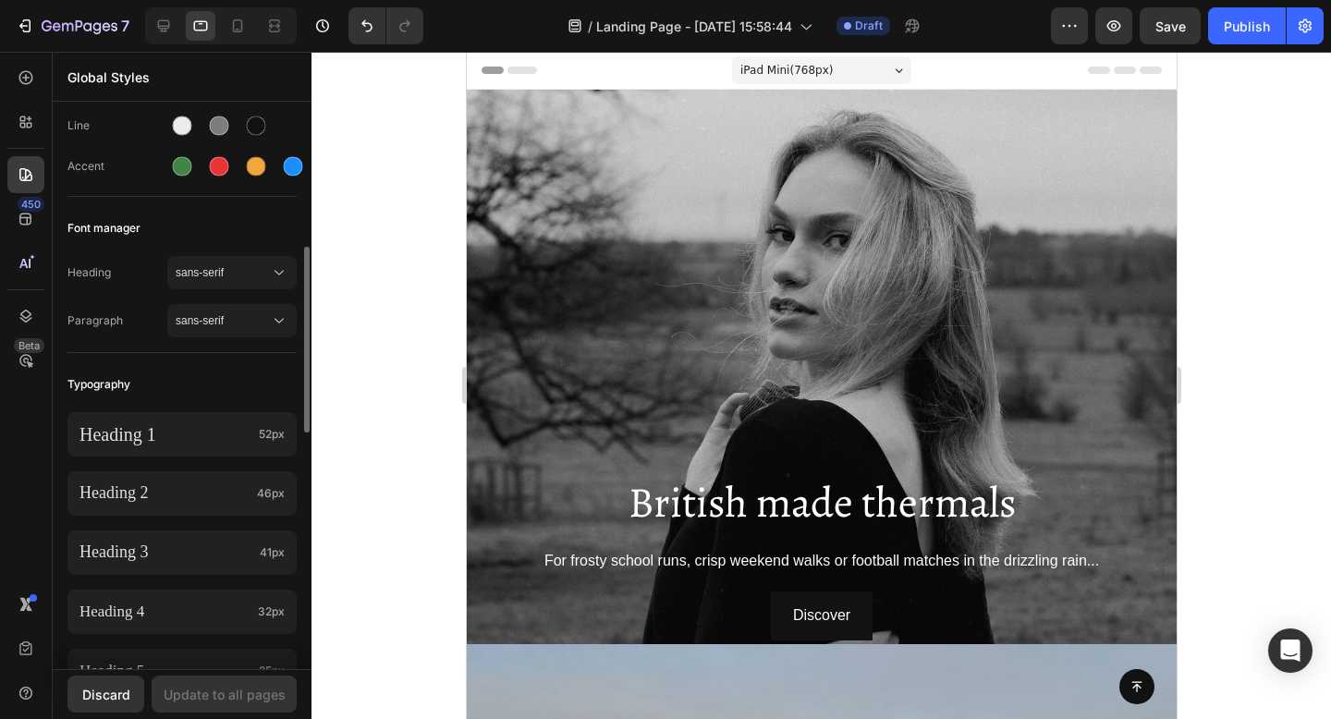
scroll to position [0, 0]
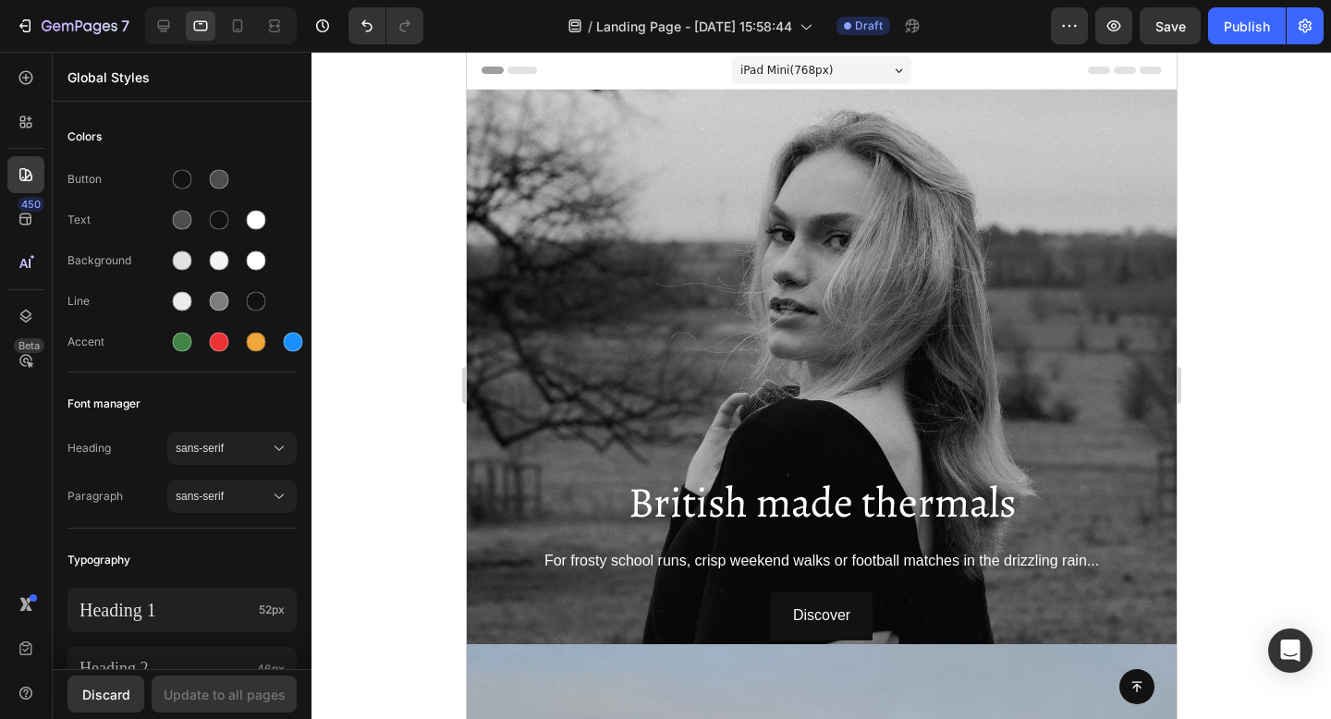
click at [379, 238] on div at bounding box center [820, 385] width 1019 height 667
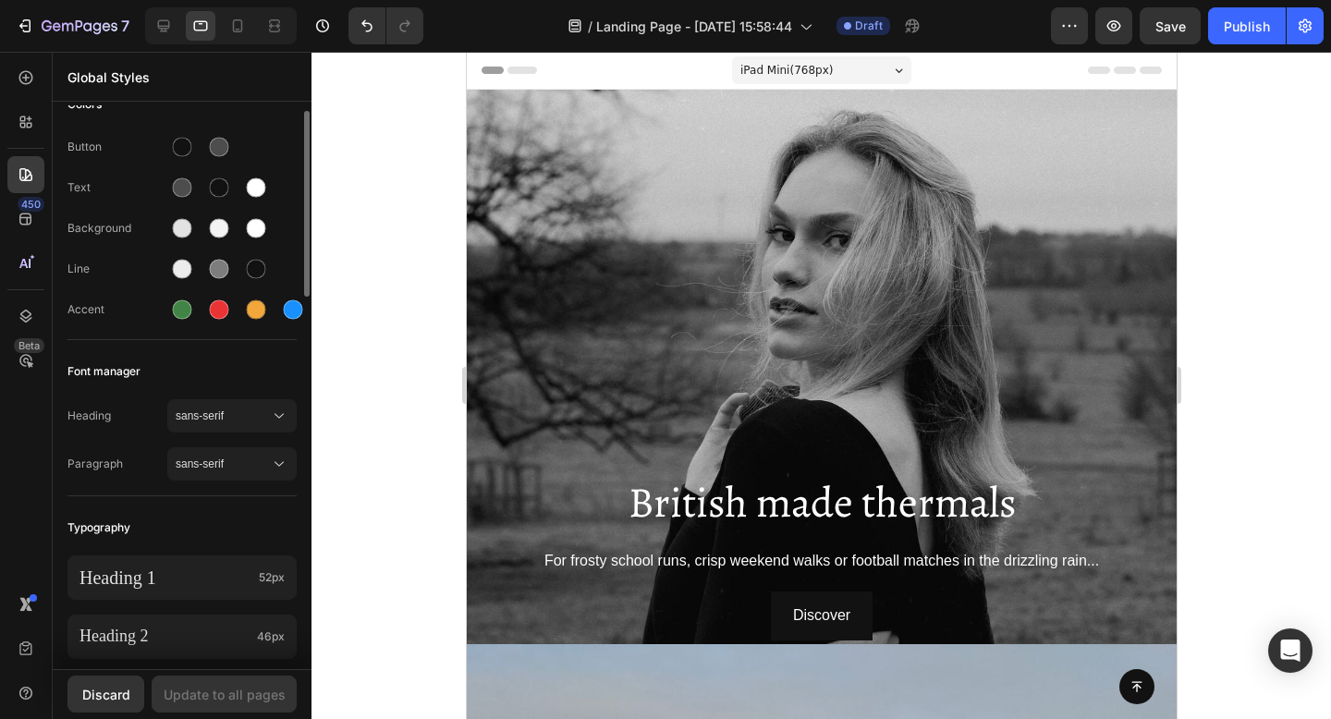
scroll to position [33, 0]
click at [198, 469] on span "sans-serif" at bounding box center [223, 463] width 94 height 17
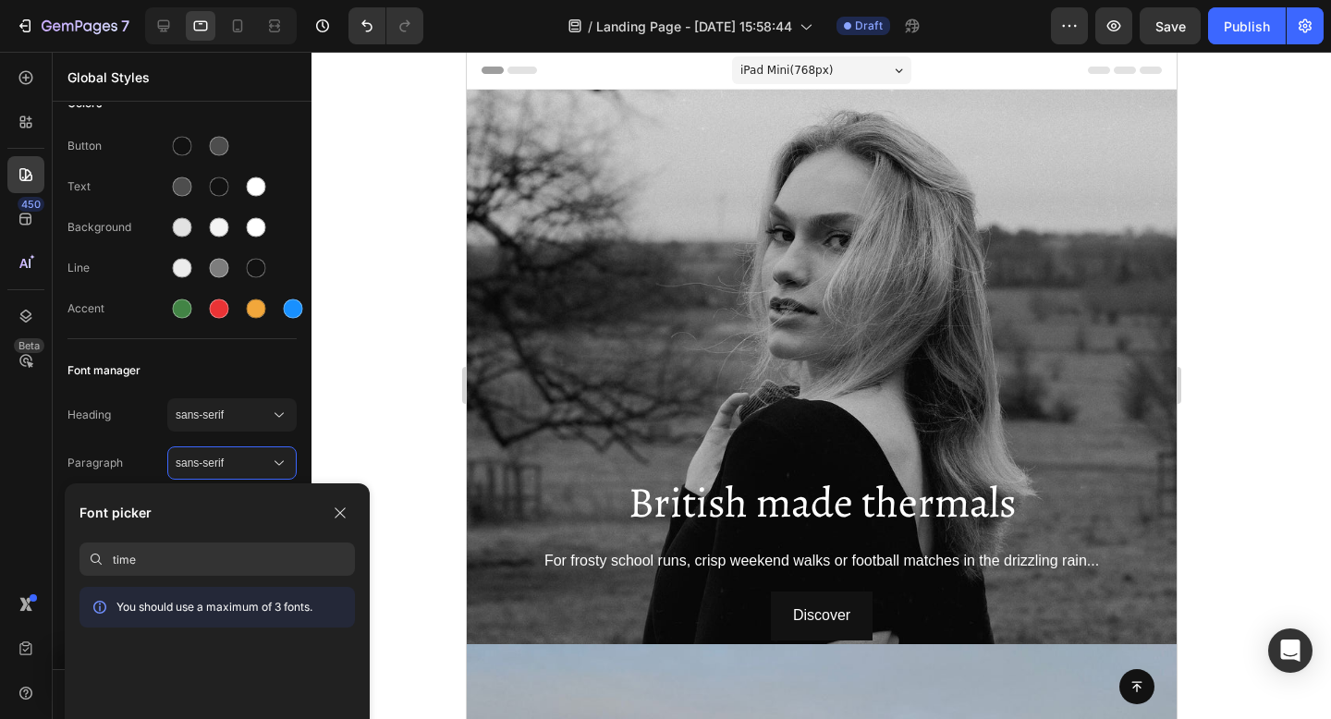
type input "time"
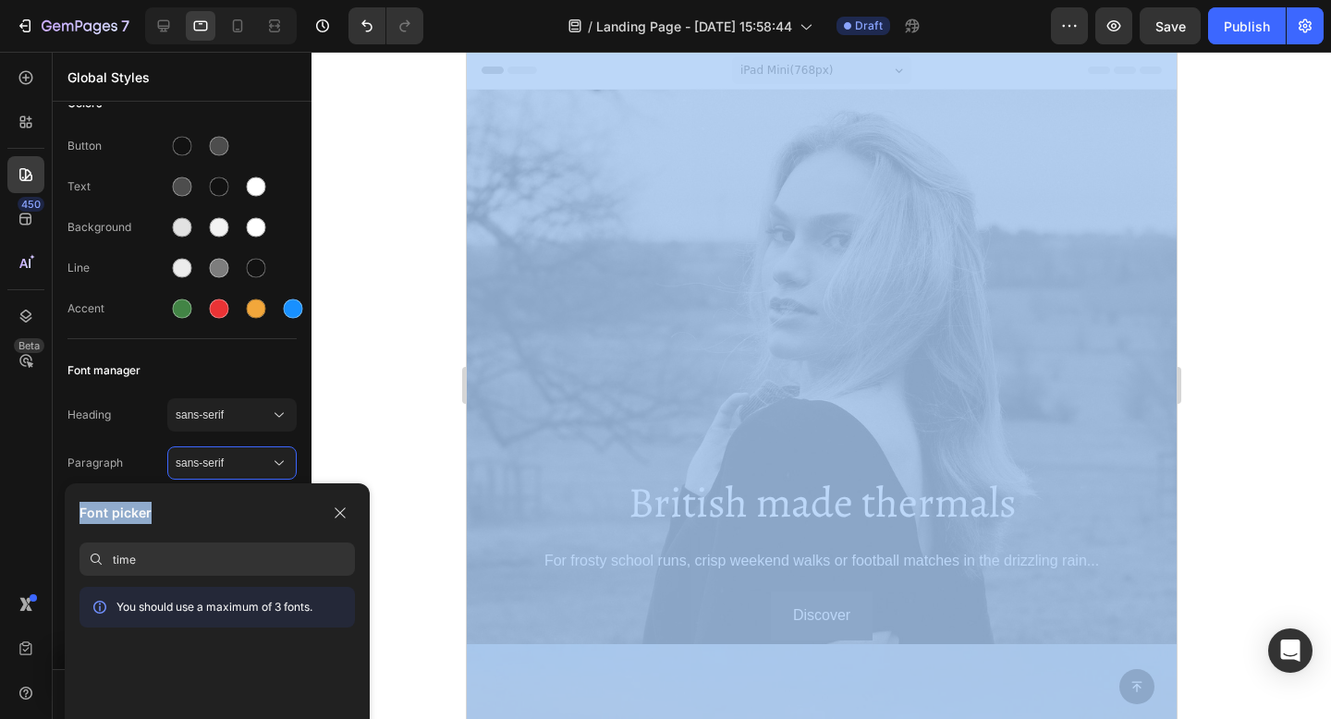
drag, startPoint x: 248, startPoint y: 504, endPoint x: 440, endPoint y: 402, distance: 217.8
click at [440, 0] on div "7 / Landing Page - [DATE] 15:58:44 Draft Preview Save Publish 450 Beta Global S…" at bounding box center [665, 0] width 1331 height 0
click at [331, 513] on button "button" at bounding box center [340, 513] width 30 height 30
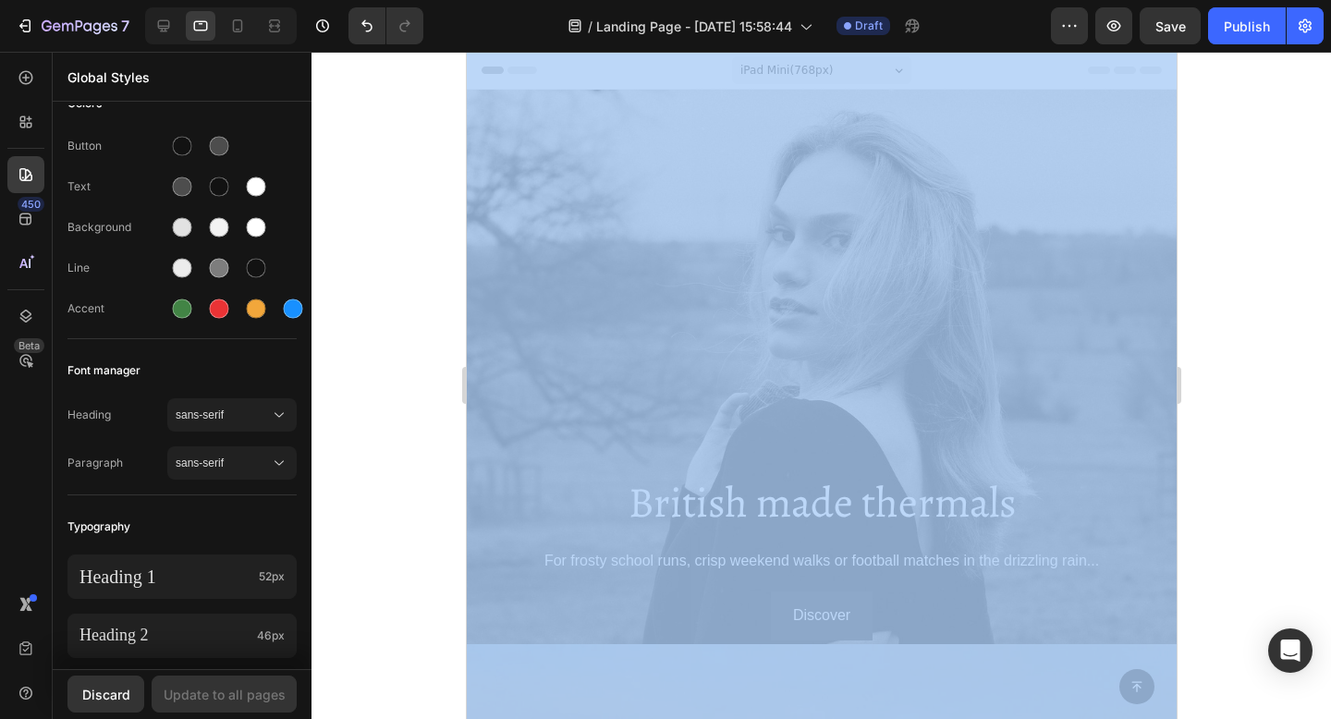
click at [422, 524] on div at bounding box center [820, 385] width 1019 height 667
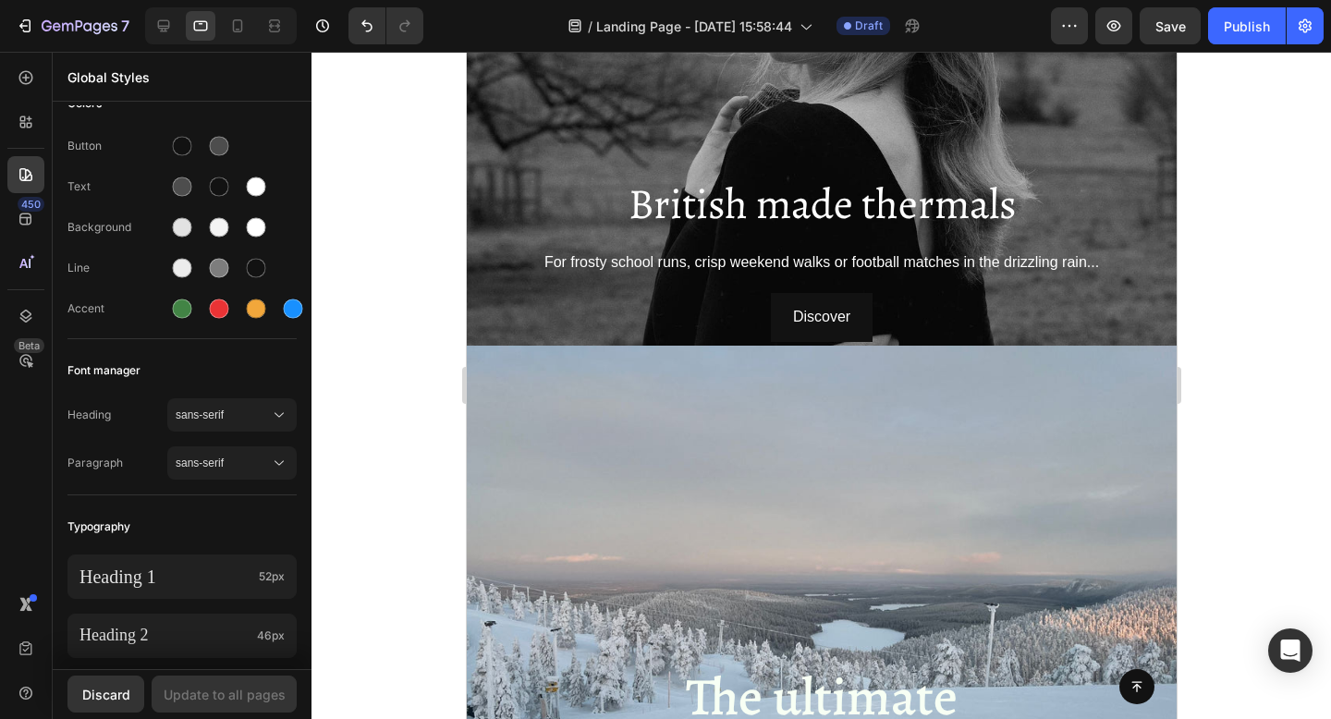
scroll to position [0, 0]
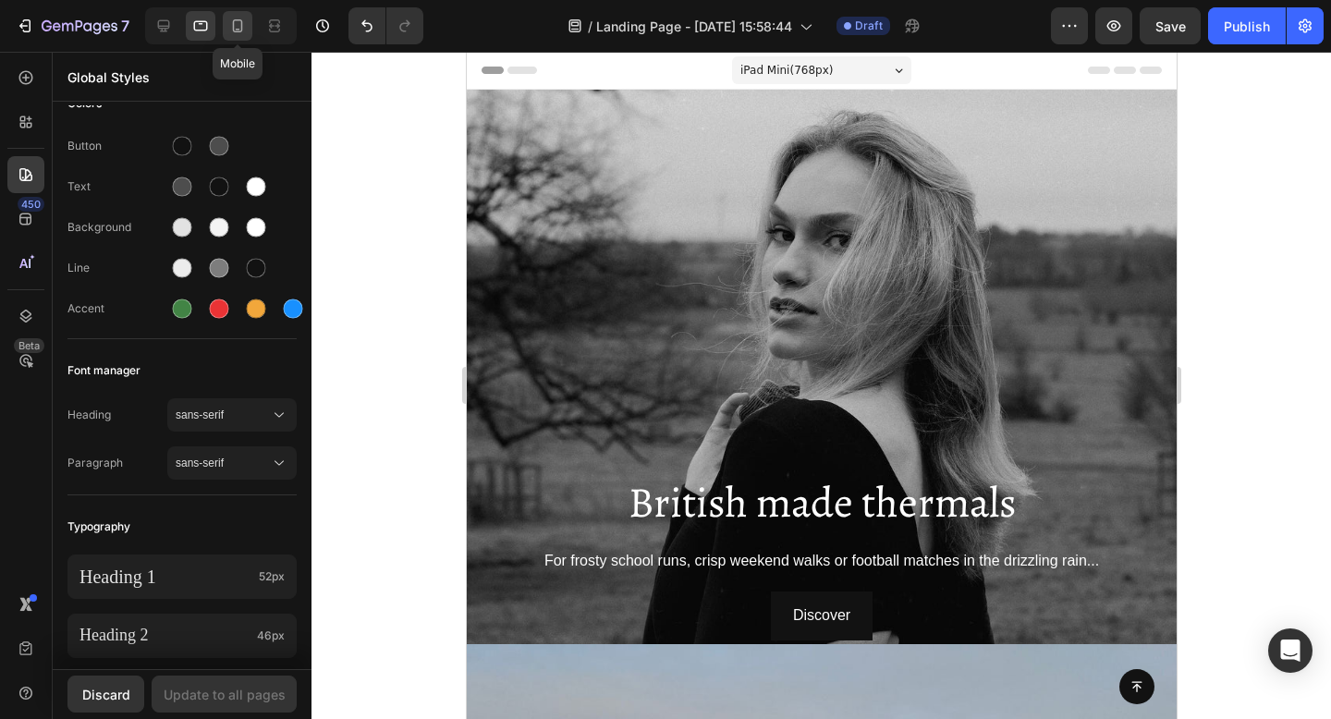
click at [231, 24] on icon at bounding box center [237, 26] width 18 height 18
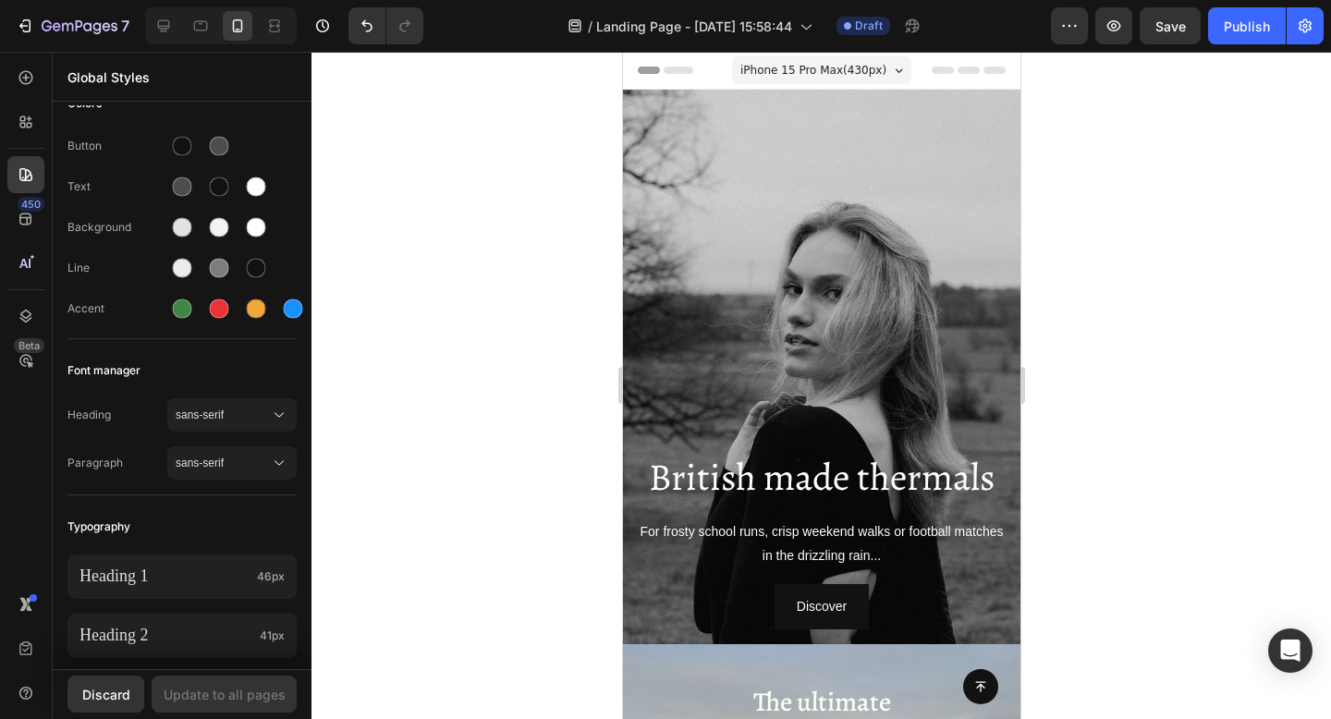
click at [780, 70] on span "iPhone 15 Pro Max ( 430 px)" at bounding box center [812, 70] width 146 height 18
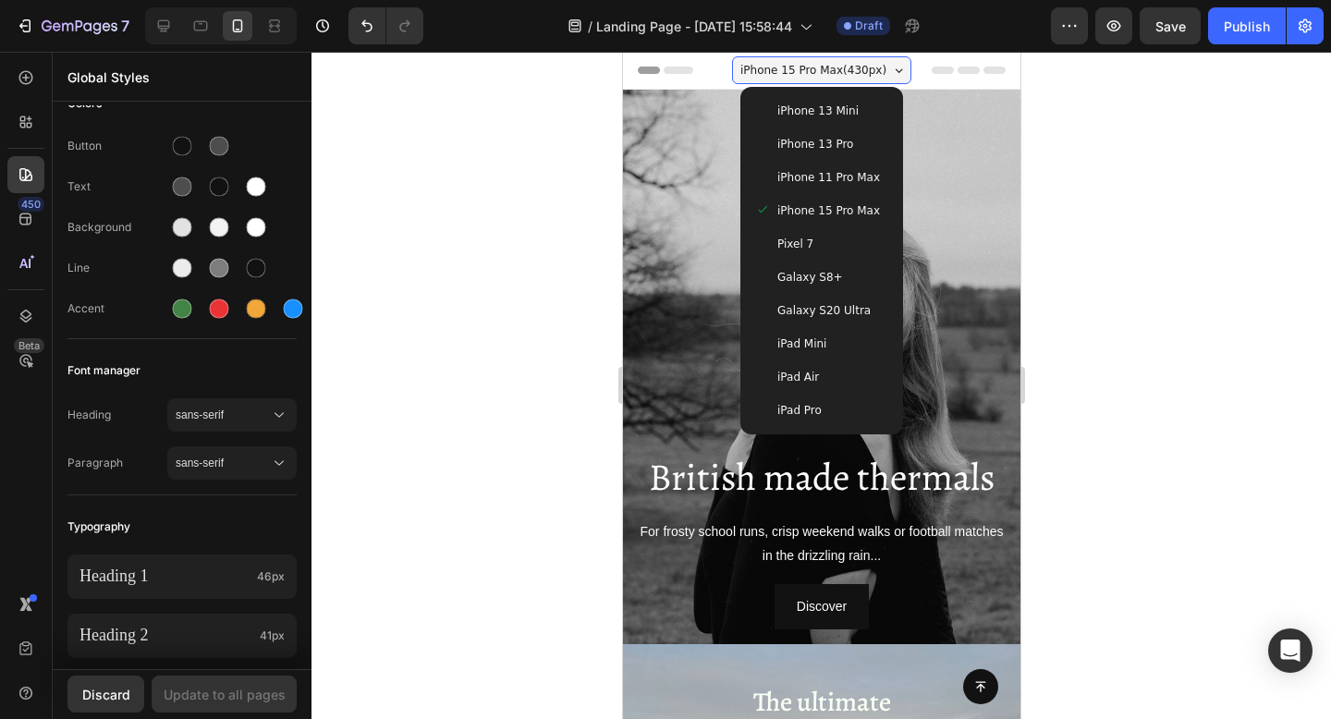
click at [772, 152] on div "iPhone 13 Pro" at bounding box center [820, 144] width 133 height 18
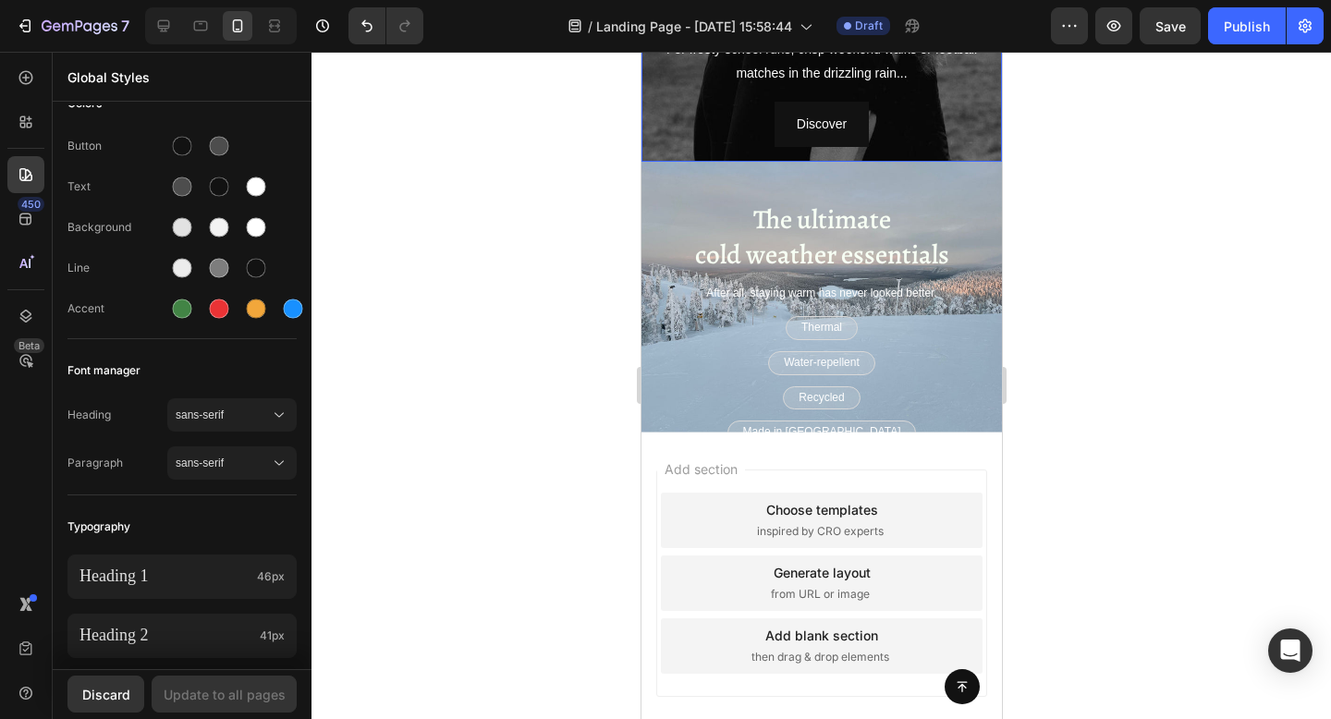
scroll to position [488, 0]
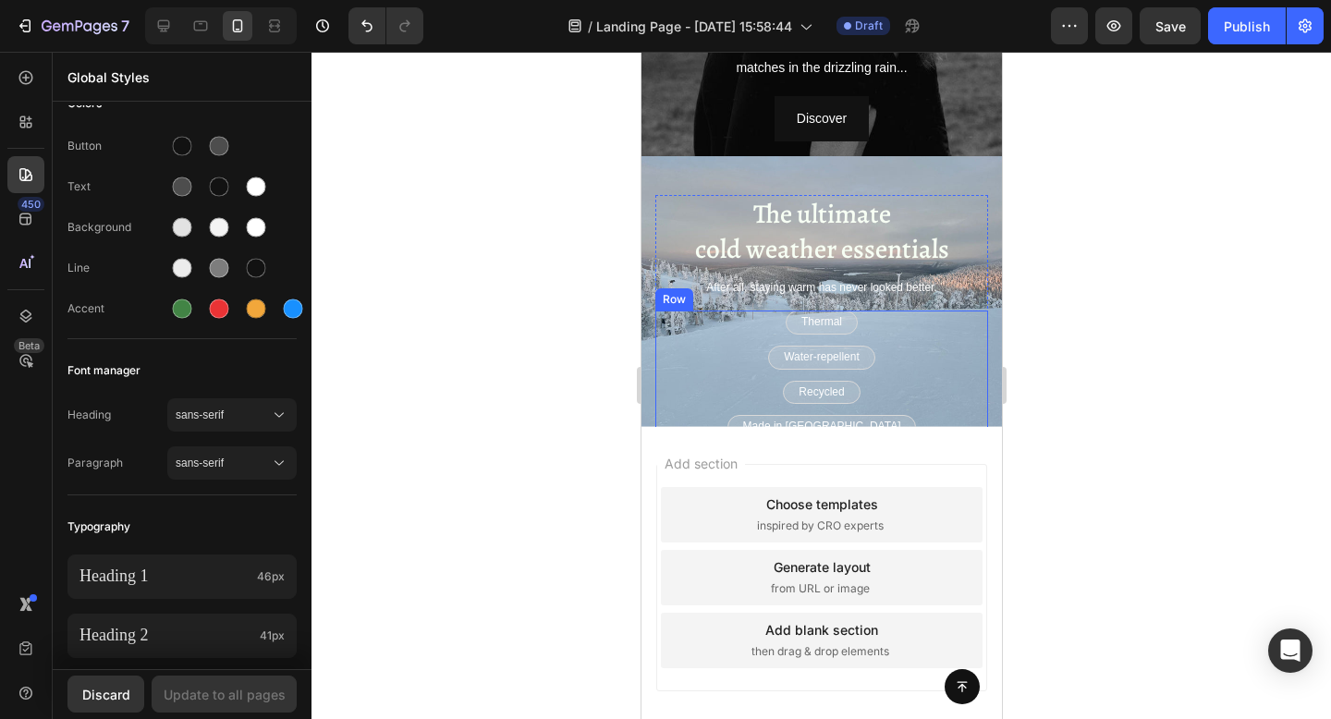
click at [696, 361] on div "Thermal Text Block Row Water-repellent Text Block Row Recycled Text Block Row M…" at bounding box center [820, 379] width 333 height 139
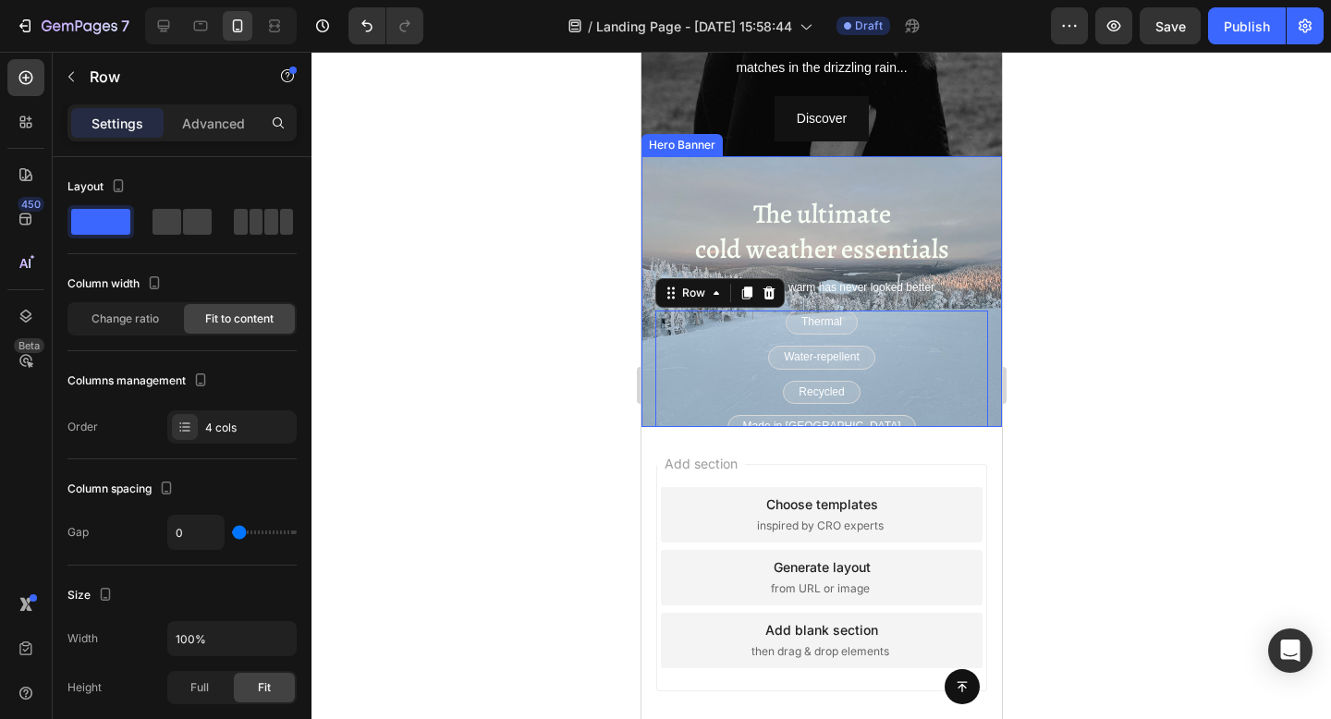
click at [648, 403] on div "The ultimate cold weather essentials Heading After all, staying warm has never …" at bounding box center [820, 341] width 360 height 371
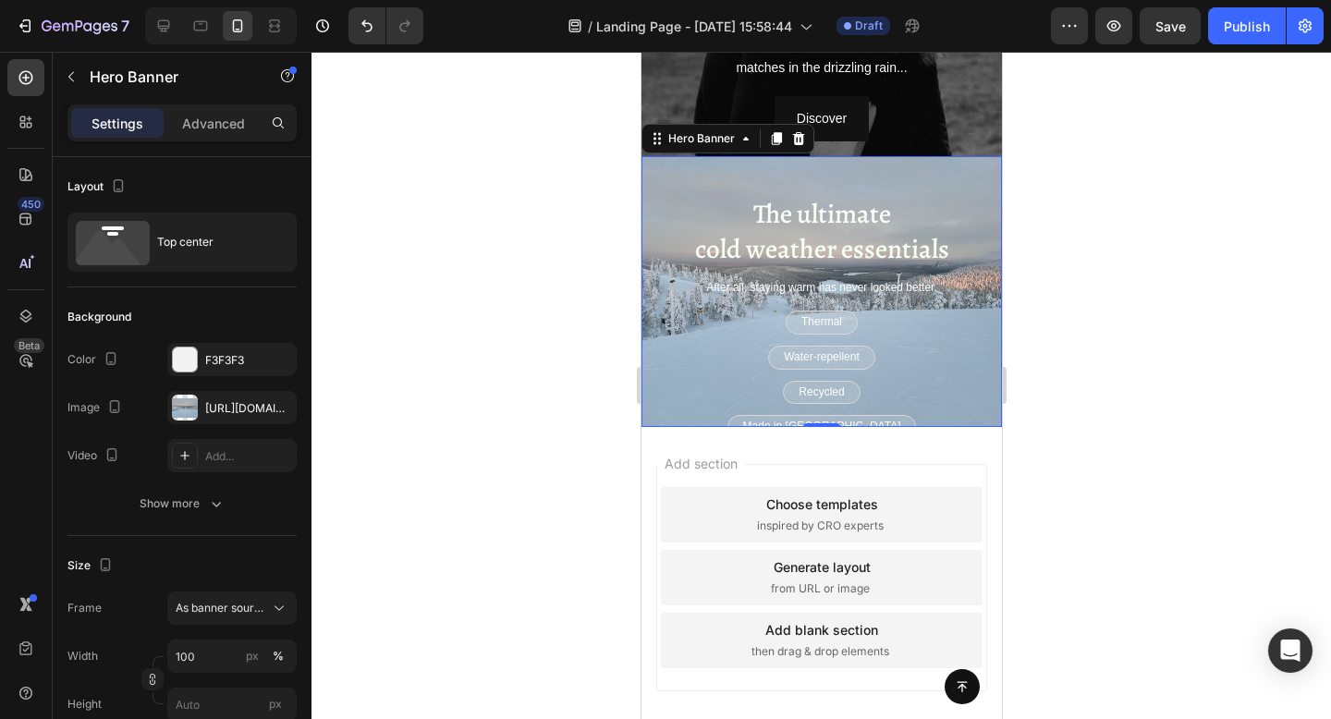
scroll to position [0, 0]
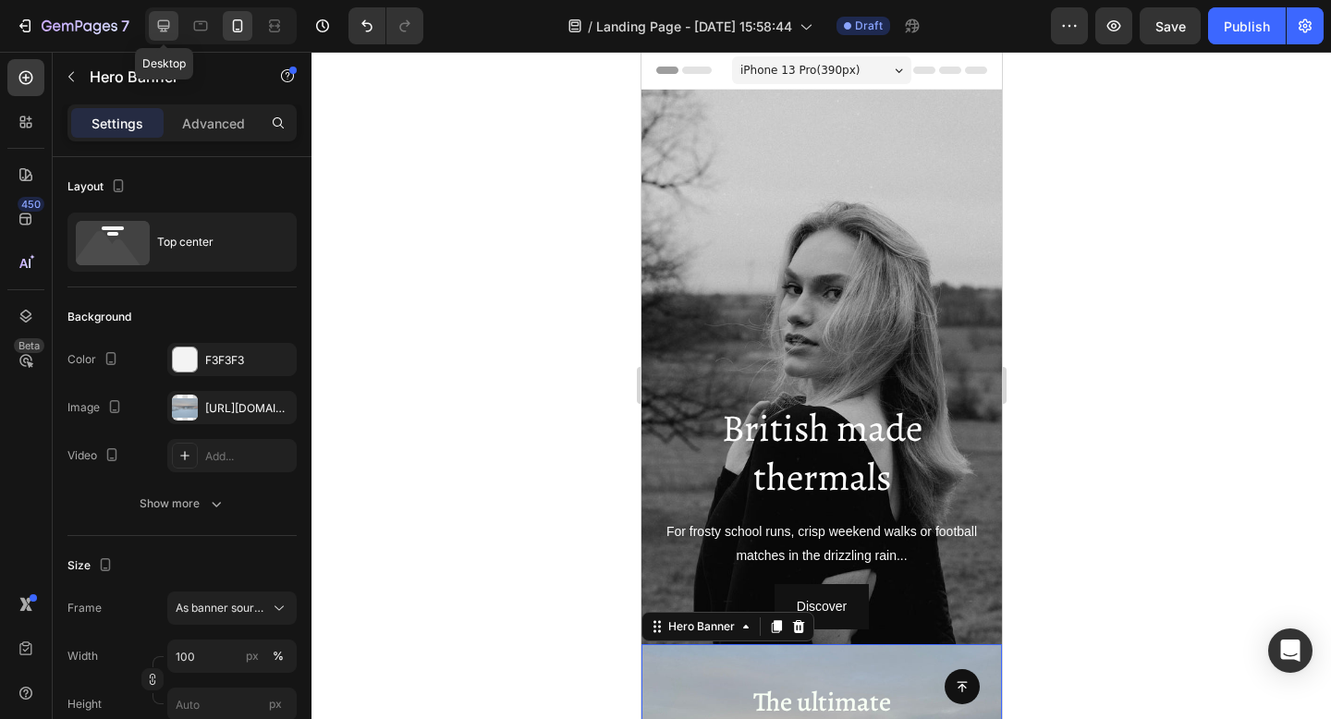
click at [164, 30] on icon at bounding box center [163, 26] width 18 height 18
type input "700"
type input "1230"
